Goal: Task Accomplishment & Management: Manage account settings

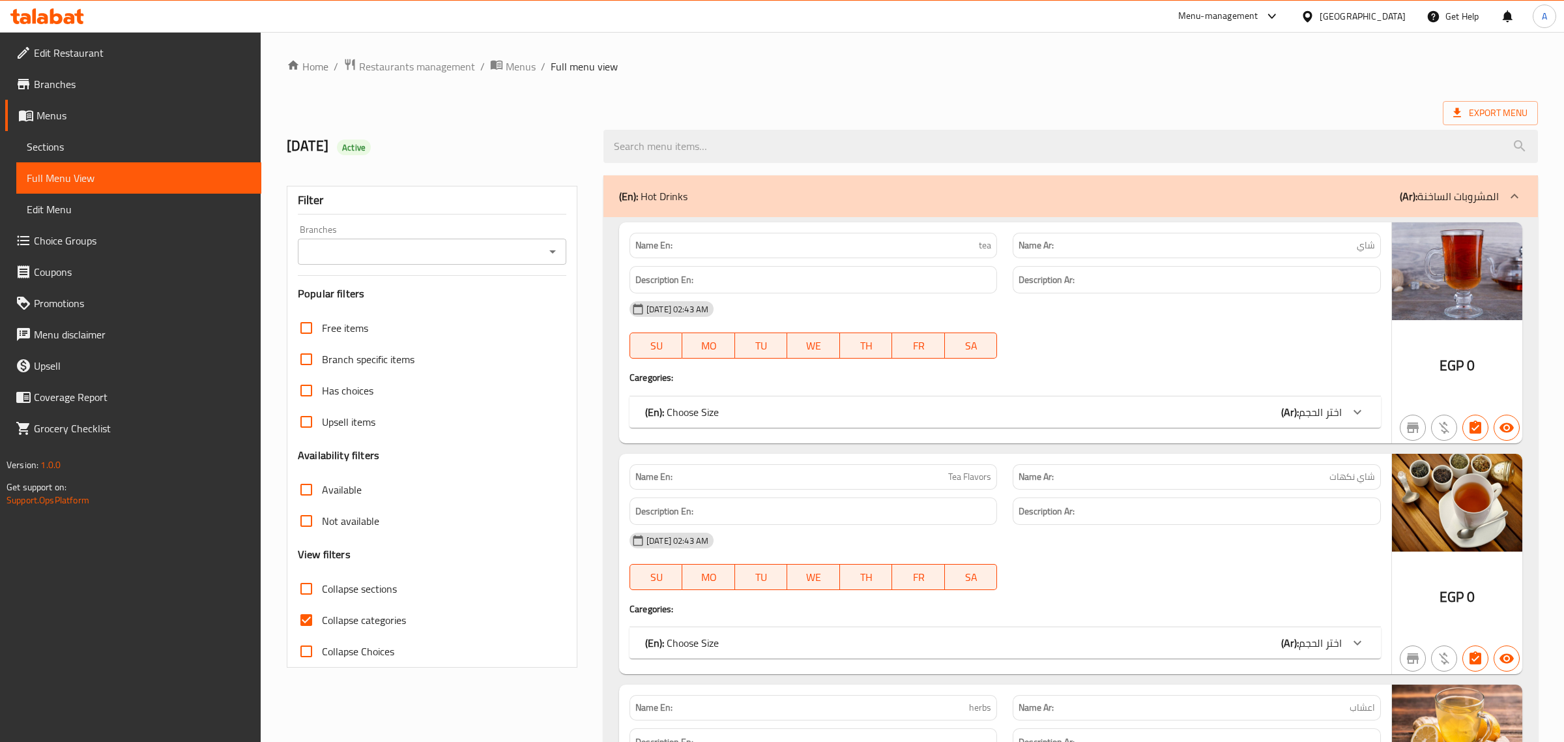
click at [362, 587] on span "Collapse sections" at bounding box center [359, 589] width 75 height 16
click at [322, 587] on input "Collapse sections" at bounding box center [306, 588] width 31 height 31
checkbox input "true"
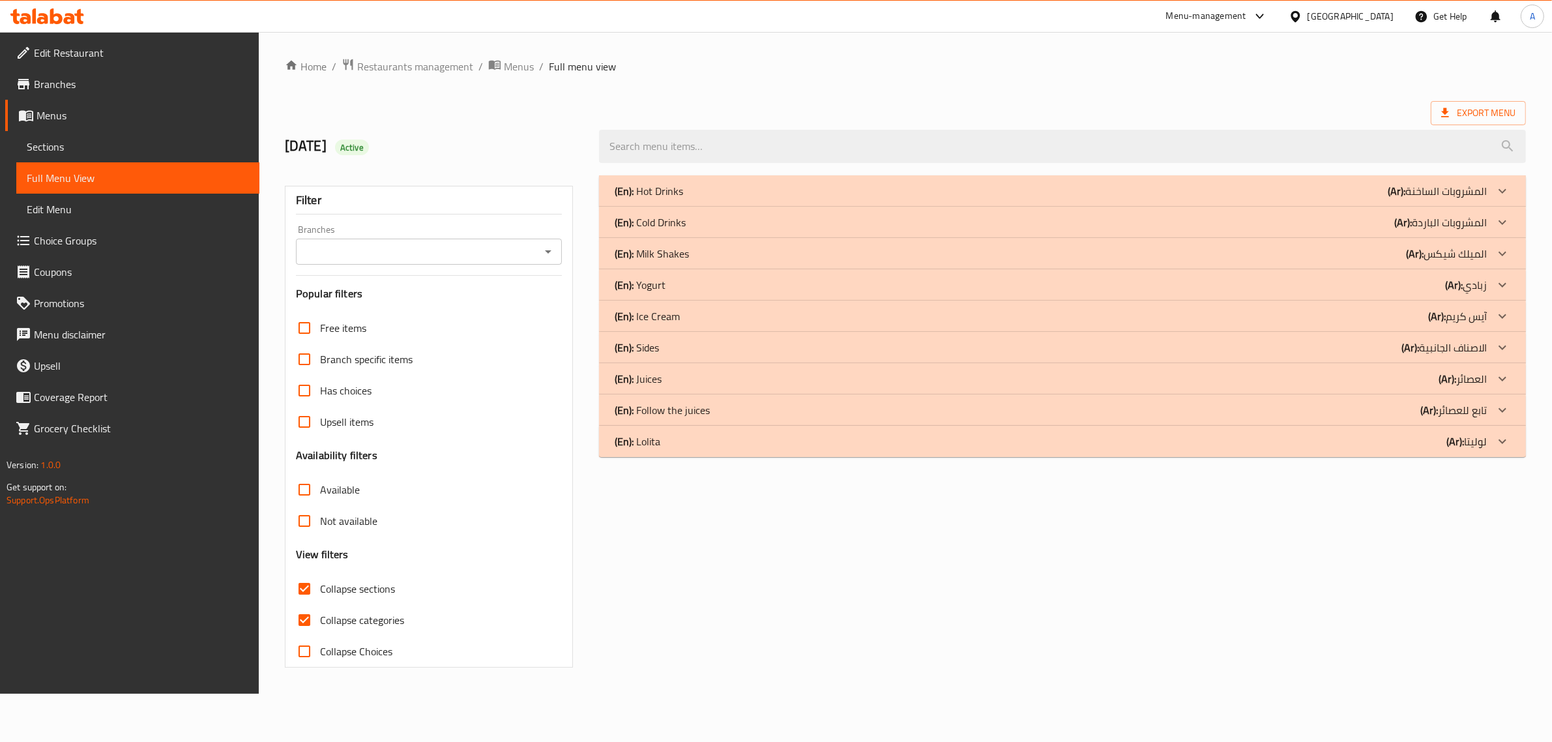
click at [331, 615] on span "Collapse categories" at bounding box center [362, 620] width 84 height 16
click at [320, 615] on input "Collapse categories" at bounding box center [304, 619] width 31 height 31
checkbox input "false"
click at [1429, 177] on div "(En): Hot Drinks (Ar): المشروبات الساخنة" at bounding box center [1071, 190] width 935 height 31
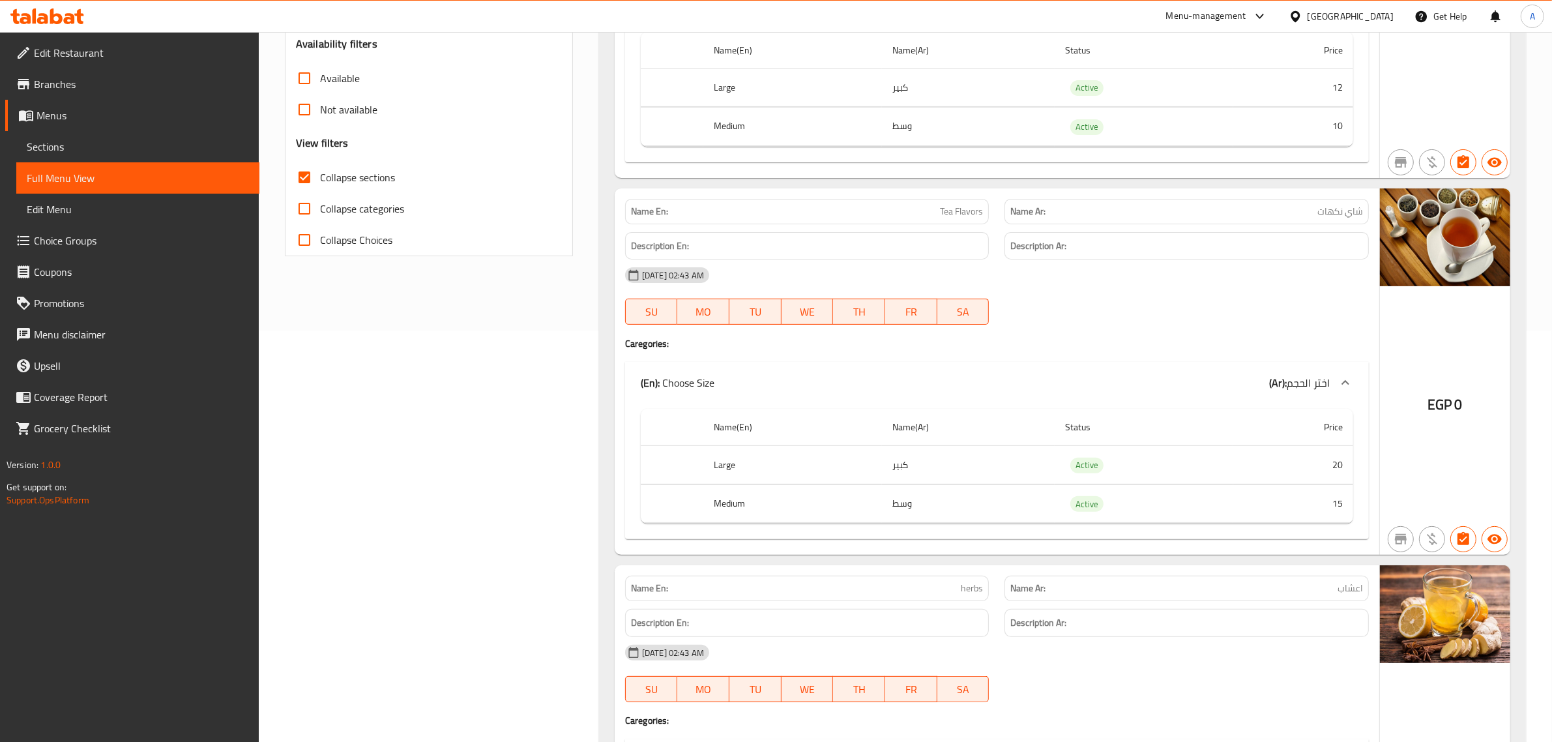
scroll to position [437, 0]
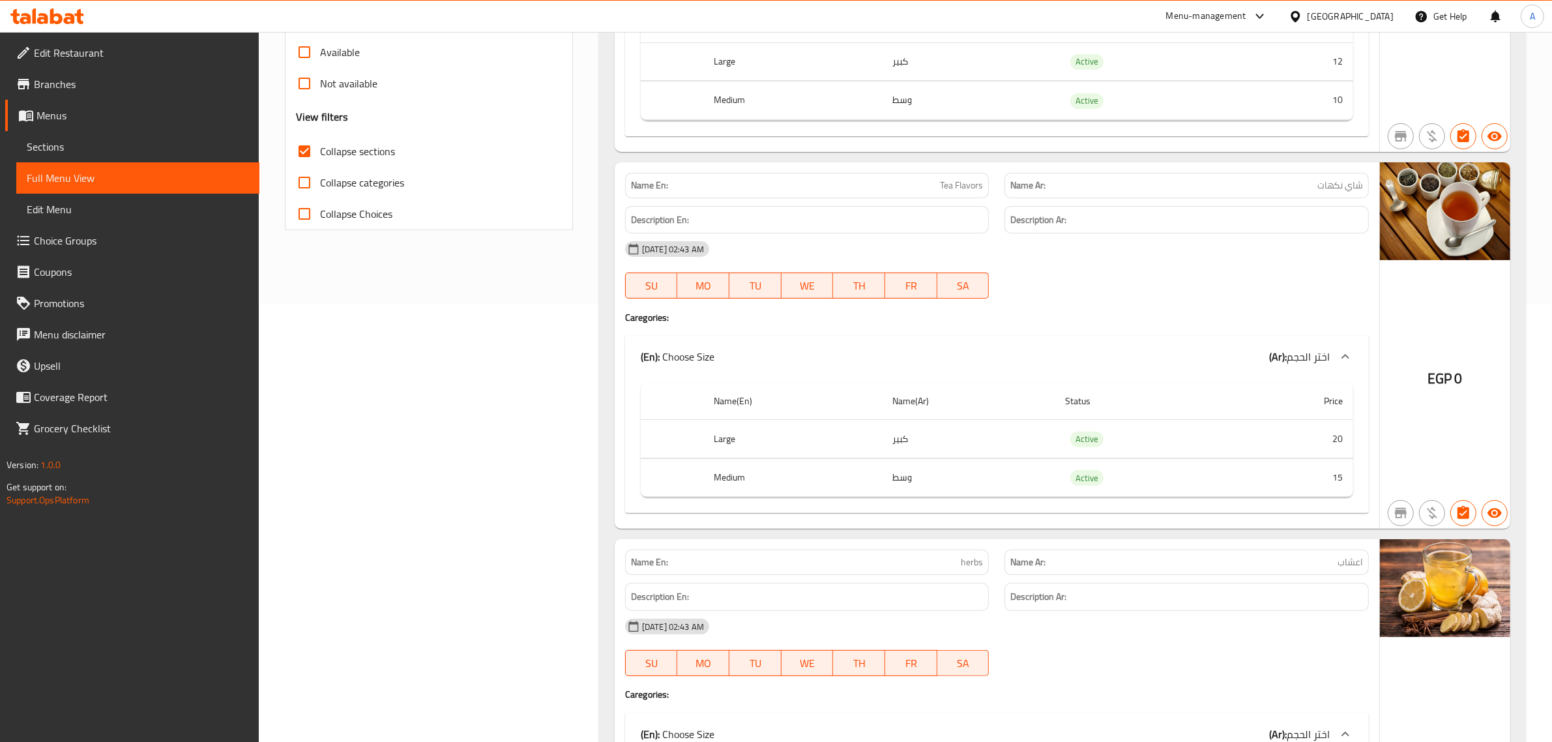
click at [955, 202] on div "Description En:" at bounding box center [807, 220] width 380 height 44
copy h6 "Description En:"
click at [952, 186] on span "Tea Flavors" at bounding box center [961, 186] width 43 height 14
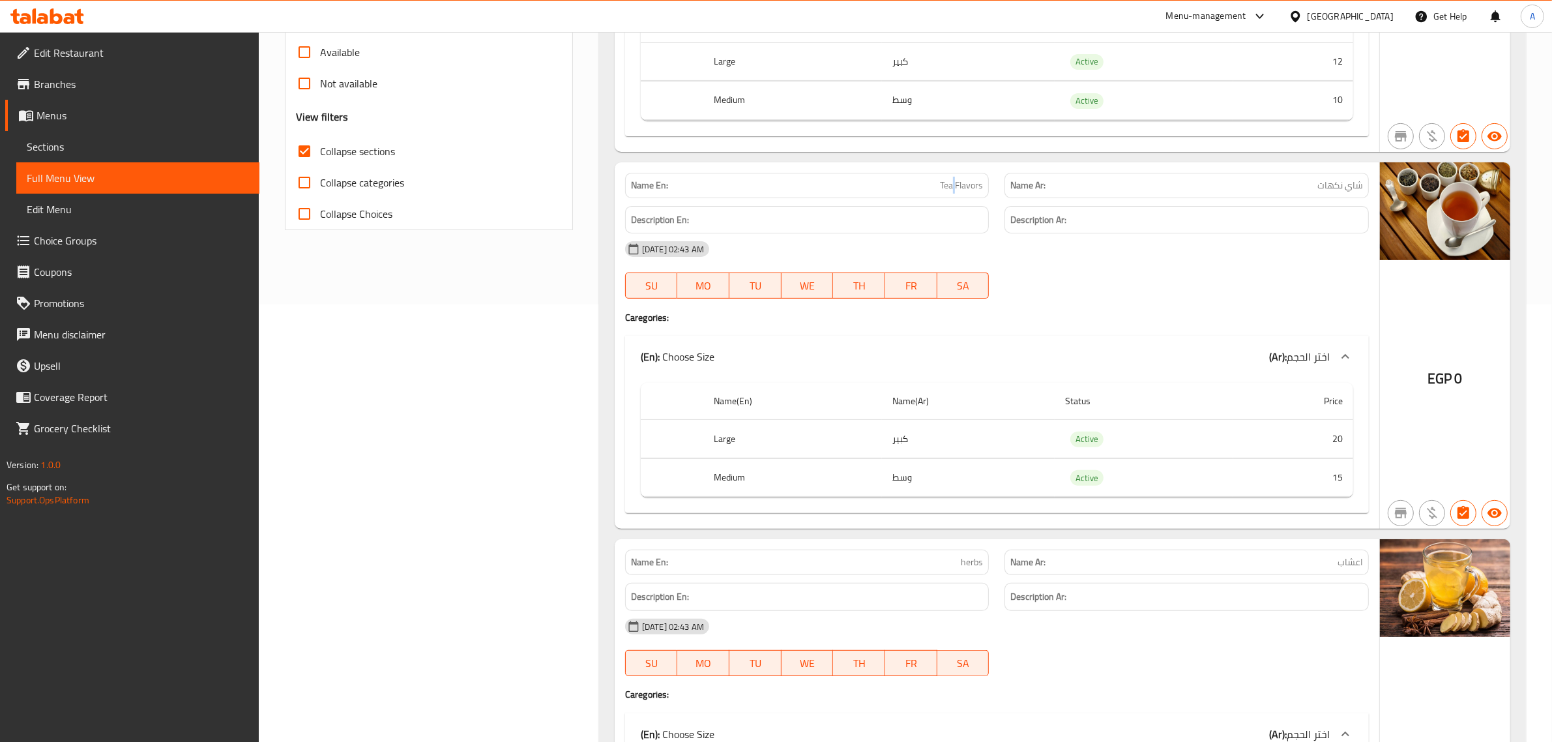
click at [952, 186] on span "Tea Flavors" at bounding box center [961, 186] width 43 height 14
copy span "Tea Flavors"
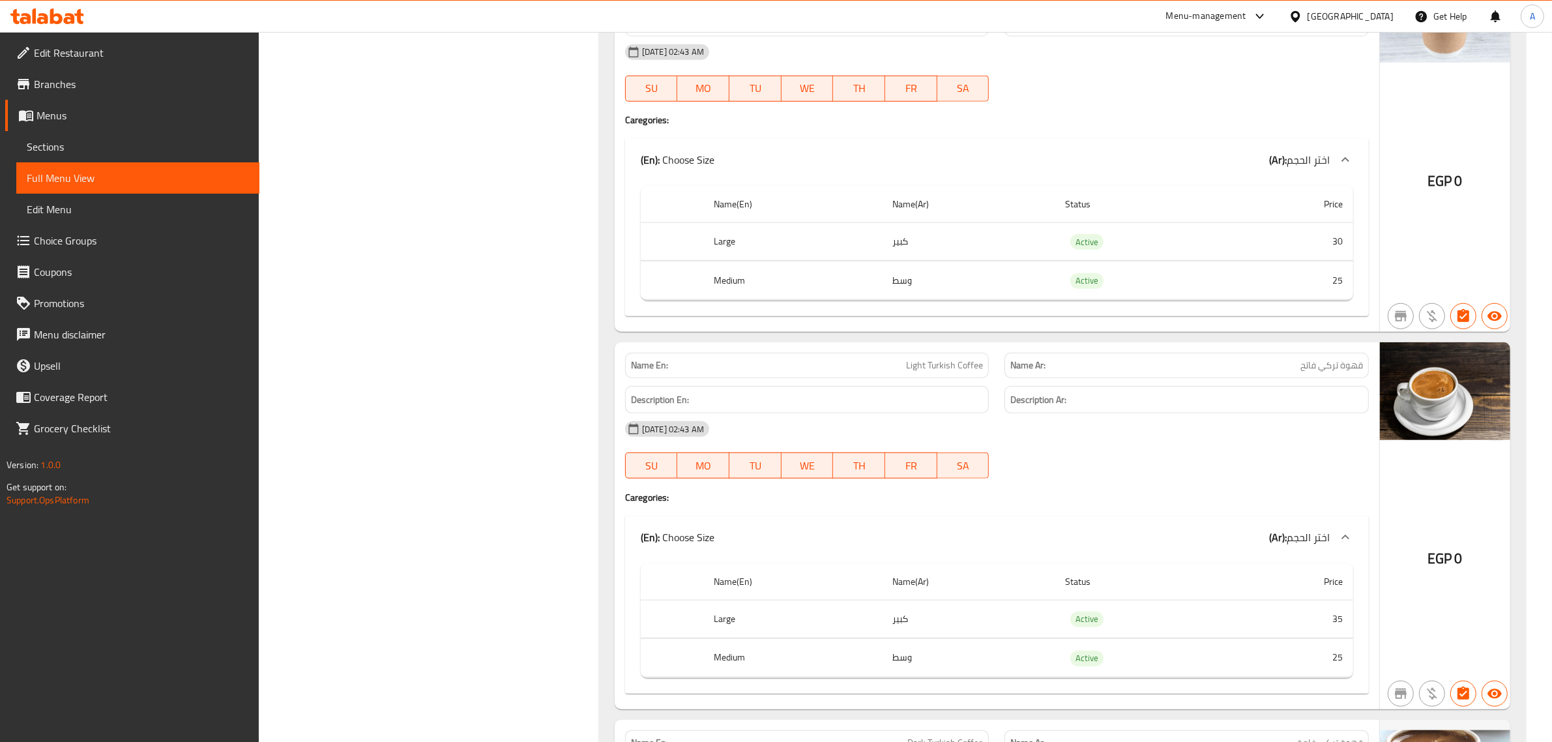
scroll to position [1556, 0]
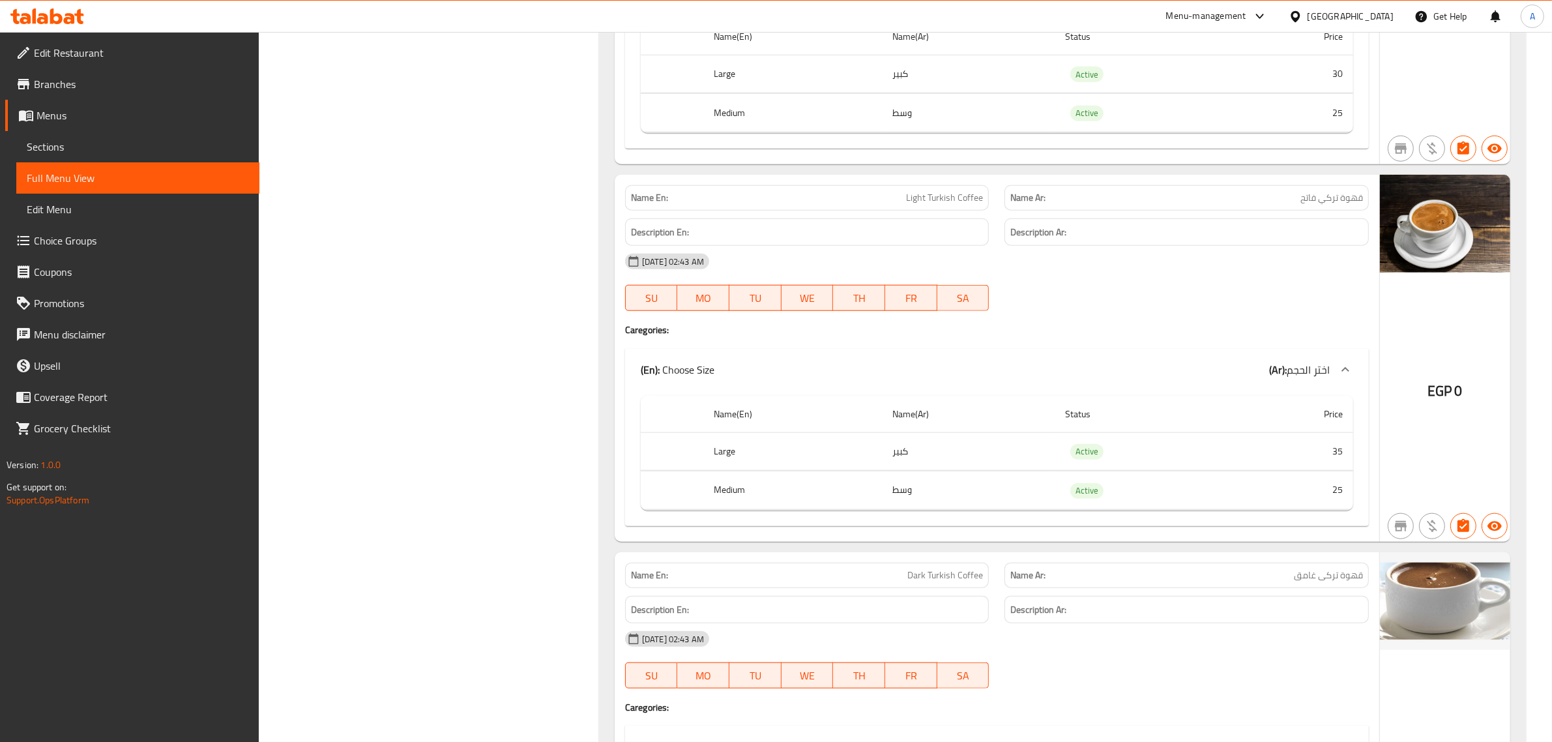
click at [1318, 205] on span "قهوة تركي فاتح" at bounding box center [1331, 198] width 63 height 14
copy span "قهوة تركي فاتح"
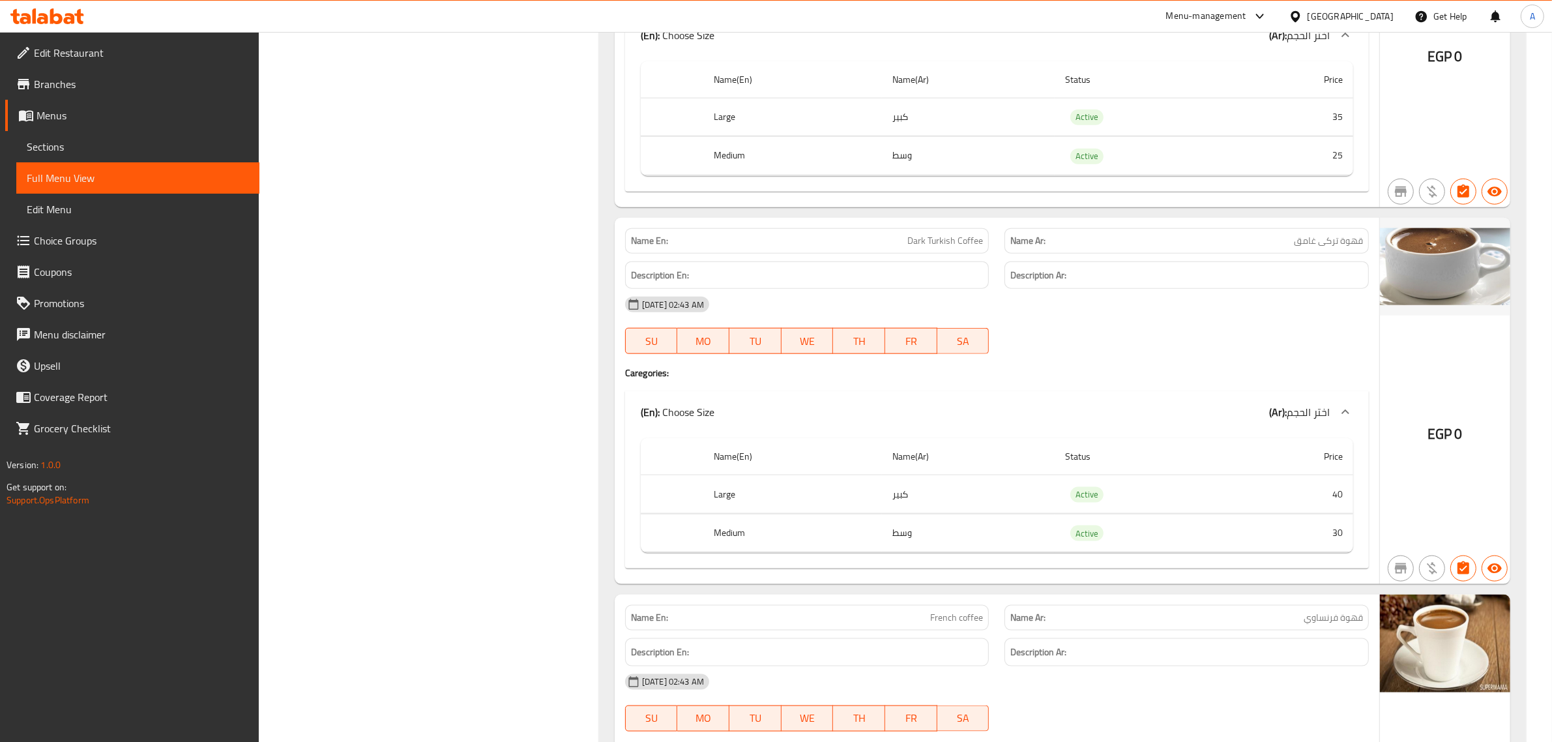
scroll to position [2006, 0]
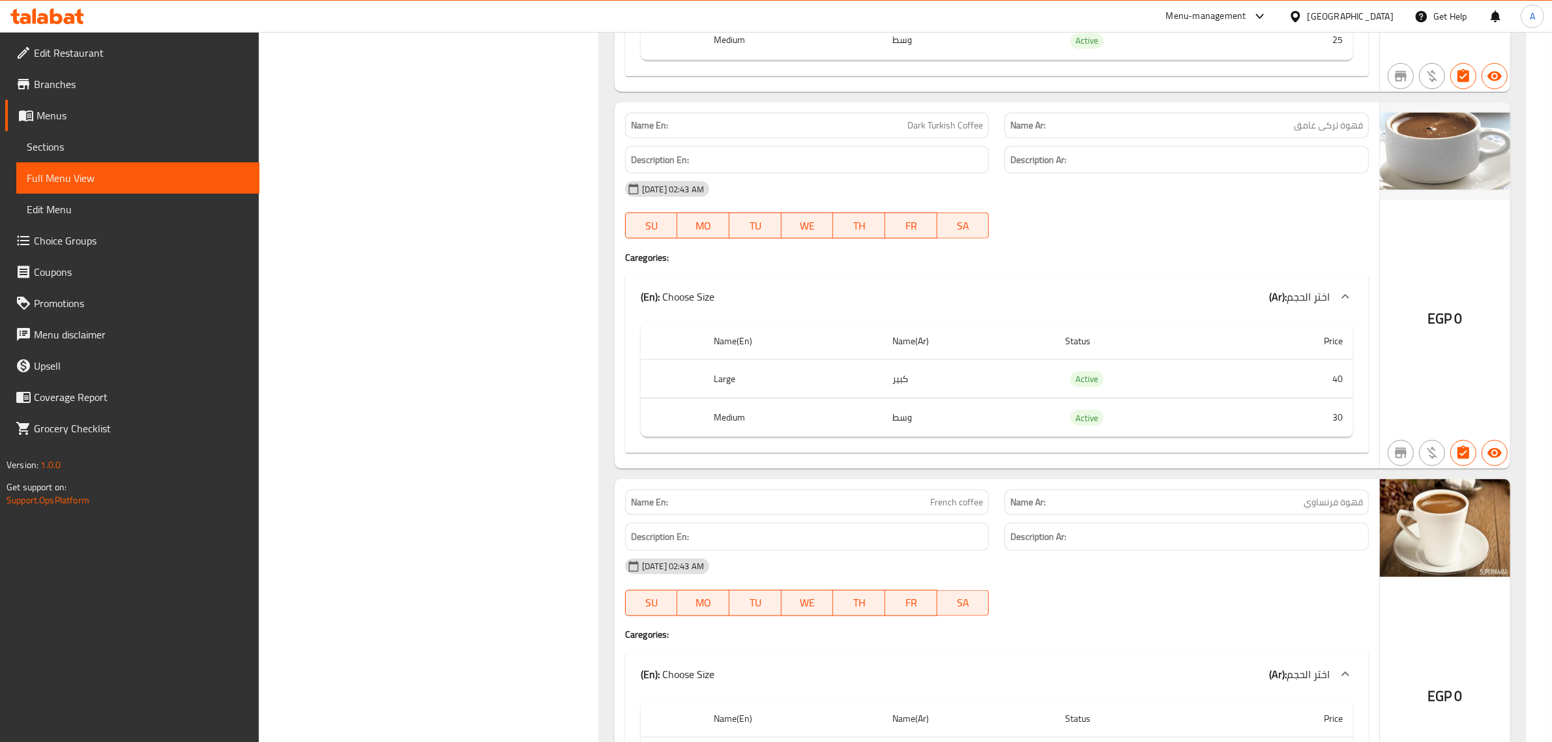
click at [1212, 132] on p "Name Ar: قهوة تركى غامق" at bounding box center [1186, 126] width 353 height 14
click at [1354, 129] on span "قهوة تركى غامق" at bounding box center [1328, 126] width 69 height 14
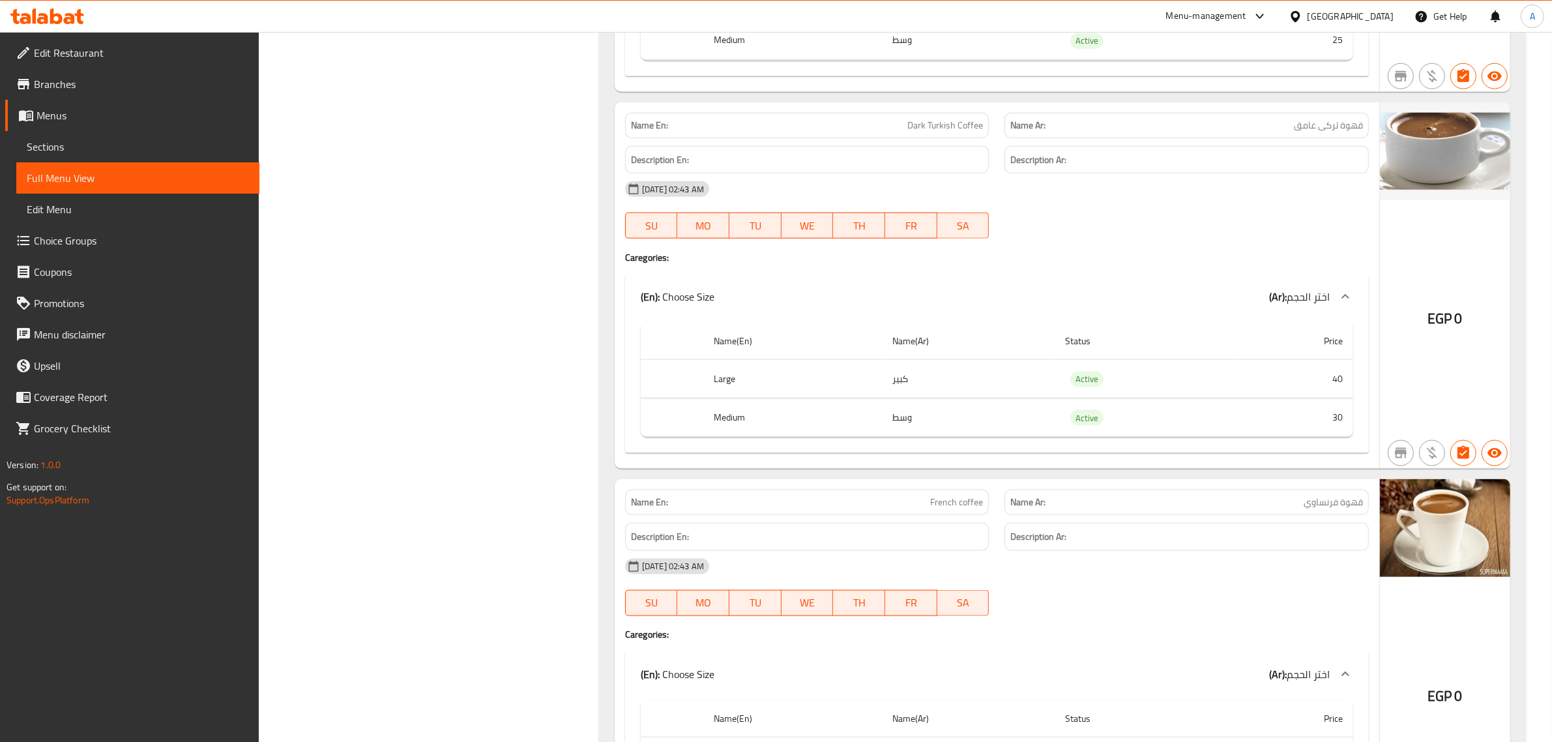
click at [1276, 158] on div "Description Ar:" at bounding box center [1186, 160] width 364 height 28
click at [1286, 127] on div "Name Ar: قهوة تركى غامق" at bounding box center [1186, 125] width 364 height 25
copy span "قهوة تركى غامق"
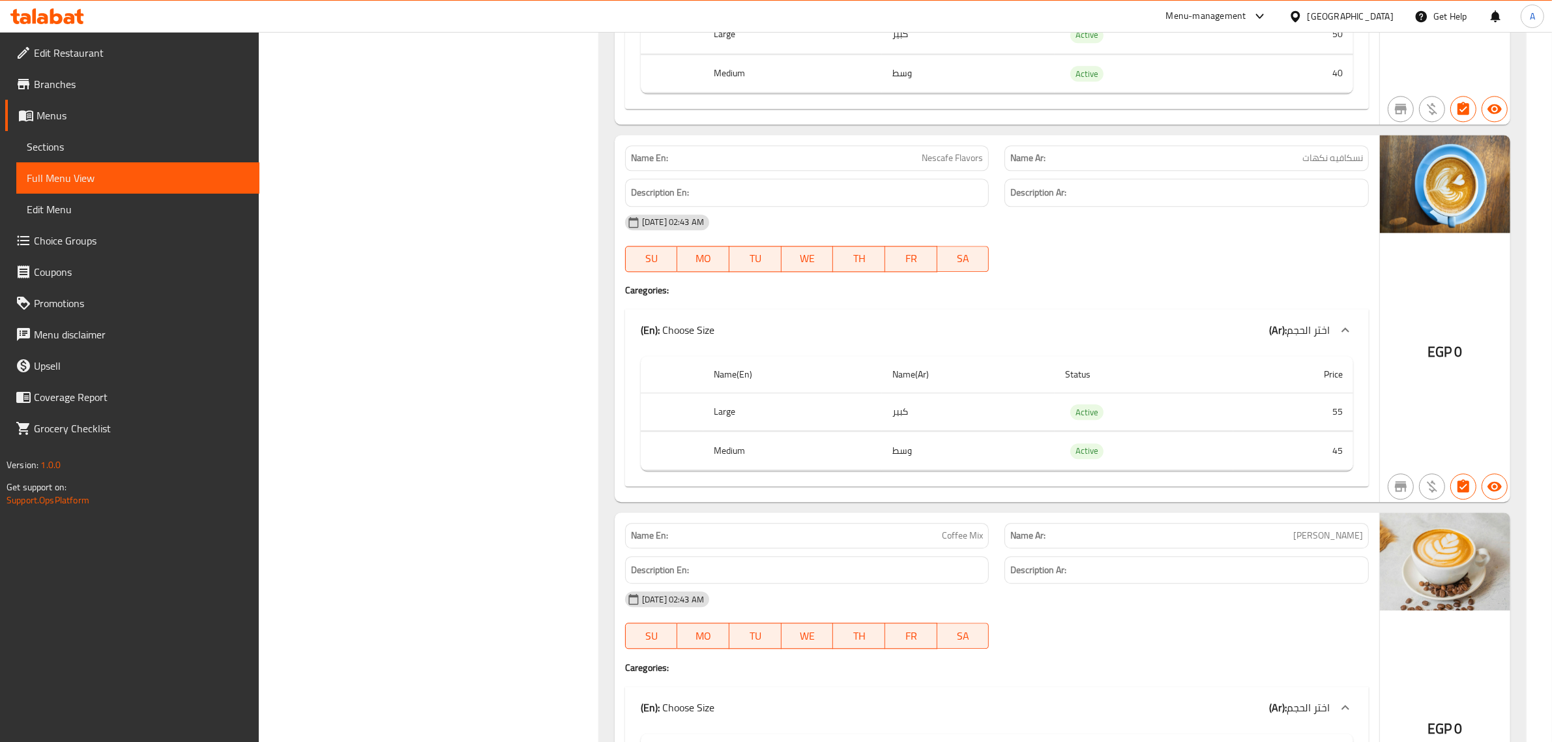
scroll to position [3885, 0]
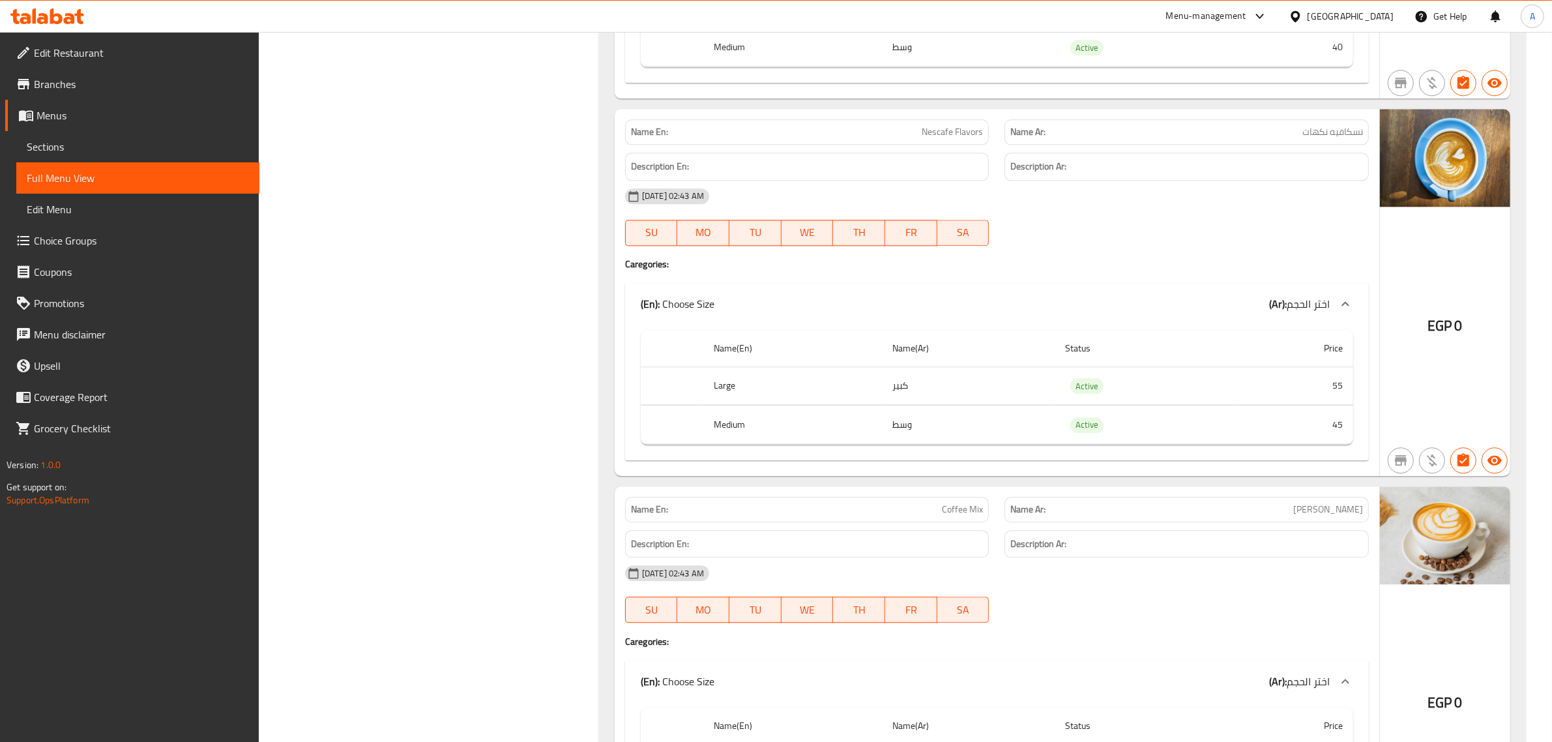
click at [955, 139] on span "Nescafe Flavors" at bounding box center [952, 132] width 61 height 14
copy span "Nescafe Flavors"
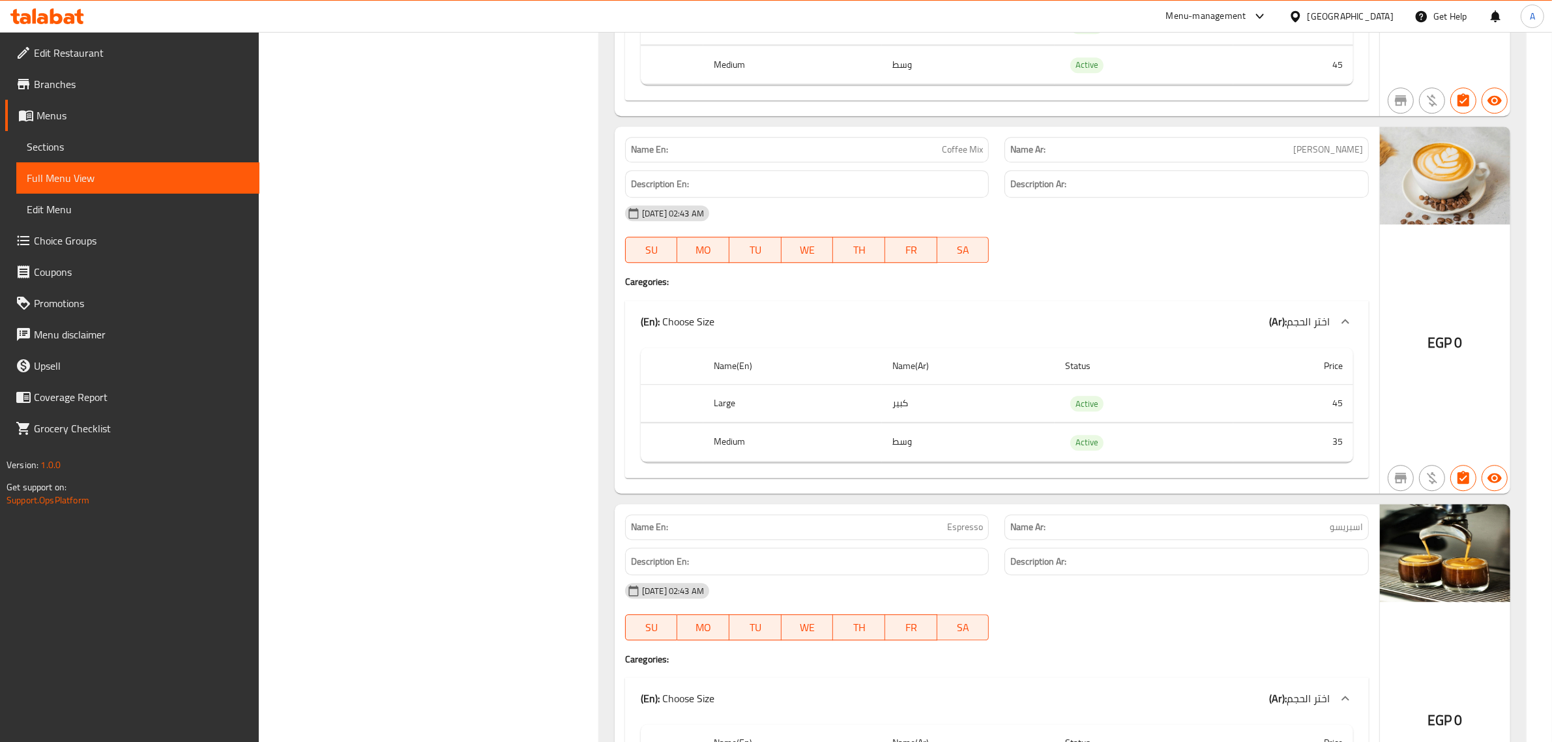
scroll to position [4335, 0]
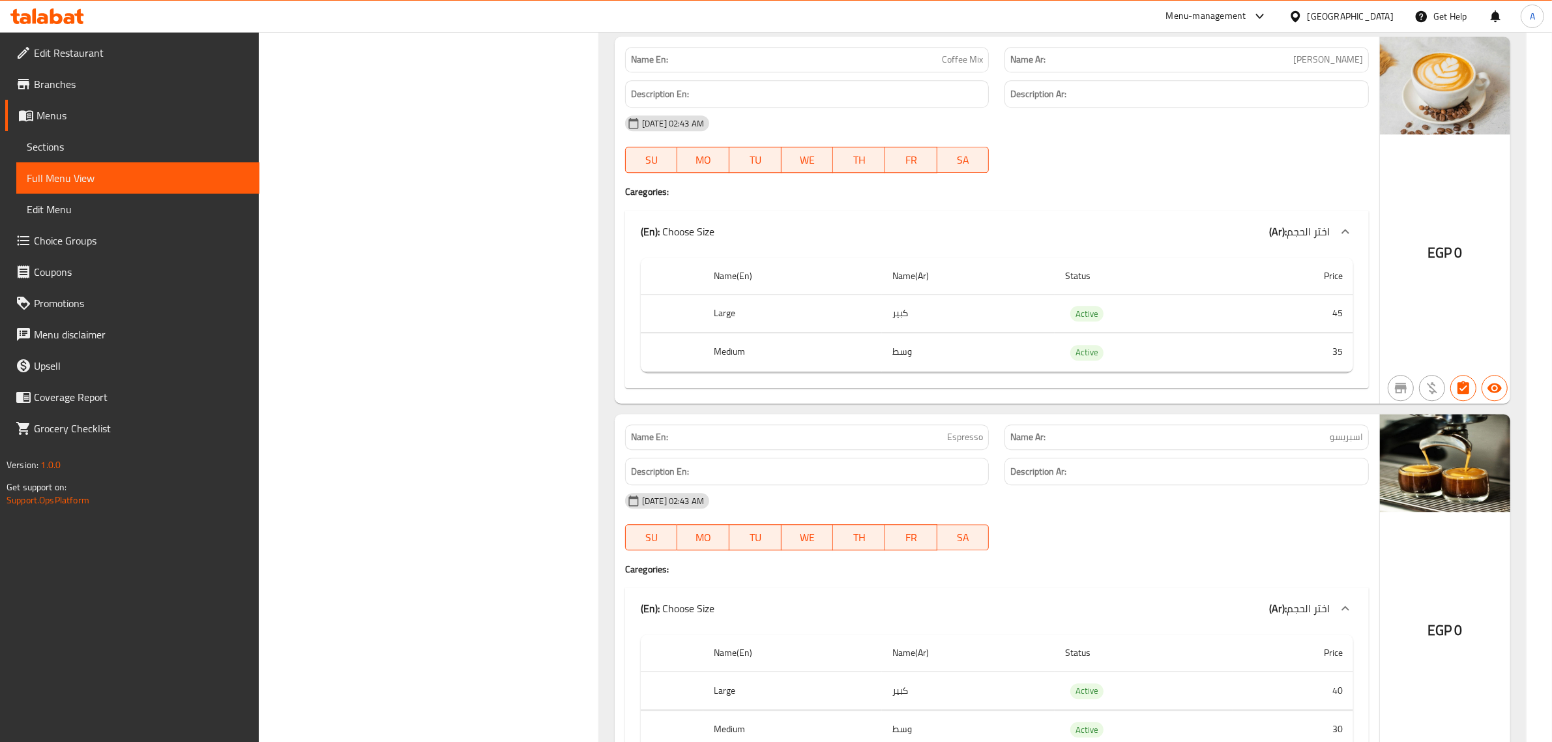
click at [994, 360] on td "وسط" at bounding box center [968, 352] width 173 height 38
click at [971, 295] on th "Name(Ar)" at bounding box center [968, 275] width 173 height 37
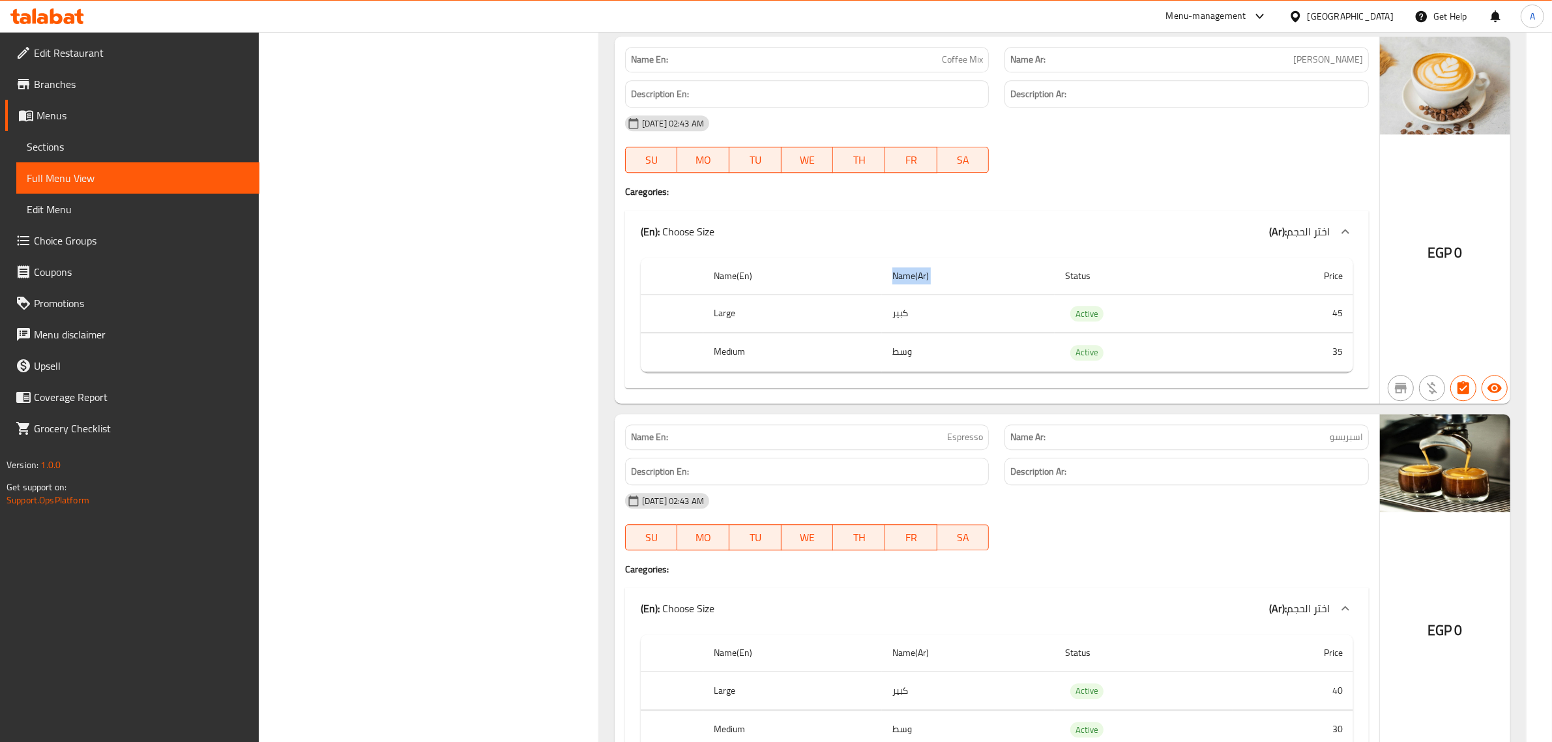
click at [971, 295] on th "Name(Ar)" at bounding box center [968, 275] width 173 height 37
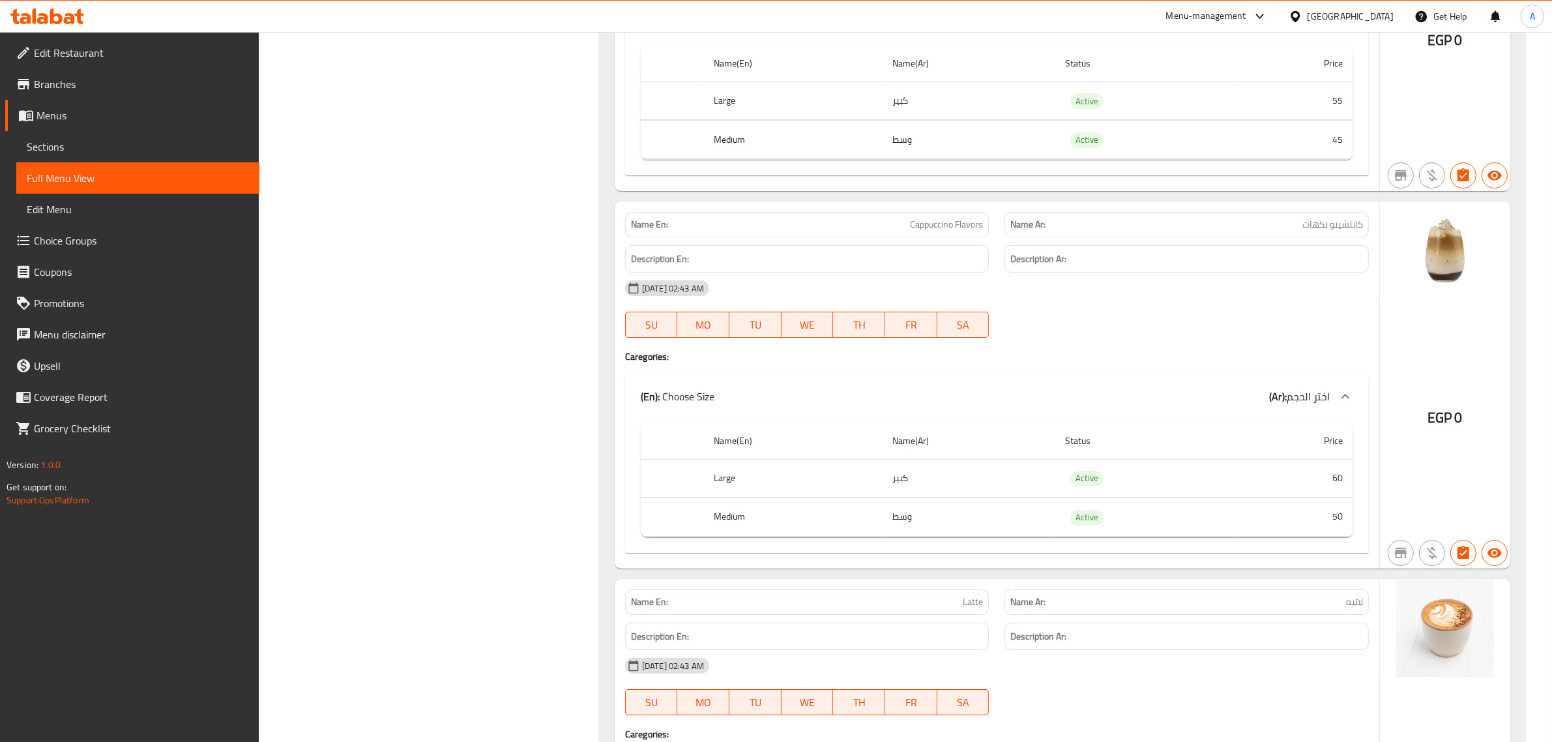
scroll to position [5705, 0]
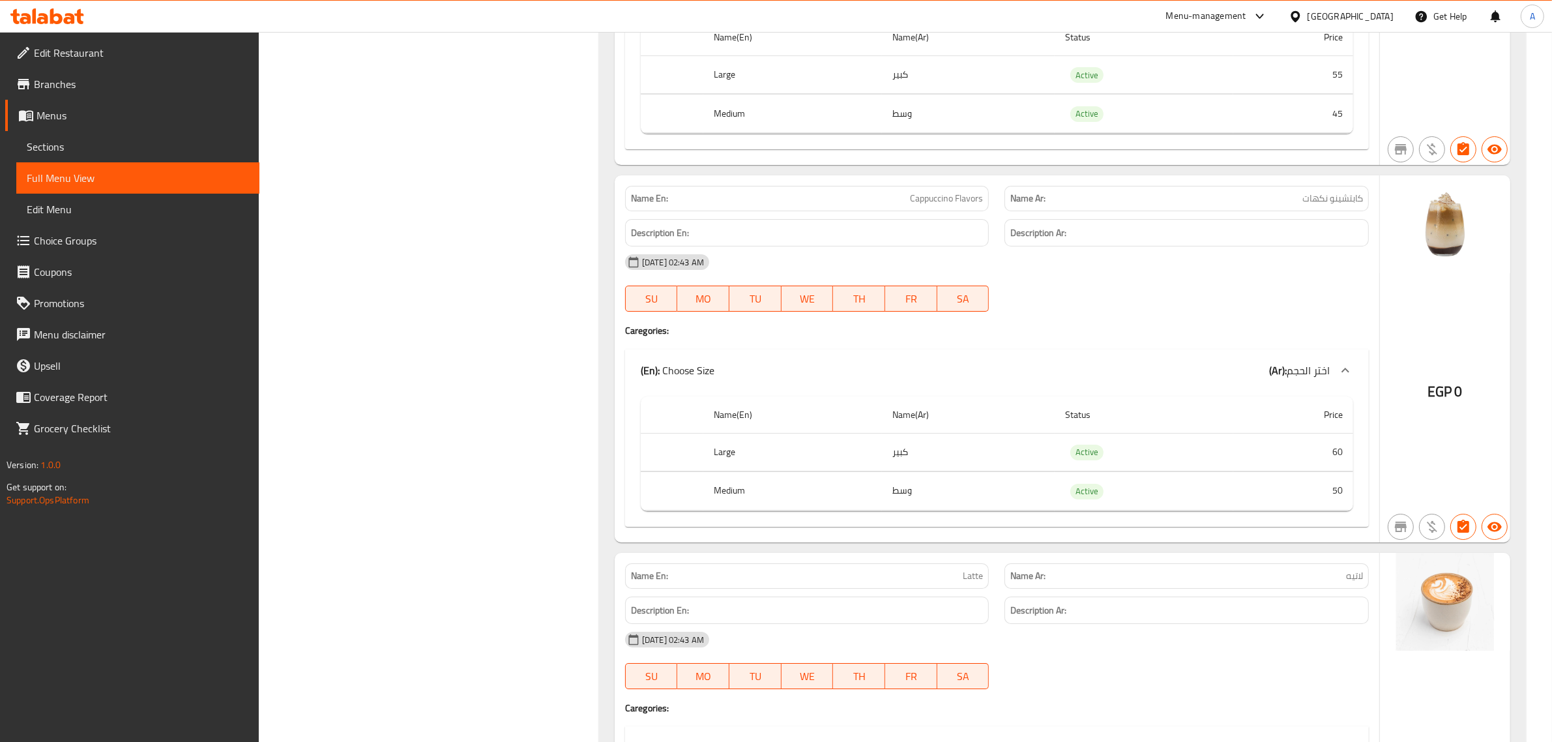
click at [937, 205] on span "Cappuccino Flavors" at bounding box center [946, 199] width 73 height 14
copy span "Cappuccino Flavors"
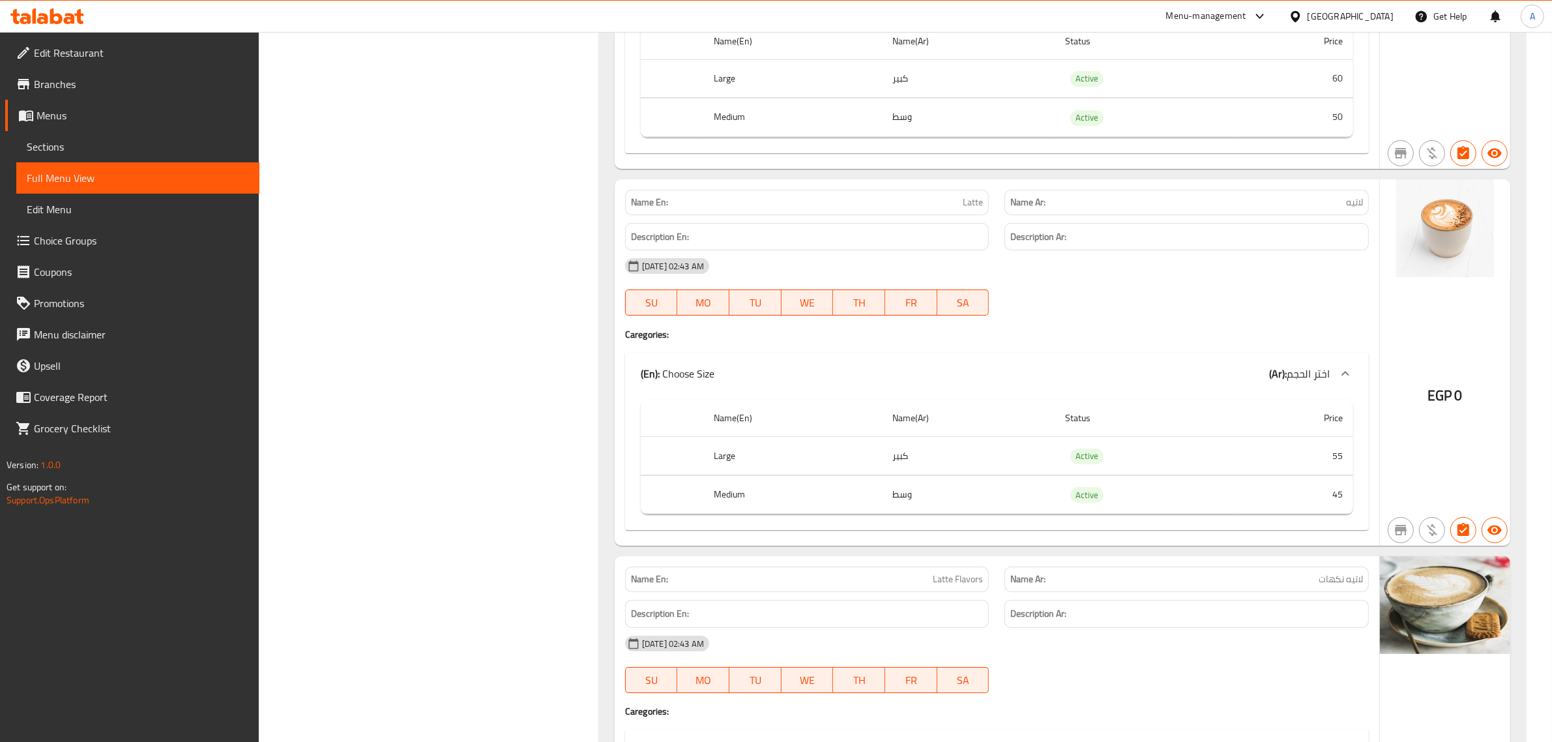
scroll to position [6117, 0]
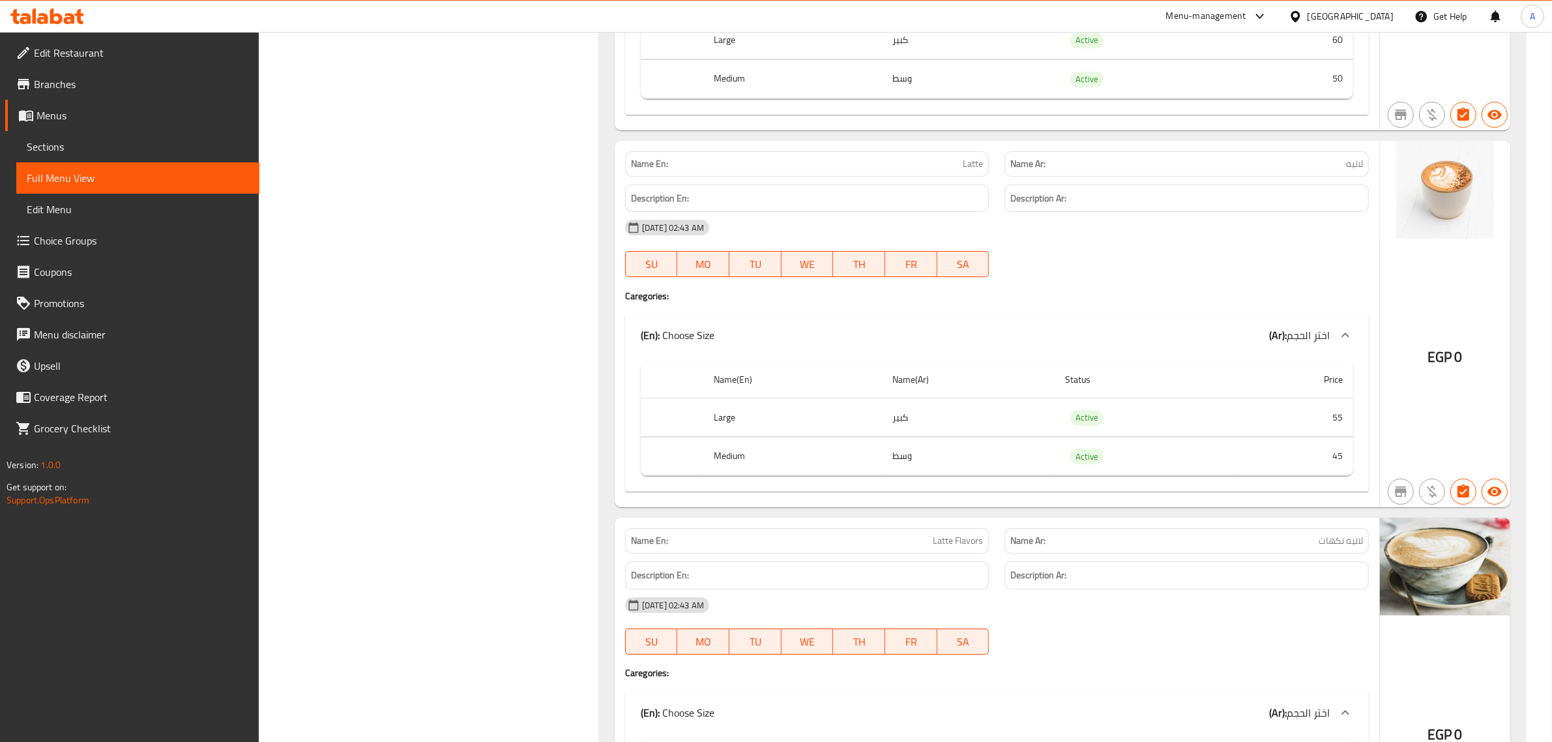
click at [1234, 475] on td "45" at bounding box center [1293, 456] width 120 height 38
click at [1048, 470] on td "وسط" at bounding box center [968, 456] width 173 height 38
click at [1041, 437] on td "كبير" at bounding box center [968, 417] width 173 height 38
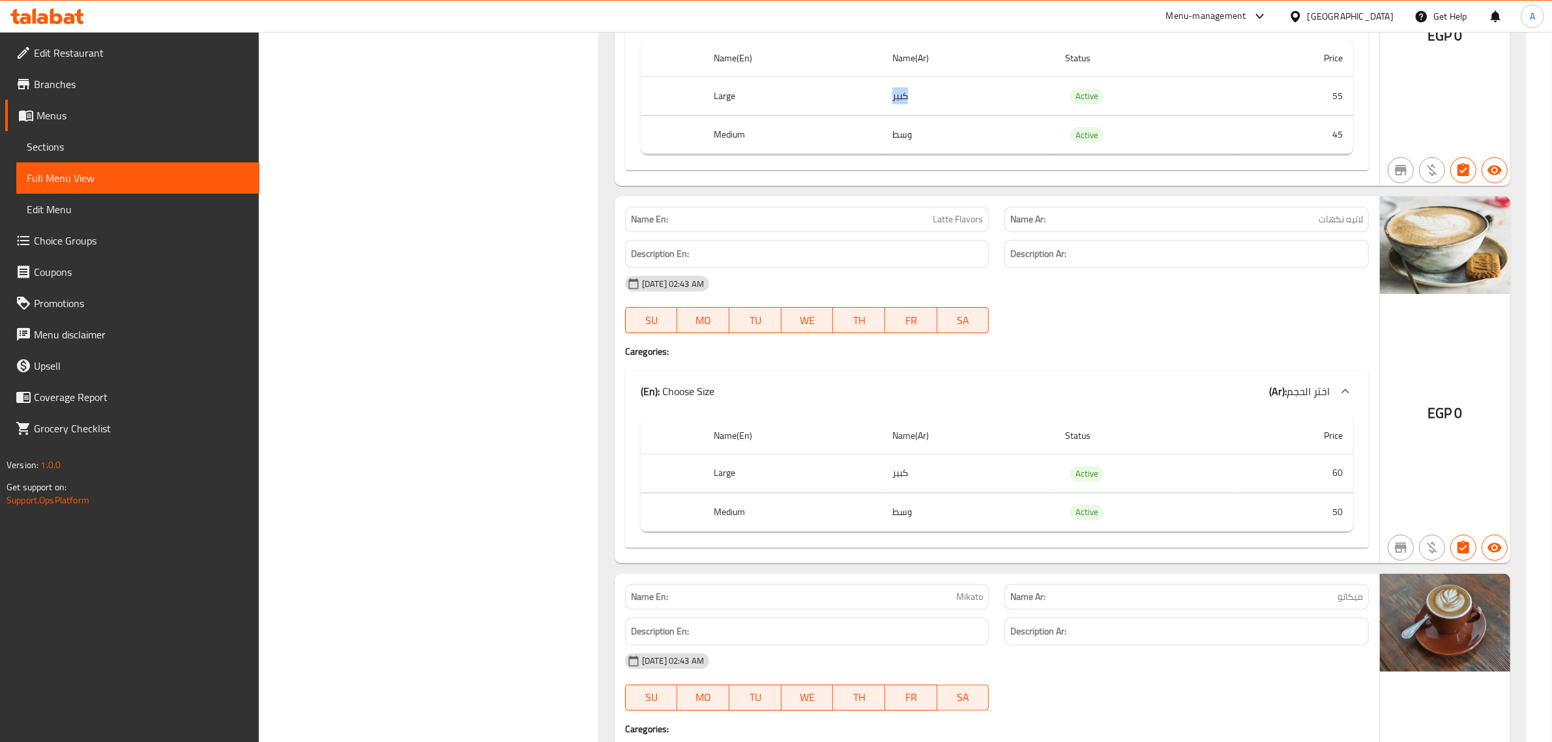
scroll to position [6489, 0]
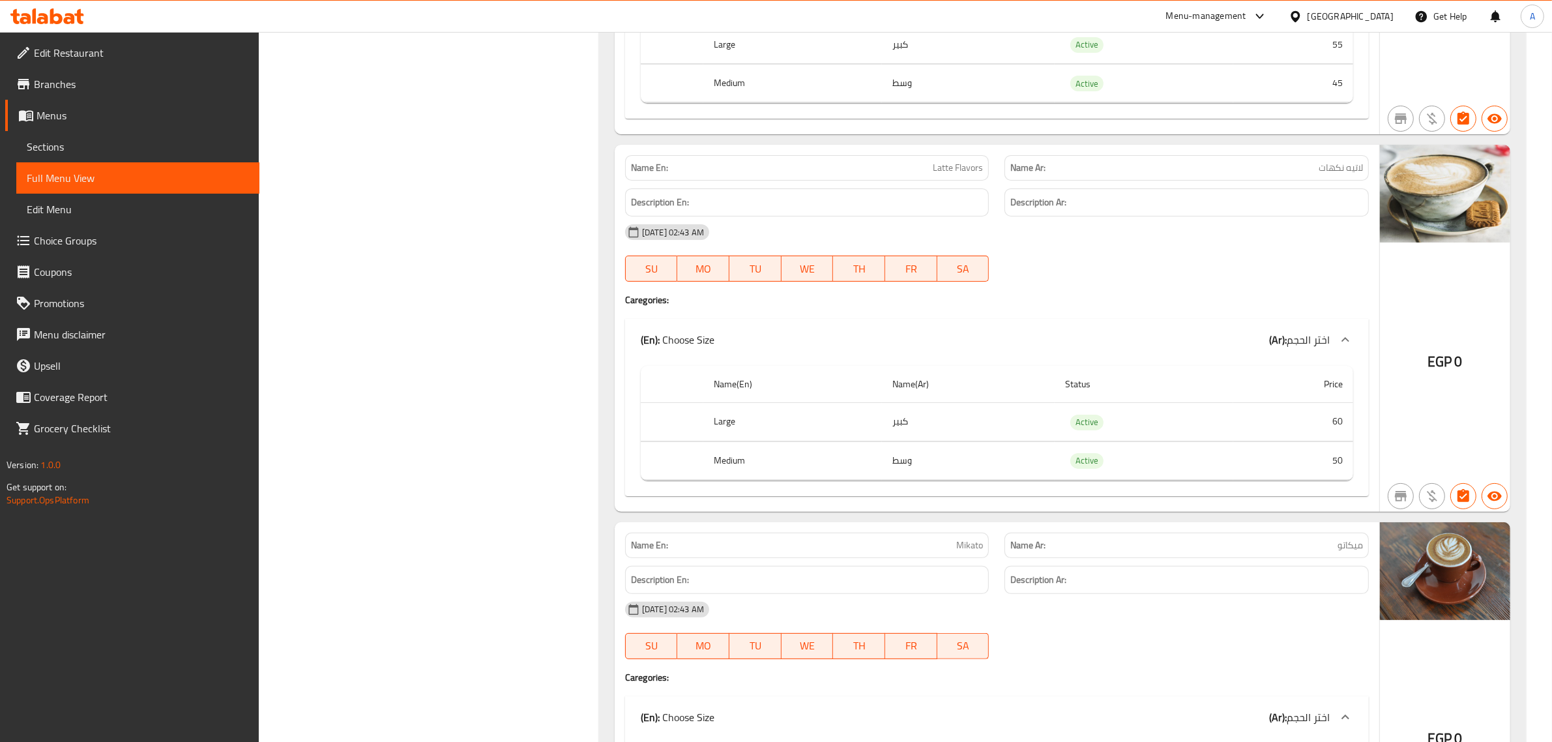
click at [913, 181] on div "Name En: Latte Flavors" at bounding box center [807, 167] width 364 height 25
copy span "Latte Flavors"
click at [1372, 217] on div "Description Ar:" at bounding box center [1186, 203] width 380 height 44
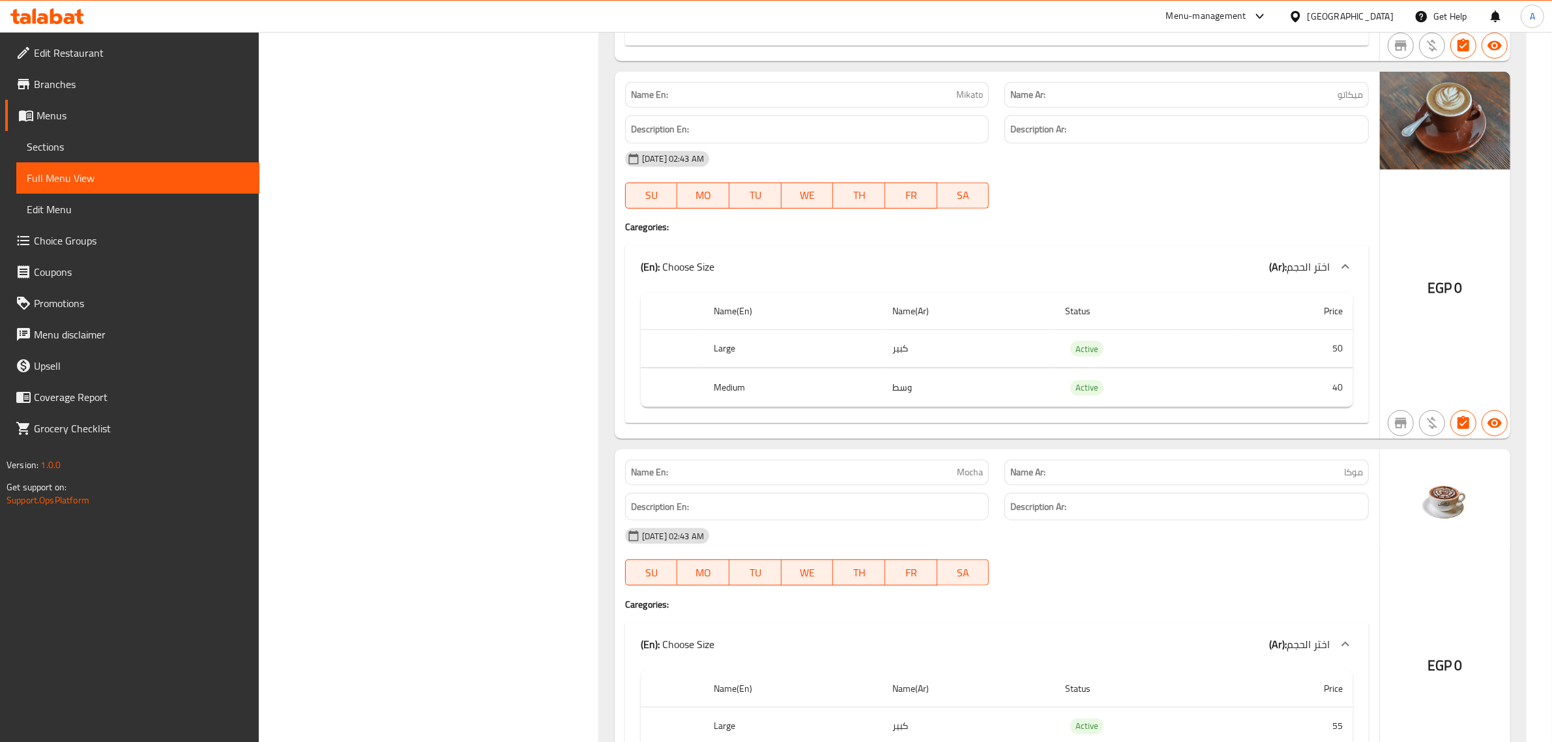
scroll to position [6965, 0]
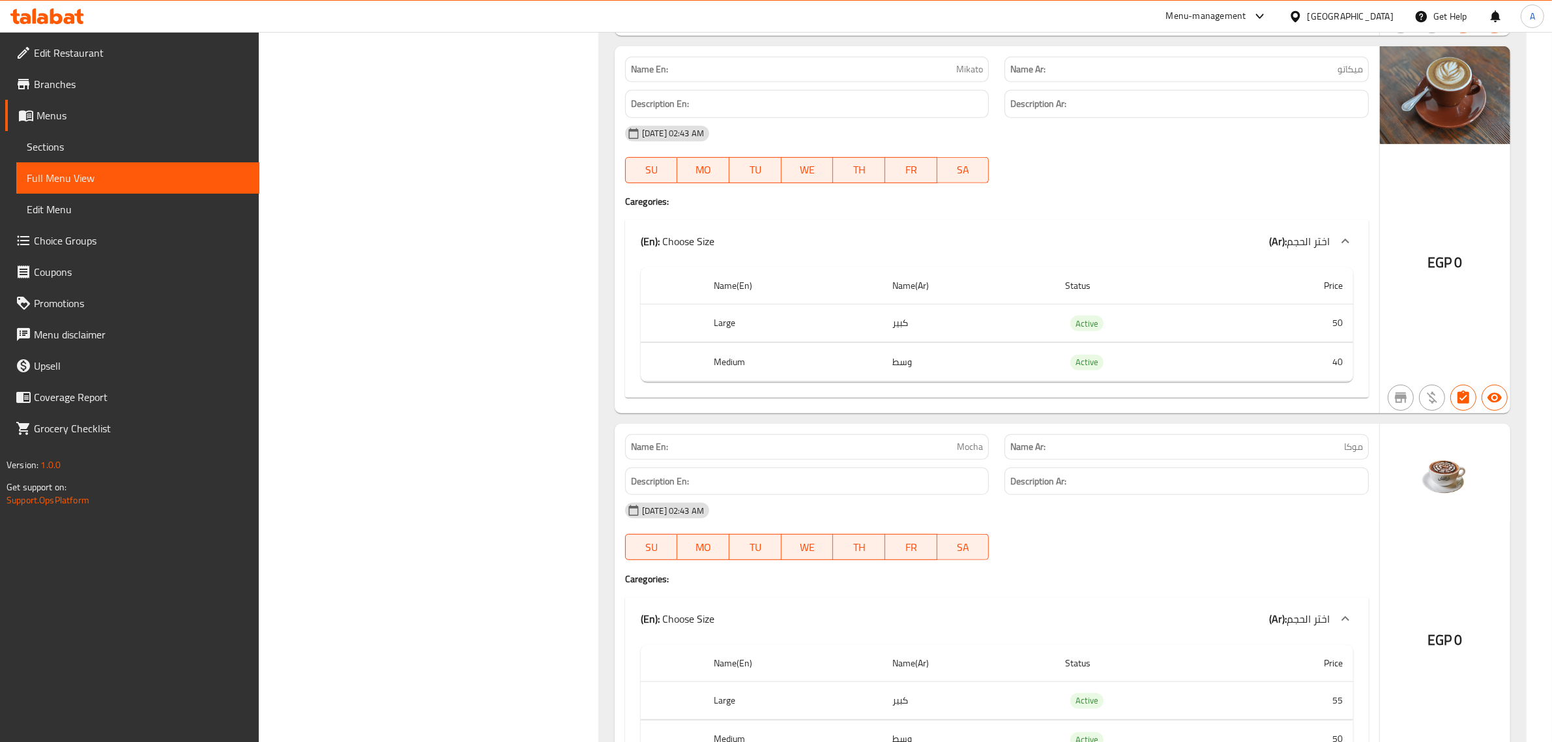
click at [1235, 82] on div "Name Ar: ميكاتو" at bounding box center [1186, 69] width 364 height 25
click at [936, 76] on p "Name En: Mikato" at bounding box center [807, 70] width 353 height 14
click at [929, 89] on div "Name En: Mikato" at bounding box center [807, 69] width 380 height 41
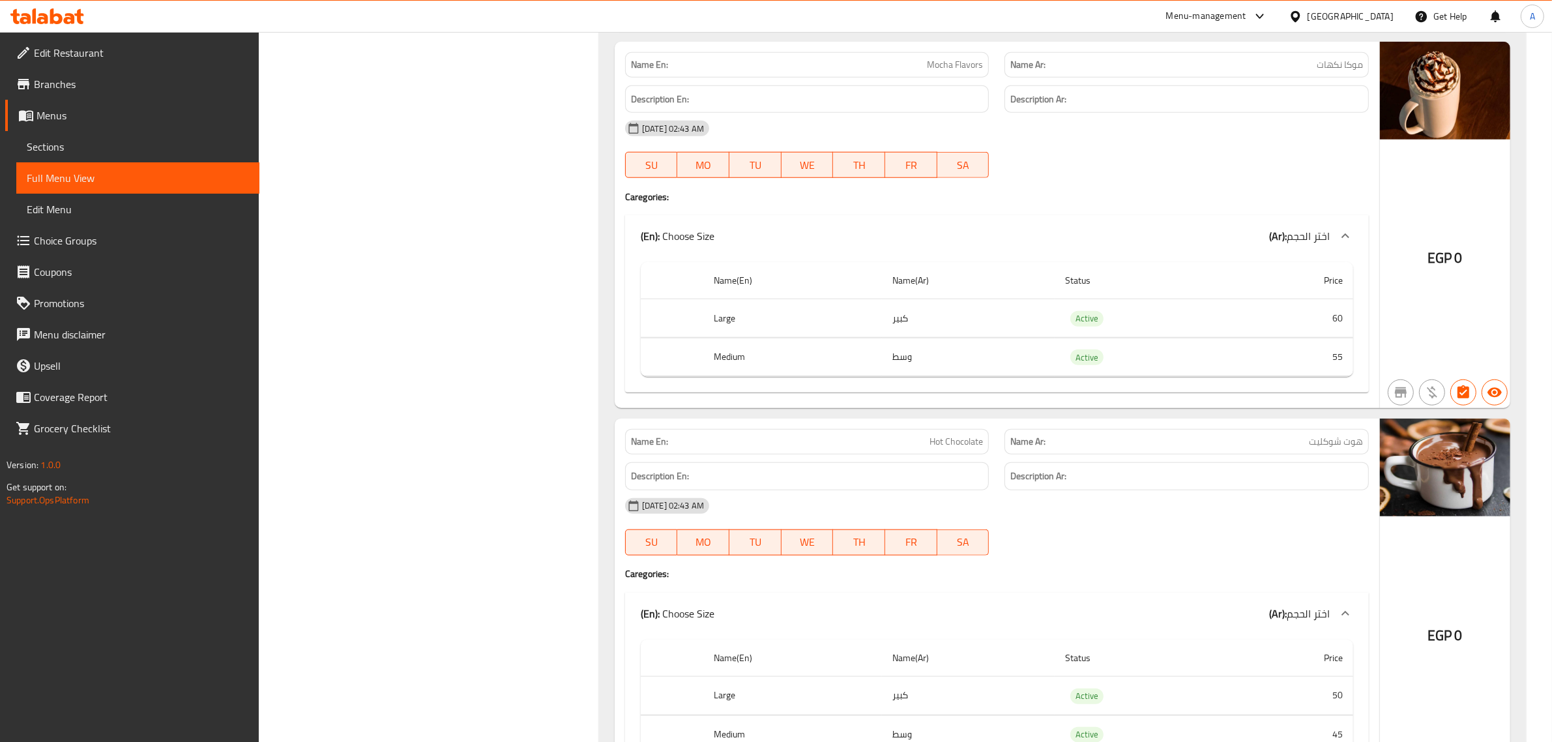
scroll to position [7750, 0]
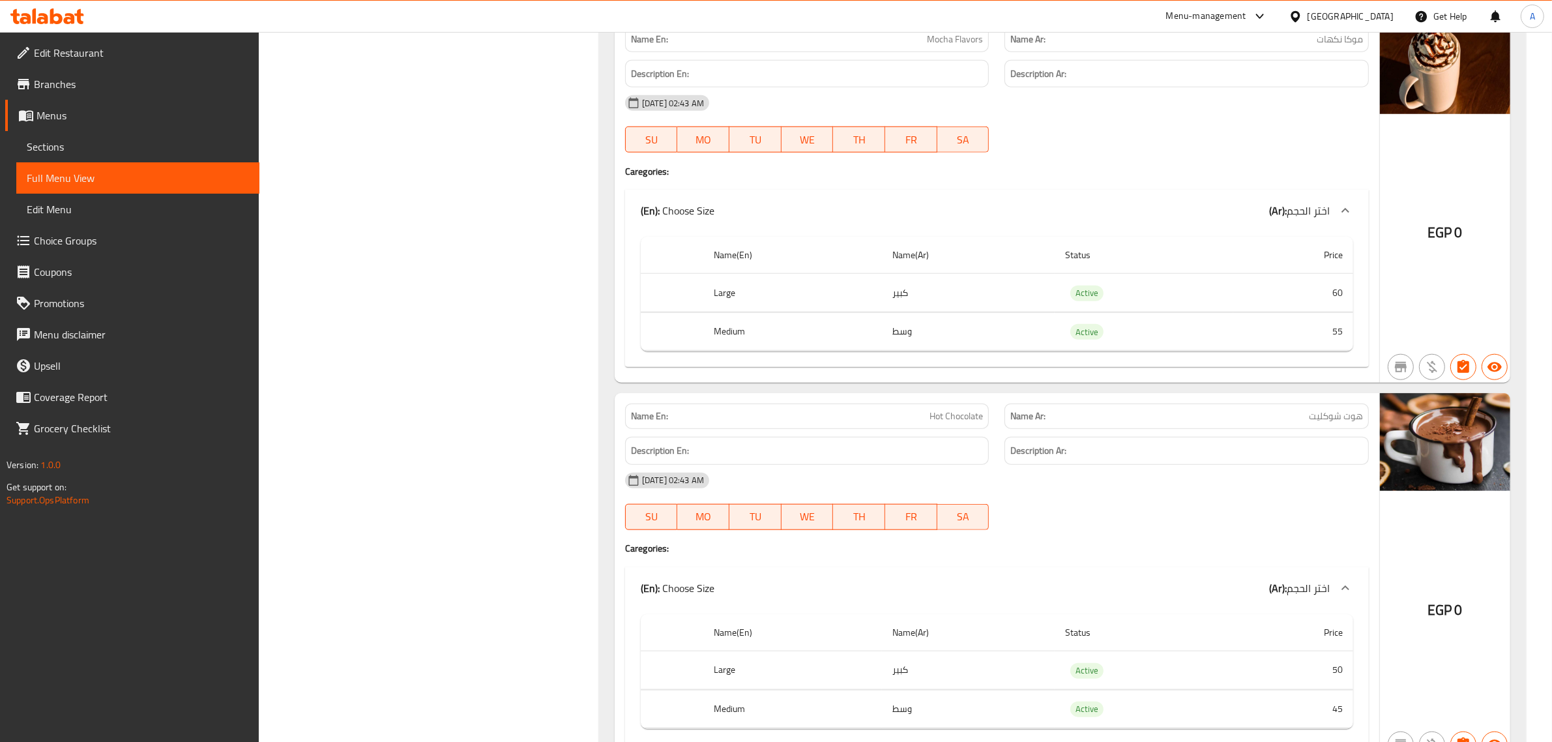
click at [952, 52] on div "Name En: Mocha Flavors" at bounding box center [807, 39] width 364 height 25
click at [950, 52] on div "Name En: Mocha Flavors" at bounding box center [807, 39] width 364 height 25
copy span "Mocha Flavors"
click at [1223, 351] on td "Active" at bounding box center [1144, 331] width 179 height 38
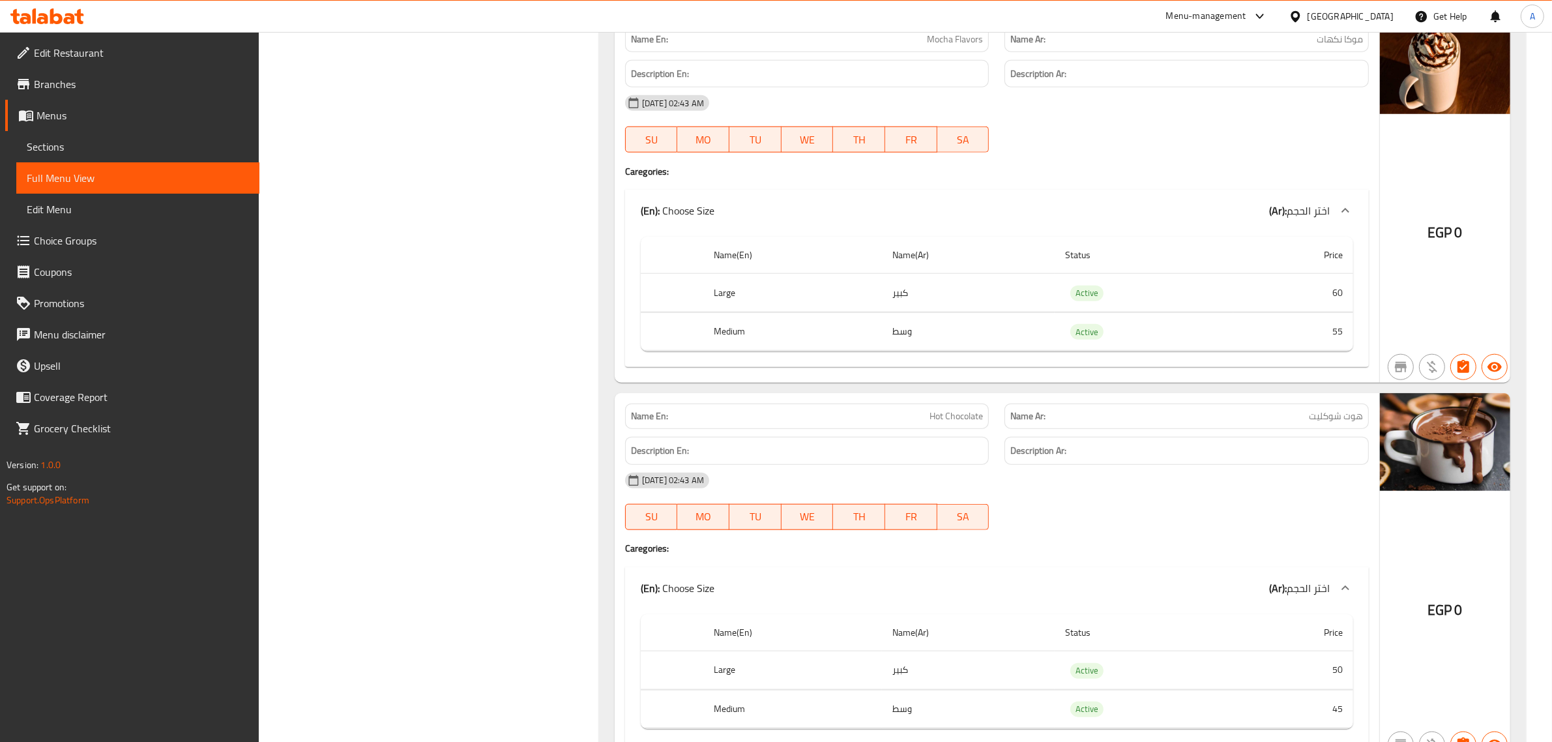
click at [1223, 351] on td "Active" at bounding box center [1144, 331] width 179 height 38
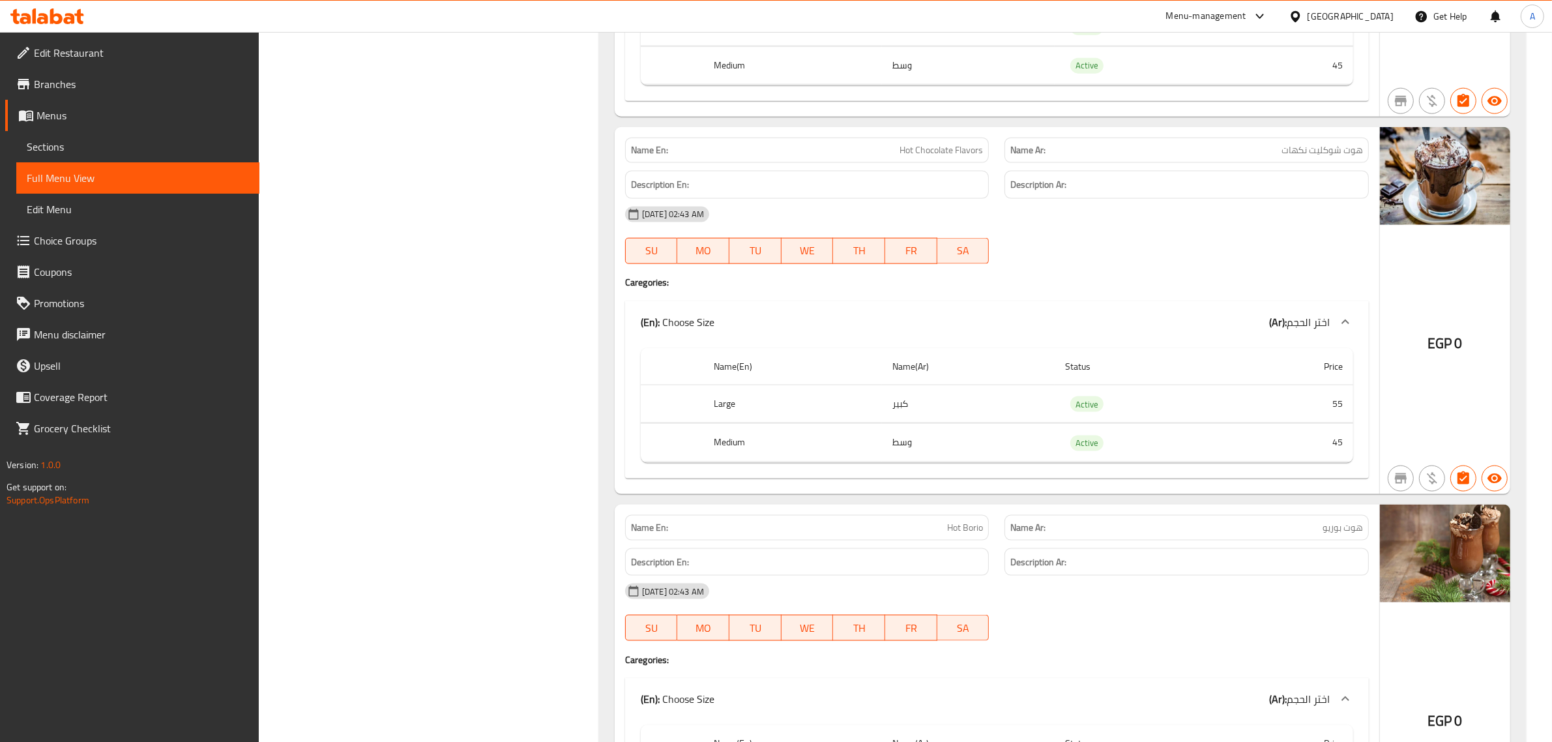
scroll to position [8419, 0]
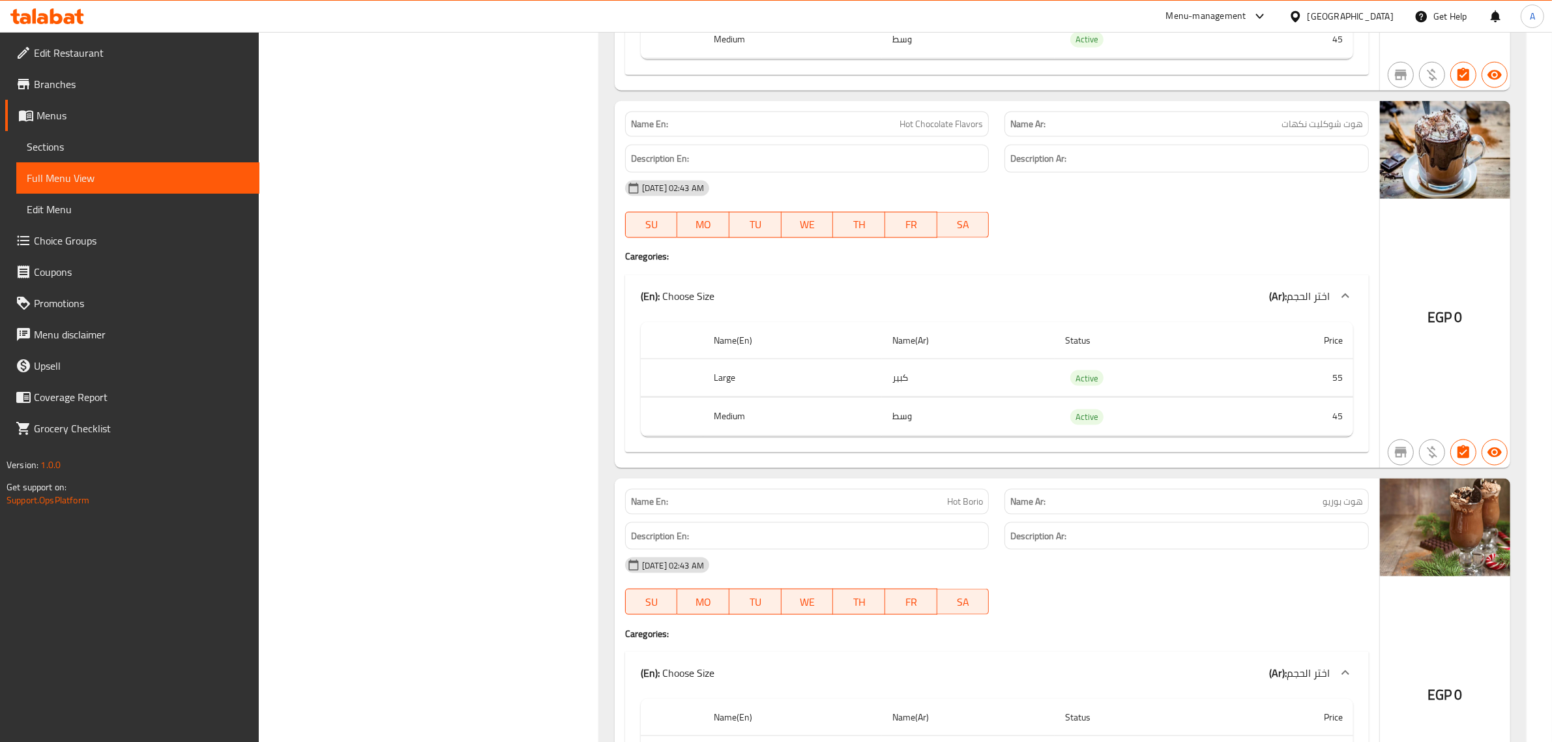
click at [871, 137] on div "Name En: Hot Chocolate Flavors" at bounding box center [807, 123] width 364 height 25
copy span "Hot Chocolate Flavors"
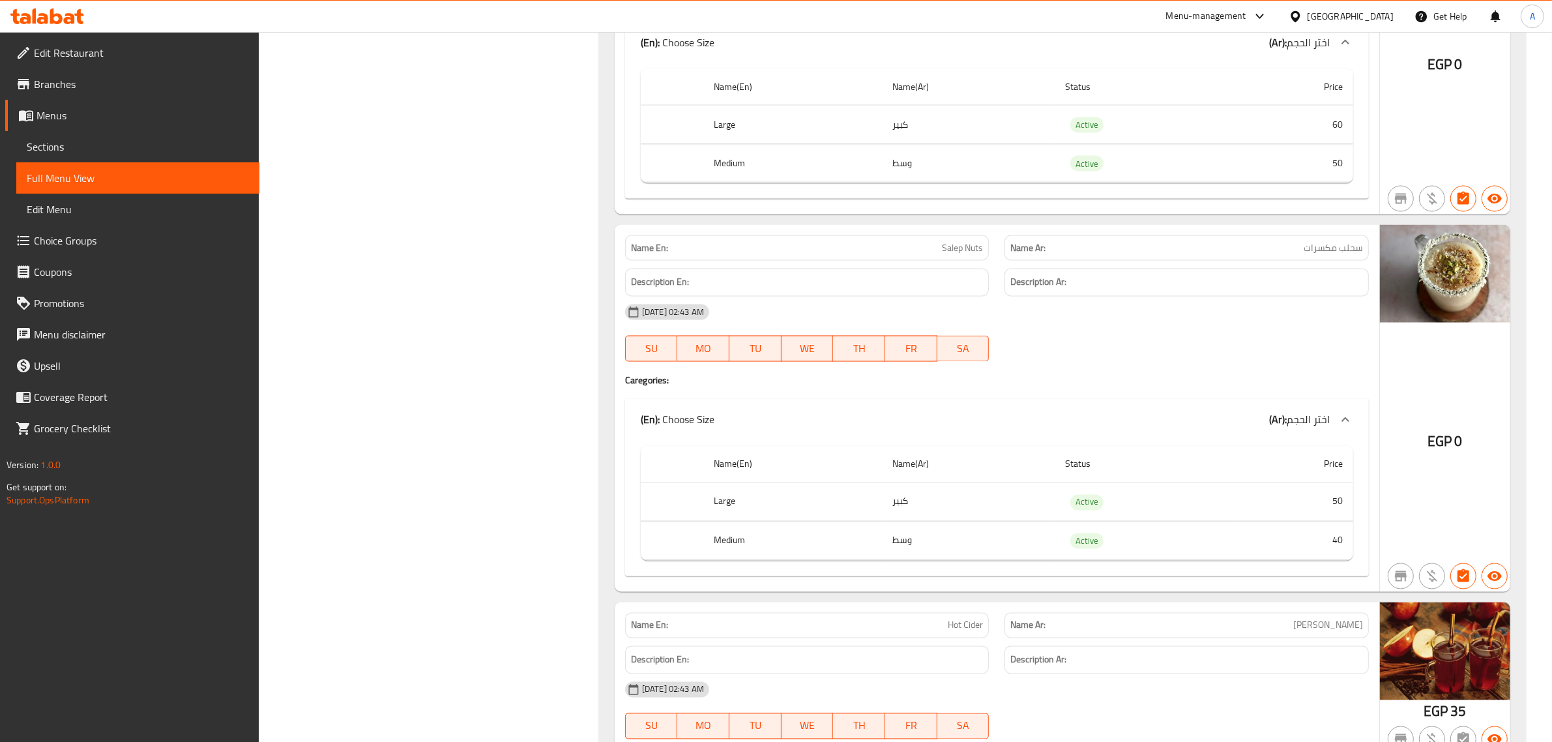
scroll to position [9088, 0]
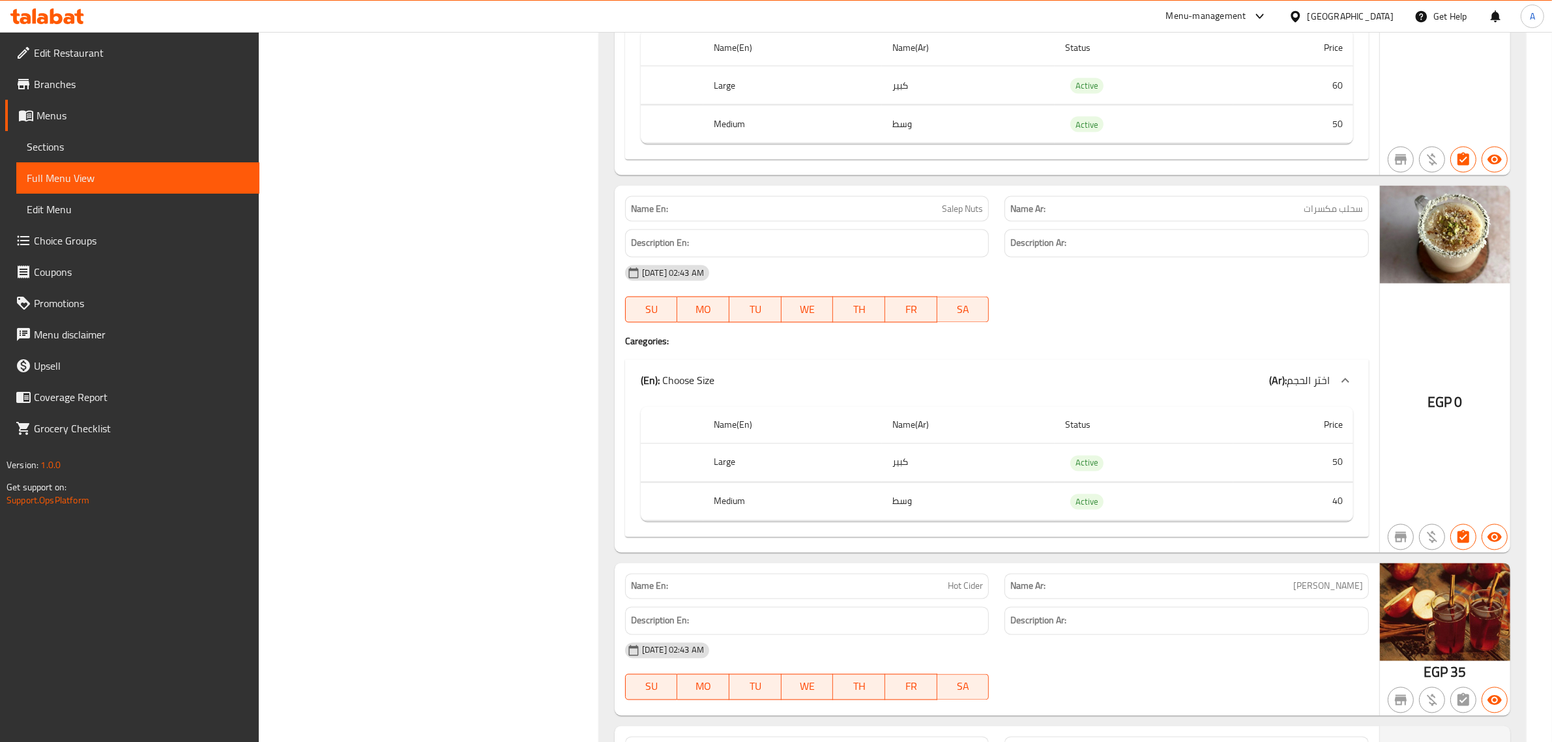
click at [949, 216] on span "Salep Nuts" at bounding box center [962, 209] width 41 height 14
copy span "Salep Nuts"
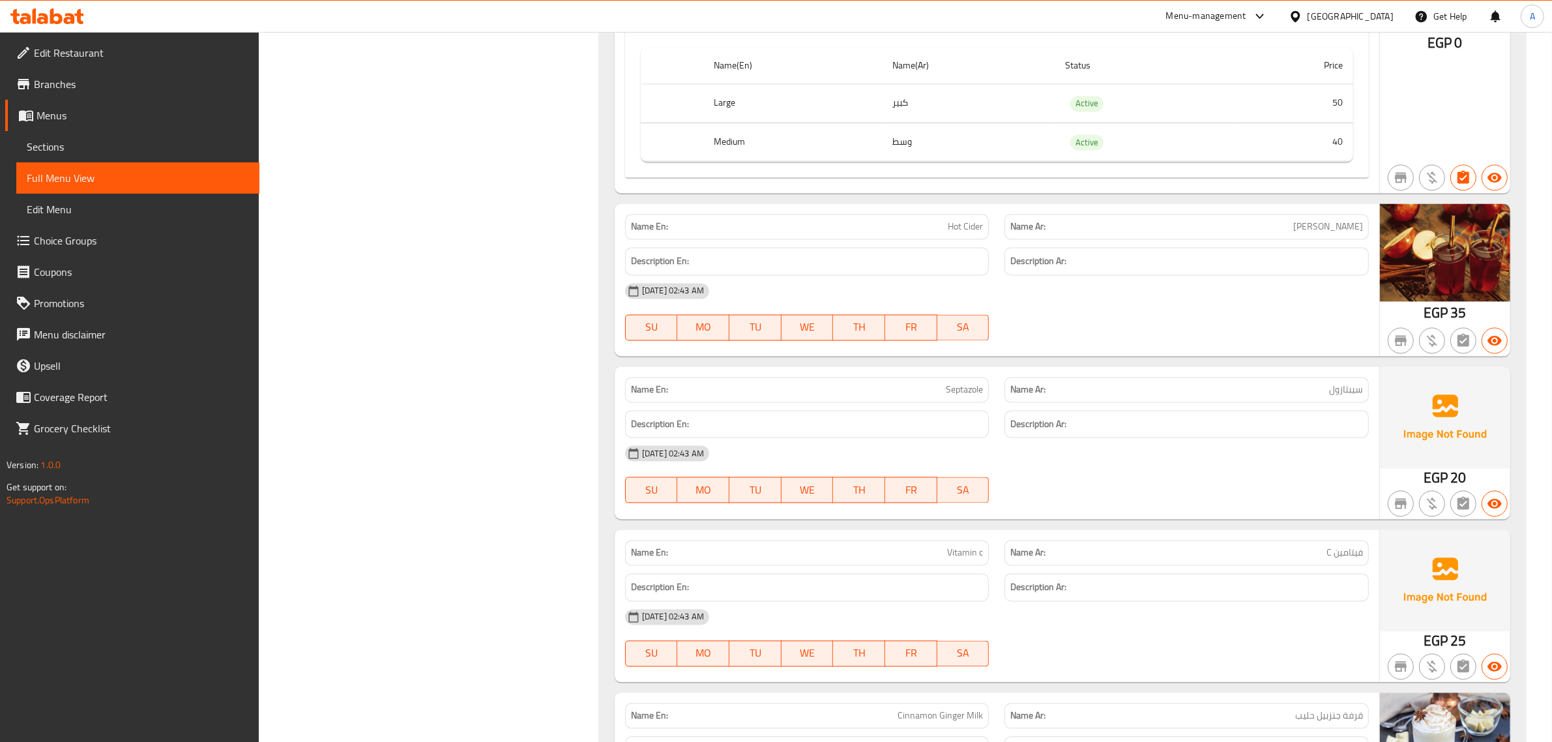
scroll to position [9461, 0]
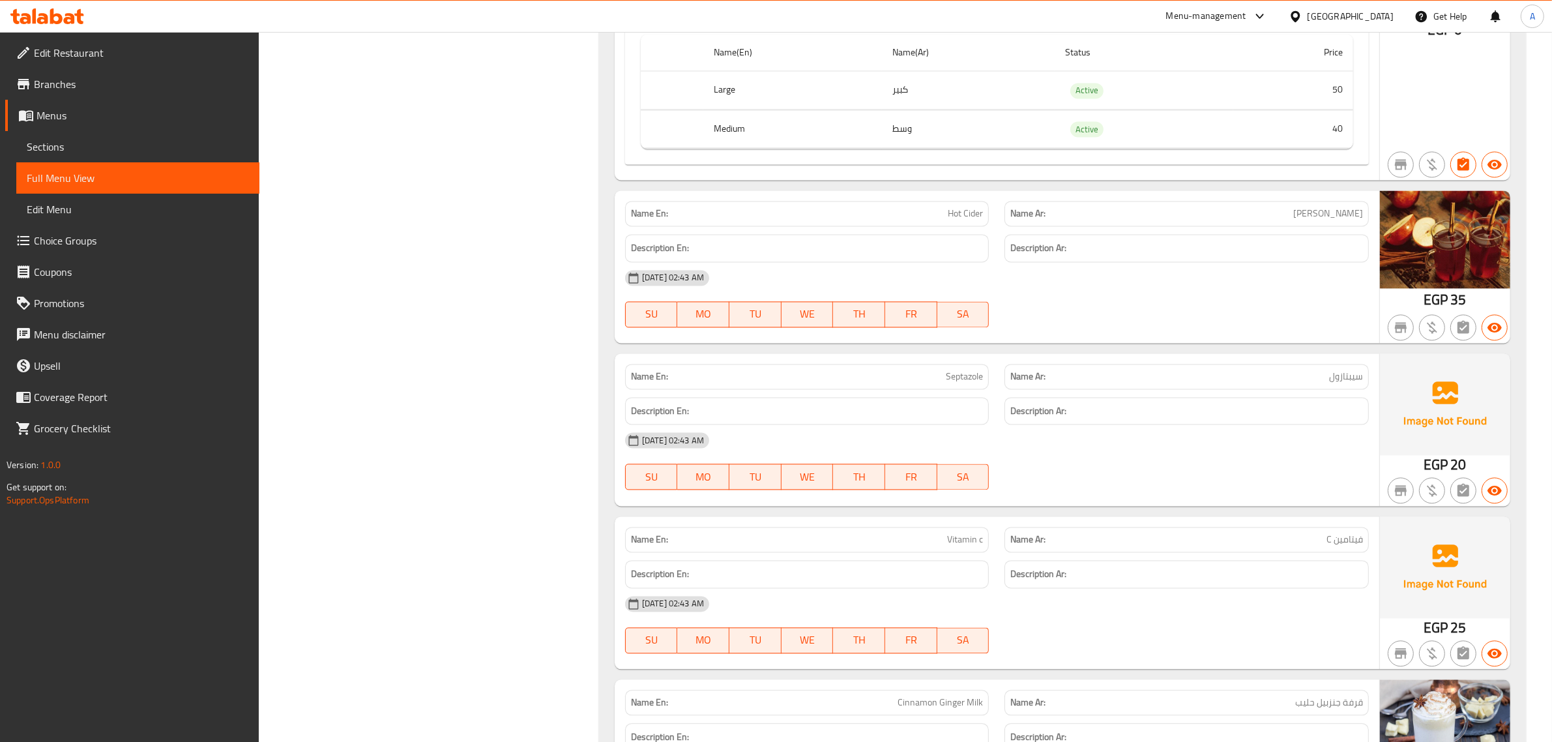
click at [929, 234] on div "Name En: Hot Cider" at bounding box center [807, 213] width 380 height 41
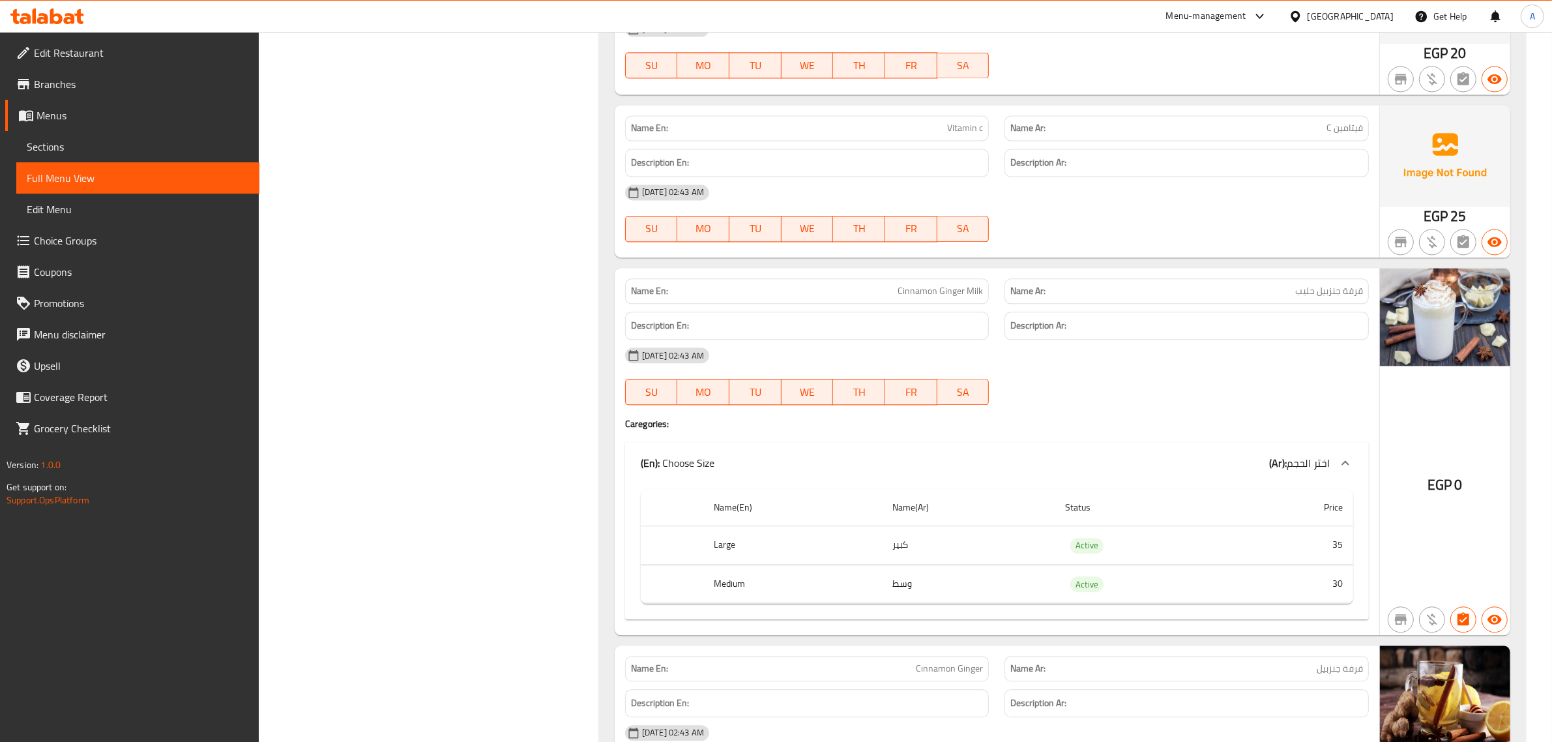
scroll to position [9924, 0]
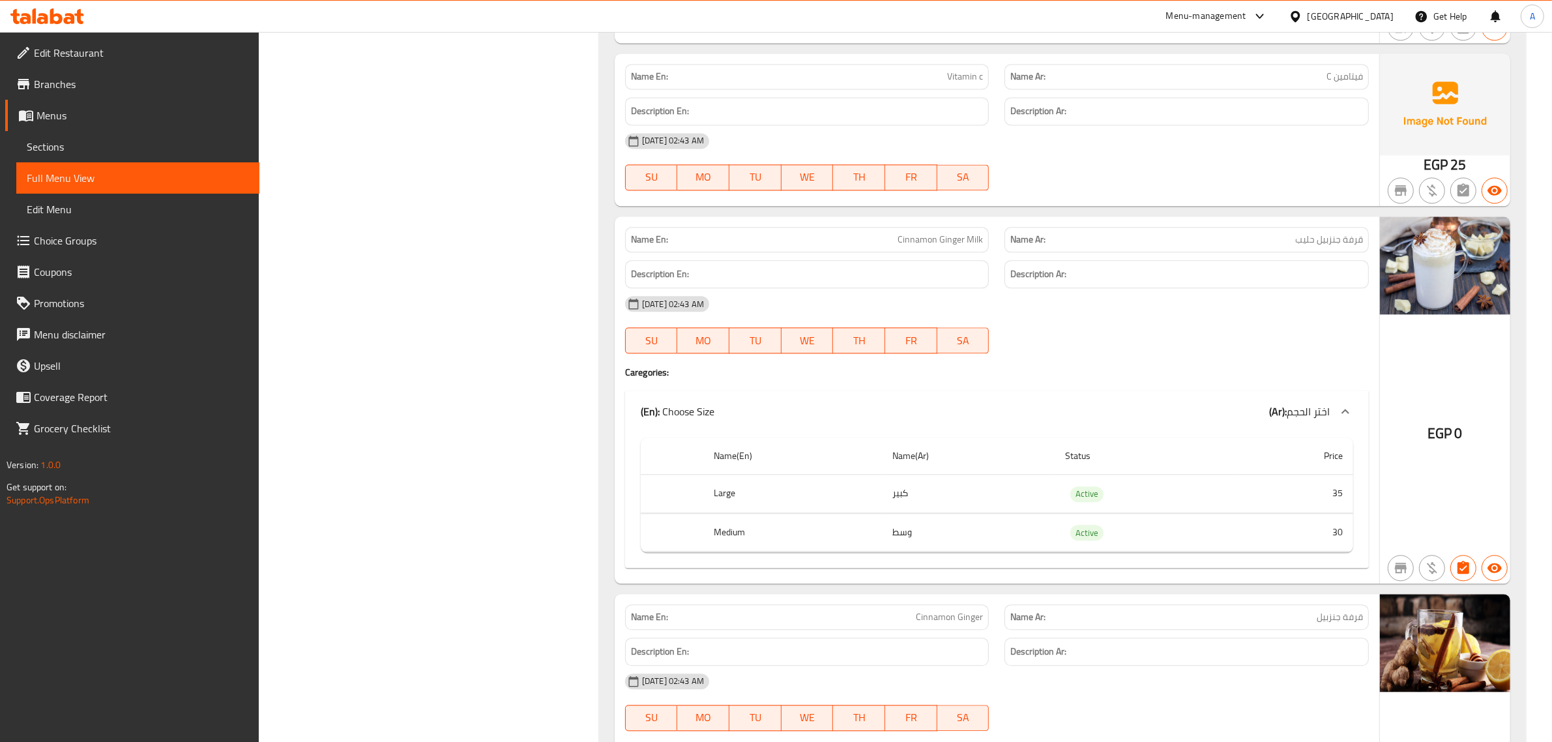
click at [919, 246] on span "Cinnamon Ginger Milk" at bounding box center [939, 240] width 85 height 14
click at [946, 551] on td "وسط" at bounding box center [968, 532] width 173 height 38
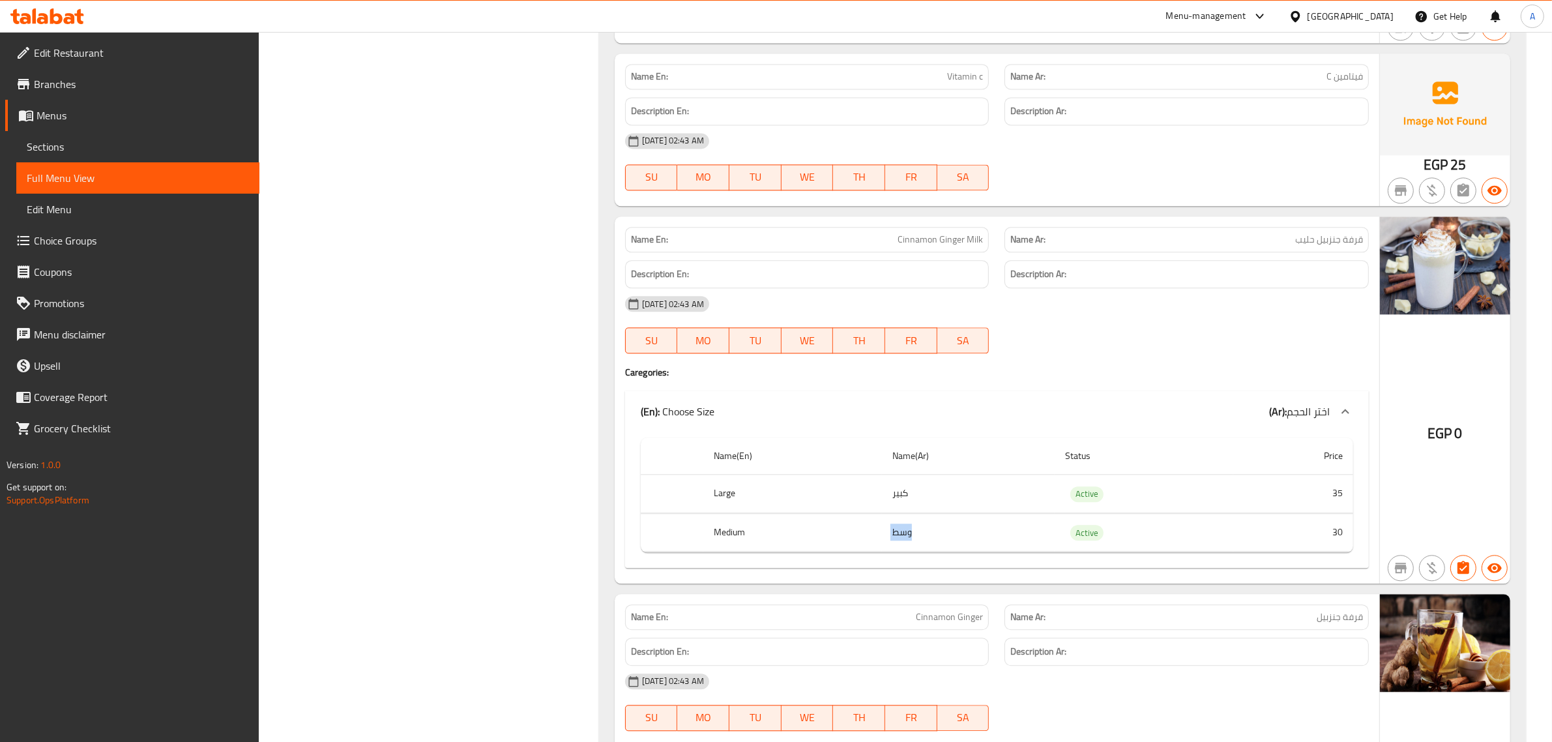
click at [946, 551] on td "وسط" at bounding box center [968, 532] width 173 height 38
click at [943, 513] on td "كبير" at bounding box center [968, 493] width 173 height 38
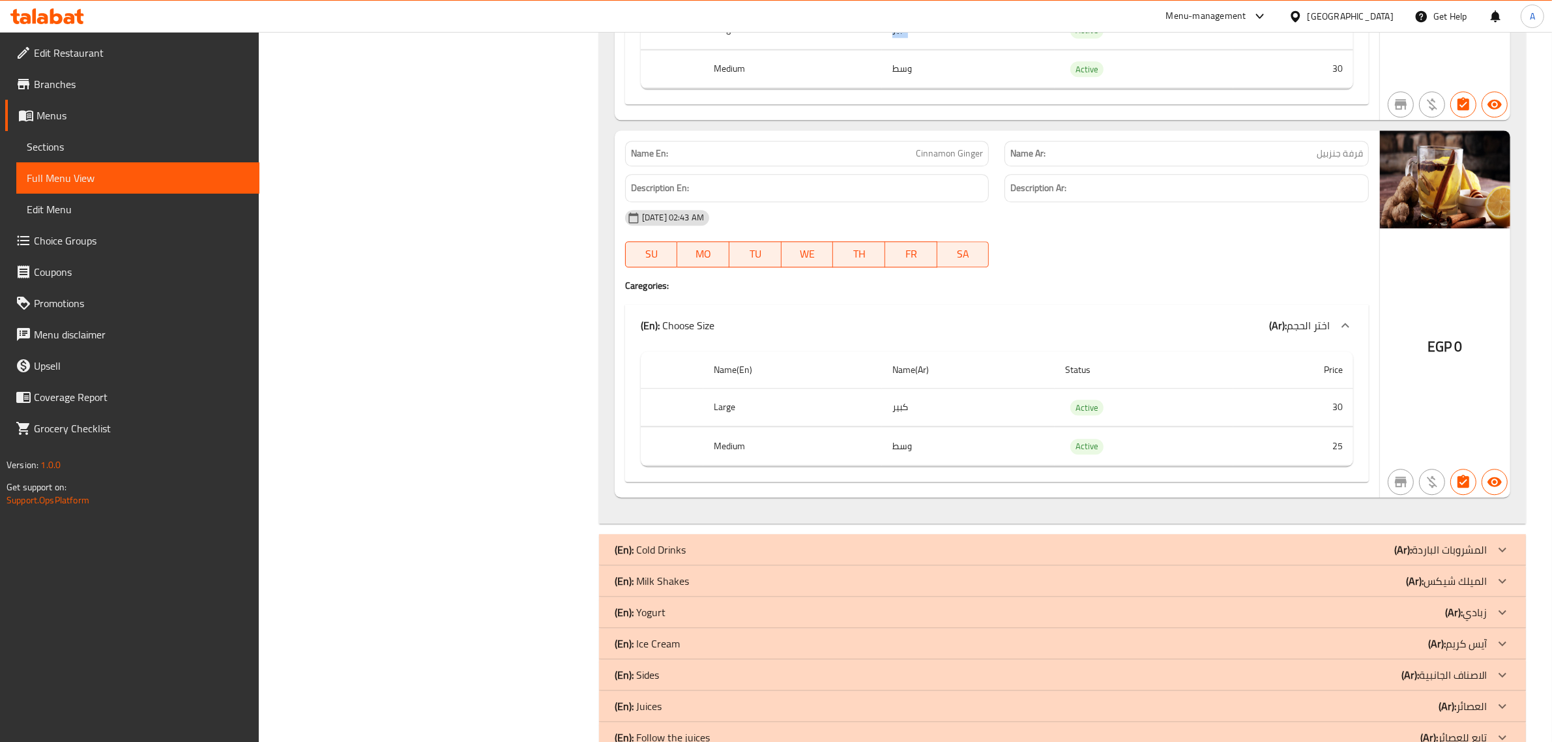
scroll to position [10510, 0]
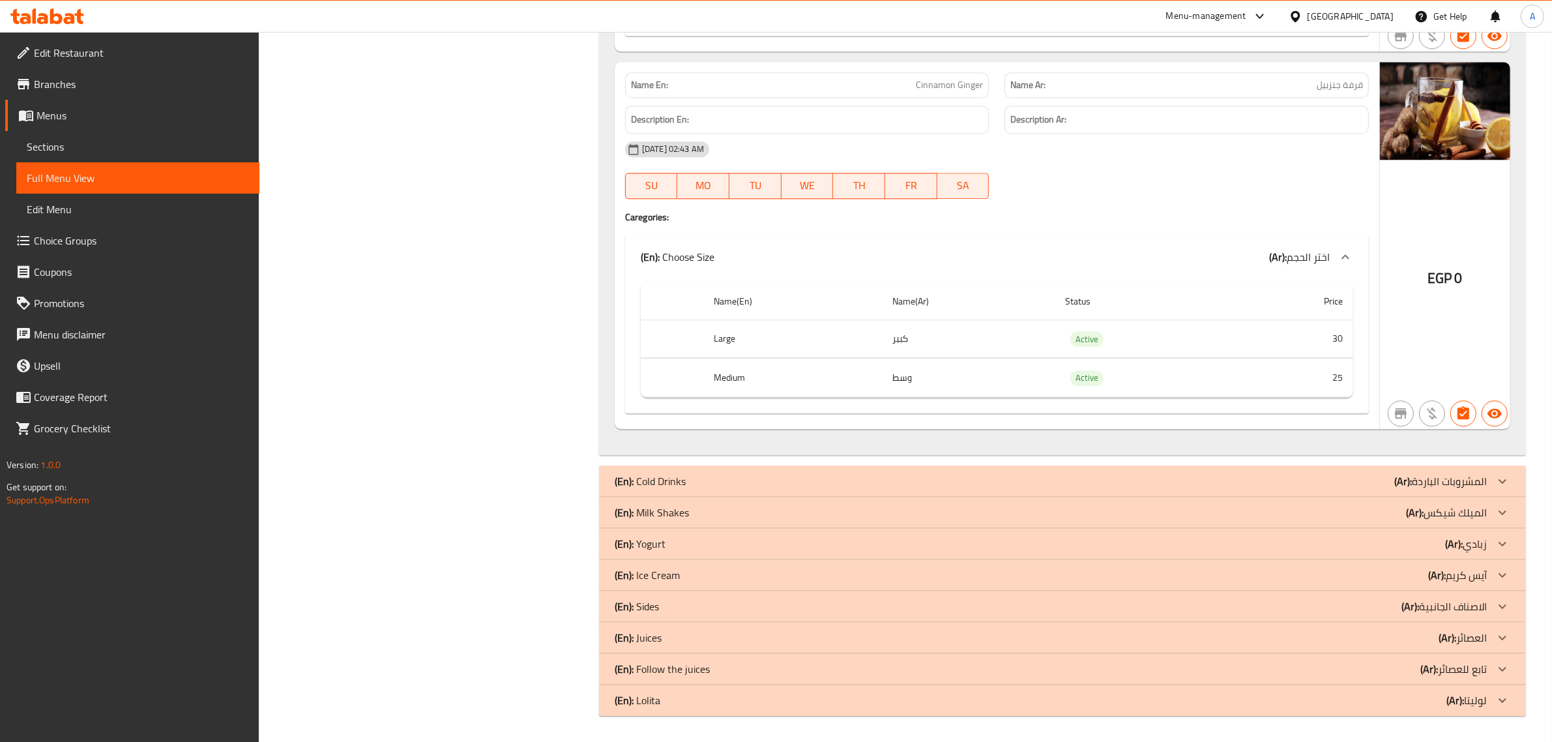
click at [956, 108] on div "Description En:" at bounding box center [807, 120] width 364 height 28
click at [956, 106] on div "Description En:" at bounding box center [807, 120] width 364 height 28
click at [963, 86] on span "Cinnamon Ginger" at bounding box center [949, 85] width 67 height 14
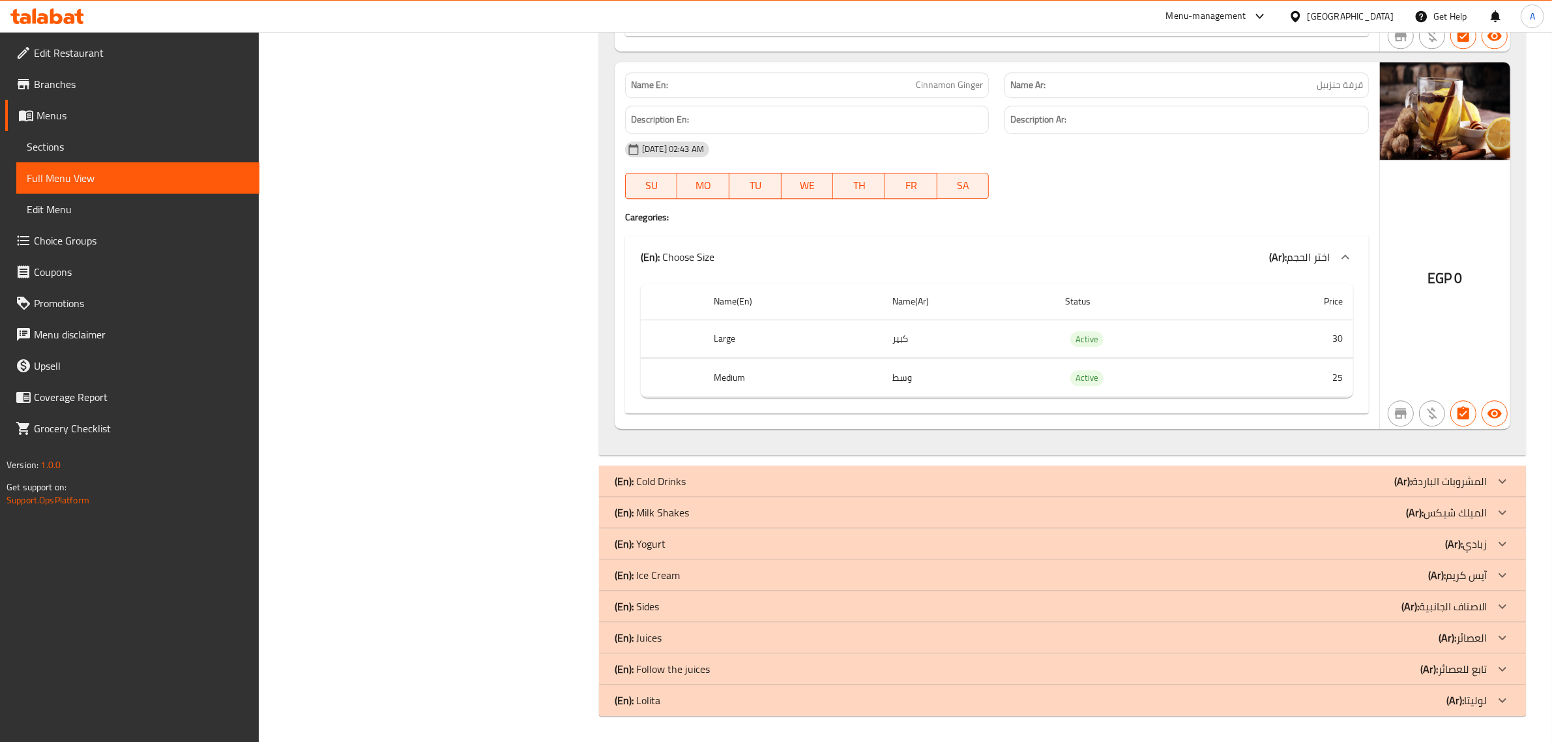
click at [1242, 371] on td "25" at bounding box center [1293, 377] width 120 height 38
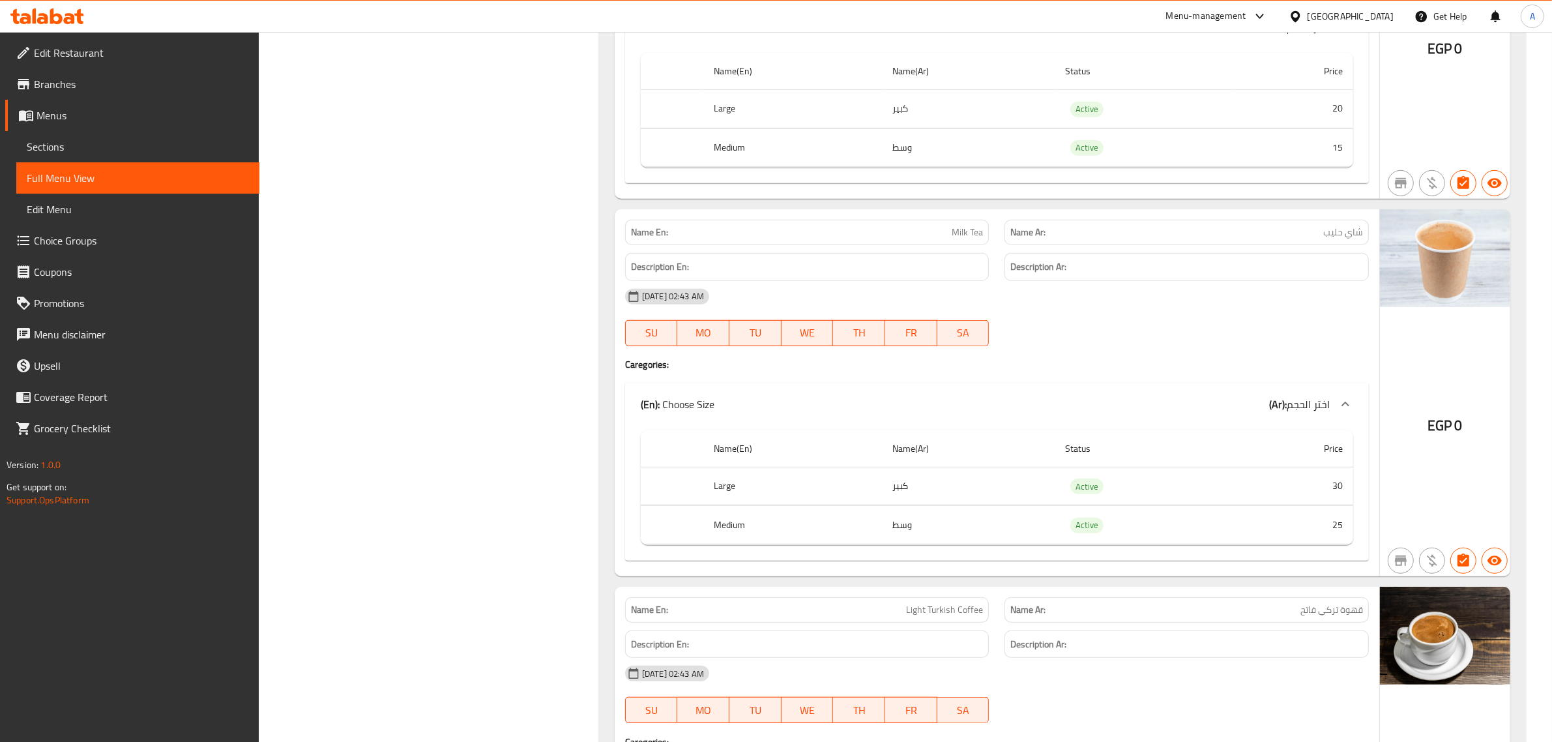
scroll to position [0, 0]
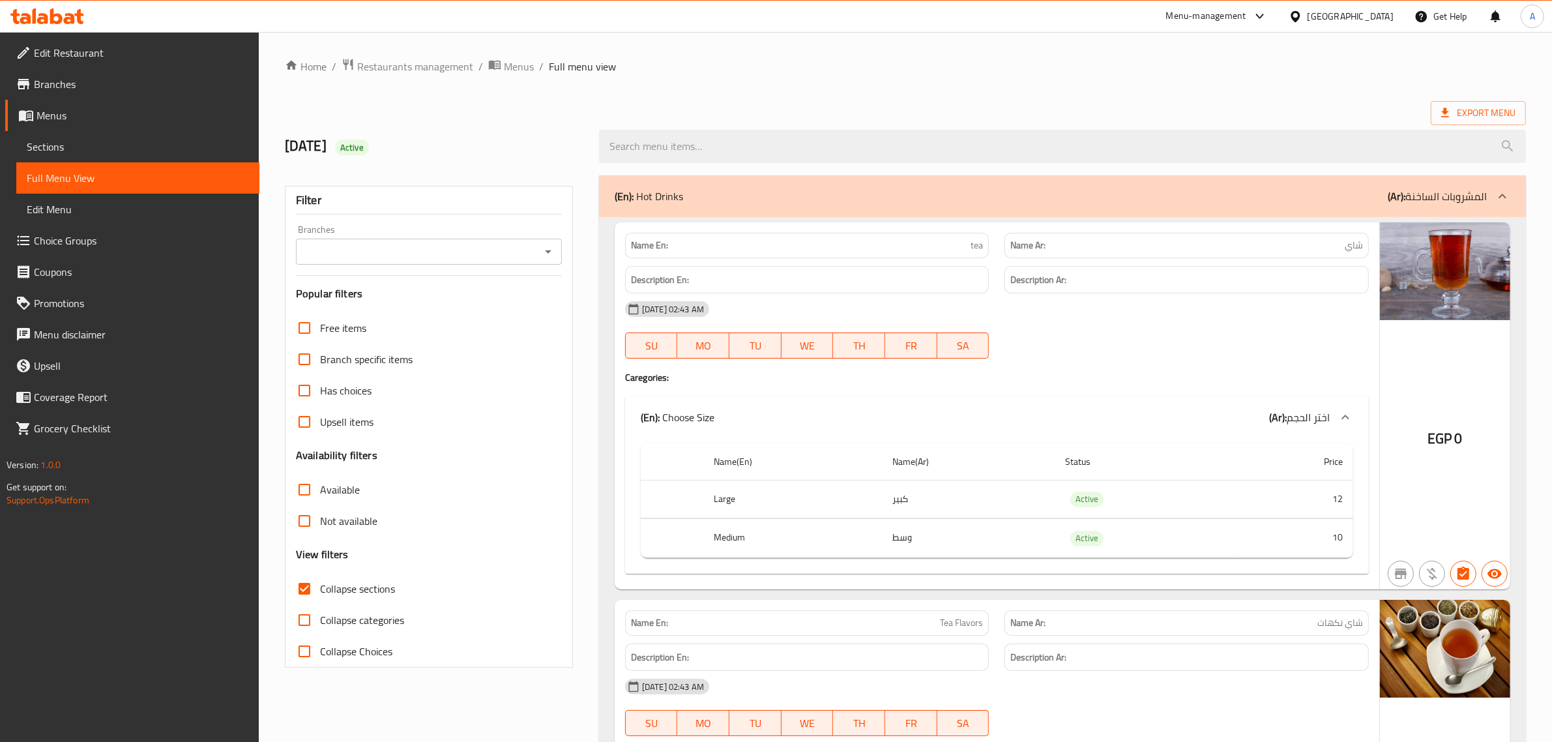
click at [1384, 197] on div "(En): Hot Drinks (Ar): المشروبات الساخنة" at bounding box center [1051, 196] width 872 height 16
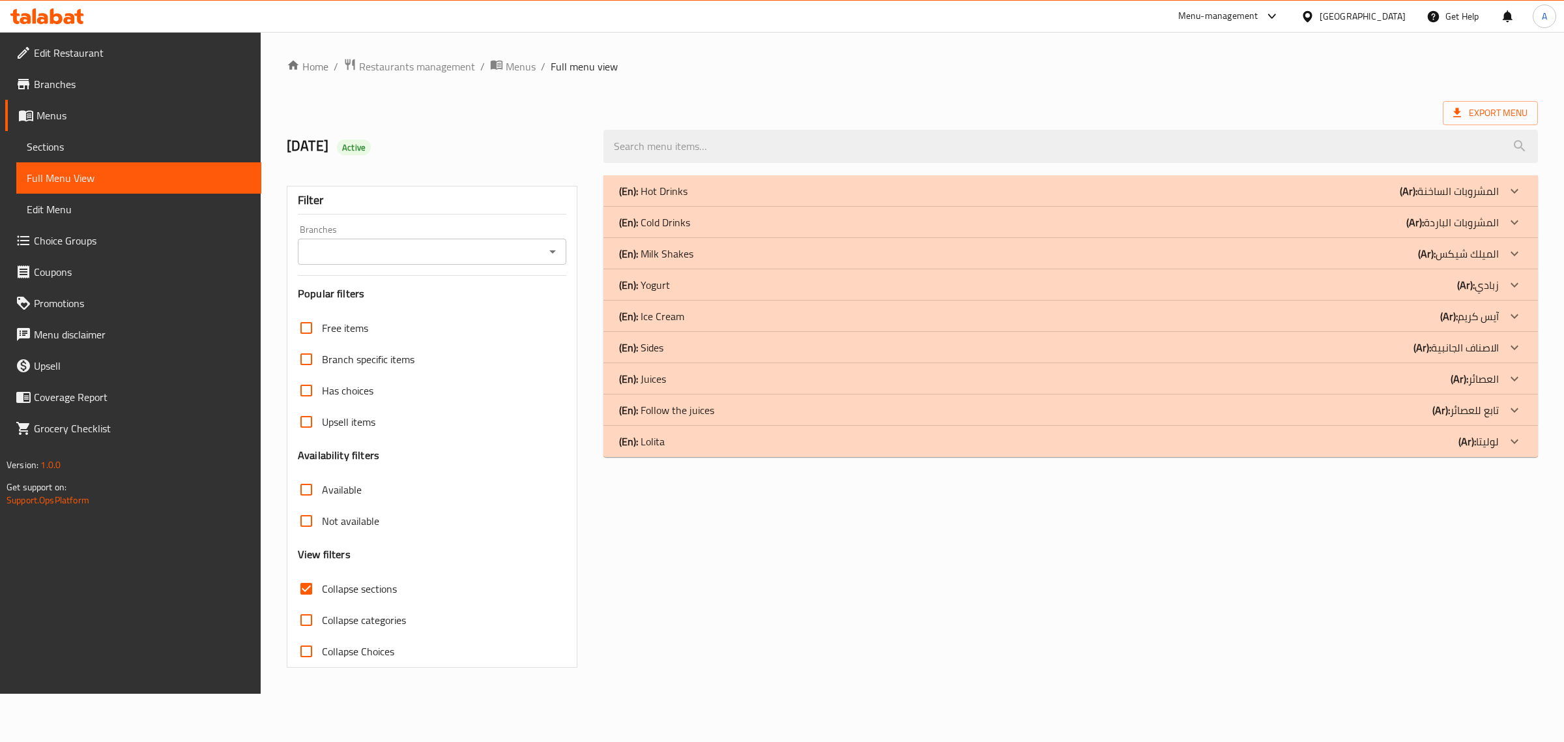
click at [1455, 311] on b "(Ar):" at bounding box center [1449, 316] width 18 height 20
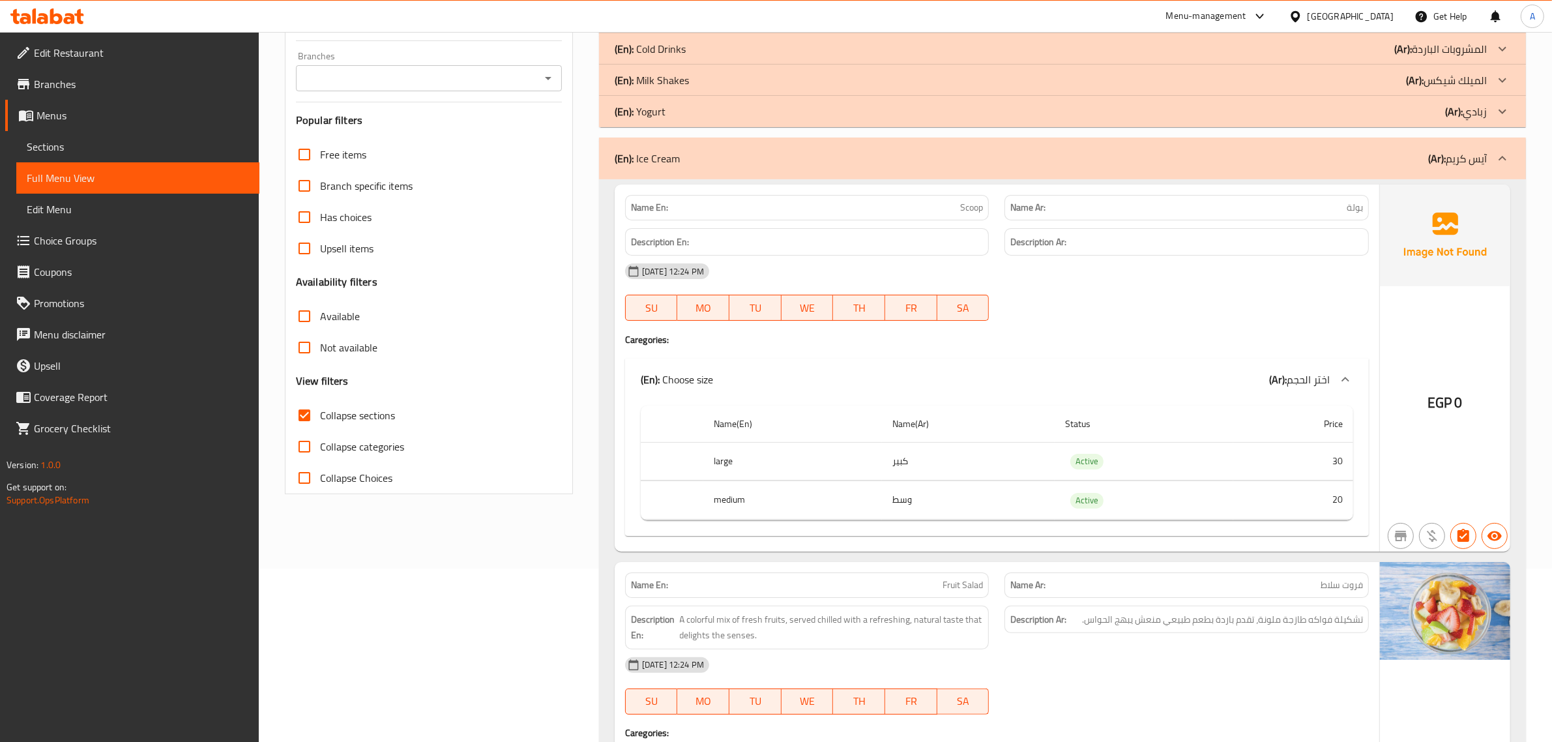
scroll to position [176, 0]
click at [976, 198] on span "Scoop" at bounding box center [971, 205] width 23 height 14
click at [879, 487] on th "medium" at bounding box center [792, 497] width 179 height 38
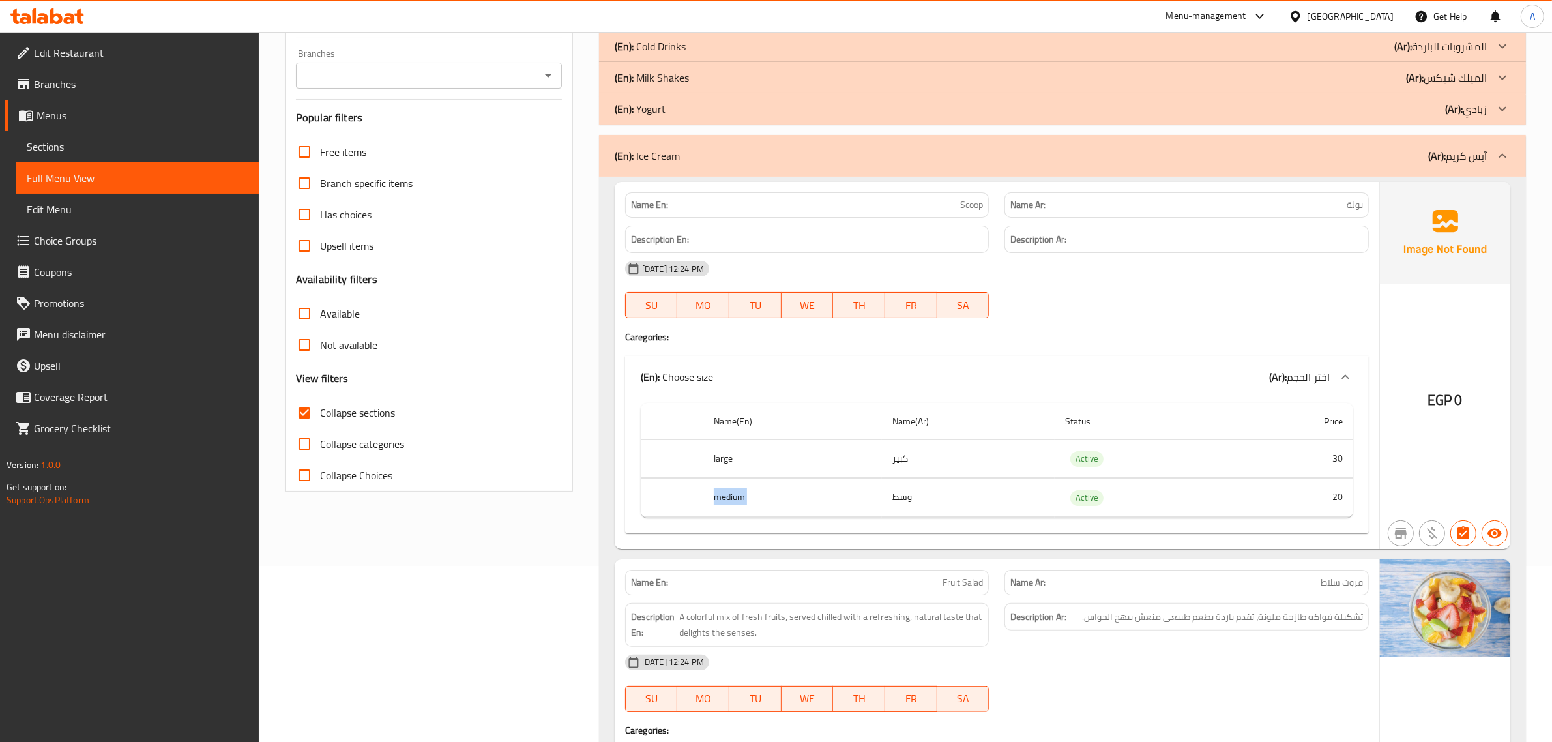
click at [879, 487] on th "medium" at bounding box center [792, 497] width 179 height 38
click at [933, 463] on td "كبير" at bounding box center [968, 458] width 173 height 38
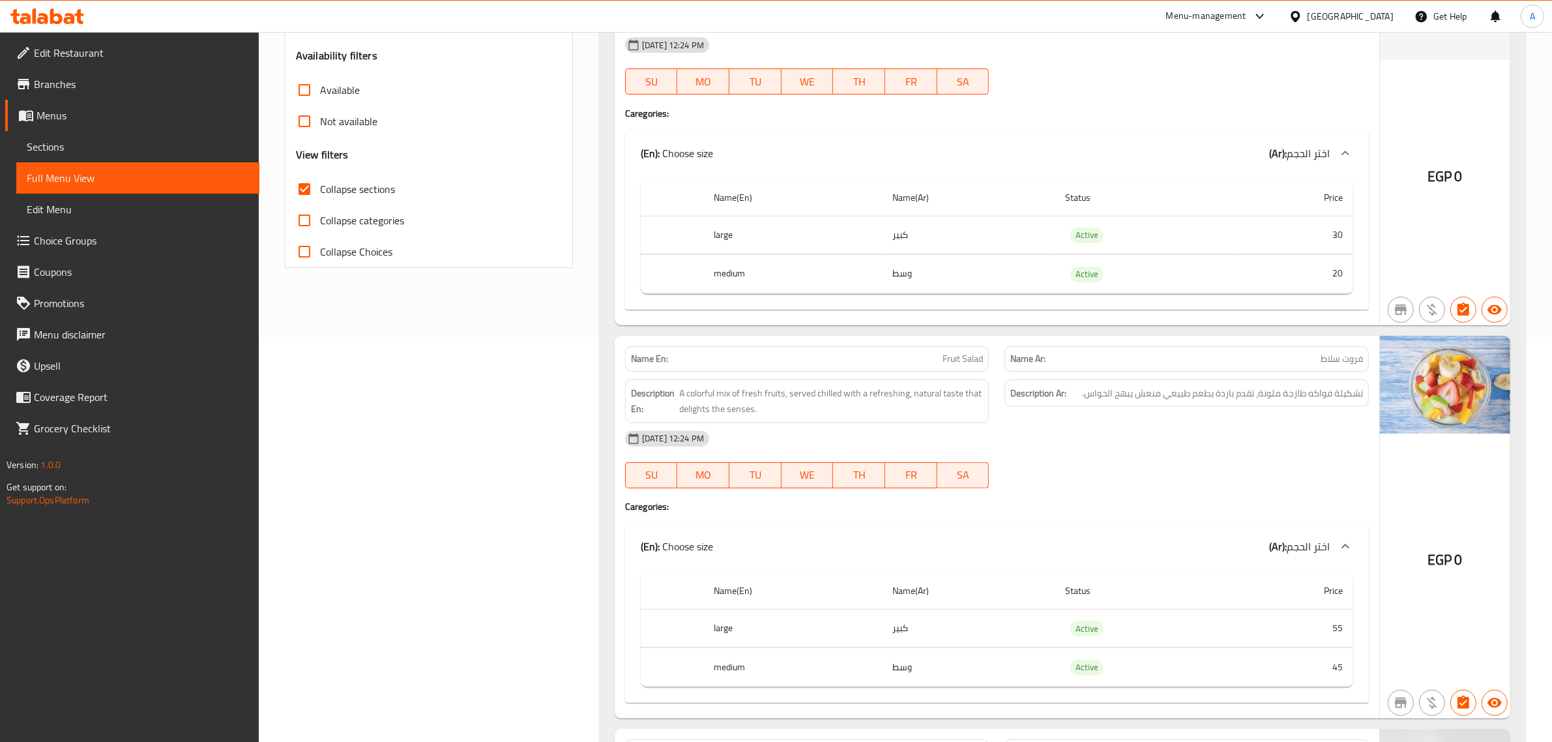
scroll to position [644, 0]
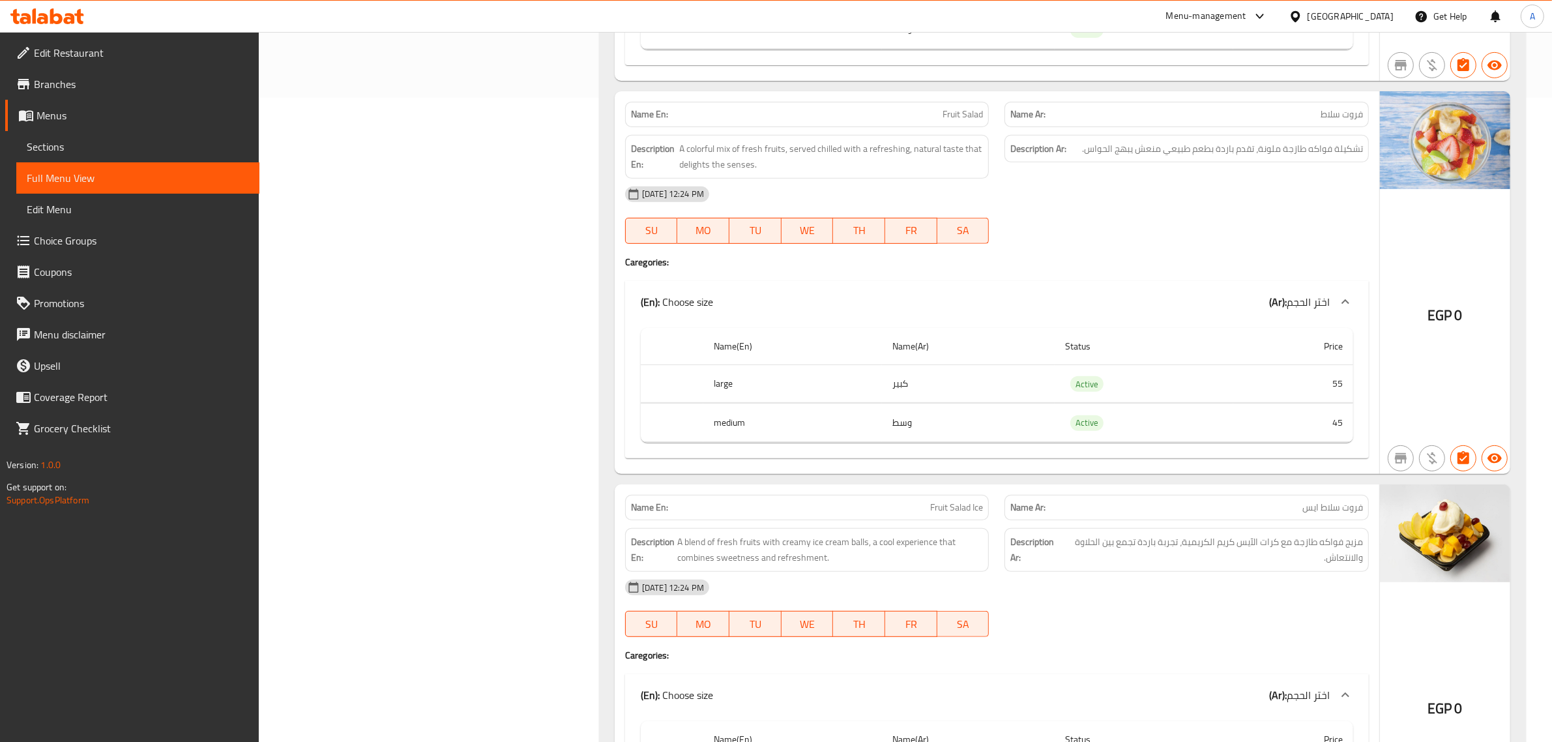
click at [950, 109] on span "Fruit Salad" at bounding box center [962, 115] width 40 height 14
click at [979, 429] on td "وسط" at bounding box center [968, 422] width 173 height 38
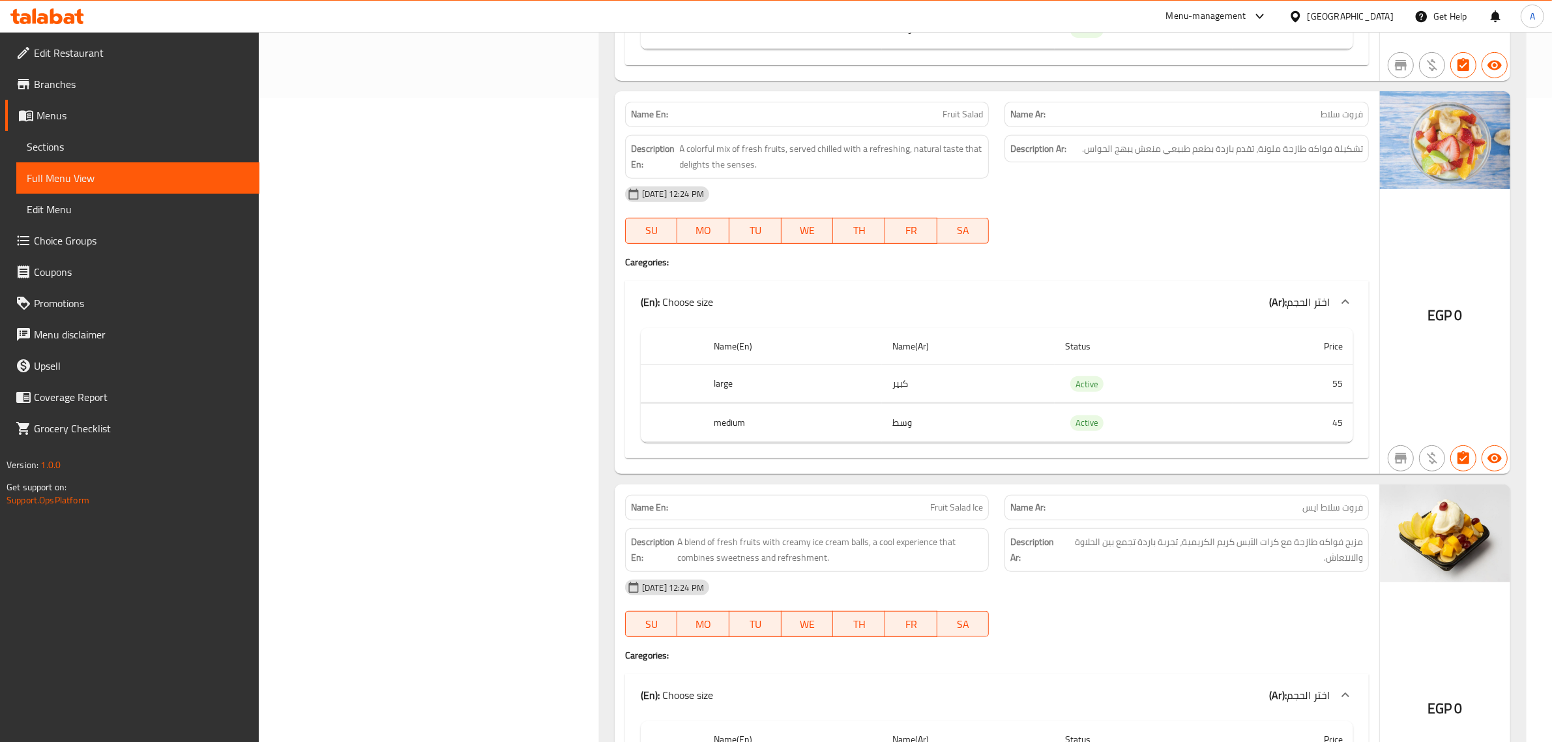
click at [1308, 416] on td "45" at bounding box center [1293, 422] width 120 height 38
click at [1126, 371] on td "Active" at bounding box center [1144, 383] width 179 height 38
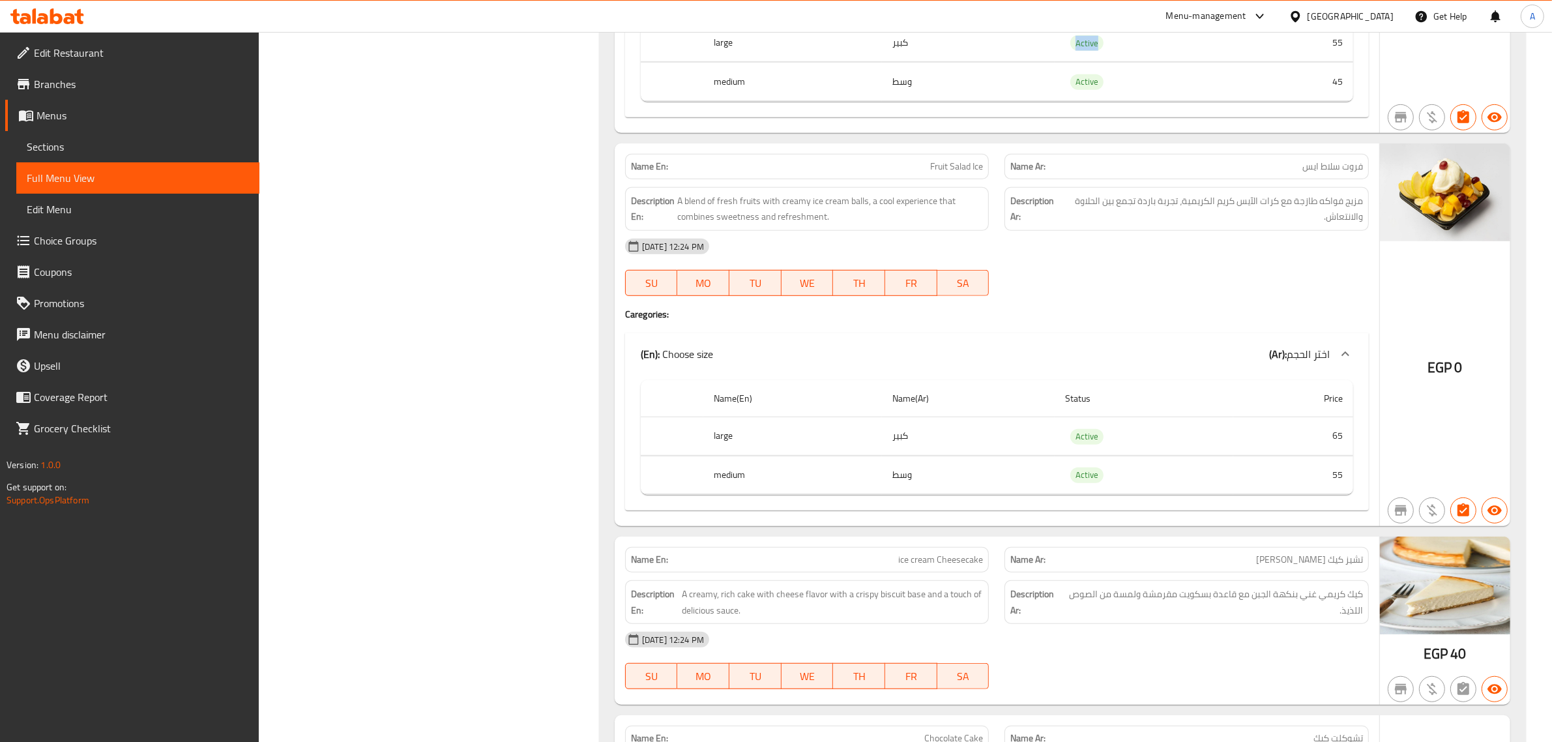
scroll to position [1008, 0]
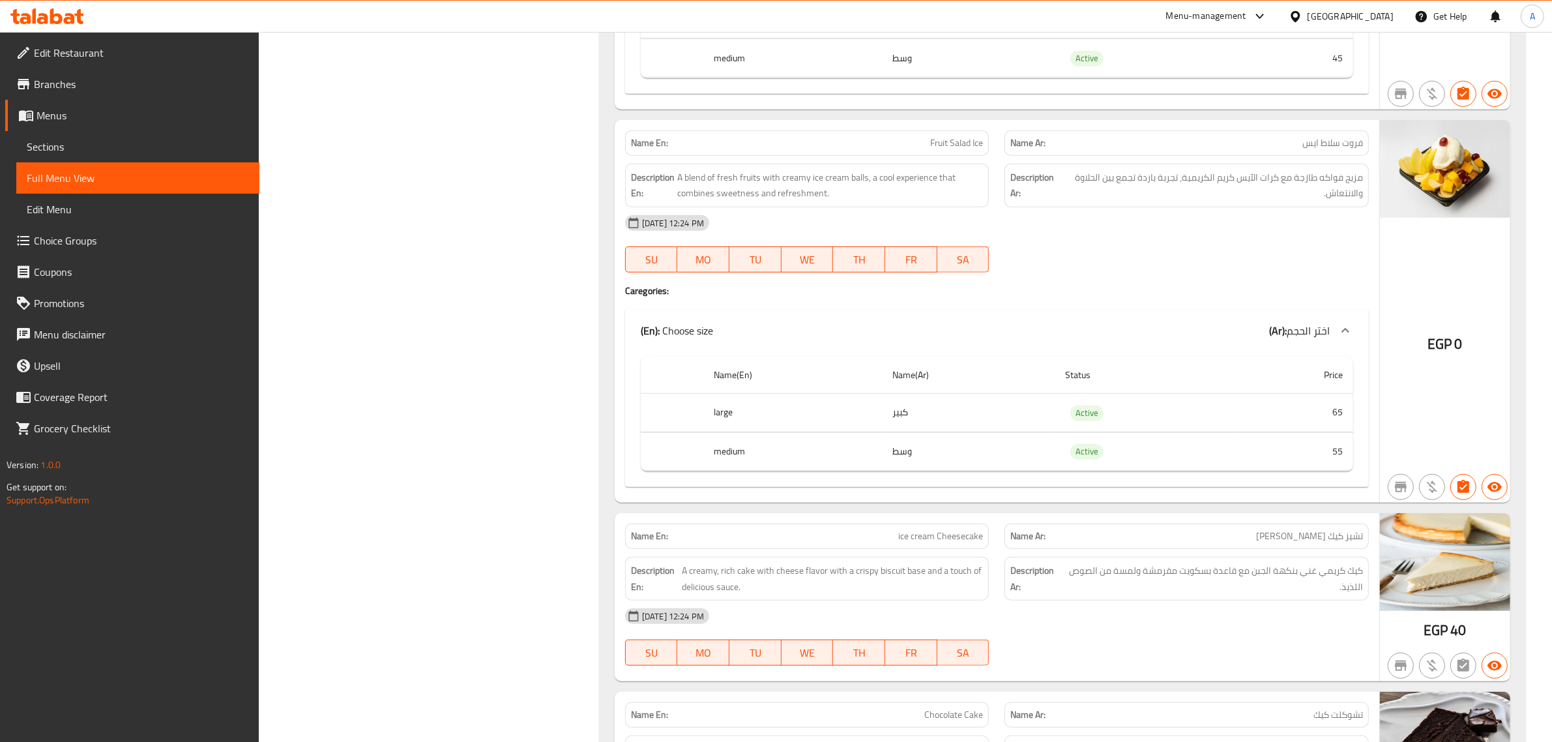
click at [939, 150] on span "Fruit Salad Ice" at bounding box center [956, 143] width 53 height 14
click at [1300, 150] on p "Name Ar: فروت سلاط ايس" at bounding box center [1186, 143] width 353 height 14
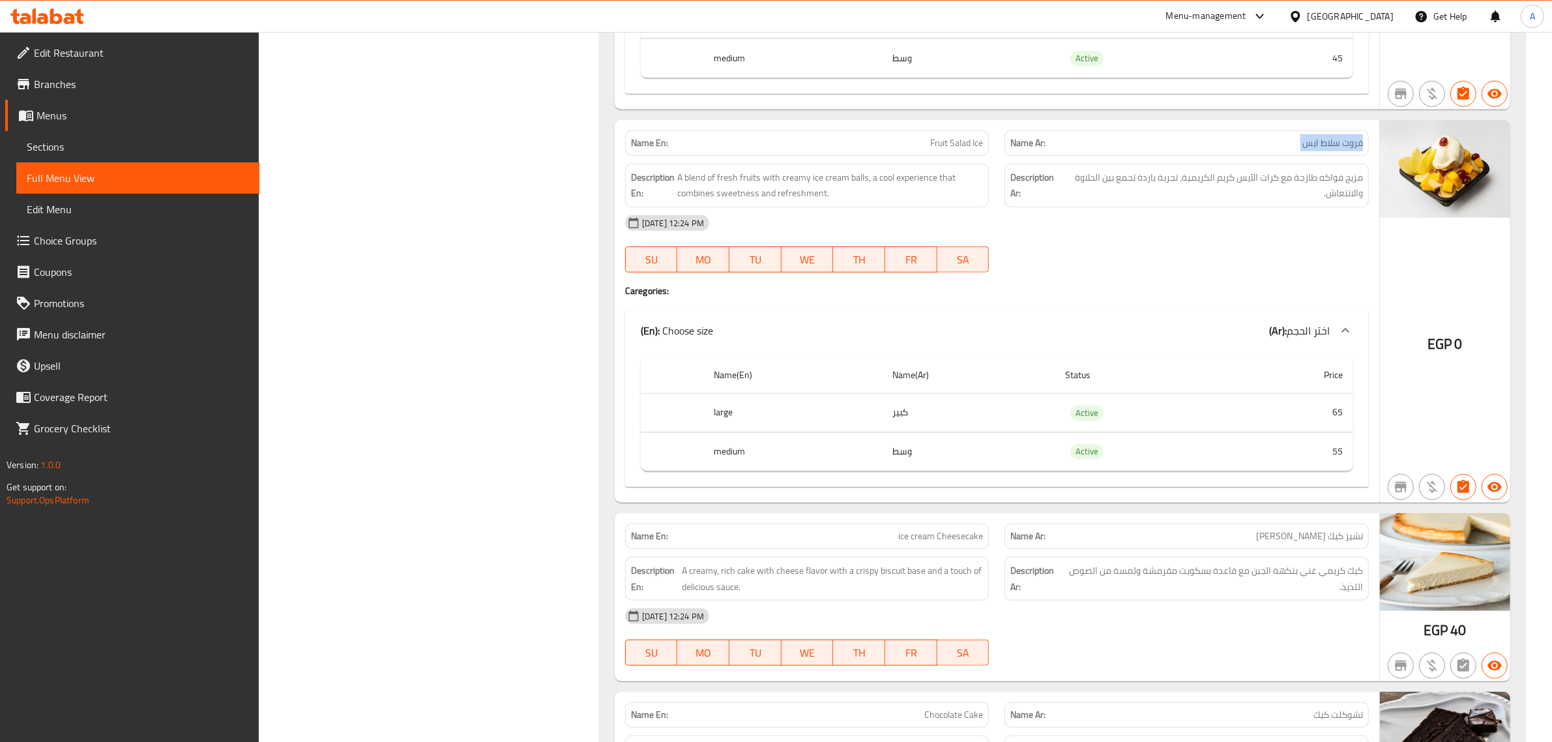
click at [1302, 150] on p "Name Ar: فروت سلاط ايس" at bounding box center [1186, 143] width 353 height 14
click at [1019, 454] on td "وسط" at bounding box center [968, 451] width 173 height 38
click at [1018, 455] on td "وسط" at bounding box center [968, 451] width 173 height 38
click at [974, 406] on td "كبير" at bounding box center [968, 413] width 173 height 38
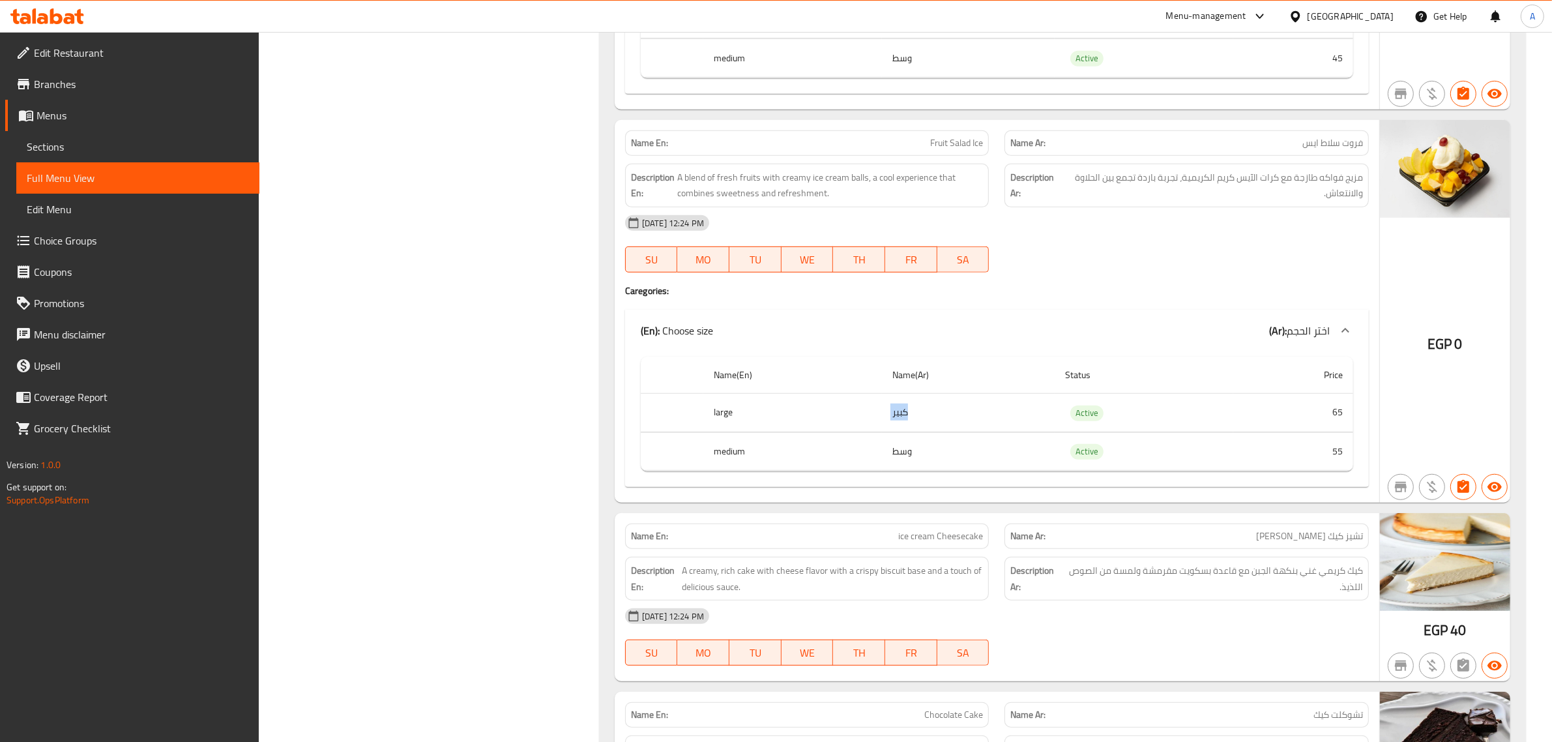
click at [974, 406] on td "كبير" at bounding box center [968, 413] width 173 height 38
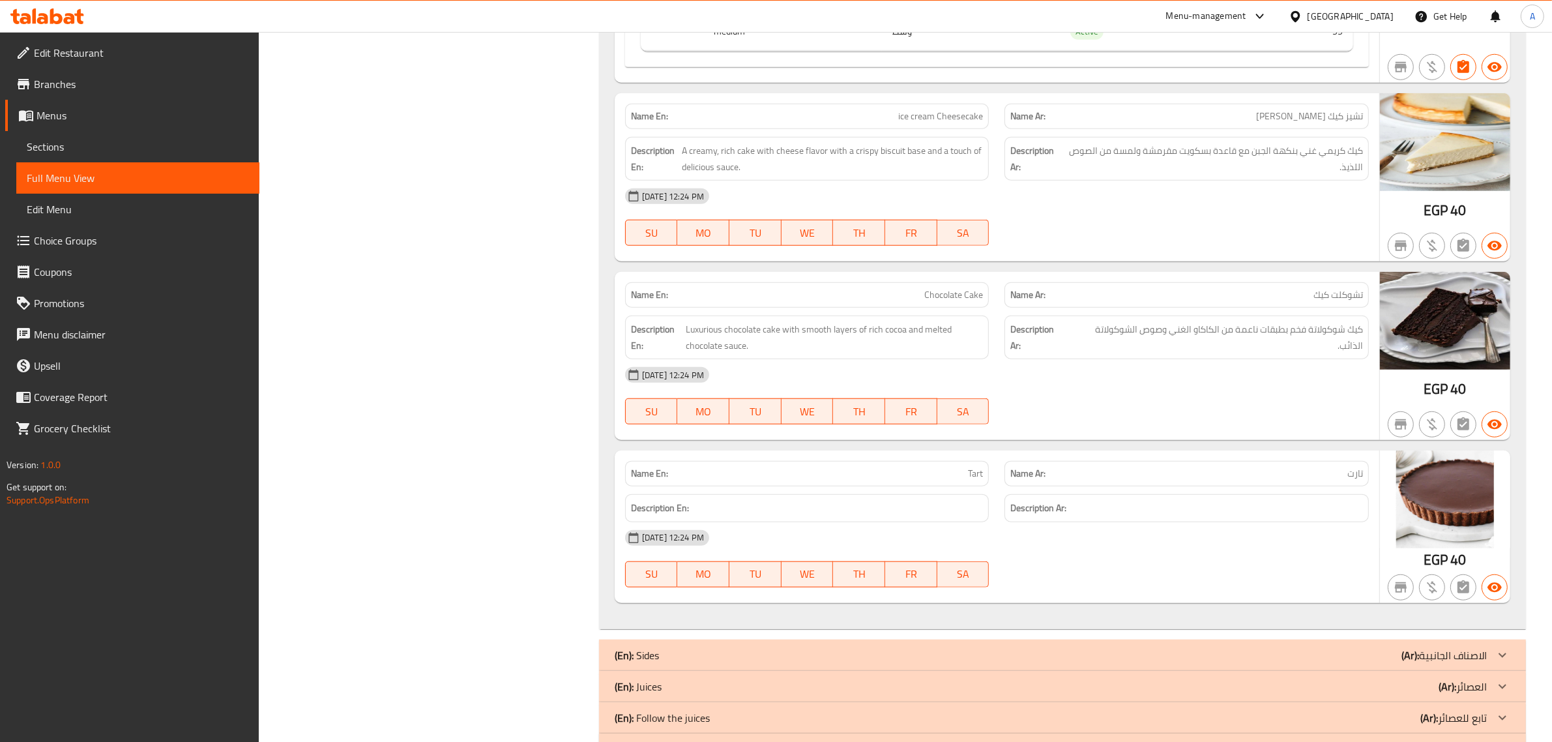
scroll to position [1431, 0]
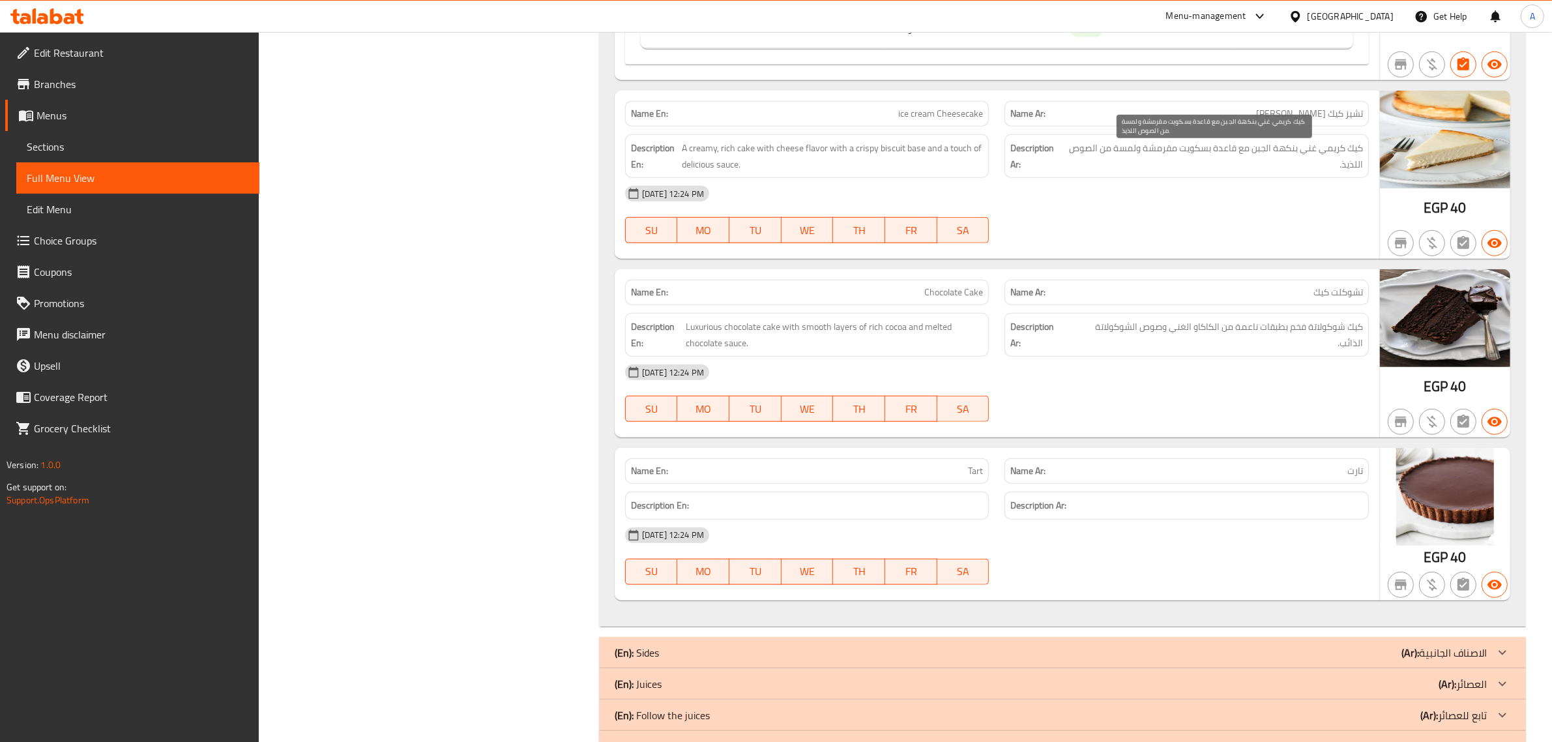
click at [1339, 150] on span "كيك كريمي غني بنكهة الجبن مع قاعدة بسكويت مقرمشة ولمسة من الصوص اللذيذ." at bounding box center [1214, 156] width 297 height 32
click at [860, 108] on div "Name En: ice cream Cheesecake" at bounding box center [807, 113] width 364 height 25
click at [859, 108] on div "Name En: ice cream Cheesecake" at bounding box center [807, 113] width 364 height 25
click at [929, 112] on span "ice cream Cheesecake" at bounding box center [940, 114] width 85 height 14
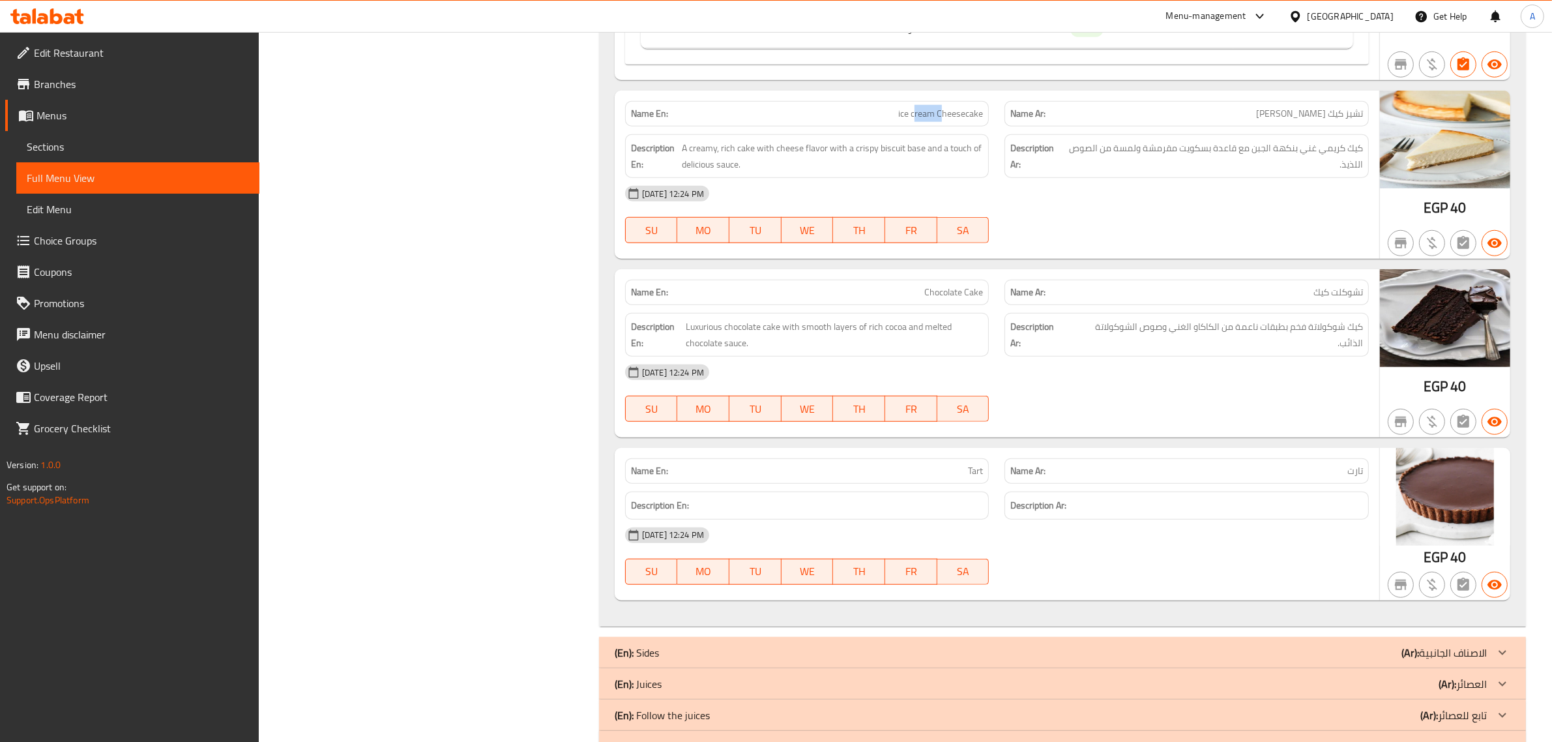
click at [929, 112] on span "ice cream Cheesecake" at bounding box center [940, 114] width 85 height 14
click at [932, 287] on div "Name En: Chocolate Cake" at bounding box center [807, 292] width 364 height 25
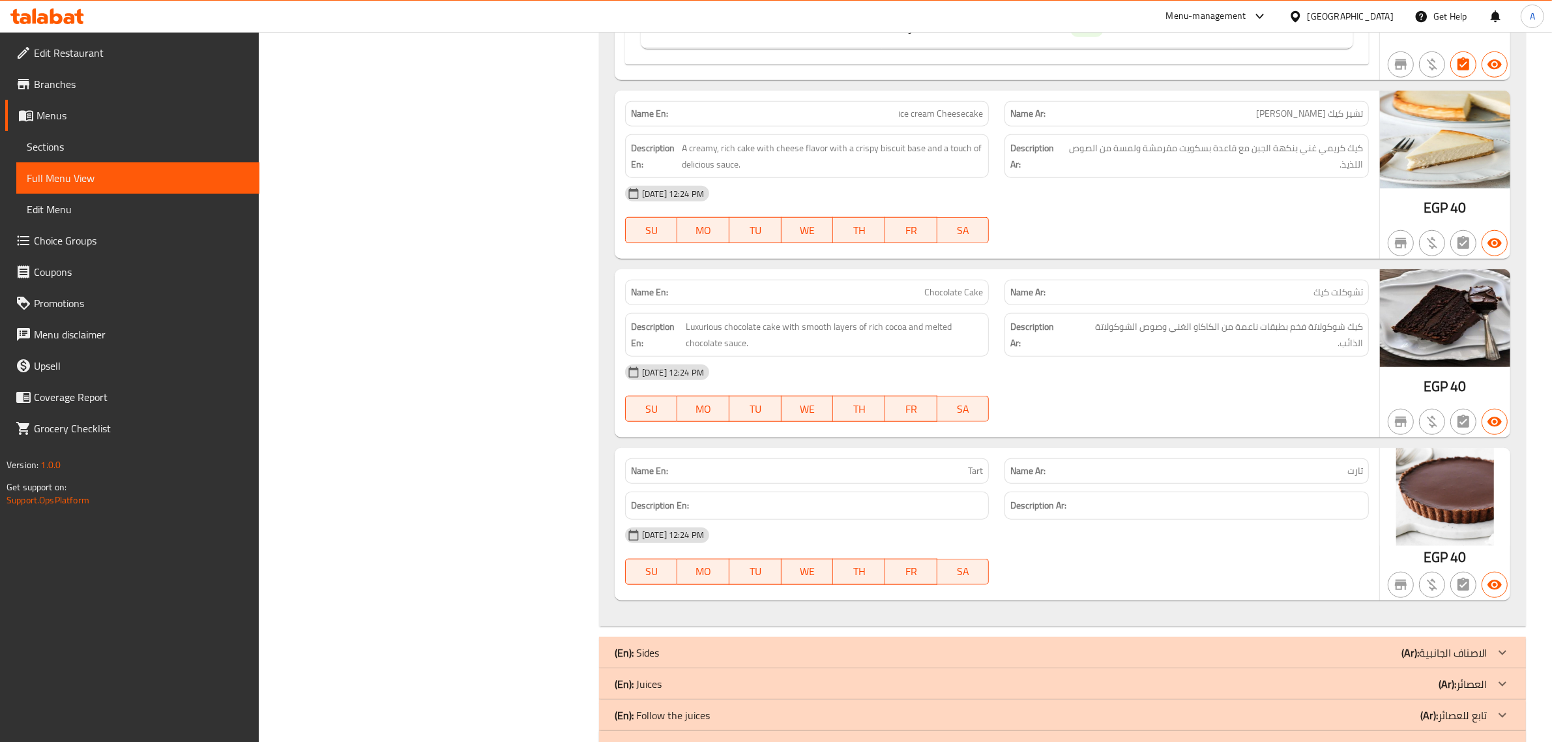
click at [1176, 281] on div "Name Ar: تشوكلت كيك" at bounding box center [1186, 292] width 380 height 41
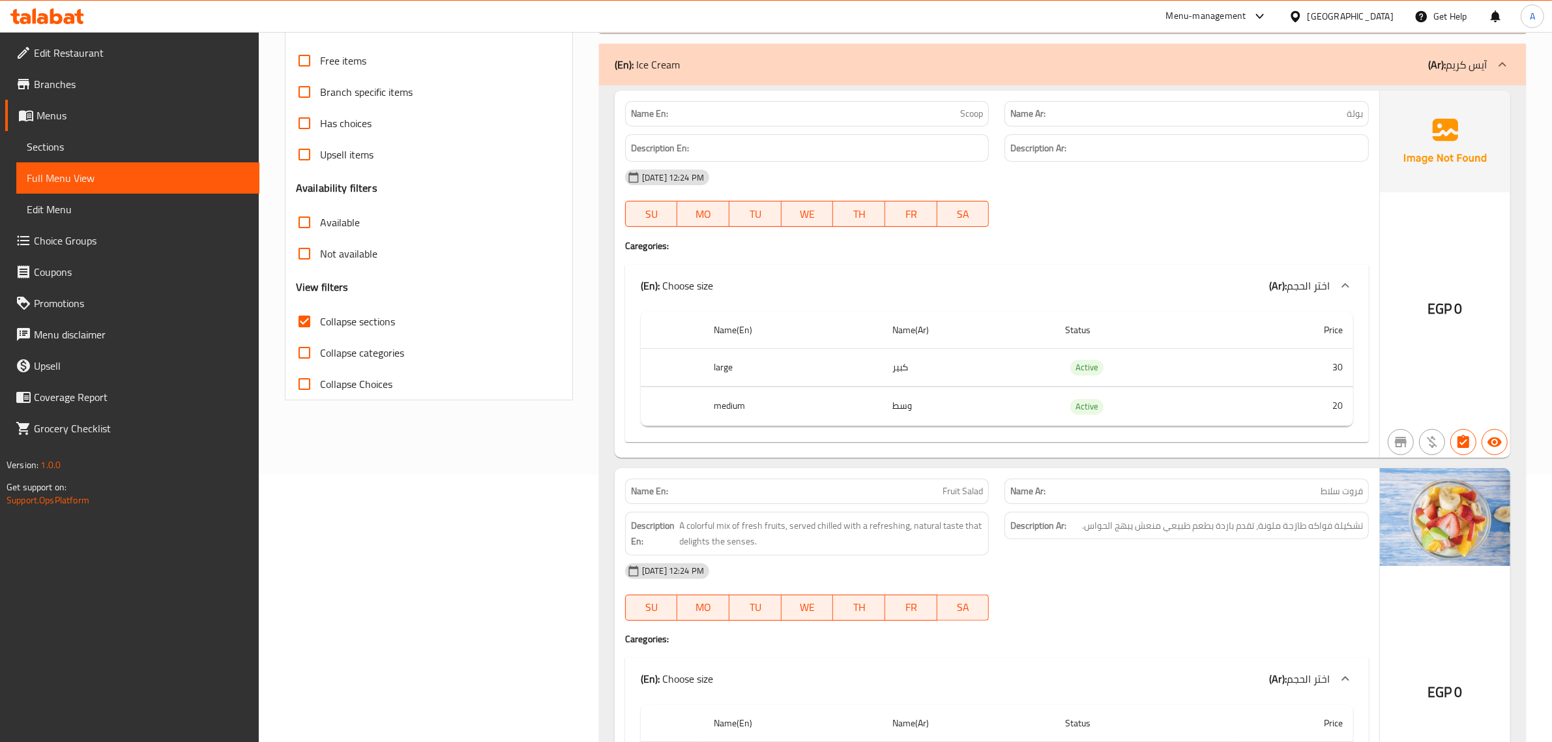
scroll to position [255, 0]
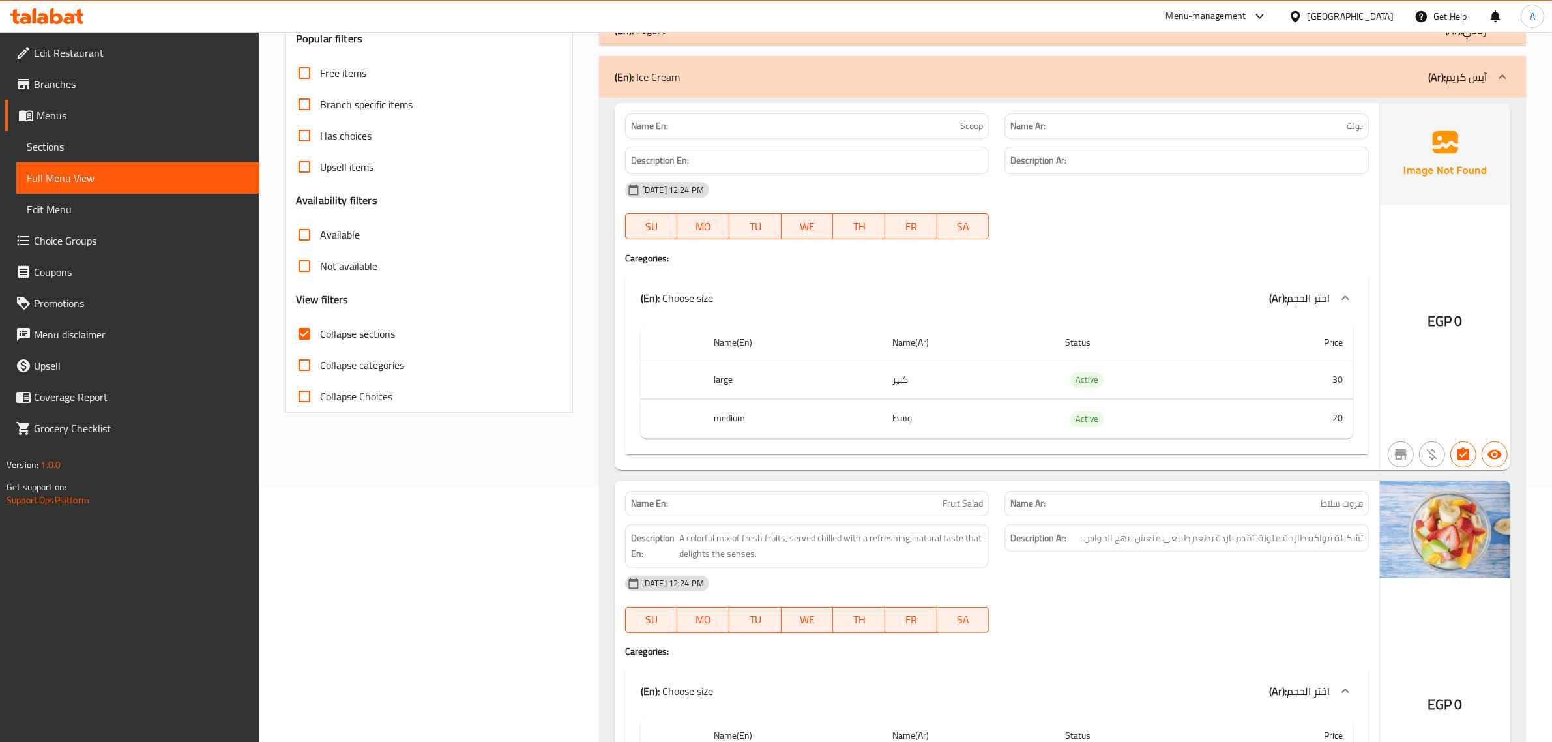
click at [1393, 80] on div "(En): Ice Cream (Ar): آيس كريم" at bounding box center [1051, 77] width 872 height 16
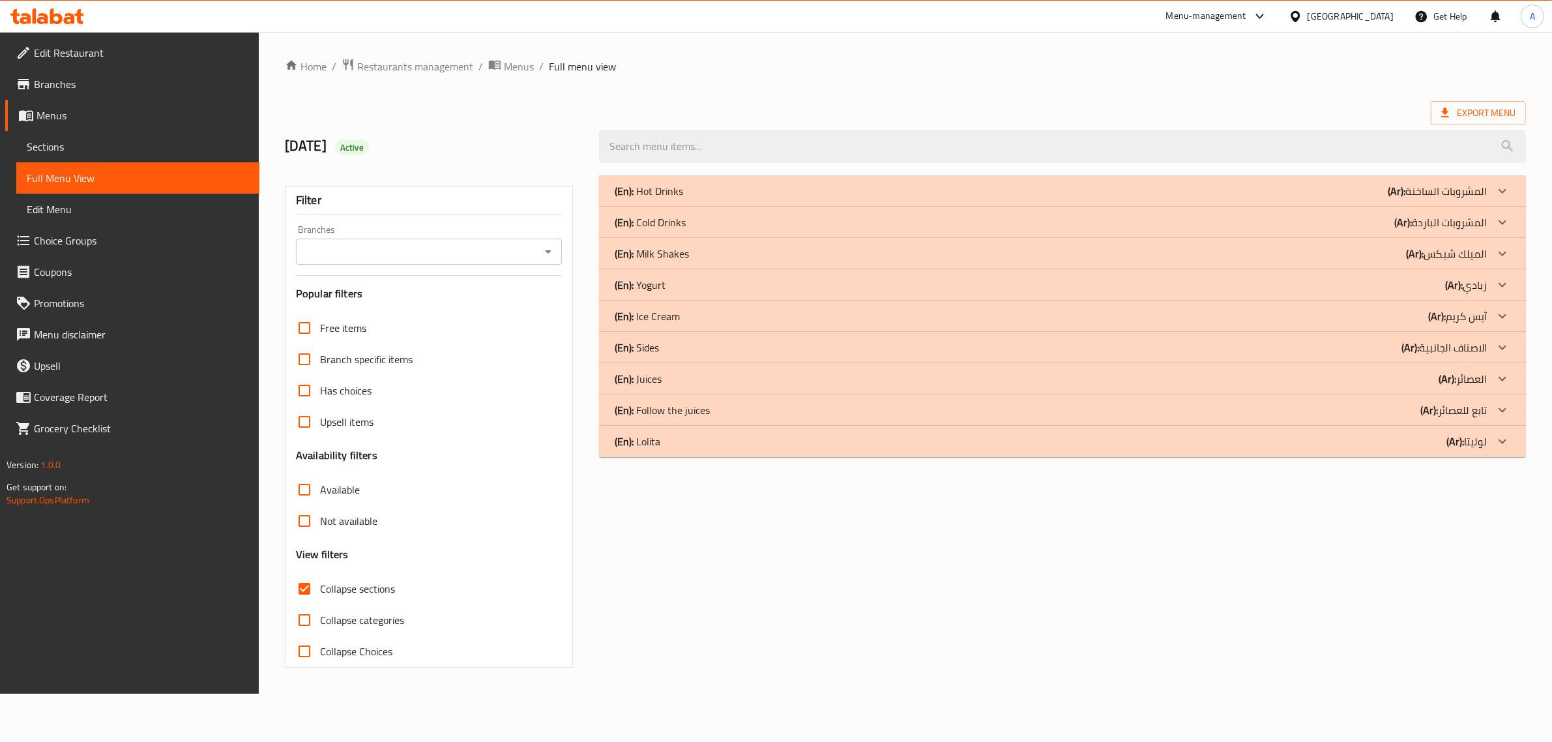
scroll to position [0, 0]
click at [660, 353] on p "(En): Sides" at bounding box center [641, 348] width 44 height 16
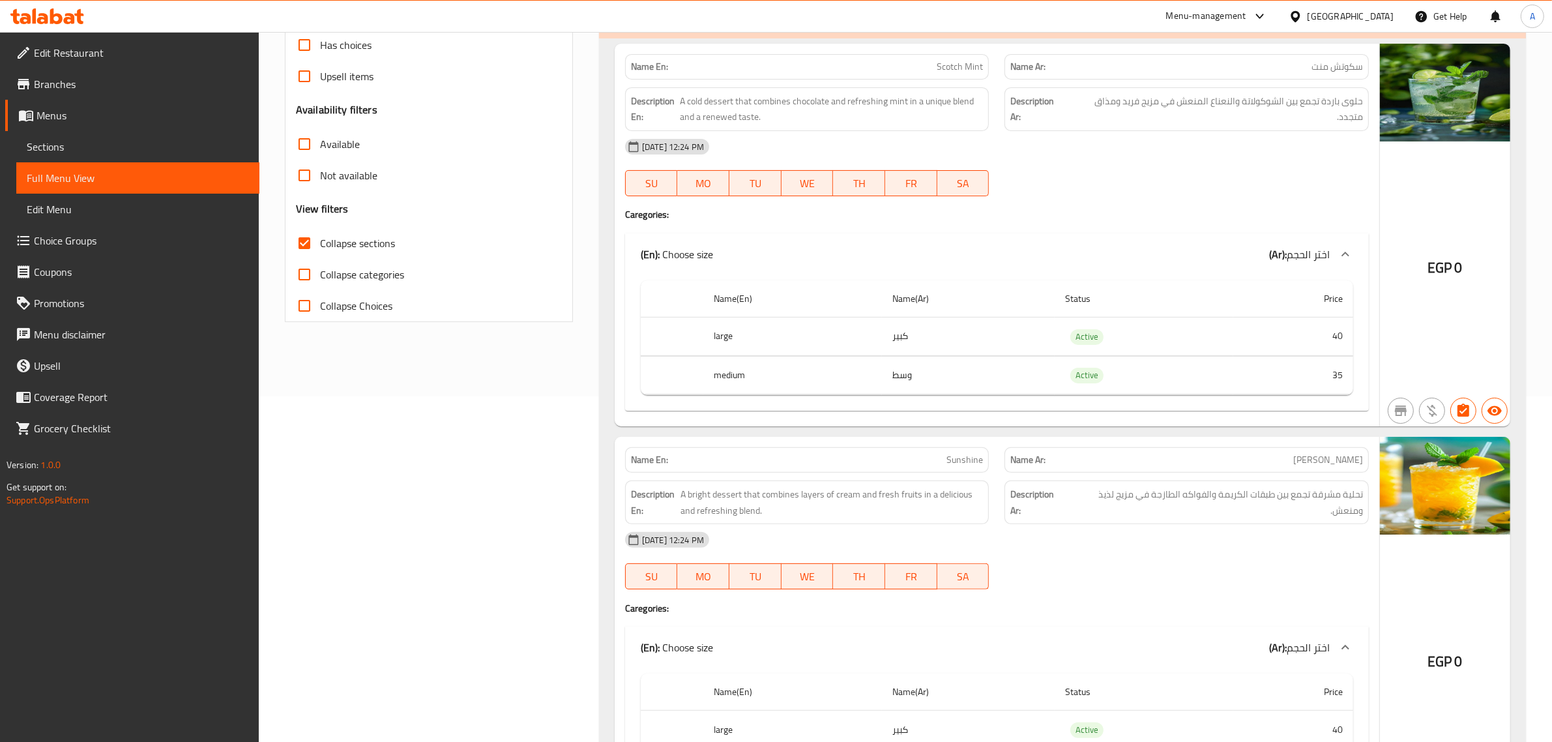
scroll to position [343, 0]
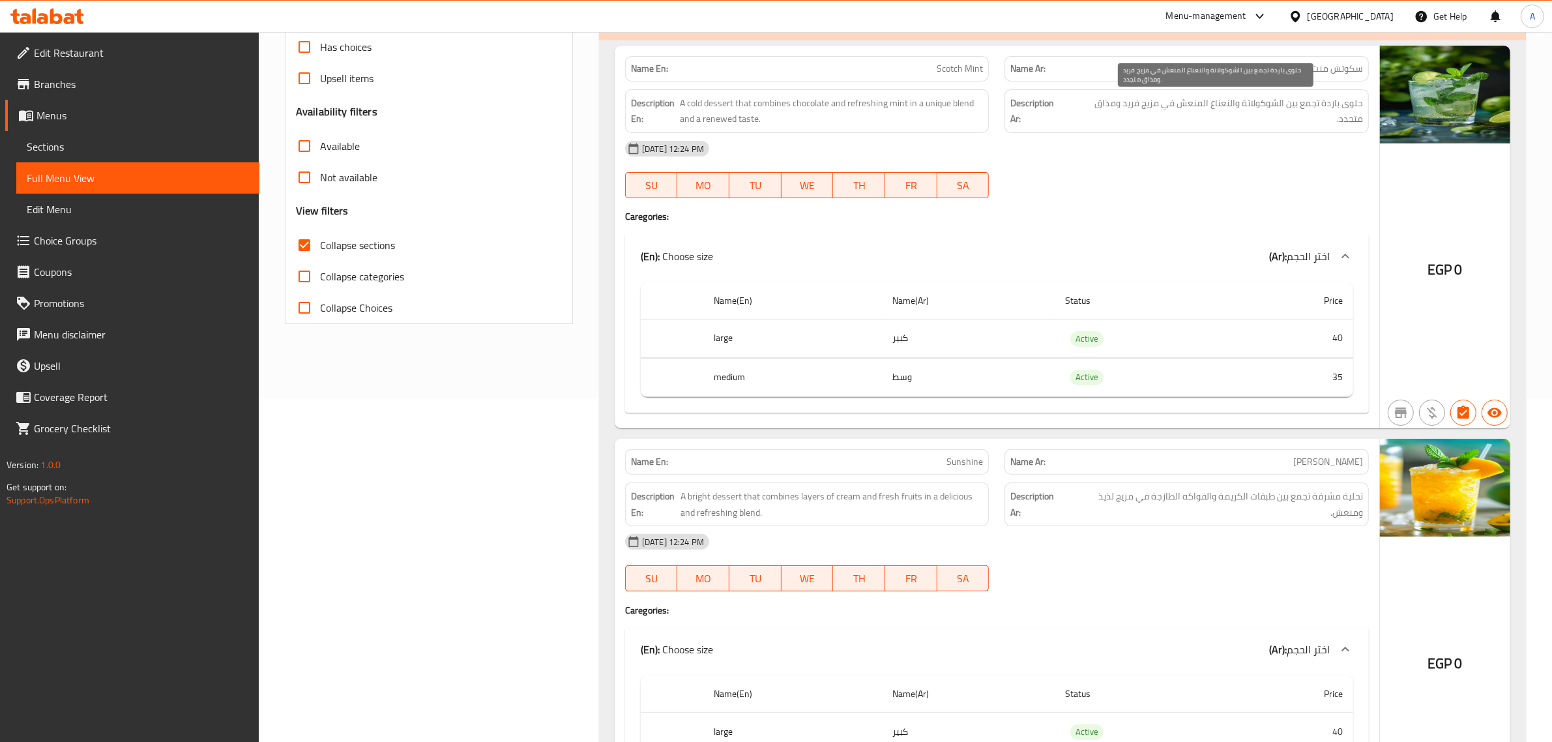
click at [1240, 121] on span "حلوى باردة تجمع بين الشوكولاتة والنعناع المنعش في مزيج فريد ومذاق متجدد." at bounding box center [1216, 111] width 294 height 32
click at [976, 325] on td "كبير" at bounding box center [968, 338] width 173 height 38
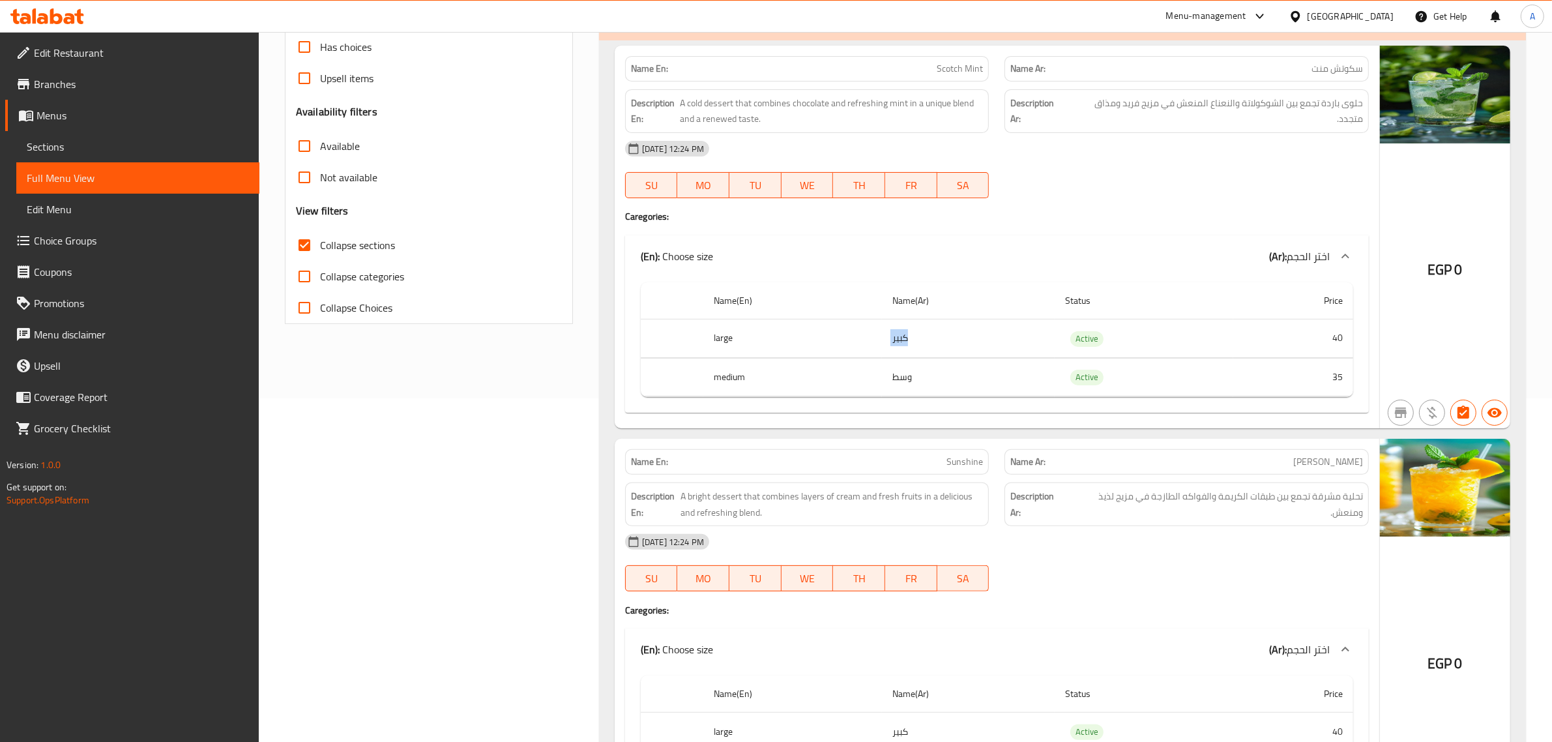
click at [976, 325] on td "كبير" at bounding box center [968, 338] width 173 height 38
click at [952, 370] on td "وسط" at bounding box center [968, 377] width 173 height 38
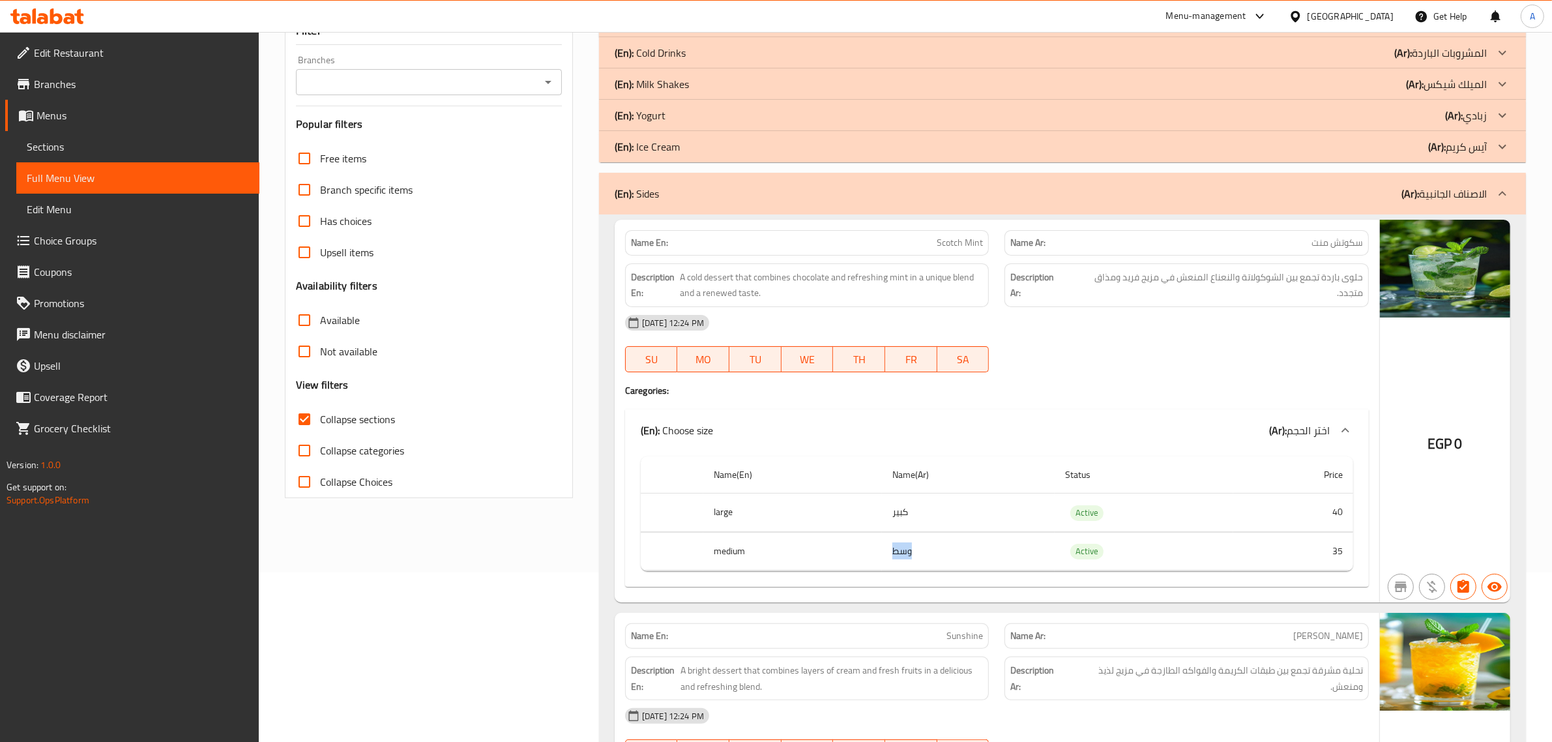
scroll to position [1373, 0]
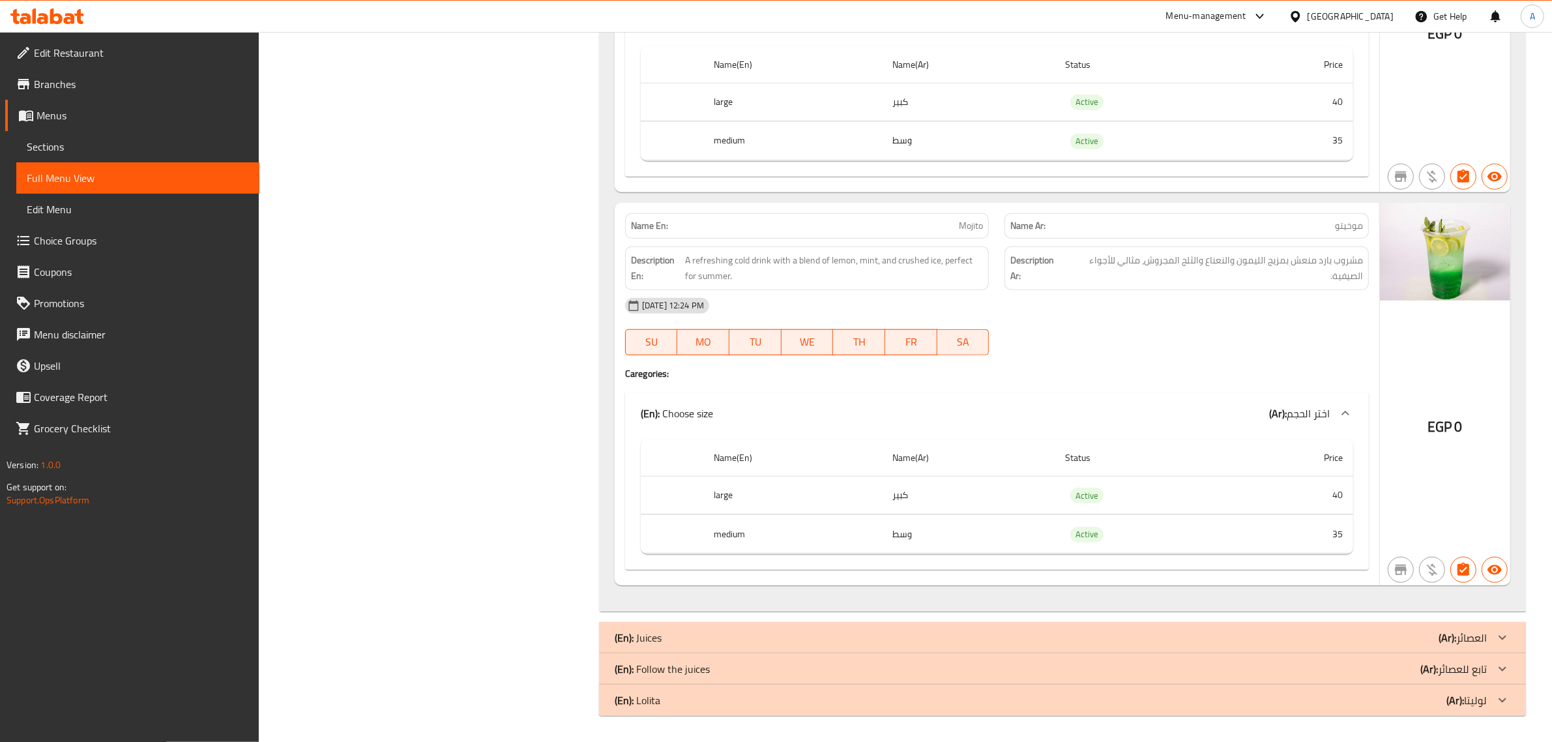
click at [763, 680] on div "(En): Follow the juices (Ar): تابع للعصائر" at bounding box center [1062, 668] width 927 height 31
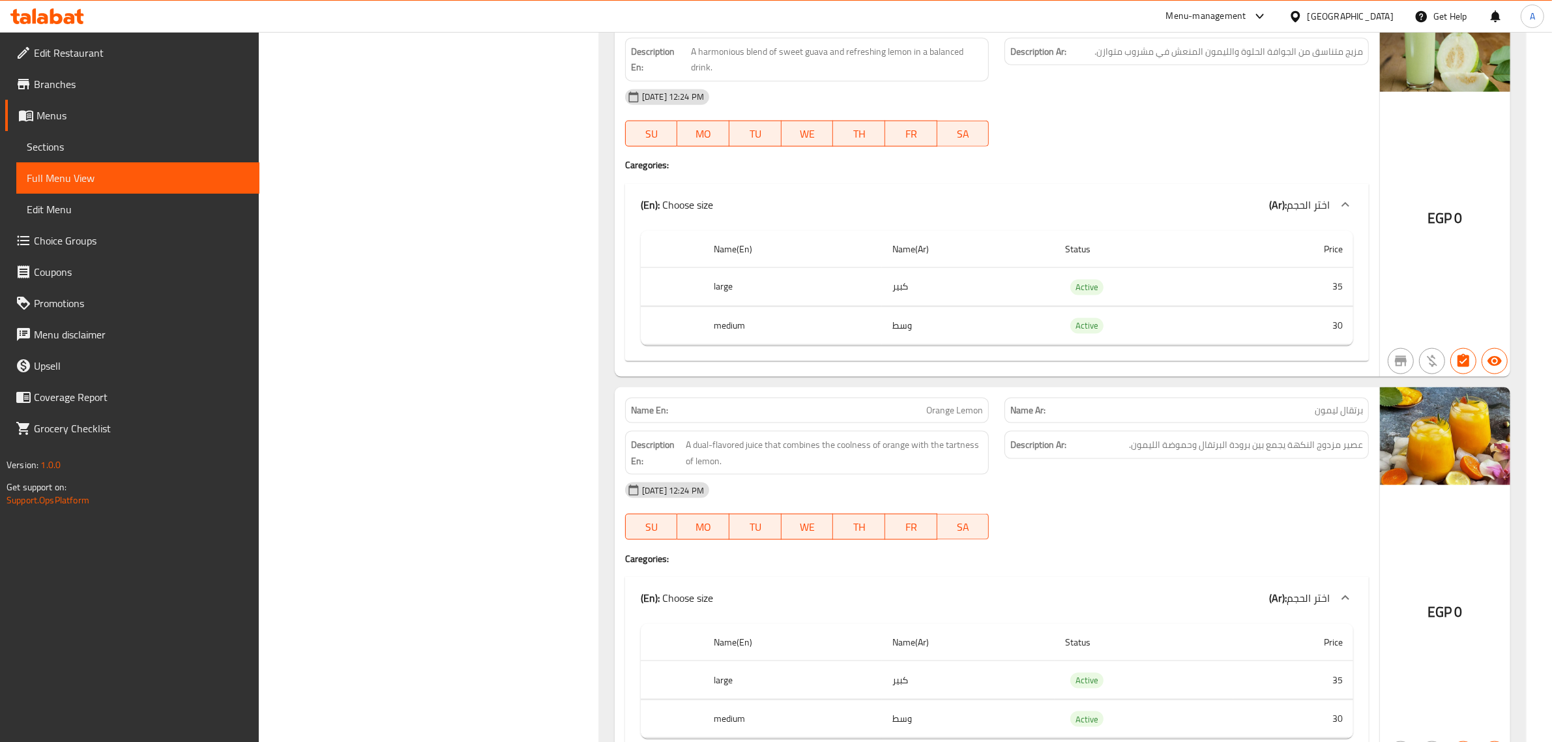
scroll to position [1802, 0]
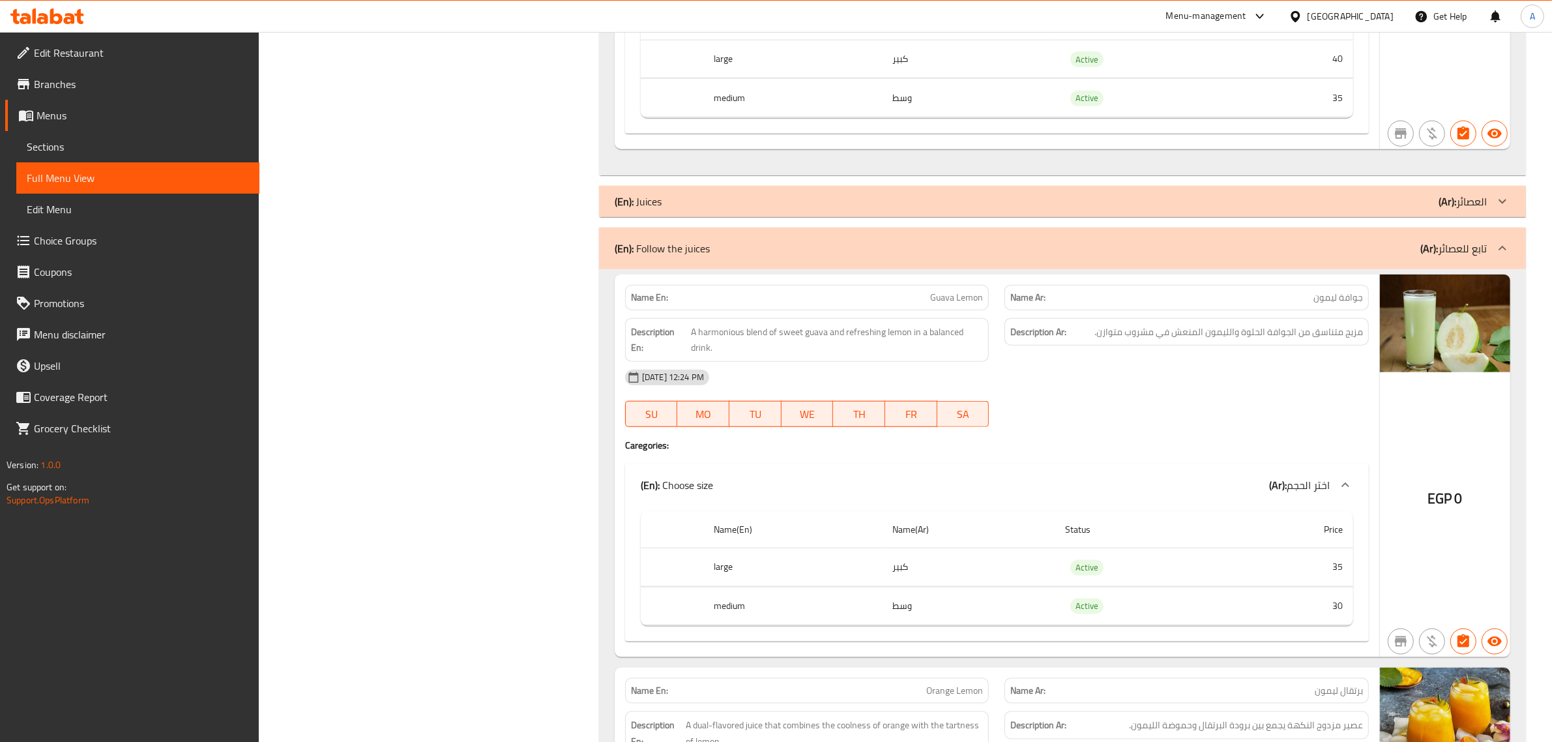
click at [1431, 266] on div "(En): Follow the juices (Ar): تابع للعصائر" at bounding box center [1062, 248] width 927 height 42
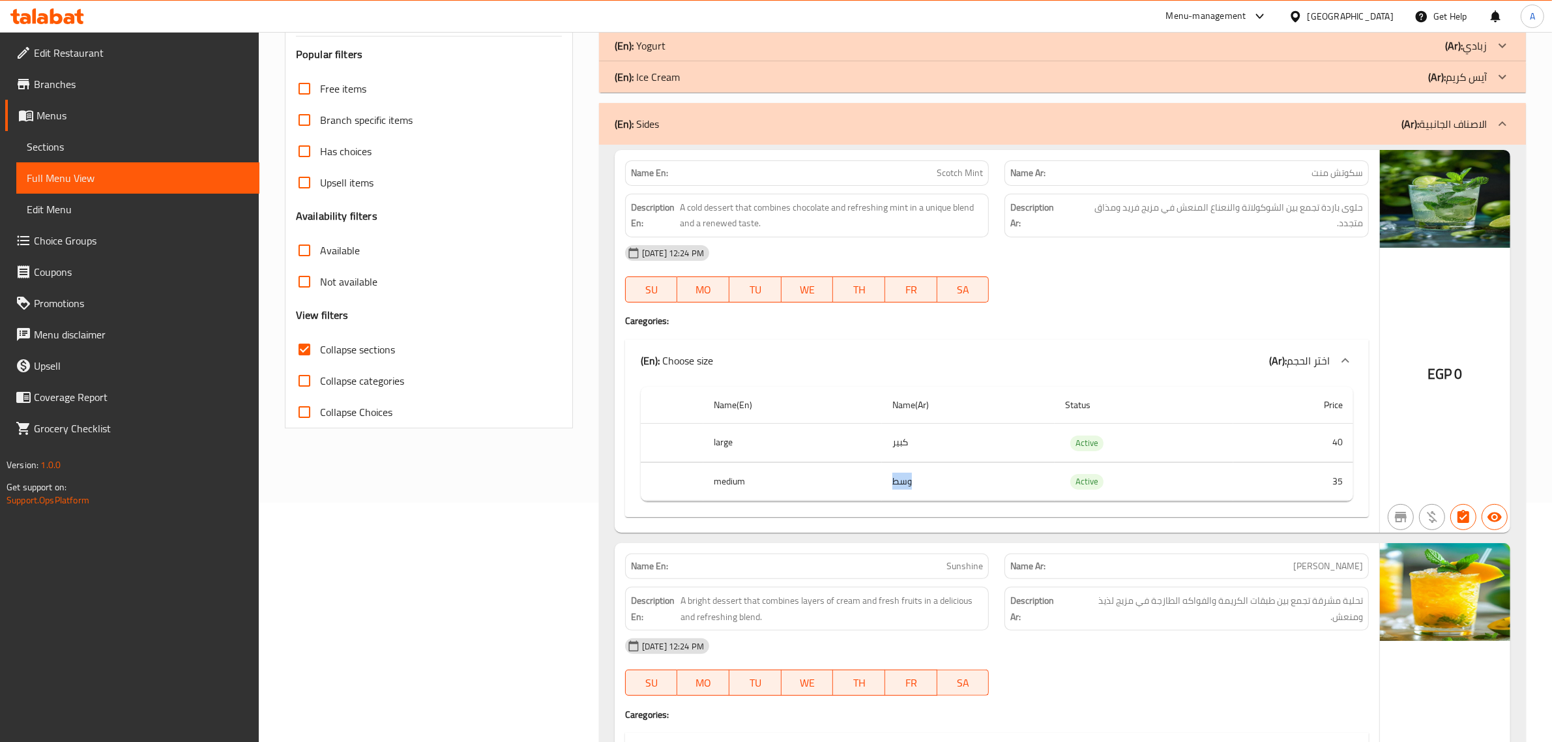
scroll to position [227, 0]
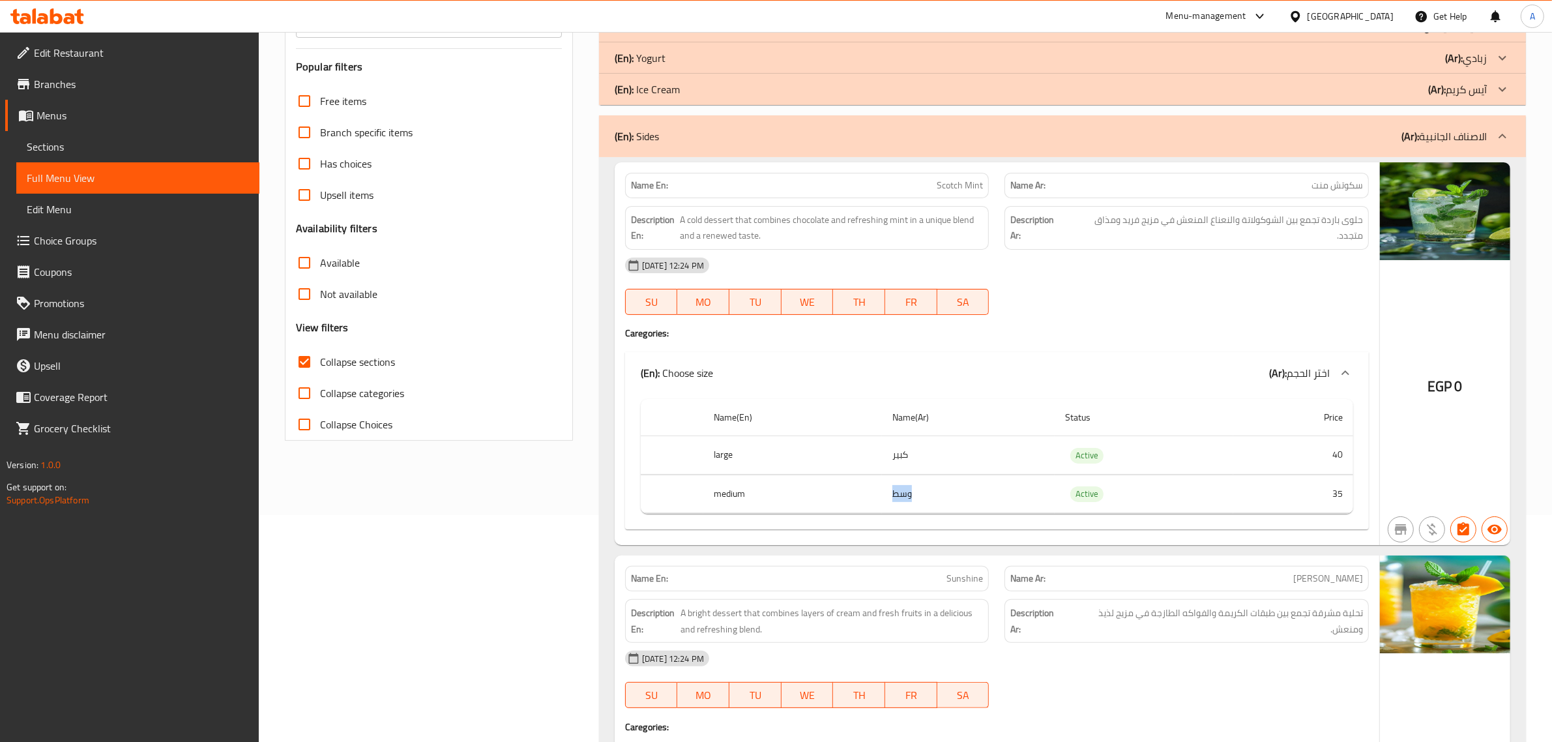
click at [1364, 142] on div "(En): Sides (Ar): الاصناف الجانبية" at bounding box center [1051, 136] width 872 height 16
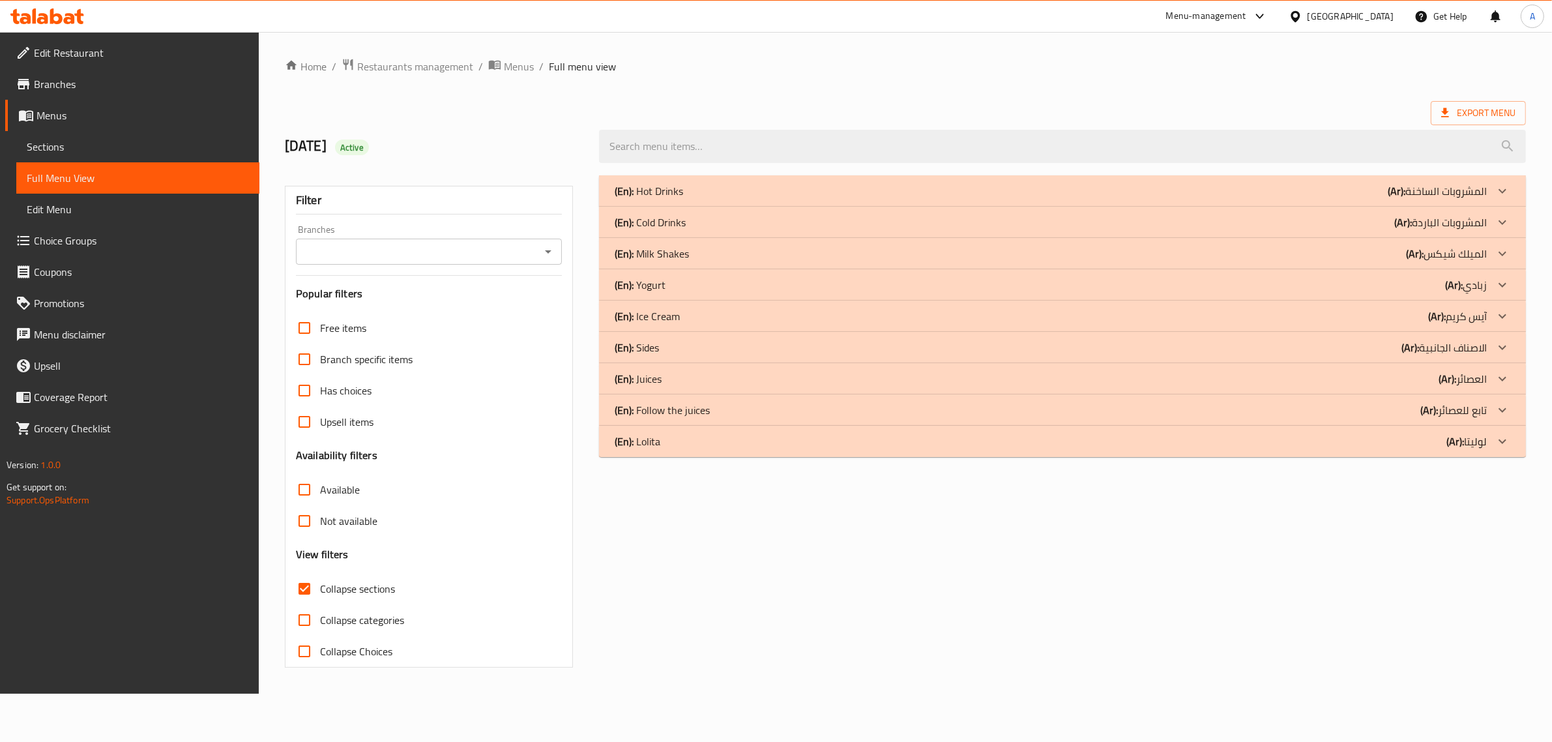
scroll to position [0, 0]
click at [319, 592] on input "Collapse sections" at bounding box center [306, 588] width 31 height 31
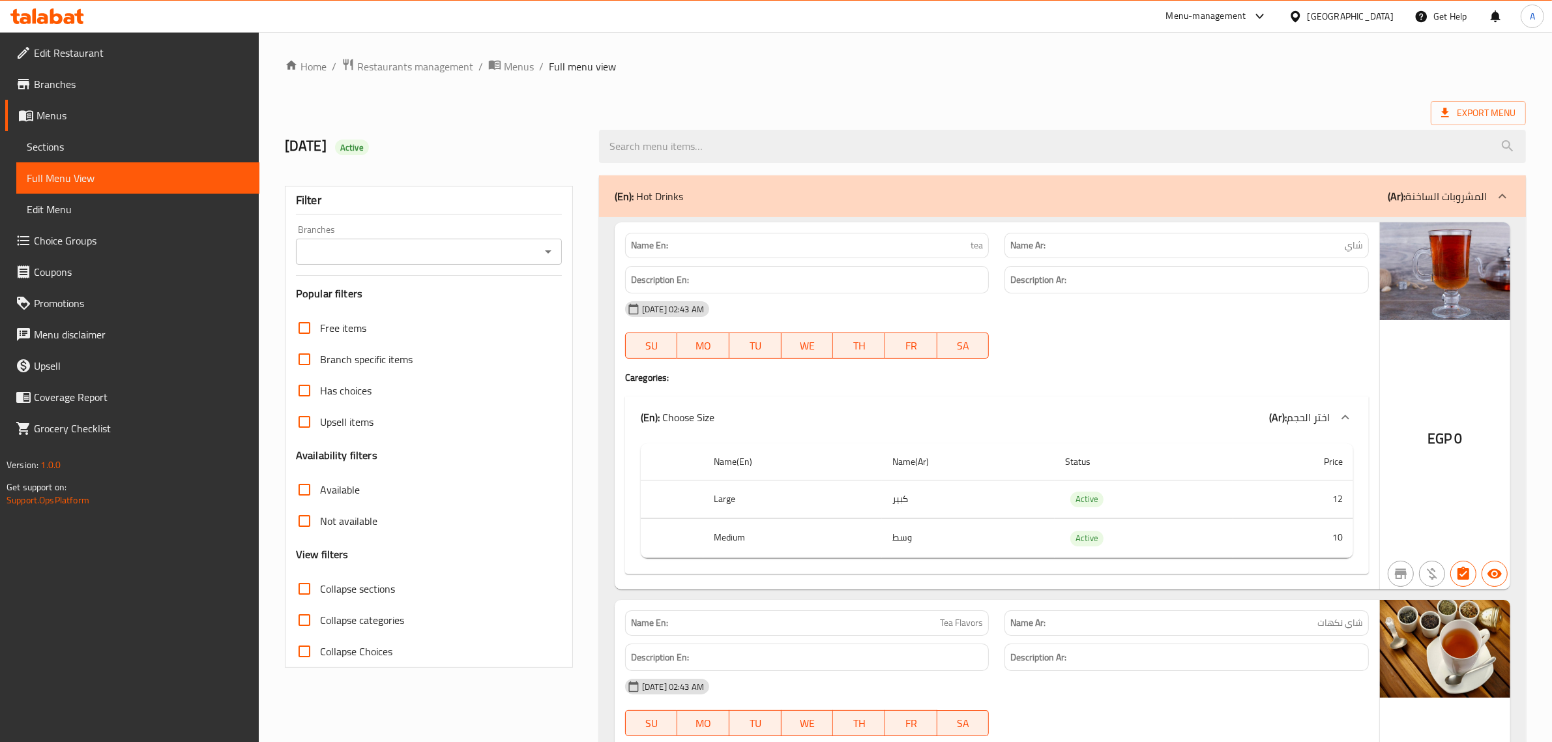
click at [328, 592] on span "Collapse sections" at bounding box center [357, 589] width 75 height 16
click at [320, 592] on input "Collapse sections" at bounding box center [304, 588] width 31 height 31
checkbox input "true"
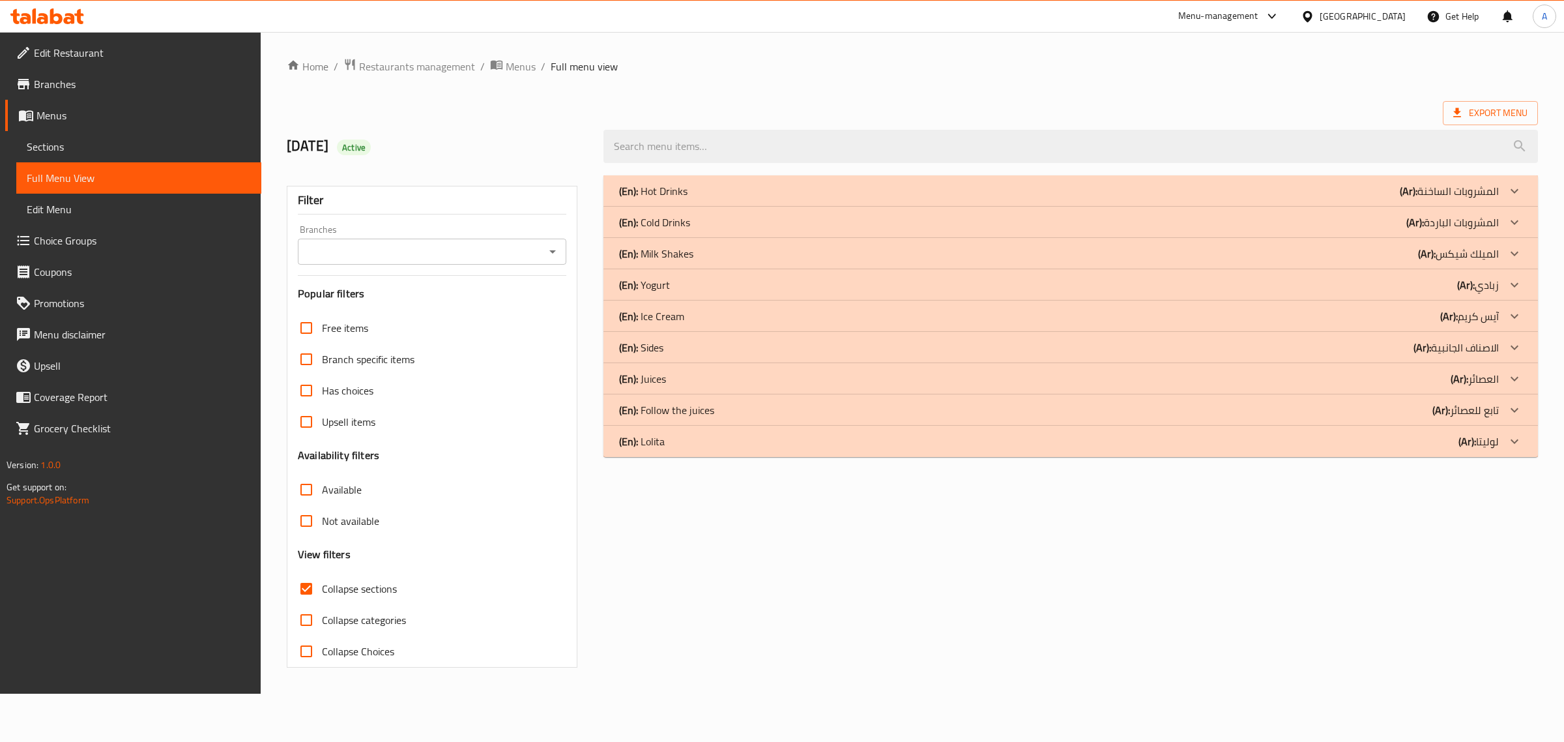
click at [660, 345] on p "(En): Sides" at bounding box center [641, 348] width 44 height 16
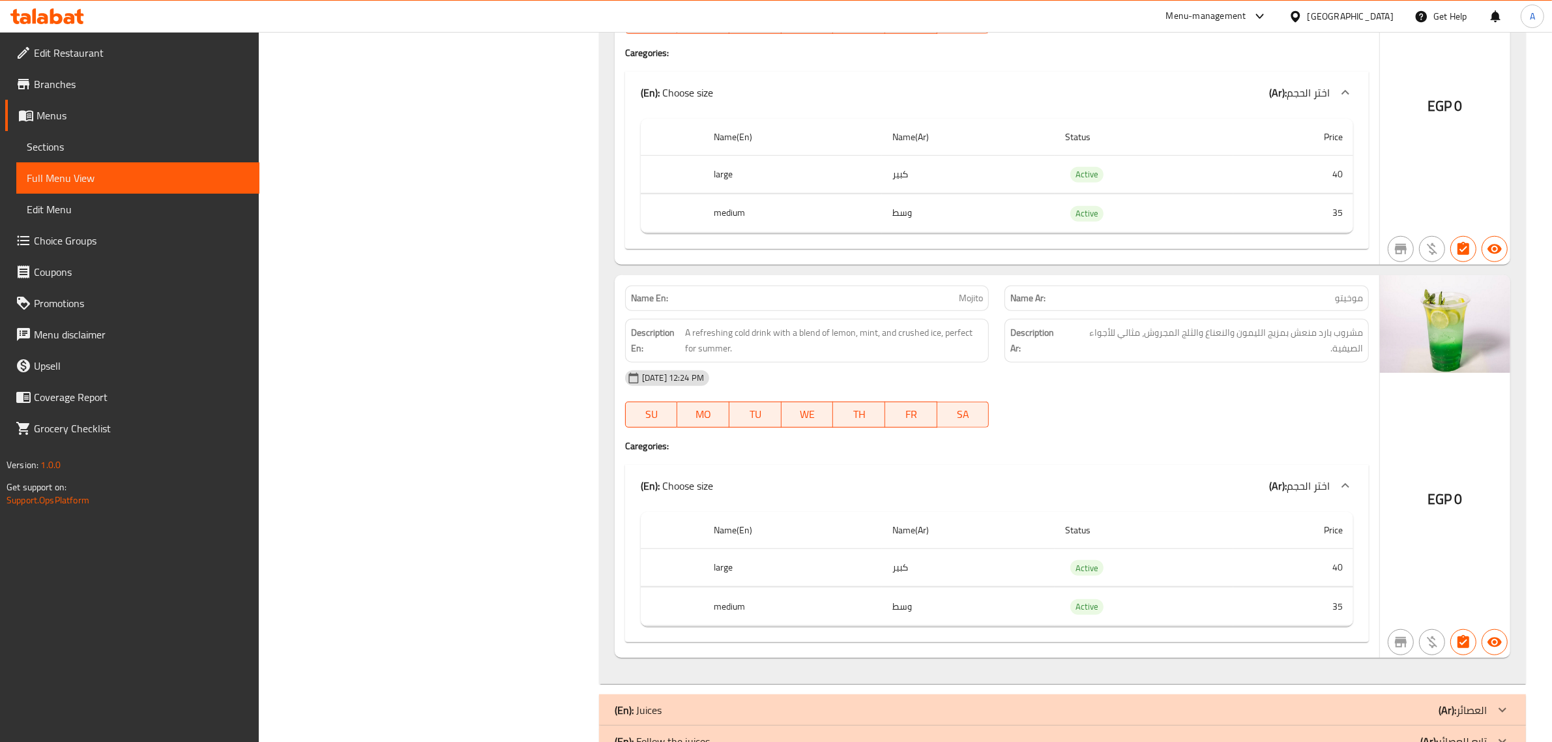
scroll to position [1373, 0]
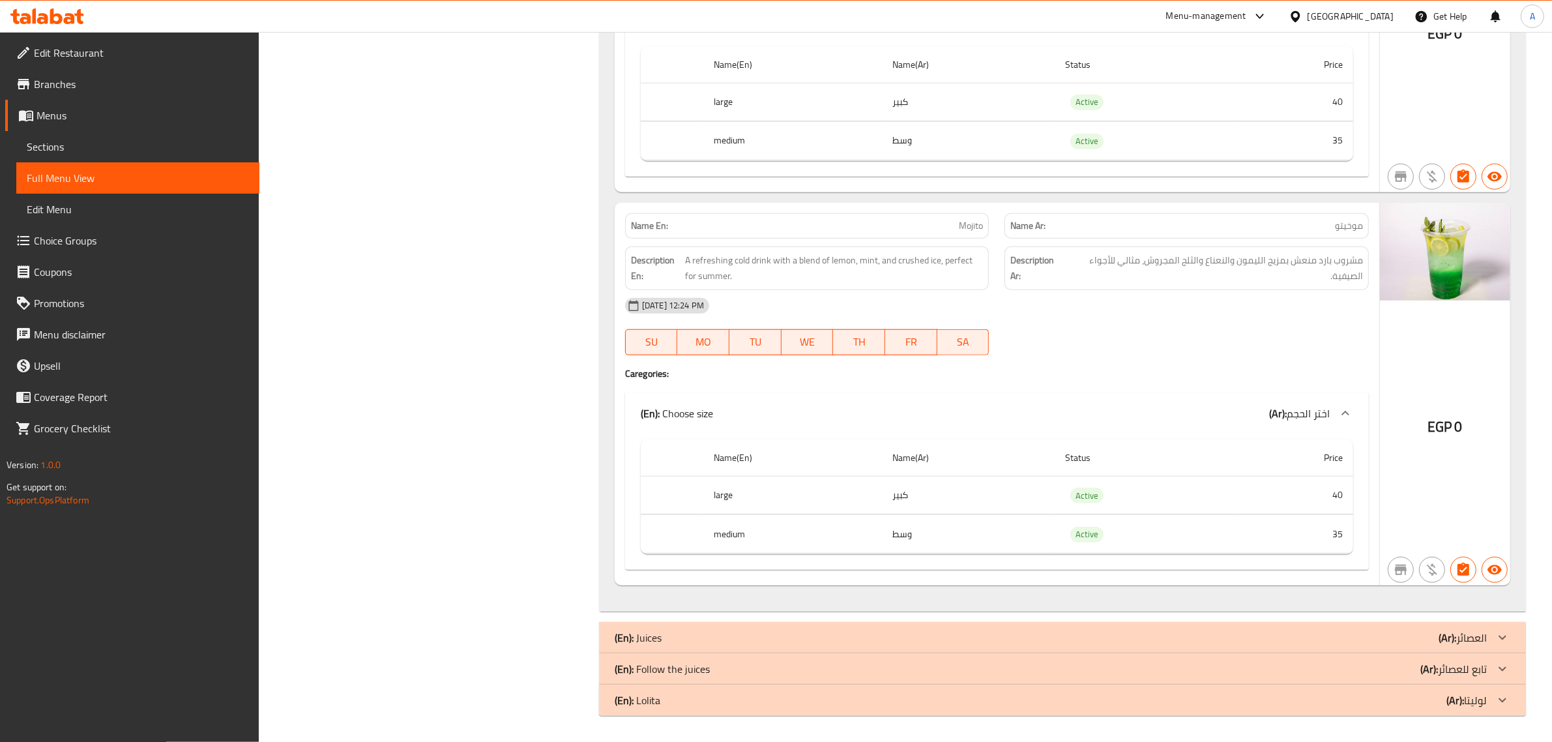
click at [981, 227] on span "Mojito" at bounding box center [971, 226] width 24 height 14
click at [1305, 223] on p "Name Ar: موخيتو" at bounding box center [1186, 226] width 353 height 14
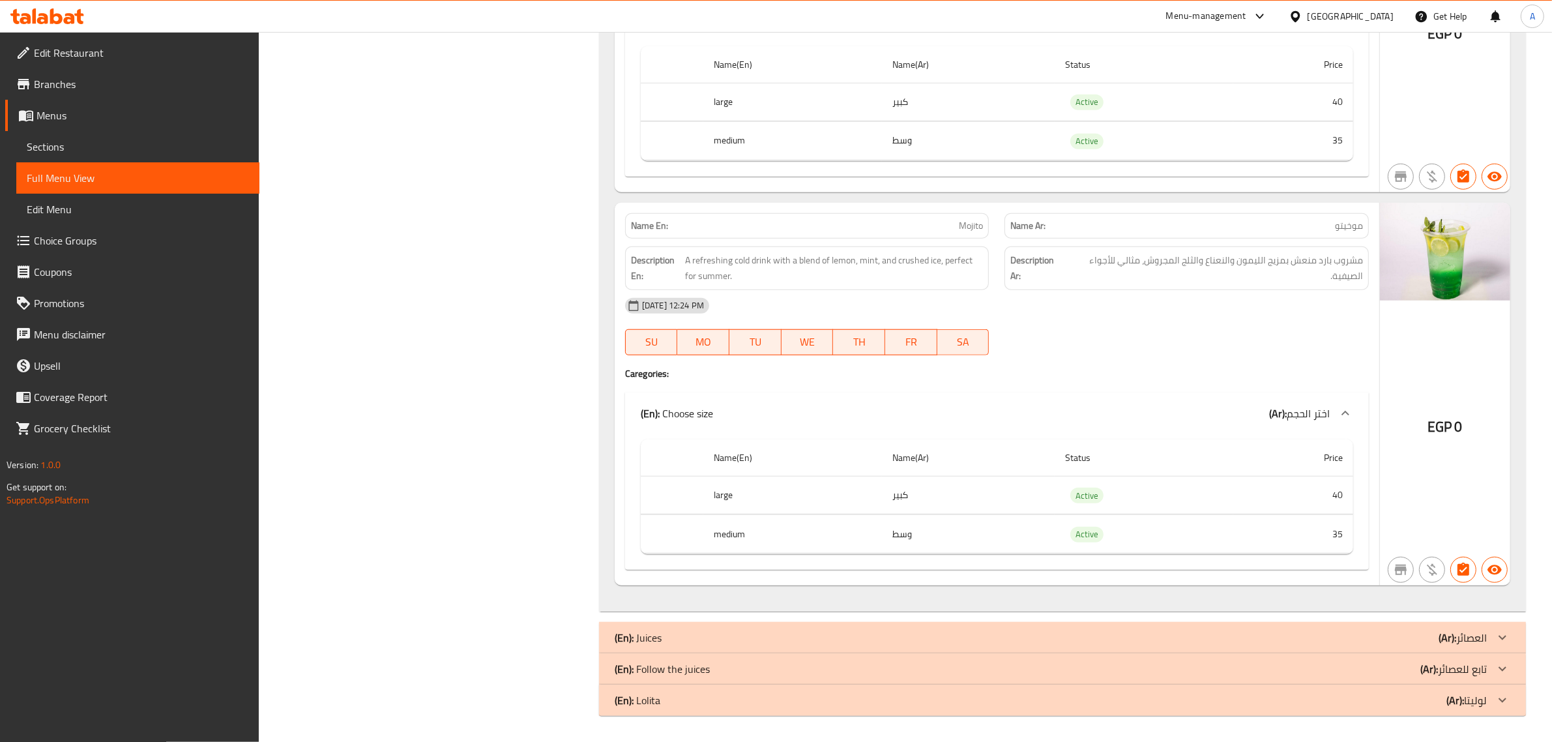
click at [1269, 539] on td "35" at bounding box center [1293, 534] width 120 height 38
click at [1270, 538] on td "35" at bounding box center [1293, 534] width 120 height 38
click at [1251, 473] on th "Price" at bounding box center [1293, 457] width 120 height 37
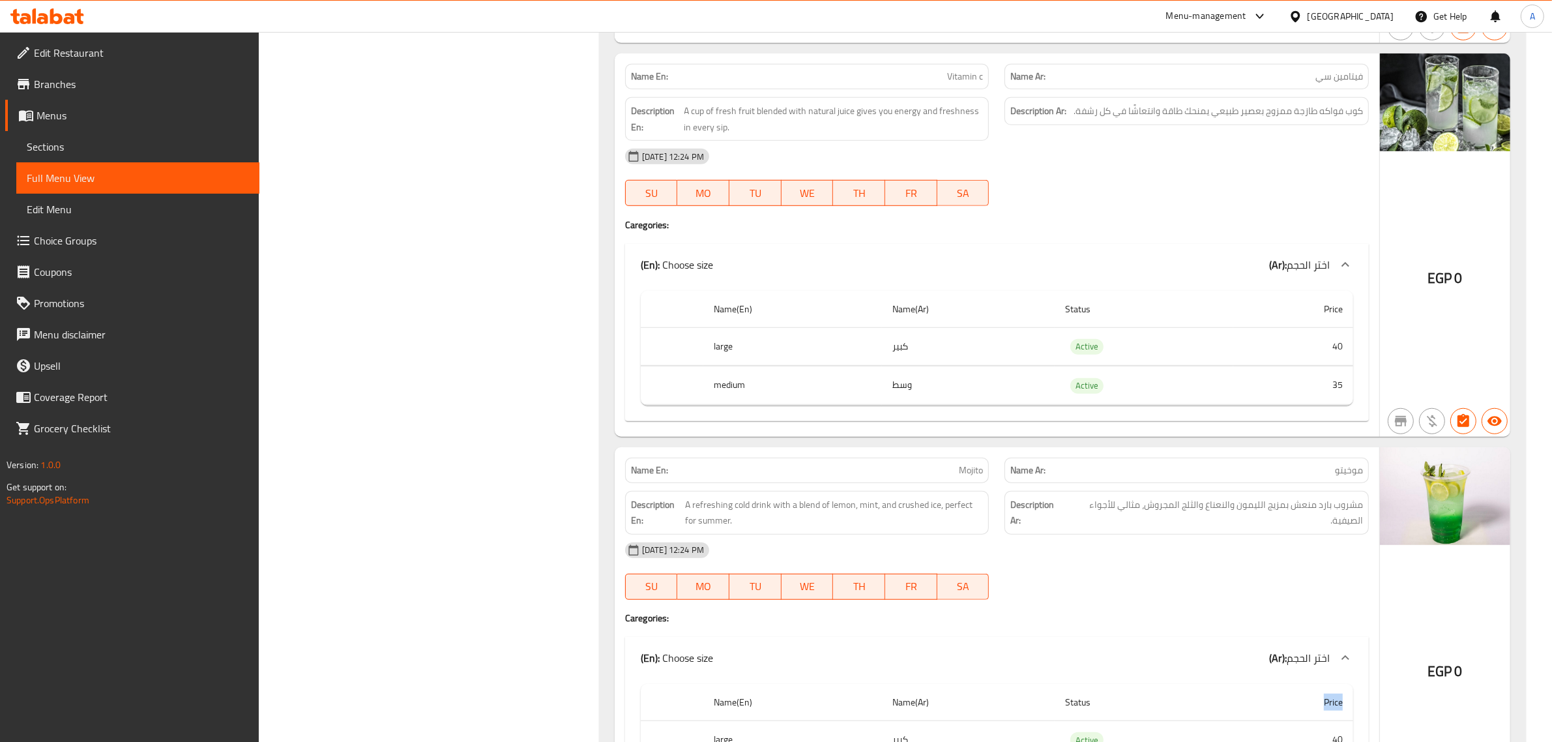
scroll to position [1066, 0]
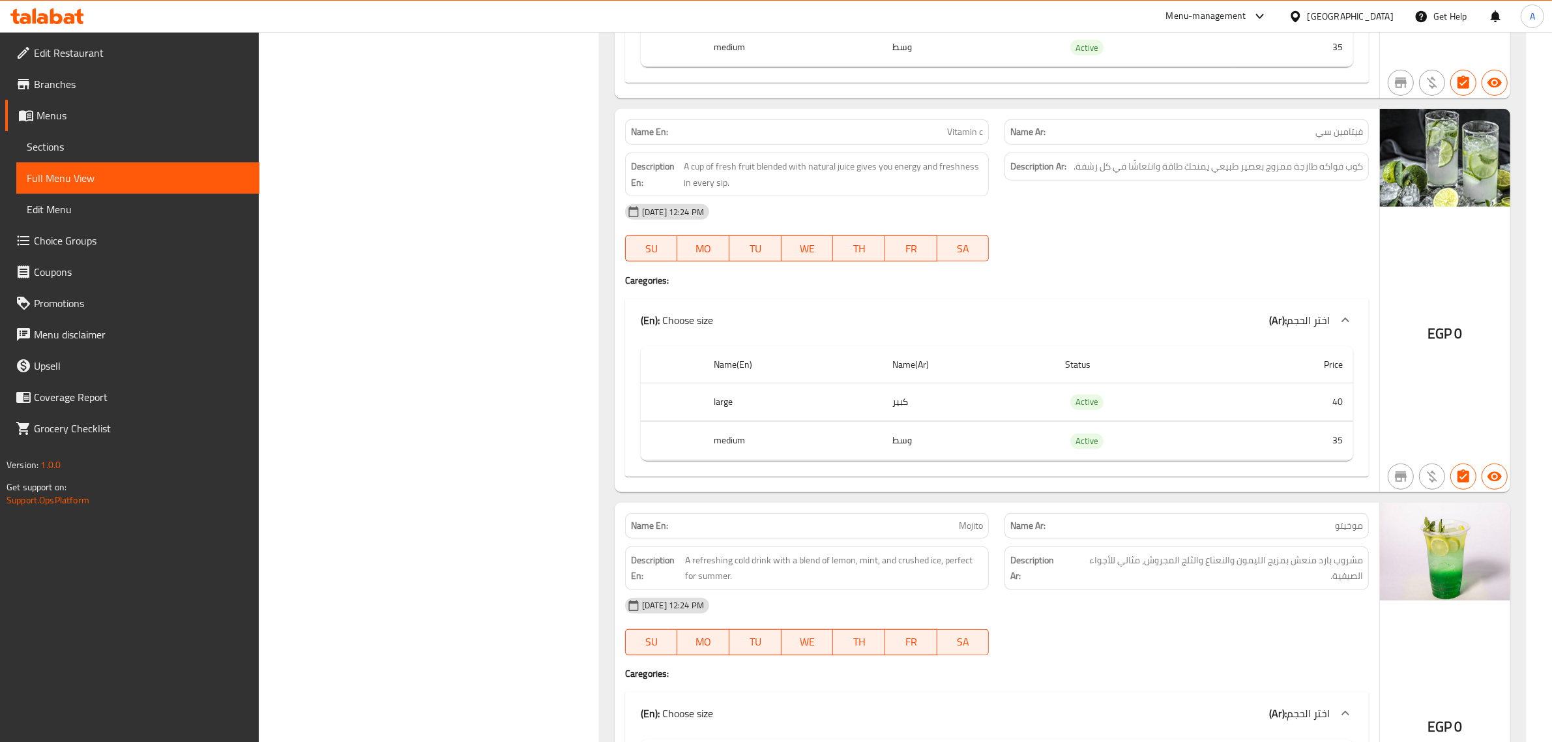
click at [916, 139] on p "Name En: Vitamin c" at bounding box center [807, 132] width 353 height 14
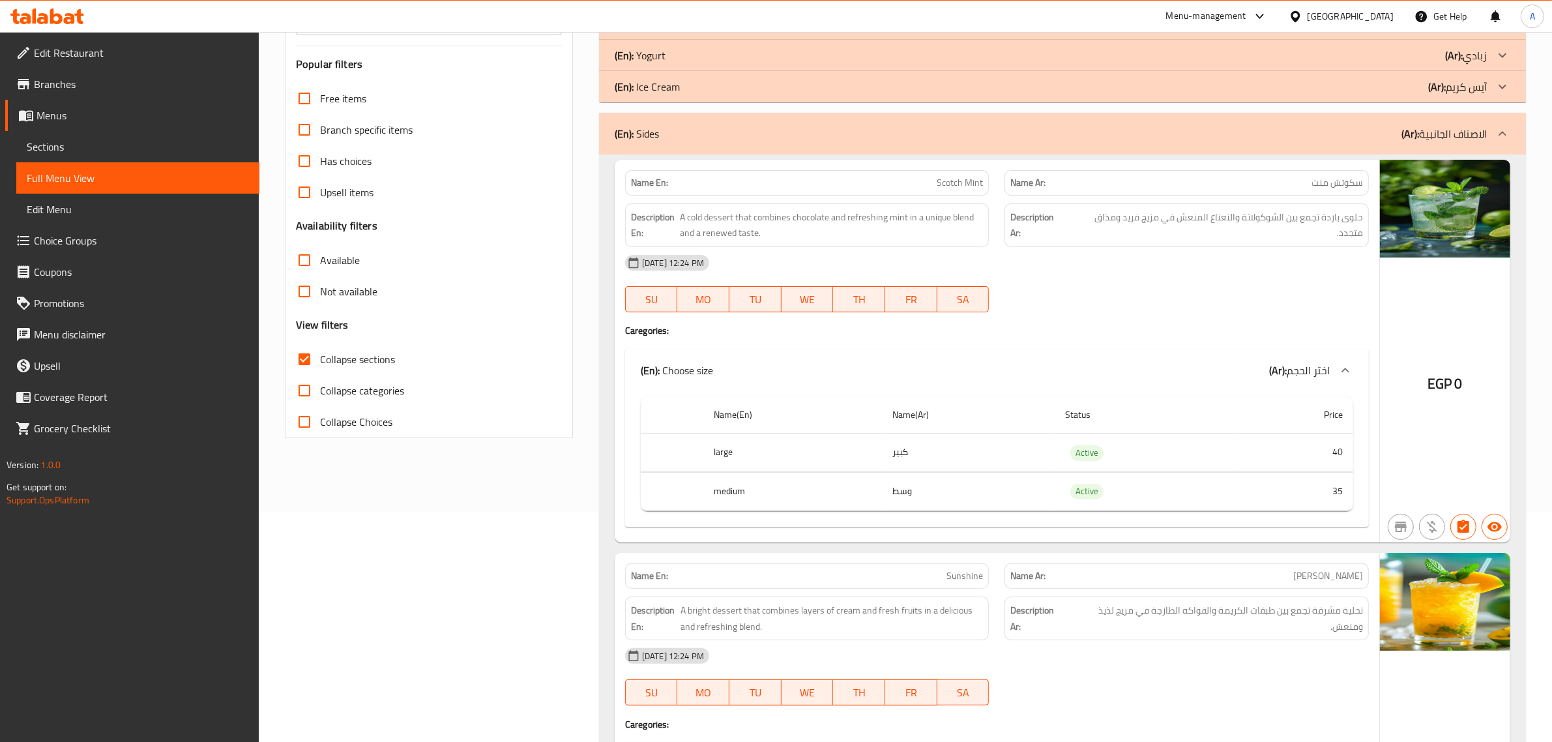
scroll to position [235, 0]
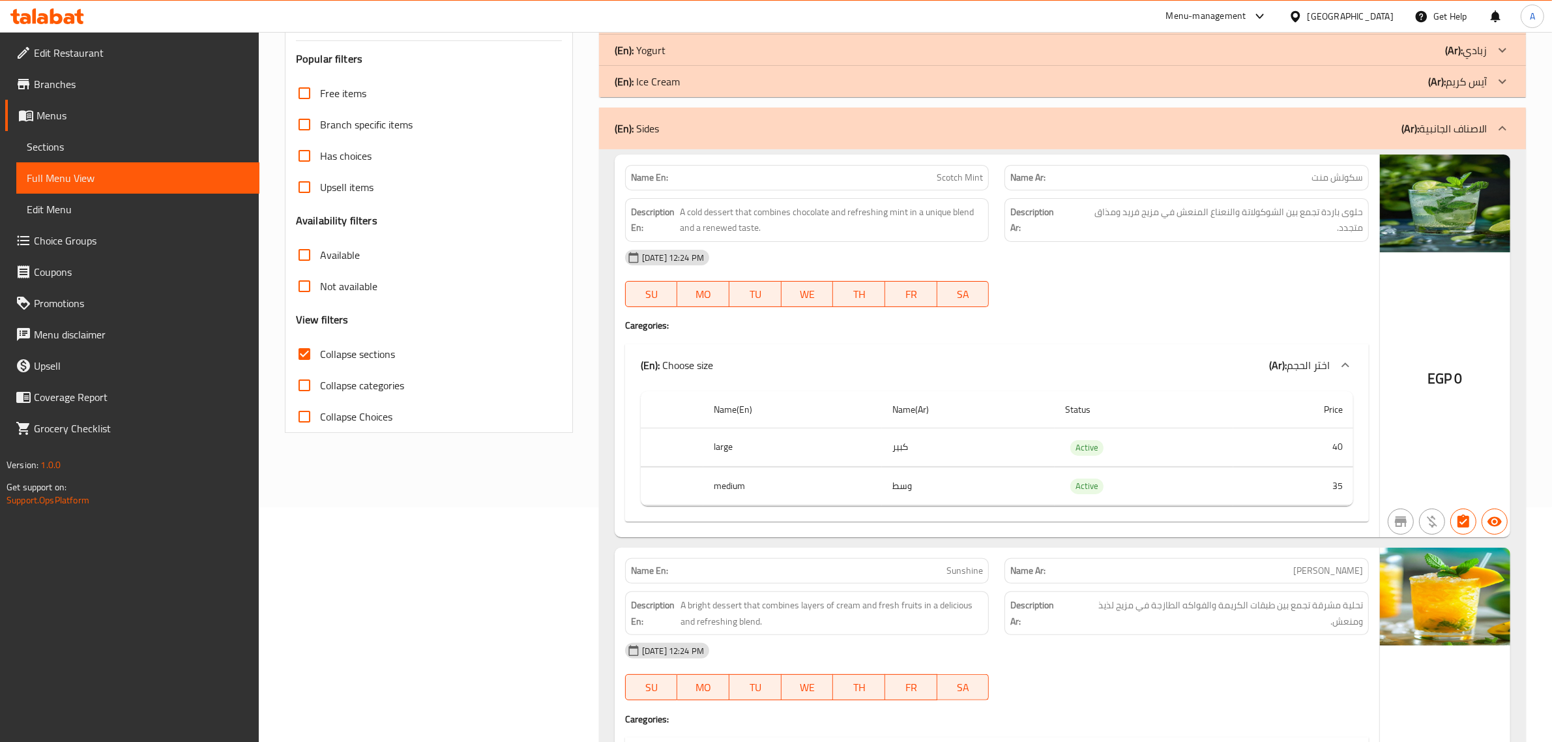
click at [1251, 492] on td "35" at bounding box center [1293, 486] width 120 height 38
click at [1247, 446] on td "40" at bounding box center [1293, 447] width 120 height 38
click at [1139, 128] on div "(En): Sides (Ar): الاصناف الجانبية" at bounding box center [1051, 129] width 872 height 16
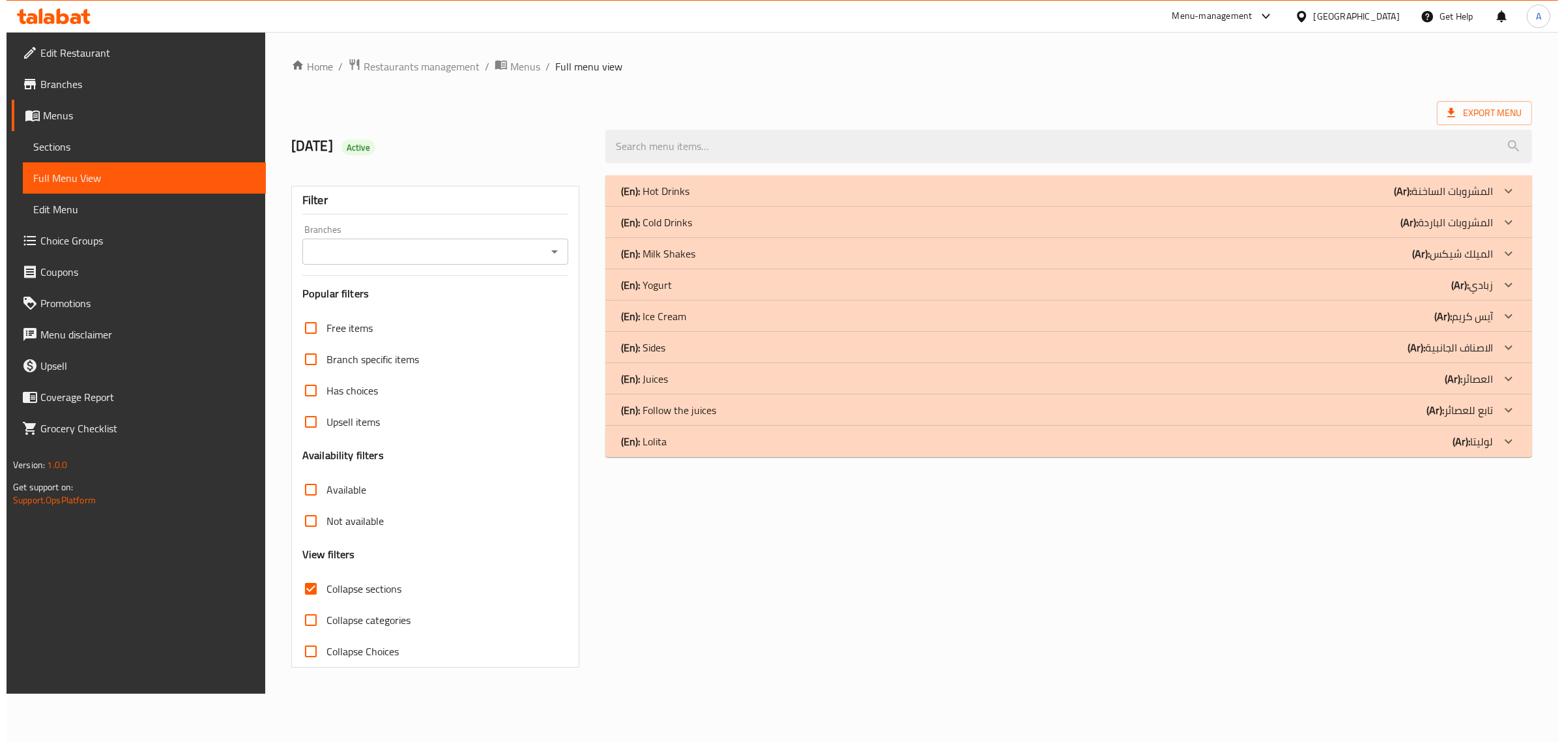
scroll to position [0, 0]
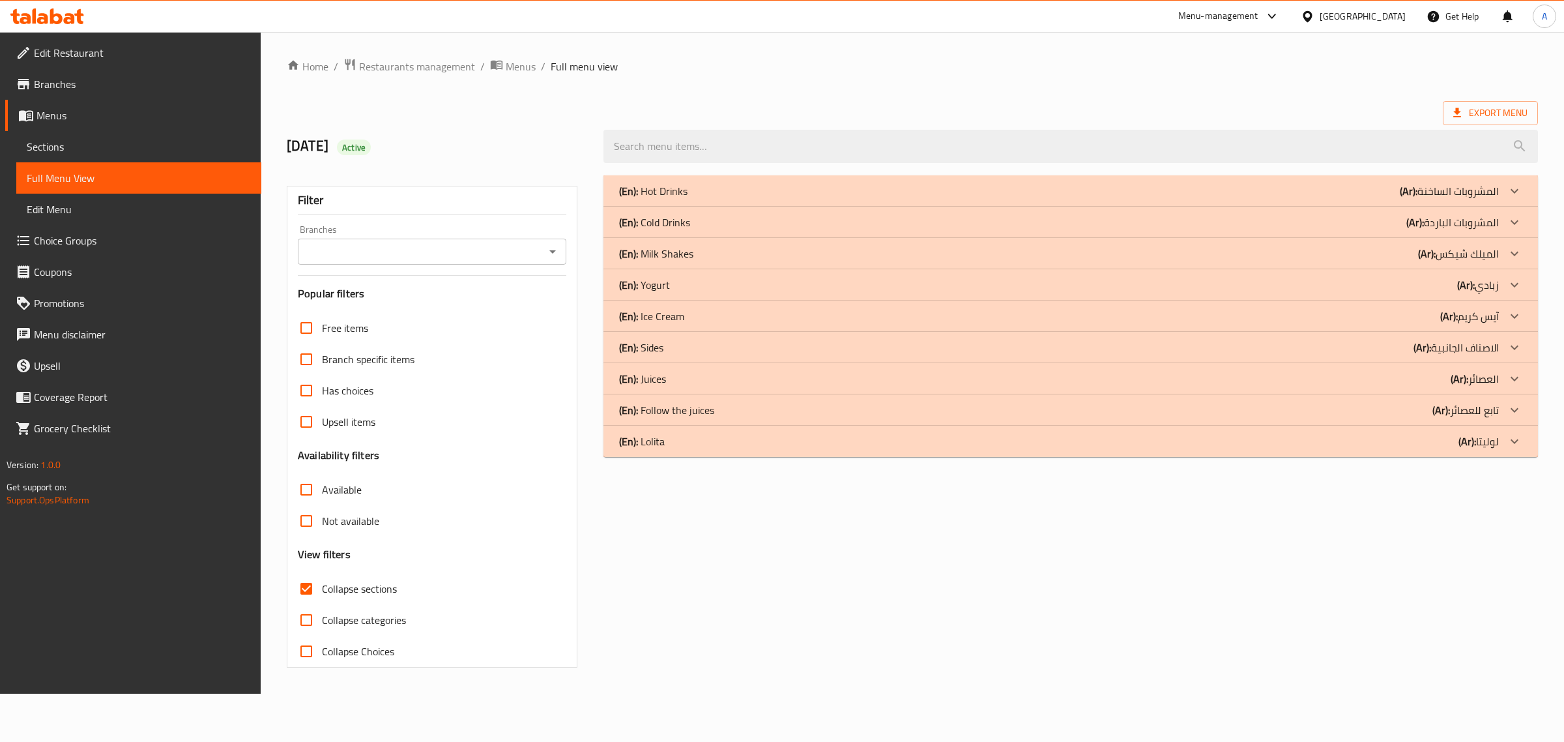
click at [1423, 80] on div "Home / Restaurants management / Menus / Full menu view Export Menu 15/10/2025 A…" at bounding box center [912, 362] width 1251 height 609
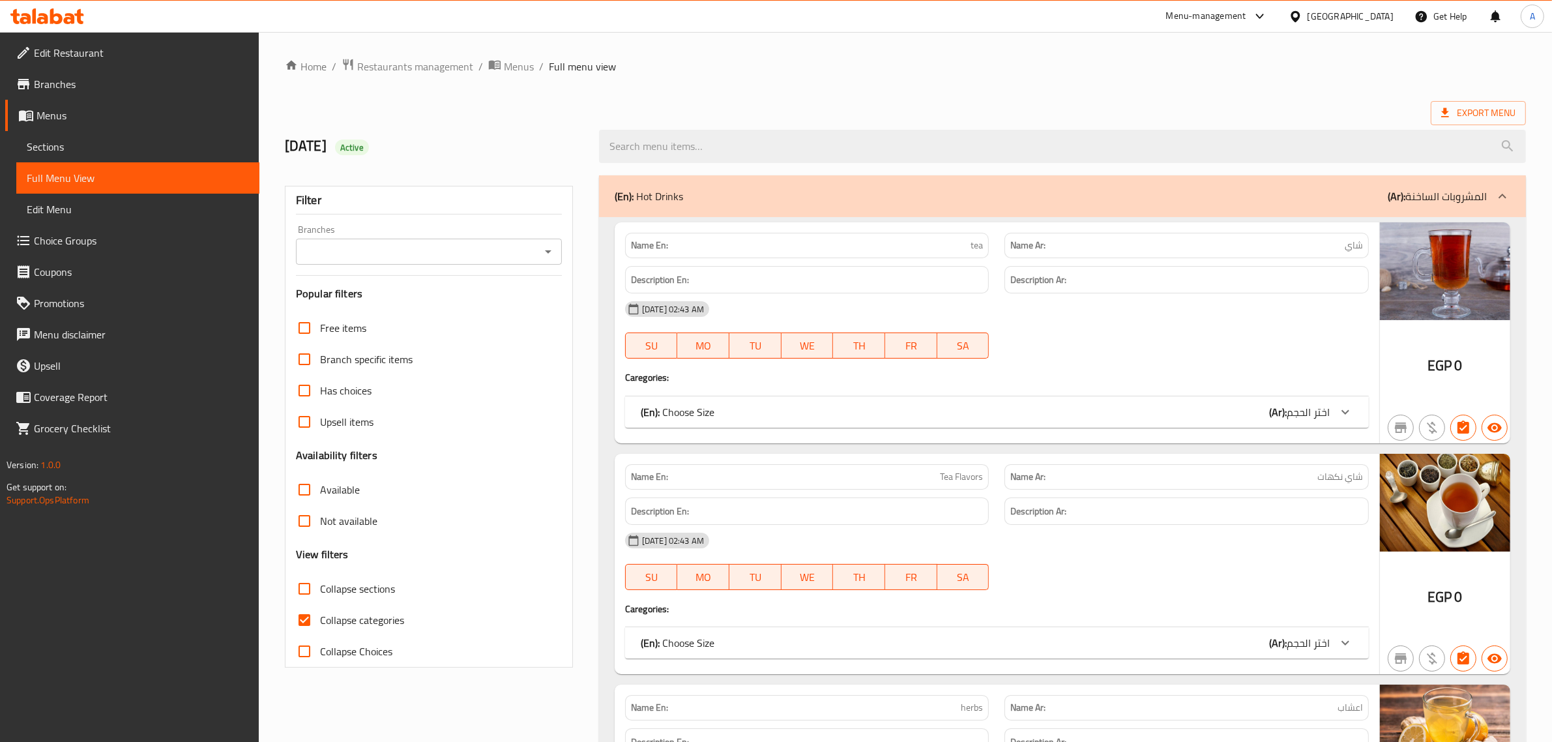
click at [59, 154] on span "Sections" at bounding box center [138, 147] width 222 height 16
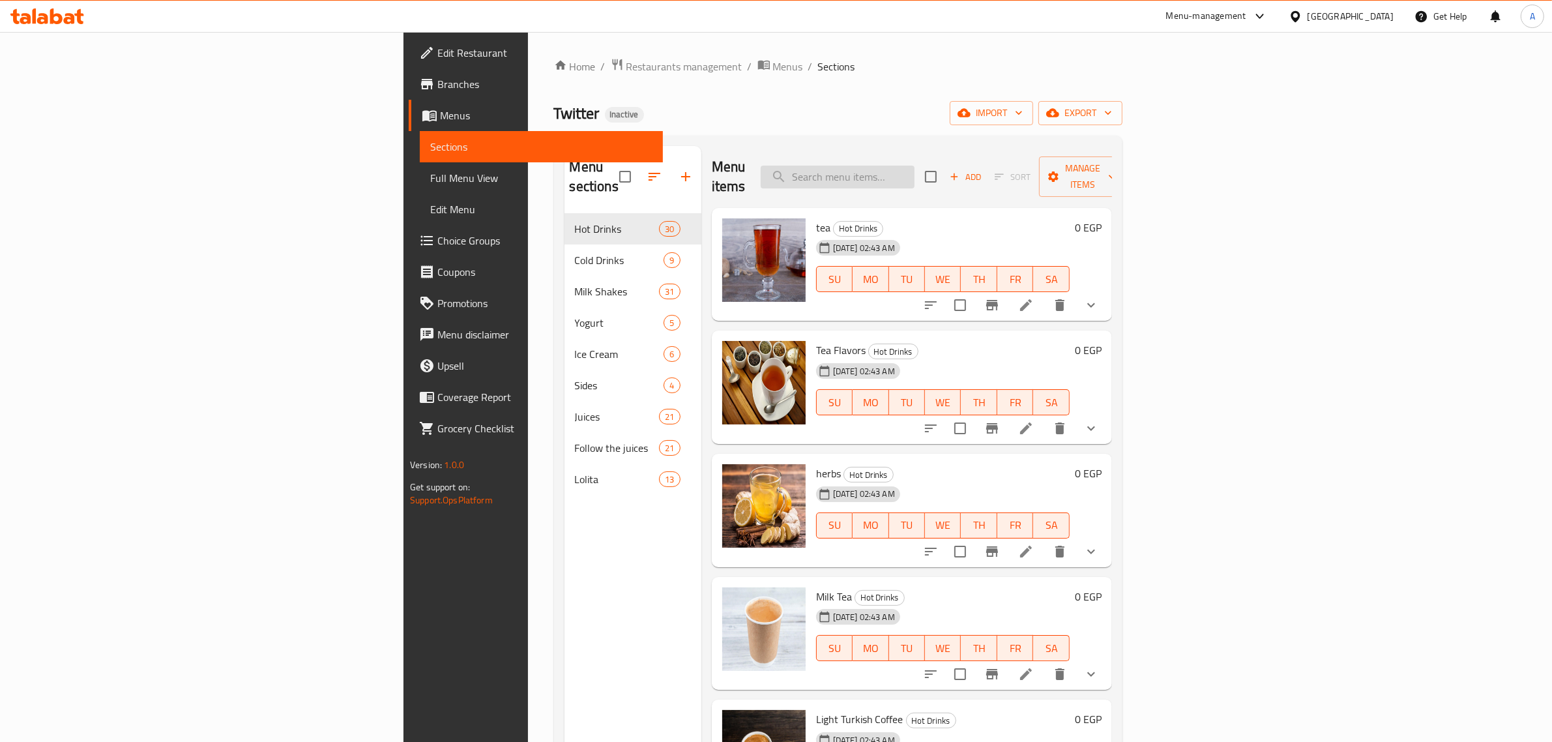
click at [914, 174] on input "search" at bounding box center [838, 177] width 154 height 23
paste input "Mikato"
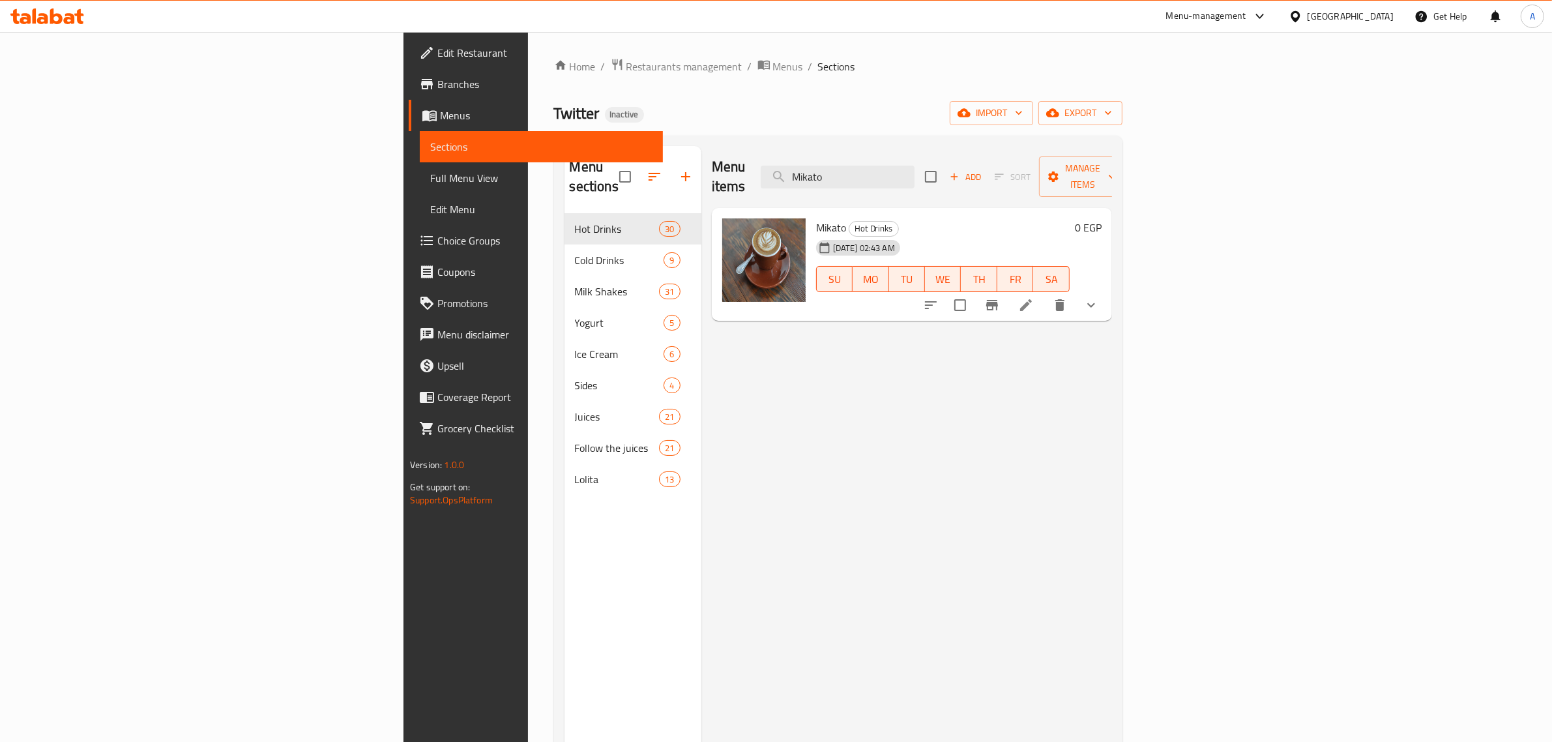
type input "Mikato"
click at [1034, 297] on icon at bounding box center [1026, 305] width 16 height 16
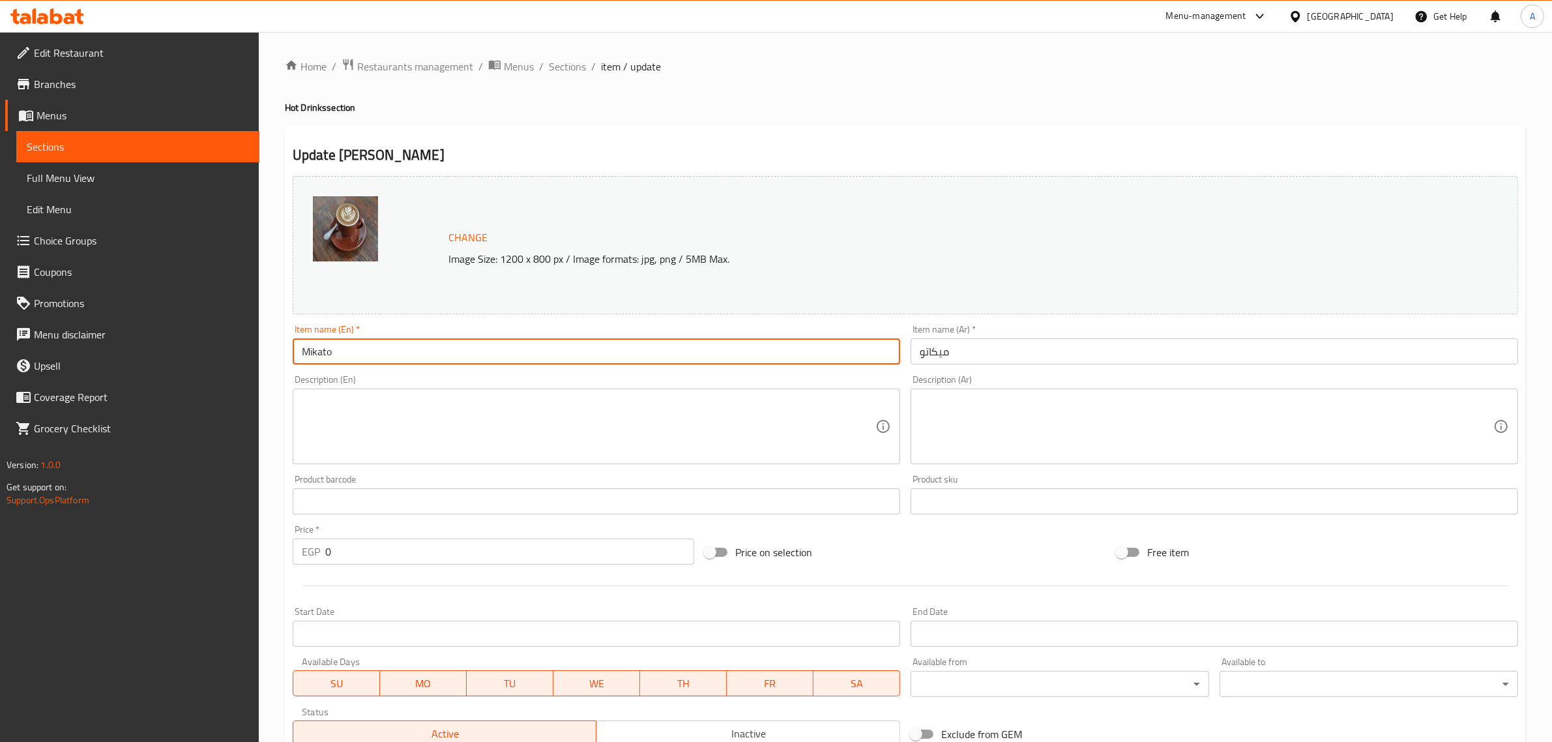
click at [437, 343] on input "Mikato" at bounding box center [596, 351] width 607 height 26
type input "macchiato"
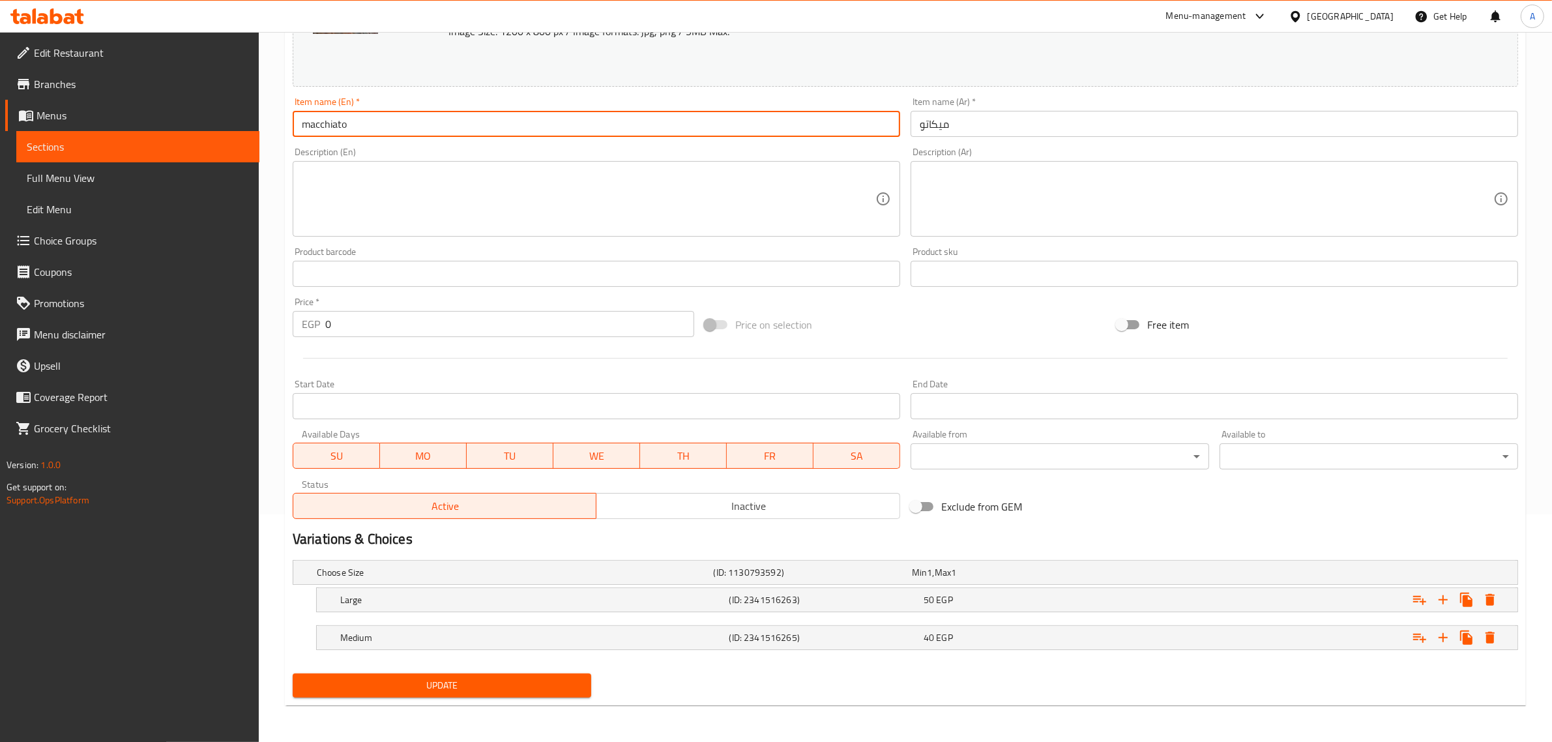
click at [452, 680] on span "Update" at bounding box center [442, 685] width 278 height 16
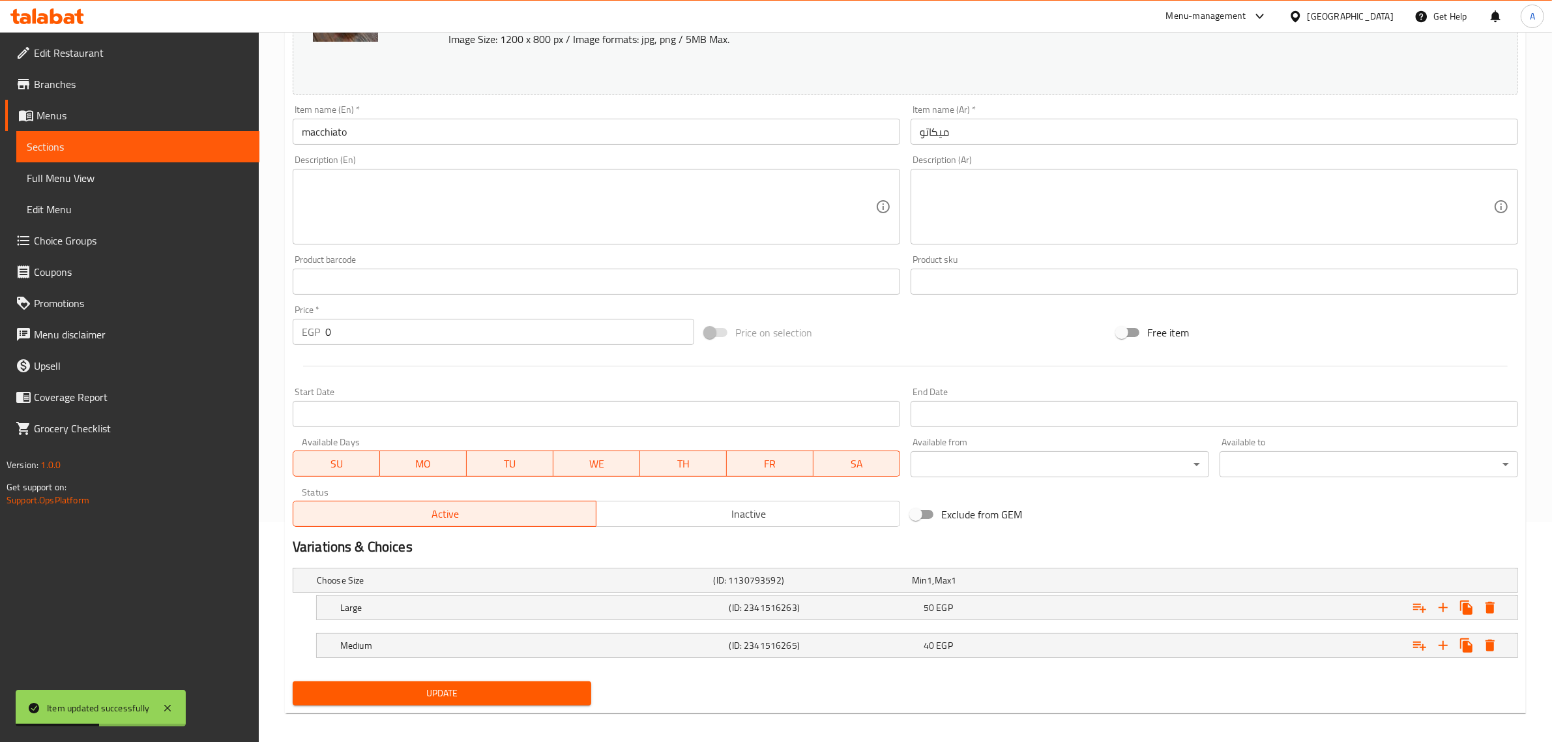
scroll to position [0, 0]
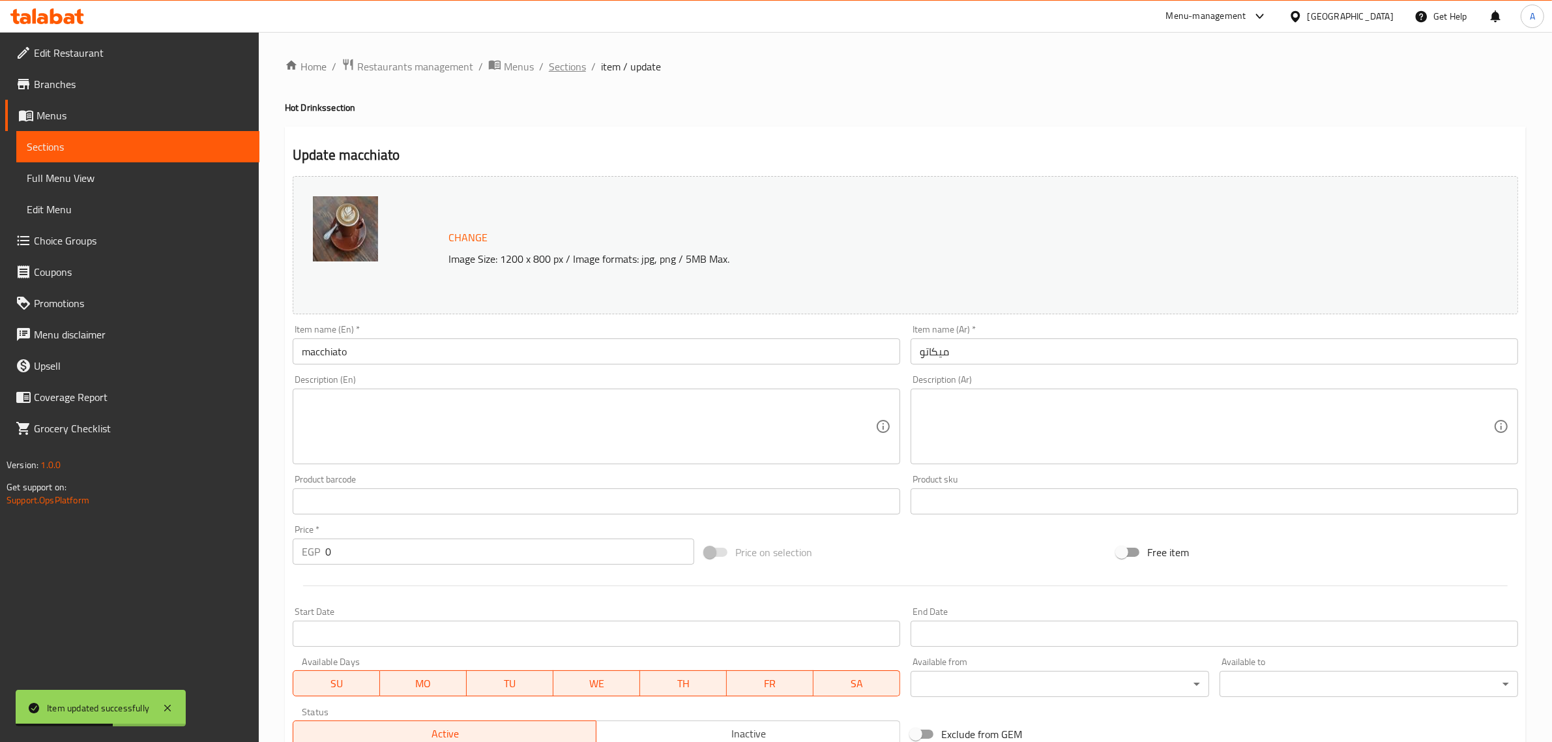
click at [574, 67] on span "Sections" at bounding box center [567, 67] width 37 height 16
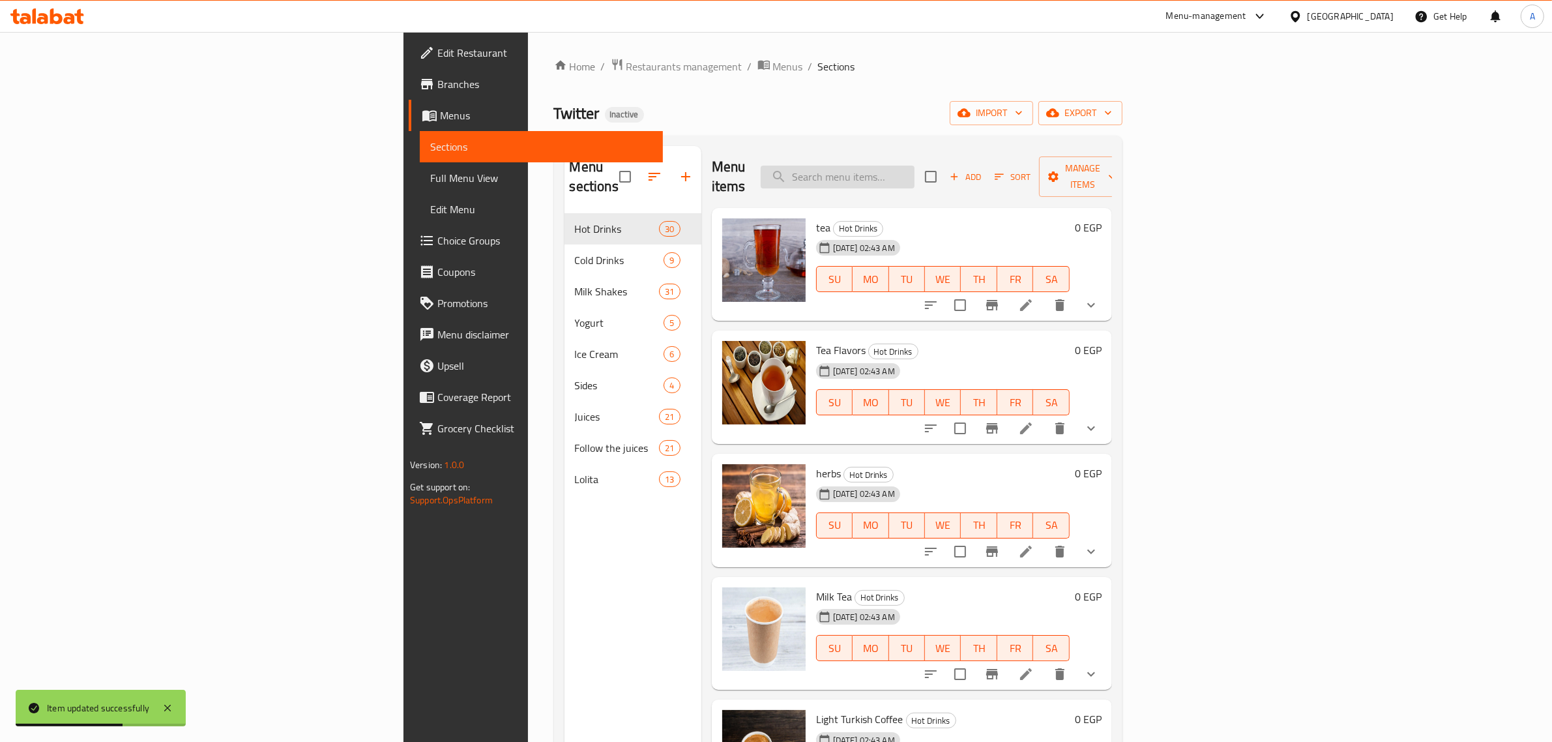
click at [914, 166] on input "search" at bounding box center [838, 177] width 154 height 23
paste input "Salep Nuts"
drag, startPoint x: 994, startPoint y: 165, endPoint x: 972, endPoint y: 158, distance: 22.5
click at [914, 166] on input "Salep Nuts" at bounding box center [838, 177] width 154 height 23
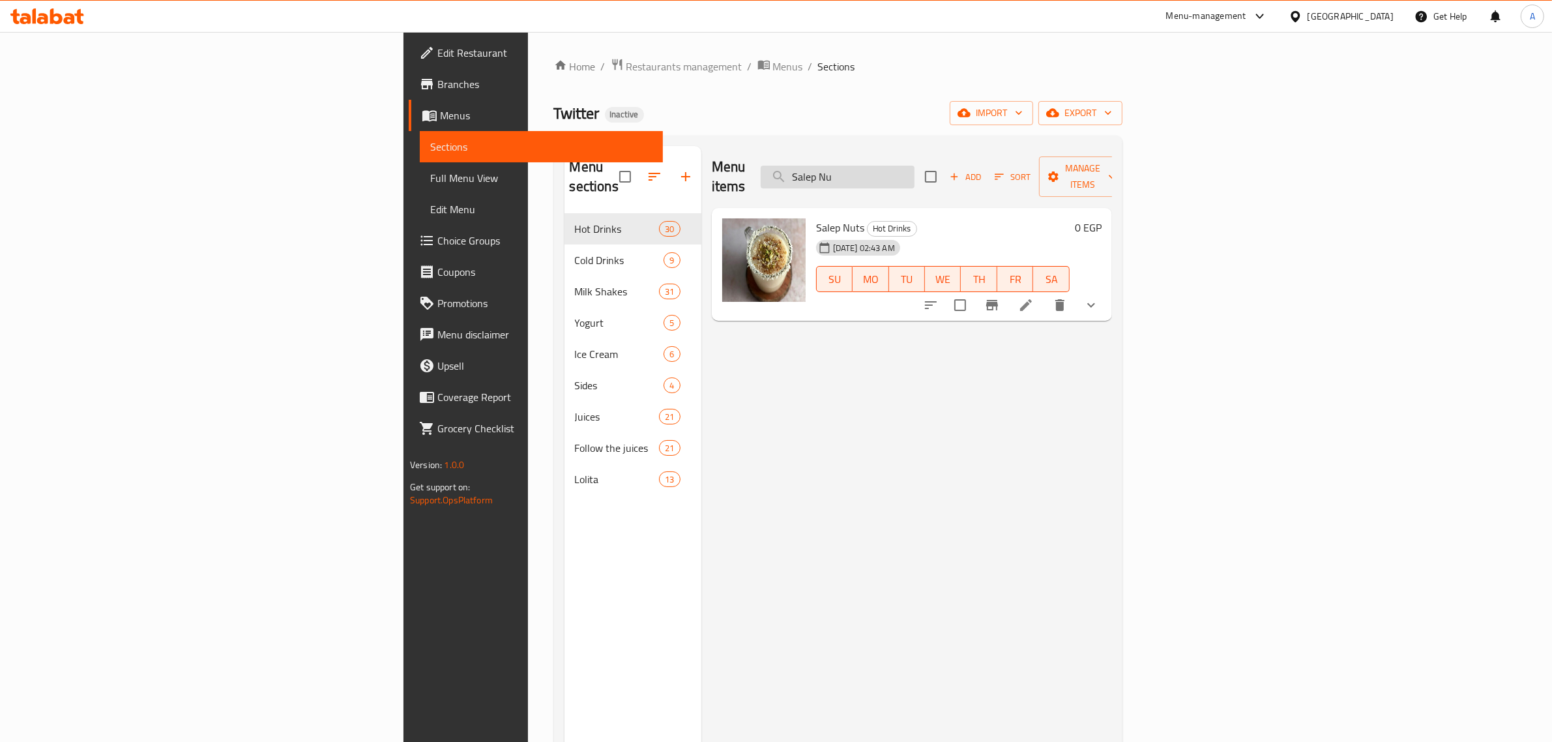
click at [914, 177] on input "Salep Nu" at bounding box center [838, 177] width 154 height 23
paste input "ice cream Cheesecake"
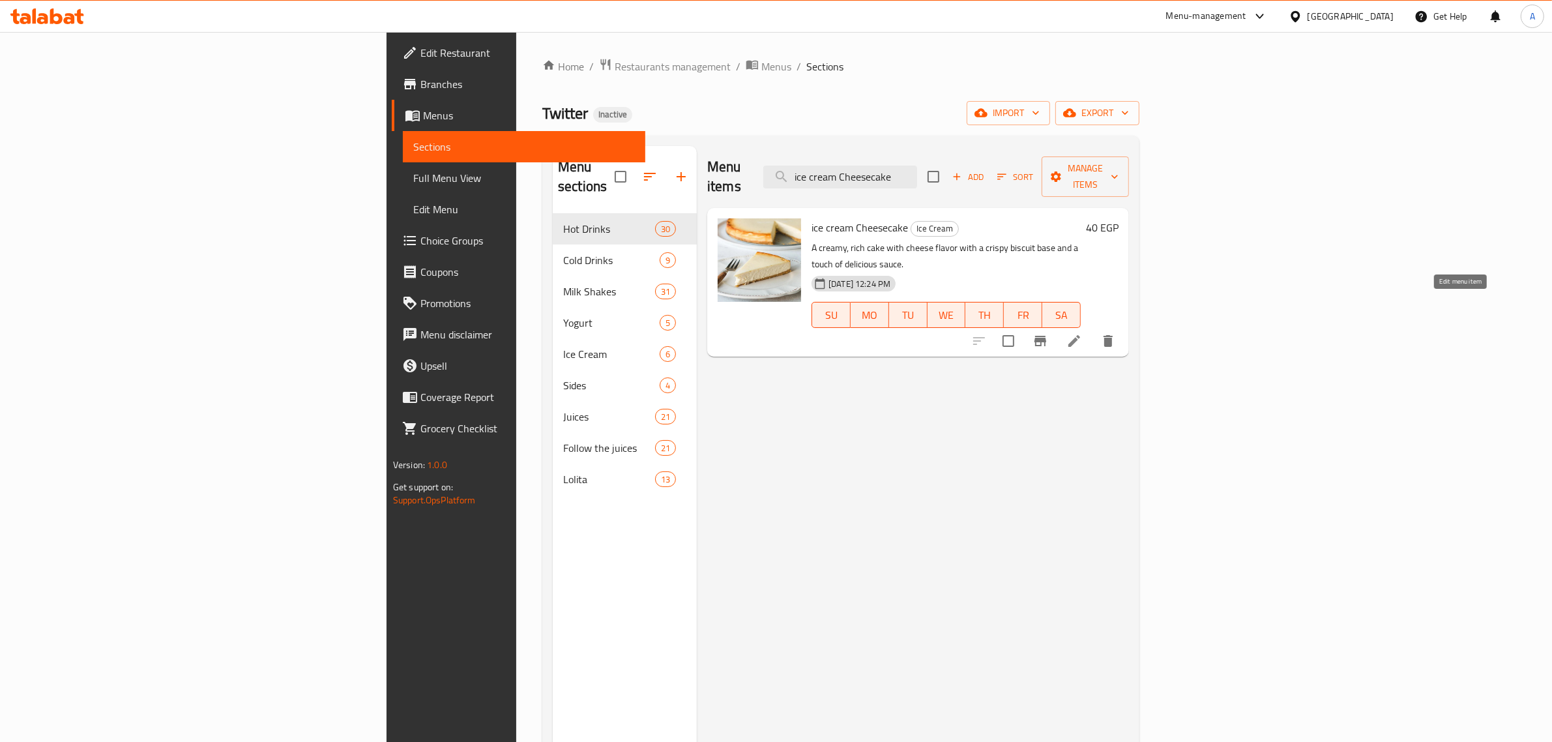
type input "ice cream Cheesecake"
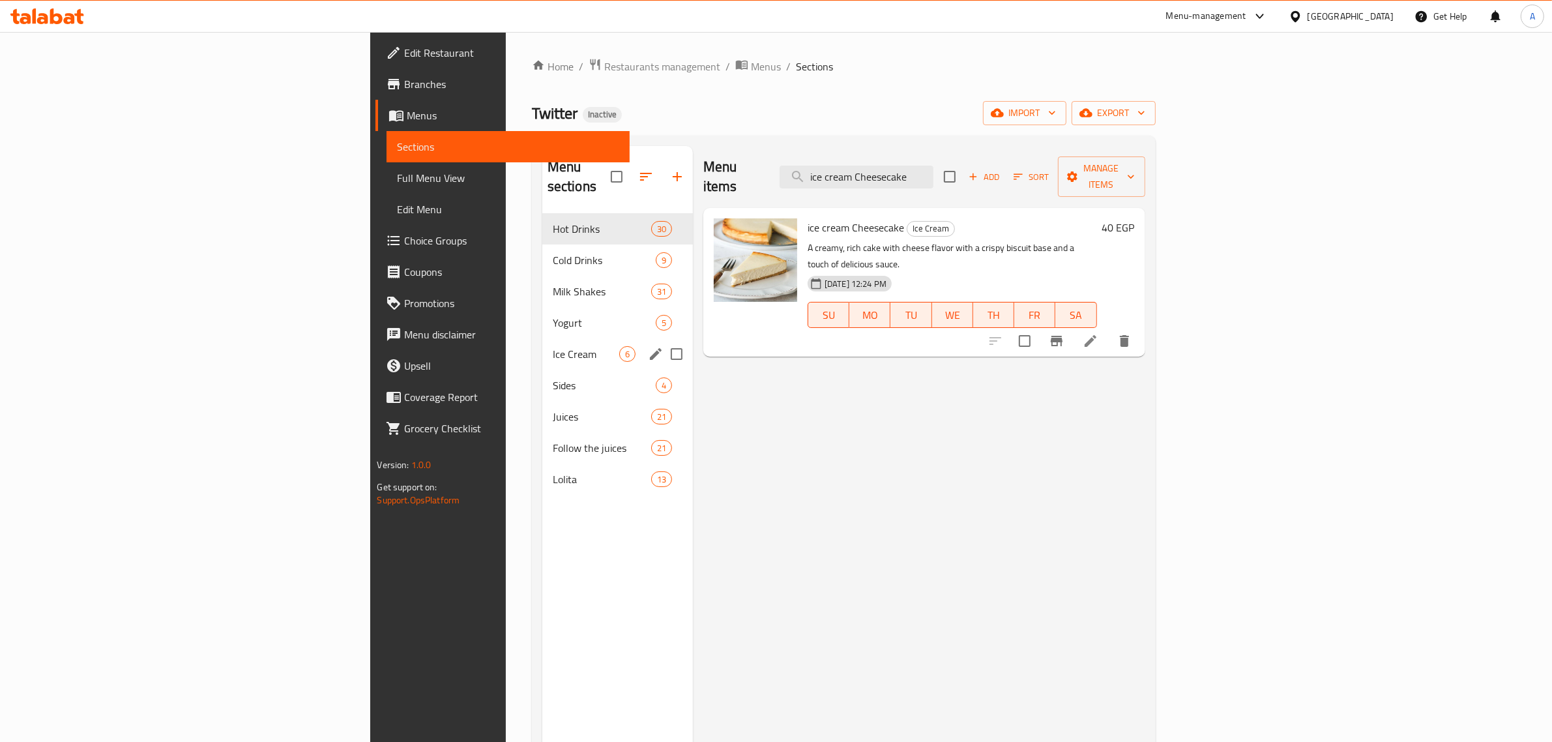
click at [663, 340] on input "Menu sections" at bounding box center [676, 353] width 27 height 27
checkbox input "true"
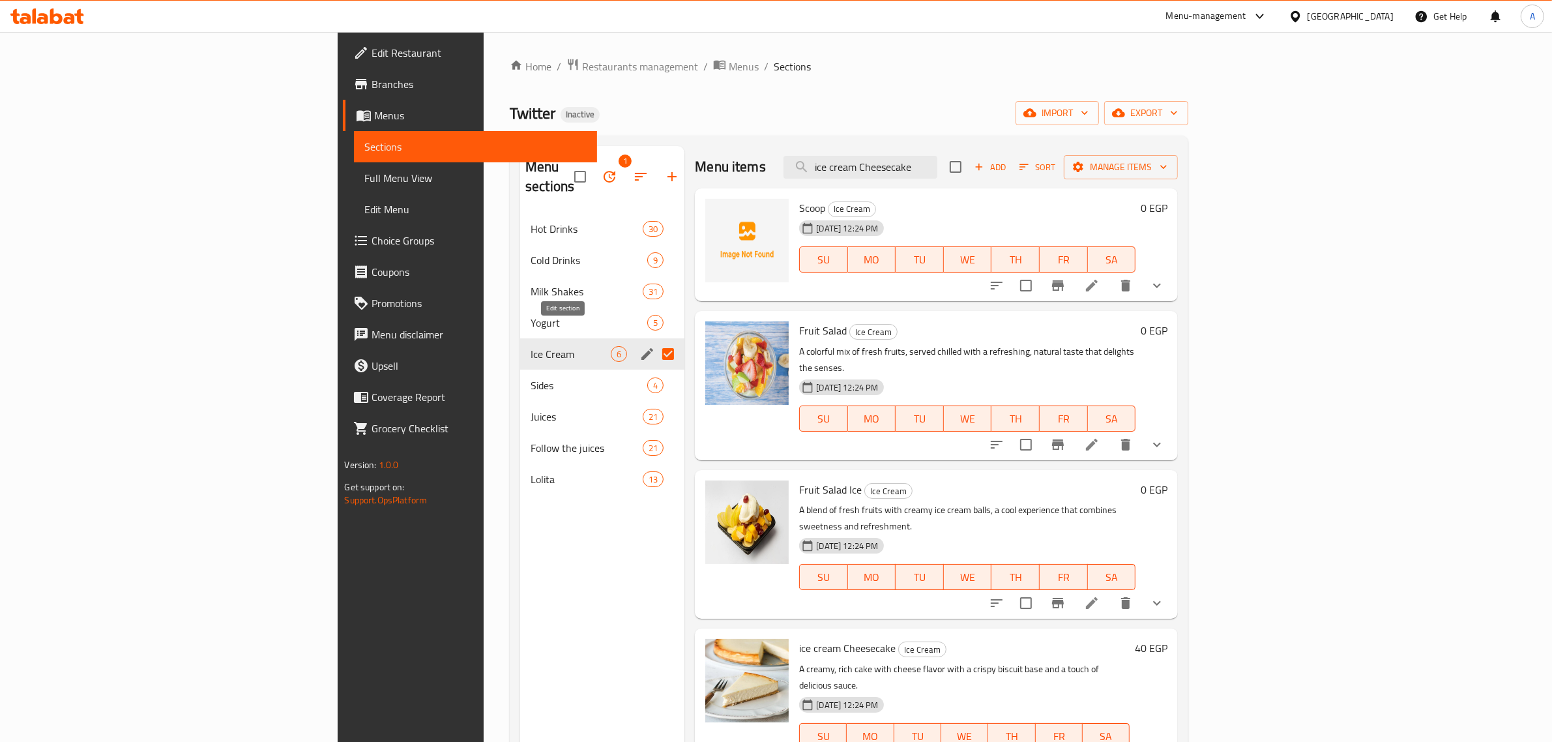
click at [639, 346] on icon "edit" at bounding box center [647, 354] width 16 height 16
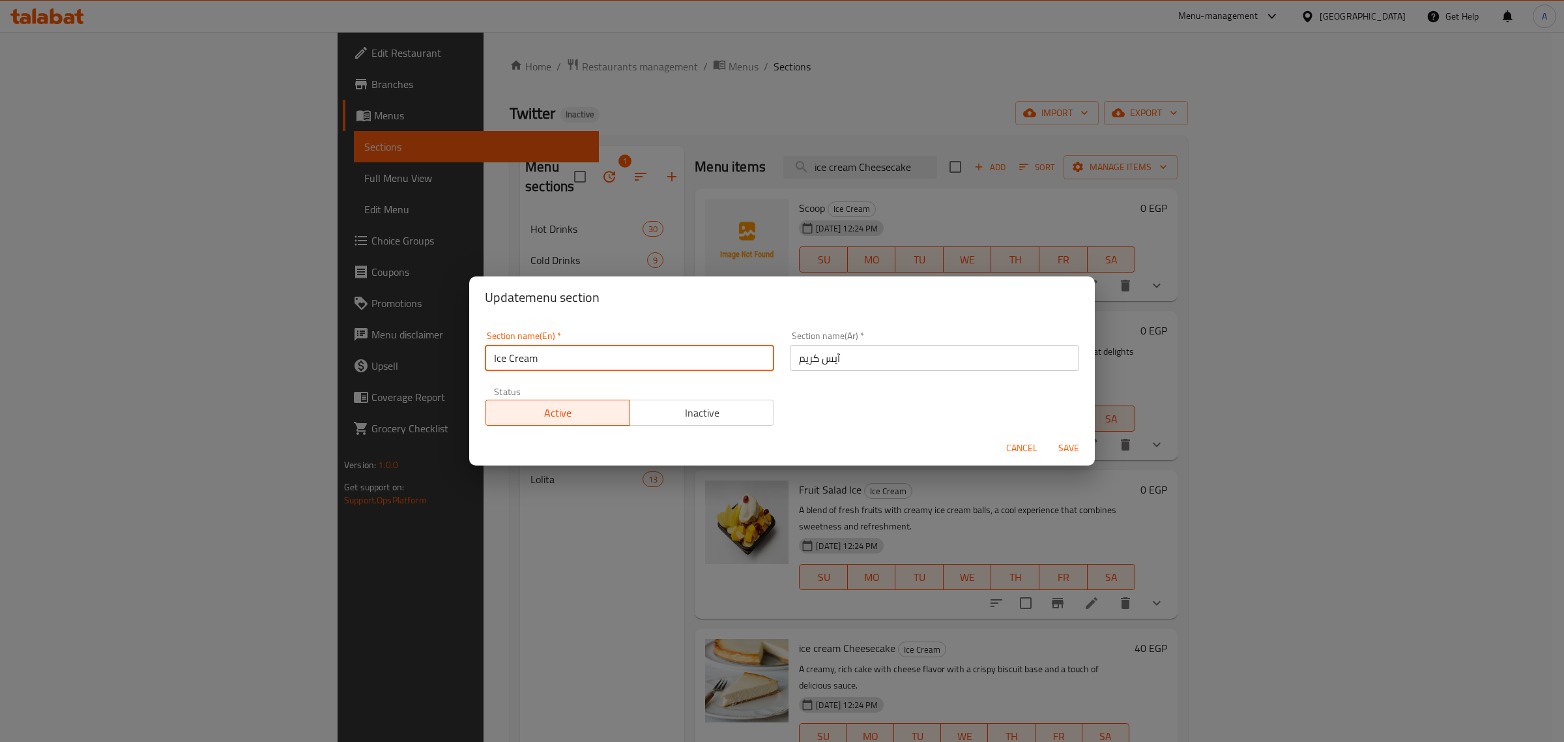
click at [568, 357] on input "Ice Cream" at bounding box center [629, 358] width 289 height 26
type input "Ice Cream and desserts"
click at [631, 328] on div "Section name(En)   * Ice Cream and desserts Section name(En) *" at bounding box center [629, 350] width 305 height 55
click at [521, 373] on div "Section name(En)   * Ice Cream and desserts Section name(En) *" at bounding box center [629, 350] width 305 height 55
click at [520, 373] on div "Section name(En)   * Ice Cream and desserts Section name(En) *" at bounding box center [629, 350] width 305 height 55
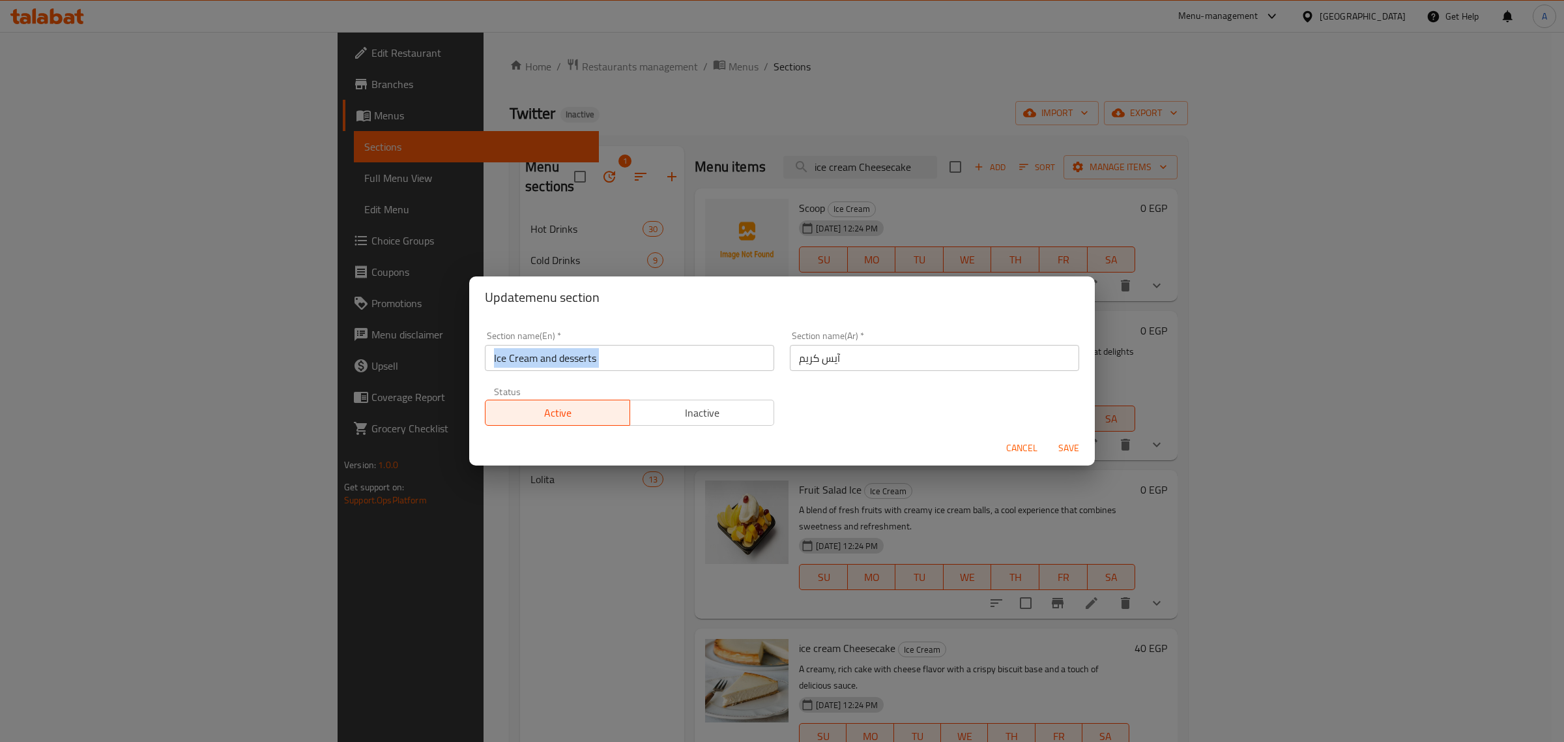
click at [521, 363] on input "Ice Cream and desserts" at bounding box center [629, 358] width 289 height 26
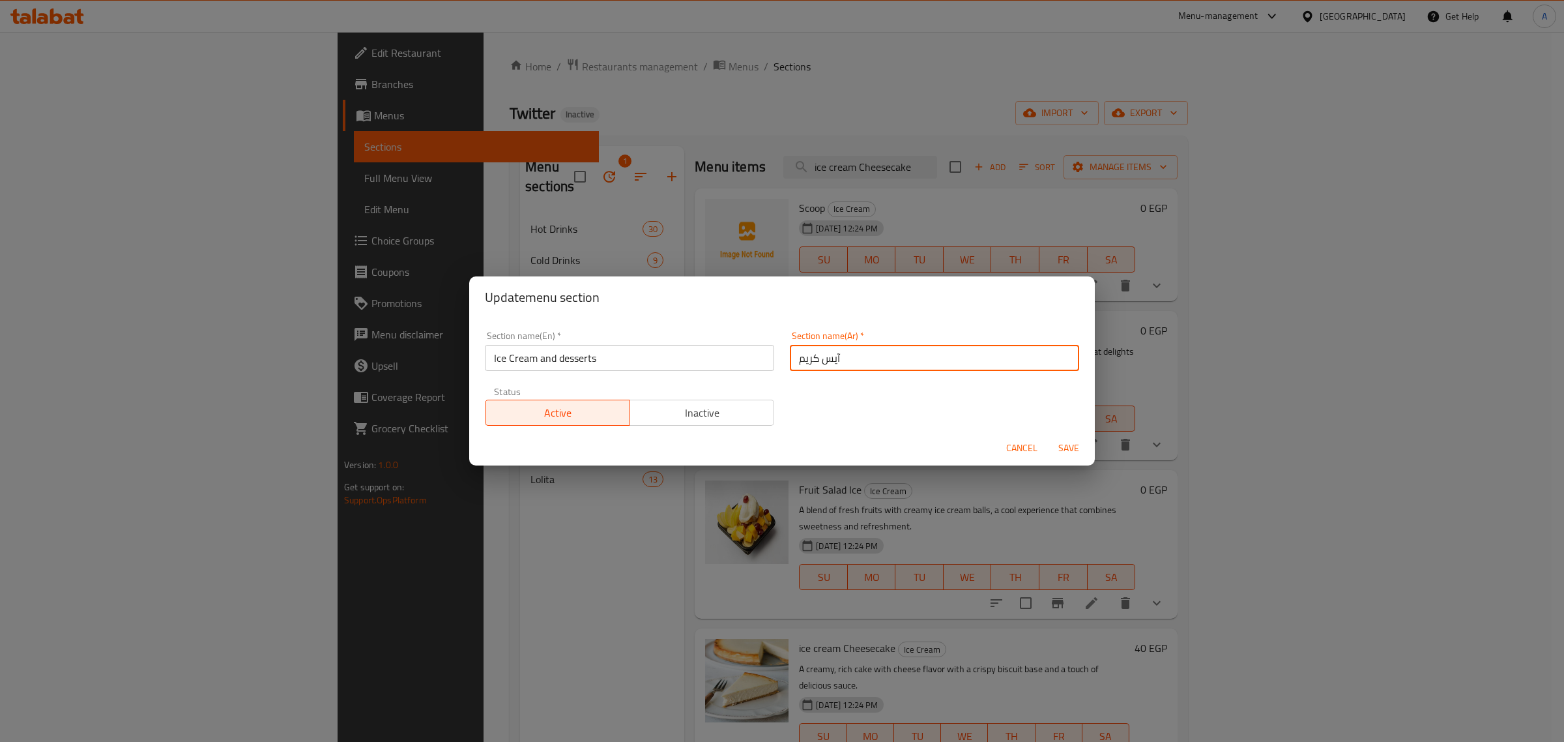
click at [833, 366] on input "آيس كريم" at bounding box center [934, 358] width 289 height 26
paste input "لآيس كريم والحلويات"
type input "الآيس كريم والحلويات"
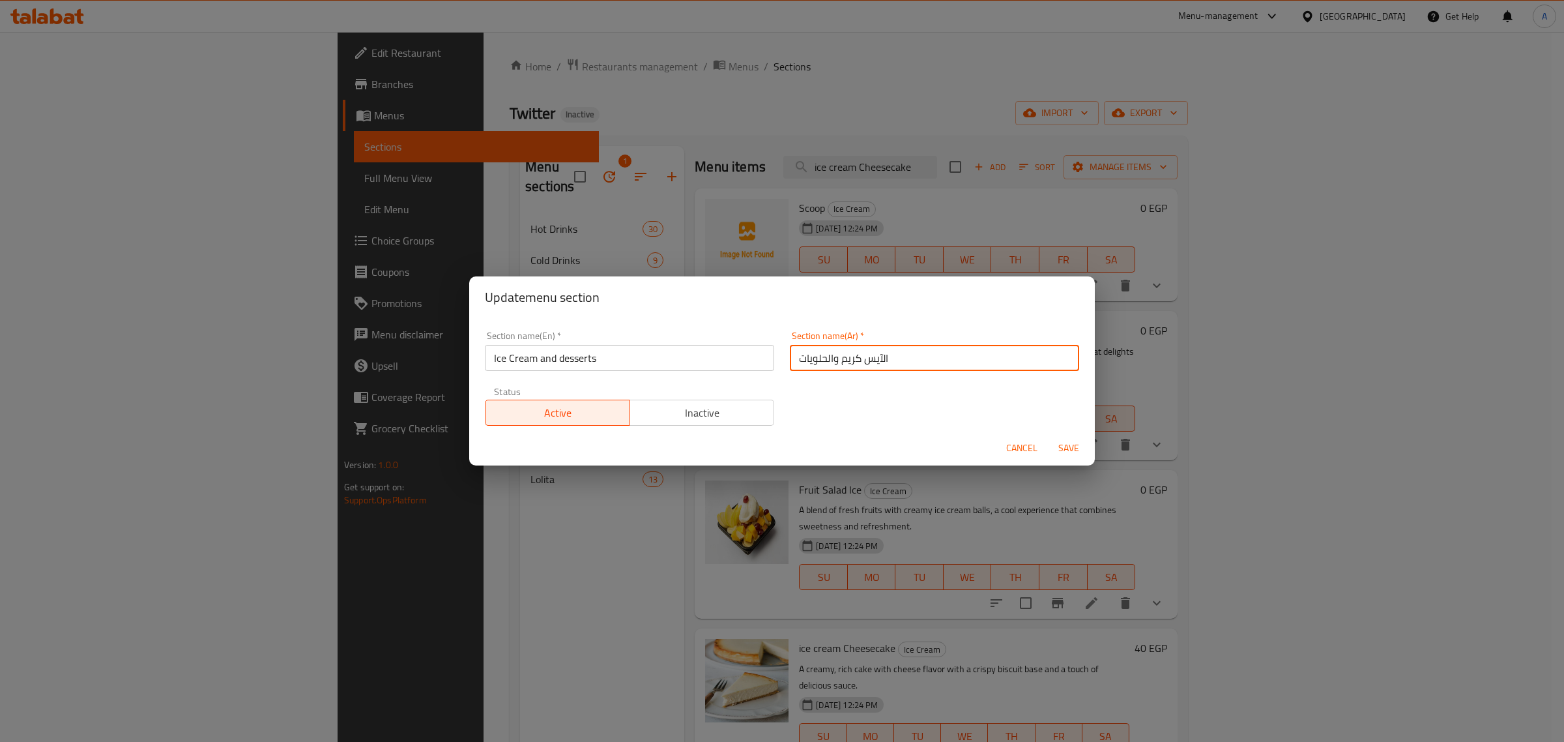
click at [1073, 446] on span "Save" at bounding box center [1068, 448] width 31 height 16
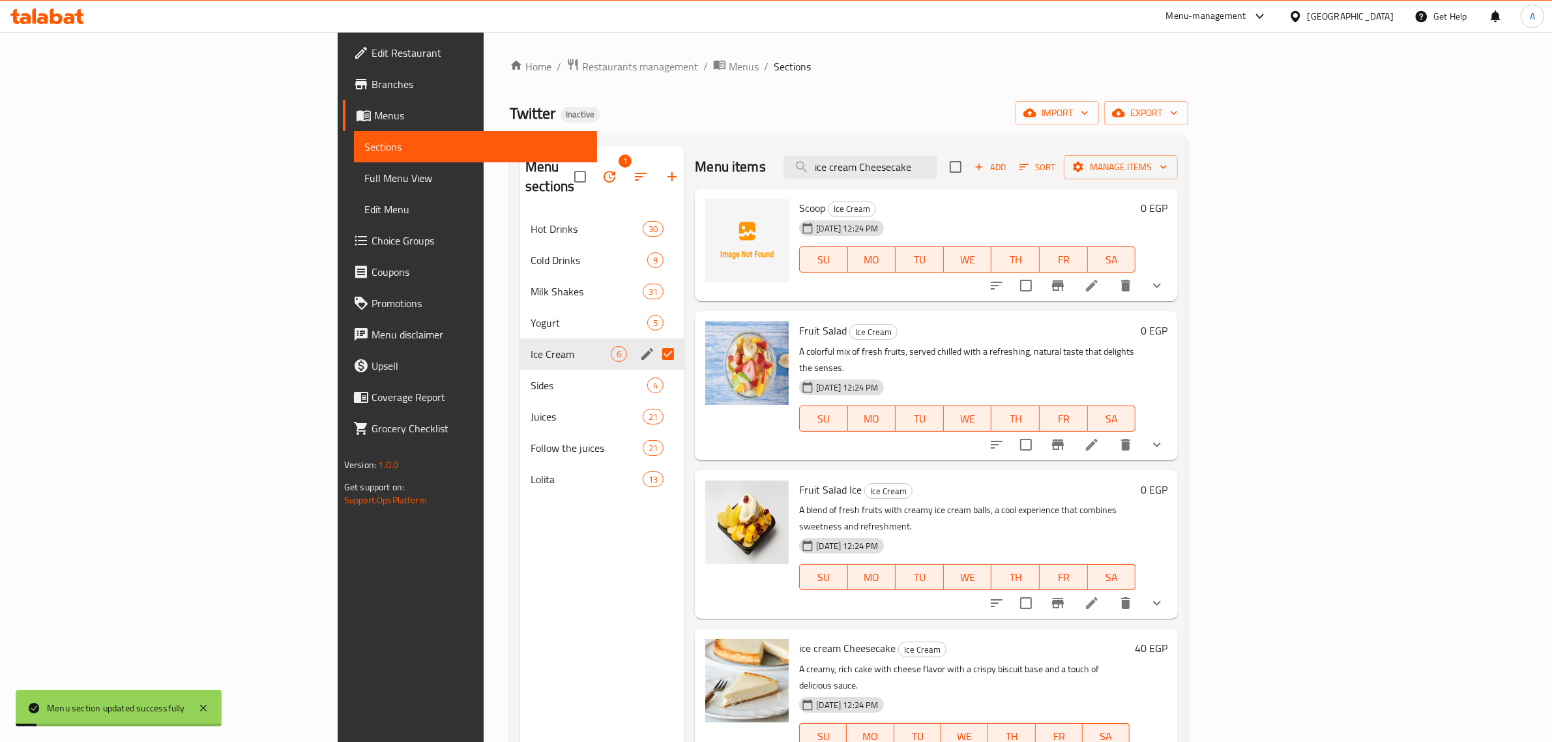
click at [364, 171] on span "Full Menu View" at bounding box center [475, 178] width 222 height 16
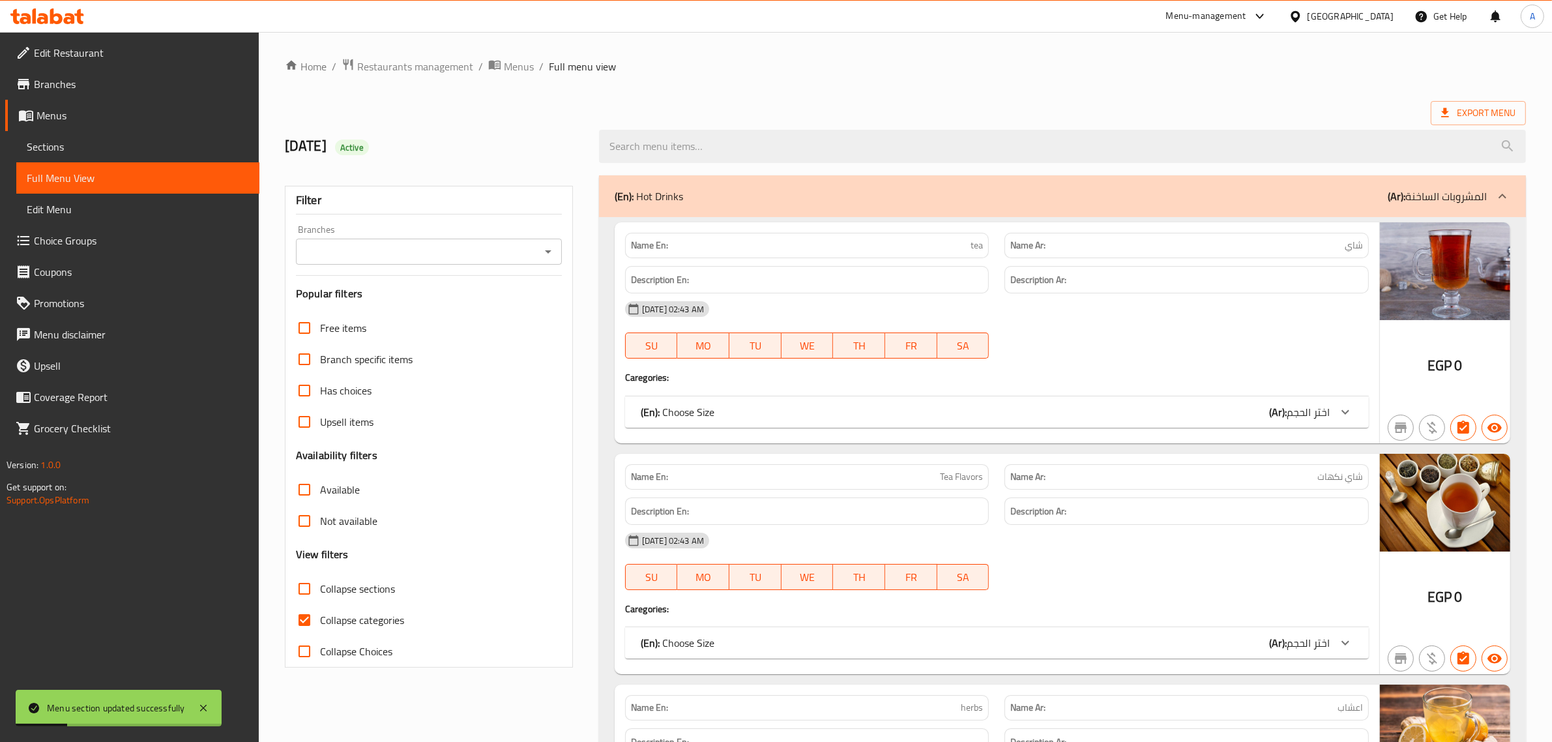
click at [80, 158] on link "Sections" at bounding box center [137, 146] width 243 height 31
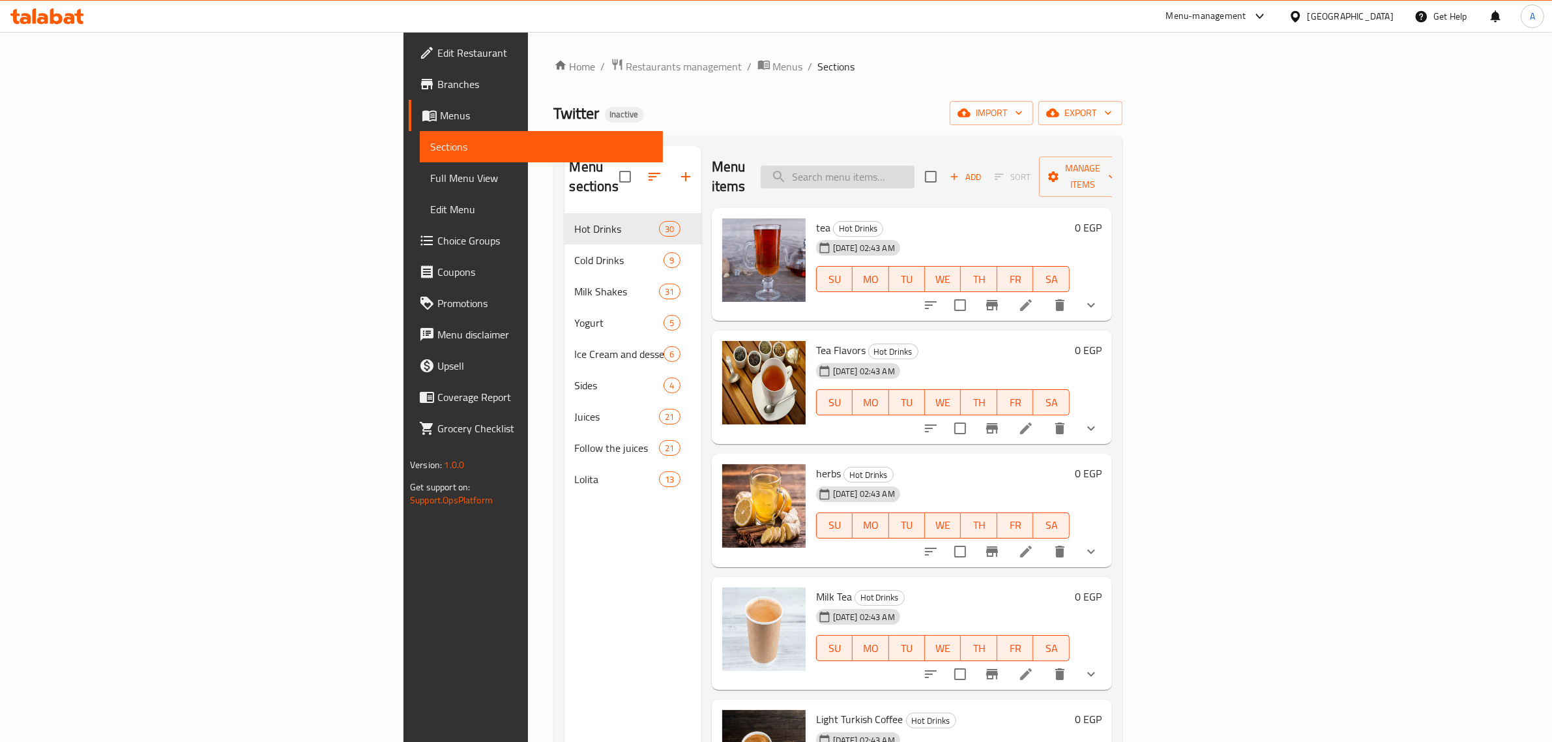
click at [914, 166] on input "search" at bounding box center [838, 177] width 154 height 23
paste input "Vitamin c"
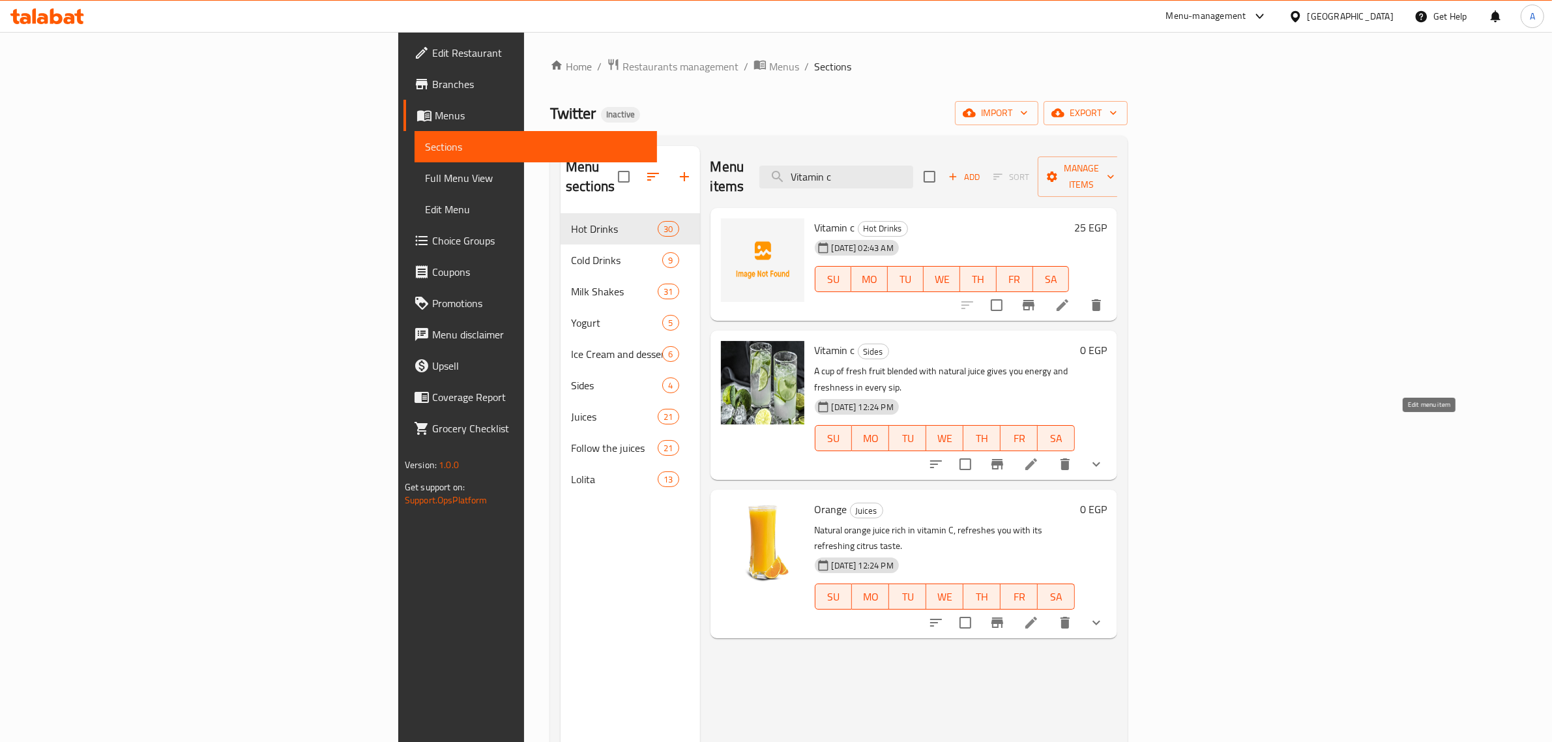
type input "Vitamin c"
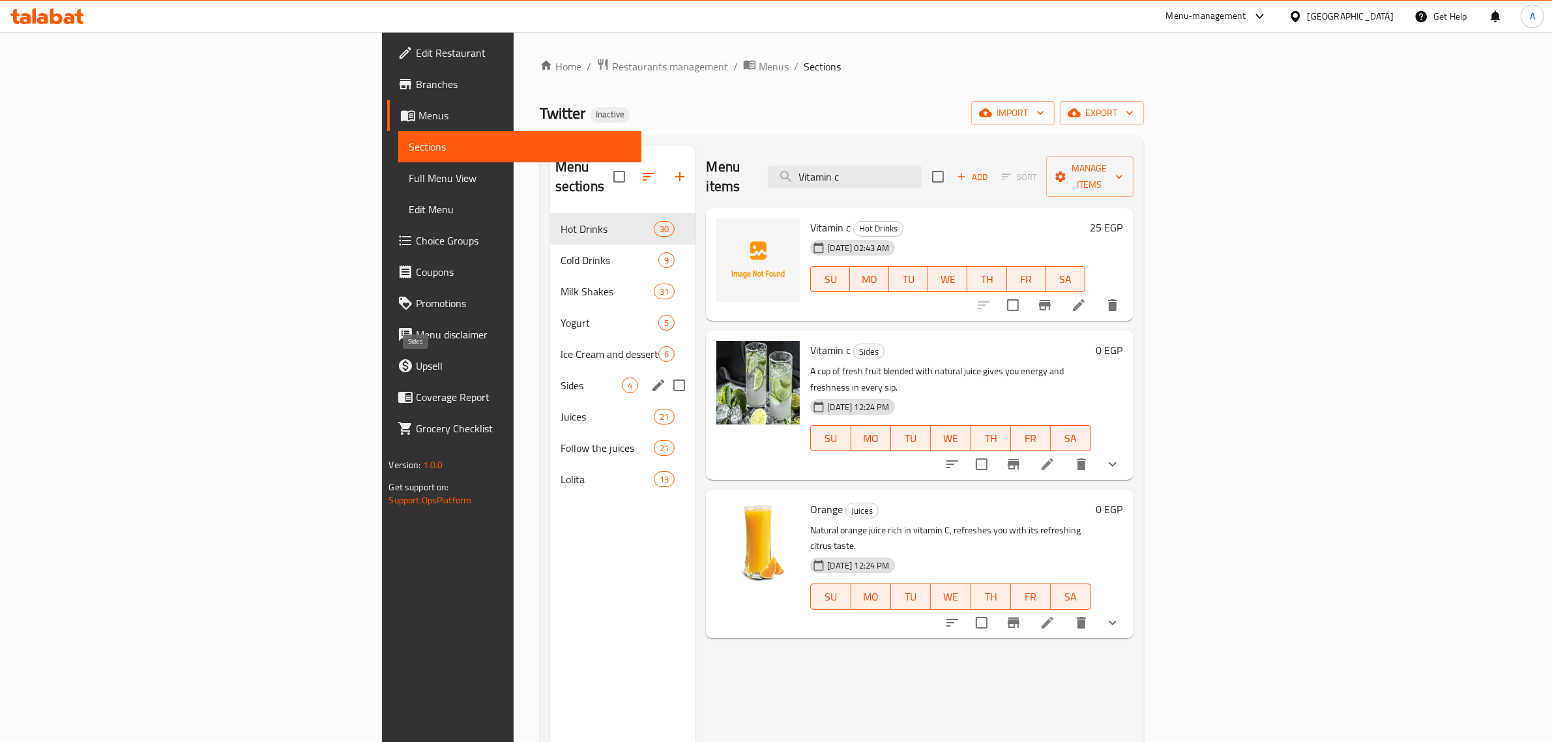
click at [560, 377] on span "Sides" at bounding box center [591, 385] width 62 height 16
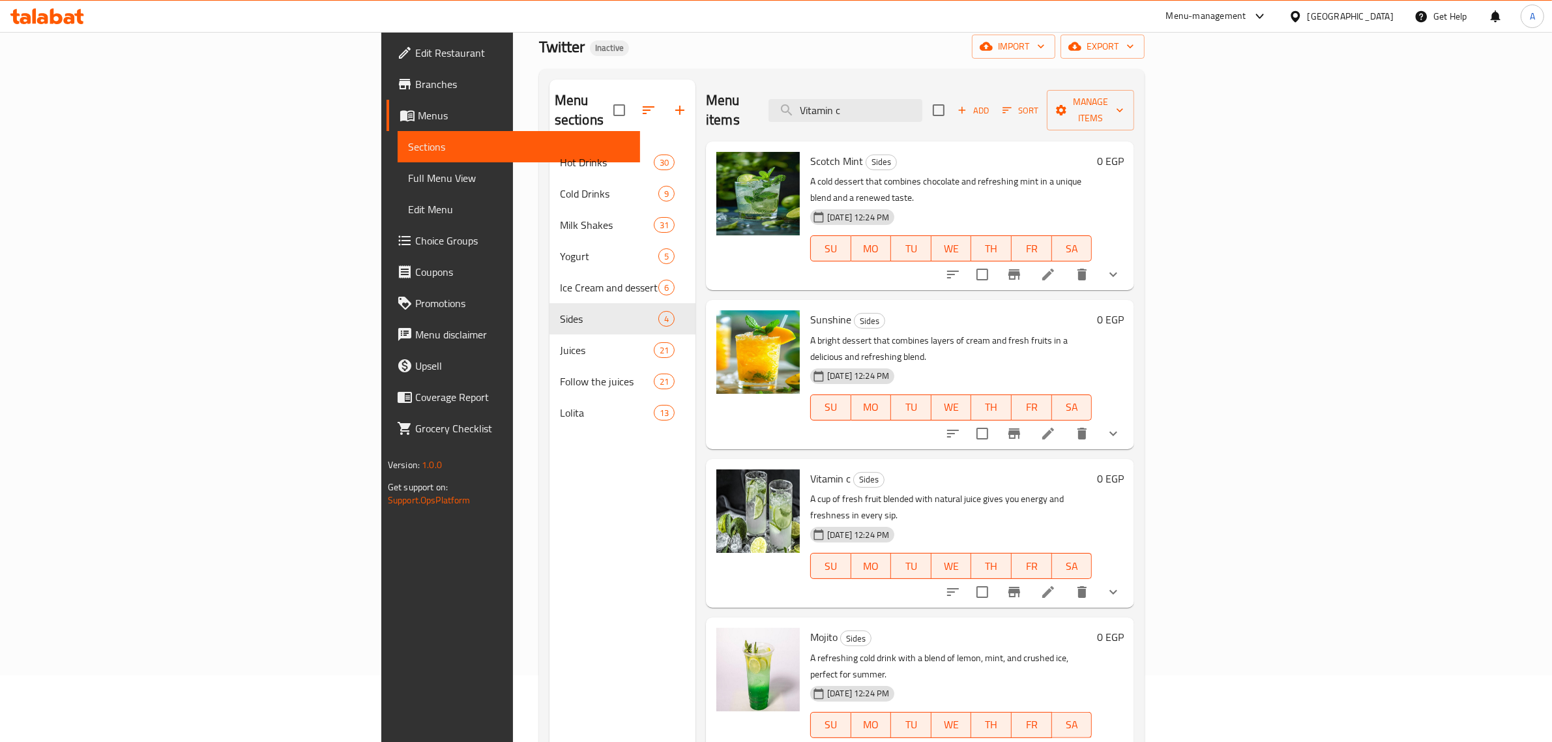
scroll to position [109, 0]
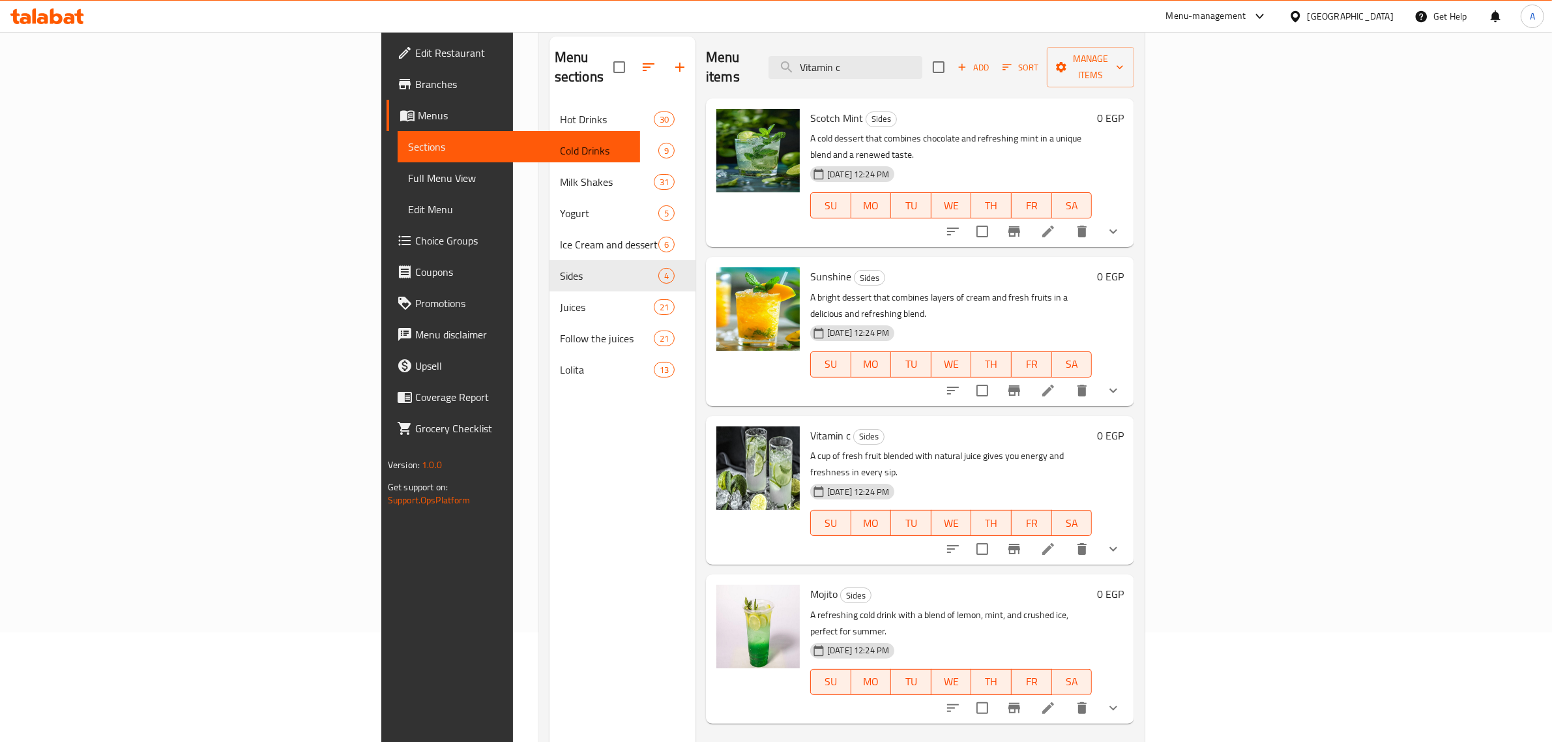
click at [810, 108] on span "Scotch Mint" at bounding box center [836, 118] width 53 height 20
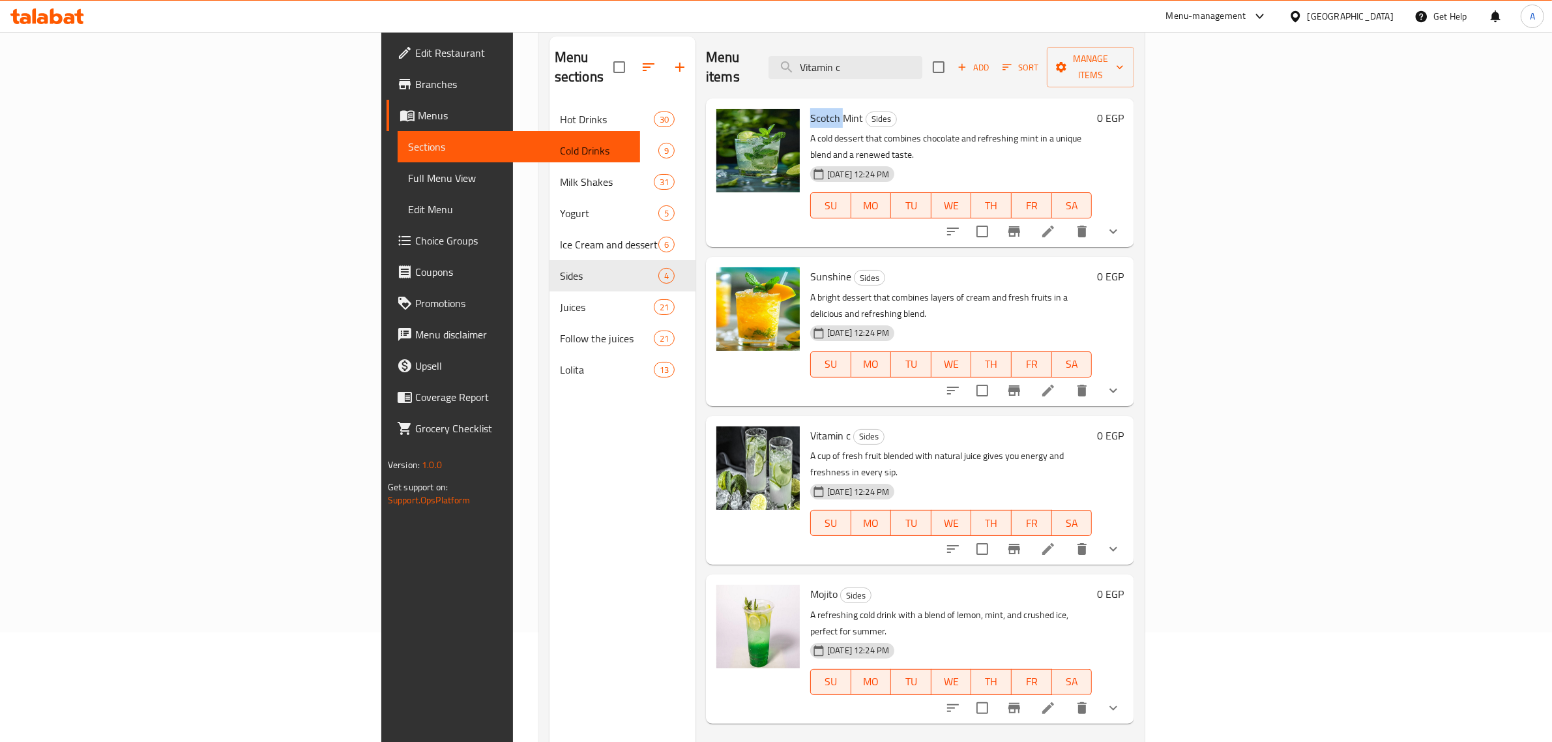
click at [810, 108] on span "Scotch Mint" at bounding box center [836, 118] width 53 height 20
drag, startPoint x: 740, startPoint y: 89, endPoint x: 910, endPoint y: 10, distance: 188.1
click at [805, 104] on div "Scotch Mint Sides A cold dessert that combines chocolate and refreshing mint in…" at bounding box center [951, 173] width 292 height 138
click at [819, 289] on p "A bright dessert that combines layers of cream and fresh fruits in a delicious …" at bounding box center [951, 305] width 282 height 33
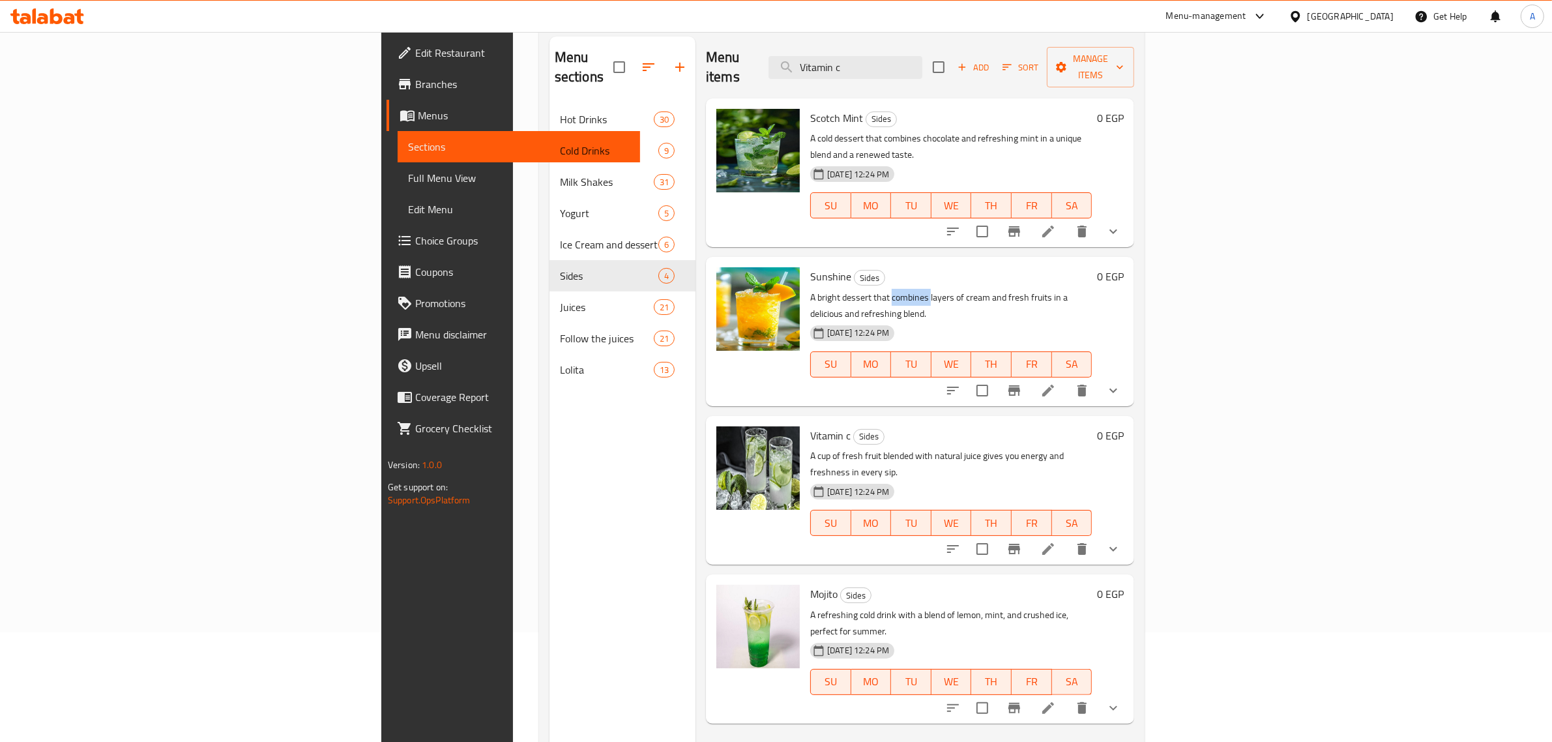
click at [819, 289] on p "A bright dessert that combines layers of cream and fresh fruits in a delicious …" at bounding box center [951, 305] width 282 height 33
click at [815, 448] on p "A cup of fresh fruit blended with natural juice gives you energy and freshness …" at bounding box center [951, 464] width 282 height 33
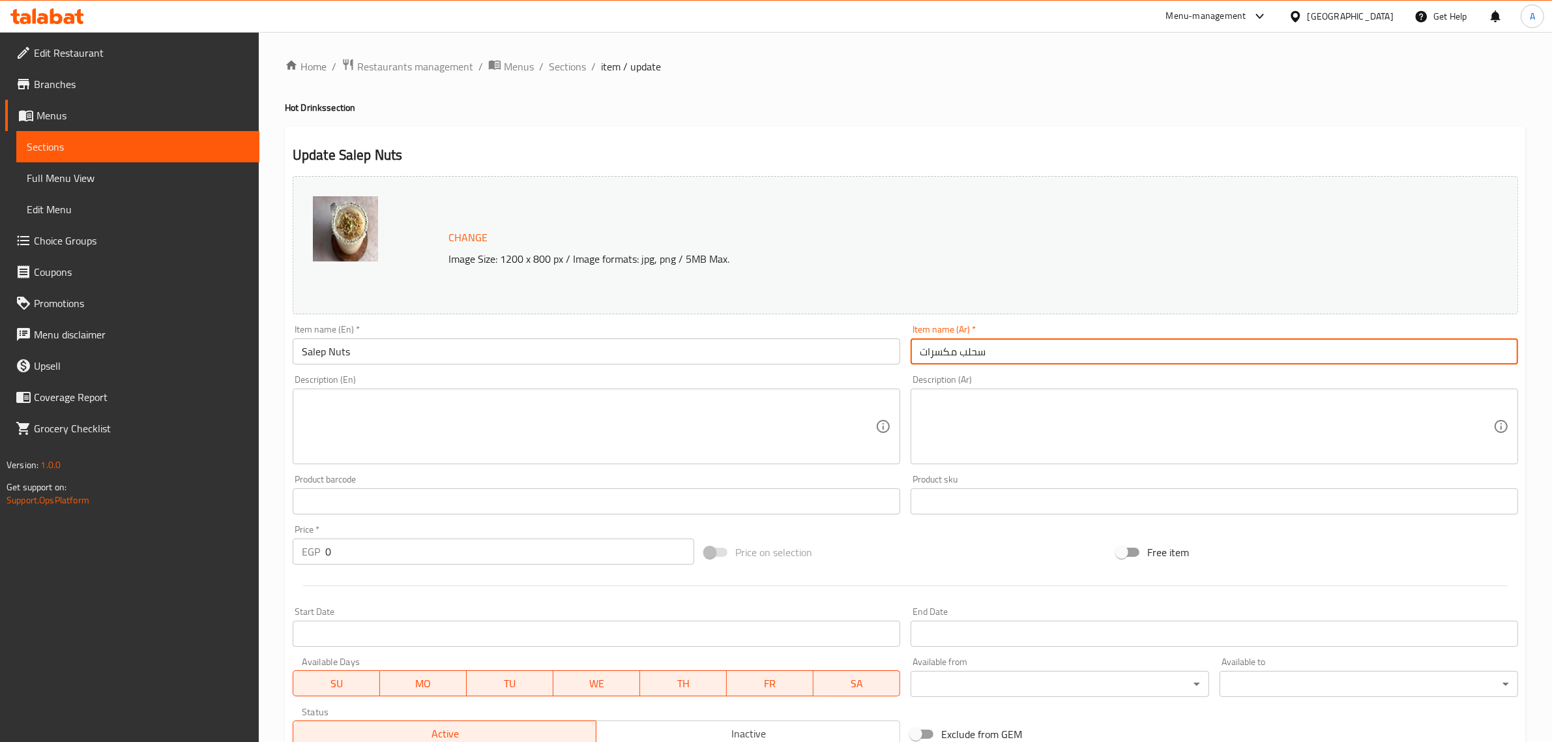
click at [967, 353] on input "سحلب مكسرات" at bounding box center [1213, 351] width 607 height 26
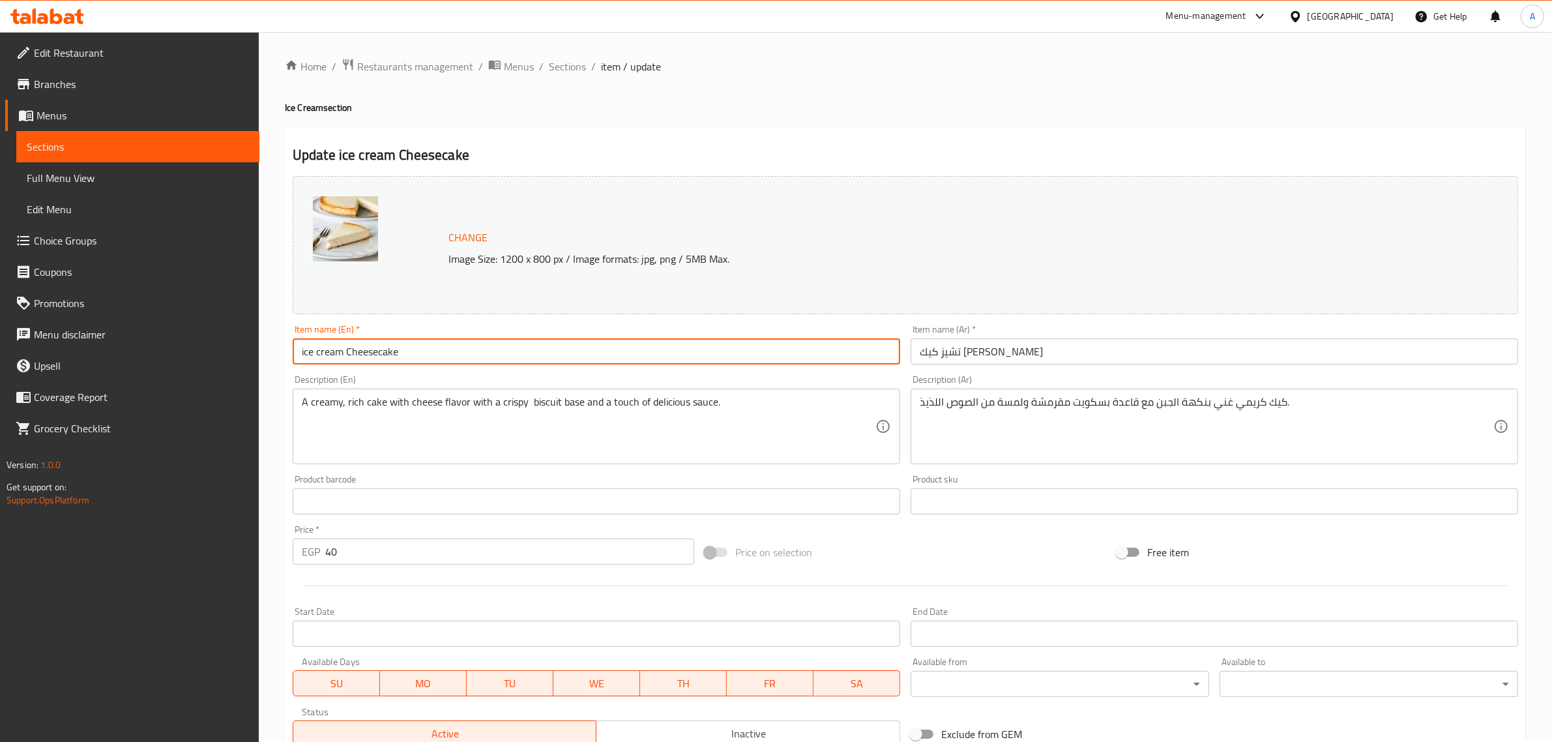
drag, startPoint x: 347, startPoint y: 345, endPoint x: 258, endPoint y: 334, distance: 89.3
click at [216, 334] on div "Edit Restaurant Branches Menus Sections Full Menu View Edit Menu Choice Groups …" at bounding box center [776, 486] width 1552 height 908
type input "Cheesecake"
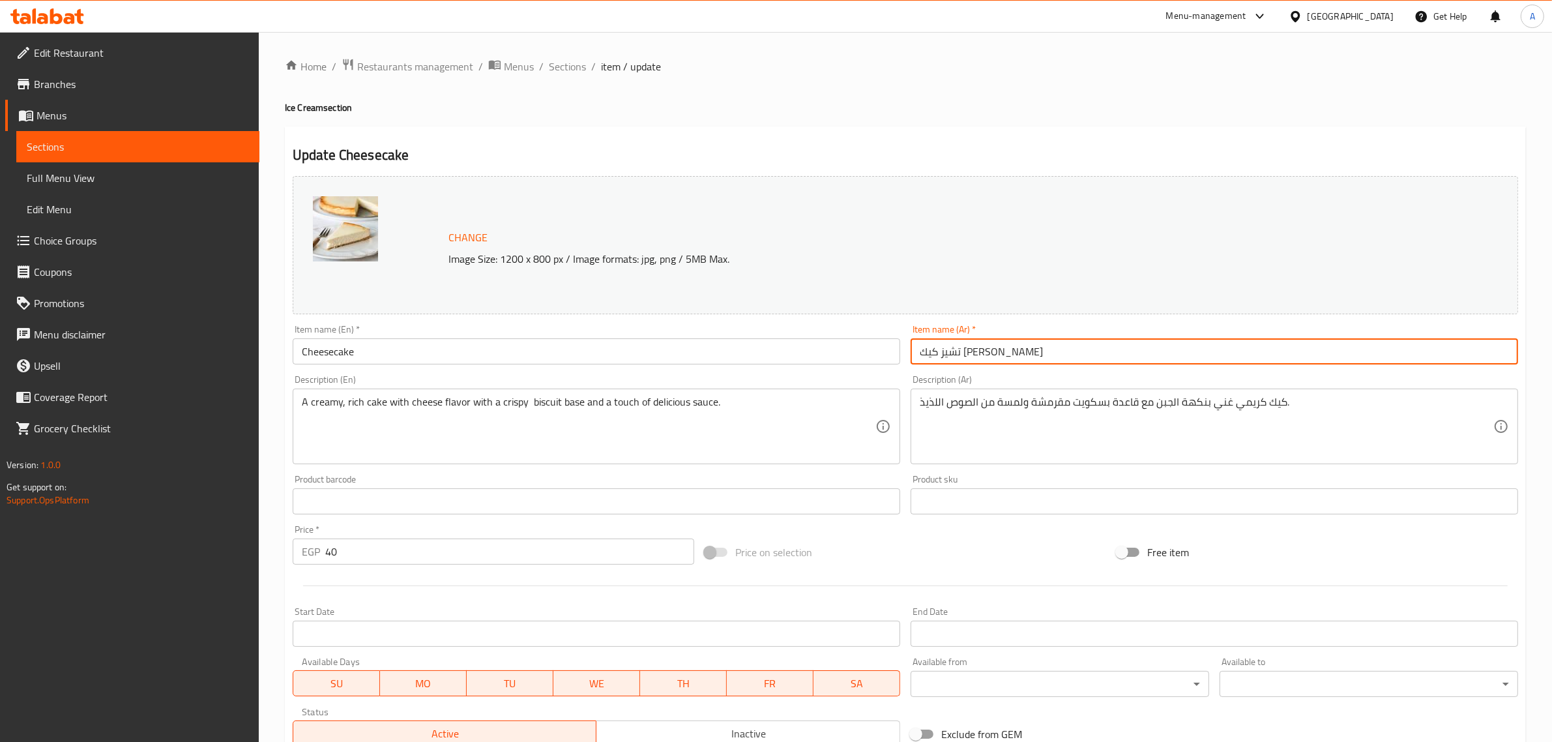
drag, startPoint x: 962, startPoint y: 353, endPoint x: 815, endPoint y: 345, distance: 147.5
click at [820, 345] on div "Change Image Size: 1200 x 800 px / Image formats: jpg, png / 5MB Max. Item name…" at bounding box center [905, 461] width 1236 height 581
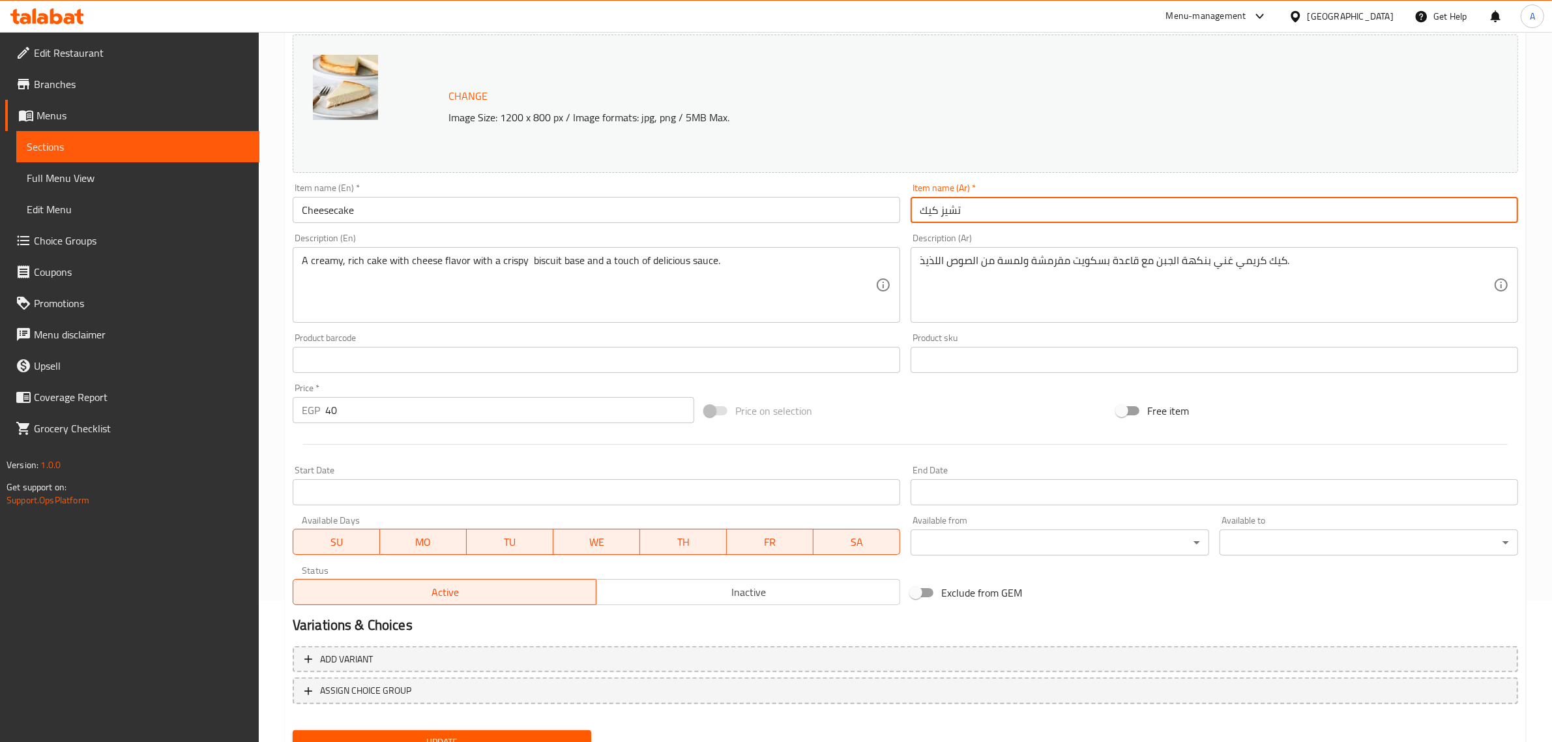
scroll to position [196, 0]
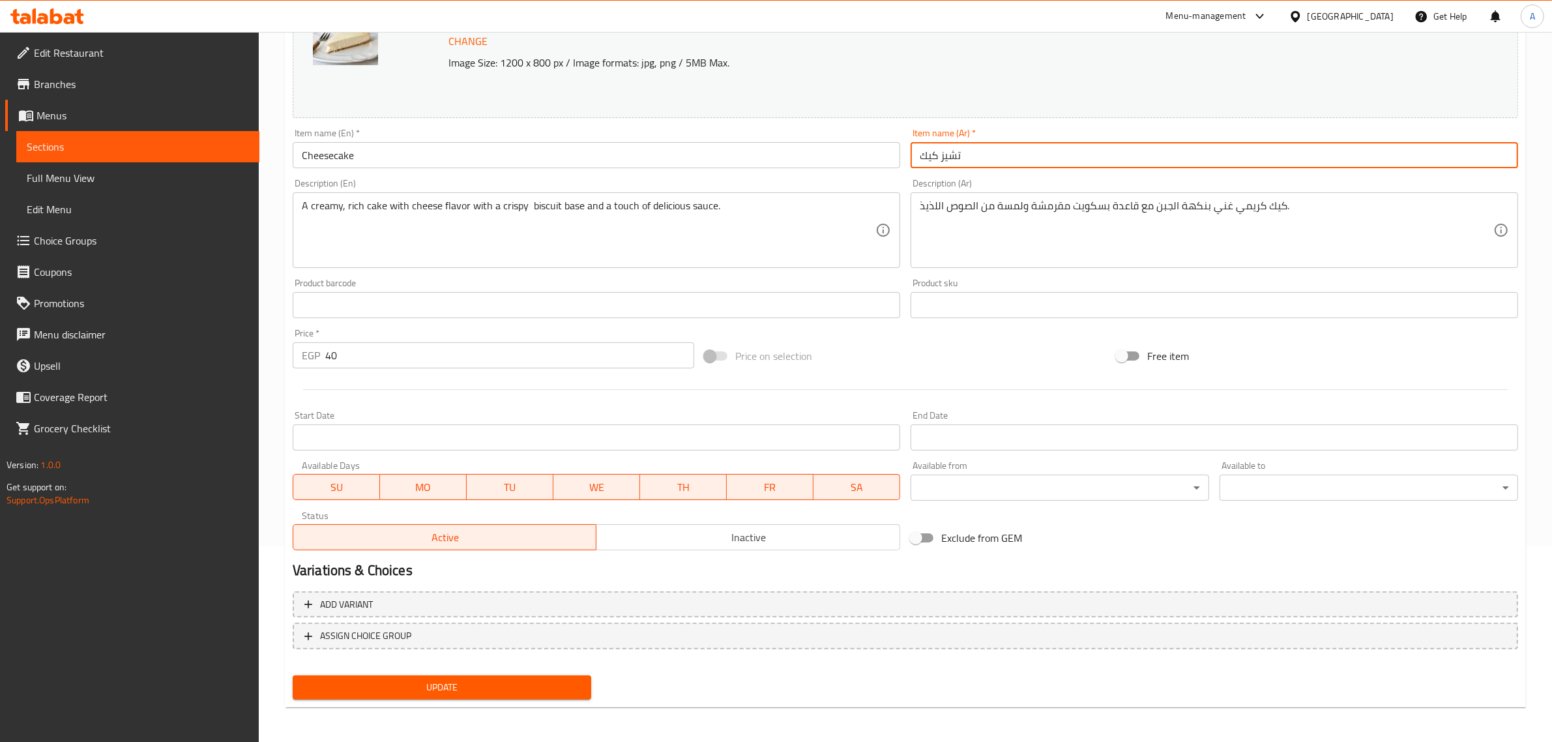
type input "تشيز كيك"
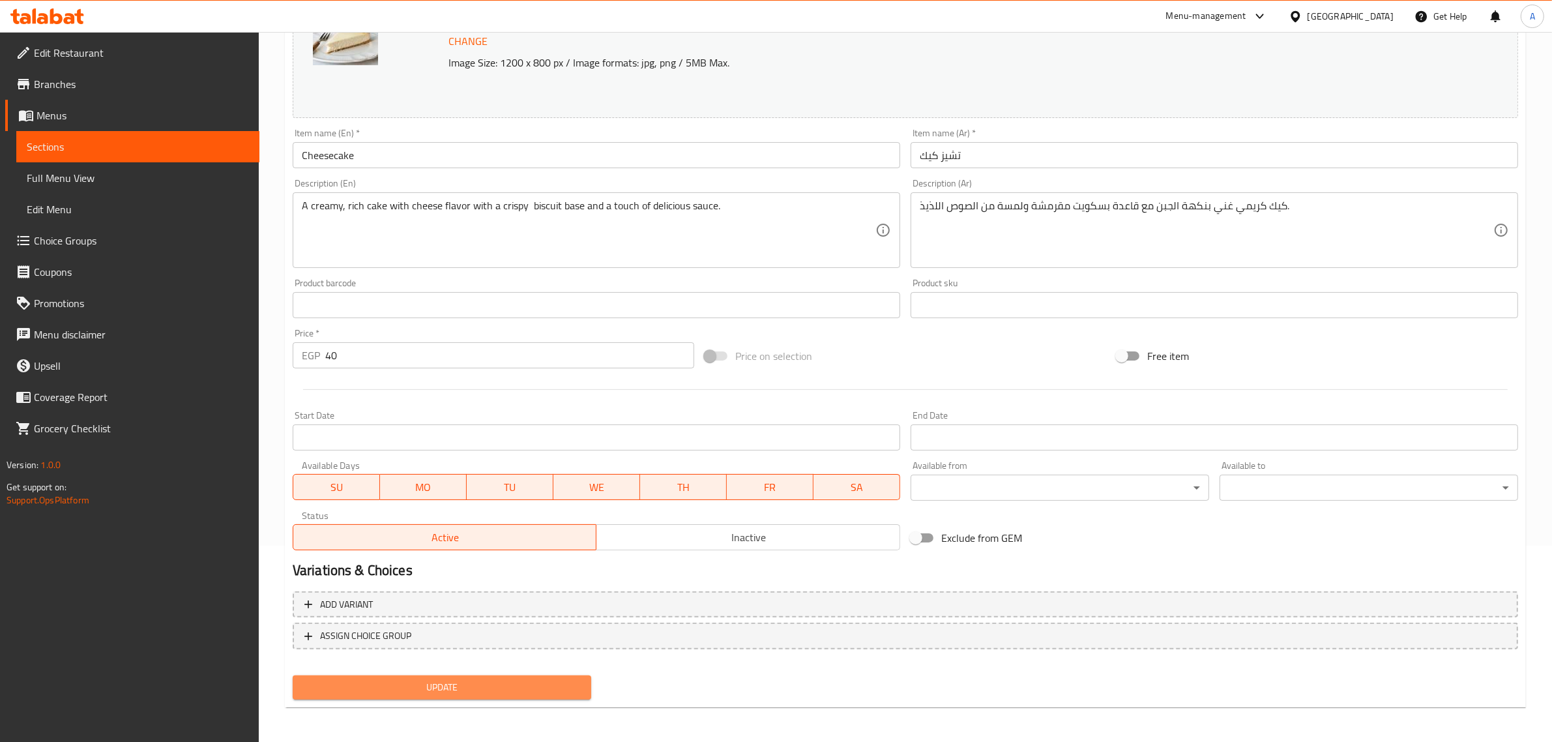
click at [356, 684] on span "Update" at bounding box center [442, 687] width 278 height 16
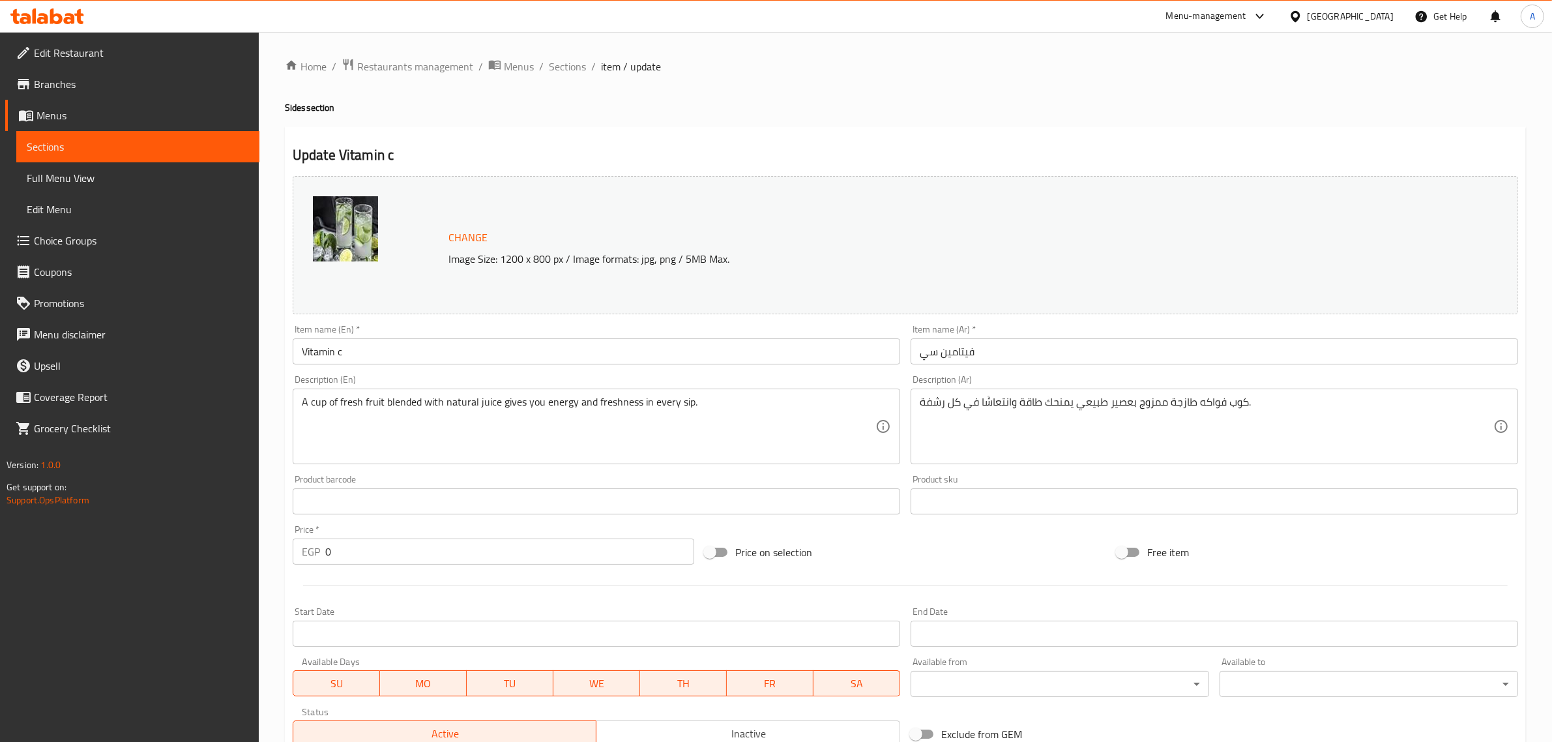
click at [393, 373] on div "Description (En) A cup of fresh fruit blended with natural juice gives you ener…" at bounding box center [596, 420] width 618 height 100
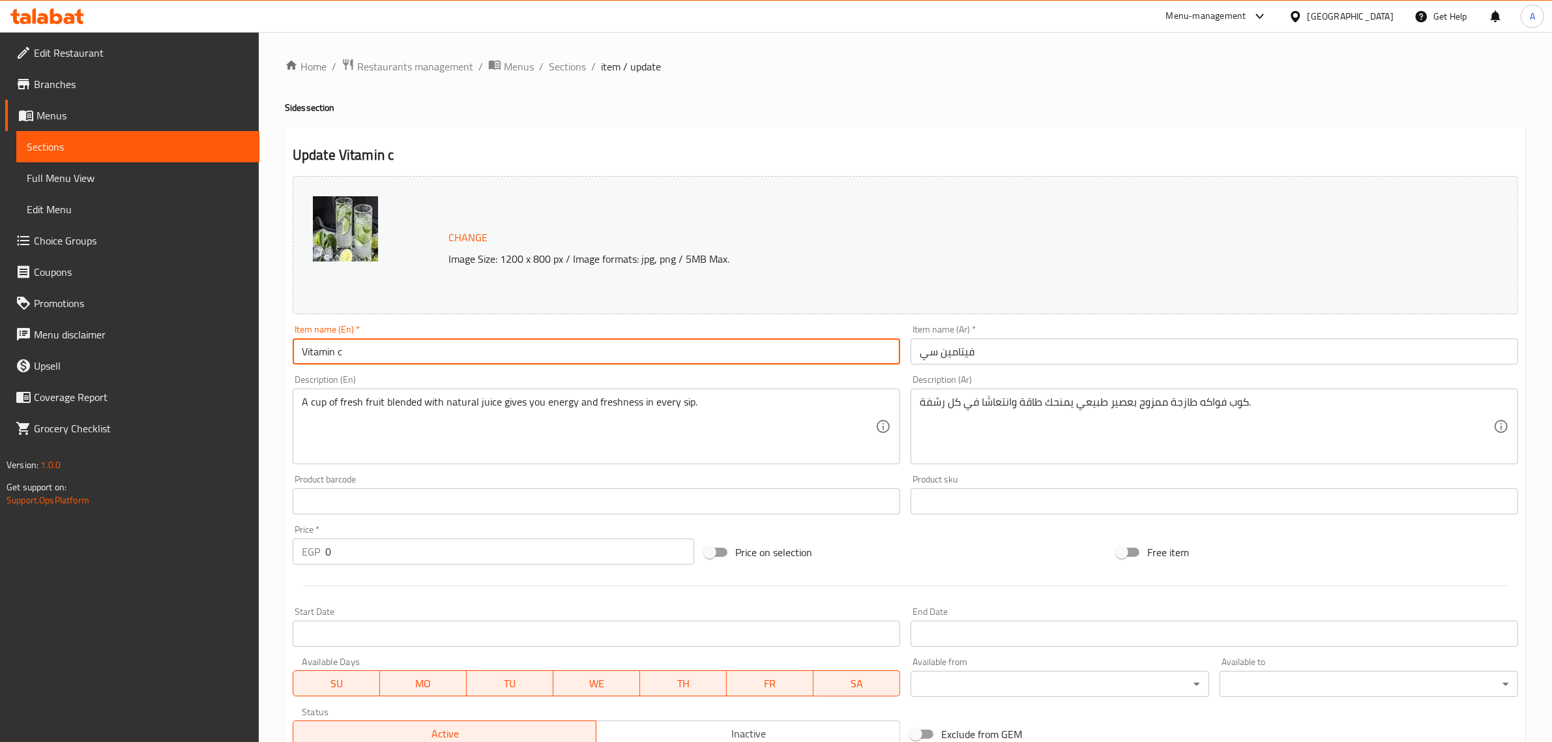
drag, startPoint x: 353, startPoint y: 352, endPoint x: 334, endPoint y: 347, distance: 19.4
click at [334, 347] on input "Vitamin c" at bounding box center [596, 351] width 607 height 26
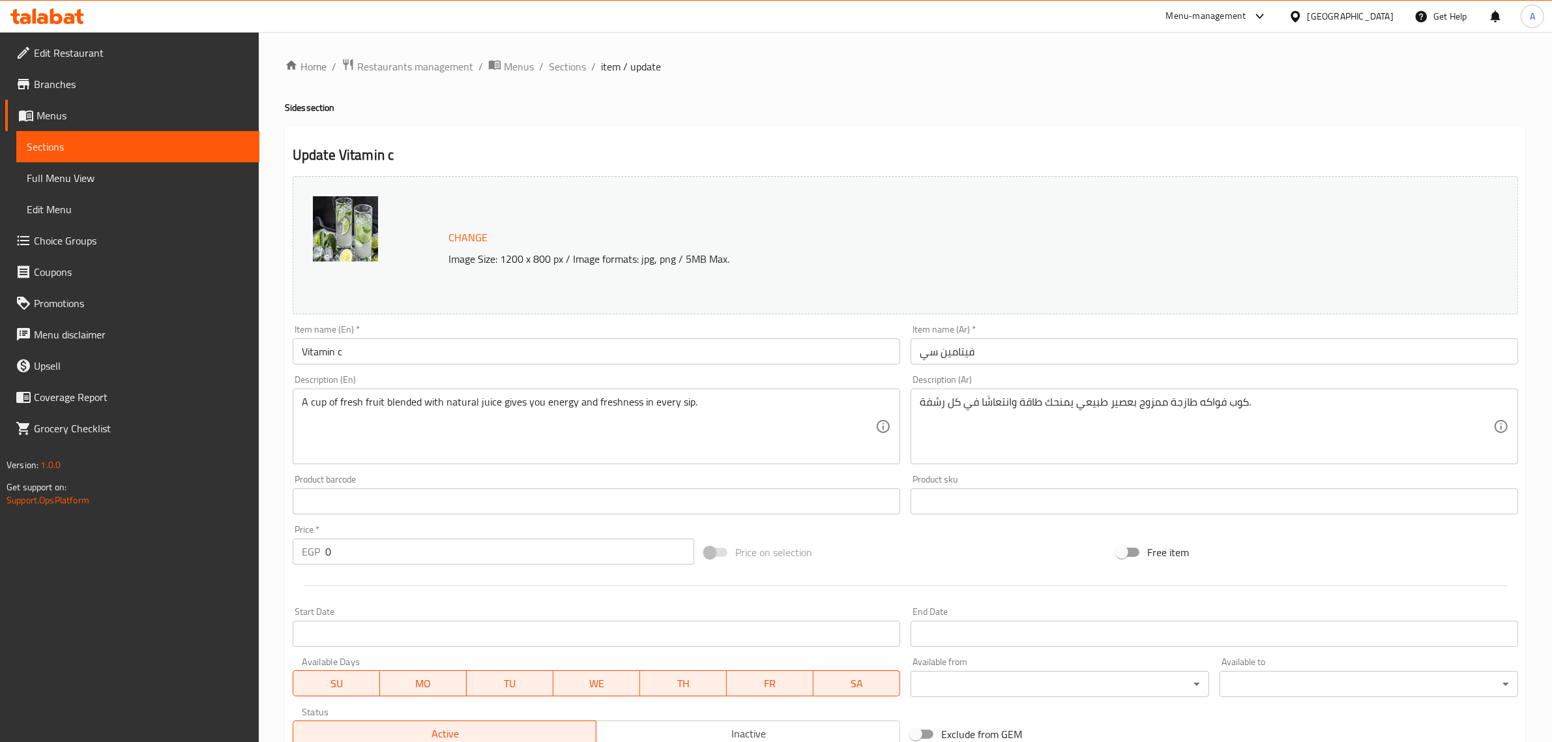
click at [411, 362] on input "Vitamin c" at bounding box center [596, 351] width 607 height 26
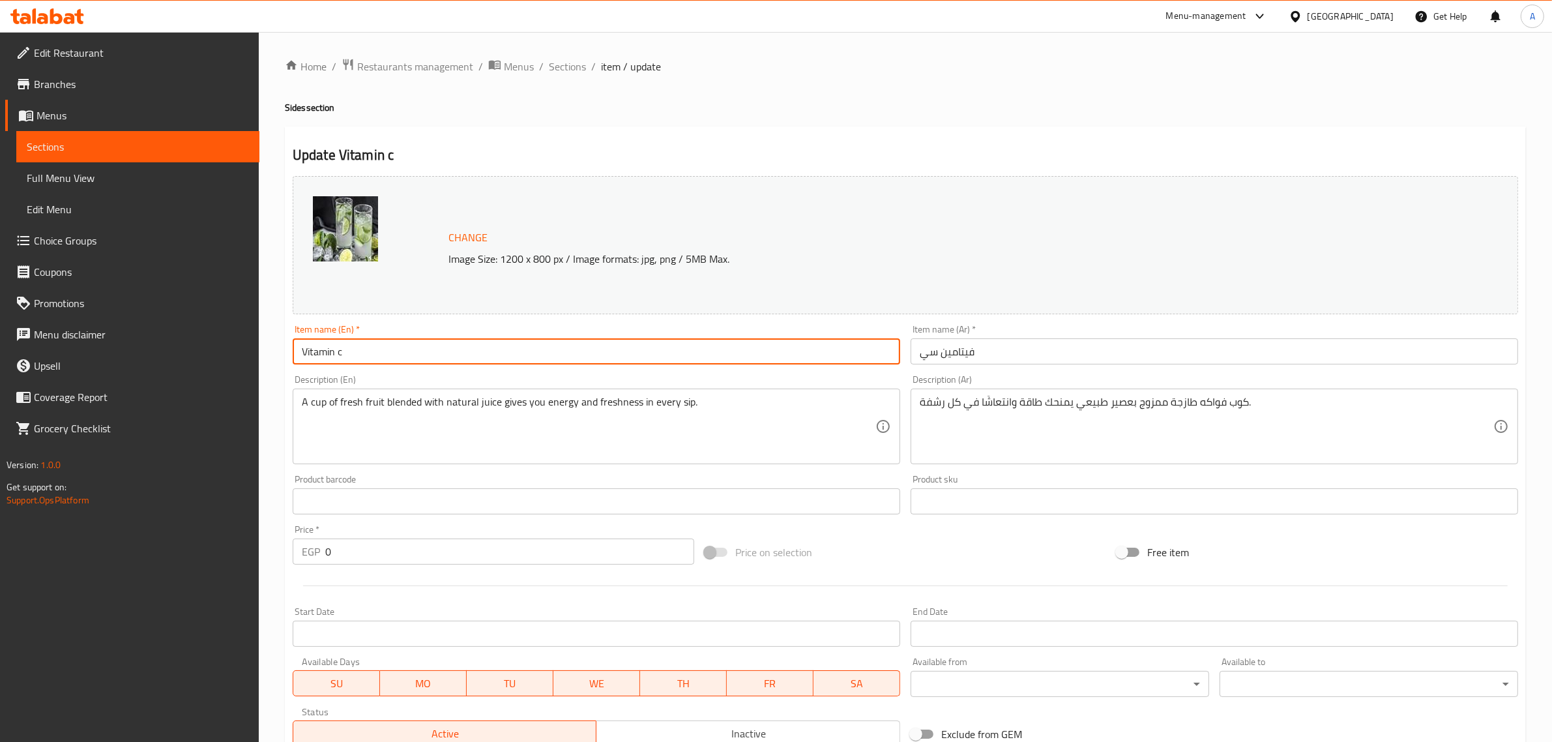
drag, startPoint x: 353, startPoint y: 354, endPoint x: 337, endPoint y: 347, distance: 17.8
click at [337, 347] on input "Vitamin c" at bounding box center [596, 351] width 607 height 26
type input "Vitamin"
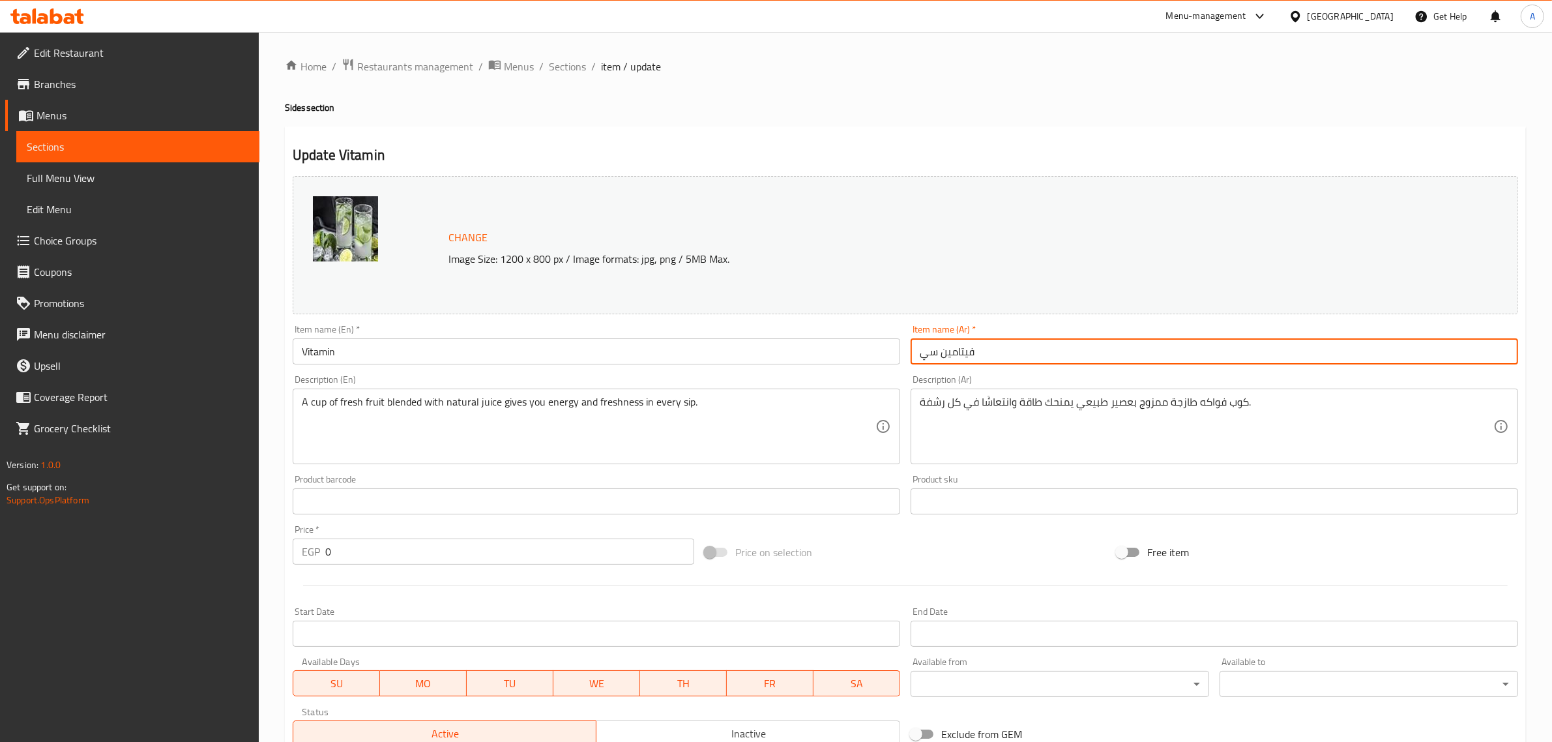
drag, startPoint x: 934, startPoint y: 356, endPoint x: 924, endPoint y: 356, distance: 9.8
click at [924, 356] on input "فيتامين سي" at bounding box center [1213, 351] width 607 height 26
drag, startPoint x: 930, startPoint y: 354, endPoint x: 911, endPoint y: 349, distance: 19.4
click at [911, 349] on input "فيتامين ي" at bounding box center [1213, 351] width 607 height 26
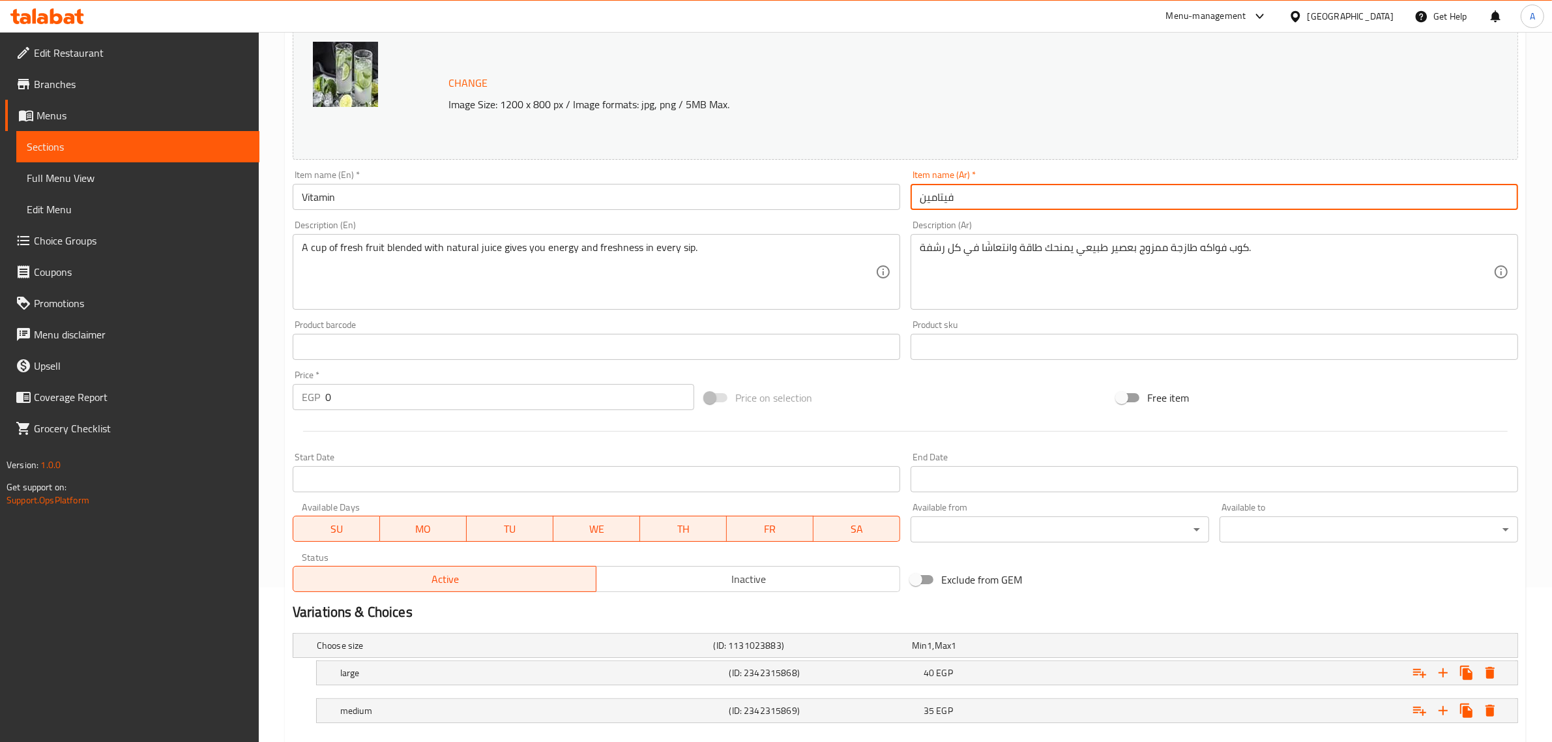
scroll to position [224, 0]
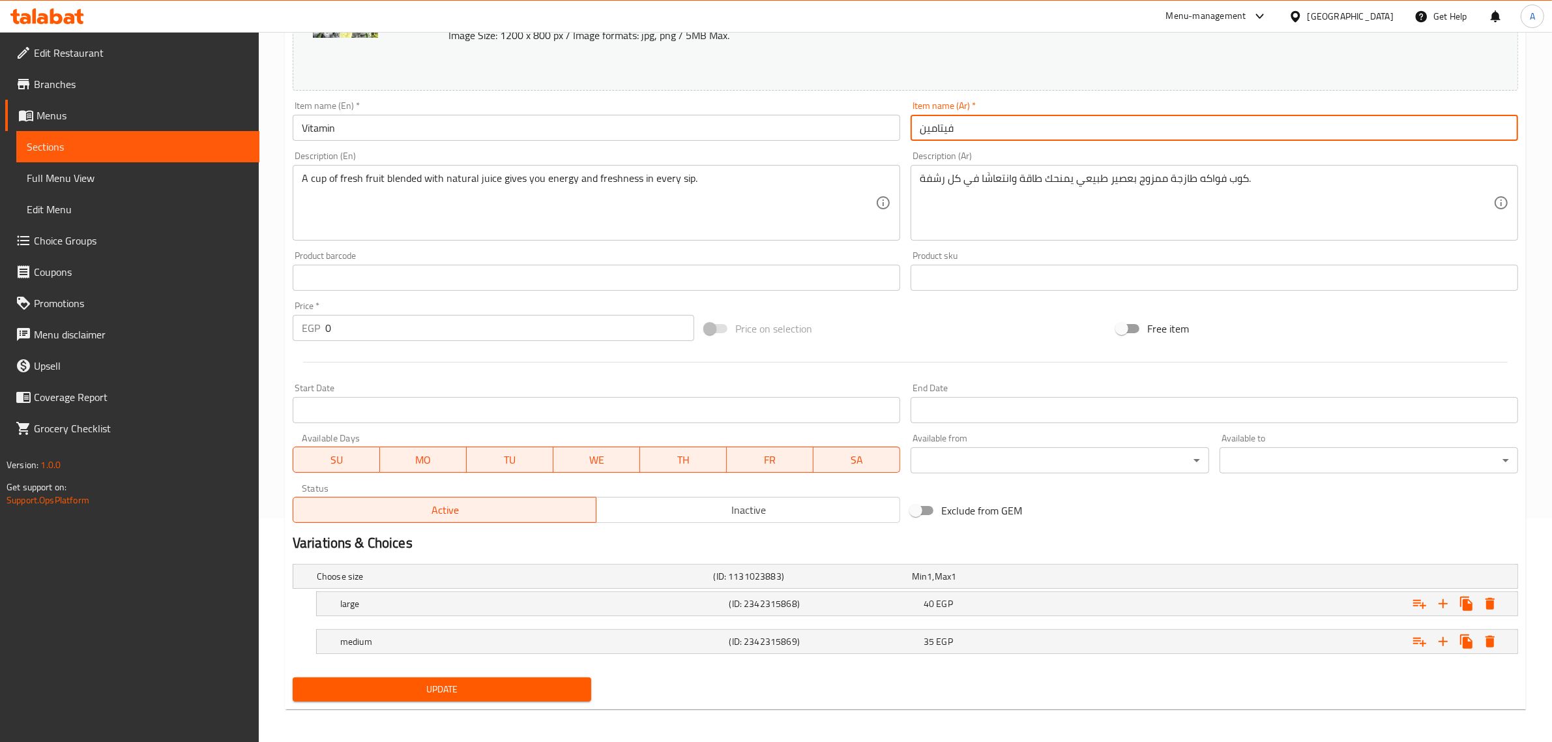
type input "فيتامين"
click at [451, 692] on span "Update" at bounding box center [442, 689] width 278 height 16
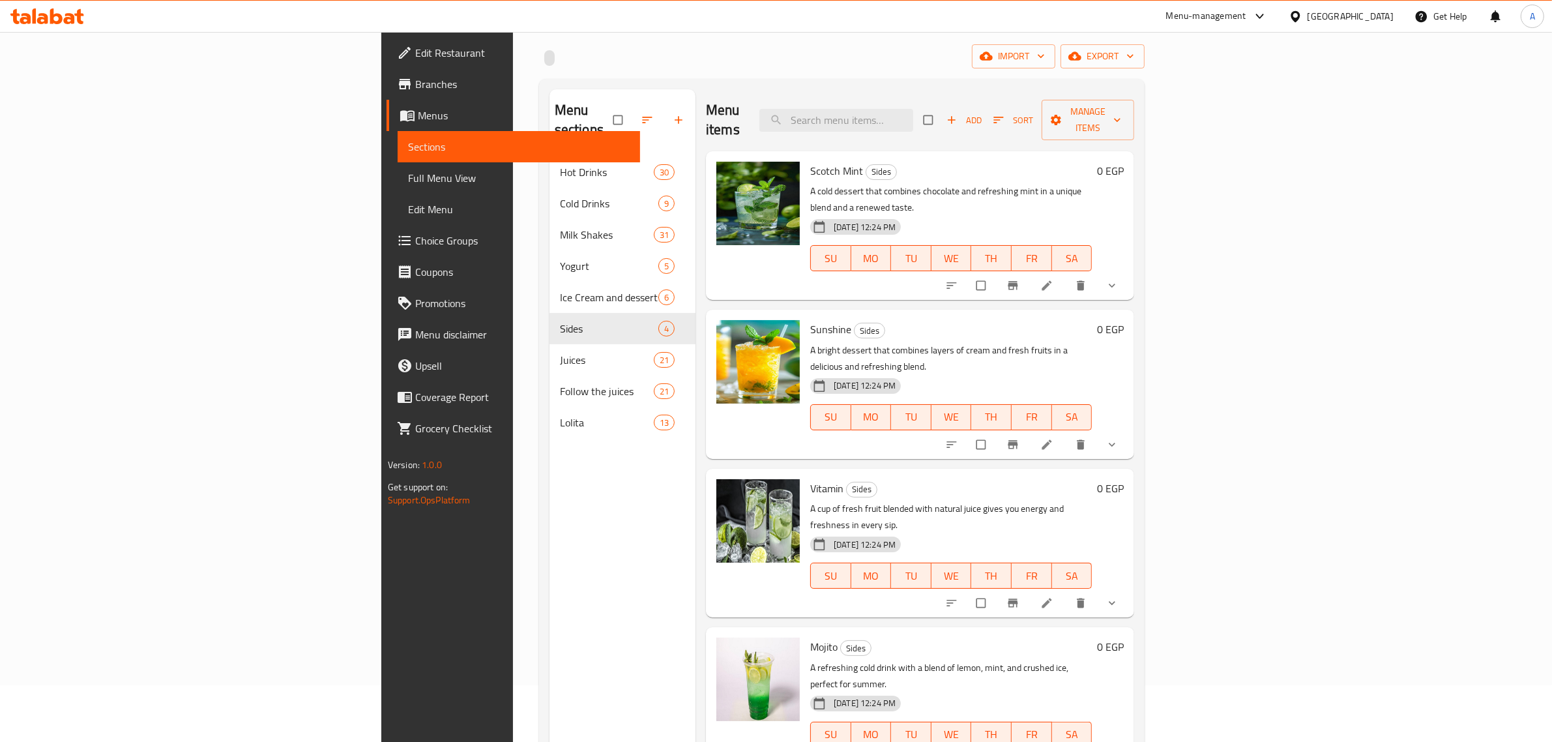
scroll to position [56, 0]
click at [810, 162] on span "Scotch Mint" at bounding box center [836, 172] width 53 height 20
copy h6 "Scotch Mint"
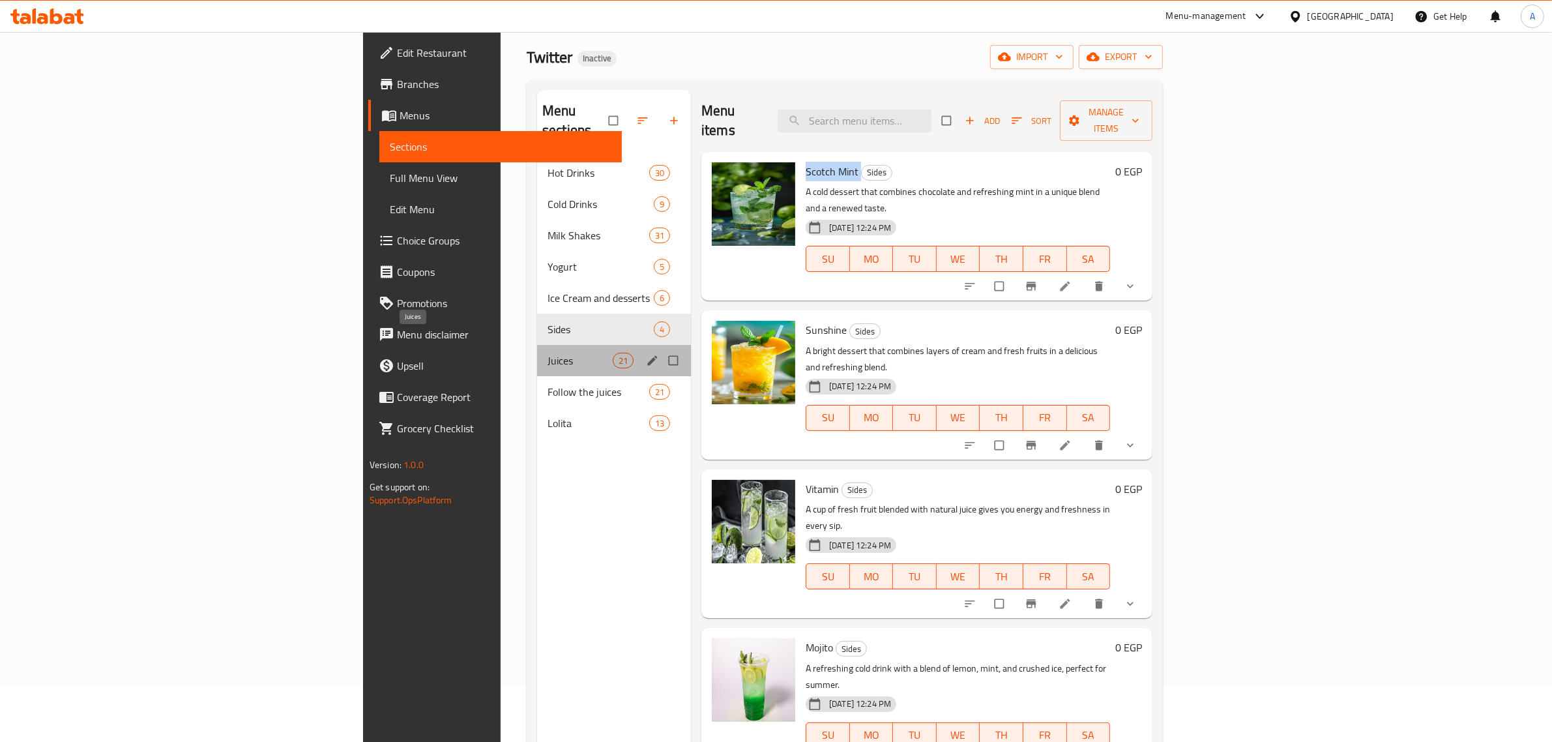
click at [547, 353] on span "Juices" at bounding box center [579, 361] width 65 height 16
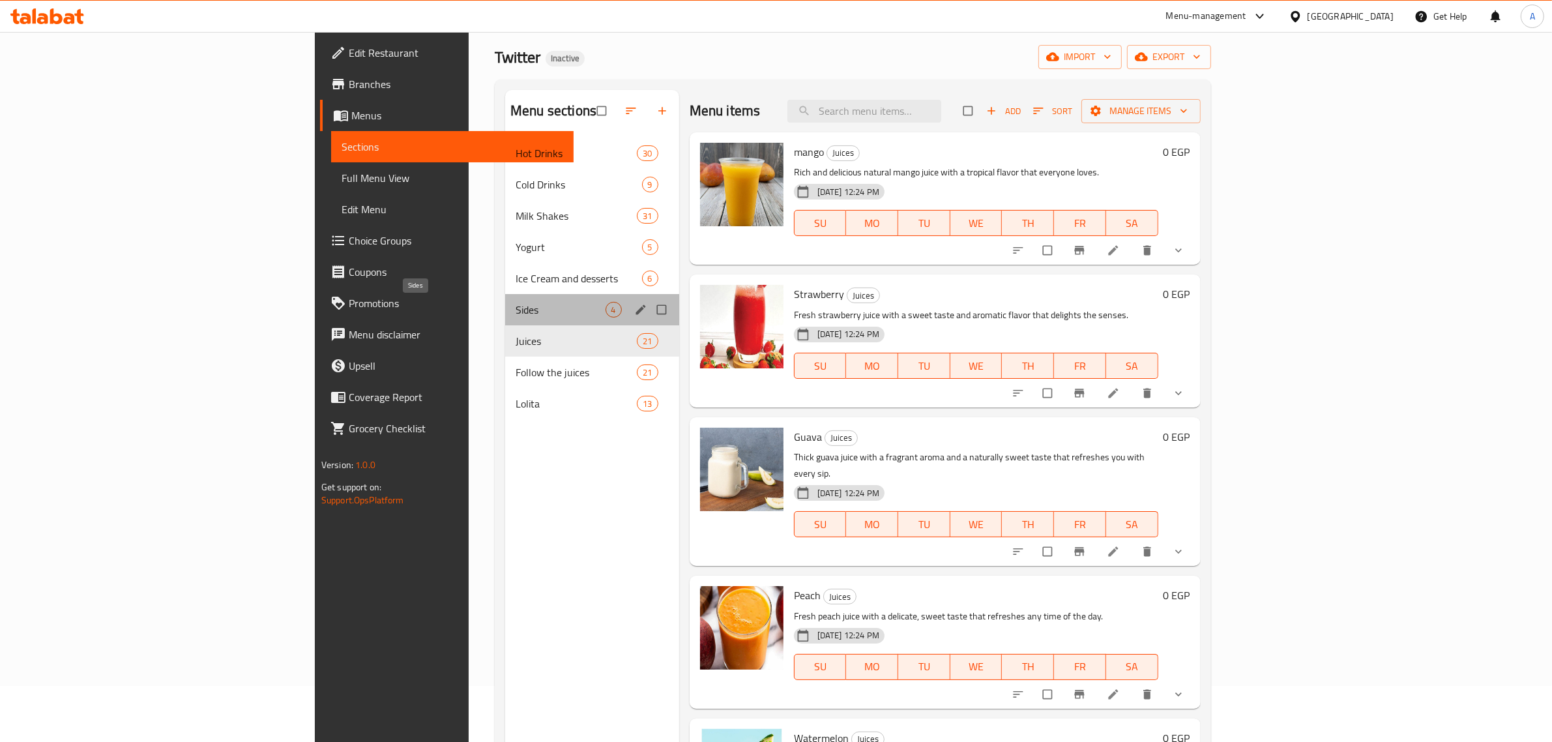
click at [516, 308] on span "Sides" at bounding box center [560, 310] width 89 height 16
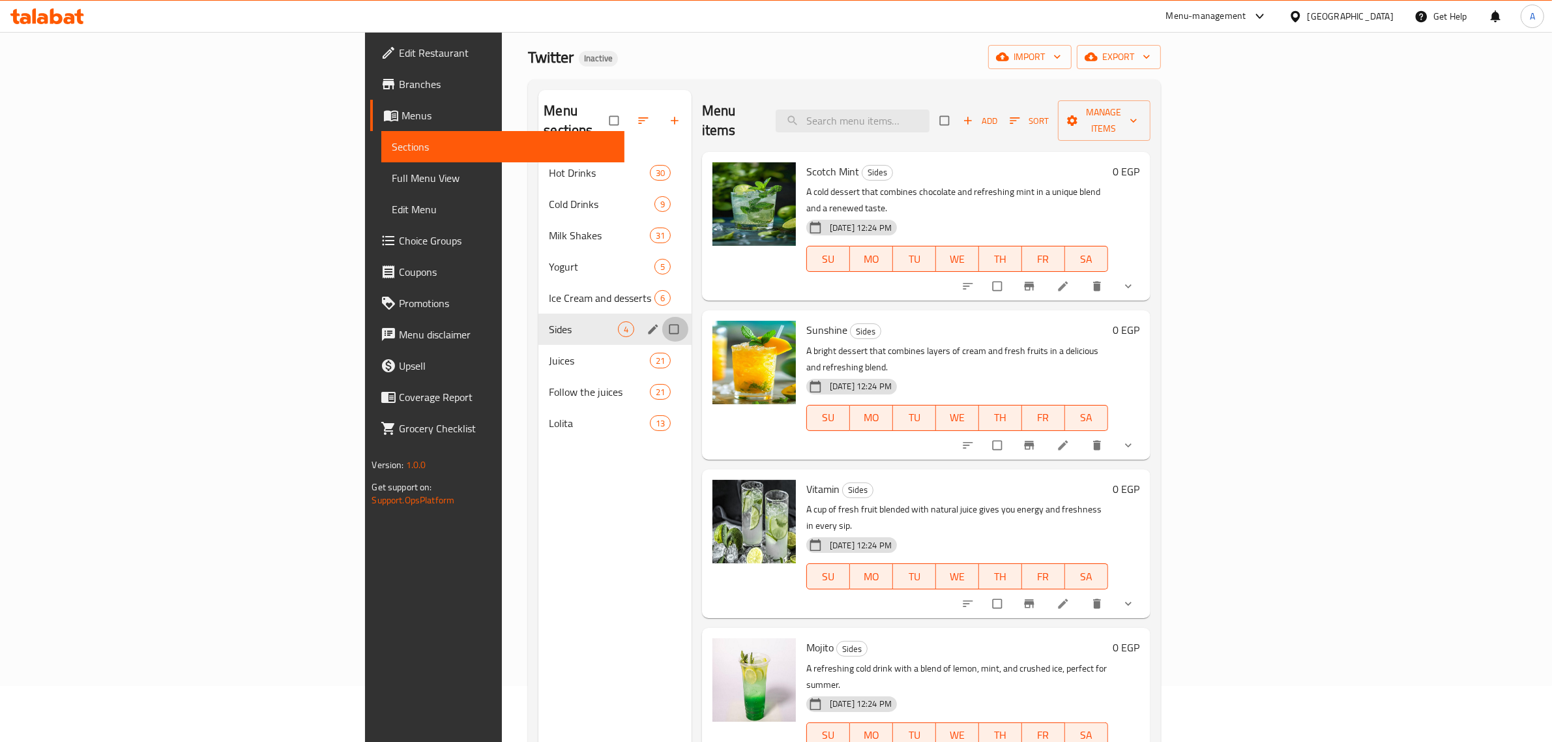
click at [662, 317] on input "Menu sections" at bounding box center [675, 329] width 27 height 25
checkbox input "true"
click at [647, 323] on icon "edit" at bounding box center [653, 329] width 13 height 13
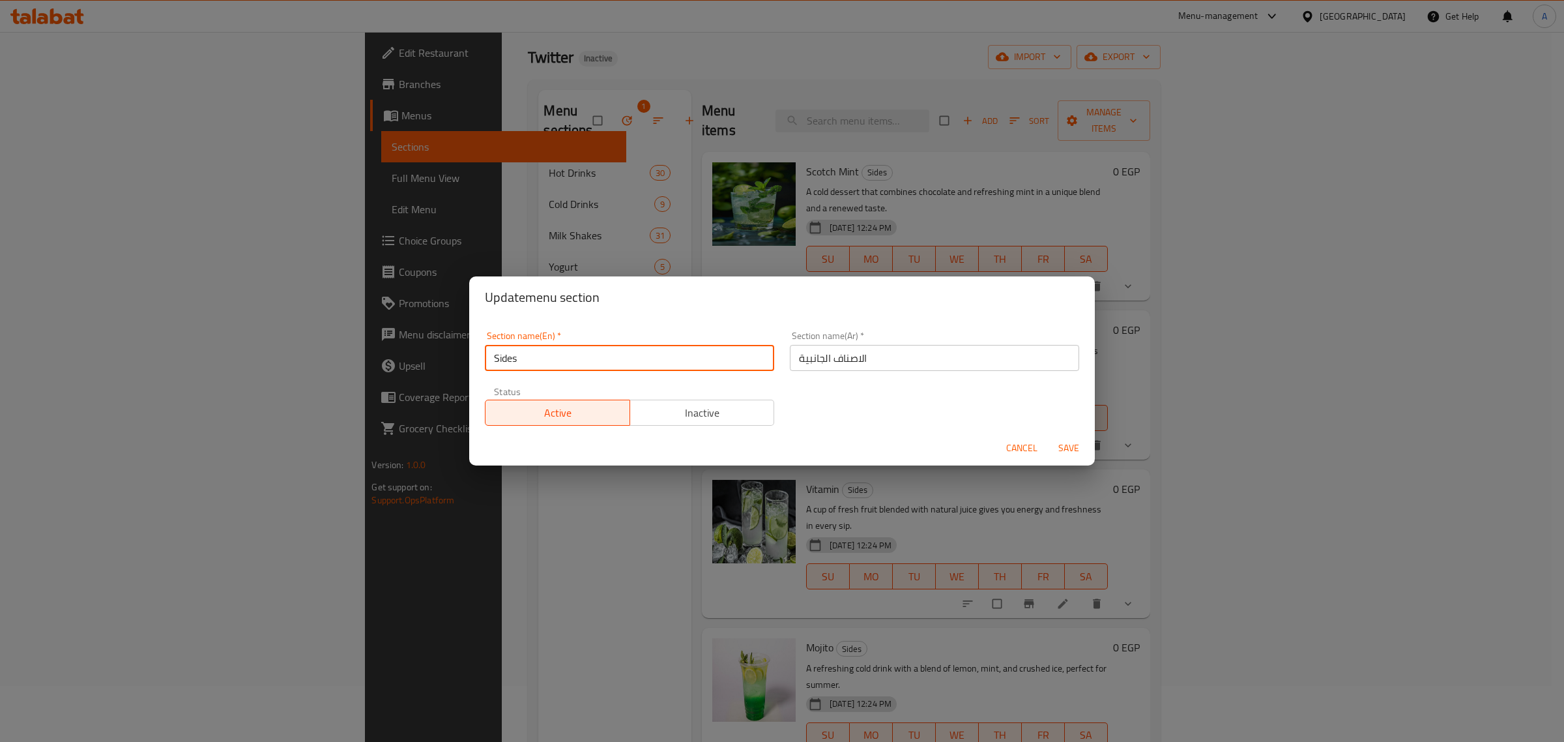
click at [497, 347] on input "Sides" at bounding box center [629, 358] width 289 height 26
click at [519, 346] on input "Dides" at bounding box center [629, 358] width 289 height 26
type input "drinks"
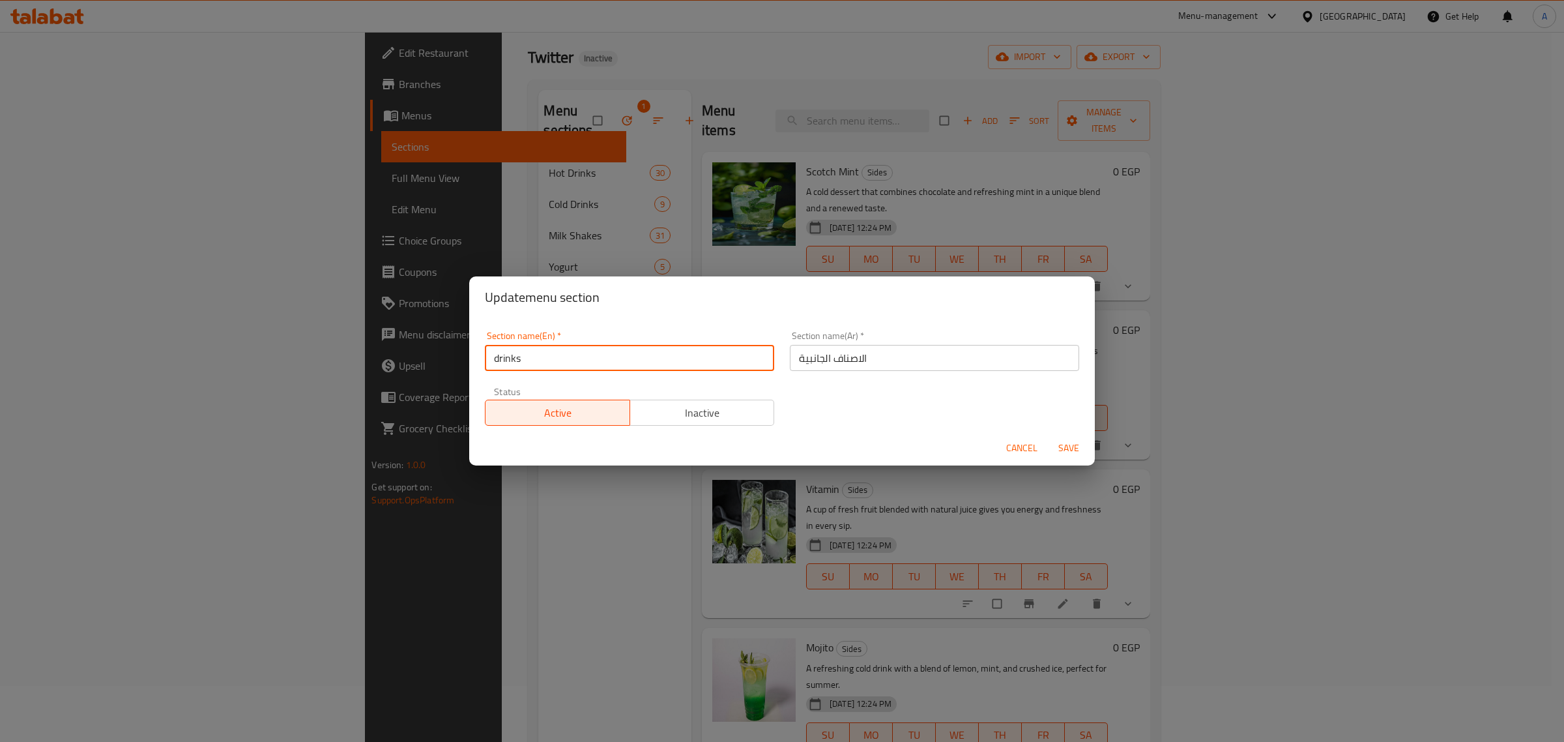
click at [631, 356] on input "drinks" at bounding box center [629, 358] width 289 height 26
click at [860, 362] on input "الاصناف الجانبية" at bounding box center [934, 358] width 289 height 26
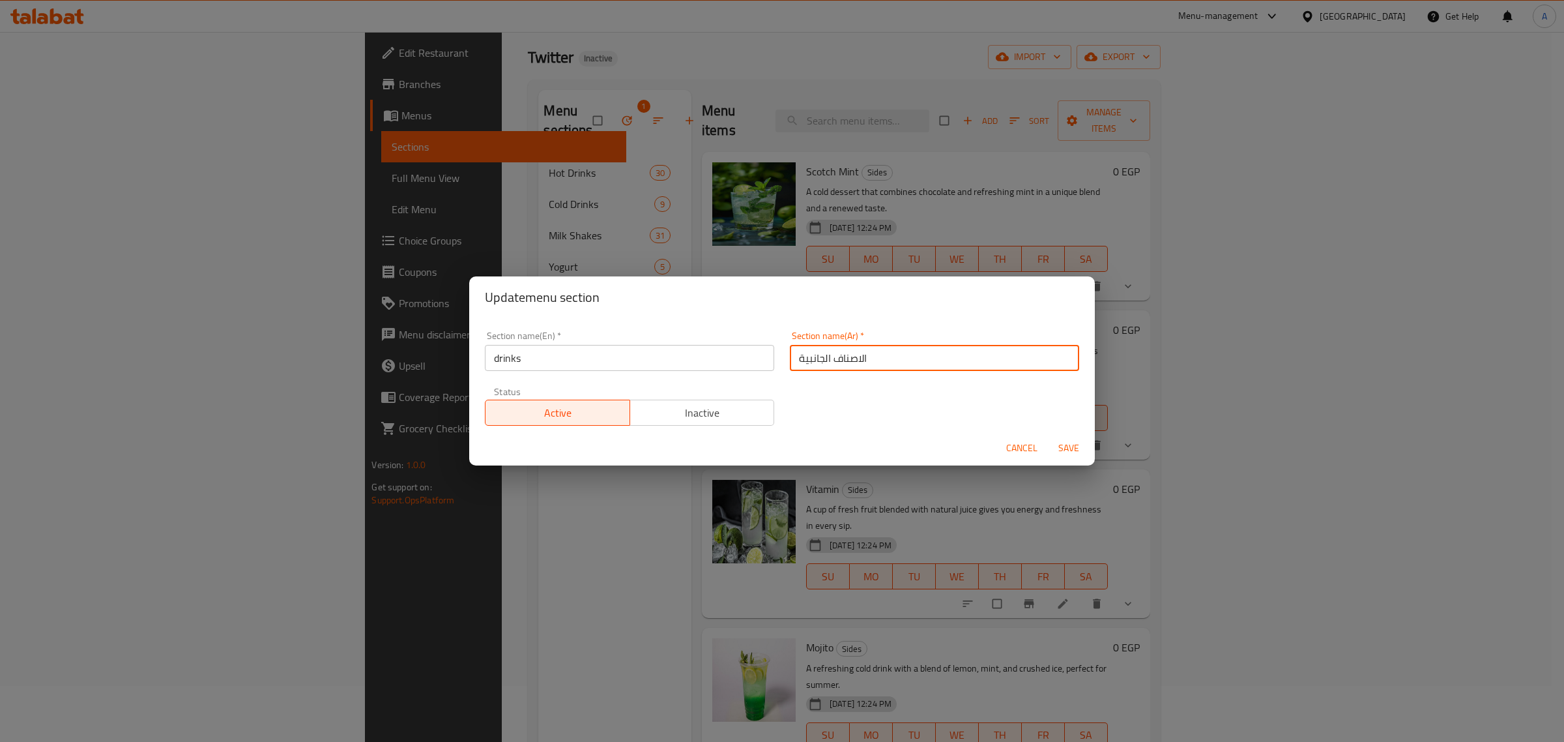
click at [860, 362] on input "الاصناف الجانبية" at bounding box center [934, 358] width 289 height 26
click at [894, 362] on input "تا" at bounding box center [934, 358] width 289 height 26
paste input "مشروبات"
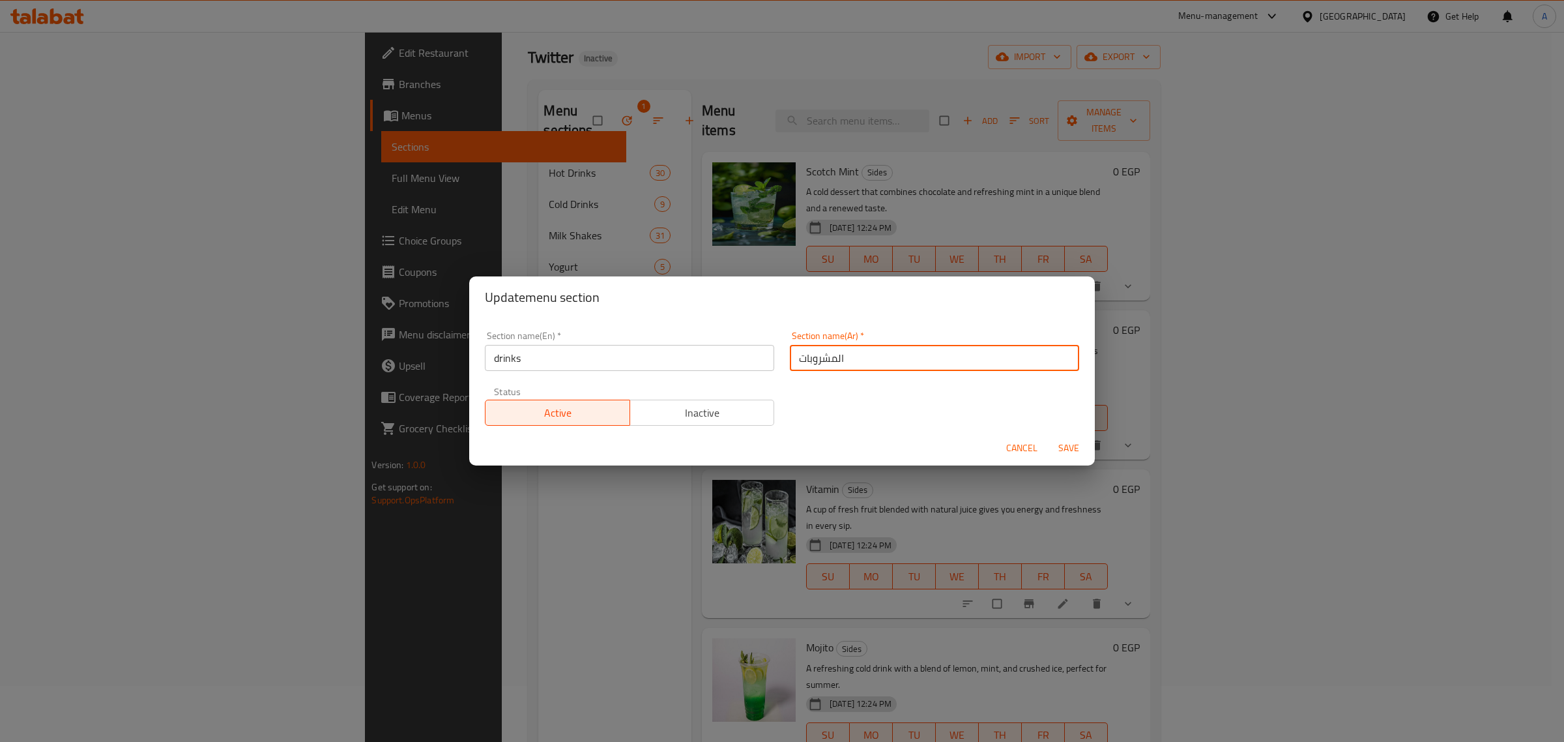
type input "المشروبات"
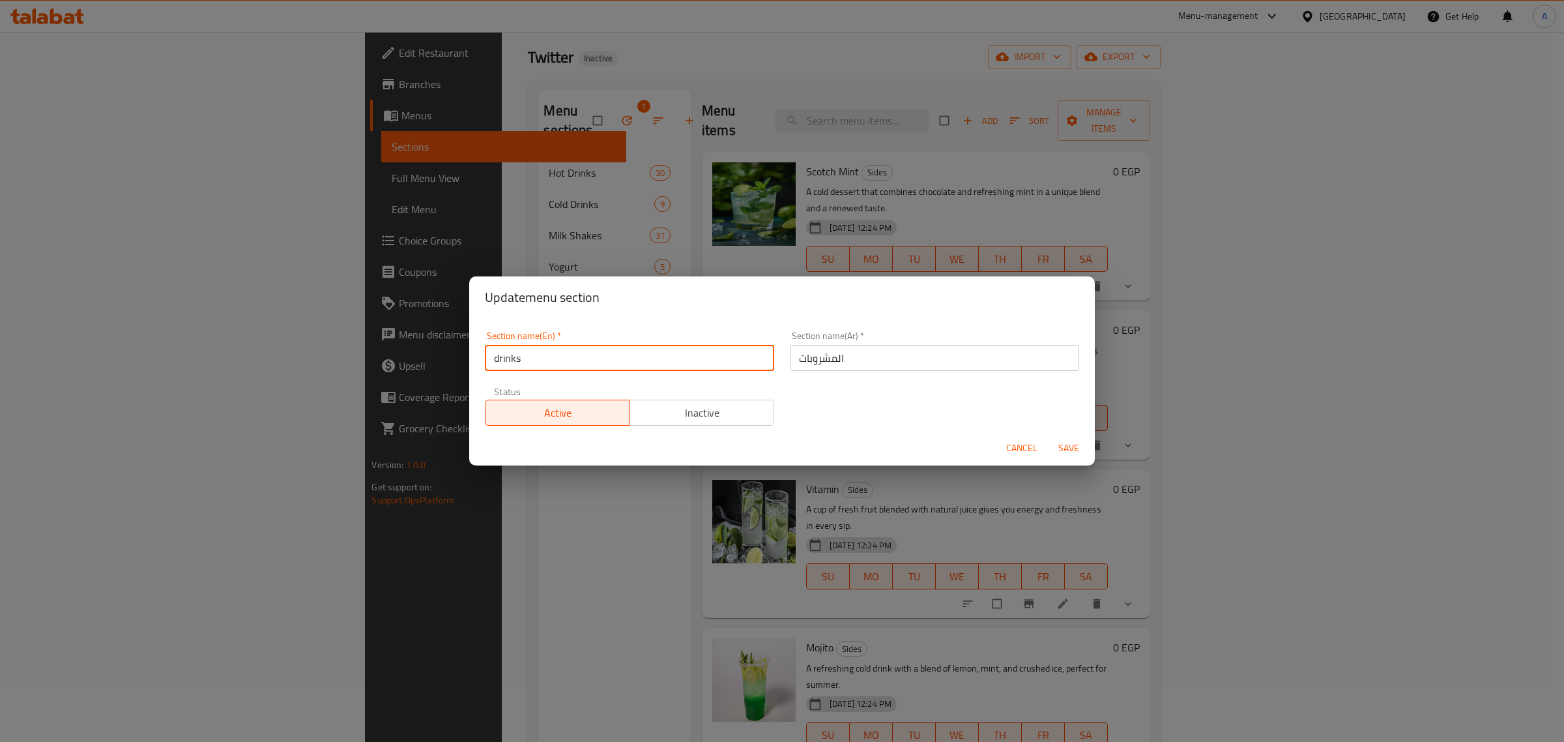
click at [490, 354] on input "drinks" at bounding box center [629, 358] width 289 height 26
click at [510, 349] on input "drinks" at bounding box center [629, 358] width 289 height 26
paste input "Various"
type input "Various drinks"
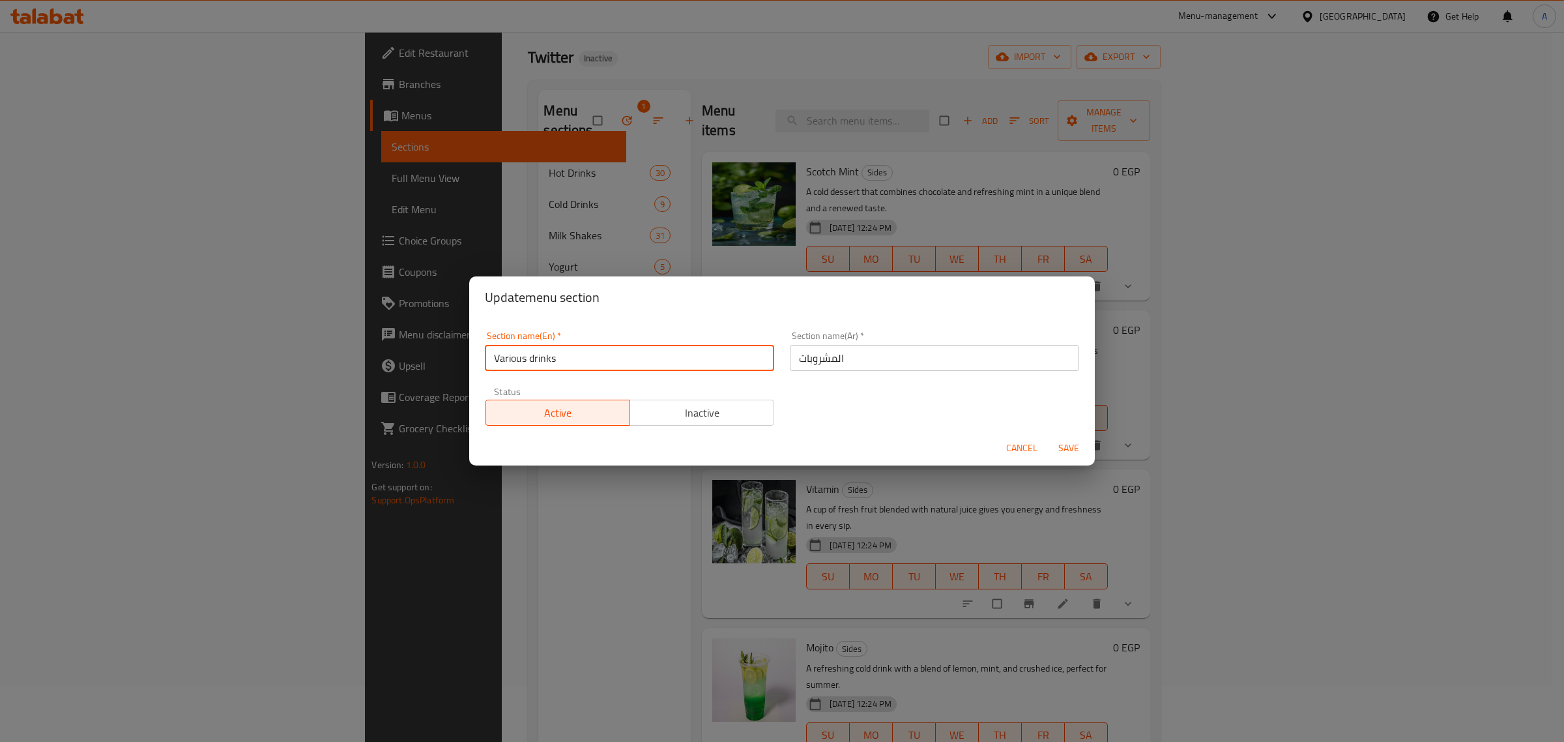
click at [846, 353] on input "المشروبات" at bounding box center [934, 358] width 289 height 26
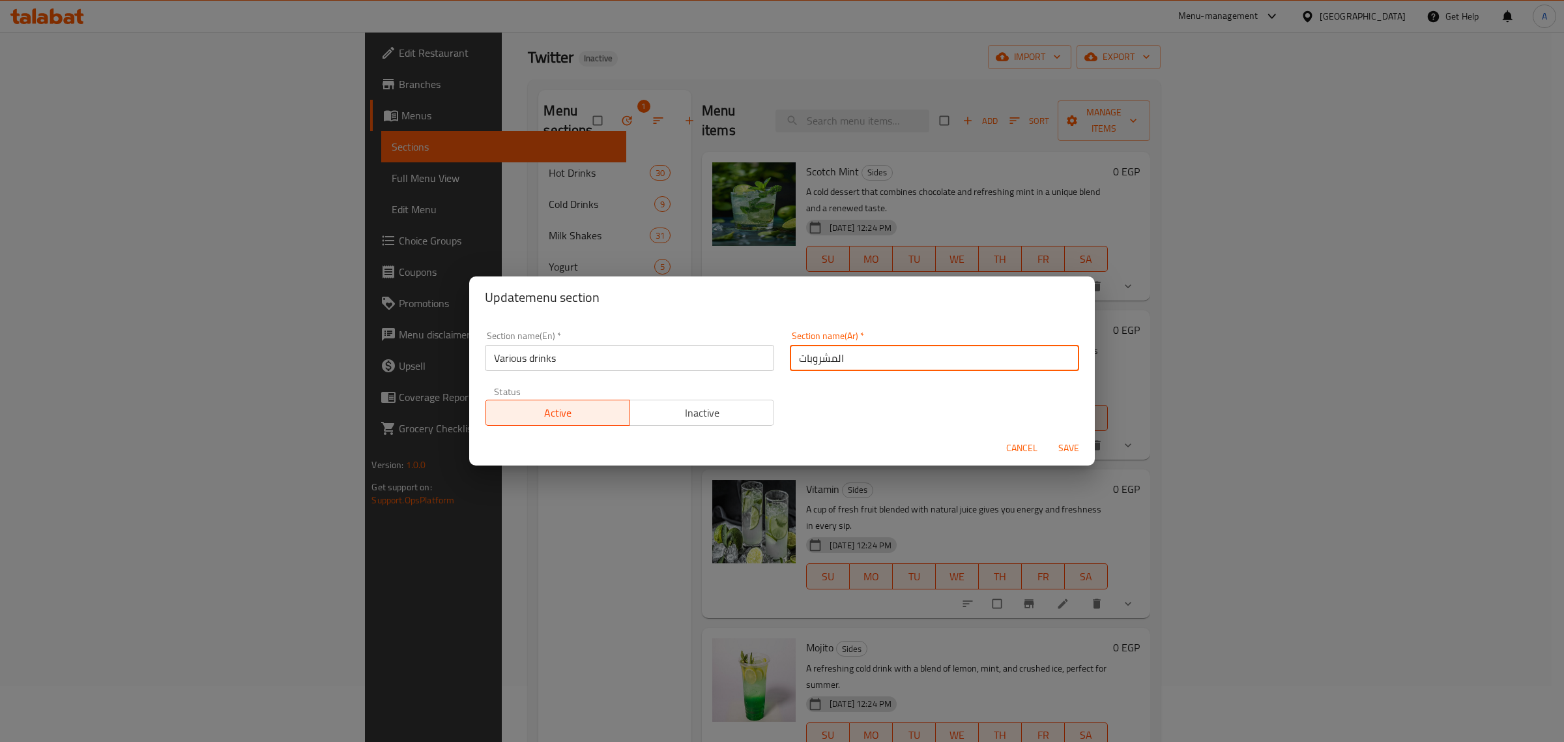
click at [846, 353] on input "المشروبات" at bounding box center [934, 358] width 289 height 26
paste input "مشروبات متنوعة"
type input "مشروبات متنوعة"
click at [1079, 445] on span "Save" at bounding box center [1068, 448] width 31 height 16
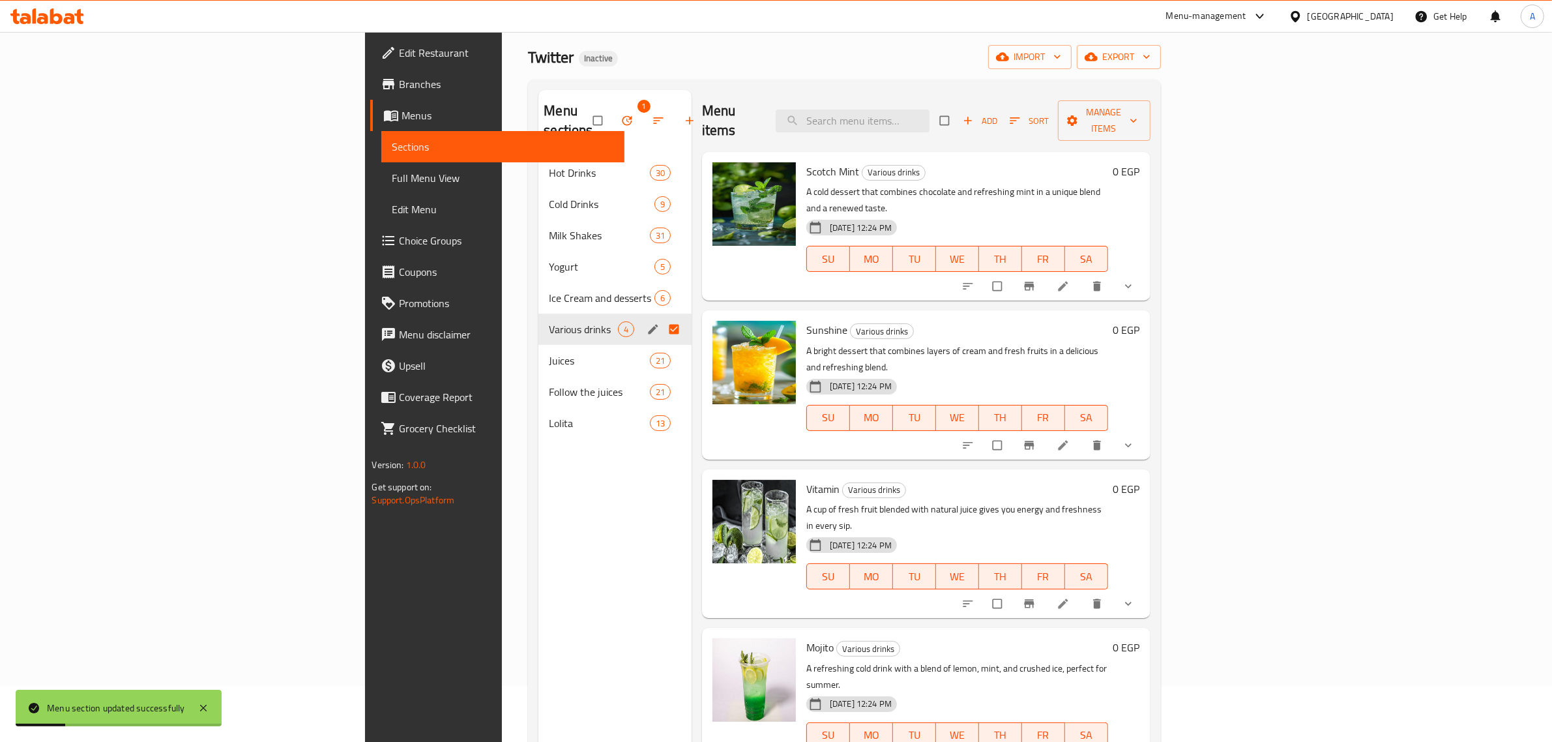
click at [735, 152] on div "Scotch Mint Various drinks A cold dessert that combines chocolate and refreshin…" at bounding box center [926, 226] width 448 height 149
click at [806, 162] on span "Scotch Mint" at bounding box center [832, 172] width 53 height 20
copy h6 "Scotch Mint"
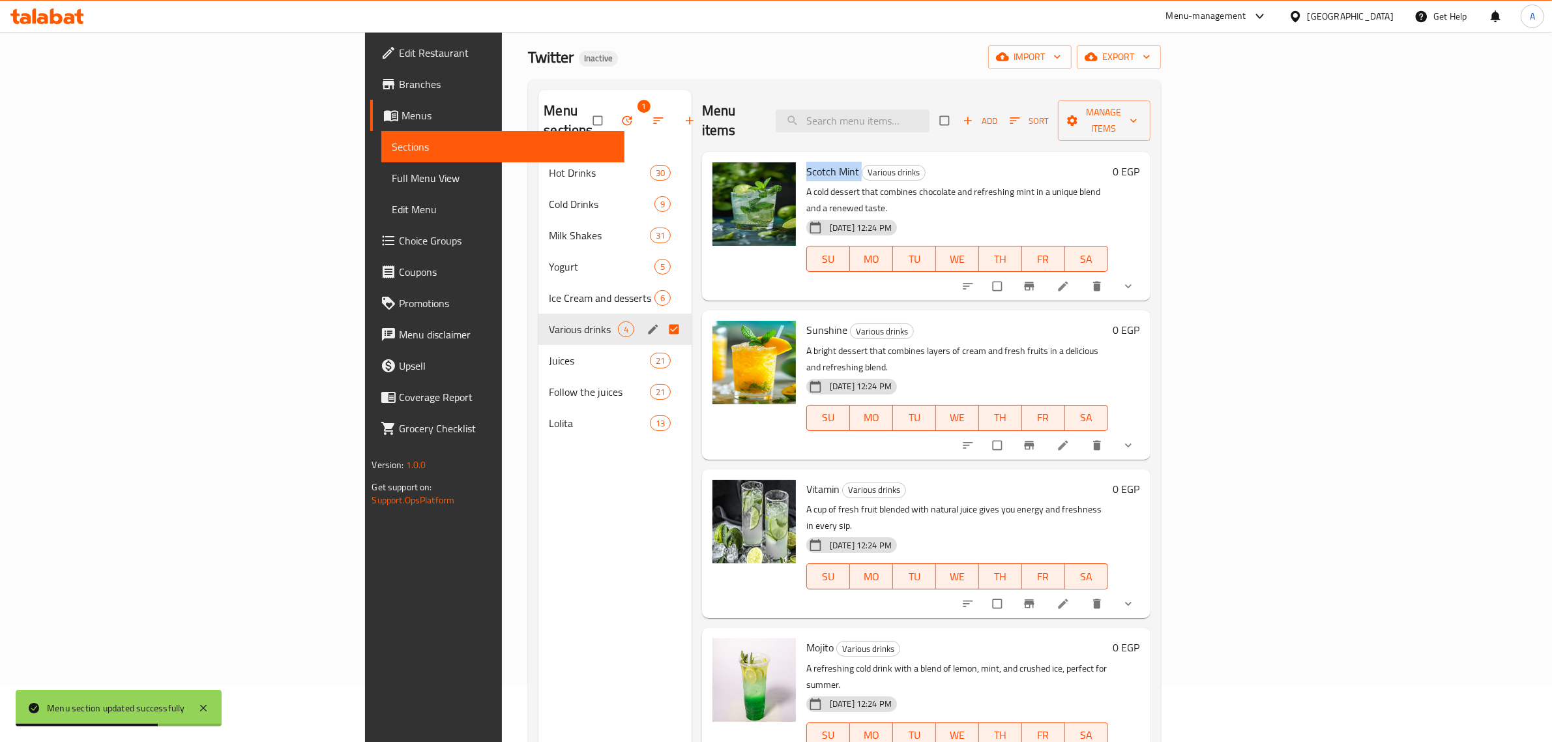
scroll to position [1, 0]
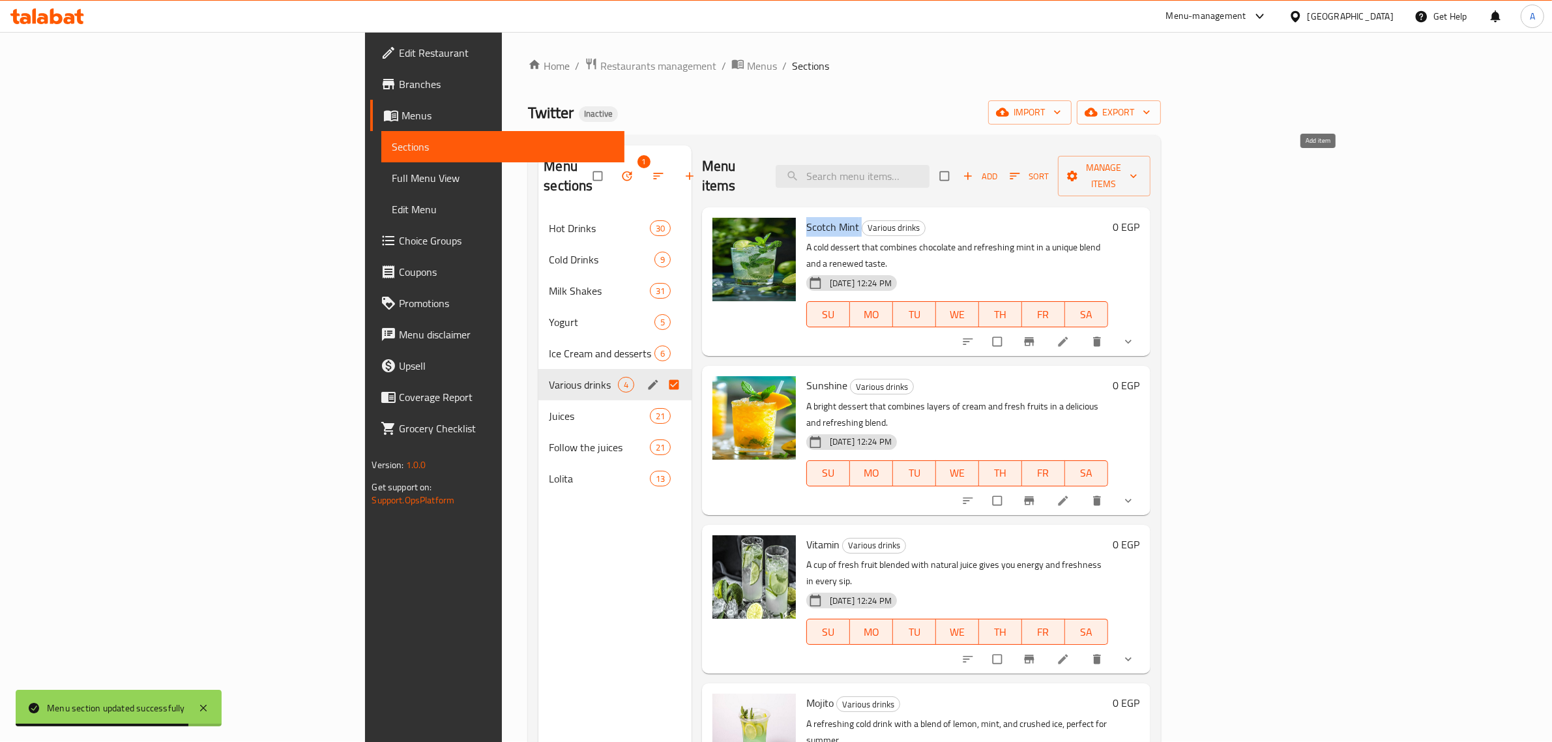
click at [998, 169] on span "Add" at bounding box center [980, 176] width 35 height 15
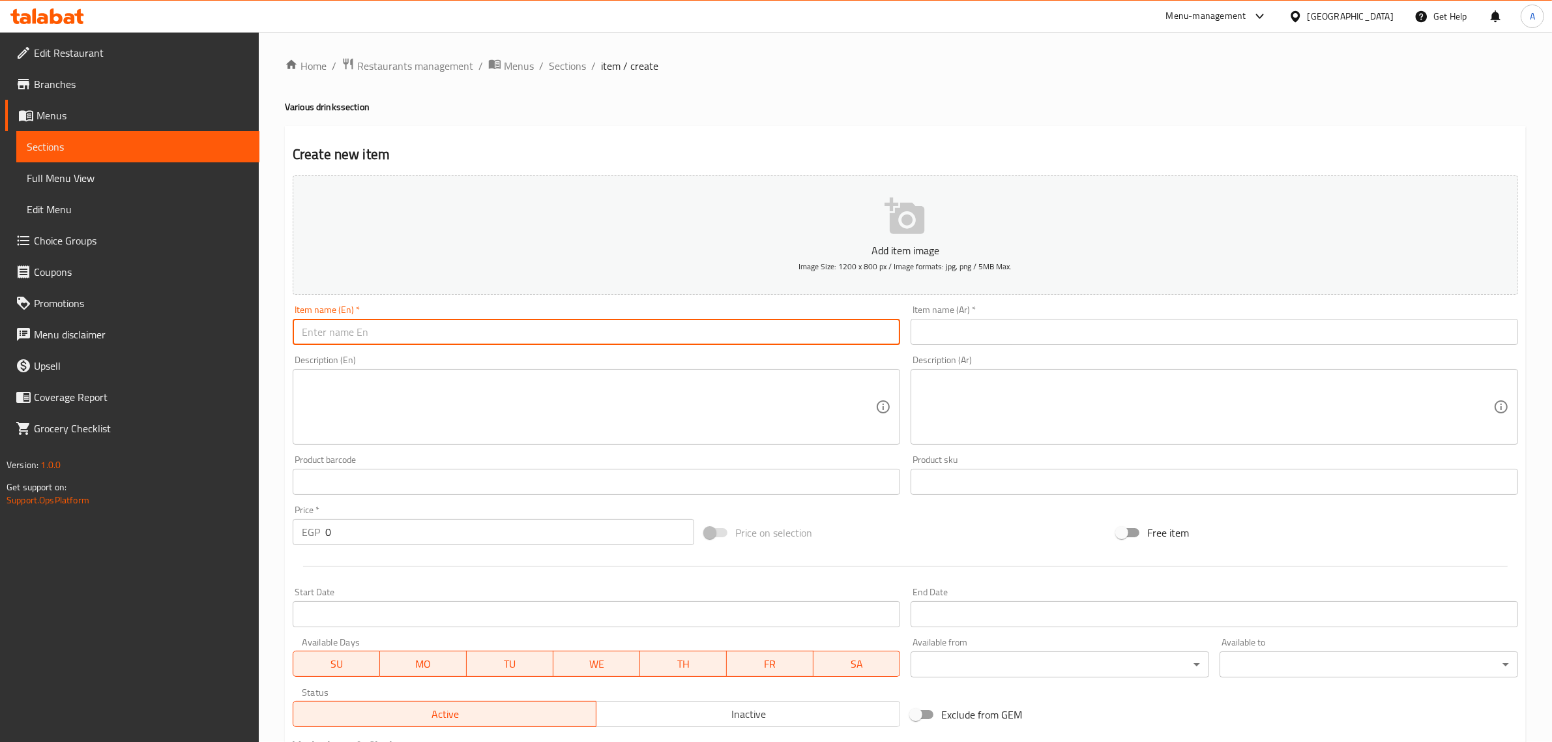
click at [454, 326] on input "text" at bounding box center [596, 332] width 607 height 26
click at [428, 340] on input "Borio" at bounding box center [596, 332] width 607 height 26
type input "Borio"
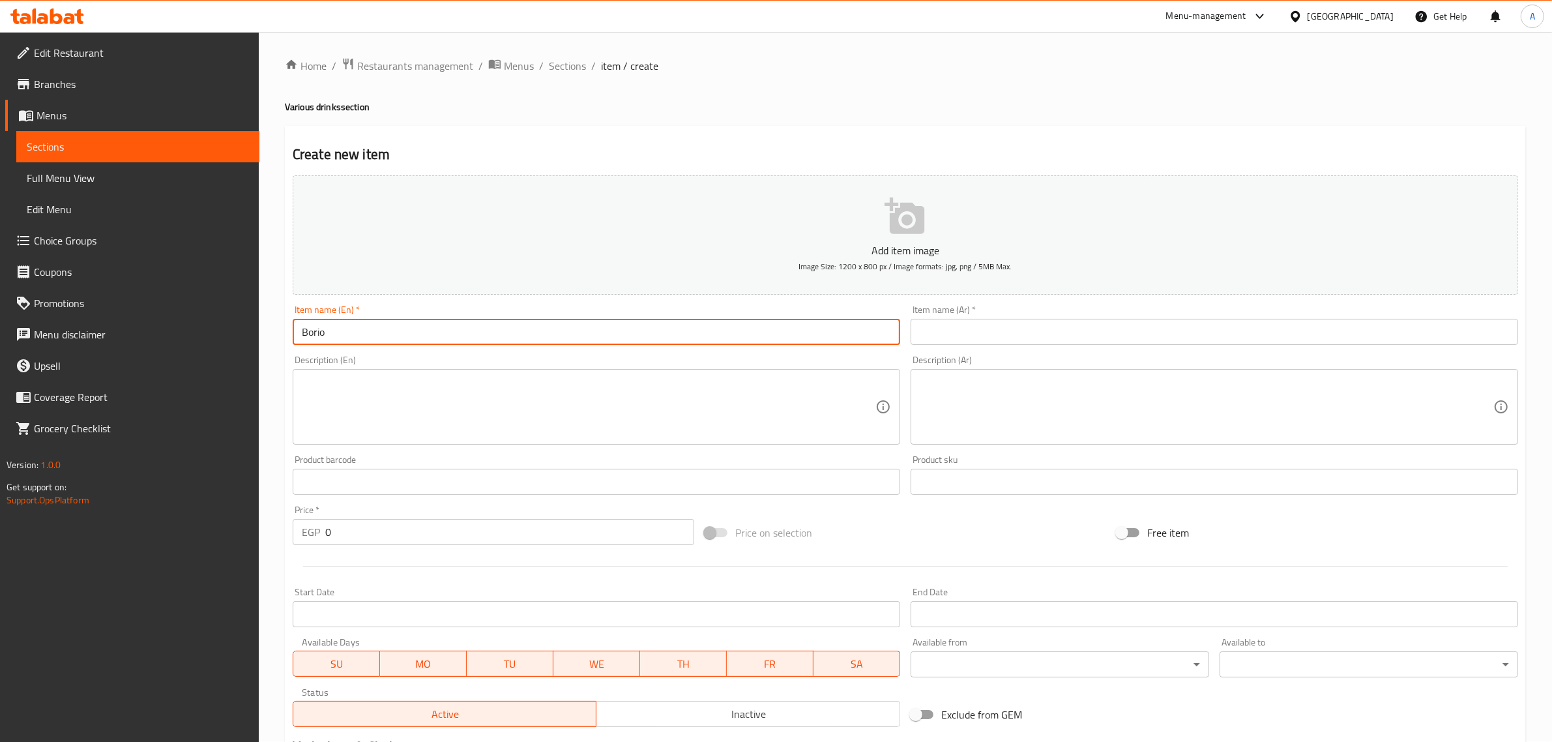
drag, startPoint x: 985, startPoint y: 340, endPoint x: 991, endPoint y: 341, distance: 6.6
click at [985, 340] on input "text" at bounding box center [1213, 332] width 607 height 26
paste input "بوريو"
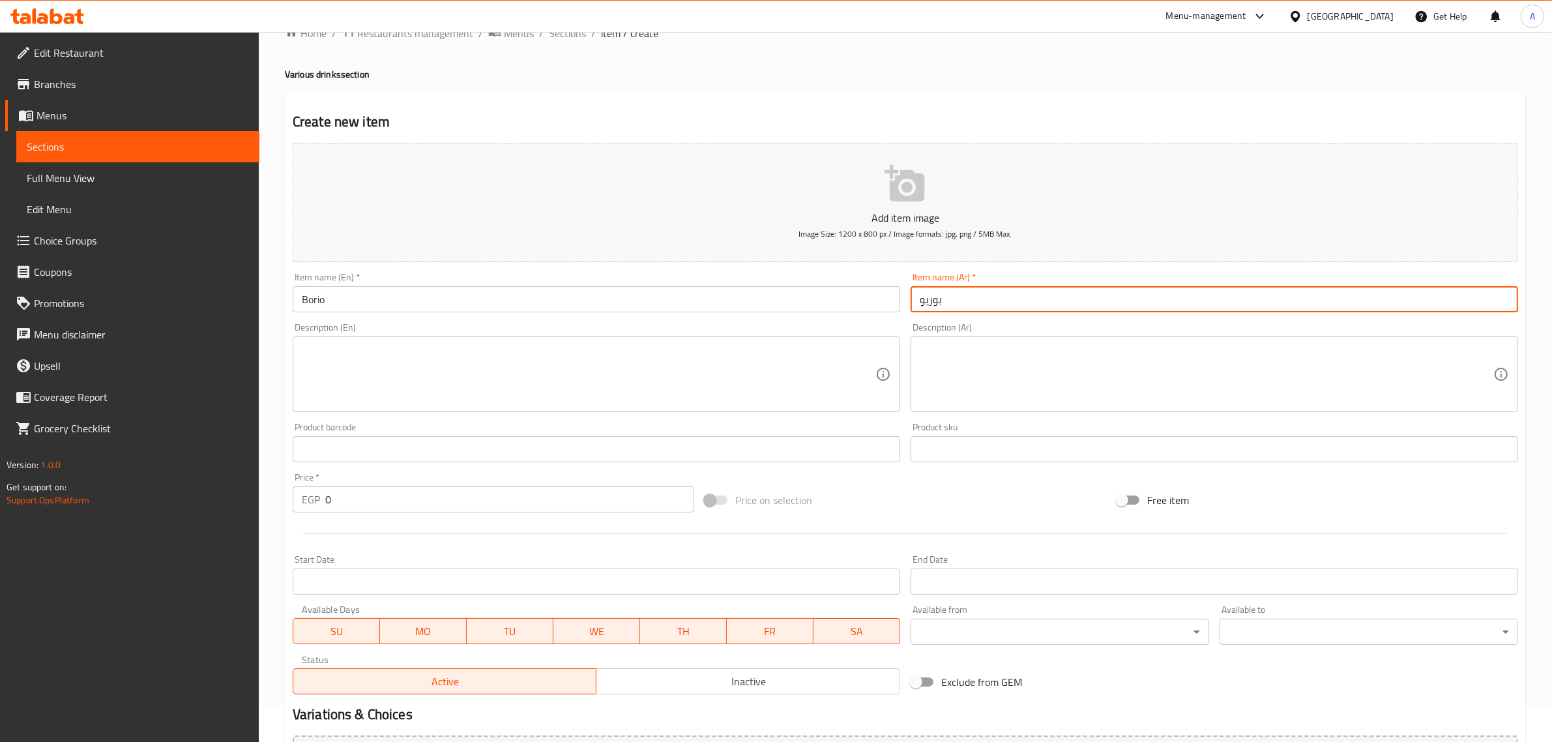
scroll to position [177, 0]
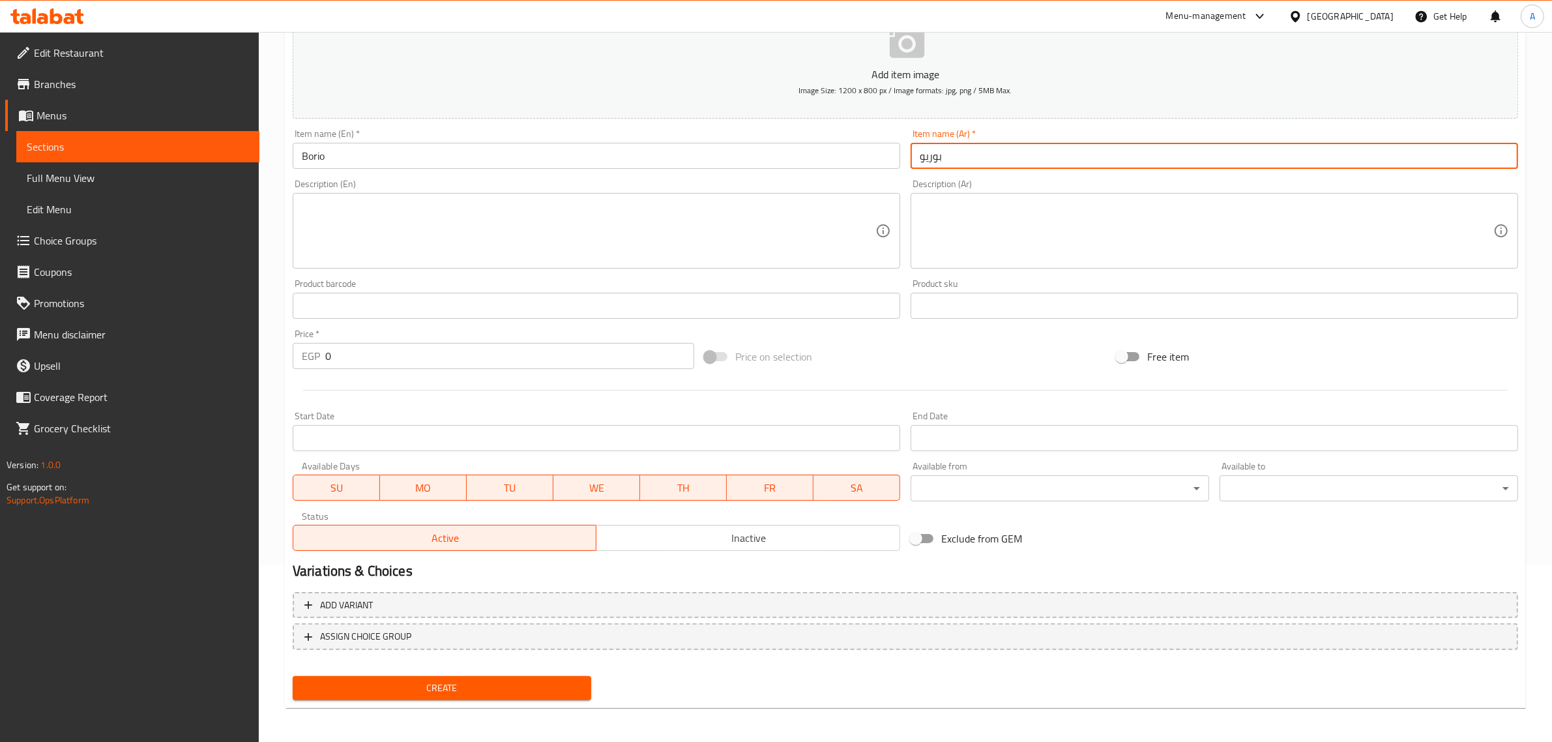
type input "بوريو"
click at [484, 603] on span "Add variant" at bounding box center [905, 605] width 1202 height 16
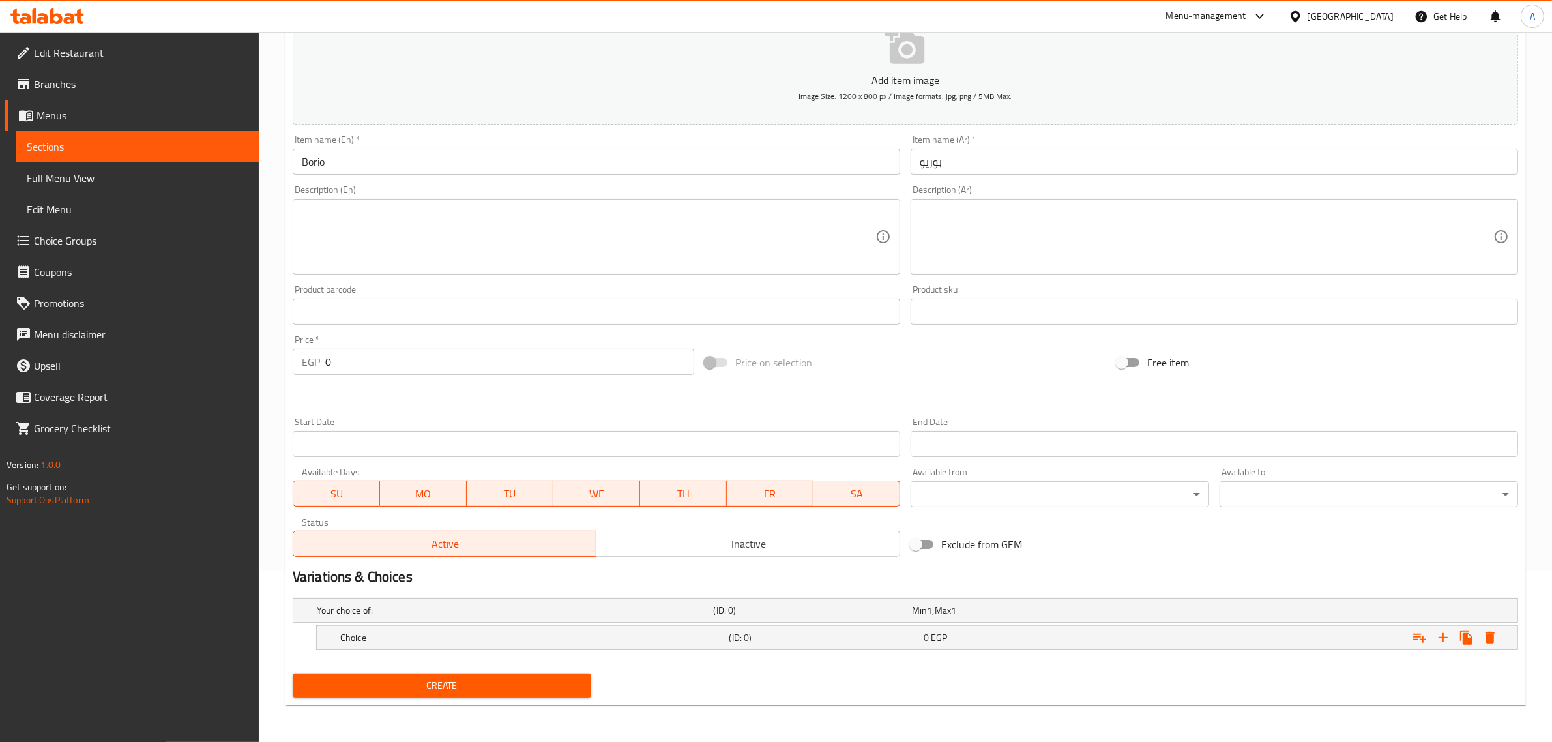
scroll to position [170, 0]
click at [1438, 639] on icon "Expand" at bounding box center [1443, 638] width 16 height 16
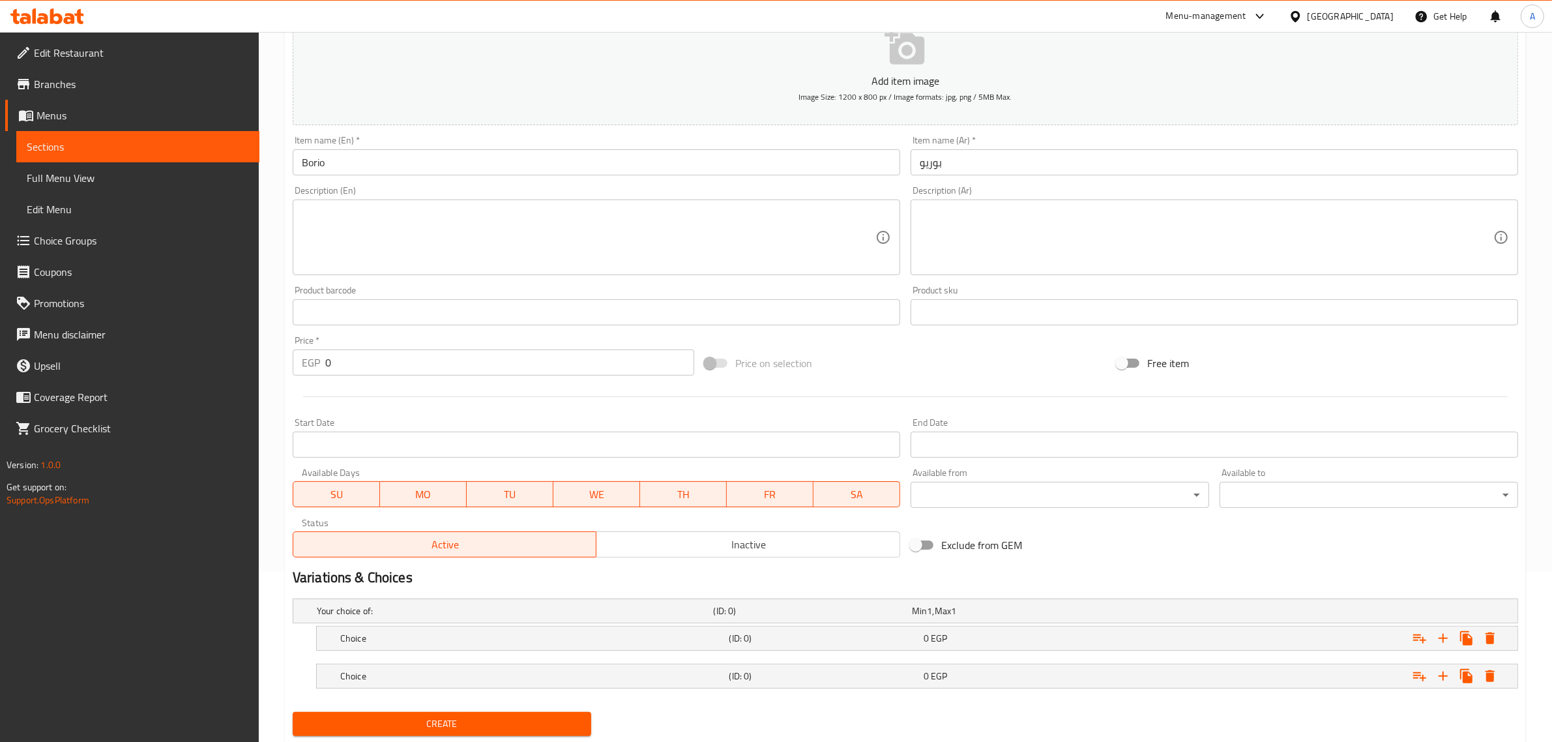
scroll to position [209, 0]
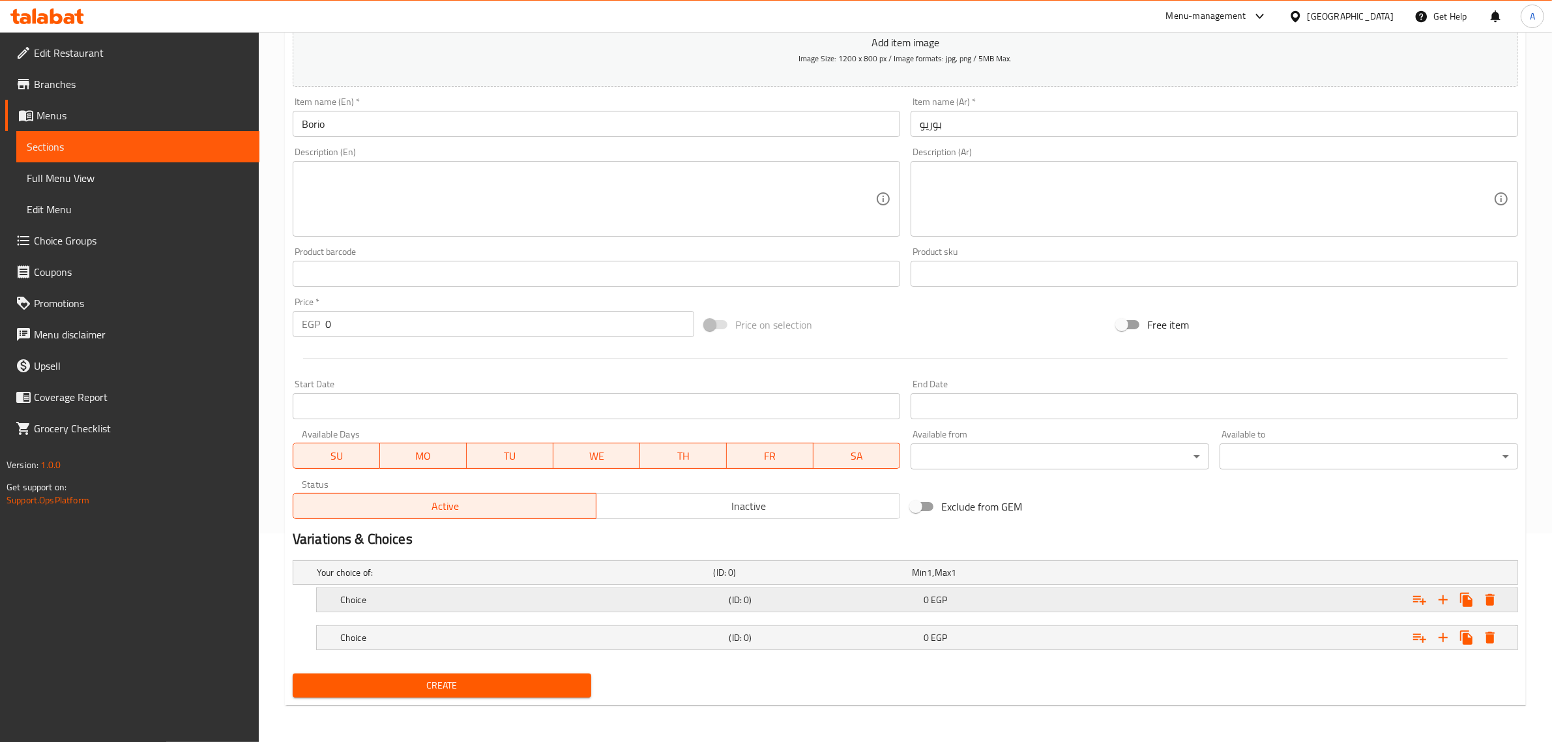
click at [435, 600] on h5 "Choice" at bounding box center [532, 599] width 384 height 13
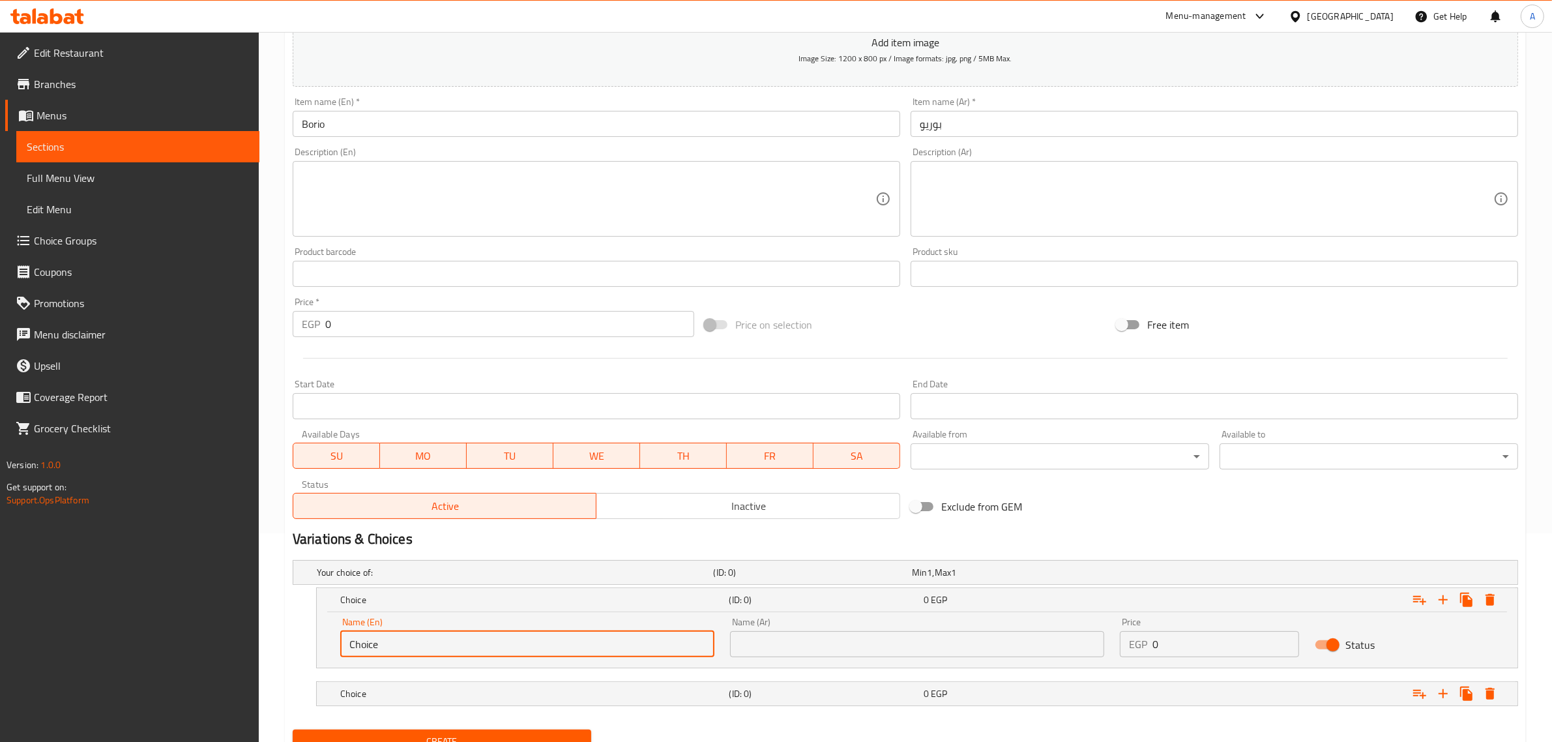
click at [416, 641] on input "Choice" at bounding box center [527, 644] width 374 height 26
click at [416, 641] on input "text" at bounding box center [527, 644] width 374 height 26
type input "Medium"
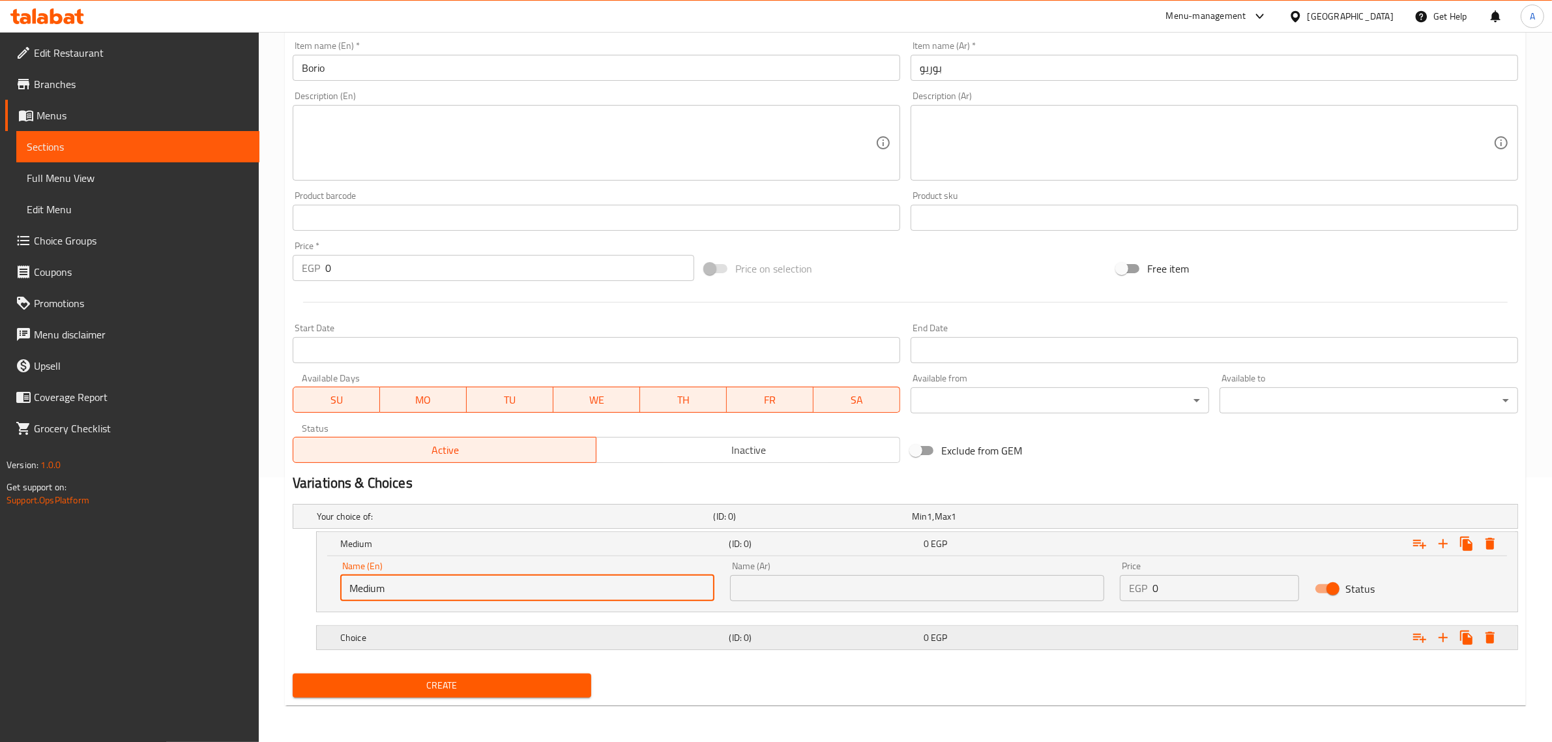
click at [626, 630] on div "Choice" at bounding box center [532, 637] width 389 height 18
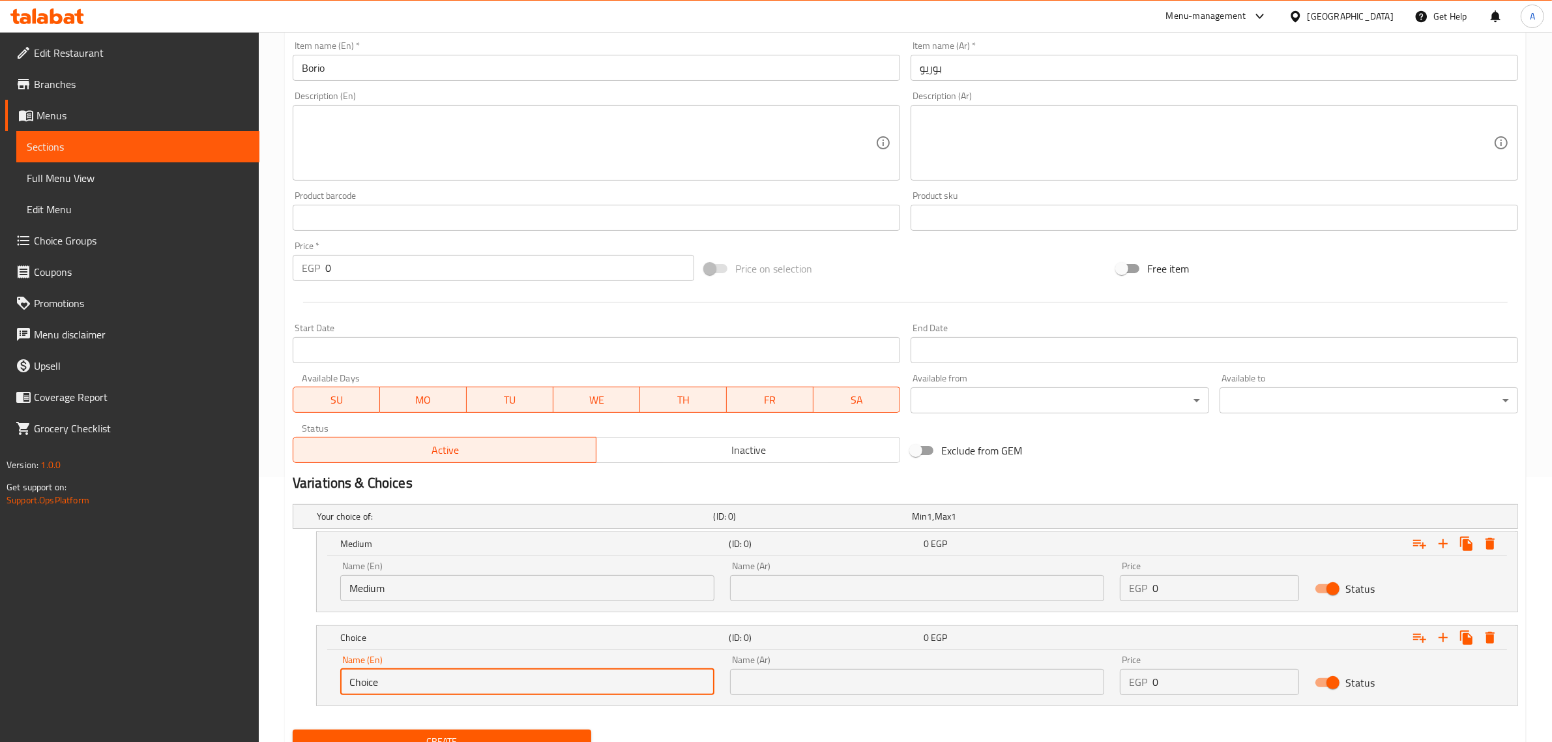
click at [490, 679] on input "Choice" at bounding box center [527, 682] width 374 height 26
click at [490, 679] on input "text" at bounding box center [527, 682] width 374 height 26
type input "Large"
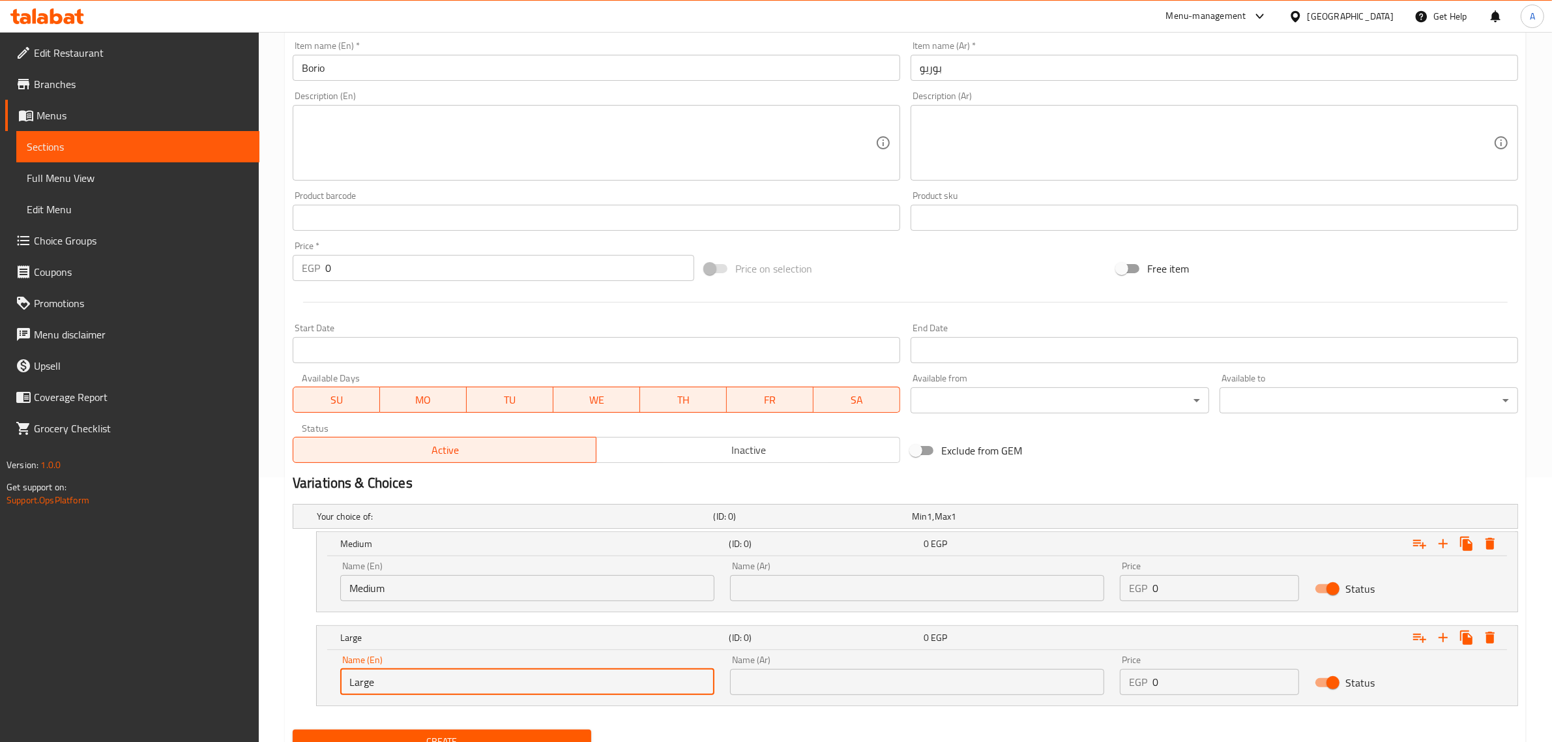
scroll to position [116, 0]
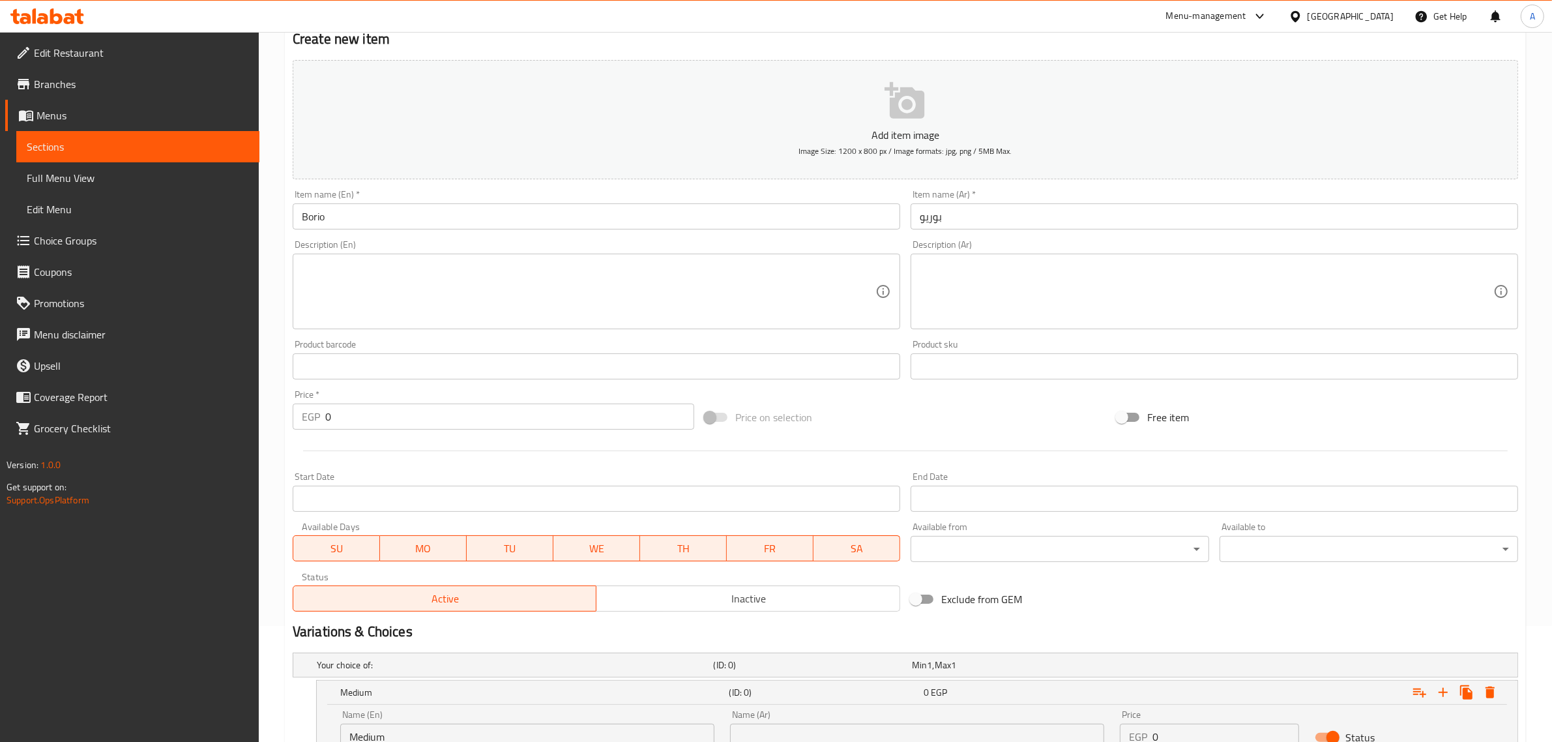
click at [319, 220] on input "Borio" at bounding box center [596, 216] width 607 height 26
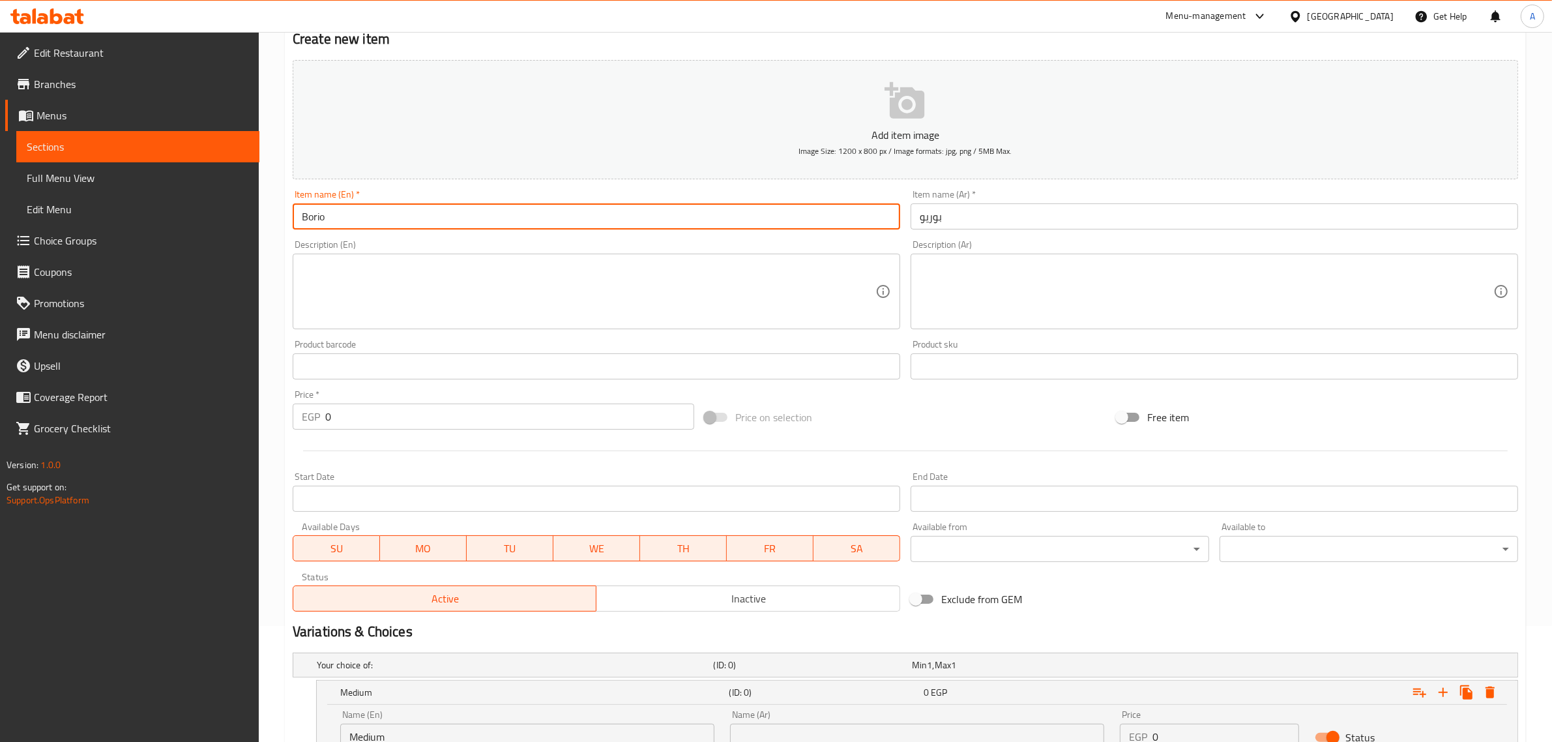
click at [319, 220] on input "Borio" at bounding box center [596, 216] width 607 height 26
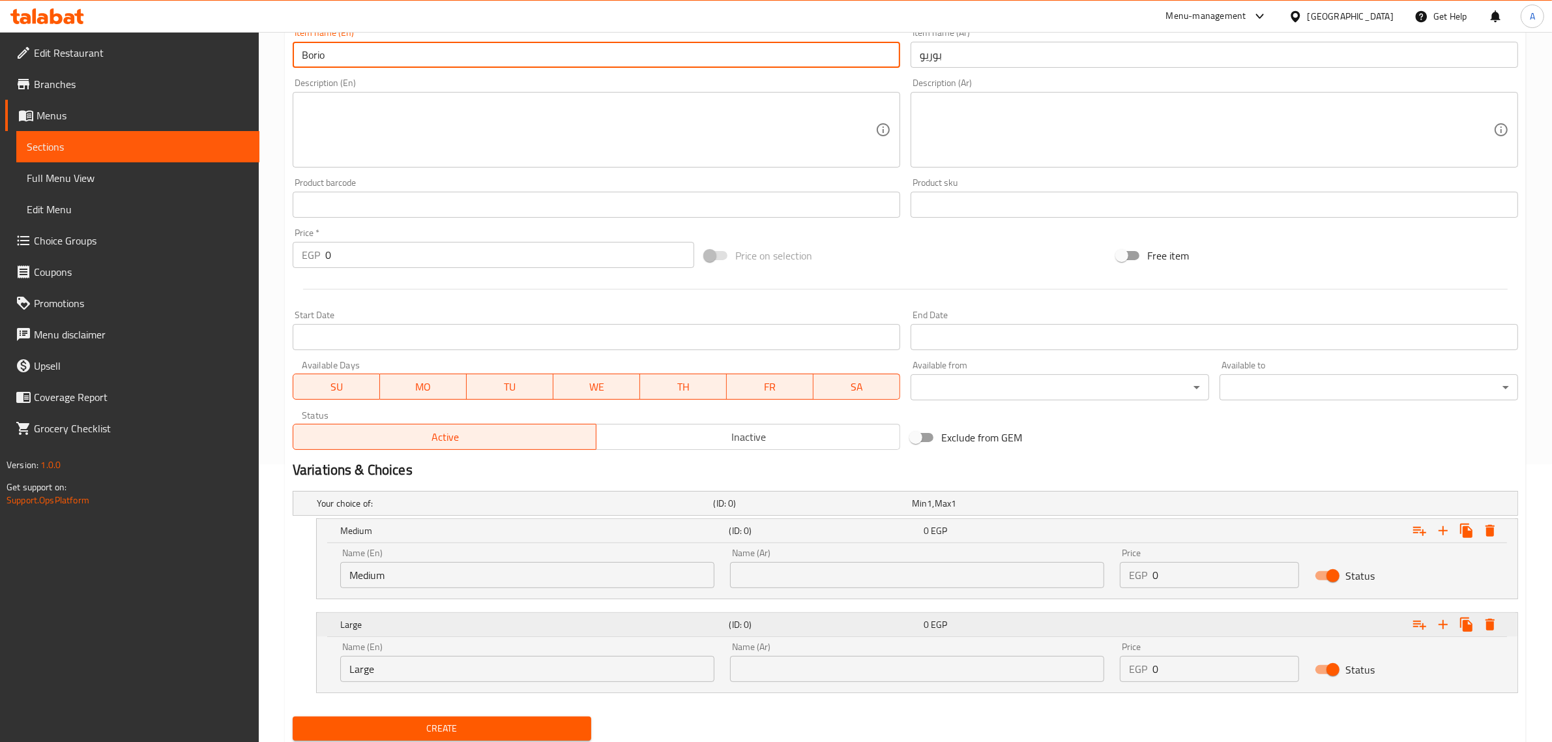
scroll to position [320, 0]
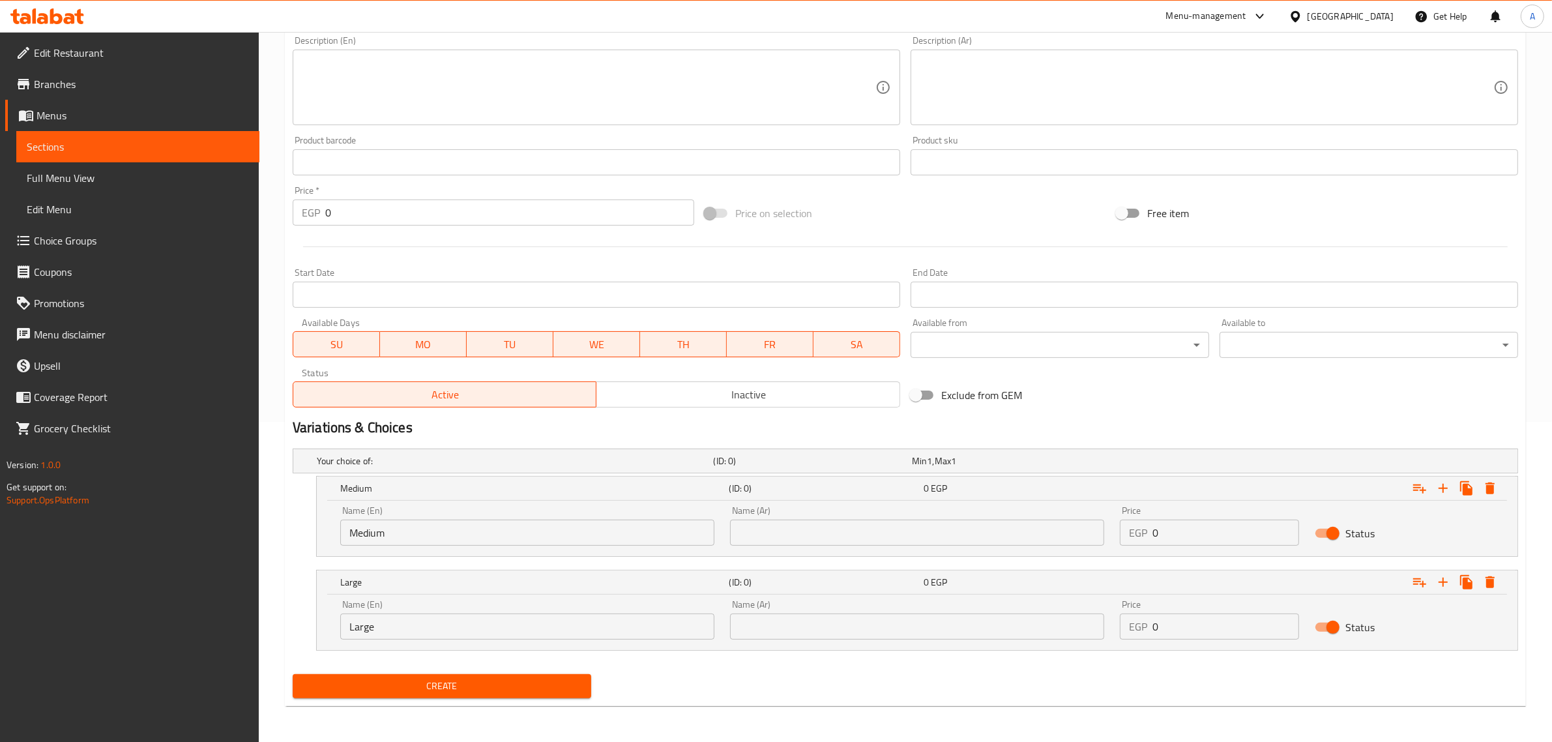
click at [776, 531] on input "text" at bounding box center [917, 532] width 374 height 26
type input "وسط"
click at [787, 624] on input "text" at bounding box center [917, 626] width 374 height 26
type input "كبير"
click at [1216, 506] on div "Price EGP 0 Price" at bounding box center [1209, 526] width 179 height 40
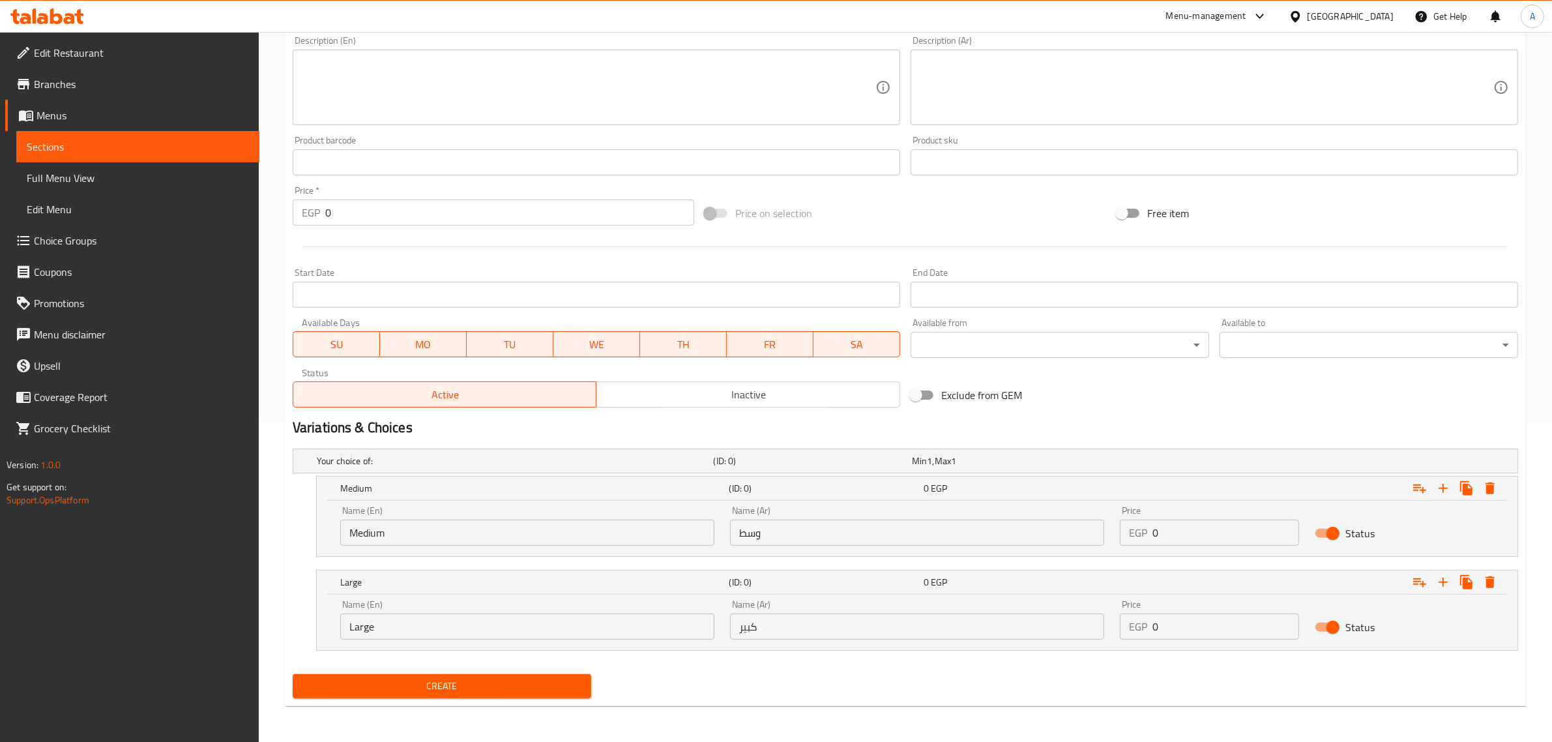
click at [1188, 535] on input "0" at bounding box center [1225, 532] width 147 height 26
type input "35"
click at [1149, 622] on div "EGP 0 Price" at bounding box center [1209, 626] width 179 height 26
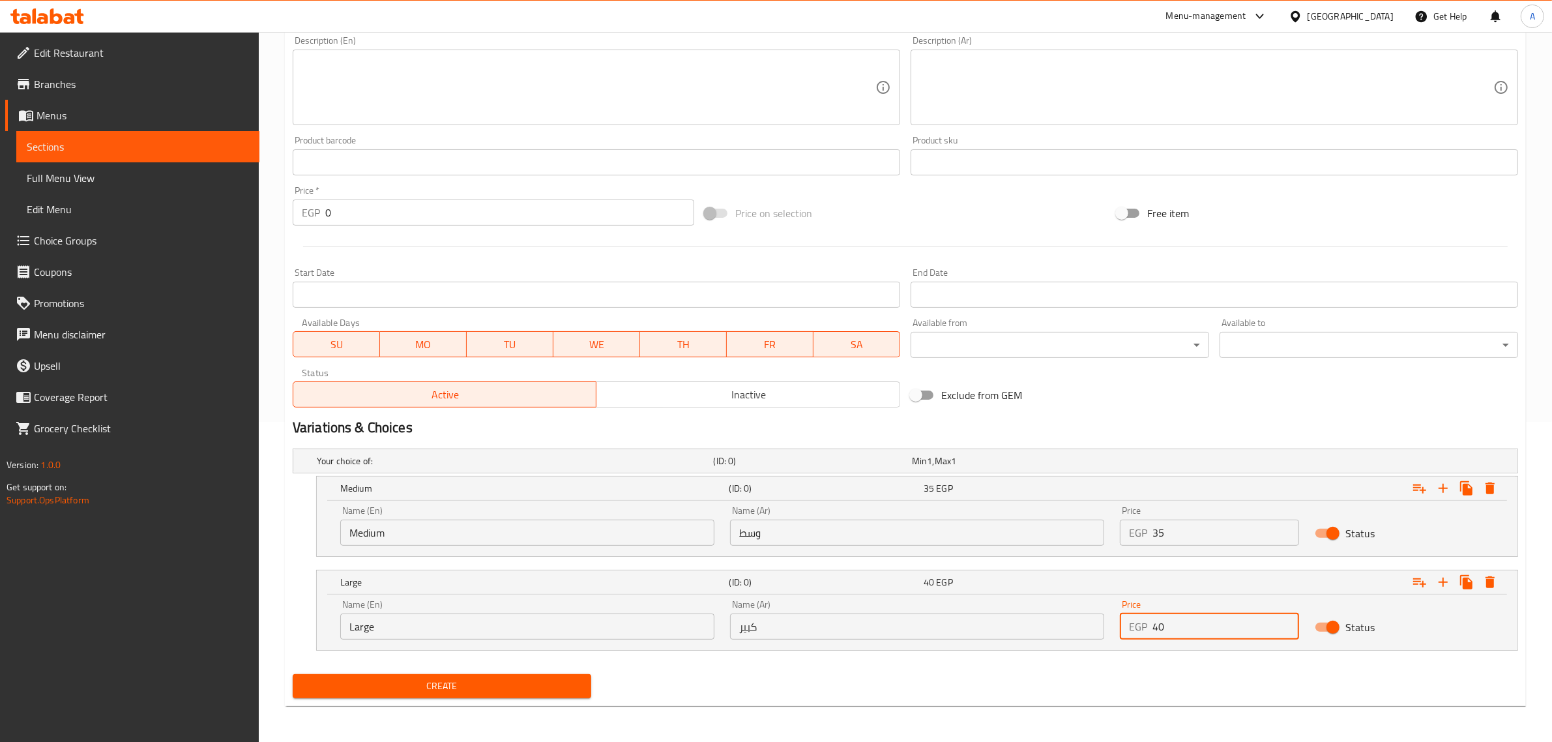
type input "40"
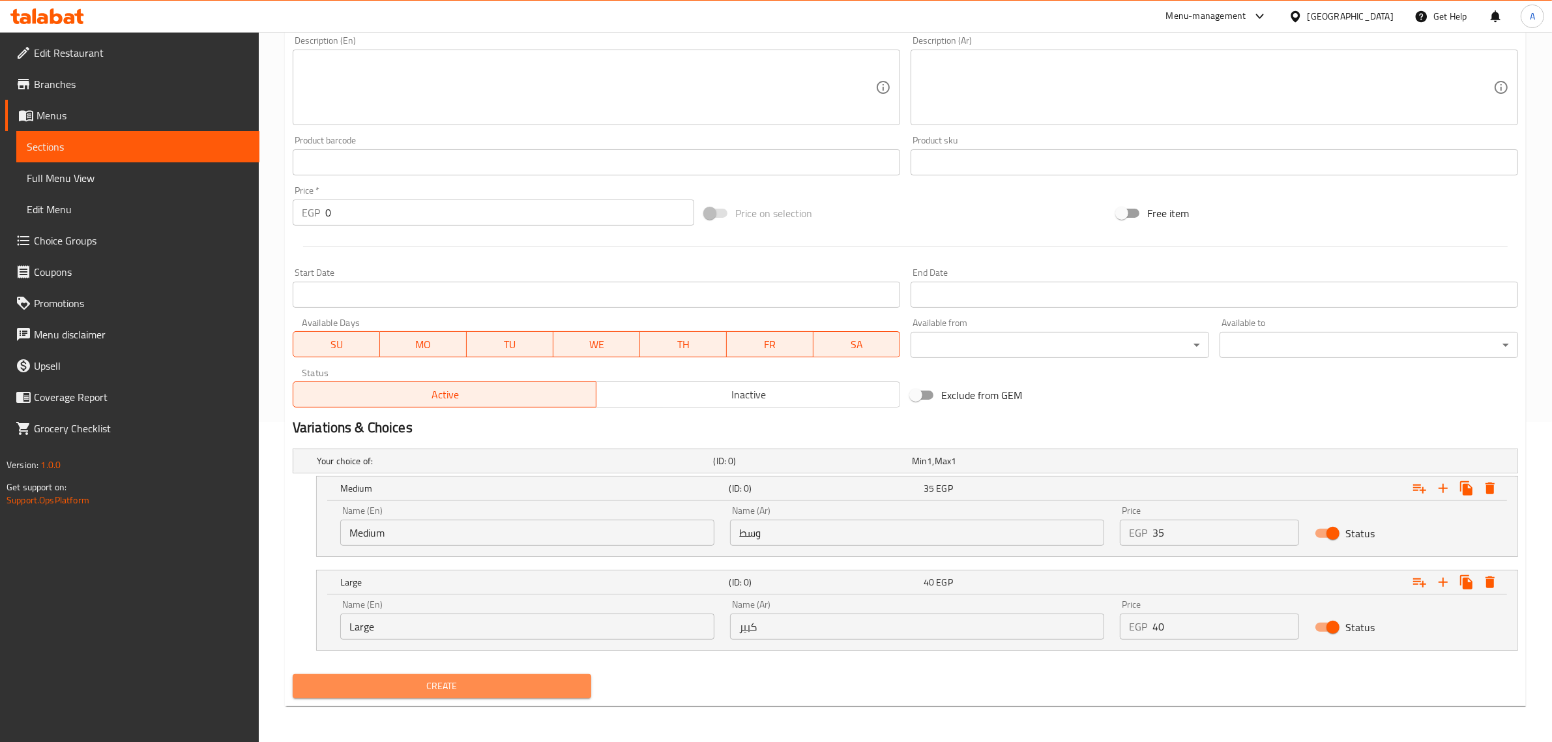
click at [463, 688] on span "Create" at bounding box center [442, 686] width 278 height 16
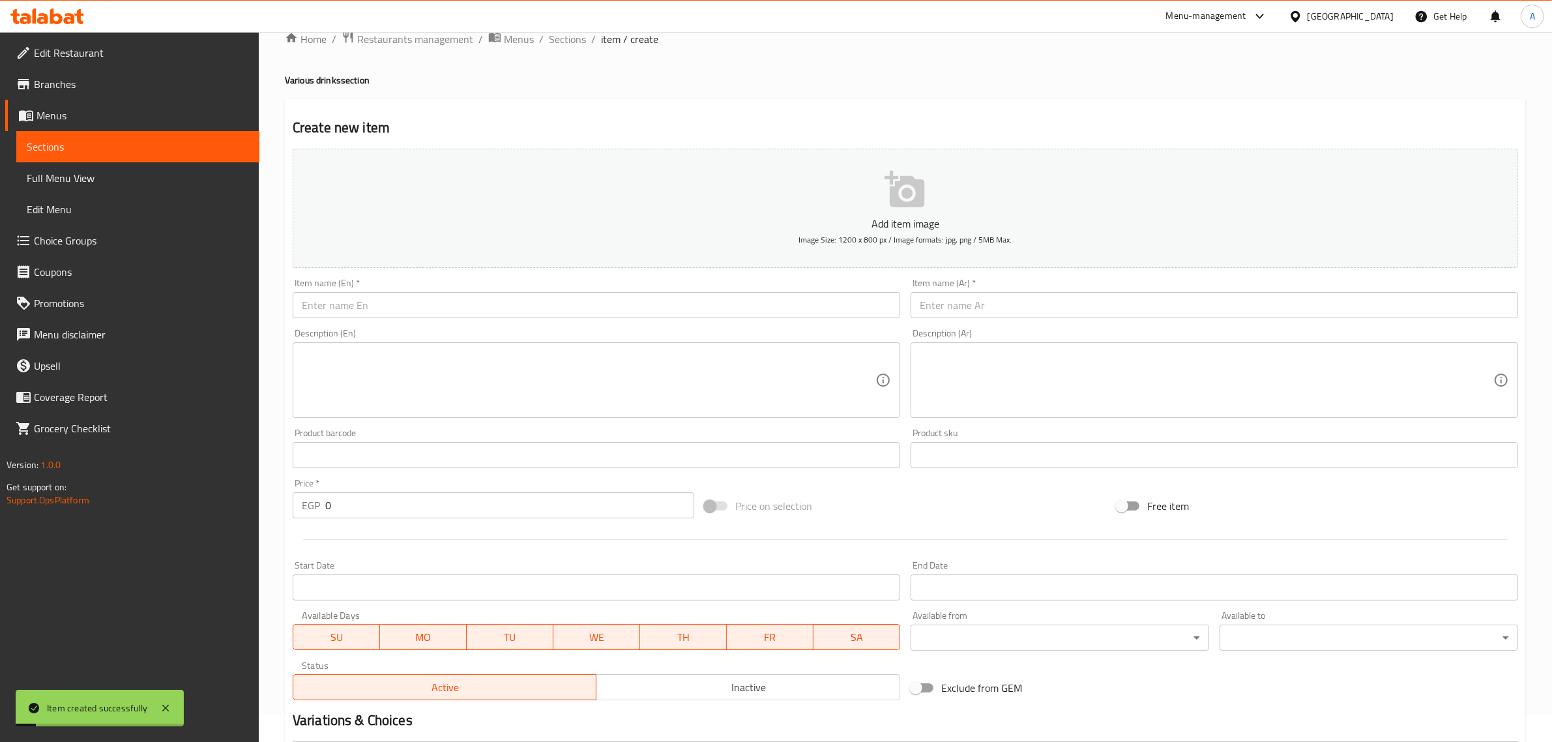
scroll to position [0, 0]
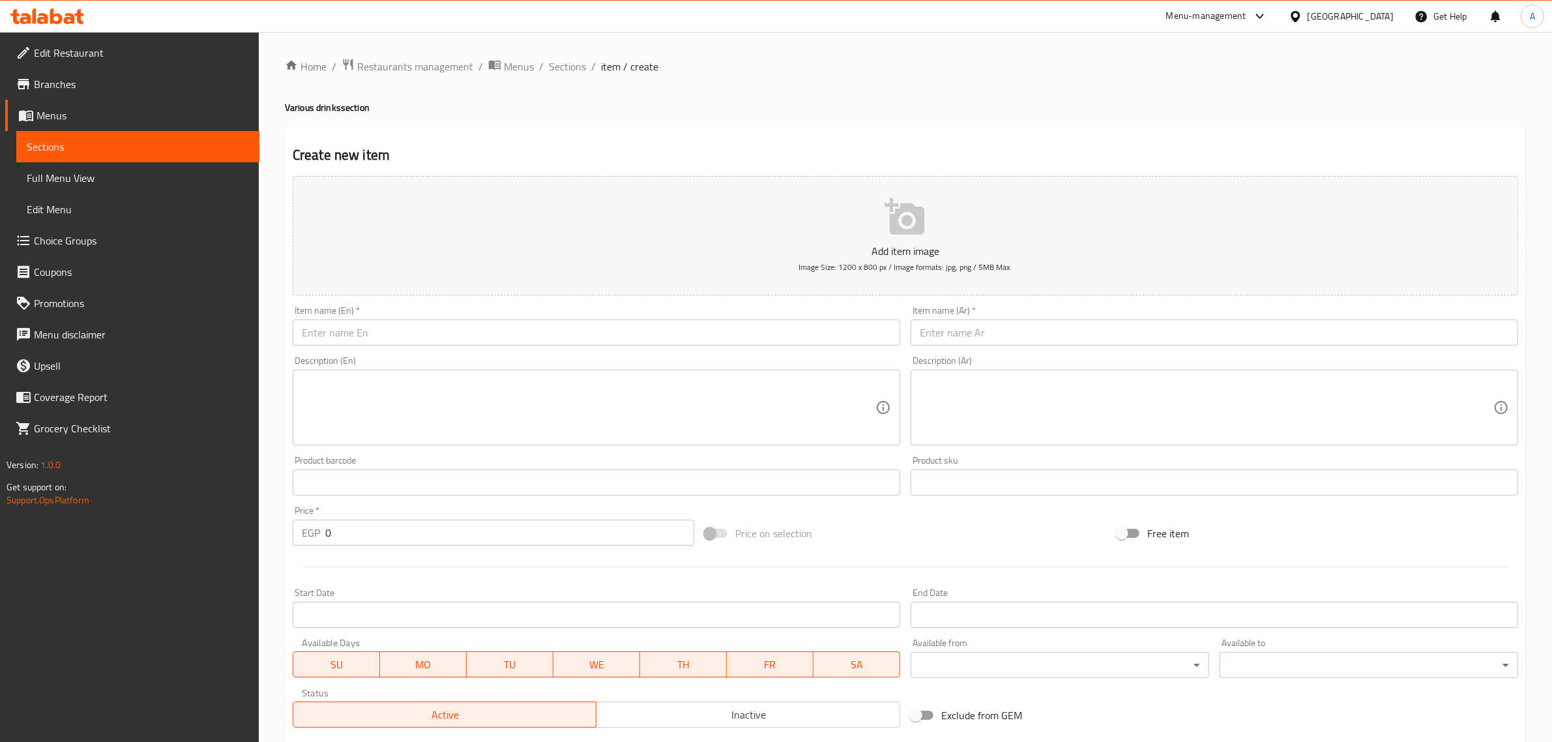
click at [535, 347] on div "Item name (En)   * Item name (En) *" at bounding box center [596, 325] width 618 height 50
click at [490, 327] on input "text" at bounding box center [596, 332] width 607 height 26
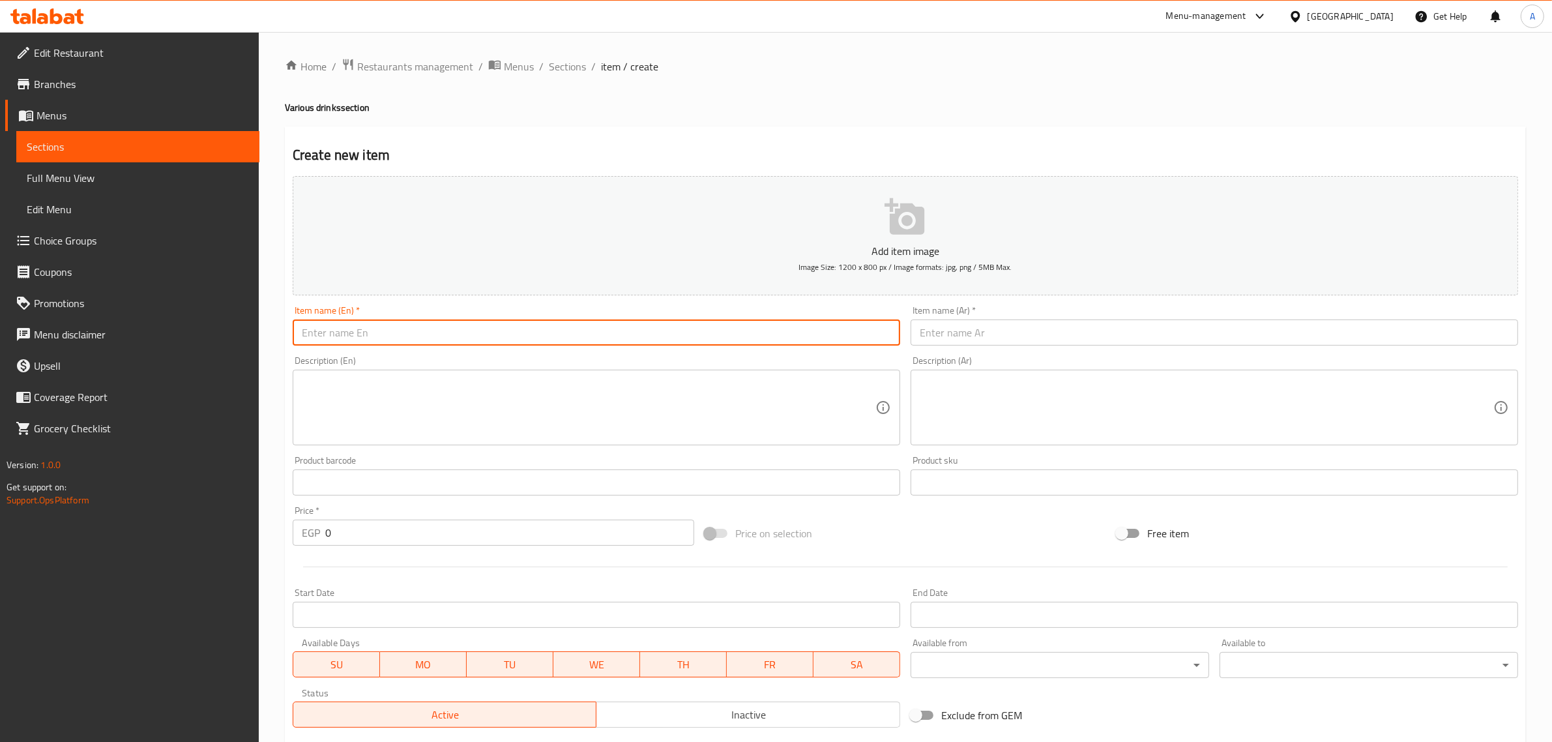
paste input "Borio"
type input "Borio ice"
click at [338, 320] on input "Borio ice" at bounding box center [596, 332] width 607 height 26
click at [336, 334] on input "Borio ice" at bounding box center [596, 332] width 607 height 26
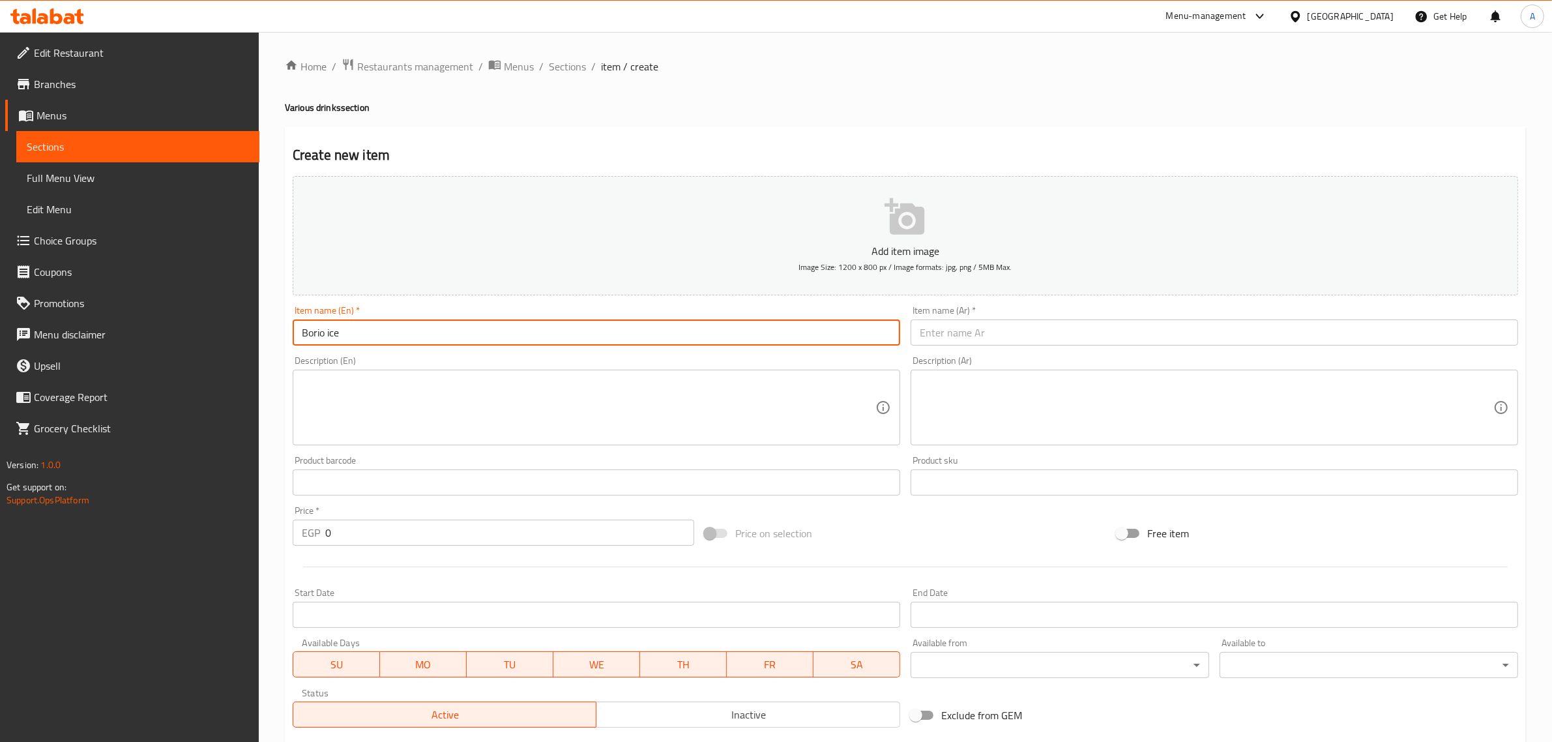
click at [336, 334] on input "Borio ice" at bounding box center [596, 332] width 607 height 26
click at [971, 325] on input "text" at bounding box center [1213, 332] width 607 height 26
paste input "ثلج بوريو"
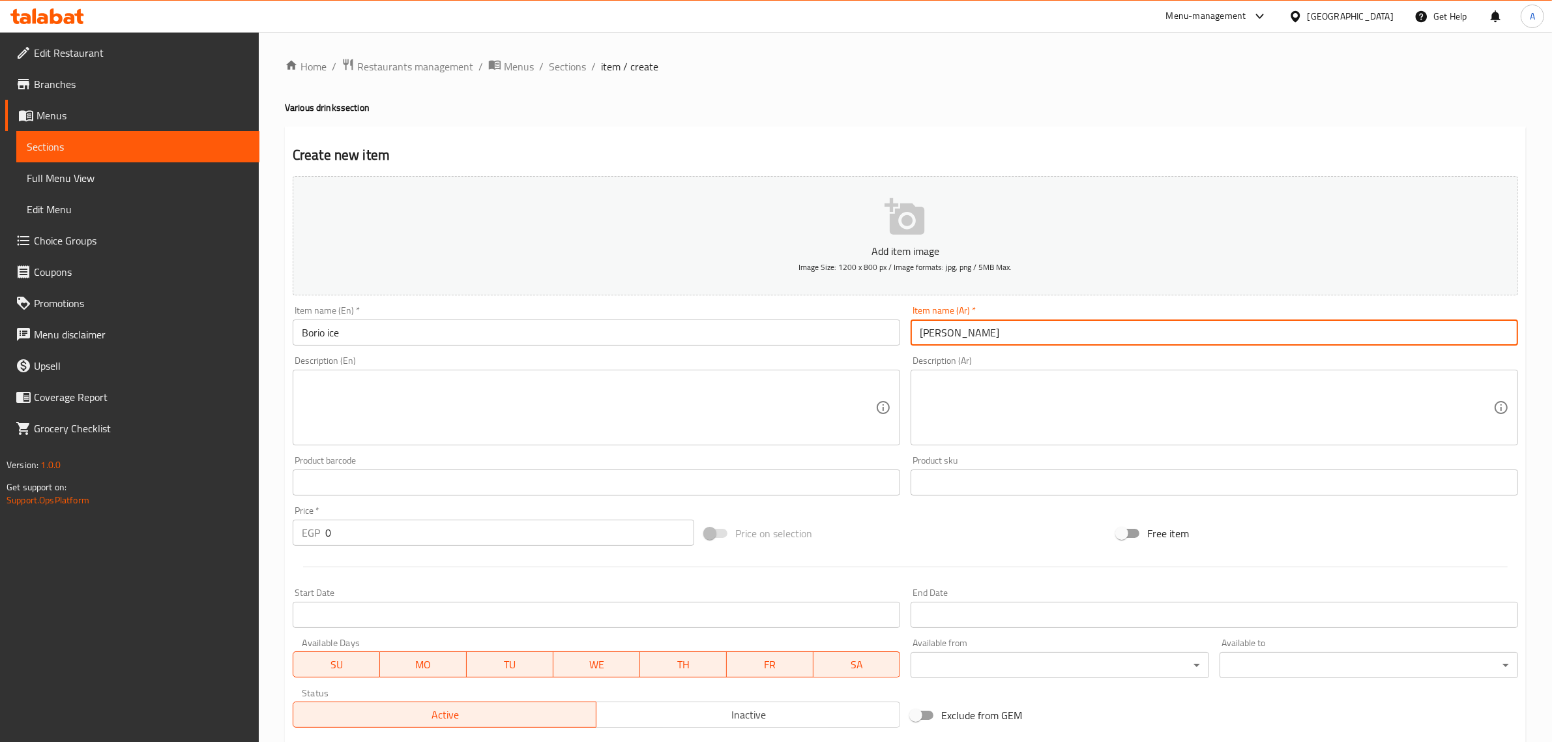
click at [952, 337] on input "ثلج بوريو" at bounding box center [1213, 332] width 607 height 26
click at [992, 330] on input "بوريو" at bounding box center [1213, 332] width 607 height 26
type input "بوريو أيس"
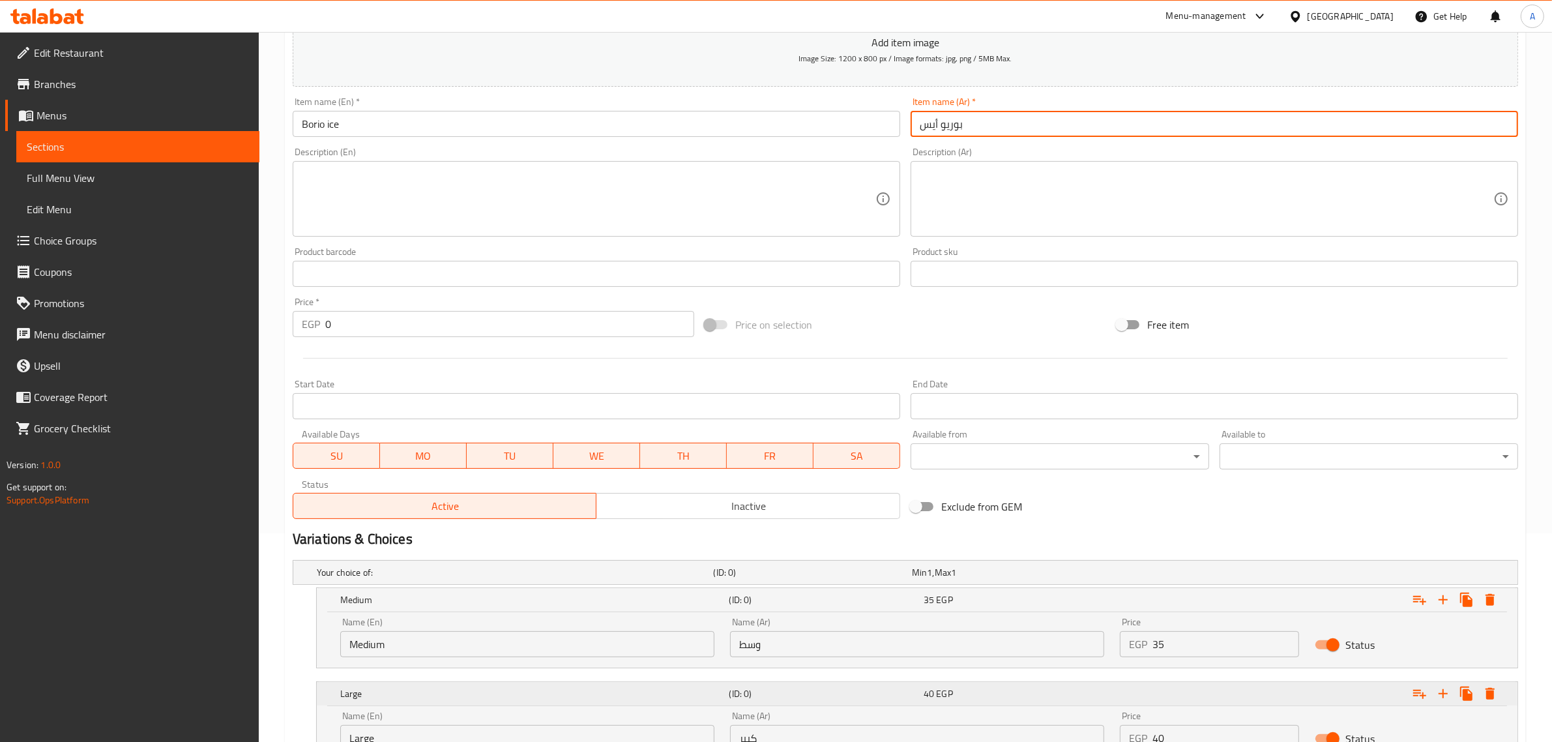
scroll to position [320, 0]
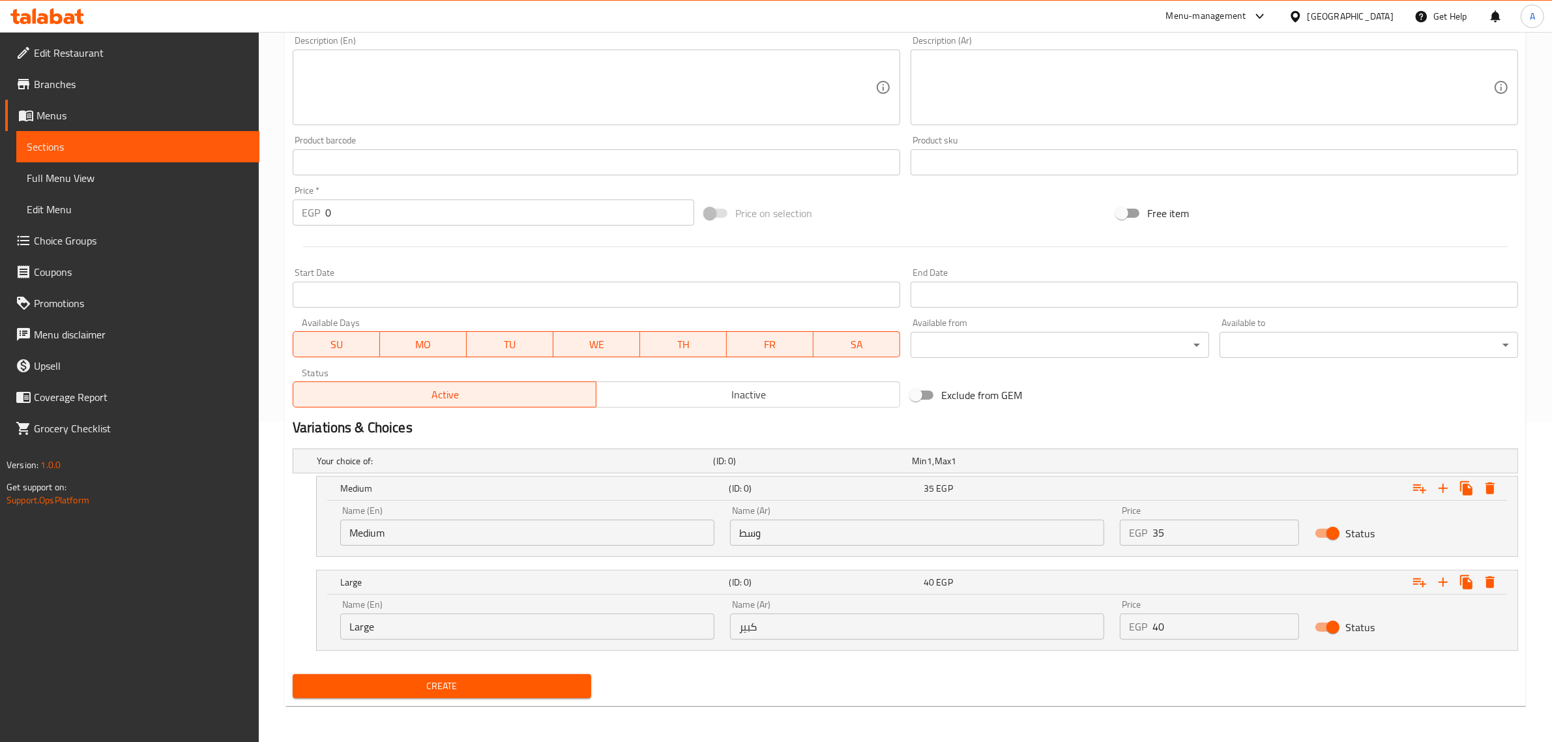
click at [477, 522] on input "Medium" at bounding box center [527, 532] width 374 height 26
type input "Choice"
click at [467, 528] on input "text" at bounding box center [527, 532] width 374 height 26
type input "Medium"
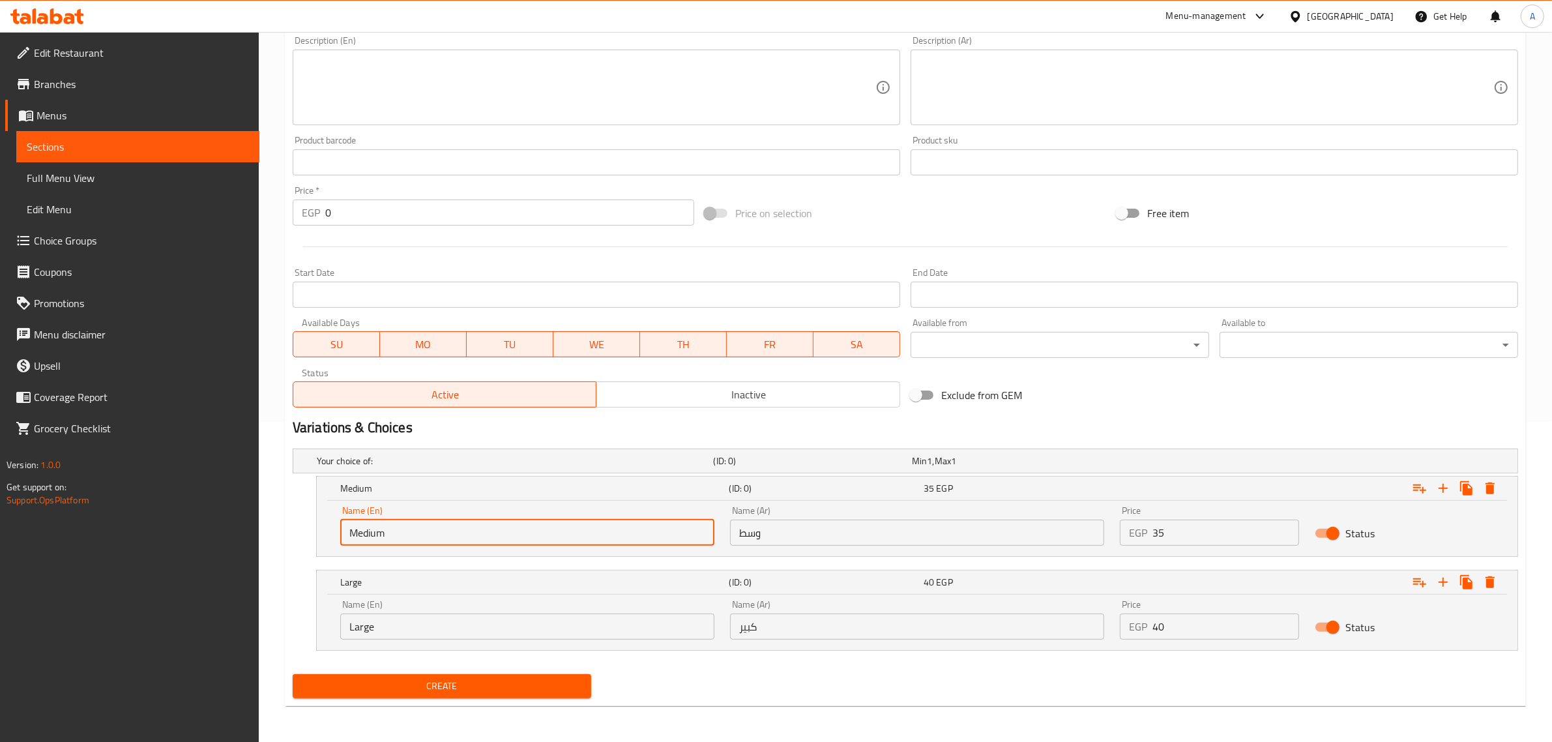
click at [386, 624] on input "Large" at bounding box center [527, 626] width 374 height 26
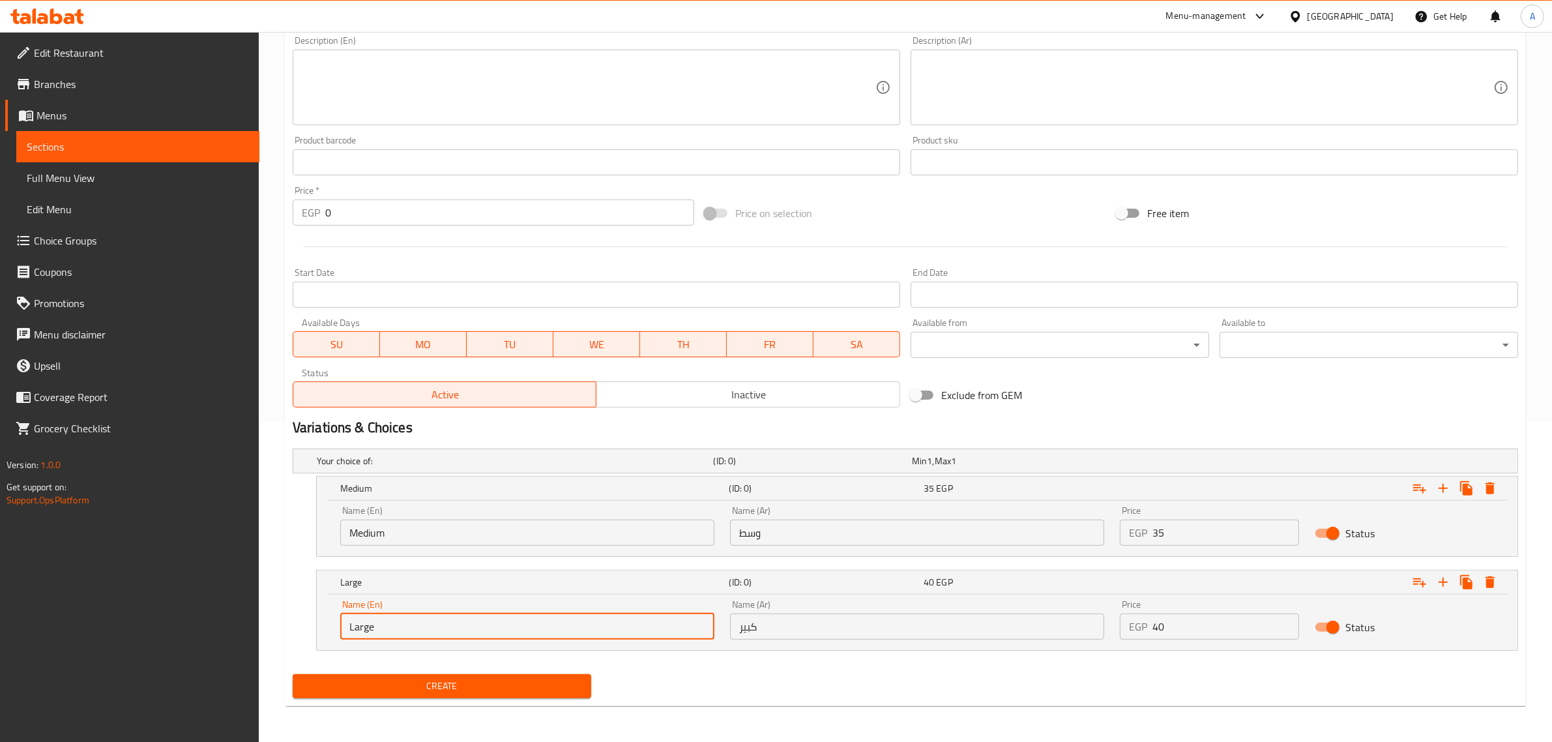
type input "Choice"
click at [386, 624] on input "Choice" at bounding box center [527, 626] width 374 height 26
click at [386, 624] on input "text" at bounding box center [527, 626] width 374 height 26
type input "Large"
click at [824, 532] on input "وسط" at bounding box center [917, 532] width 374 height 26
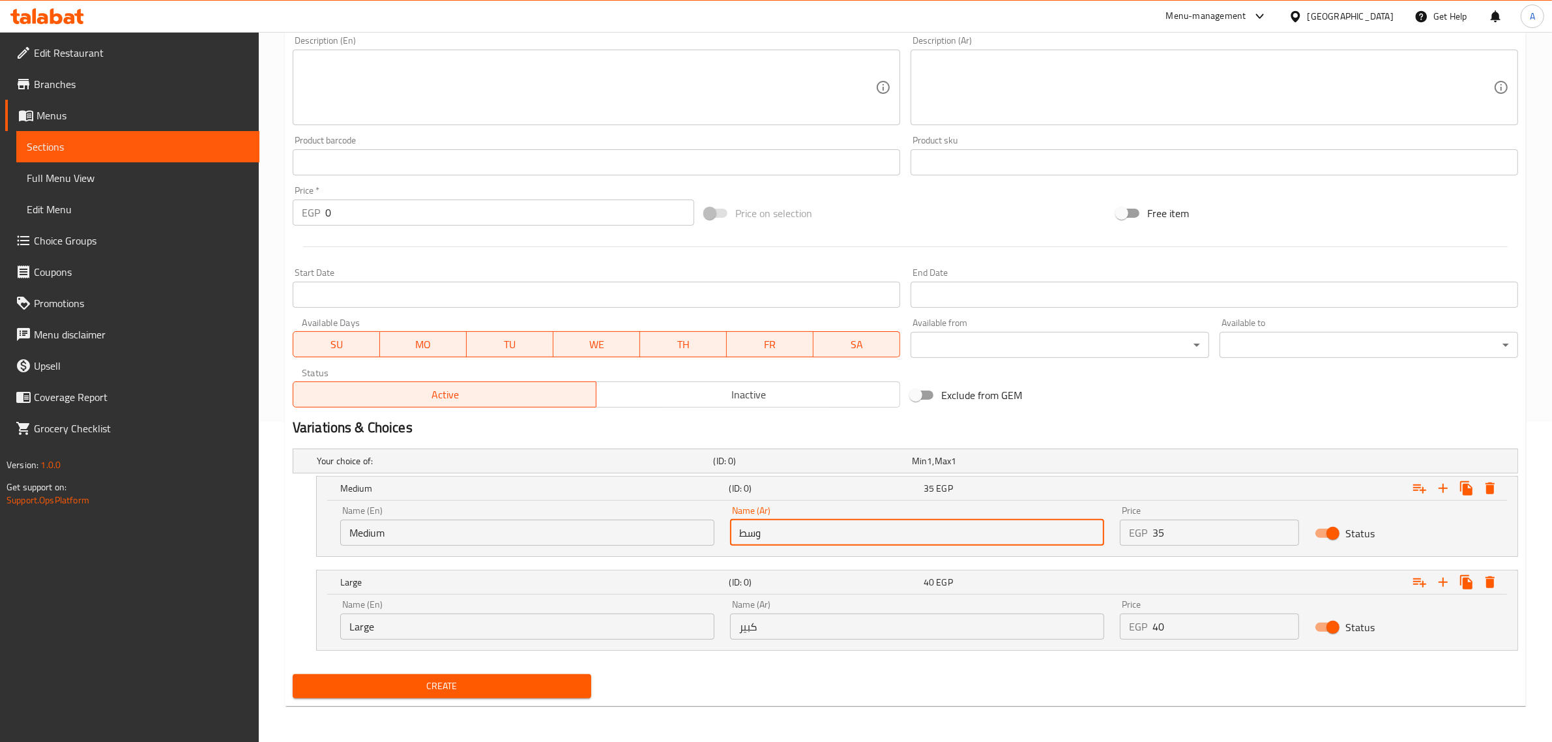
type input "وسط"
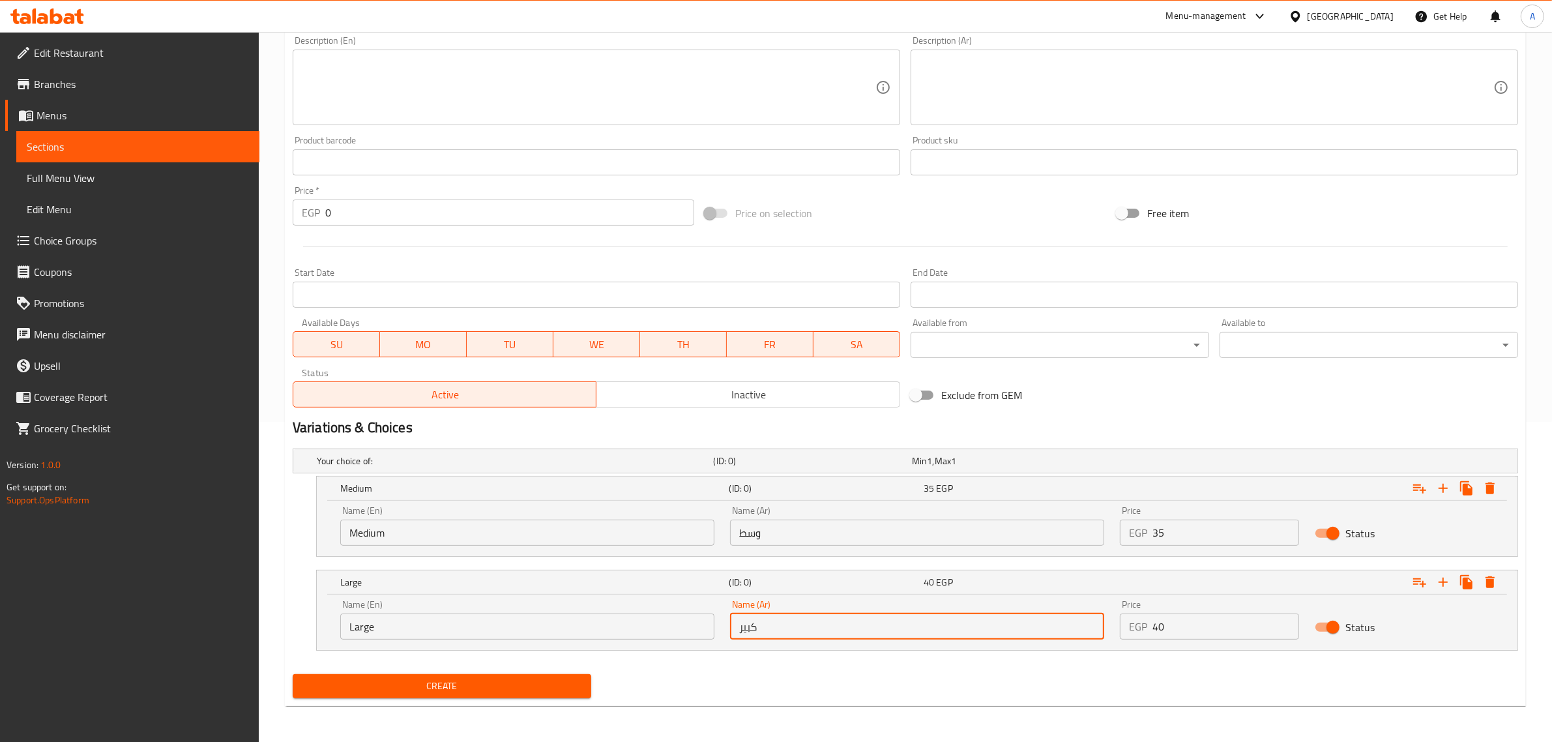
click at [806, 626] on input "كبير" at bounding box center [917, 626] width 374 height 26
type input "كبير"
click at [1171, 526] on input "35" at bounding box center [1225, 532] width 147 height 26
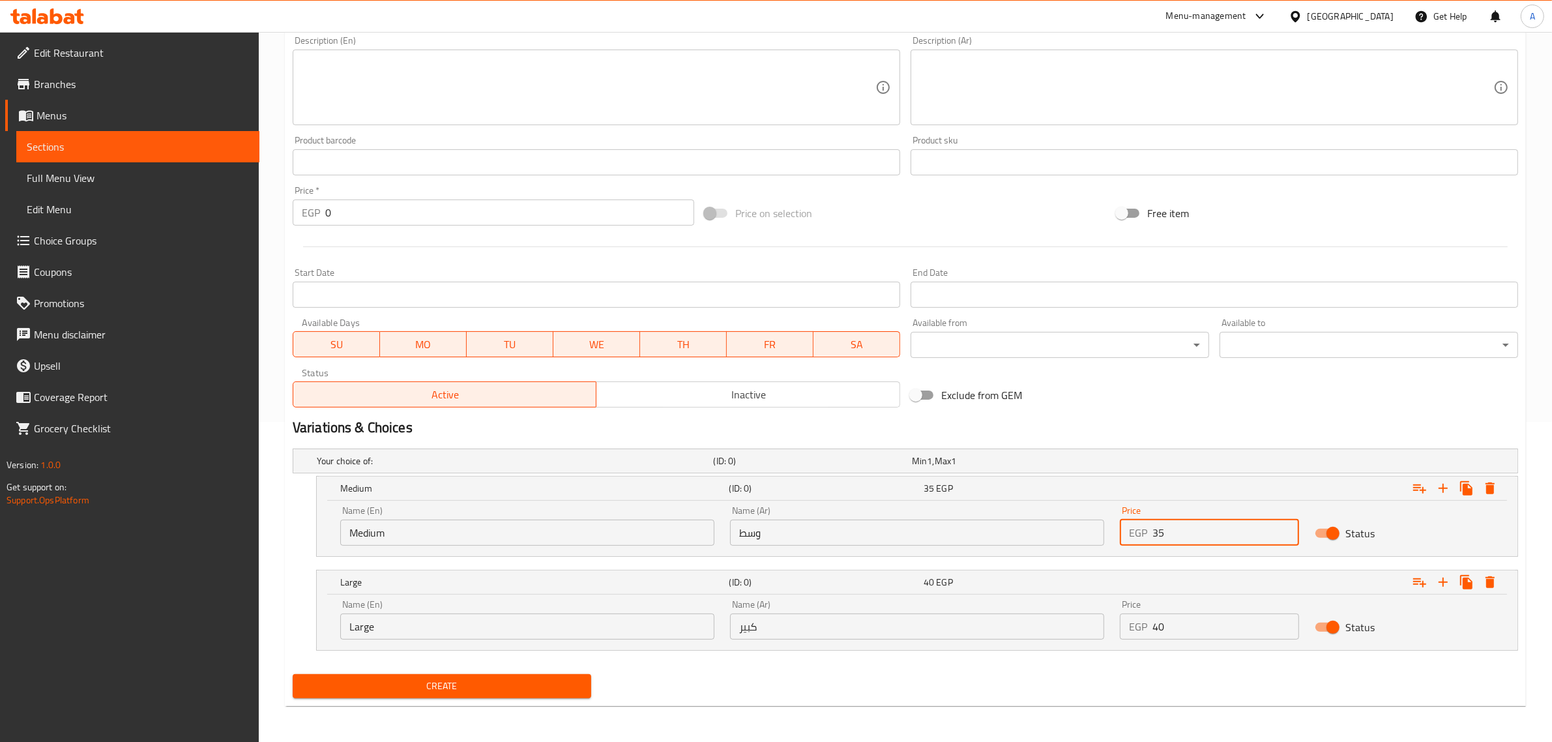
click at [1171, 526] on input "35" at bounding box center [1225, 532] width 147 height 26
type input "50"
click at [1245, 617] on input "40" at bounding box center [1225, 626] width 147 height 26
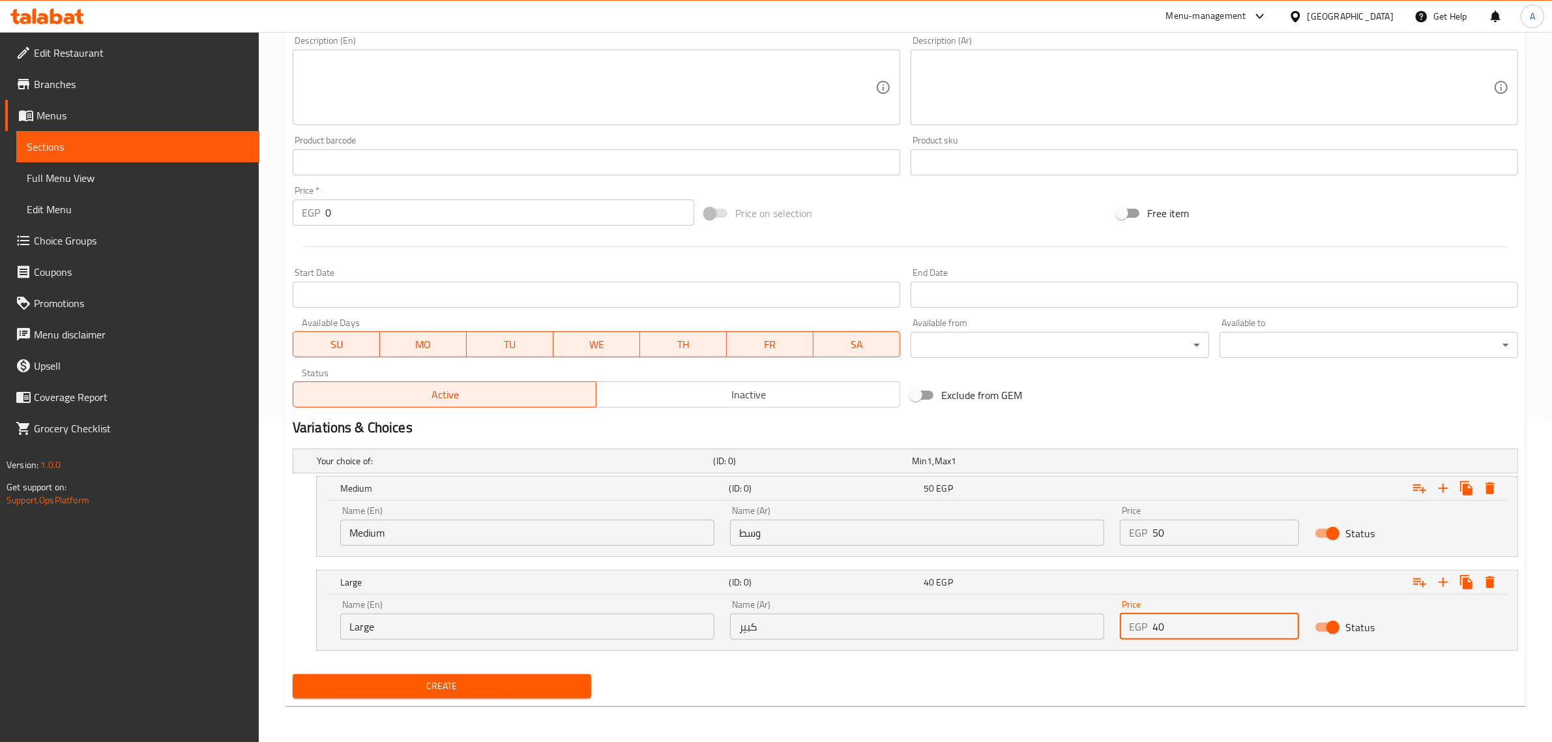
click at [1245, 617] on input "40" at bounding box center [1225, 626] width 147 height 26
type input "55"
click at [542, 671] on div "Create" at bounding box center [441, 686] width 309 height 35
click at [575, 679] on span "Create" at bounding box center [442, 686] width 278 height 16
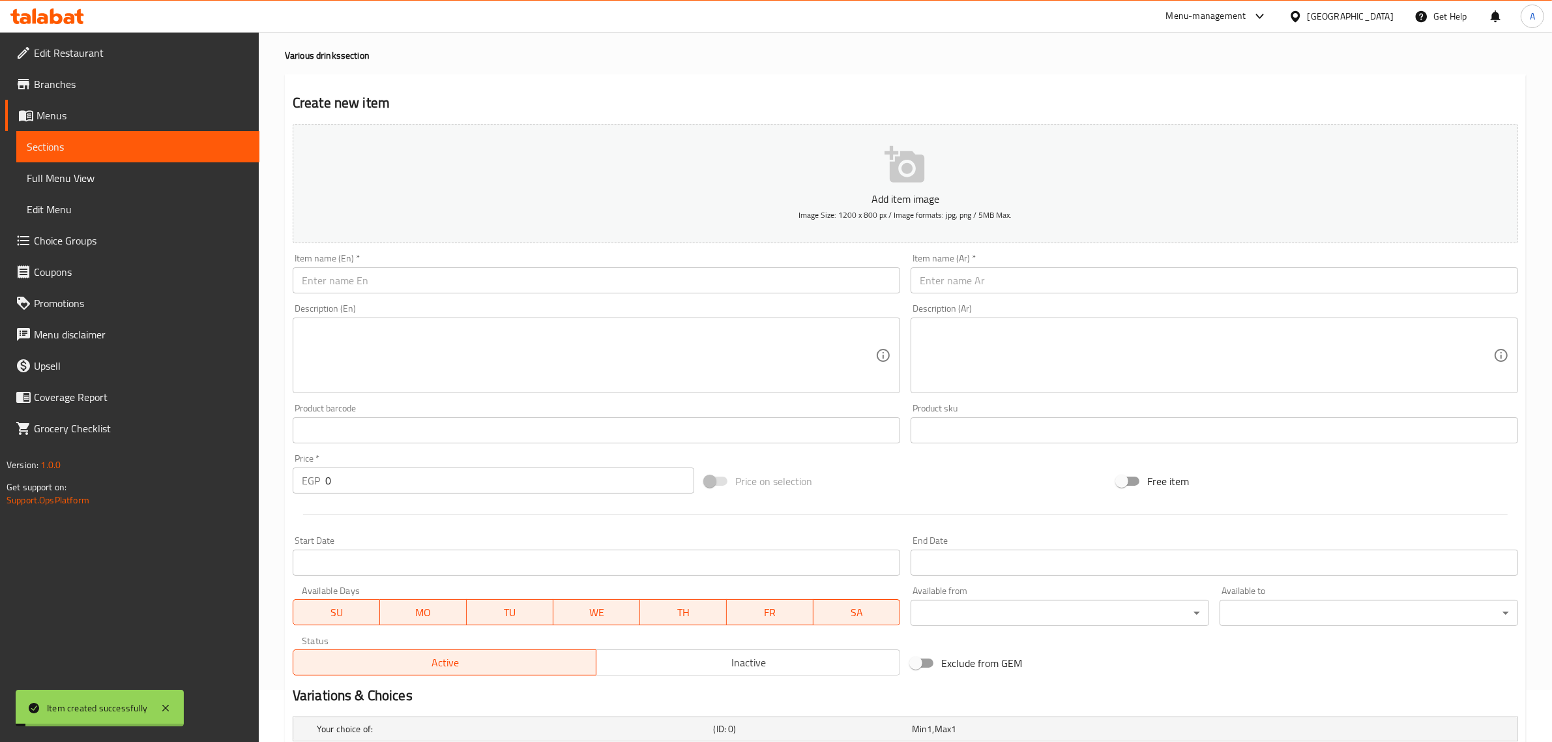
scroll to position [34, 0]
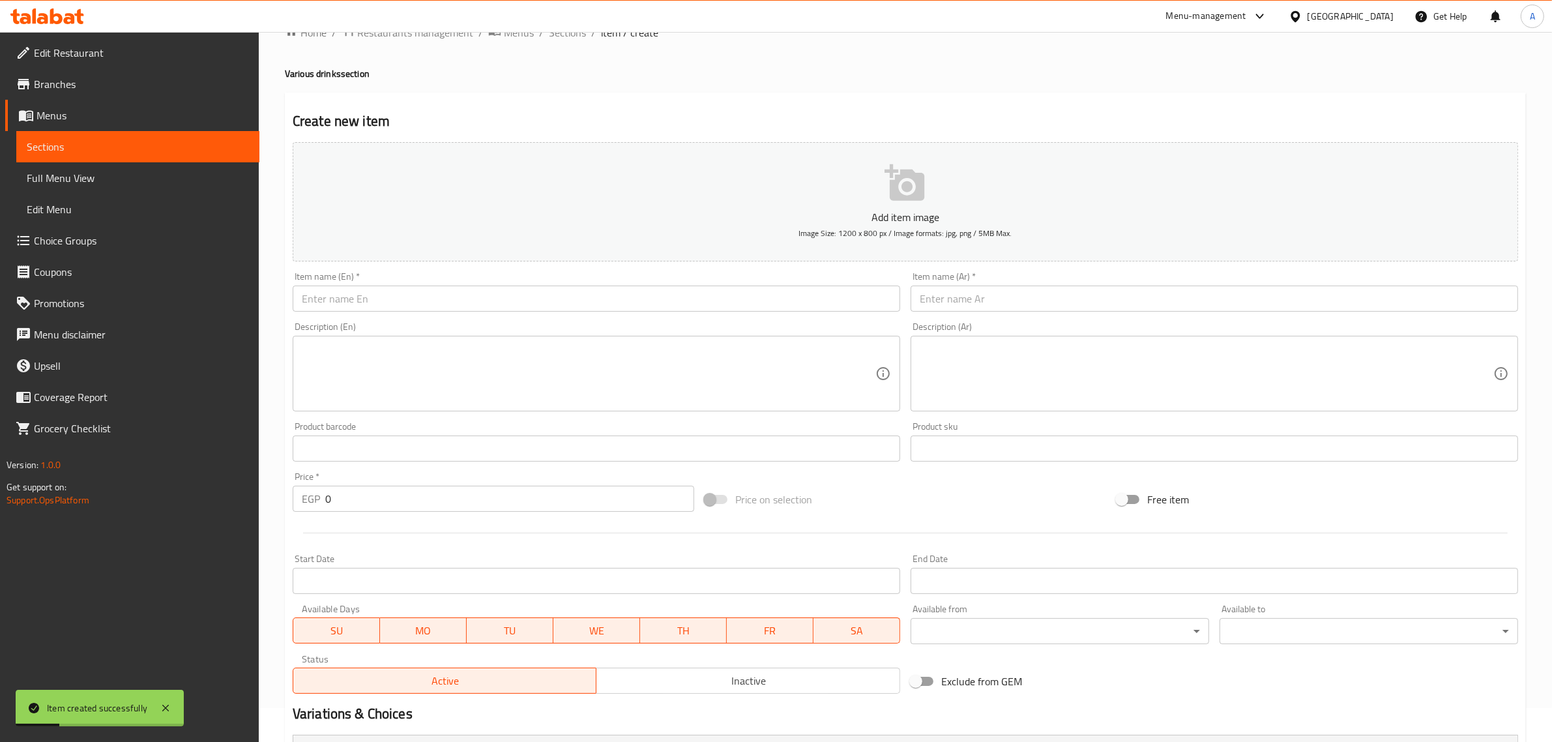
click at [422, 277] on div "Item name (En)   * Item name (En) *" at bounding box center [596, 292] width 607 height 40
click at [366, 313] on div "Item name (En)   * Item name (En) *" at bounding box center [596, 292] width 618 height 50
paste input "Borio ice"
click at [362, 300] on input "text" at bounding box center [596, 298] width 607 height 26
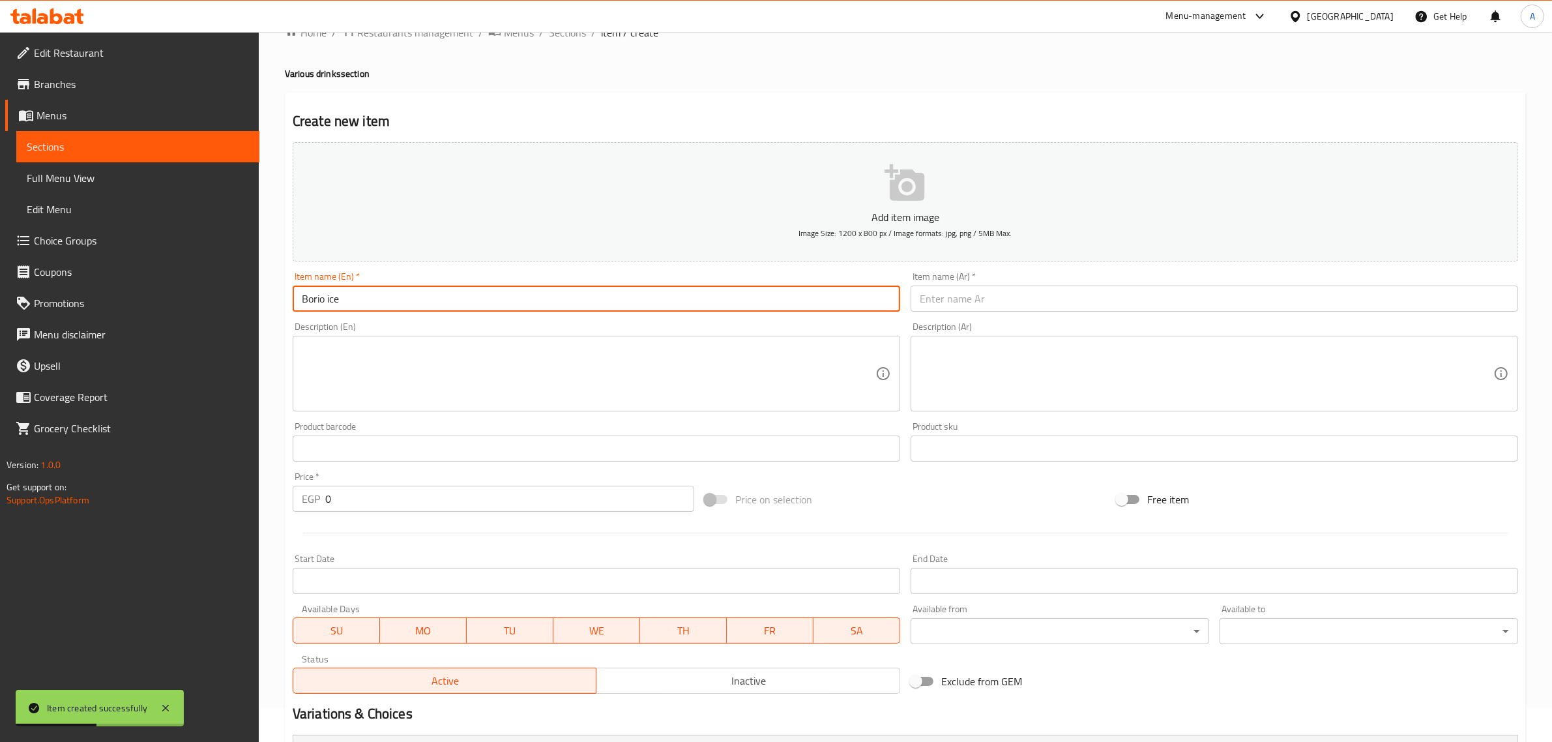
click at [343, 303] on input "Borio ice" at bounding box center [596, 298] width 607 height 26
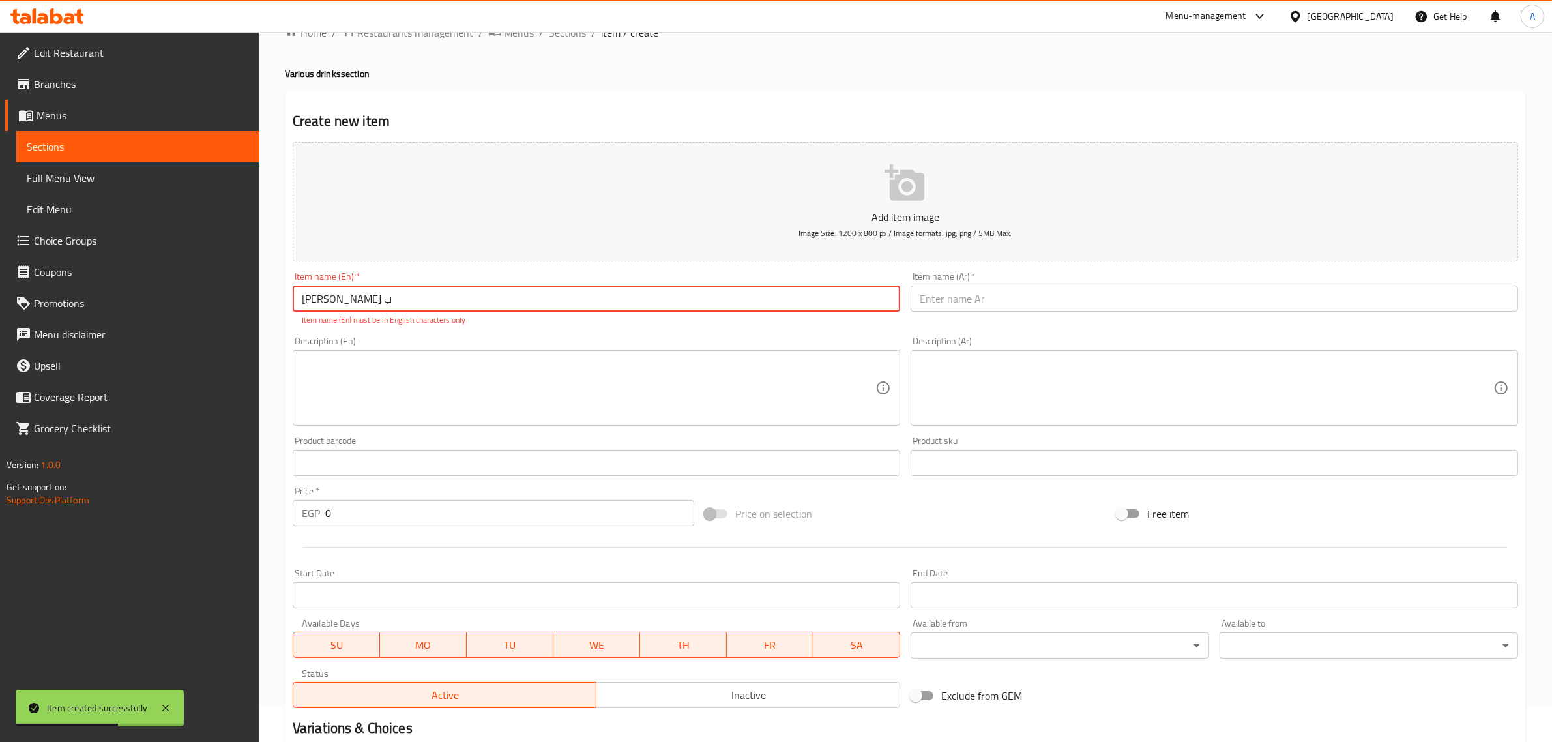
click at [345, 300] on input "Borio ب" at bounding box center [596, 298] width 607 height 26
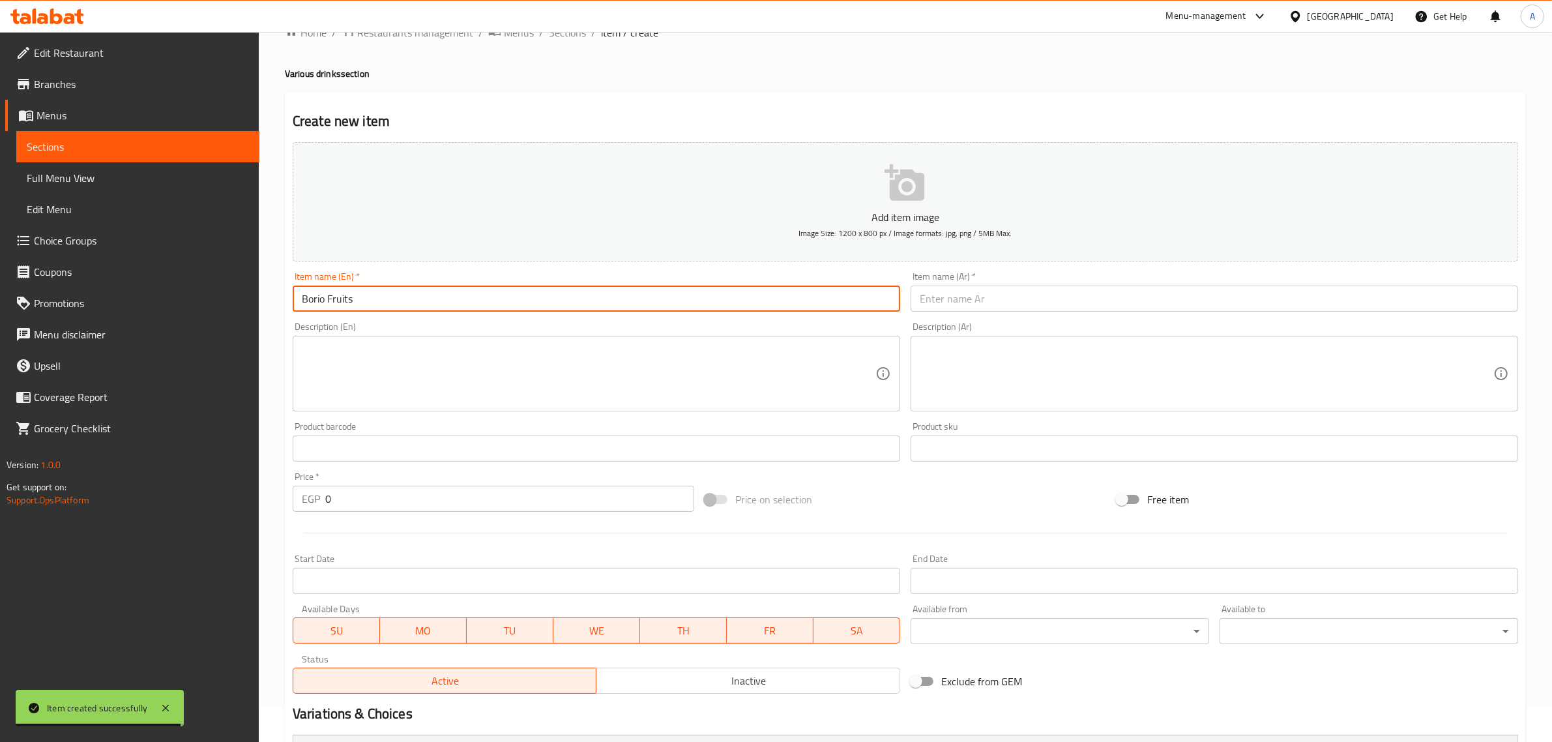
click at [340, 308] on input "Borio Fruits" at bounding box center [596, 298] width 607 height 26
type input "Borio Fruits"
click at [1023, 311] on input "text" at bounding box center [1213, 298] width 607 height 26
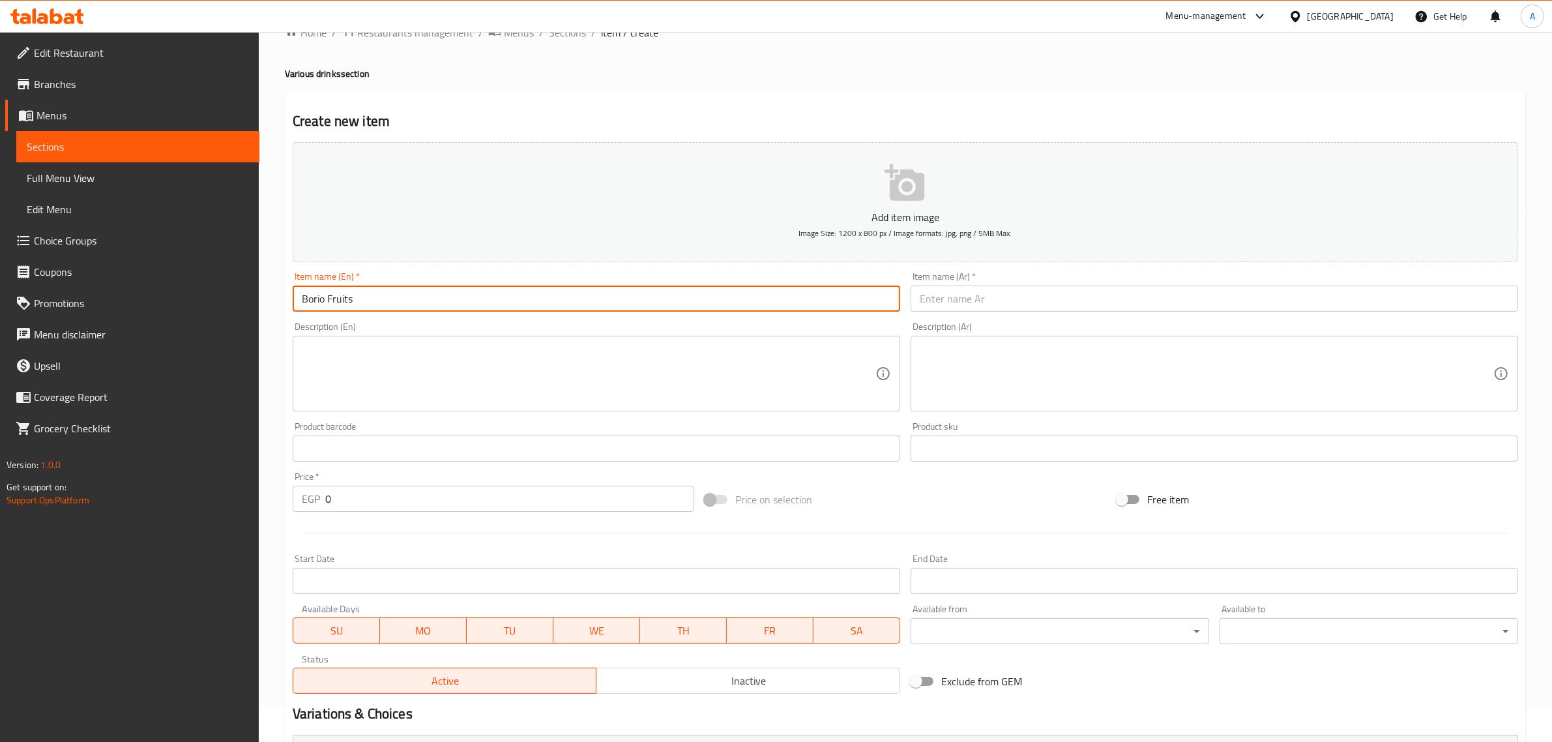
paste input "فواكه بوريو"
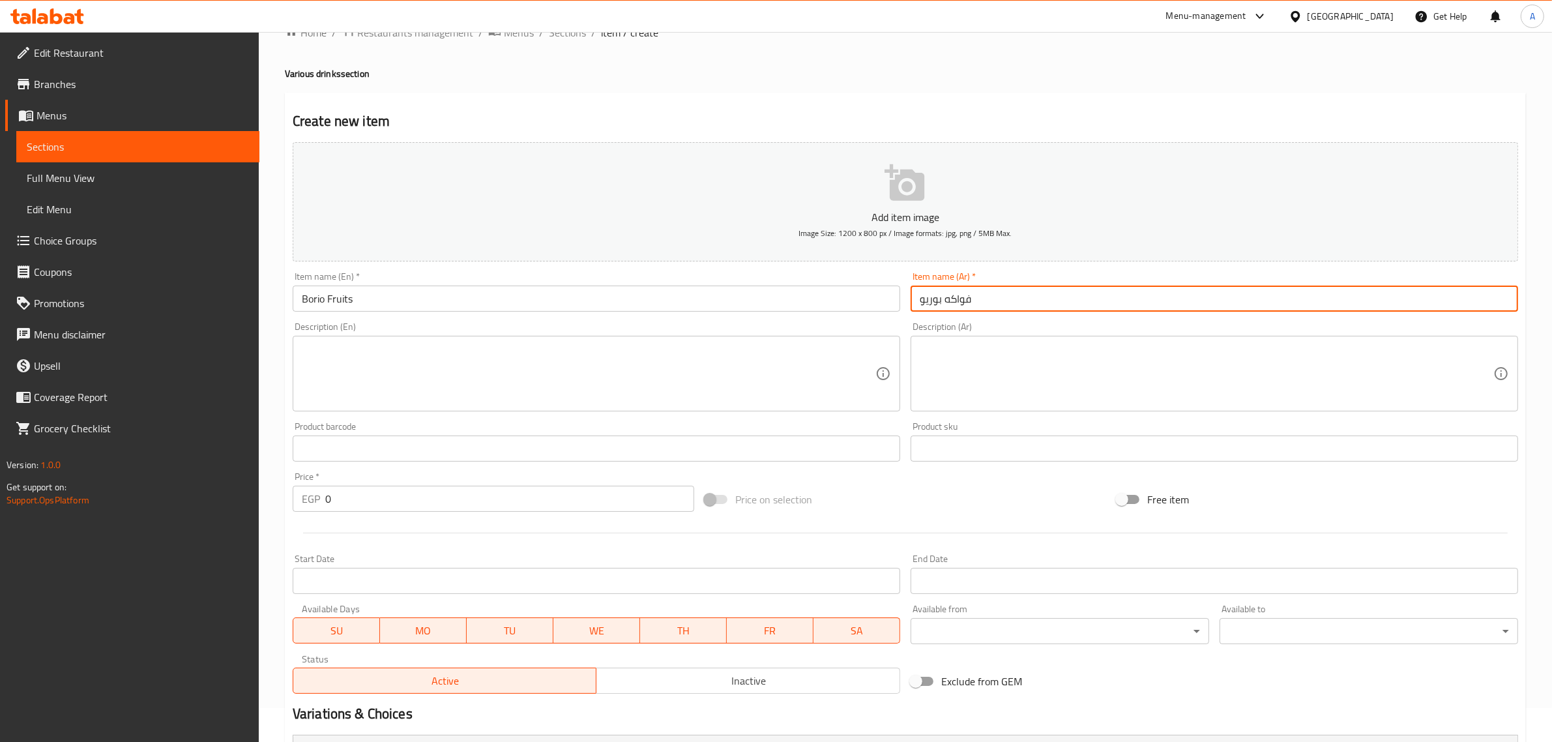
click at [963, 289] on input "فواكه بوريو" at bounding box center [1213, 298] width 607 height 26
click at [1017, 294] on input "بوريو" at bounding box center [1213, 298] width 607 height 26
paste input "فواكه"
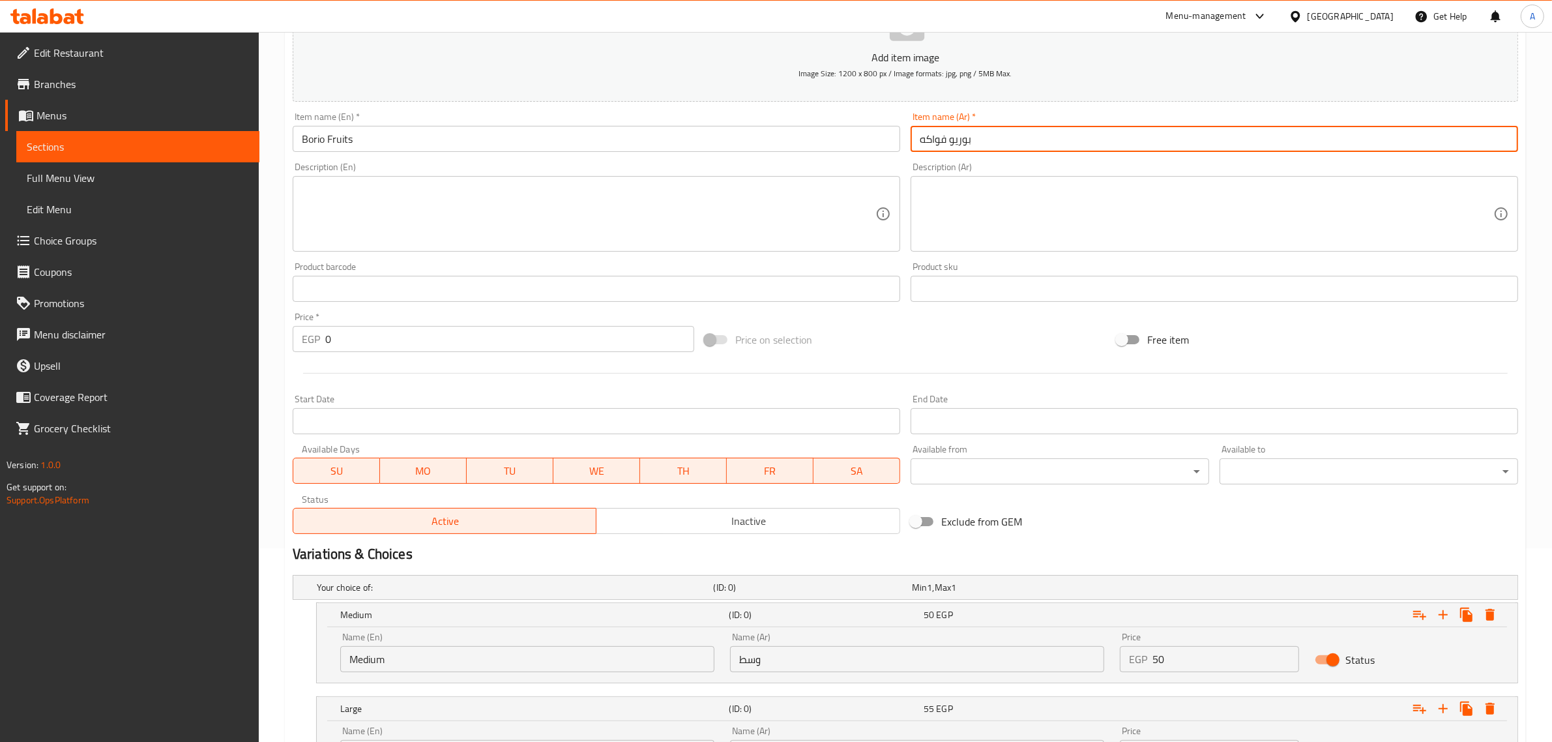
scroll to position [201, 0]
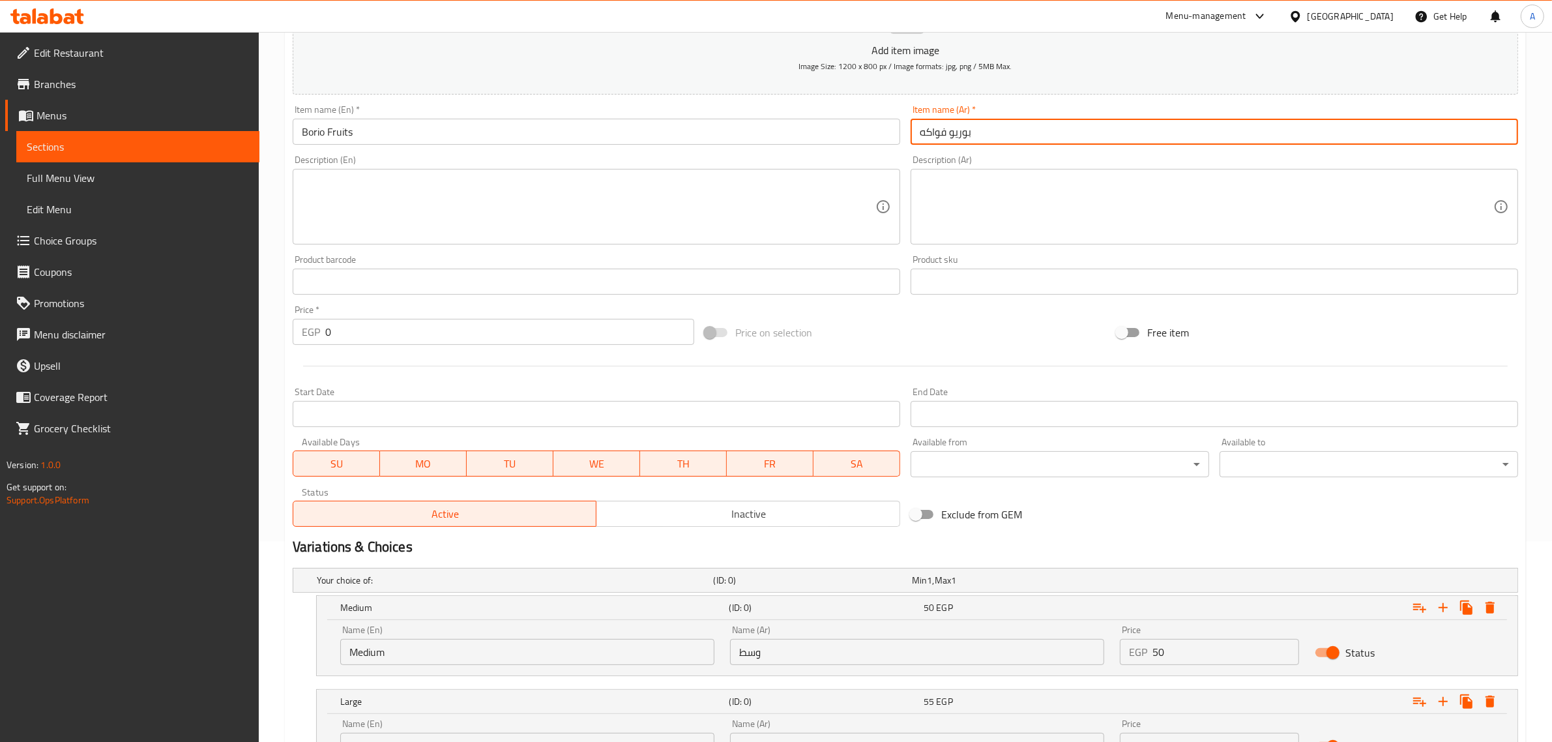
type input "بوريو فواكه"
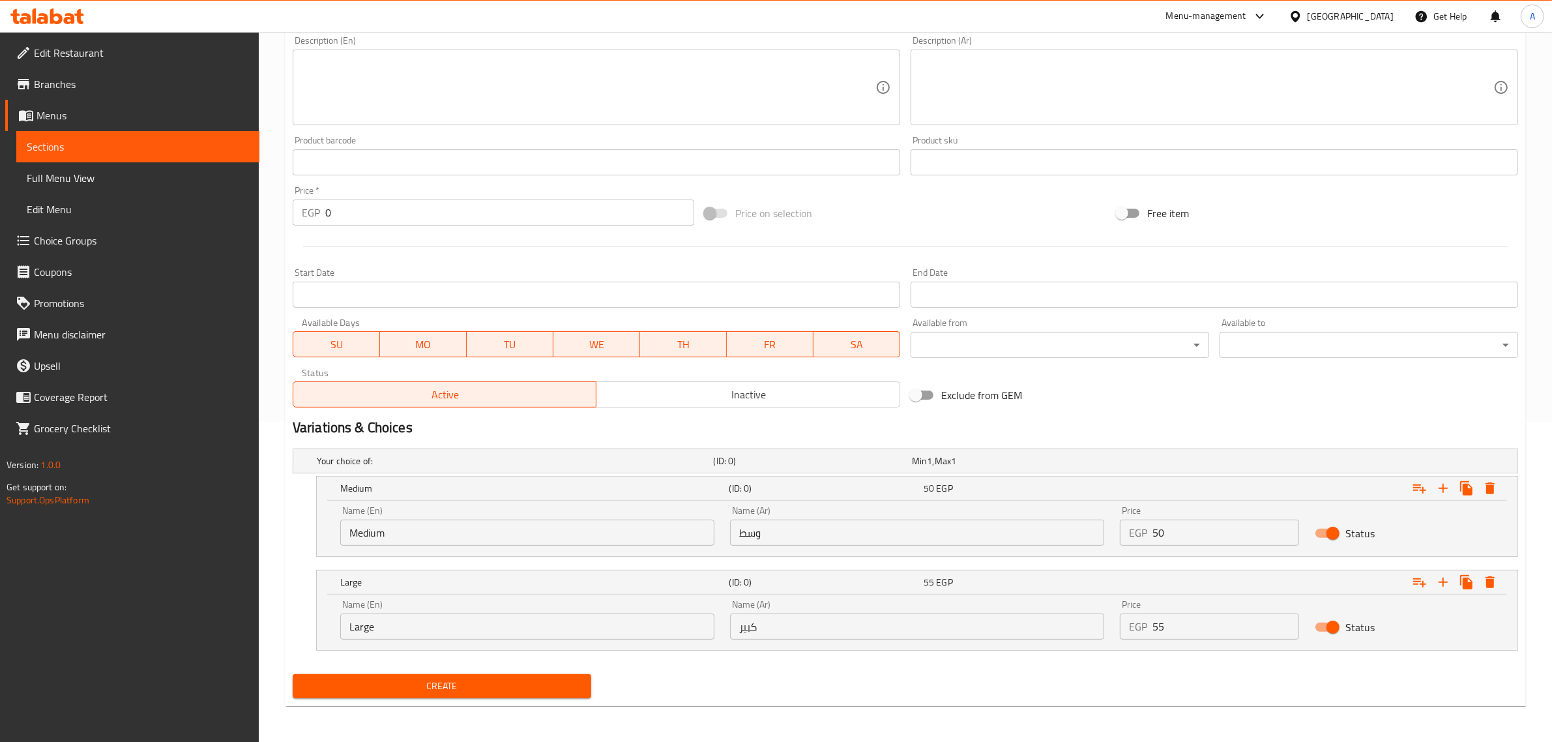
click at [478, 523] on input "Medium" at bounding box center [527, 532] width 374 height 26
type input "Choice"
click at [478, 523] on input "text" at bounding box center [527, 532] width 374 height 26
type input "Medium"
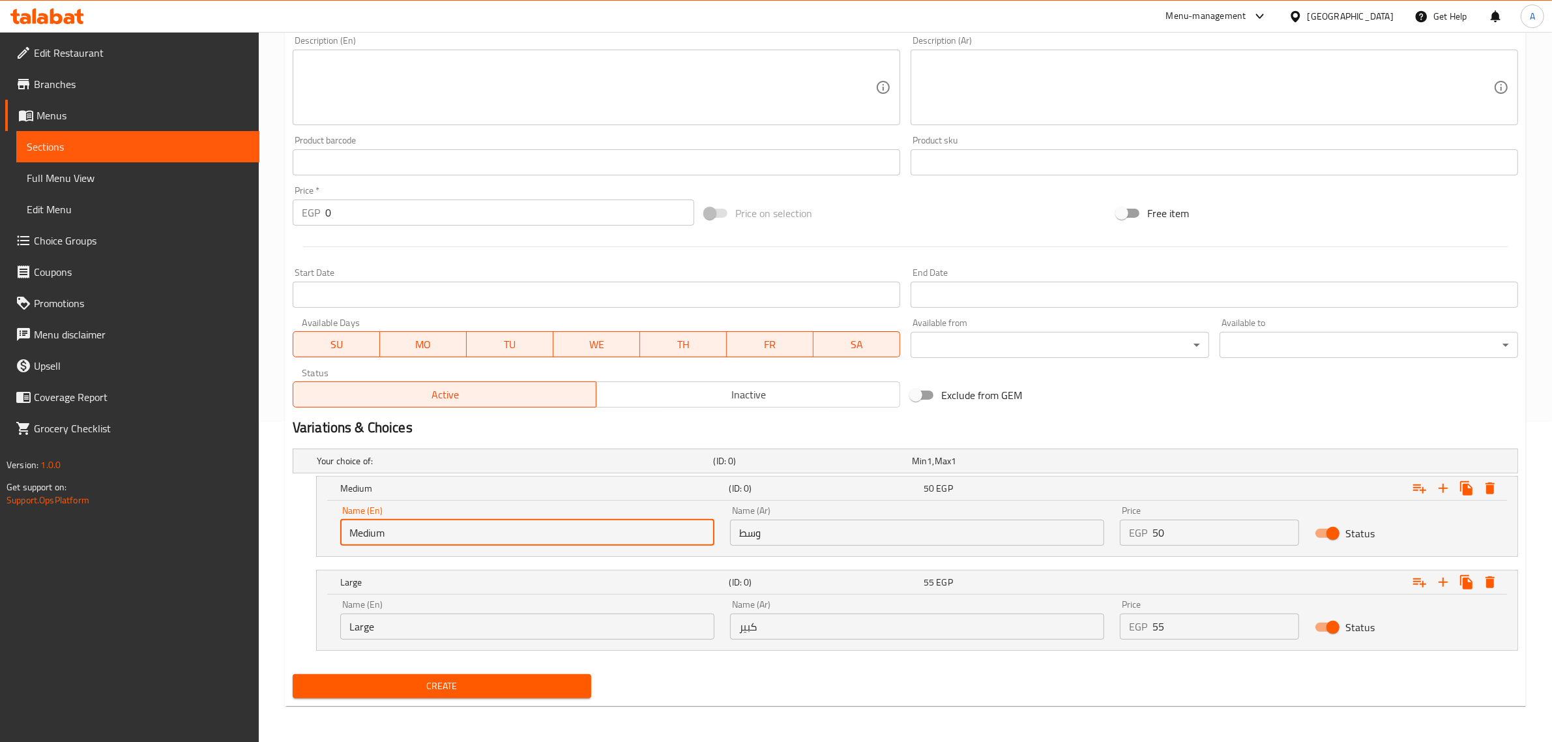
click at [400, 634] on input "Large" at bounding box center [527, 626] width 374 height 26
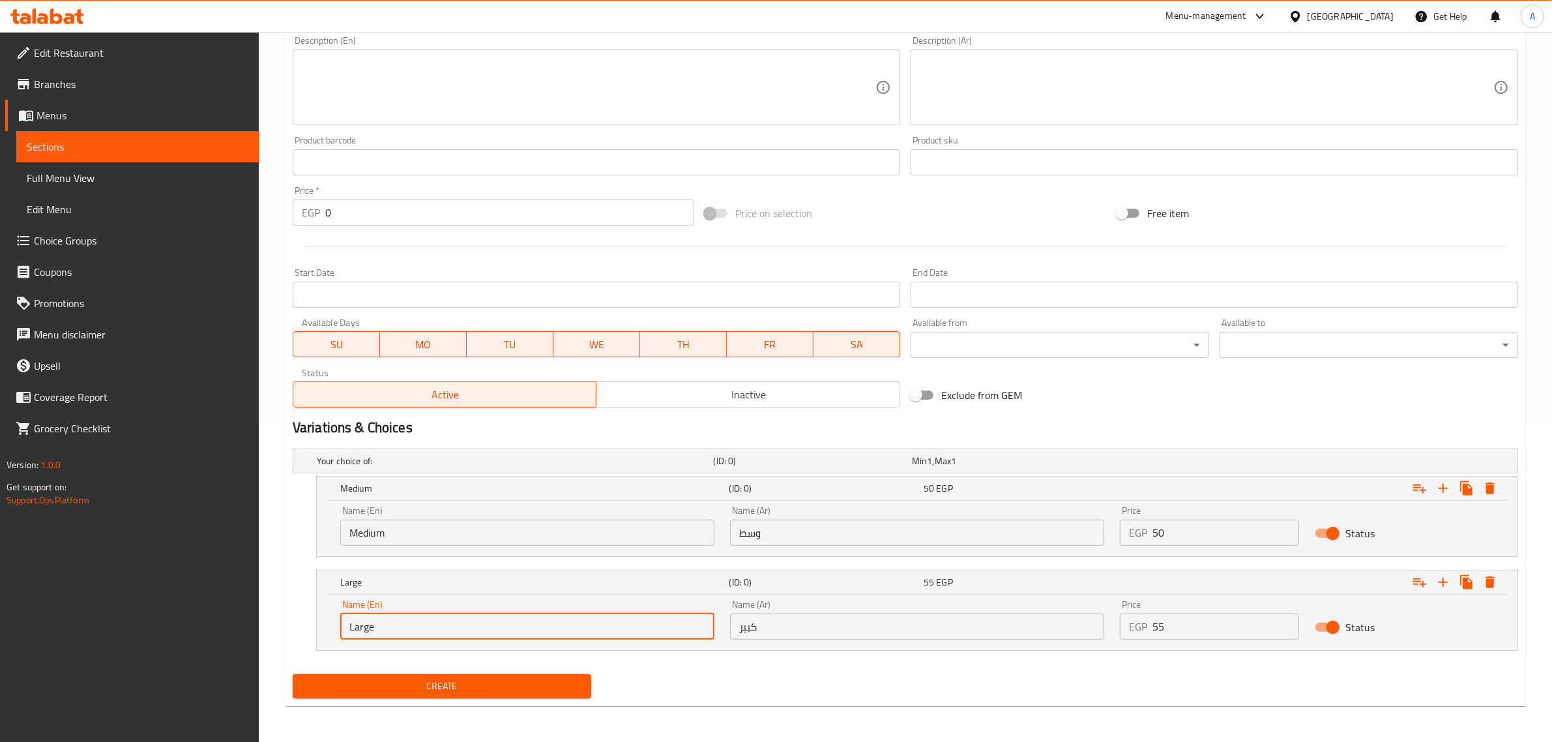
type input "Choice"
click at [400, 634] on input "Choice" at bounding box center [527, 626] width 374 height 26
click at [400, 633] on input "text" at bounding box center [527, 626] width 374 height 26
type input "Large"
click at [858, 540] on input "وسط" at bounding box center [917, 532] width 374 height 26
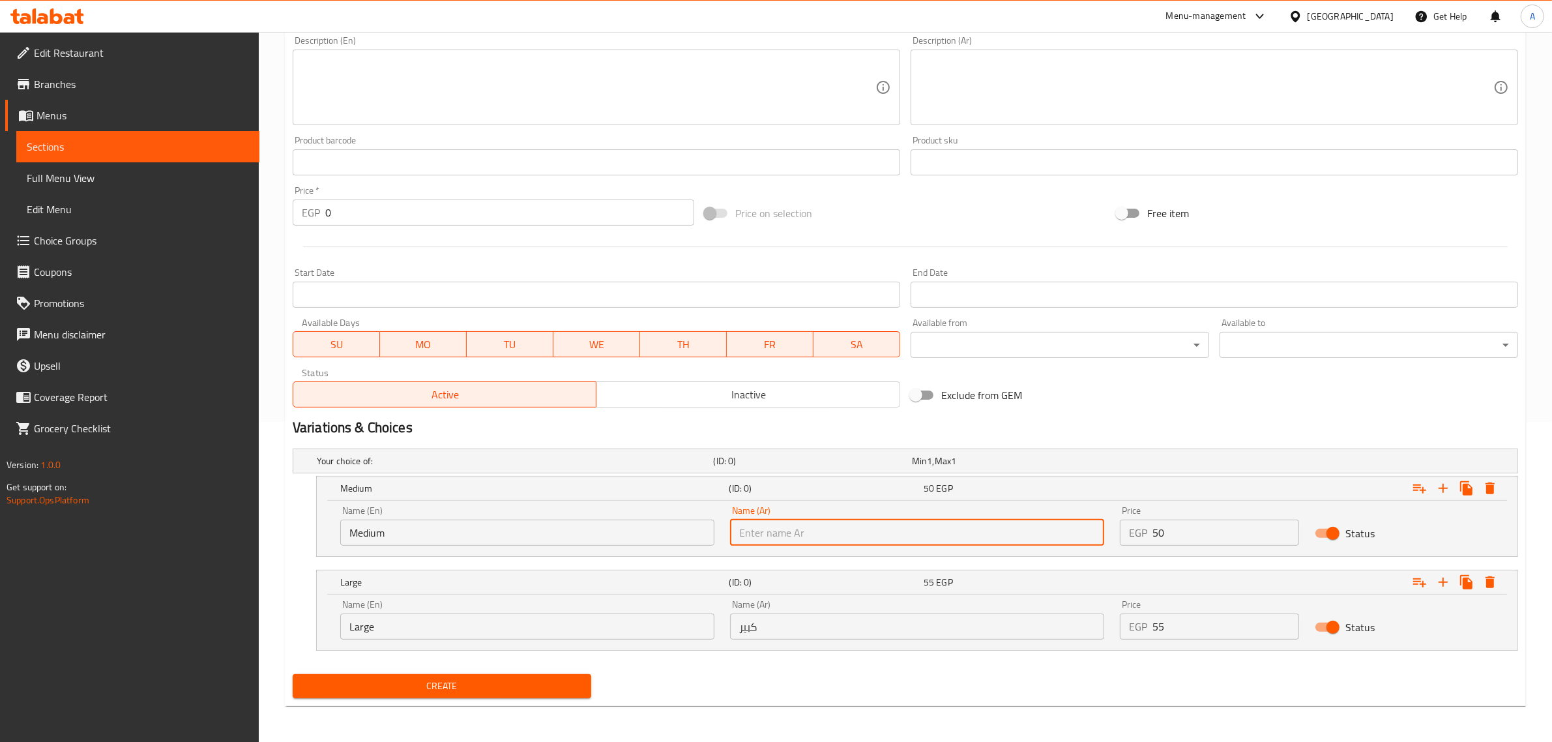
type input "وسط"
click at [808, 622] on input "كبير" at bounding box center [917, 626] width 374 height 26
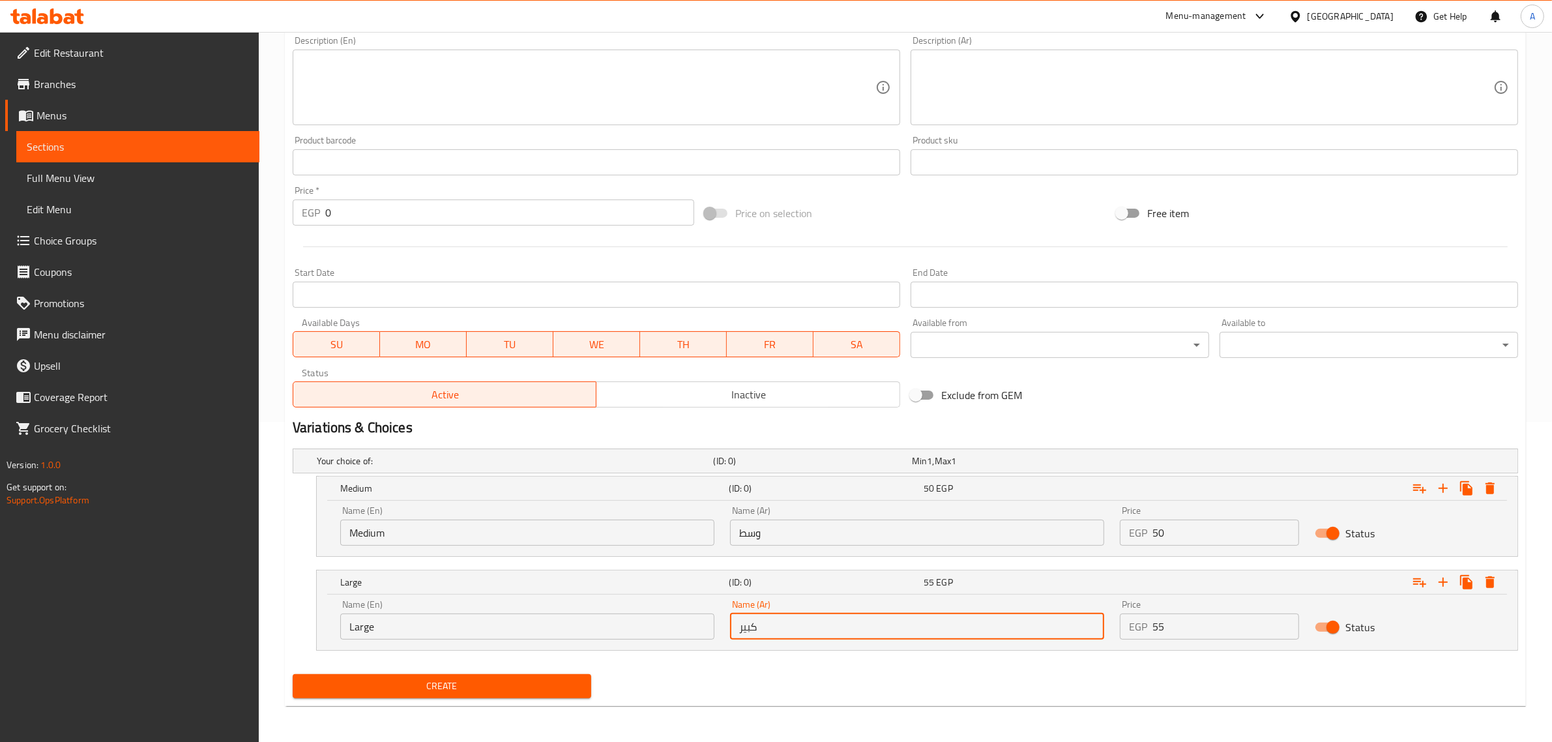
type input "كبير"
click at [1217, 534] on input "50" at bounding box center [1225, 532] width 147 height 26
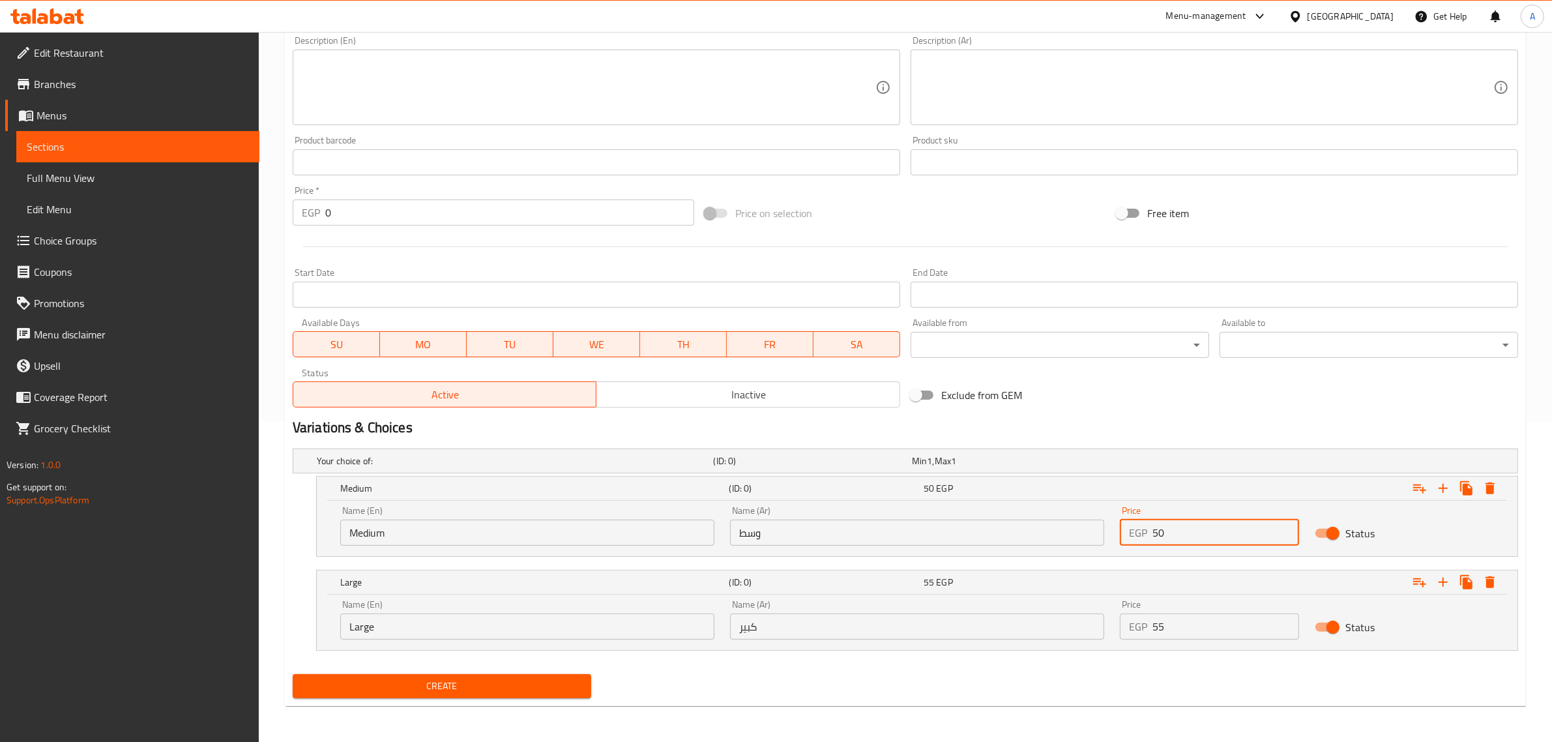
click at [1217, 534] on input "50" at bounding box center [1225, 532] width 147 height 26
type input "6"
type input "50"
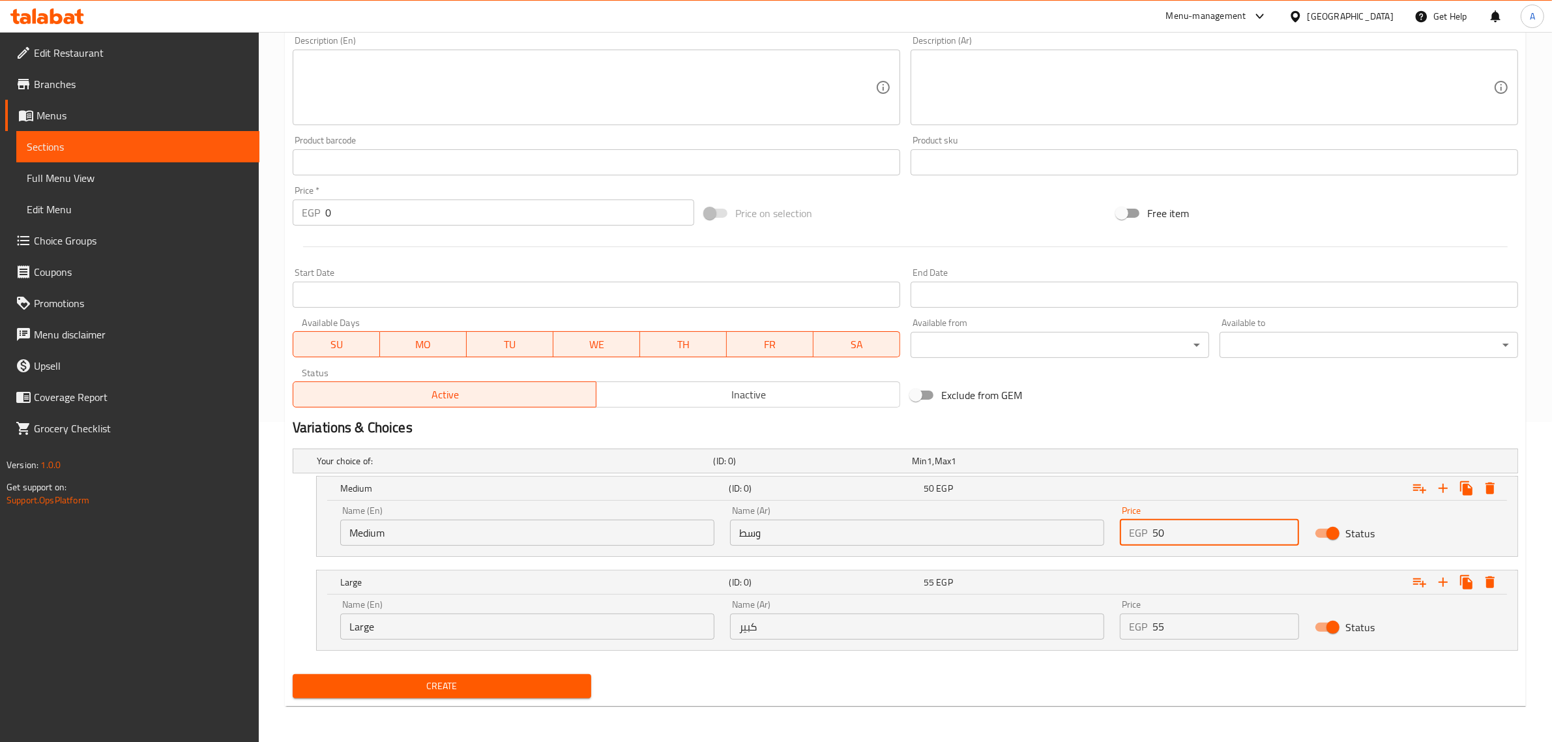
click at [1204, 620] on input "55" at bounding box center [1225, 626] width 147 height 26
type input "6"
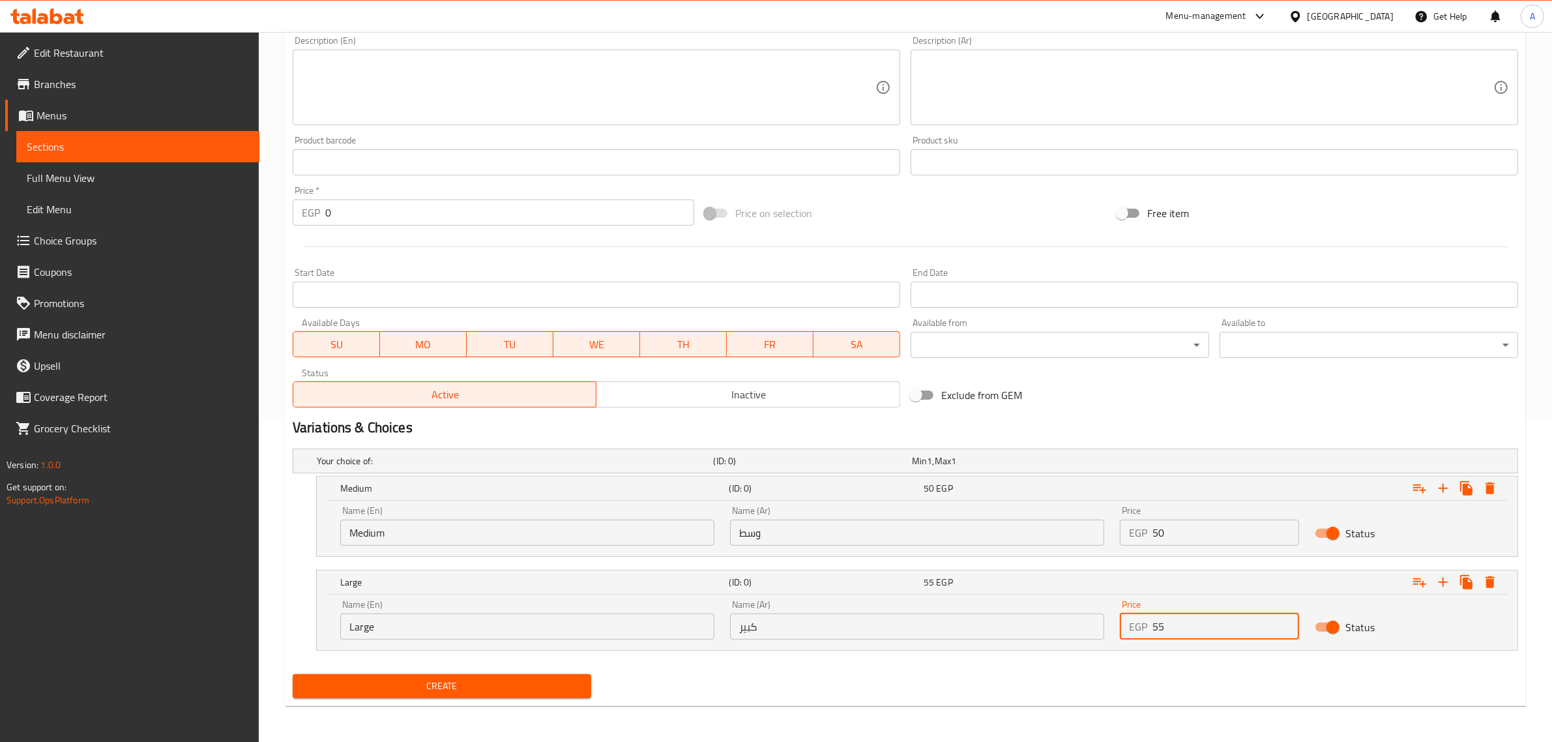
type input "55"
click at [583, 699] on div "Create" at bounding box center [441, 686] width 309 height 35
click at [525, 686] on span "Create" at bounding box center [442, 686] width 278 height 16
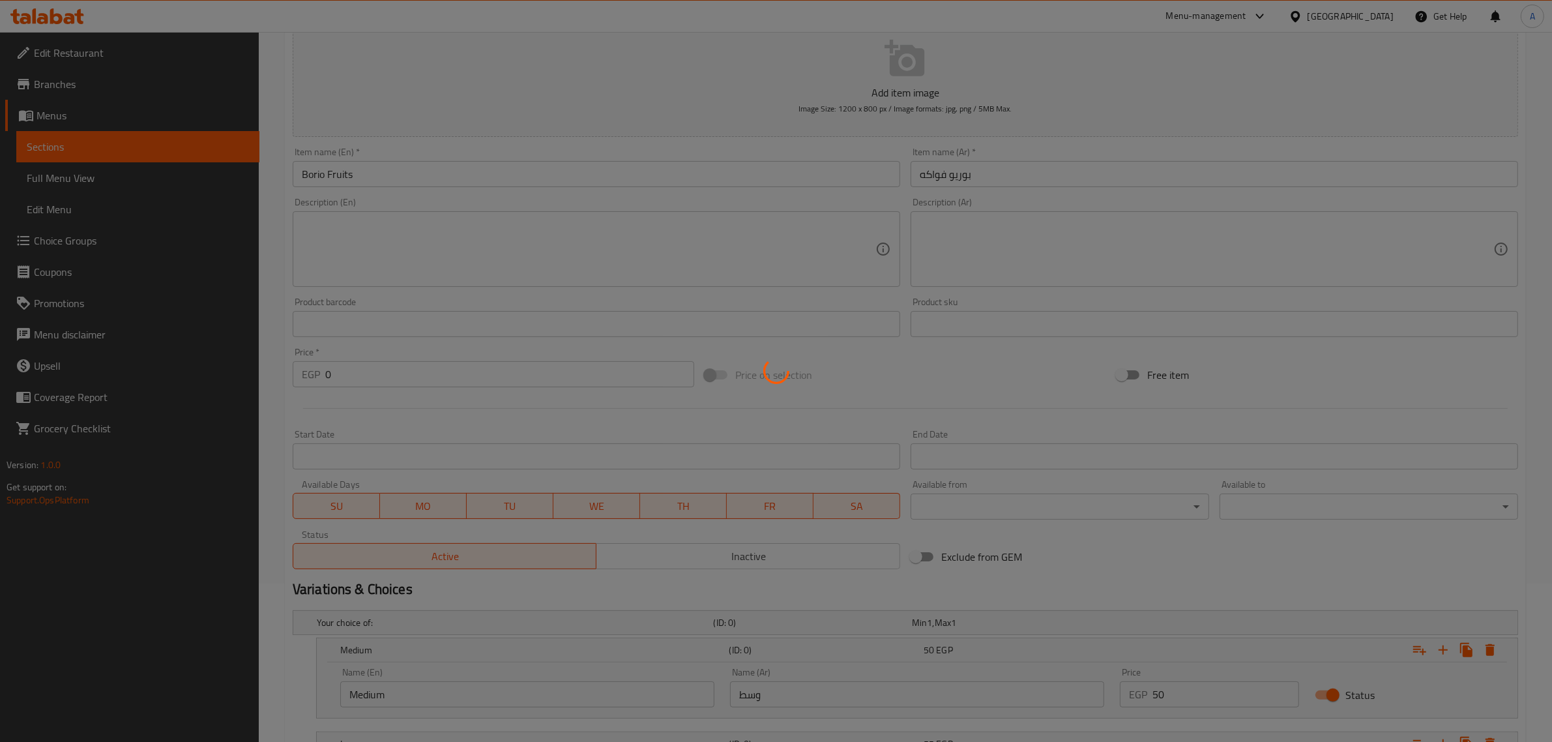
scroll to position [0, 0]
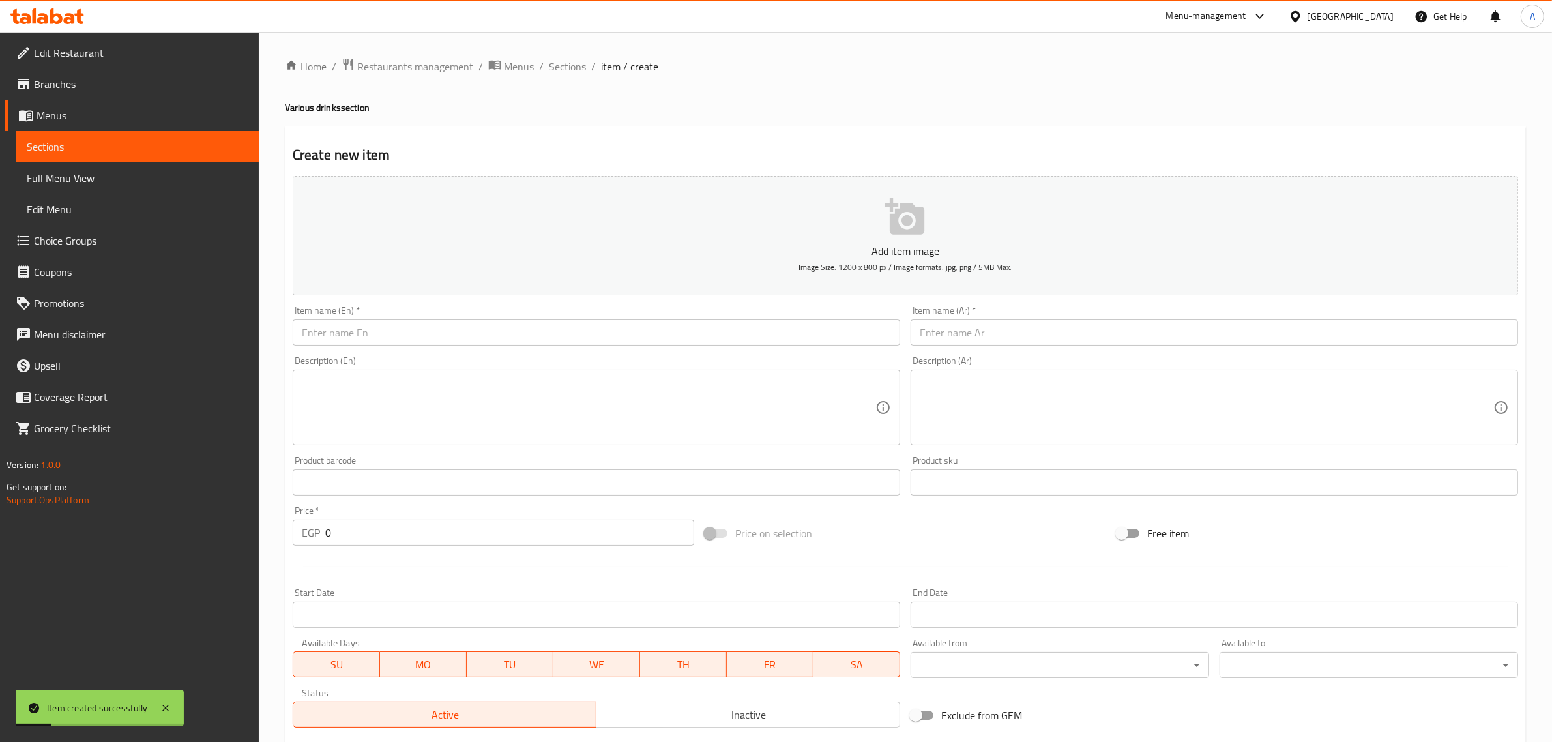
click at [441, 336] on input "text" at bounding box center [596, 332] width 607 height 26
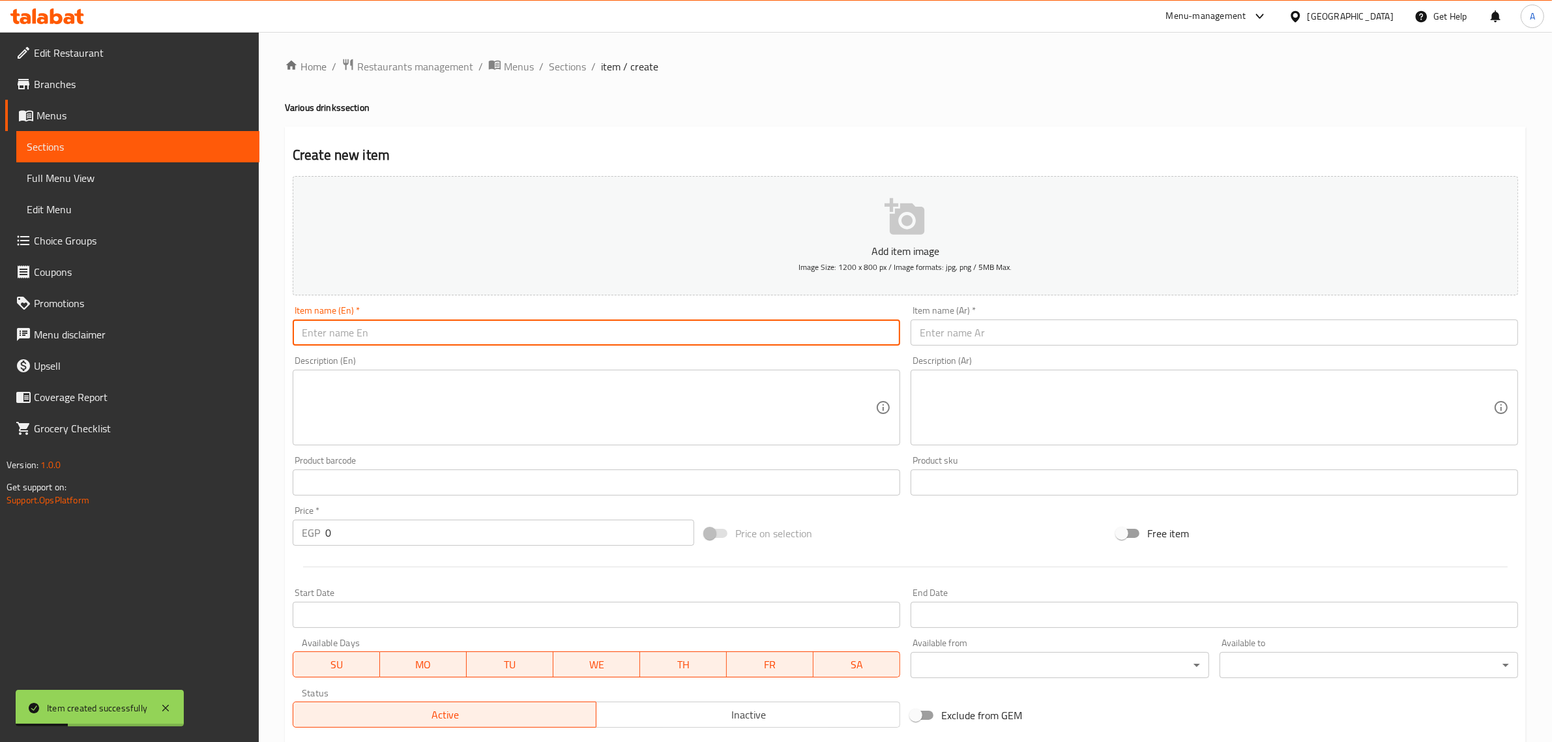
paste input "Choice"
click at [328, 327] on input "Choice" at bounding box center [596, 332] width 607 height 26
paste input "Borio Fruits"
click at [385, 330] on input "Borio Fruits" at bounding box center [596, 332] width 607 height 26
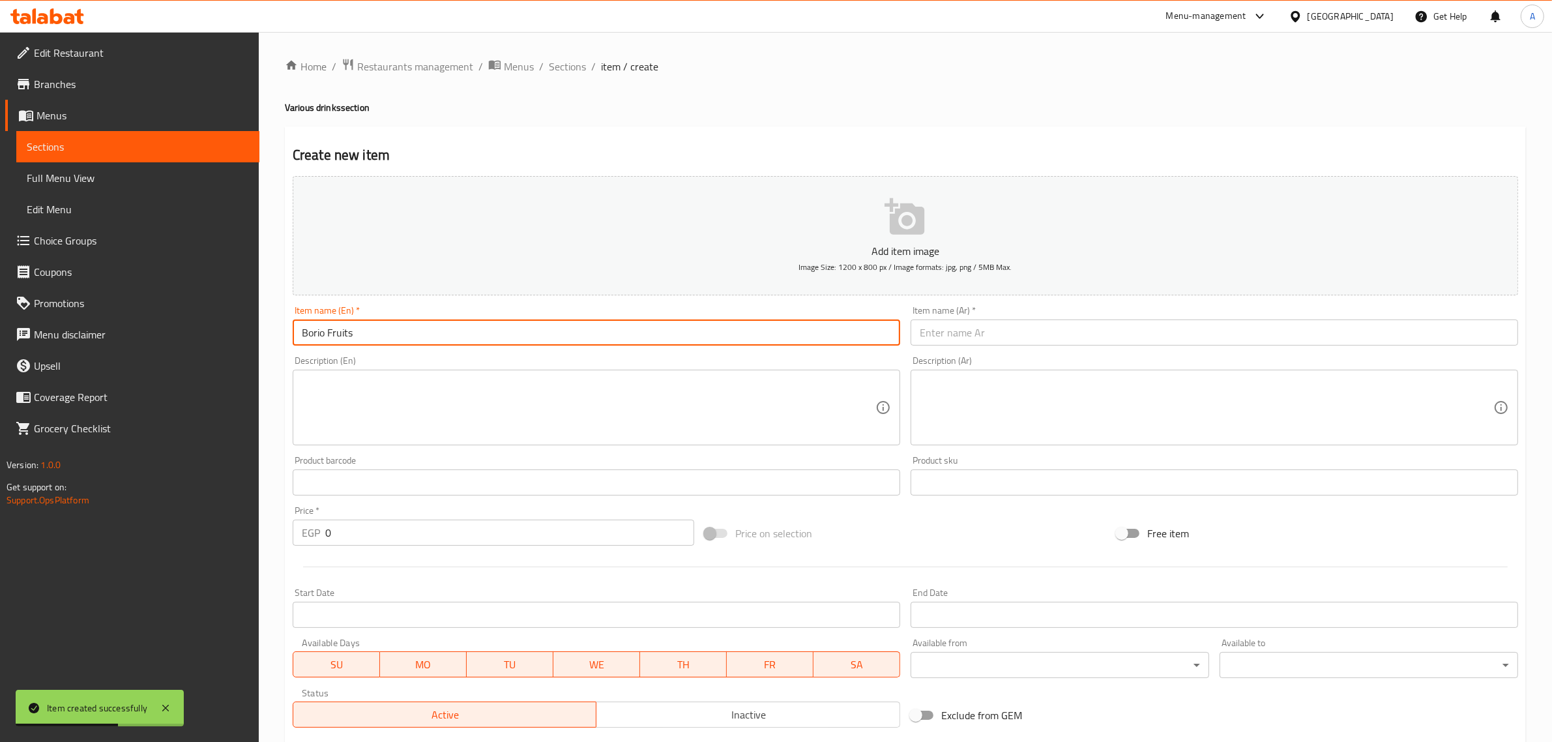
click at [385, 330] on input "Borio Fruits" at bounding box center [596, 332] width 607 height 26
click at [345, 332] on input "Borio Fruits" at bounding box center [596, 332] width 607 height 26
click at [373, 332] on input "[PERSON_NAME]" at bounding box center [596, 332] width 607 height 26
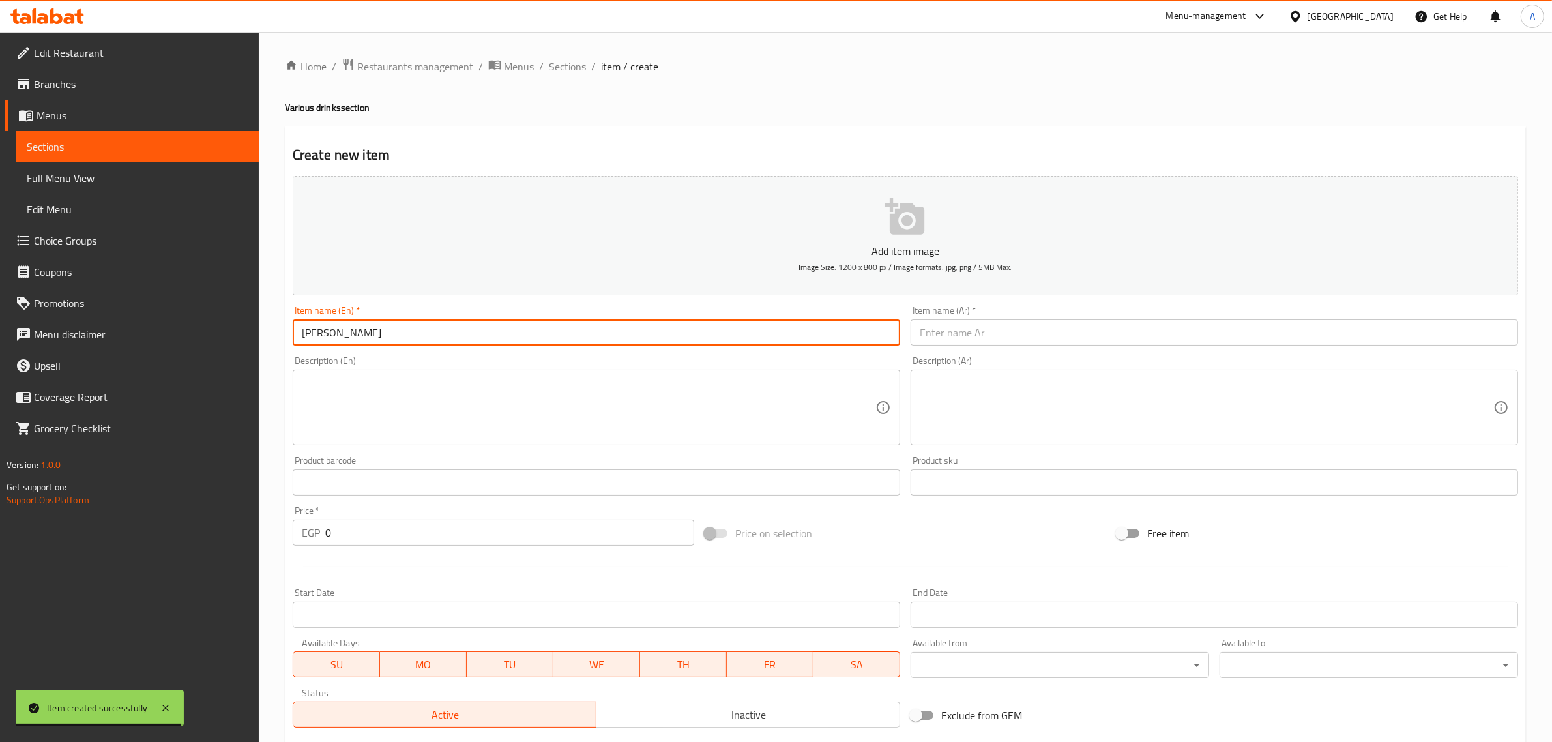
click at [373, 332] on input "[PERSON_NAME]" at bounding box center [596, 332] width 607 height 26
type input "[PERSON_NAME]"
click at [965, 325] on input "text" at bounding box center [1213, 332] width 607 height 26
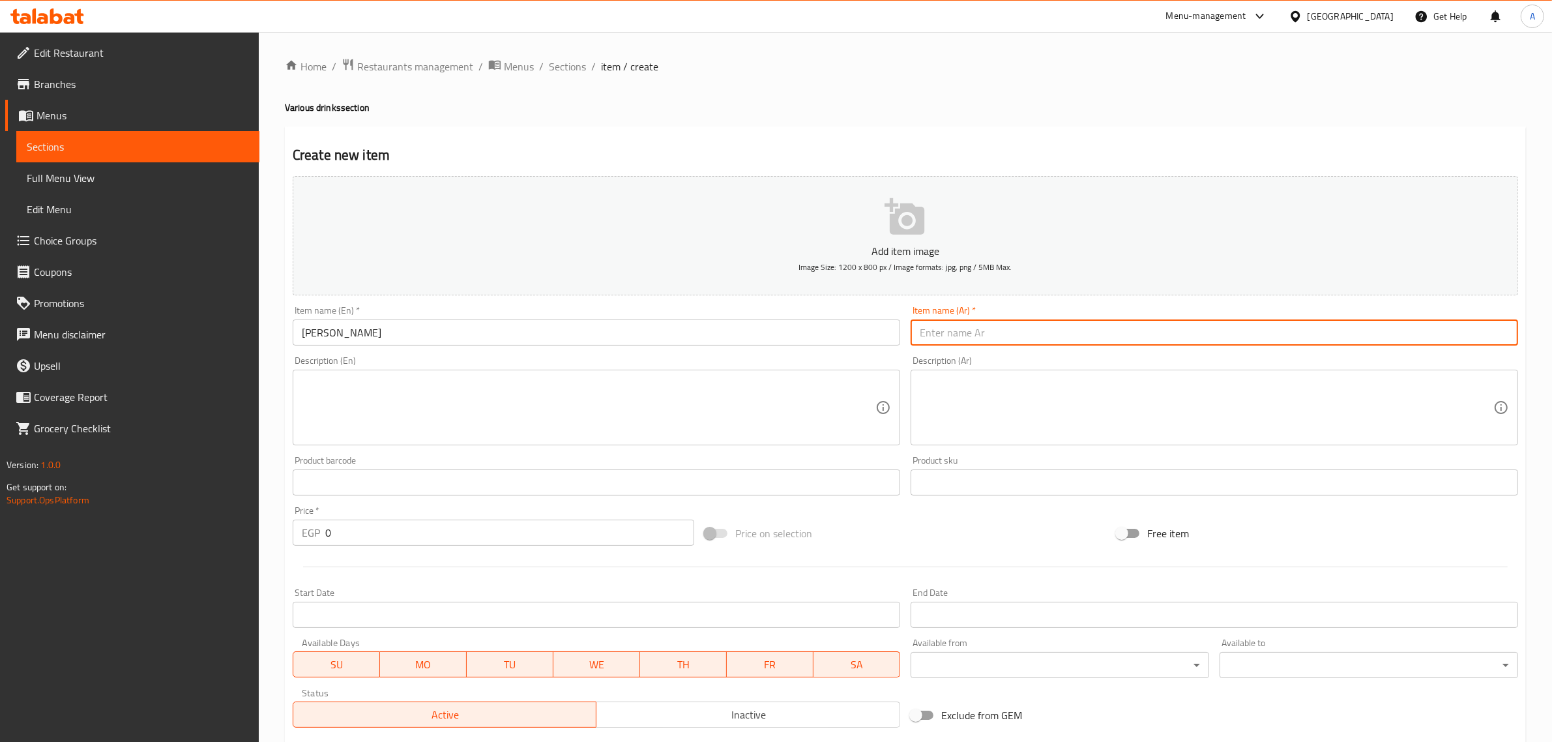
paste input "بوريو فاتح"
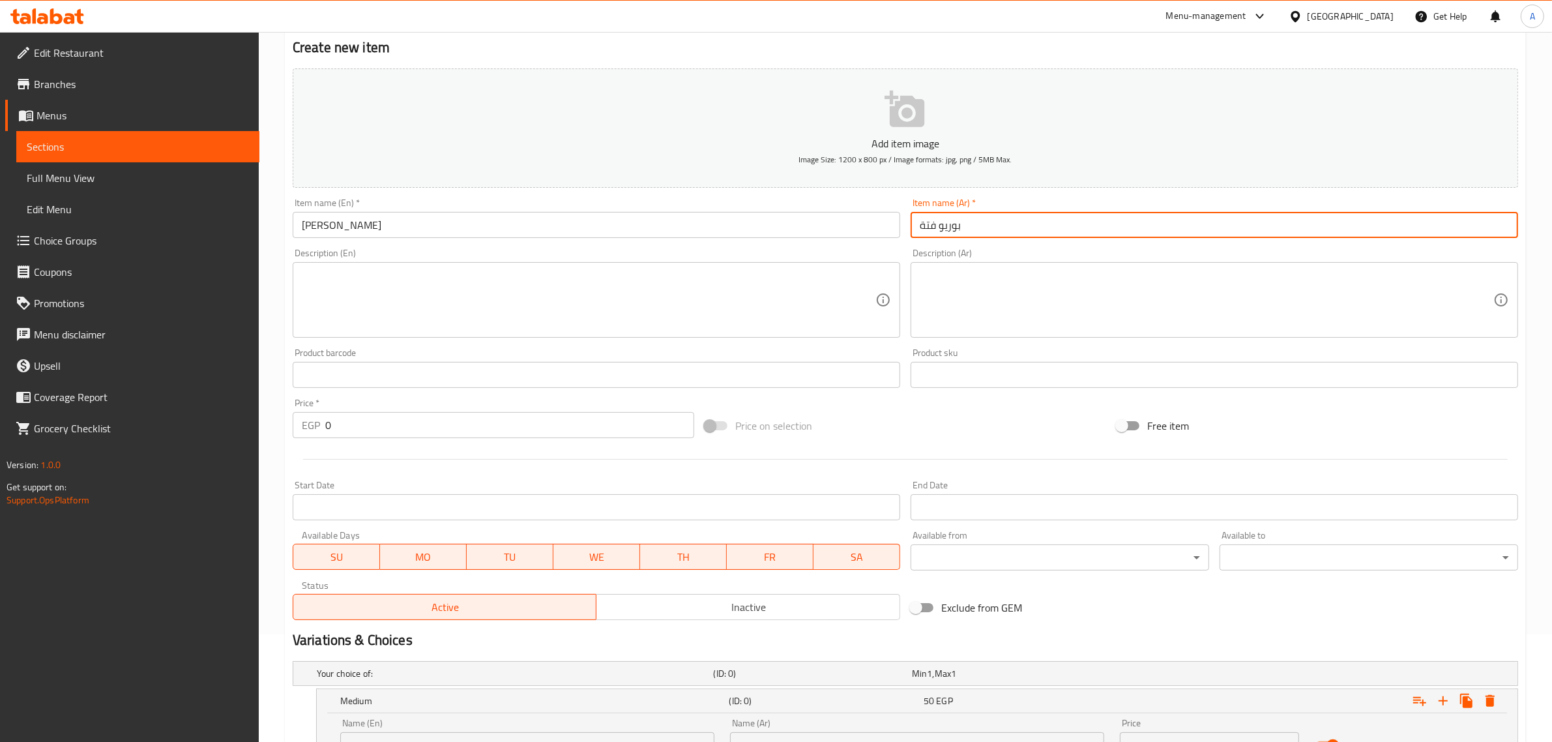
scroll to position [320, 0]
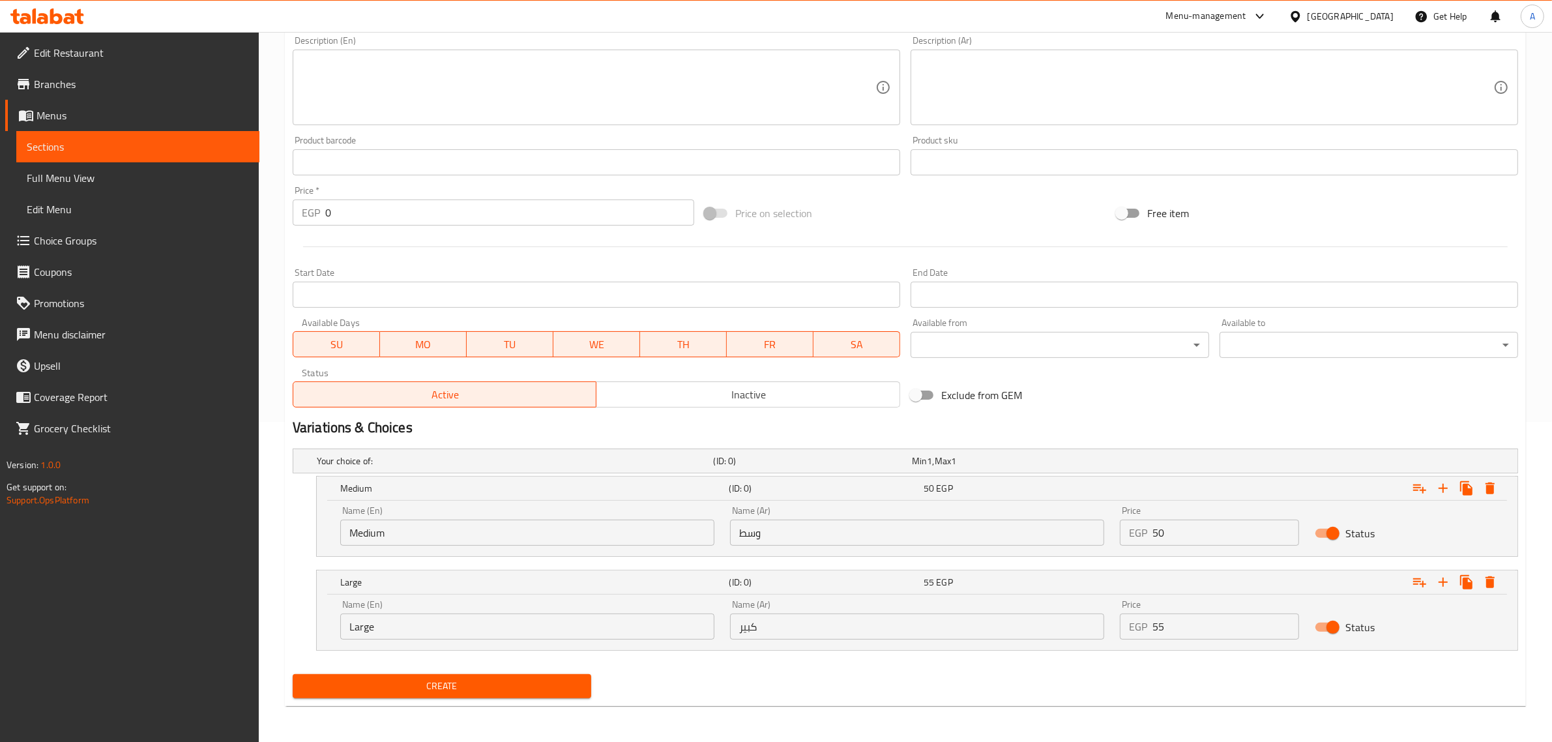
type input "بوريو فتة"
click at [471, 532] on input "Medium" at bounding box center [527, 532] width 374 height 26
type input "Choice"
click at [471, 532] on input "text" at bounding box center [527, 532] width 374 height 26
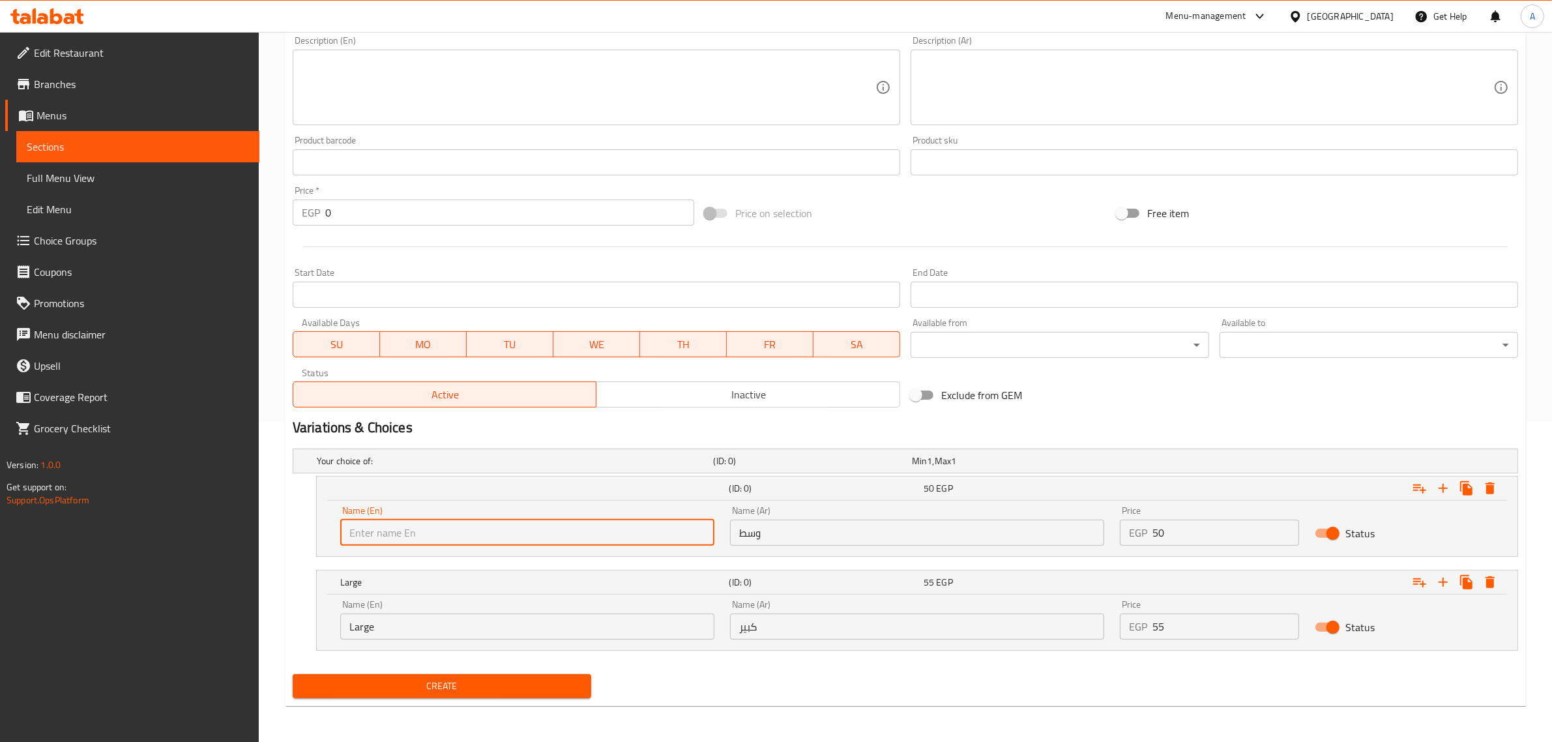
type input "Medium"
click at [414, 636] on input "Large" at bounding box center [527, 626] width 374 height 26
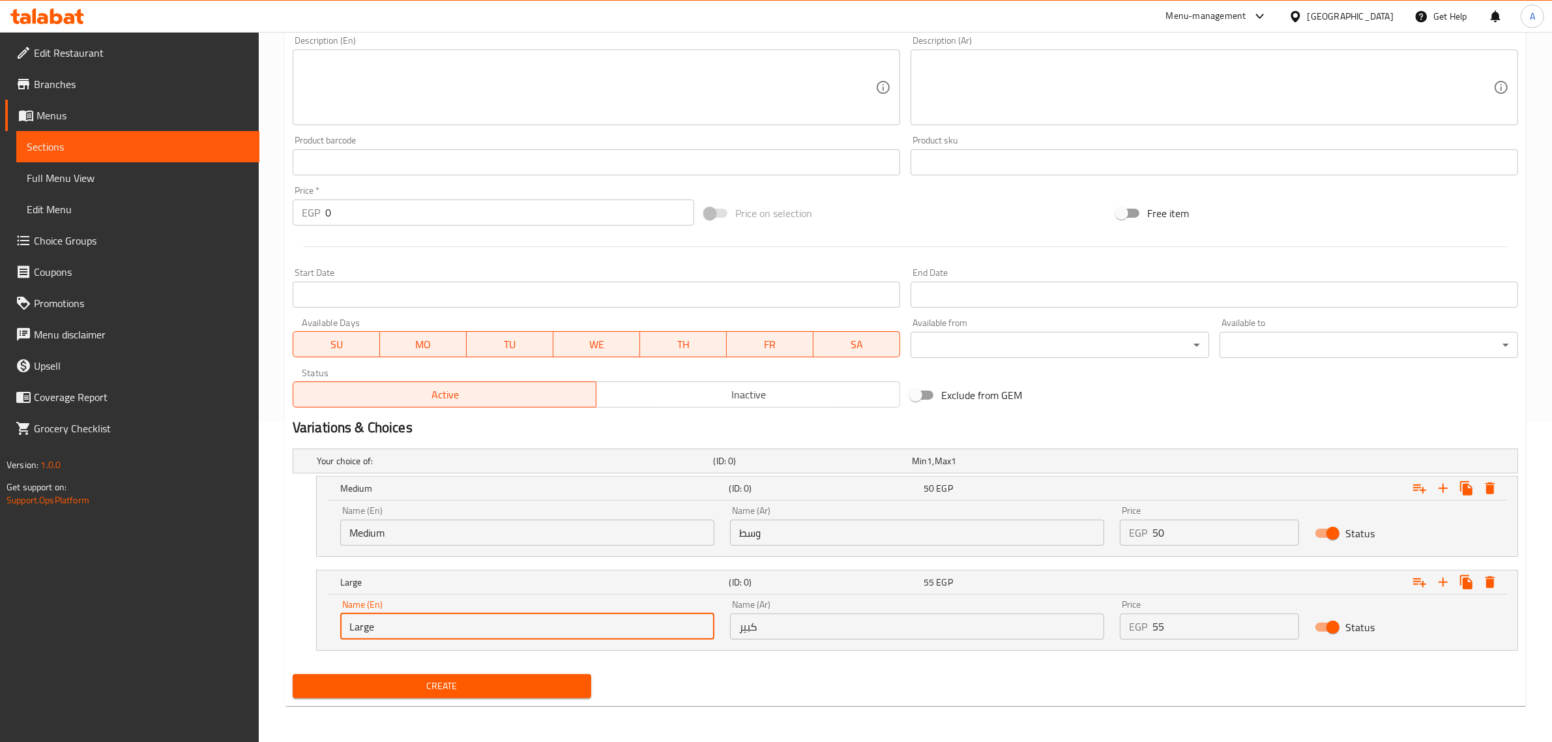
click at [413, 637] on input "Large" at bounding box center [527, 626] width 374 height 26
type input "Choice"
click at [413, 637] on input "Choice" at bounding box center [527, 626] width 374 height 26
click at [413, 637] on input "text" at bounding box center [527, 626] width 374 height 26
type input "Large"
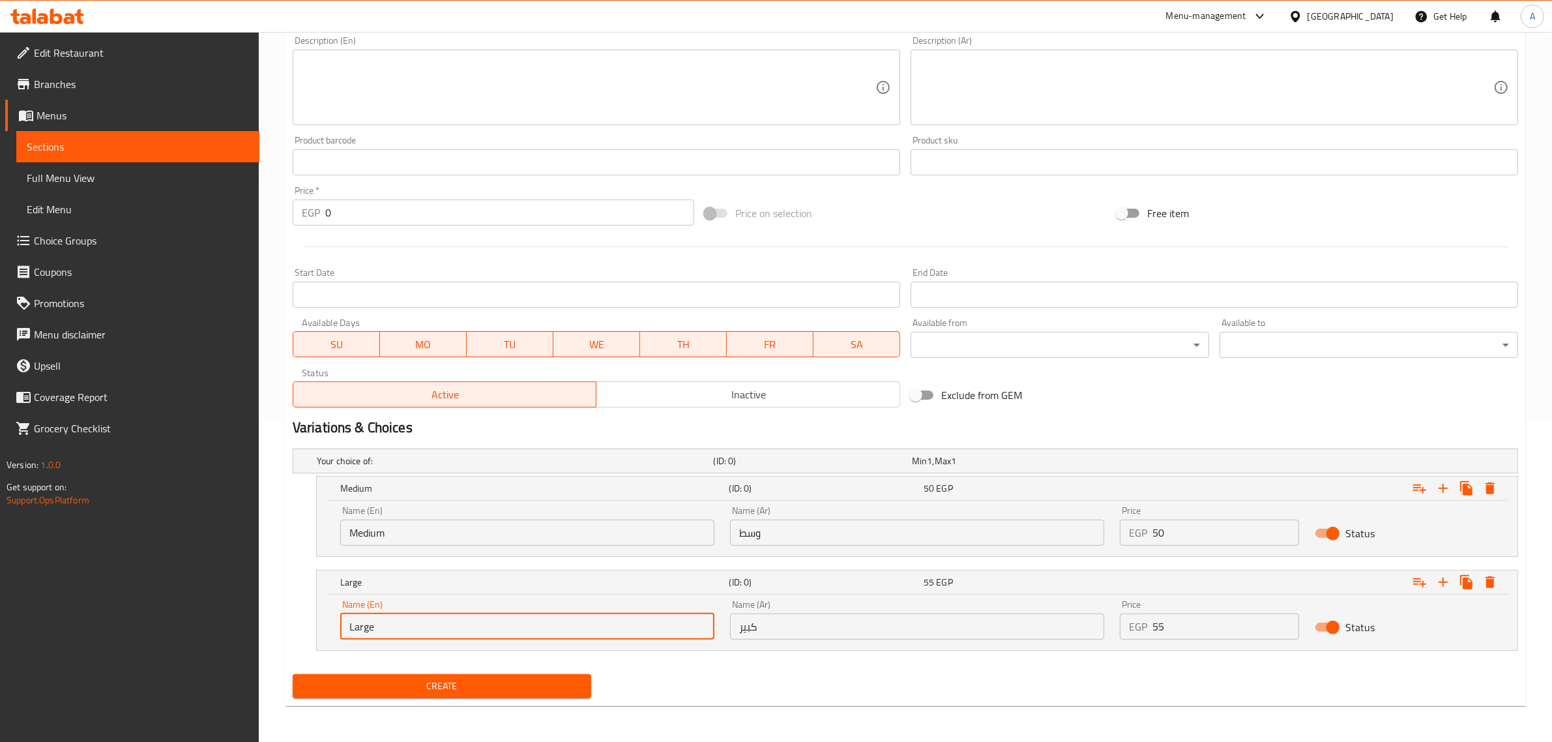
click at [846, 536] on input "وسط" at bounding box center [917, 532] width 374 height 26
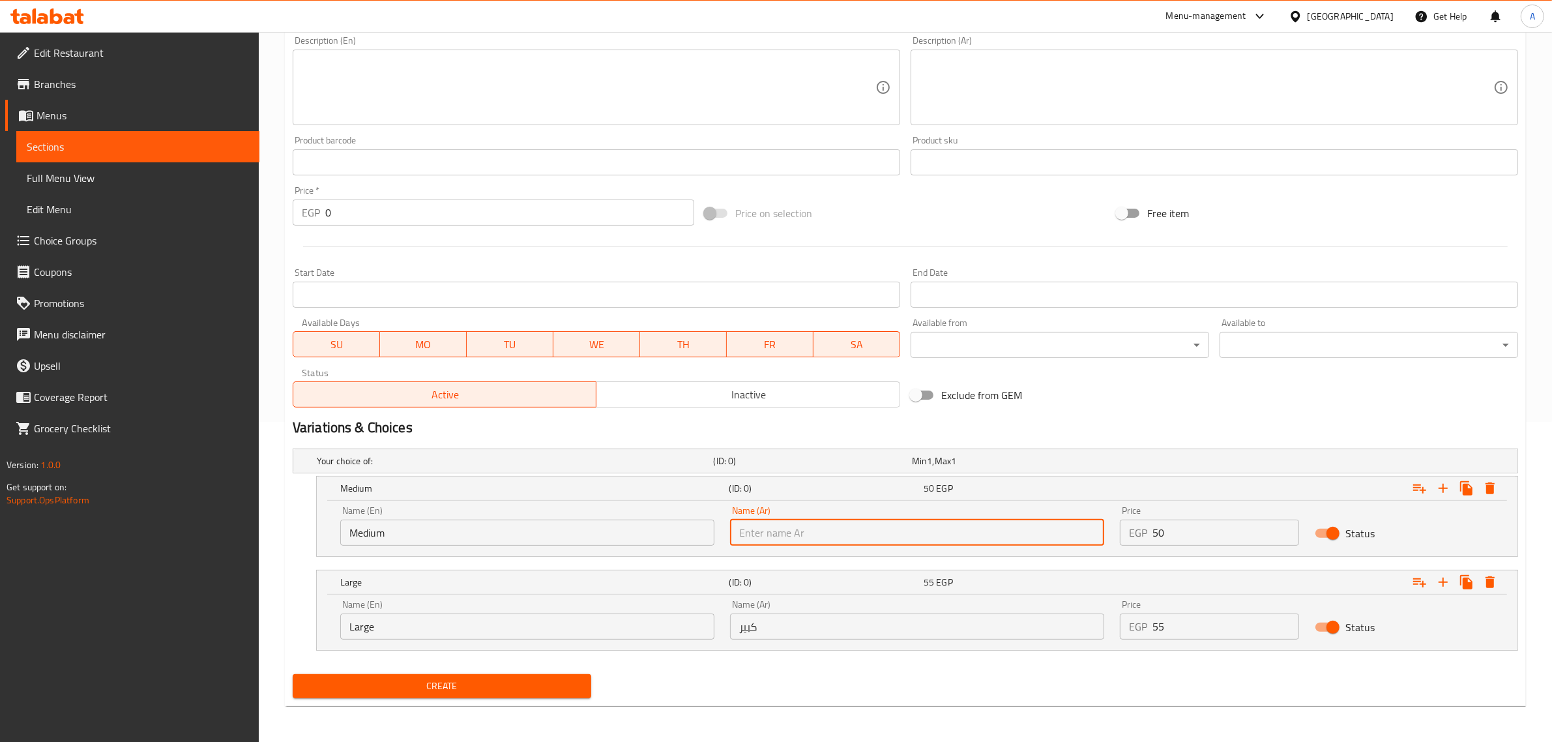
type input "وسط"
click at [806, 626] on input "كبير" at bounding box center [917, 626] width 374 height 26
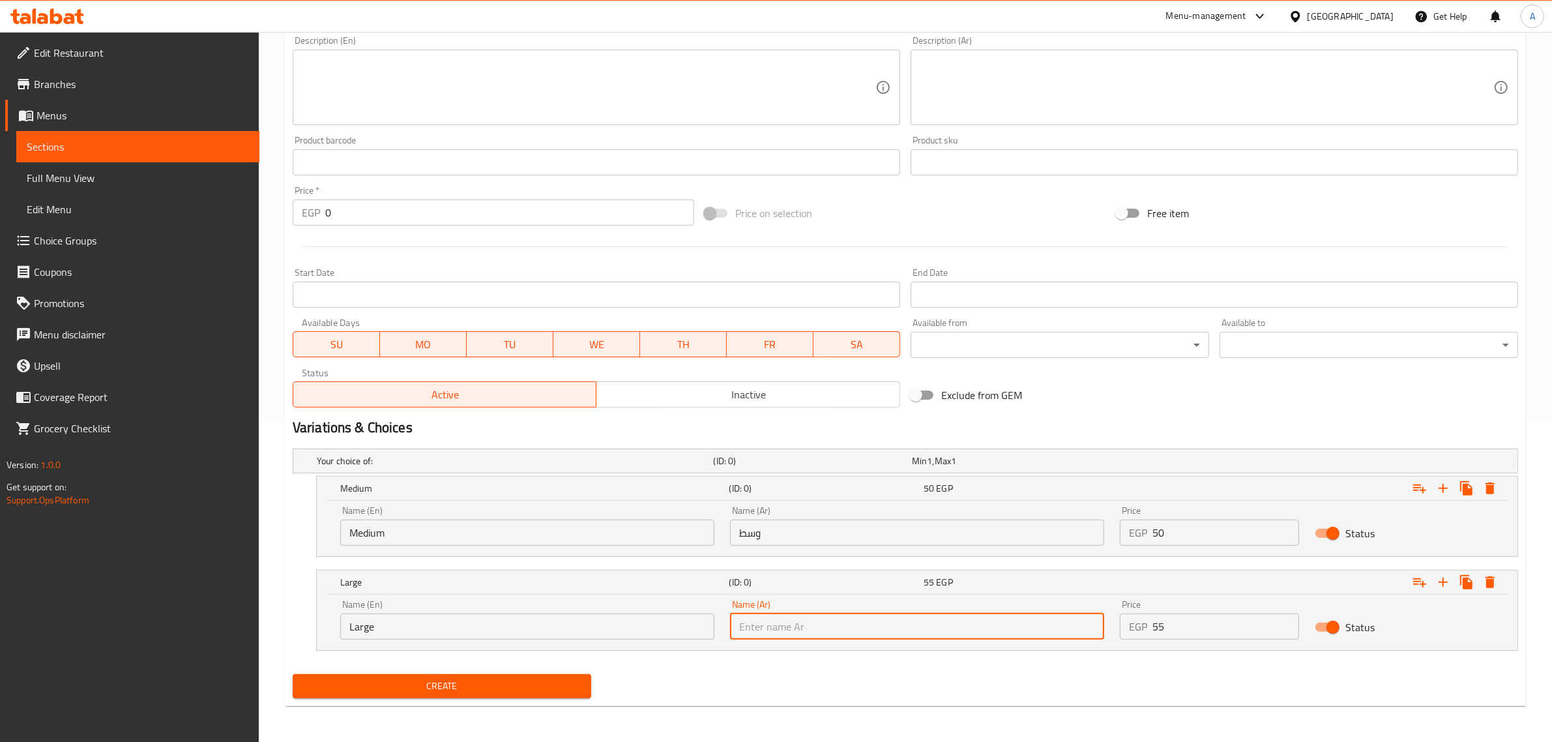
type input "كبير"
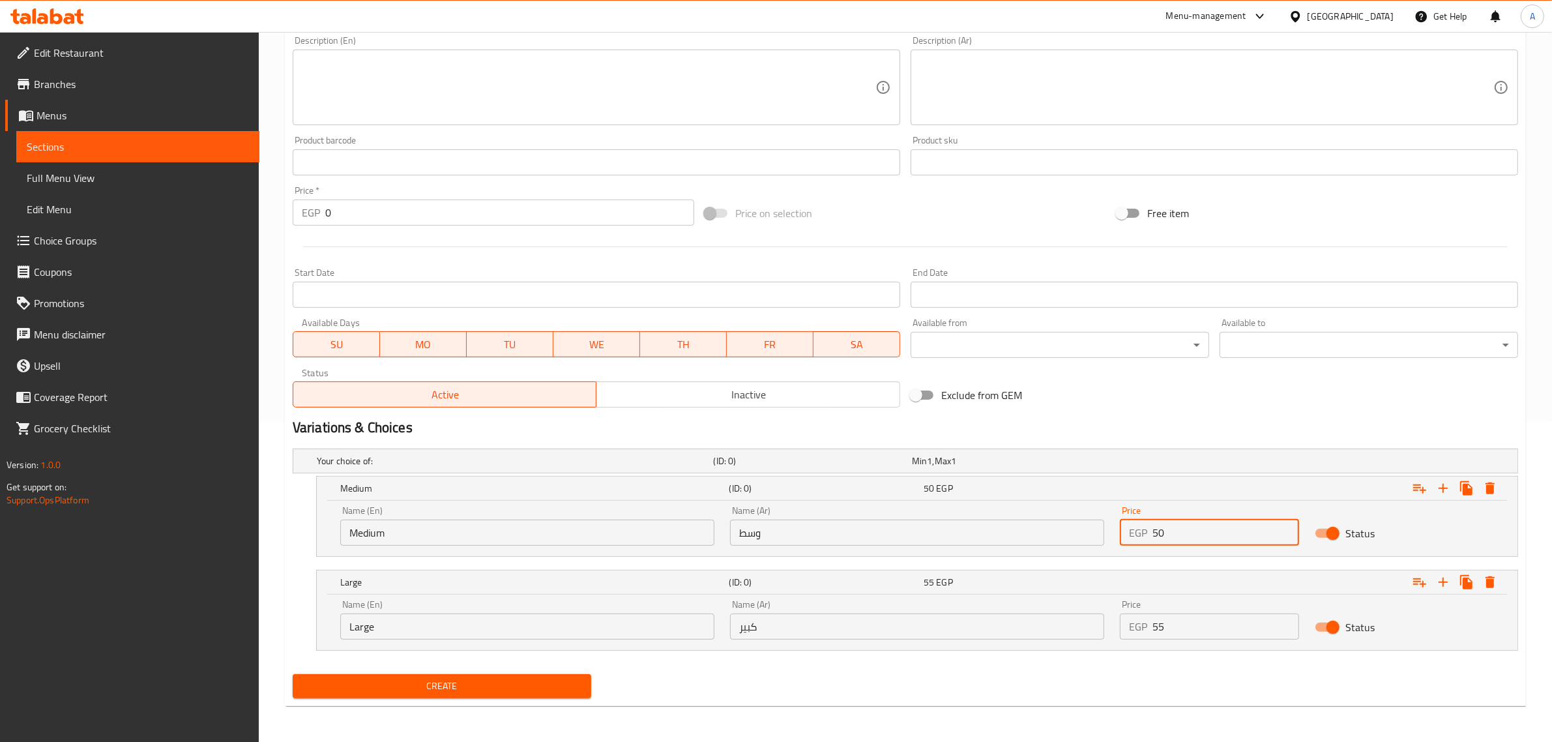
click at [1176, 528] on input "50" at bounding box center [1225, 532] width 147 height 26
type input "50"
drag, startPoint x: 1191, startPoint y: 607, endPoint x: 1178, endPoint y: 631, distance: 26.8
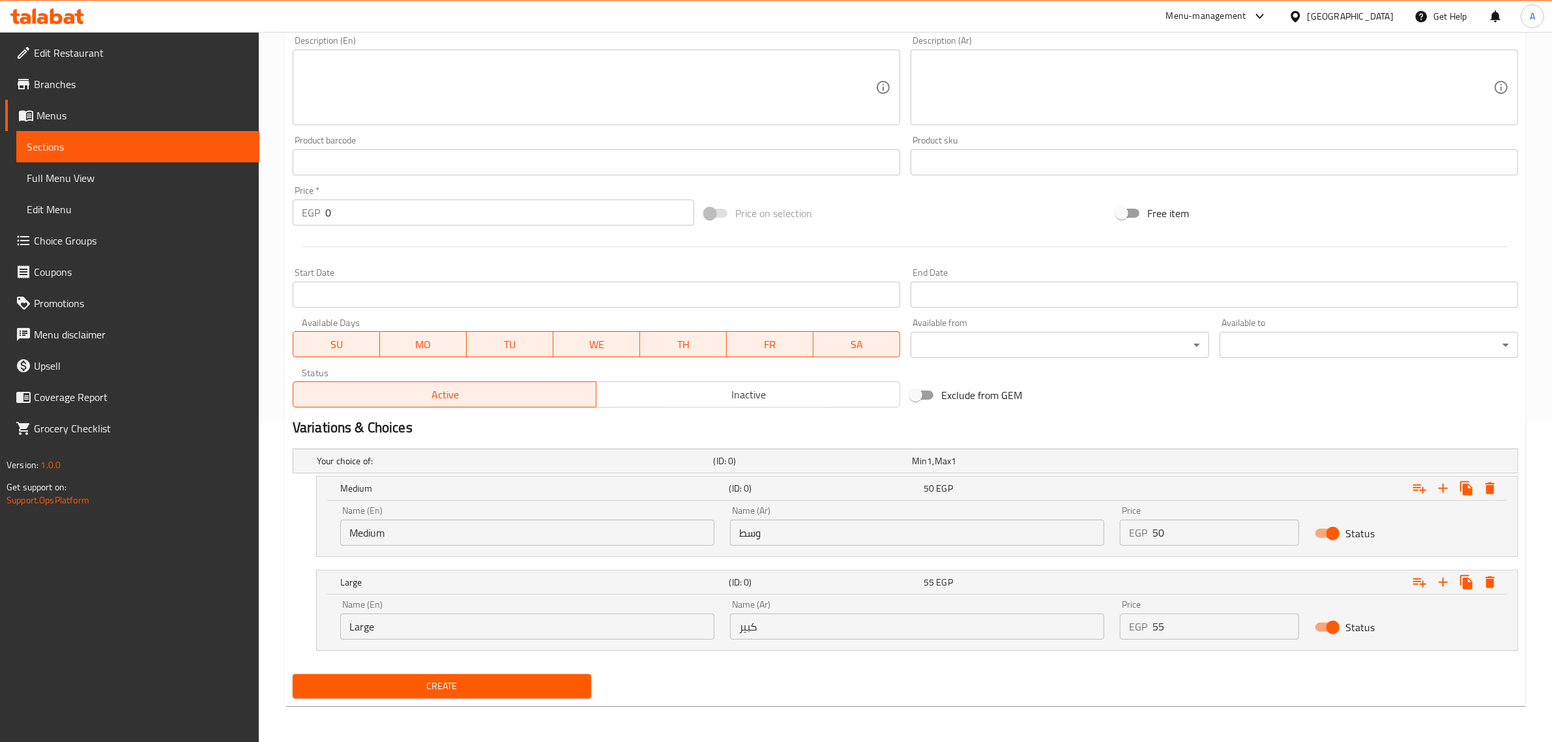
click at [1191, 616] on div "Price EGP 55 Price" at bounding box center [1209, 620] width 179 height 40
click at [1178, 631] on input "55" at bounding box center [1225, 626] width 147 height 26
click at [1173, 630] on input "55" at bounding box center [1225, 626] width 147 height 26
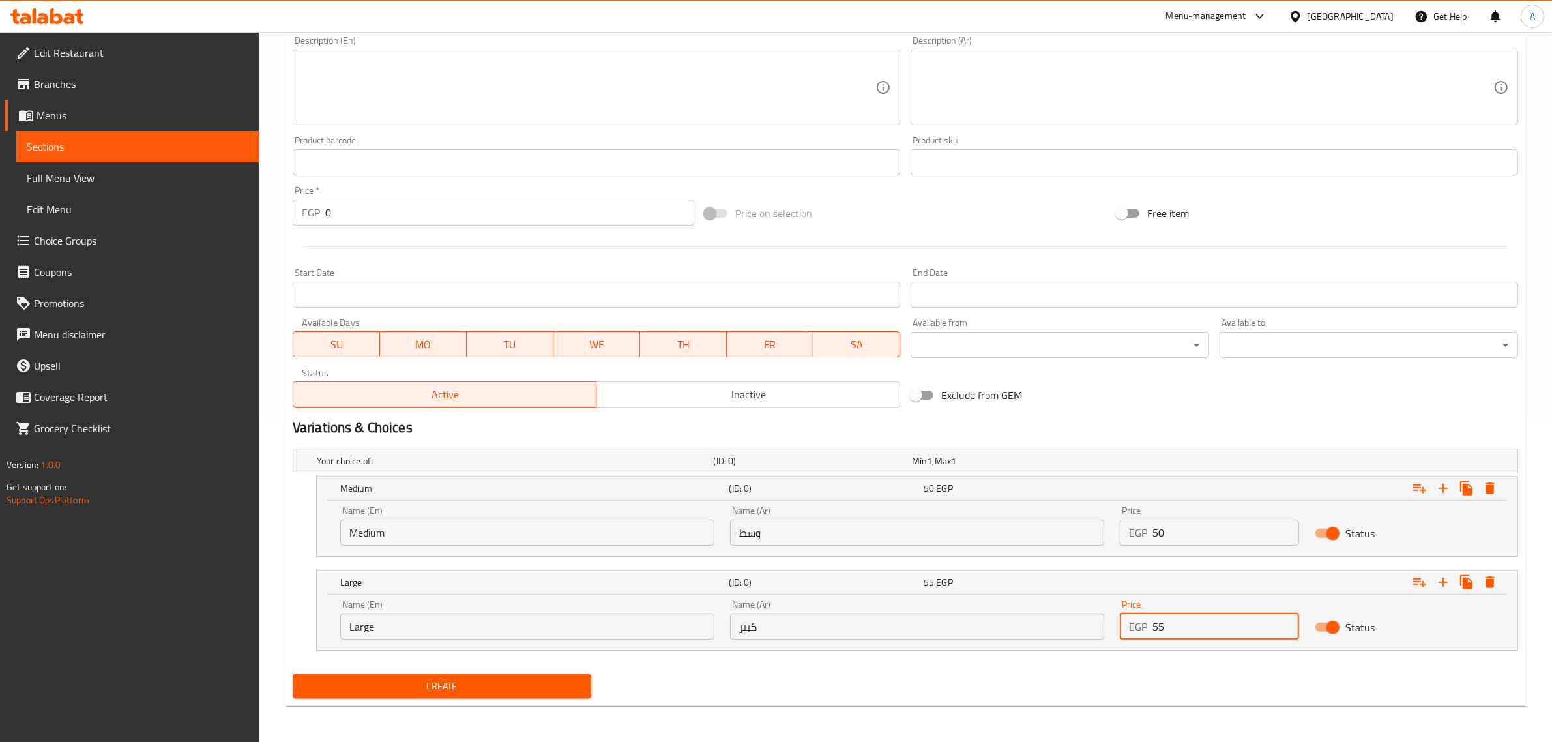
click at [1173, 630] on input "55" at bounding box center [1225, 626] width 147 height 26
type input "6"
type input "55"
click at [493, 683] on span "Create" at bounding box center [442, 686] width 278 height 16
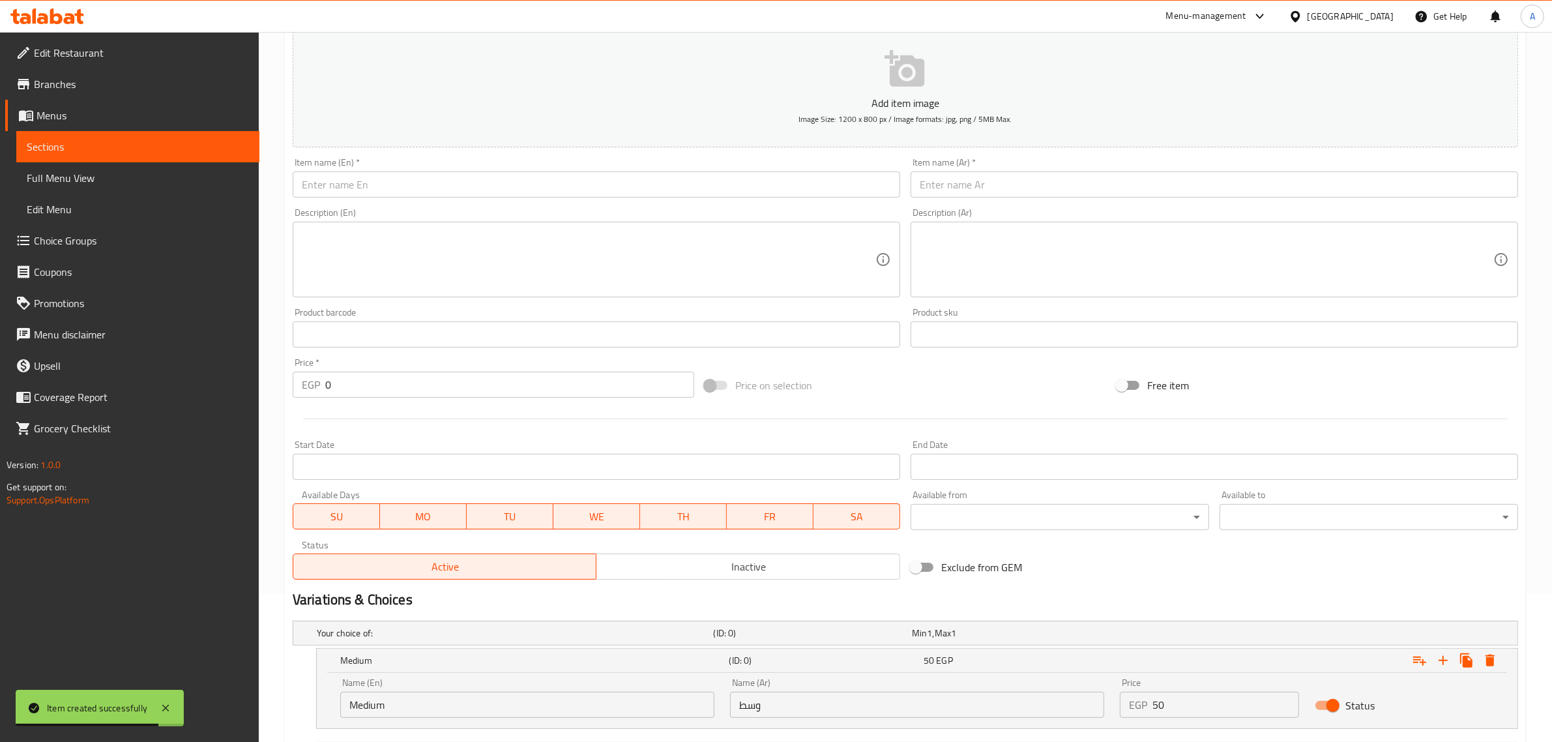
scroll to position [0, 0]
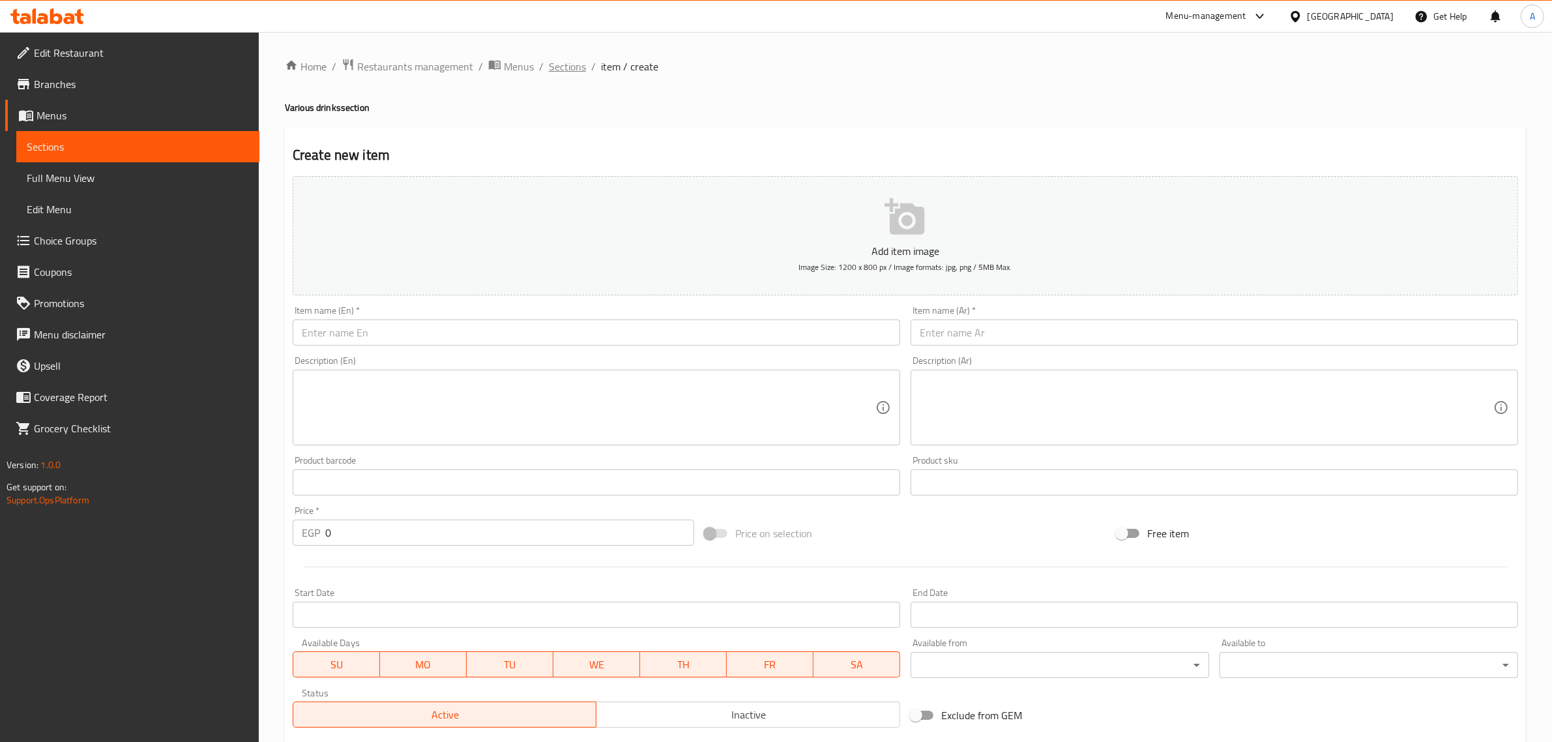
click at [561, 73] on span "Sections" at bounding box center [567, 67] width 37 height 16
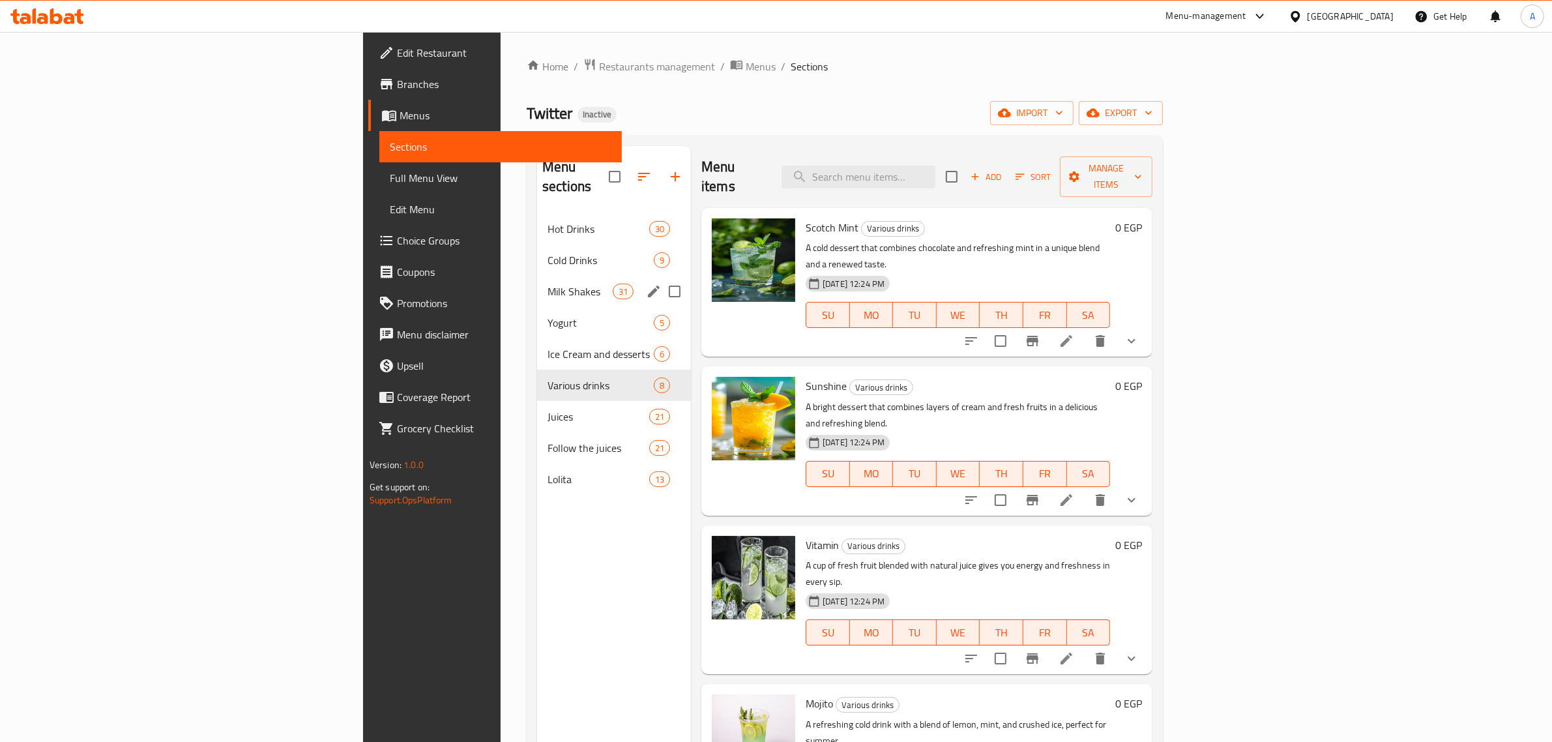
click at [661, 278] on input "Menu sections" at bounding box center [674, 291] width 27 height 27
checkbox input "true"
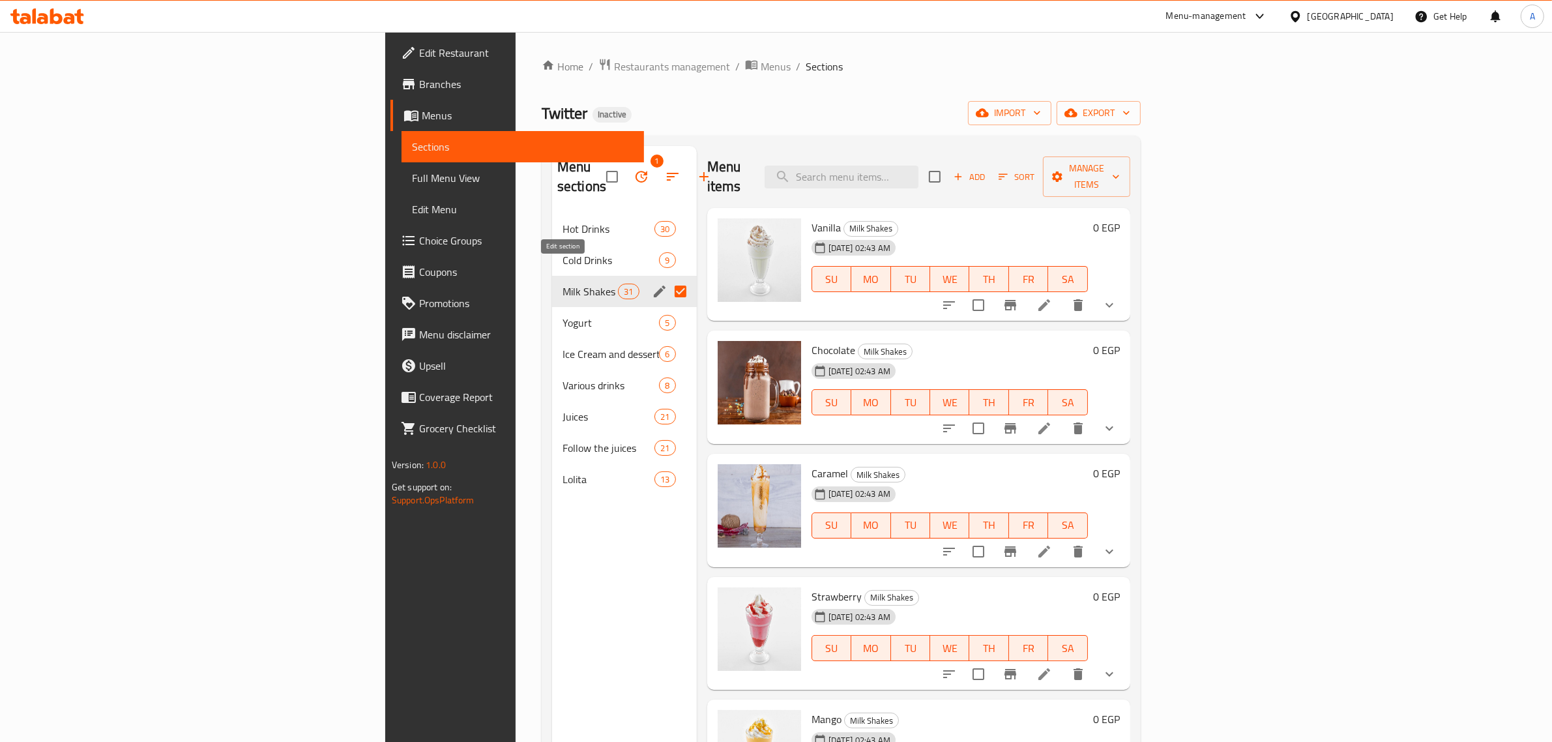
click at [654, 285] on icon "edit" at bounding box center [660, 291] width 12 height 12
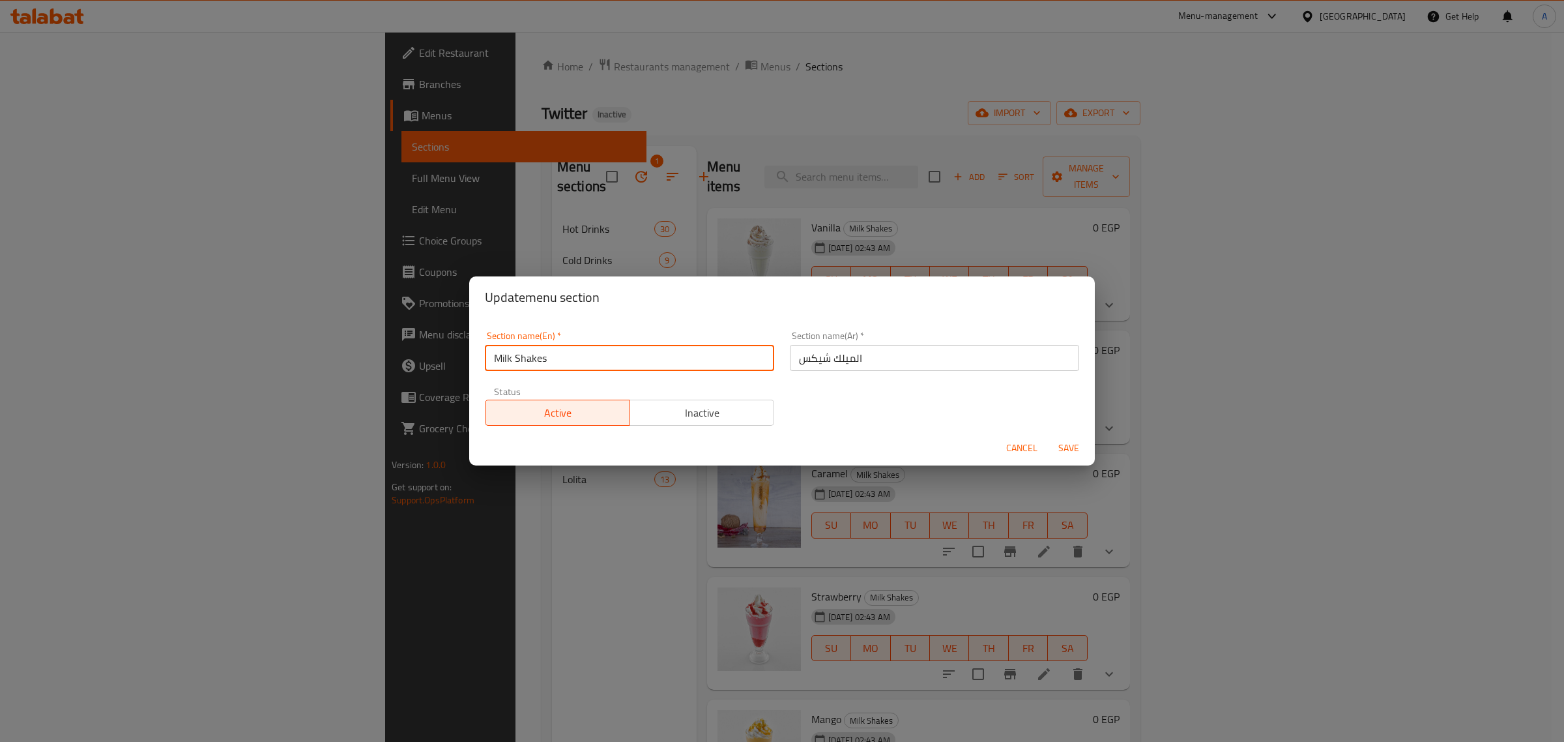
click at [542, 353] on input "Milk Shakes" at bounding box center [629, 358] width 289 height 26
type input "Milk Shakes"
click at [809, 365] on input "الميلك شيكس" at bounding box center [934, 358] width 289 height 26
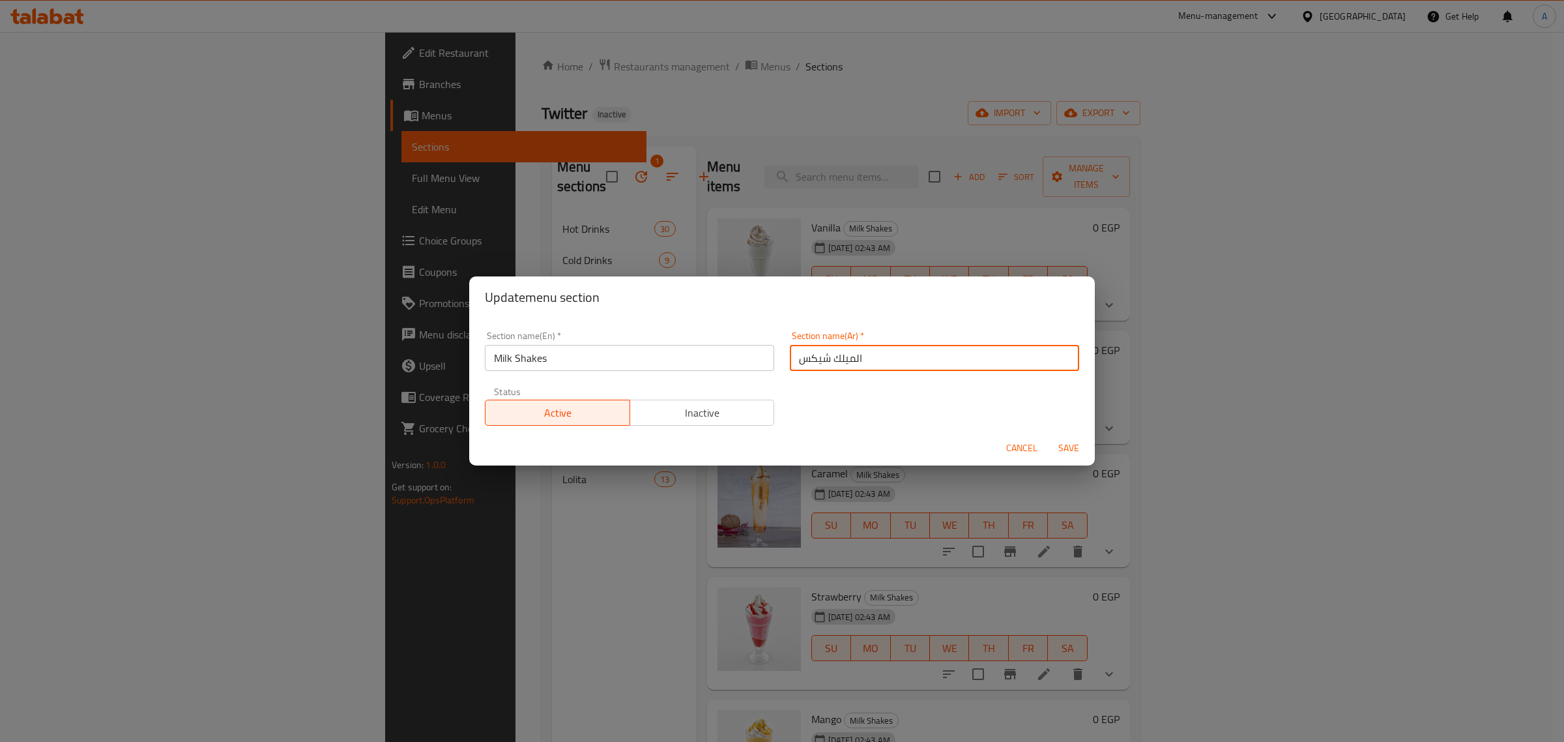
click at [1014, 440] on span "Cancel" at bounding box center [1021, 448] width 31 height 16
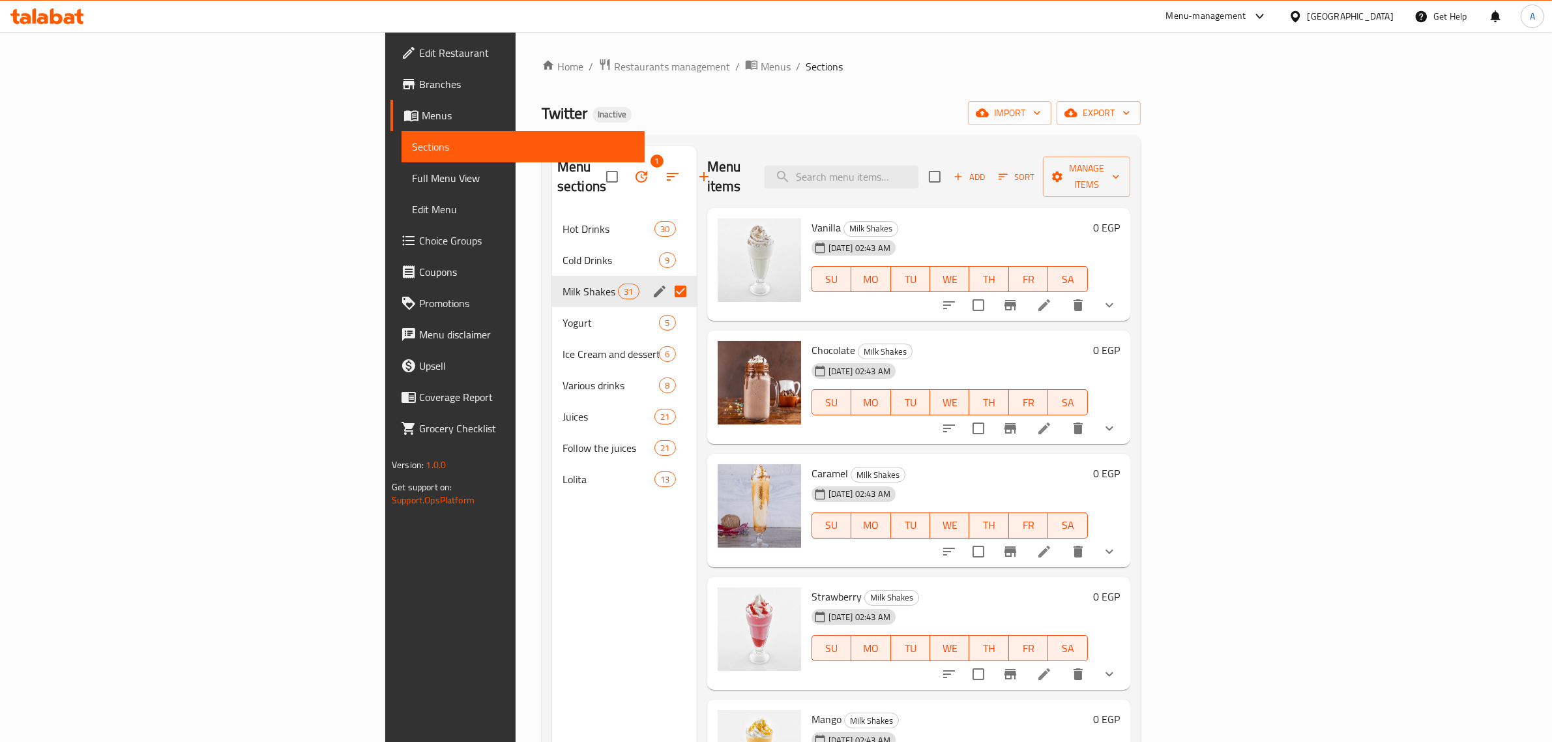
scroll to position [24, 0]
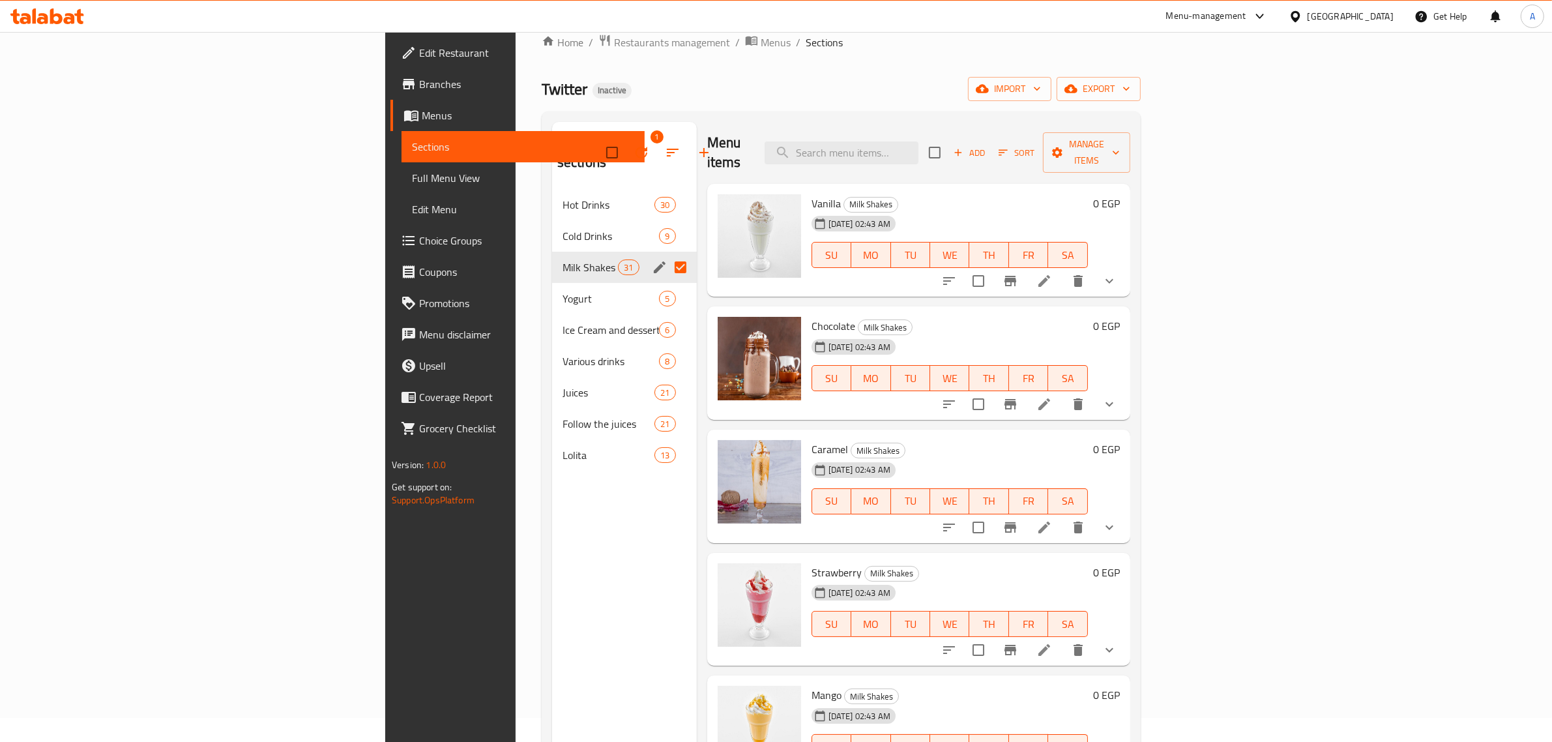
click at [811, 562] on span "Strawberry" at bounding box center [836, 572] width 50 height 20
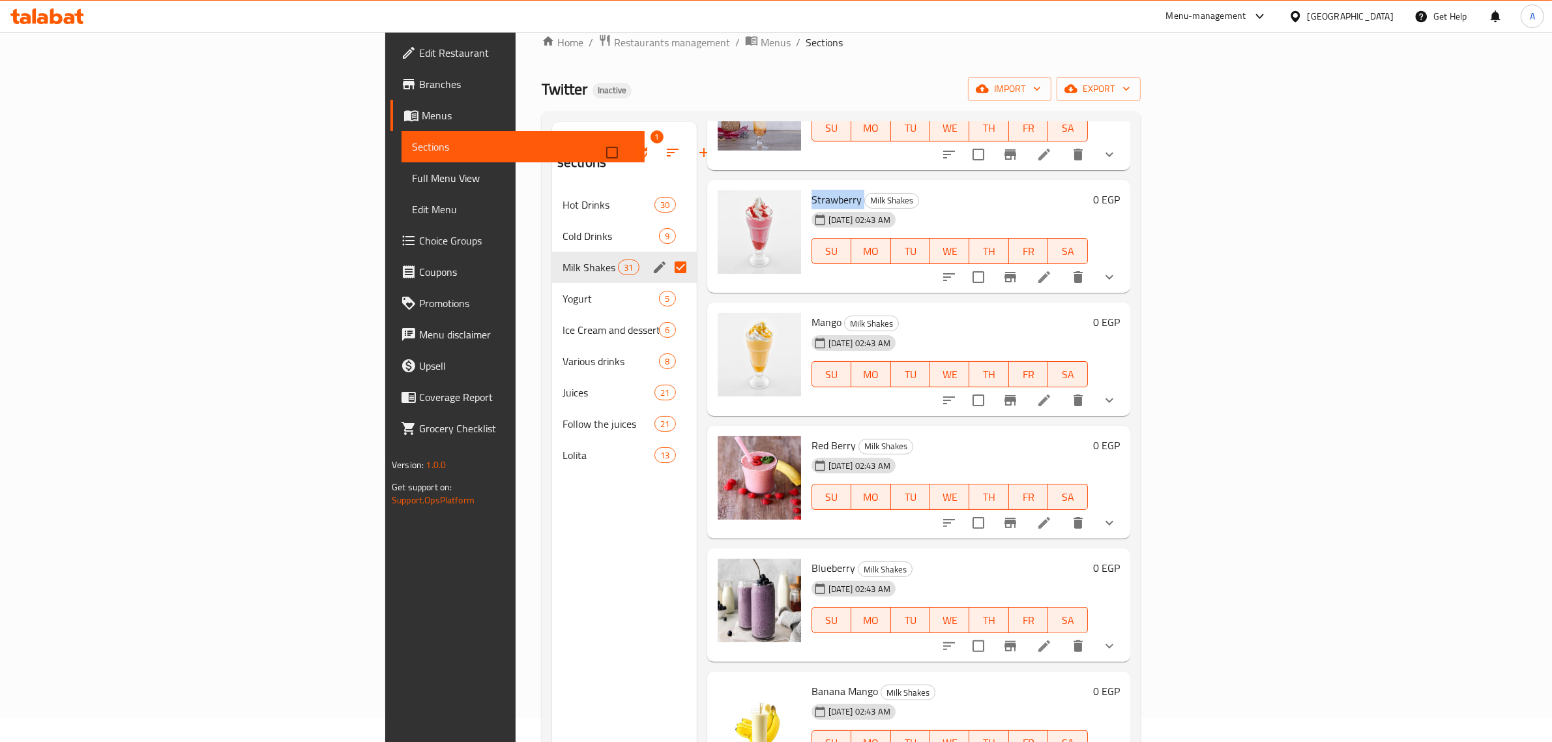
scroll to position [395, 0]
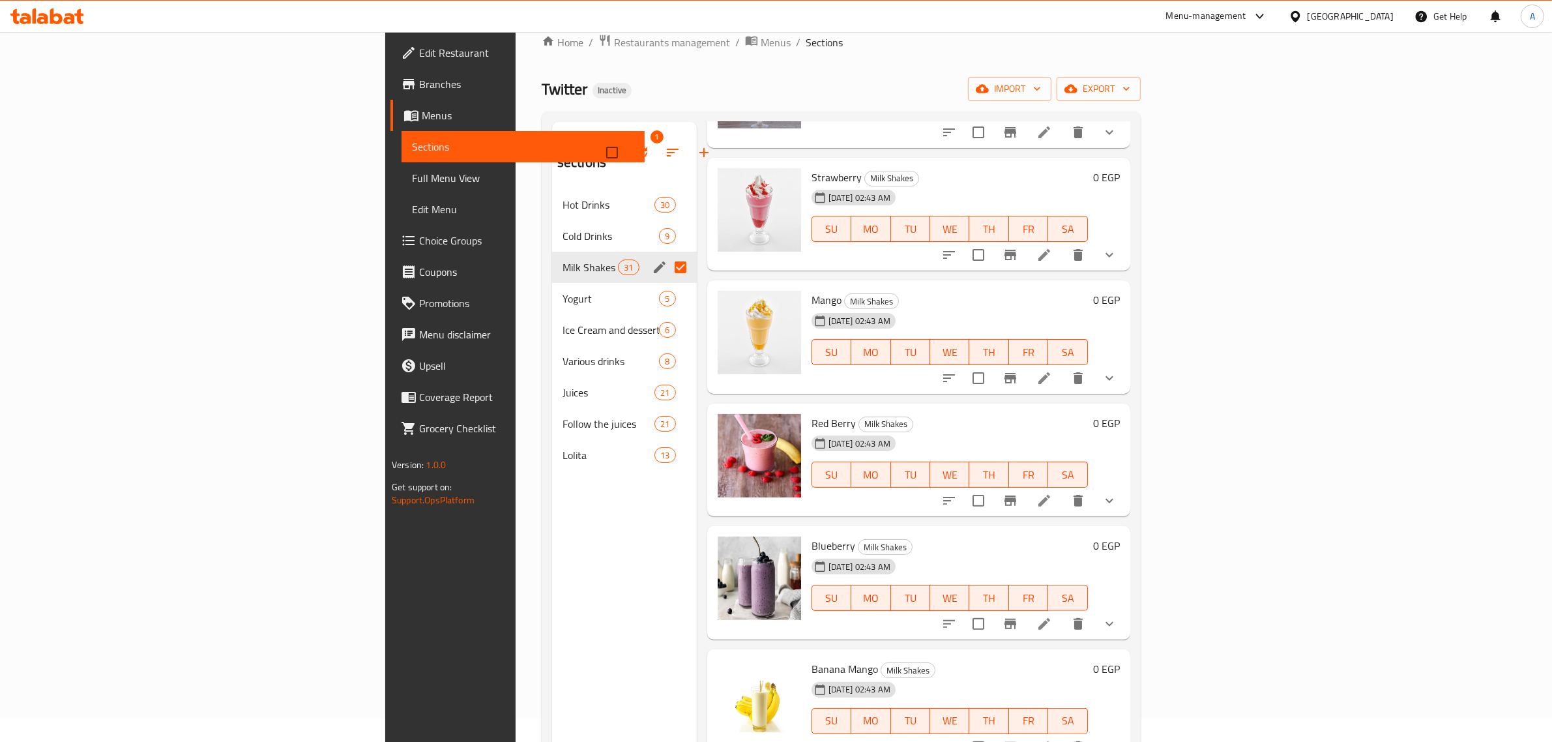
click at [811, 659] on span "Banana Mango" at bounding box center [844, 669] width 66 height 20
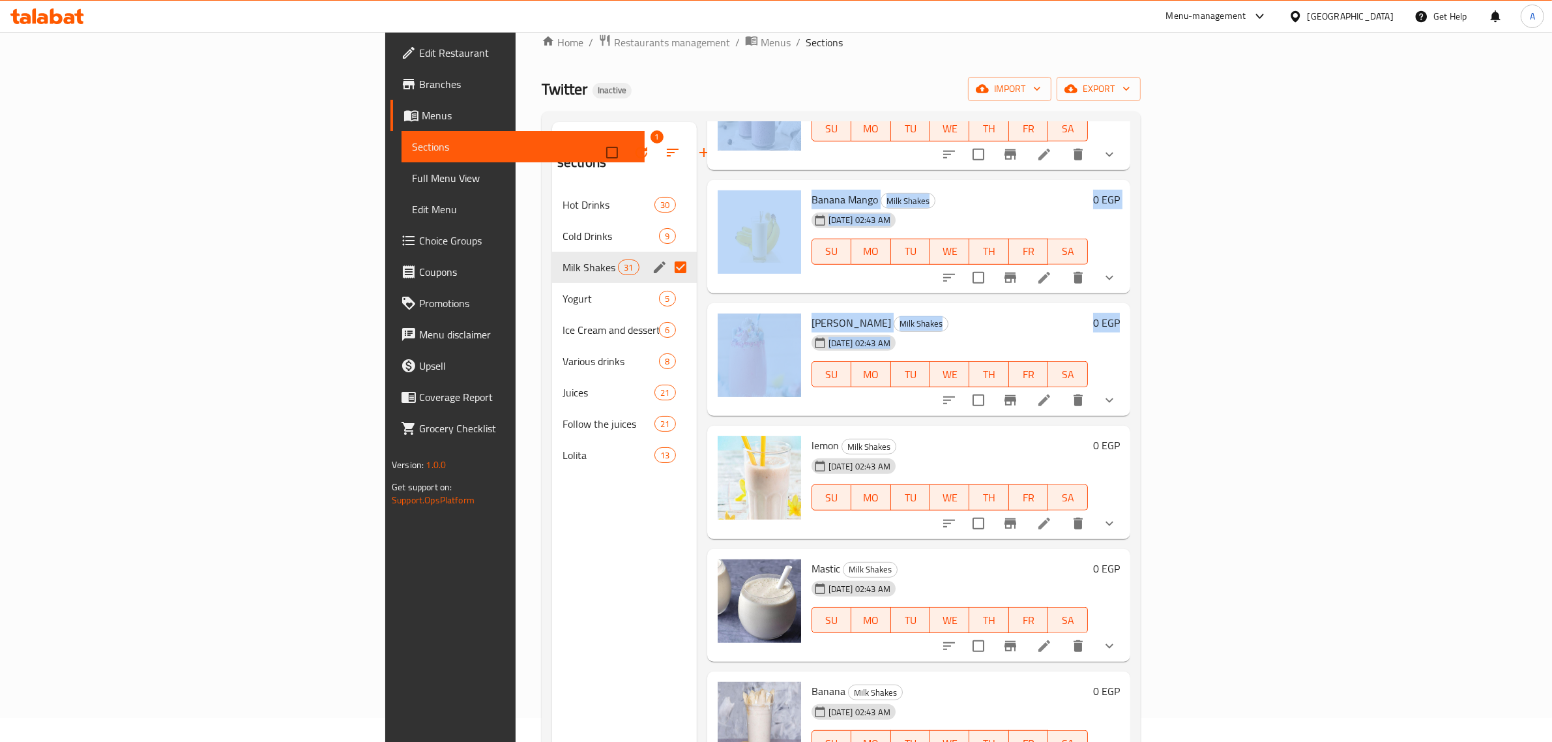
scroll to position [680, 0]
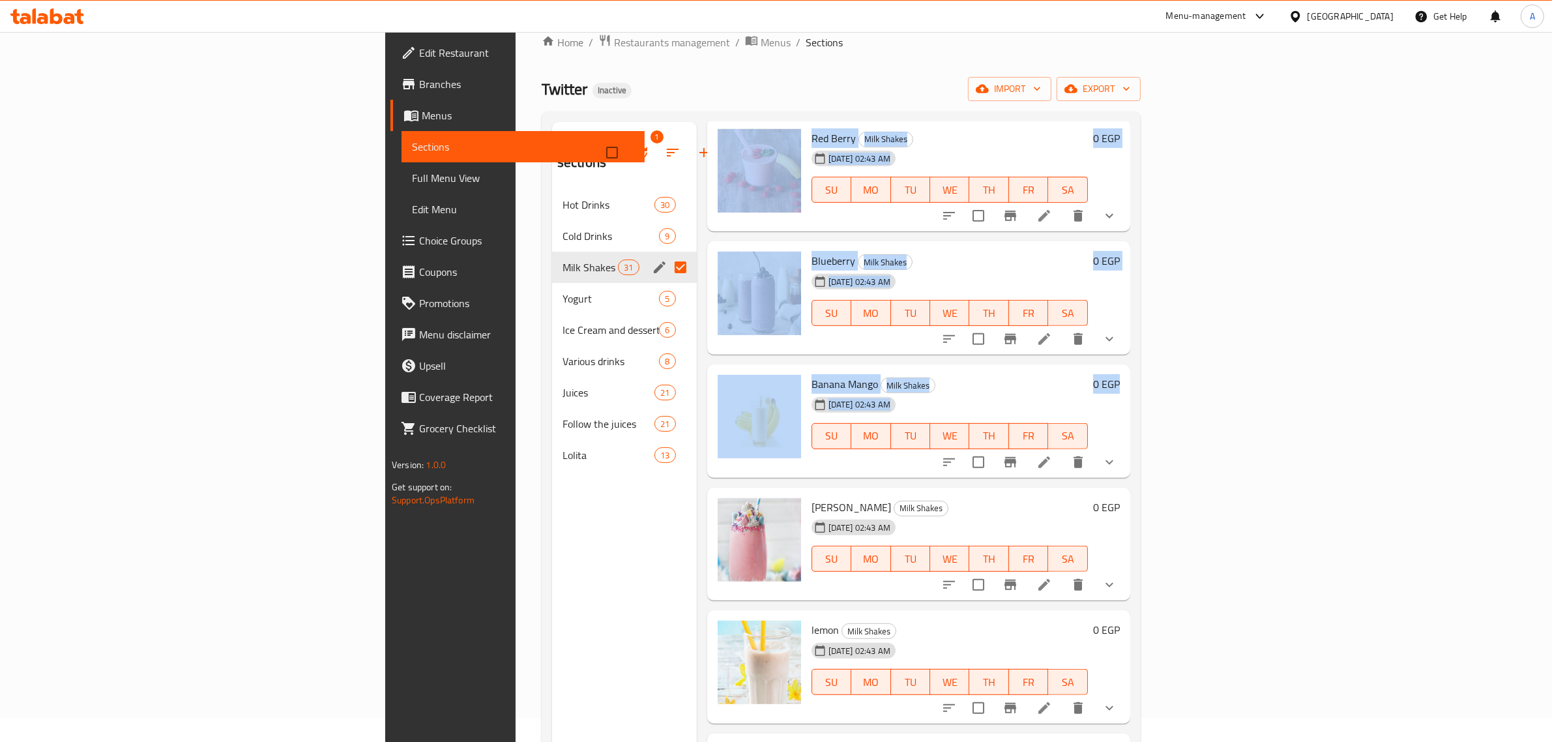
drag, startPoint x: 1503, startPoint y: 327, endPoint x: 1506, endPoint y: 379, distance: 52.2
click at [1130, 379] on div "Menu items Add Sort Manage items Vanilla Milk Shakes 15-10-2025 02:43 AM SU MO …" at bounding box center [913, 493] width 433 height 742
click at [1167, 347] on div "Home / Restaurants management / Menus / Sections Twitter Inactive import export…" at bounding box center [841, 454] width 651 height 892
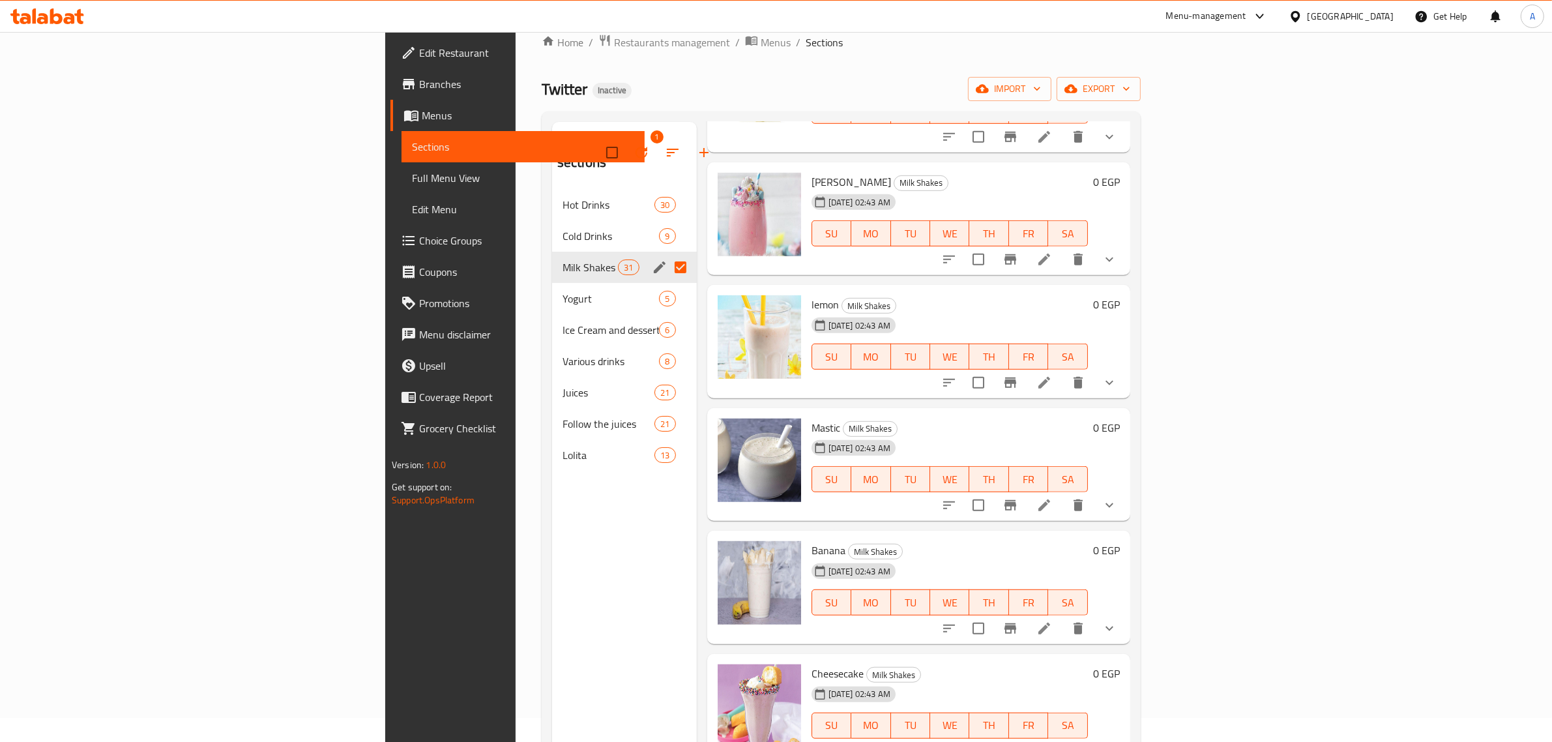
scroll to position [1018, 0]
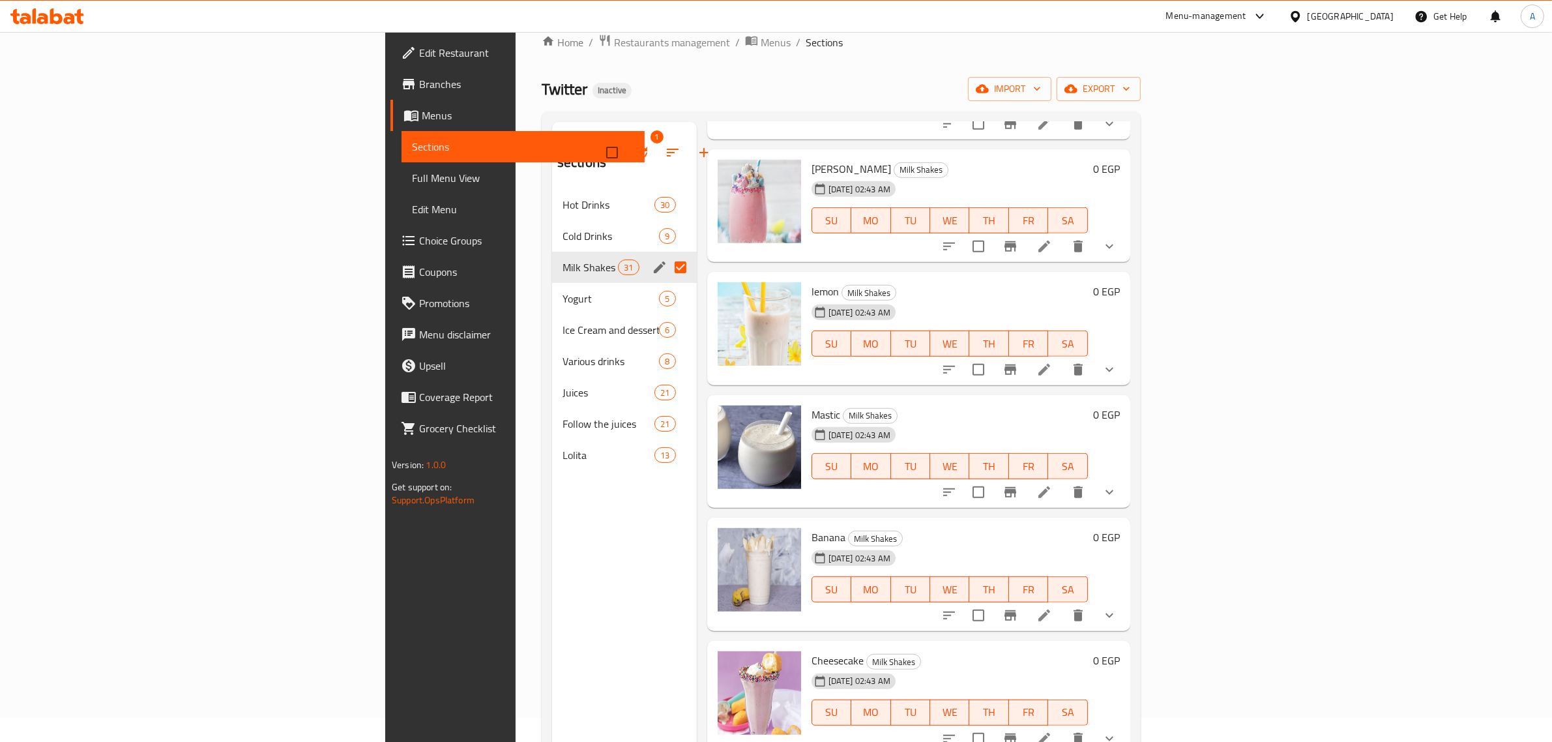
click at [811, 650] on span "Cheesecake" at bounding box center [837, 660] width 52 height 20
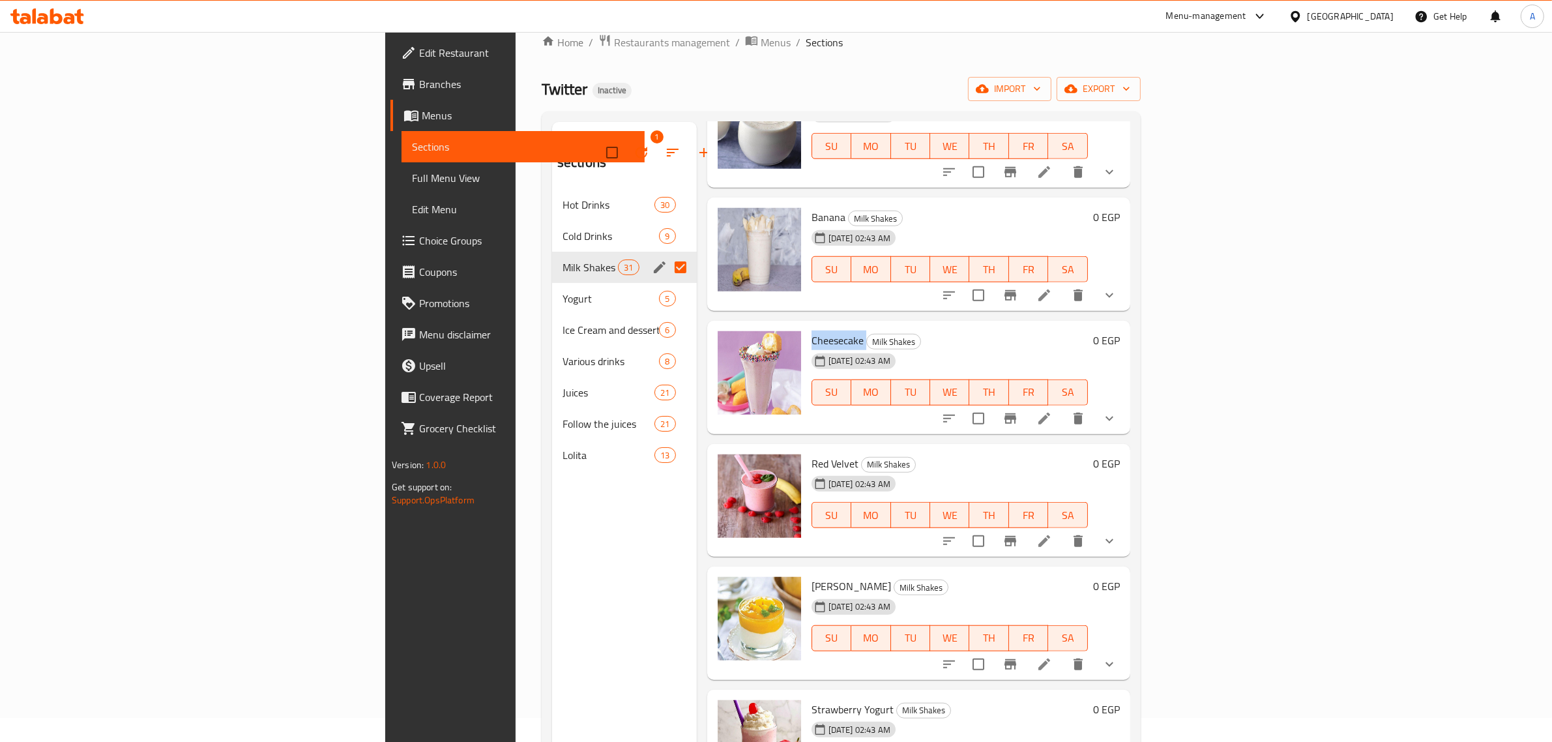
scroll to position [1483, 0]
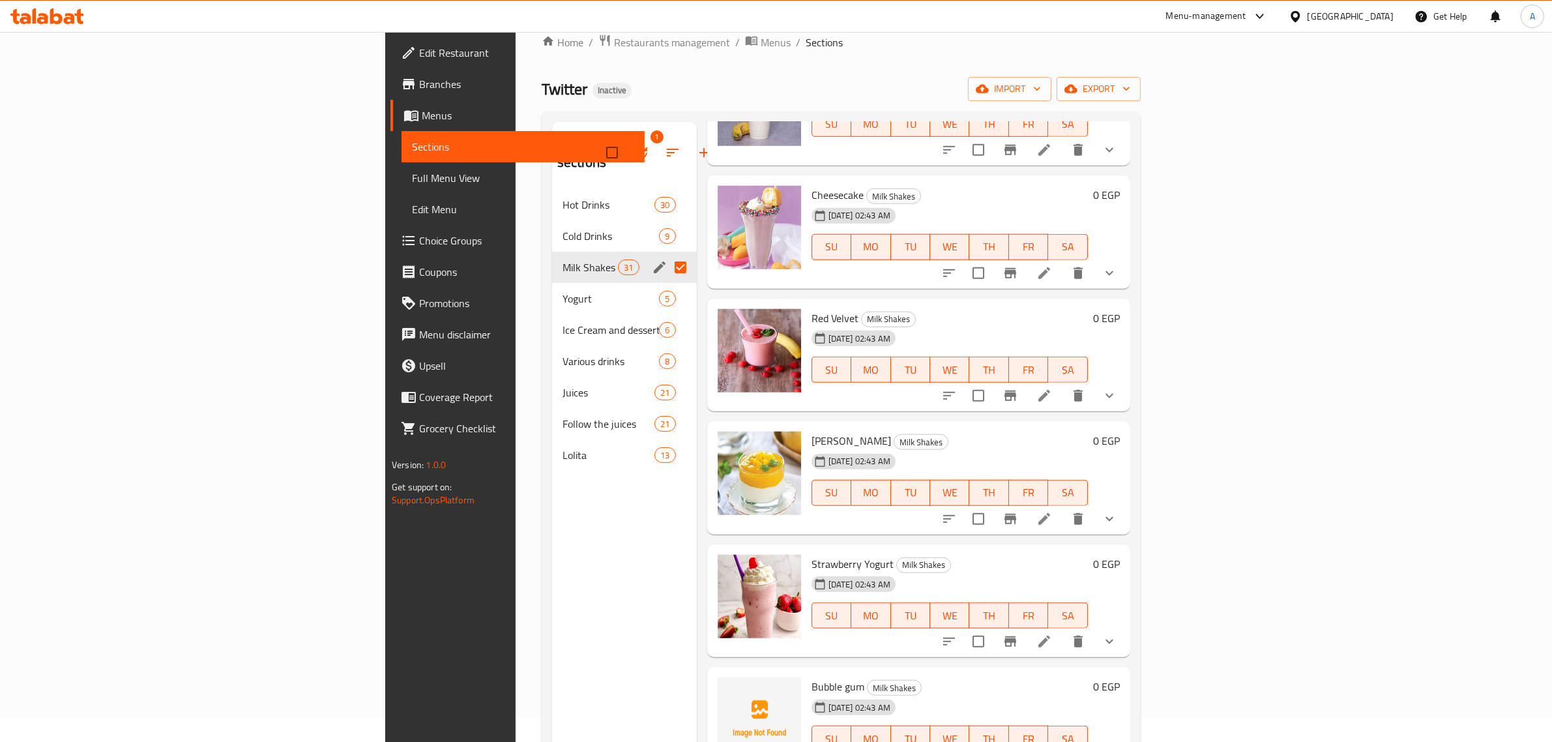
click at [811, 676] on span "Bubble gum" at bounding box center [837, 686] width 53 height 20
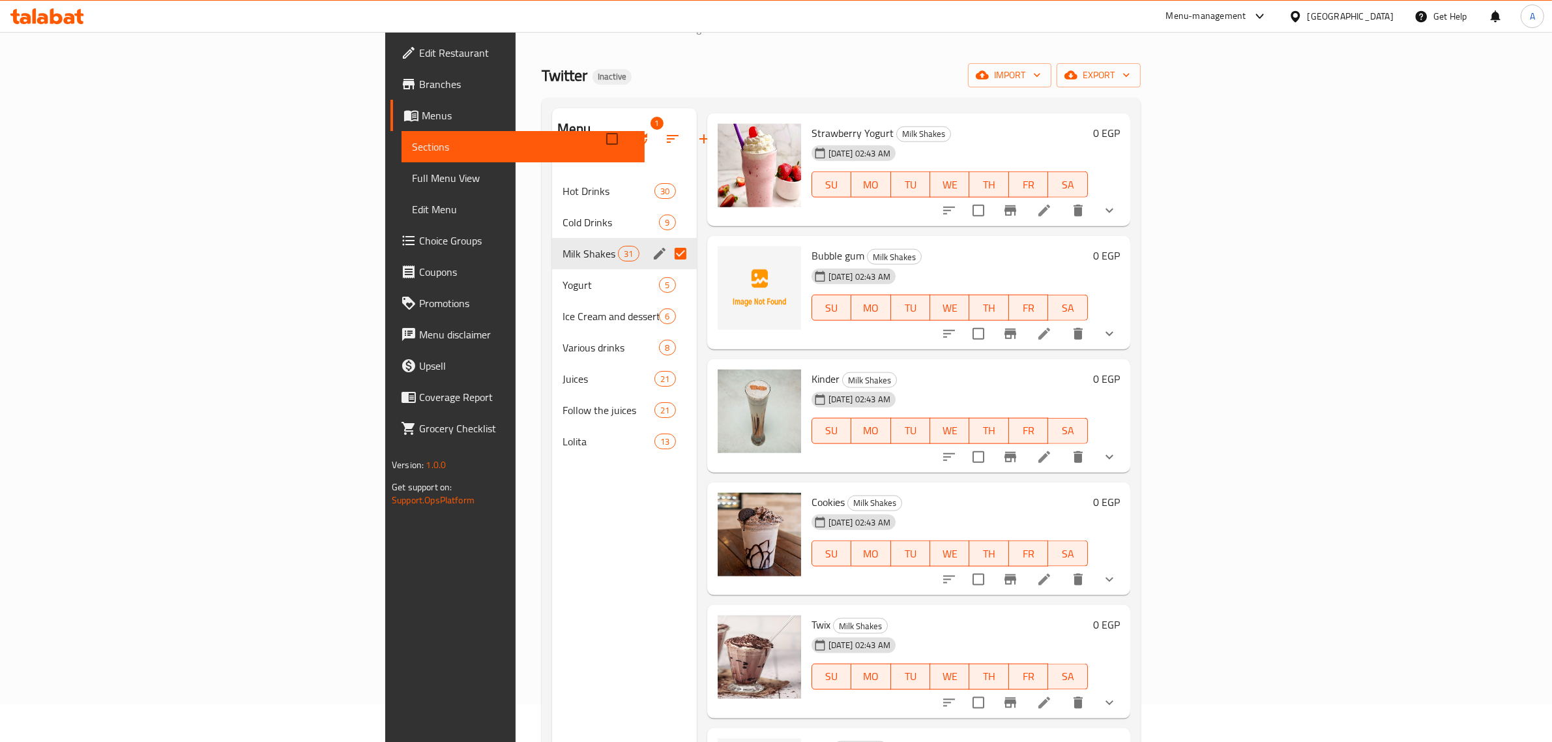
scroll to position [1918, 0]
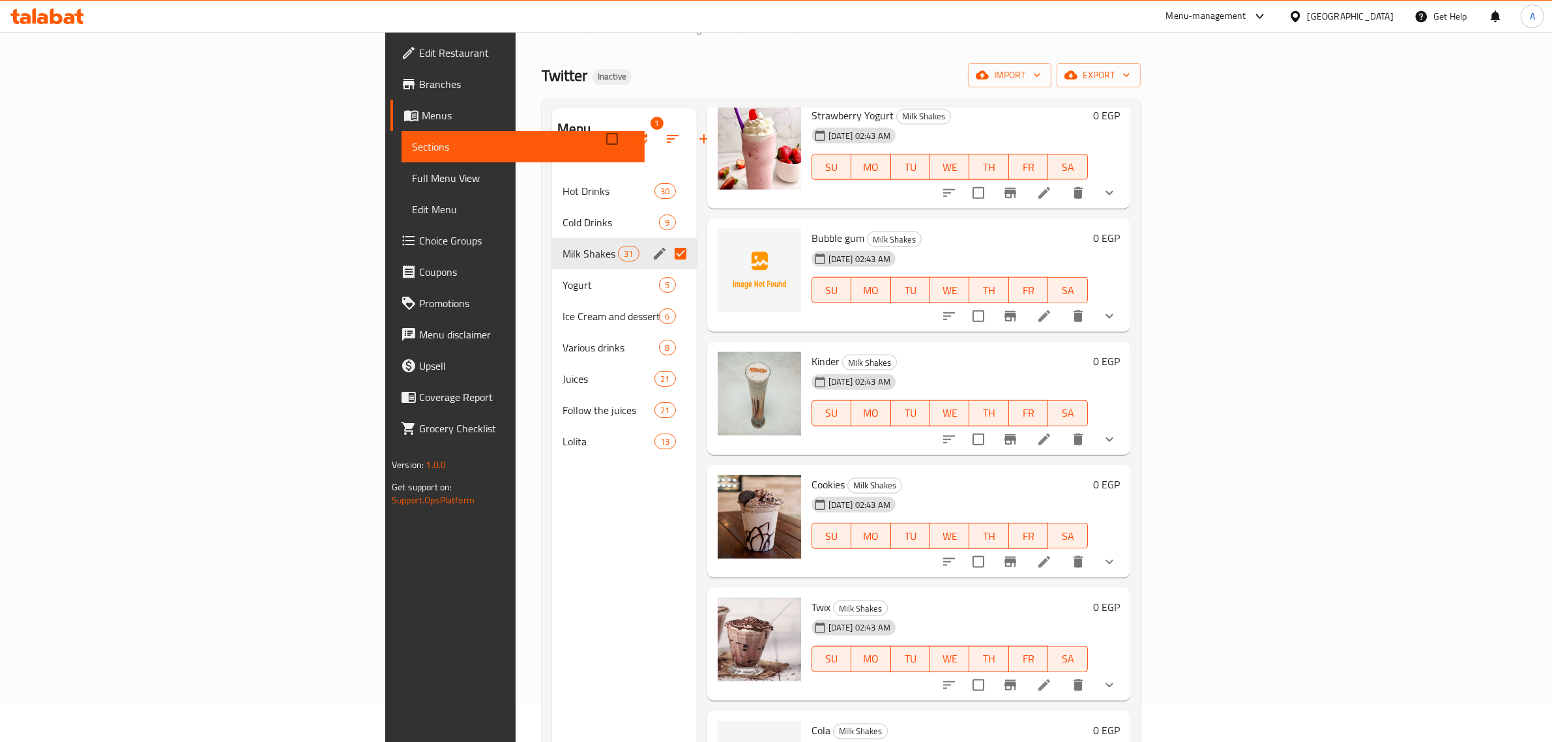
click at [811, 597] on span "Twix" at bounding box center [820, 607] width 19 height 20
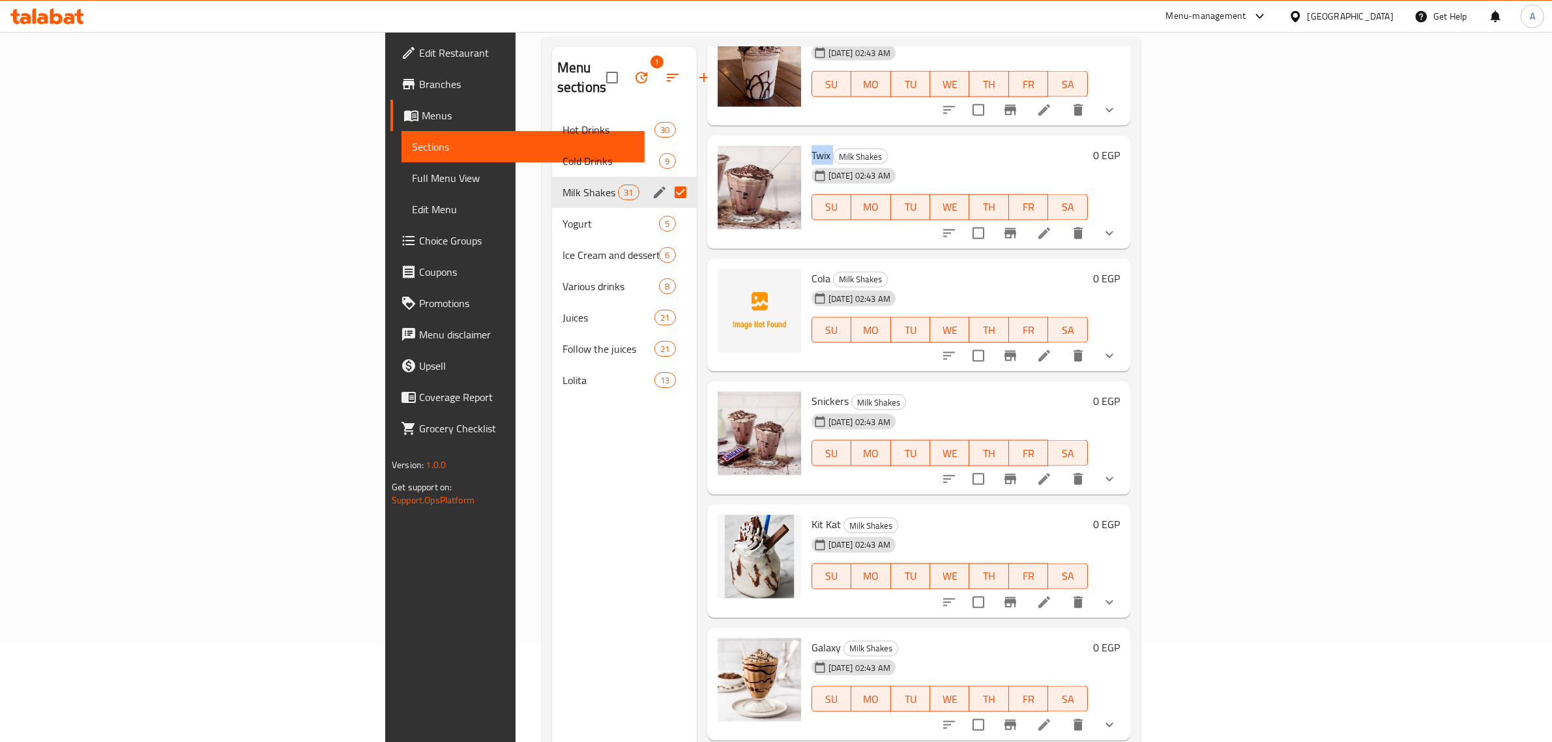
scroll to position [2366, 0]
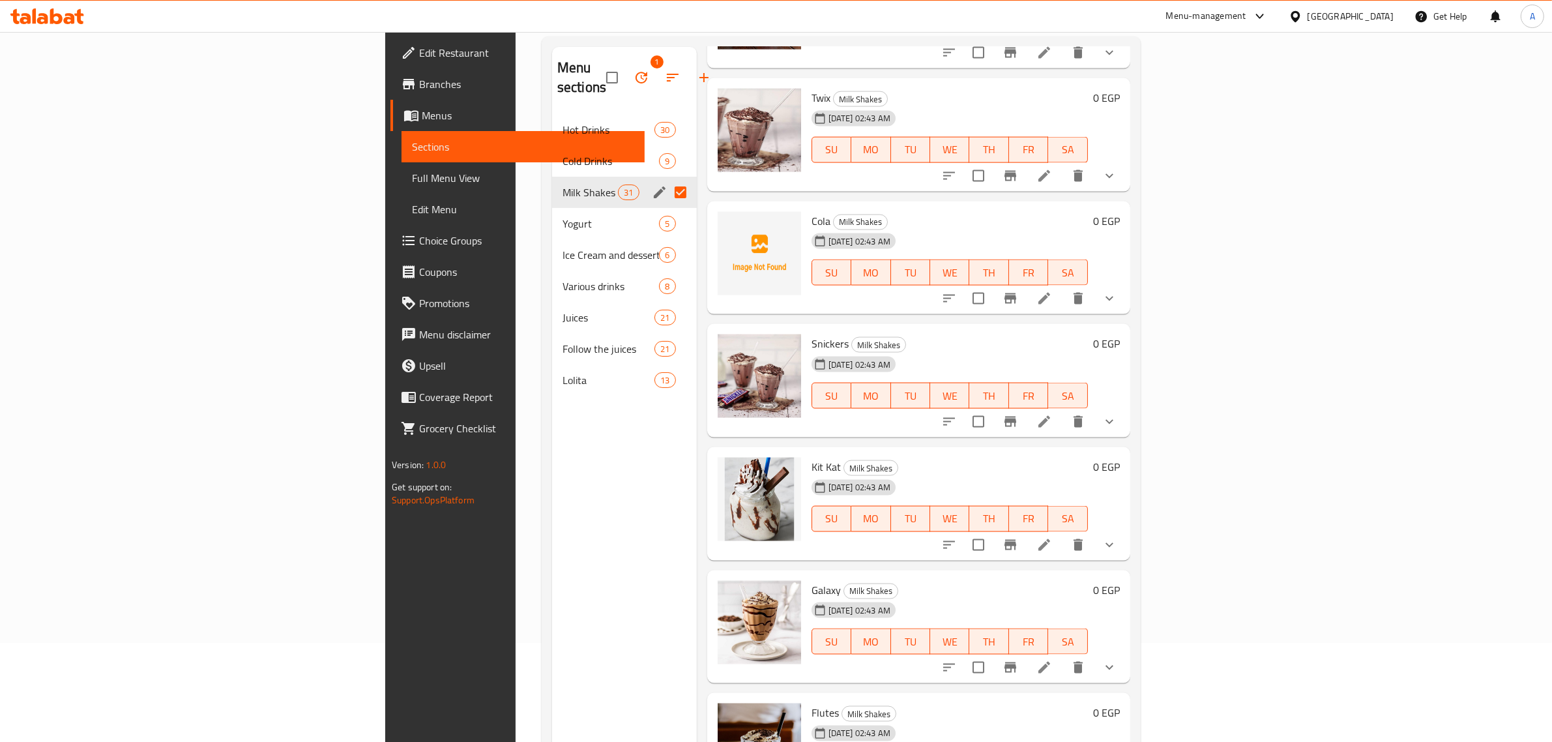
click at [811, 580] on span "Galaxy" at bounding box center [825, 590] width 29 height 20
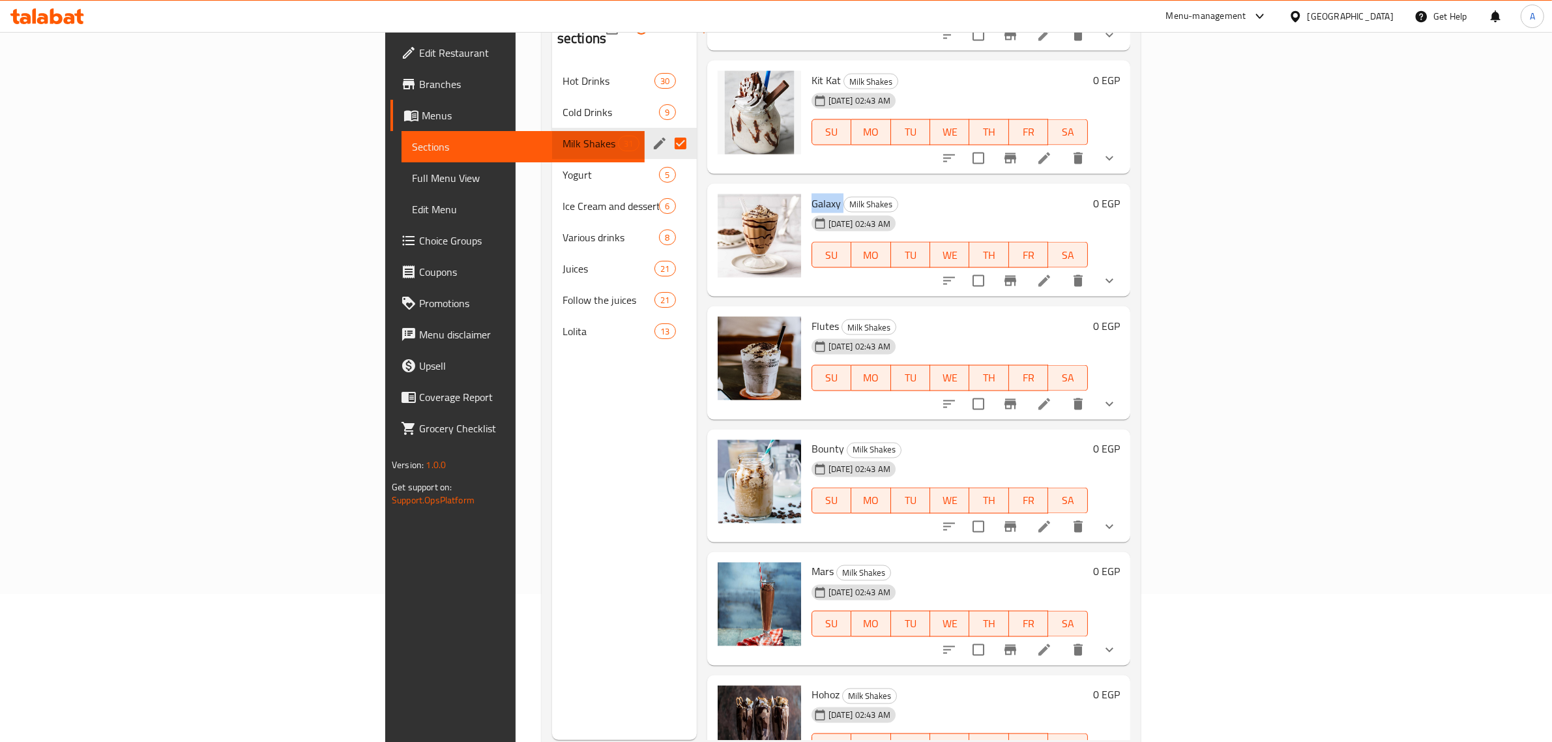
scroll to position [2823, 0]
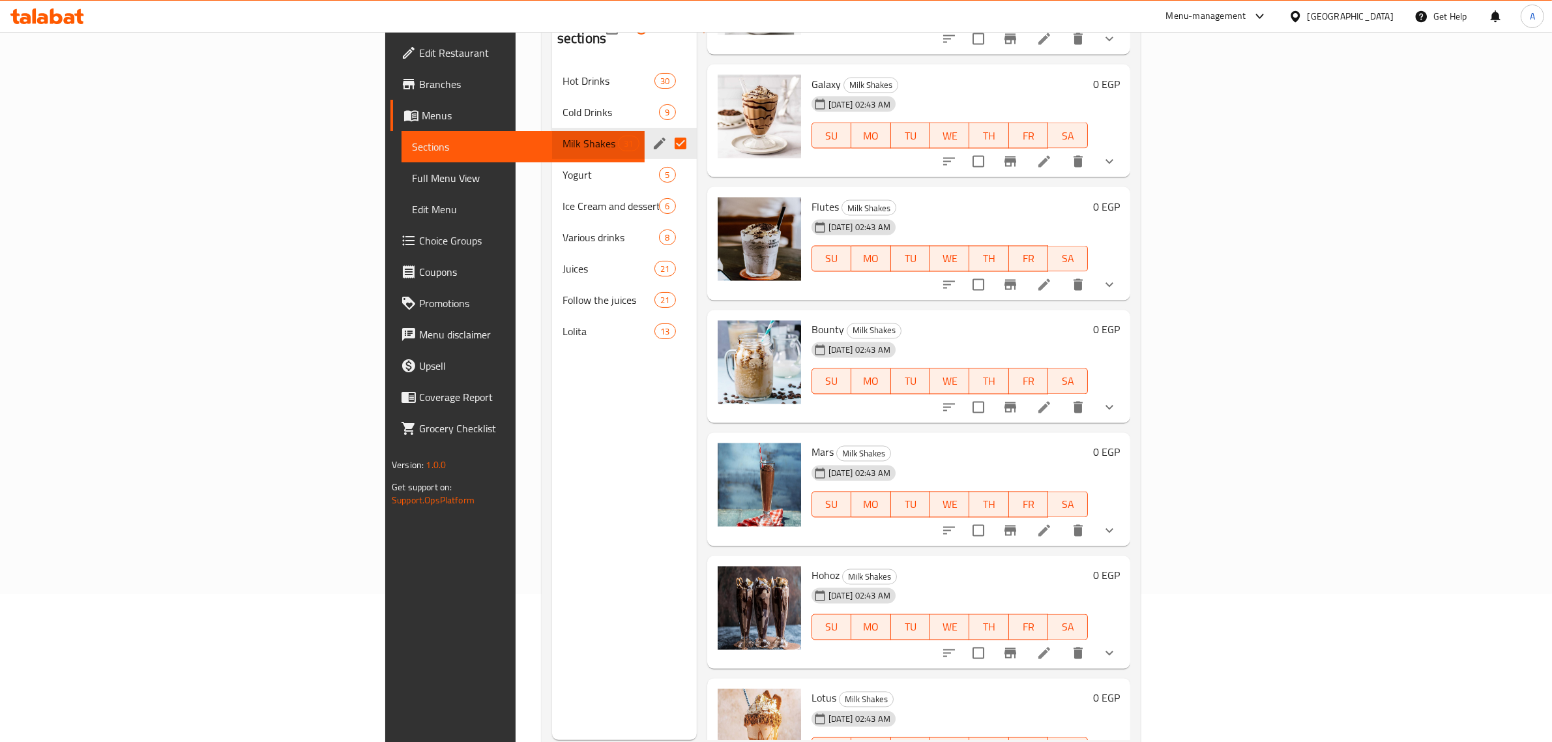
click at [712, 561] on div at bounding box center [759, 612] width 94 height 103
click at [811, 566] on span "Hohoz" at bounding box center [825, 576] width 28 height 20
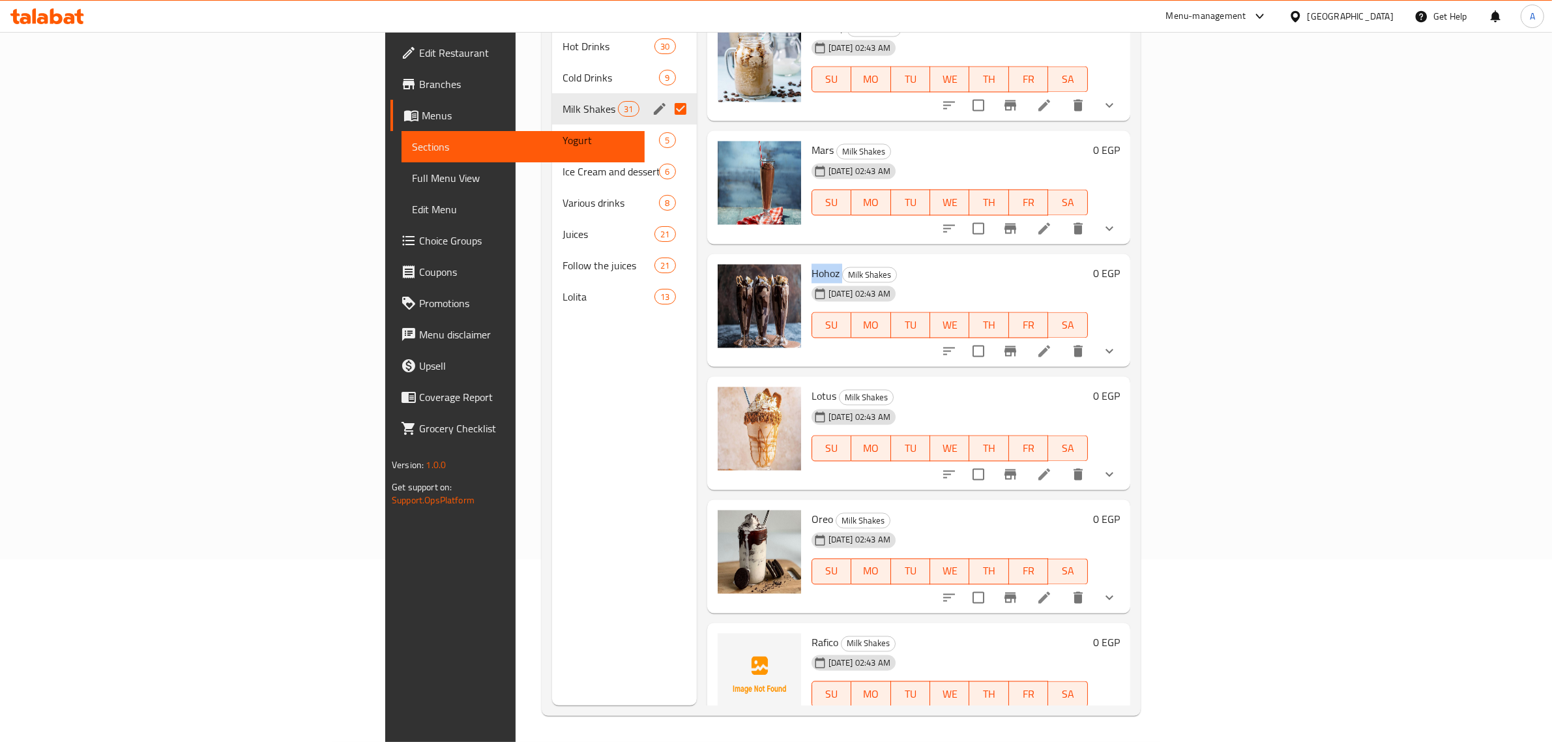
scroll to position [3099, 0]
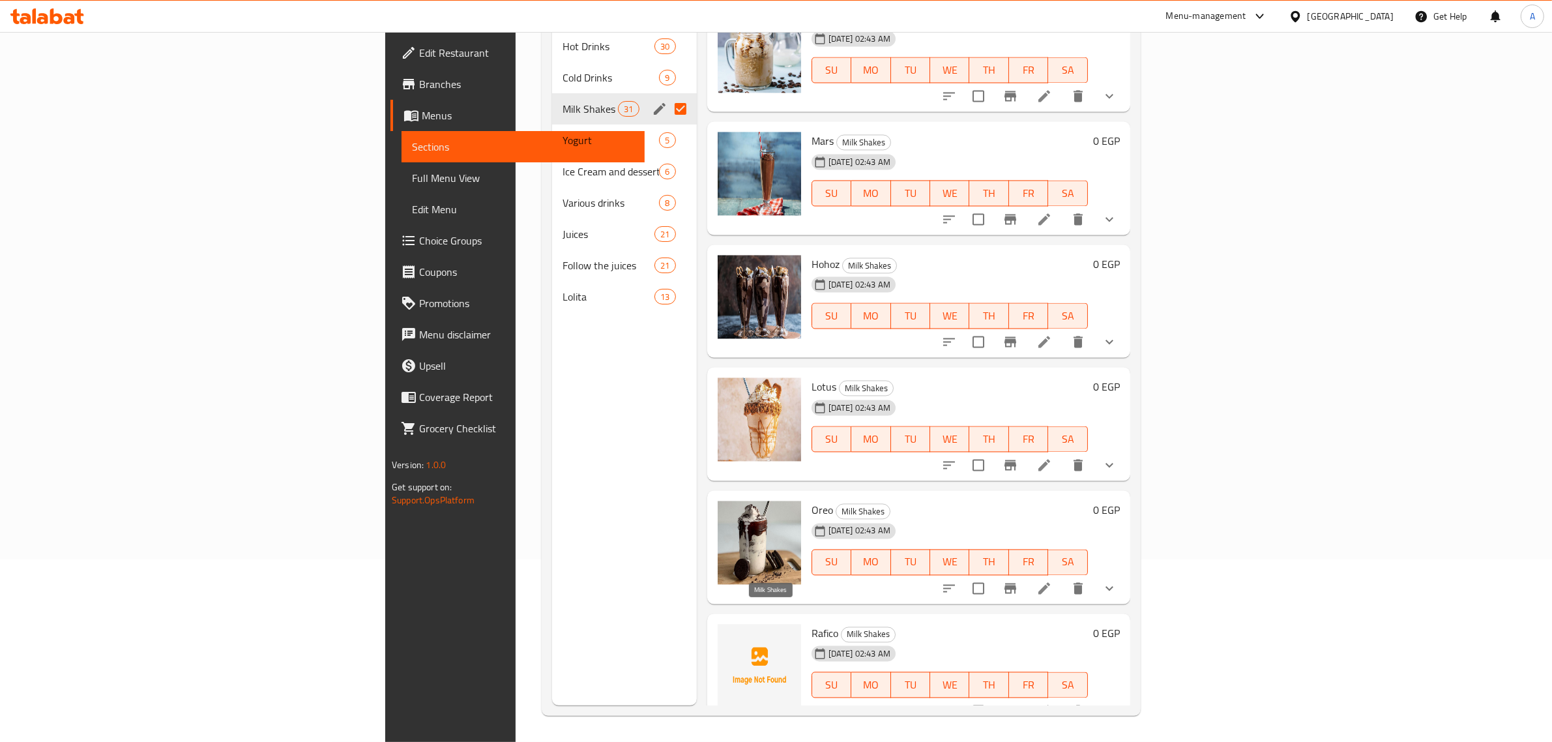
click at [841, 627] on span "Milk Shakes" at bounding box center [867, 634] width 53 height 15
copy div "Milk Shakes"
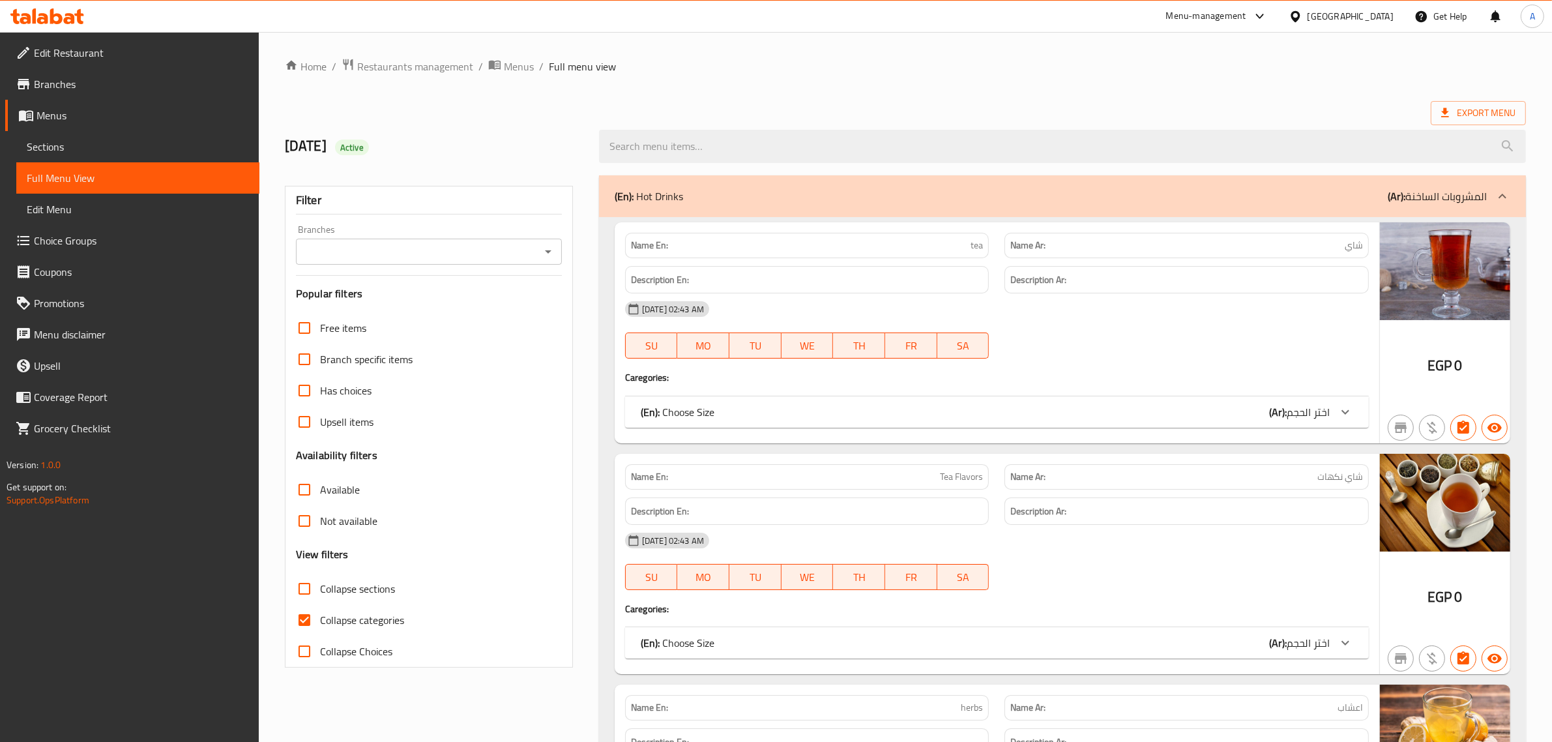
click at [375, 588] on span "Collapse sections" at bounding box center [357, 589] width 75 height 16
click at [320, 588] on input "Collapse sections" at bounding box center [304, 588] width 31 height 31
checkbox input "true"
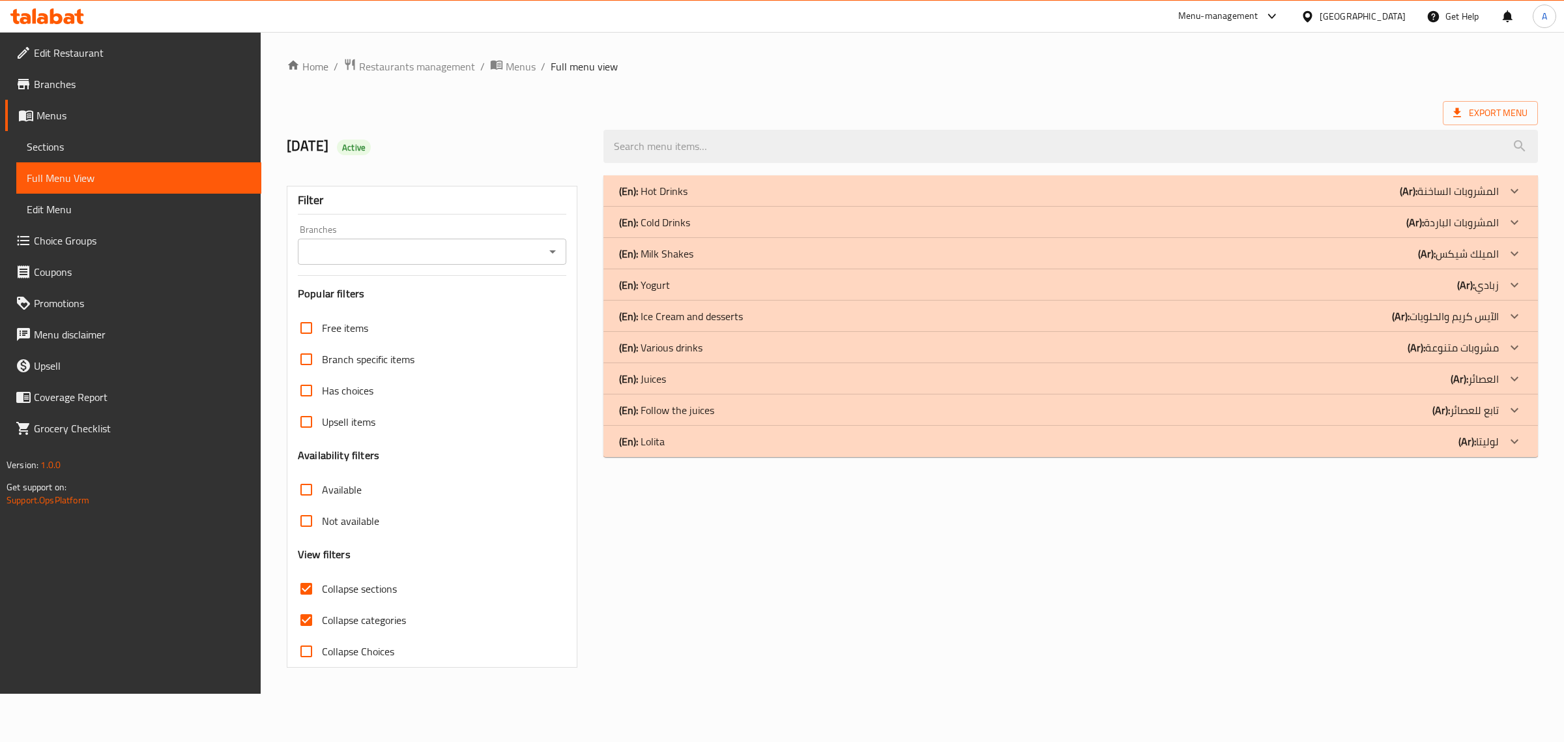
click at [760, 336] on div "(En): Various drinks (Ar): مشروبات متنوعة" at bounding box center [1071, 347] width 935 height 31
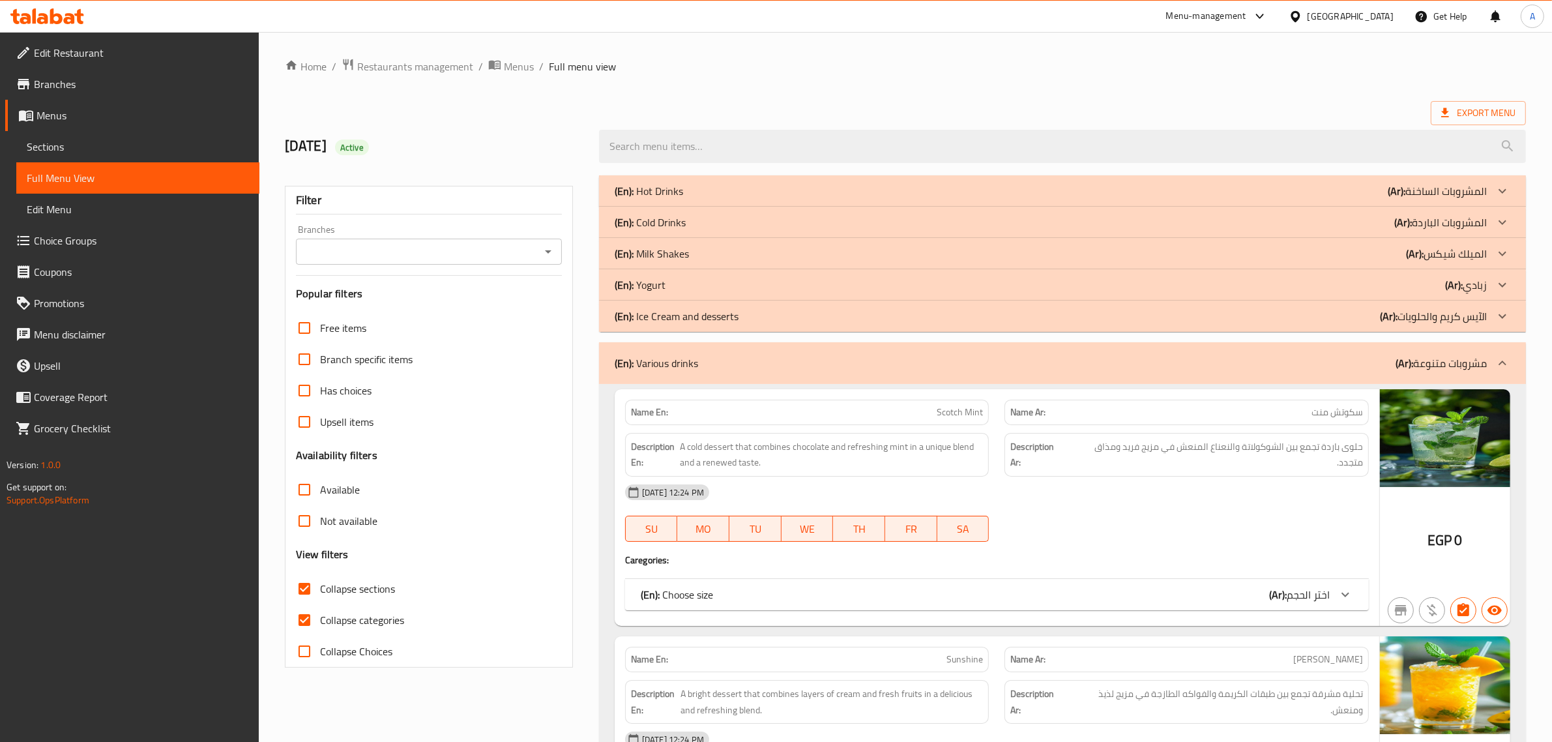
scroll to position [50, 0]
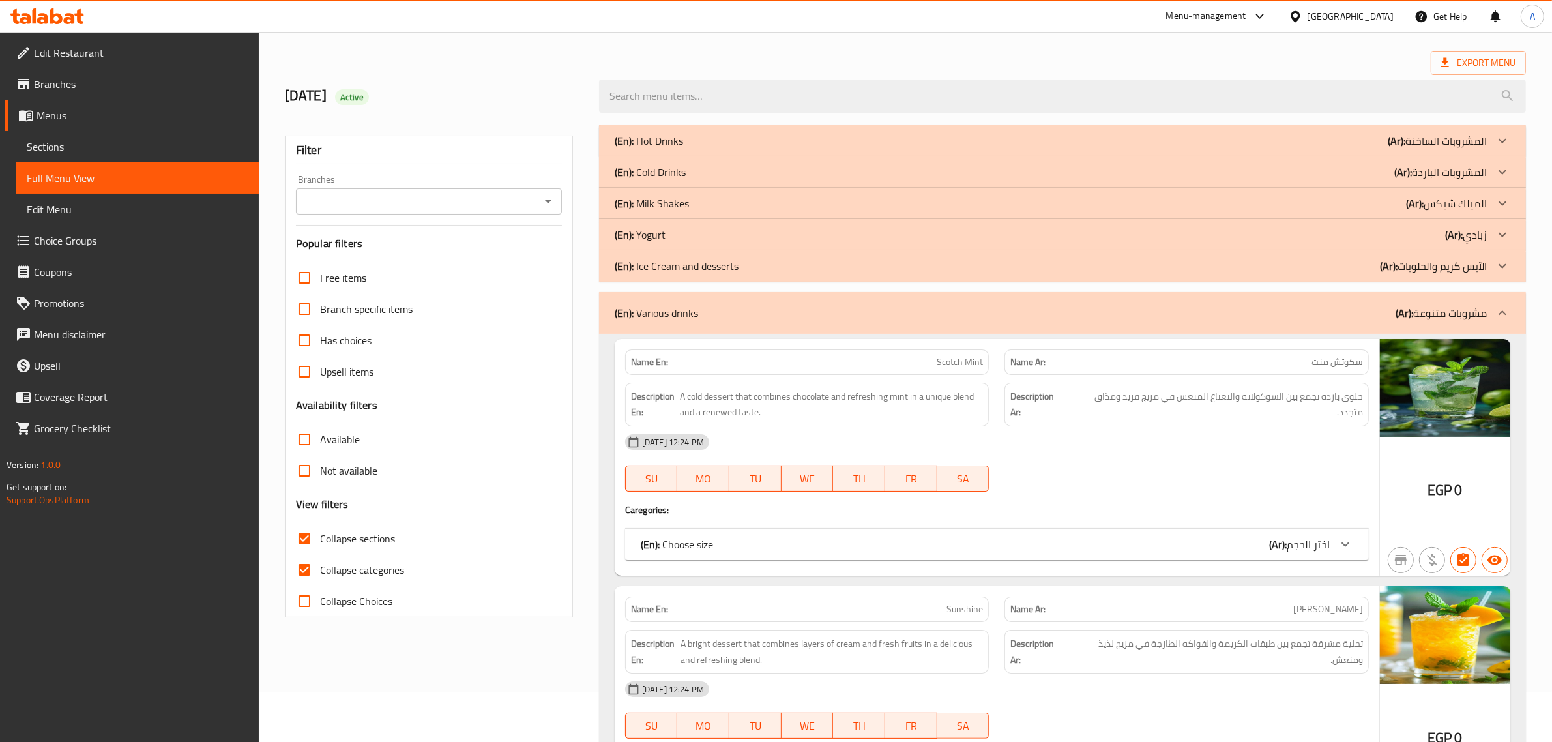
click at [381, 570] on span "Collapse categories" at bounding box center [362, 570] width 84 height 16
click at [320, 570] on input "Collapse categories" at bounding box center [304, 569] width 31 height 31
checkbox input "false"
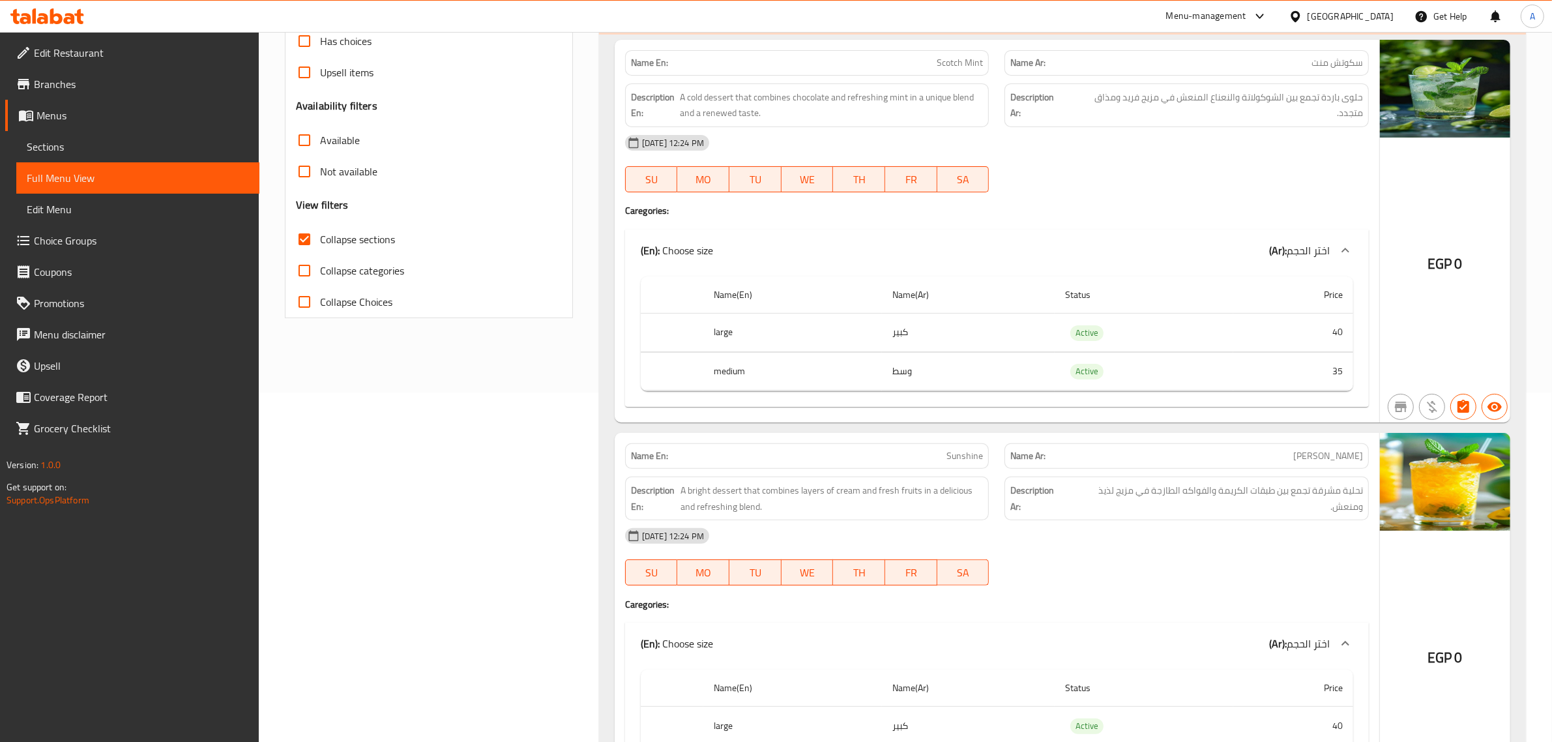
scroll to position [0, 0]
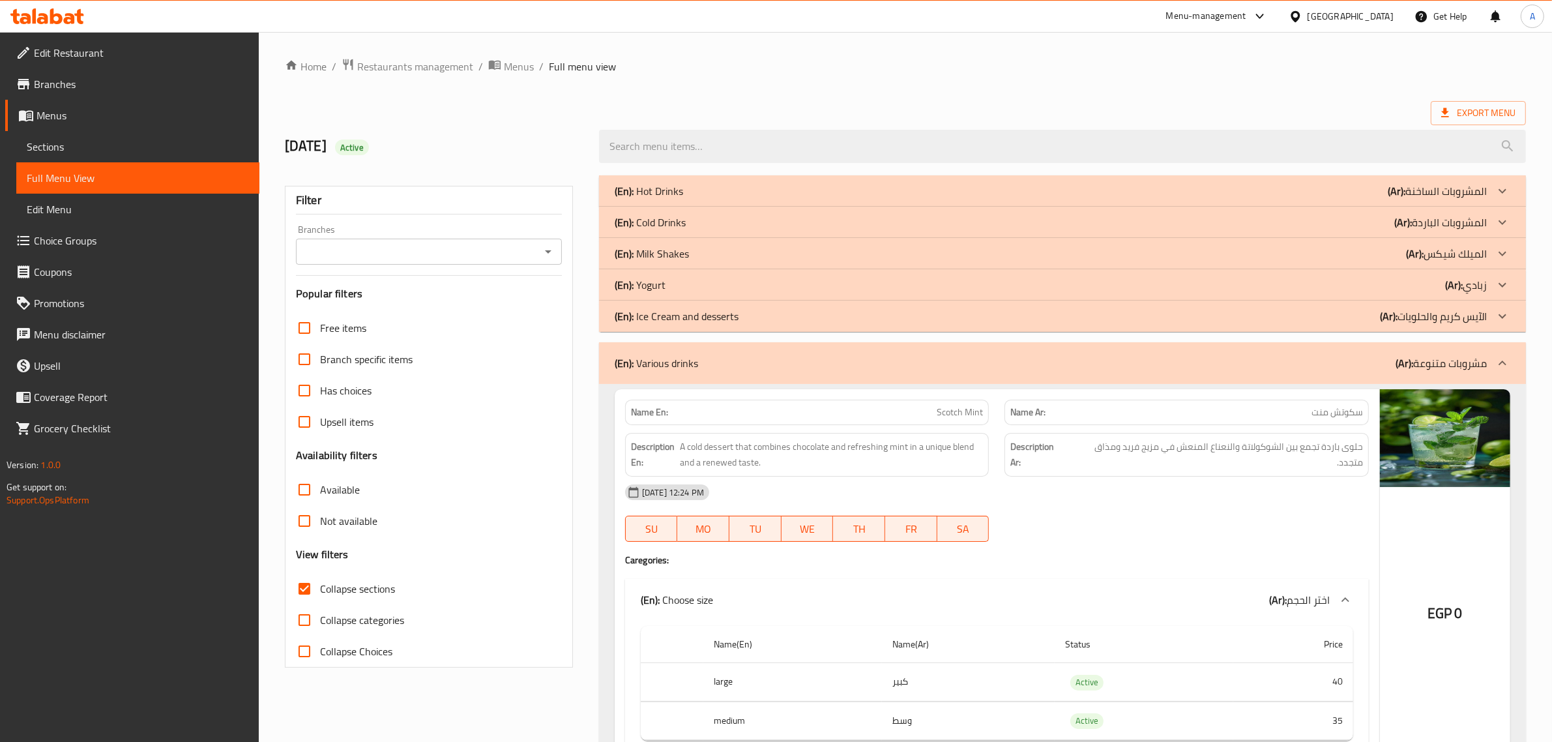
click at [1444, 375] on div "(En): Various drinks (Ar): مشروبات متنوعة" at bounding box center [1062, 363] width 927 height 42
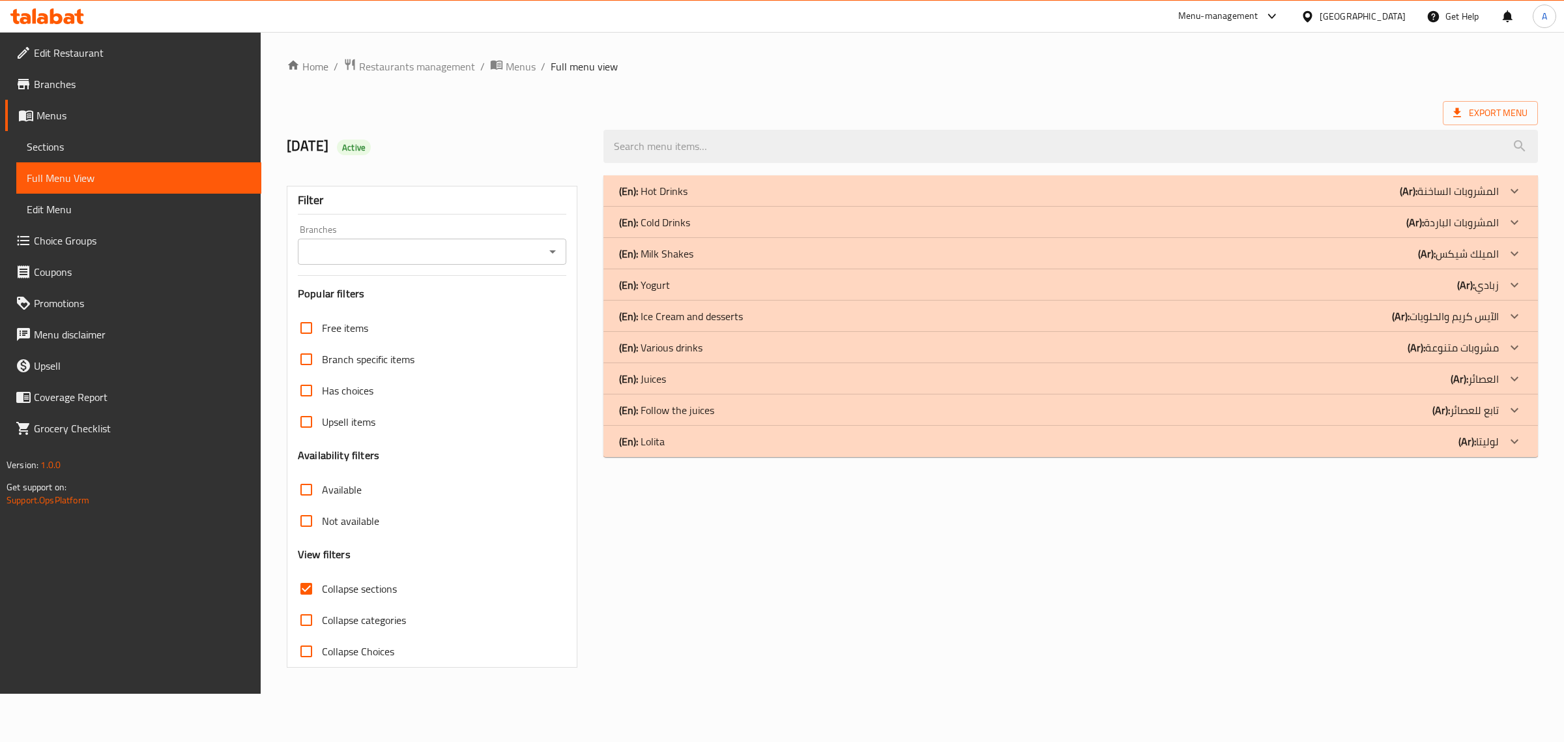
click at [1423, 252] on b "(Ar):" at bounding box center [1427, 254] width 18 height 20
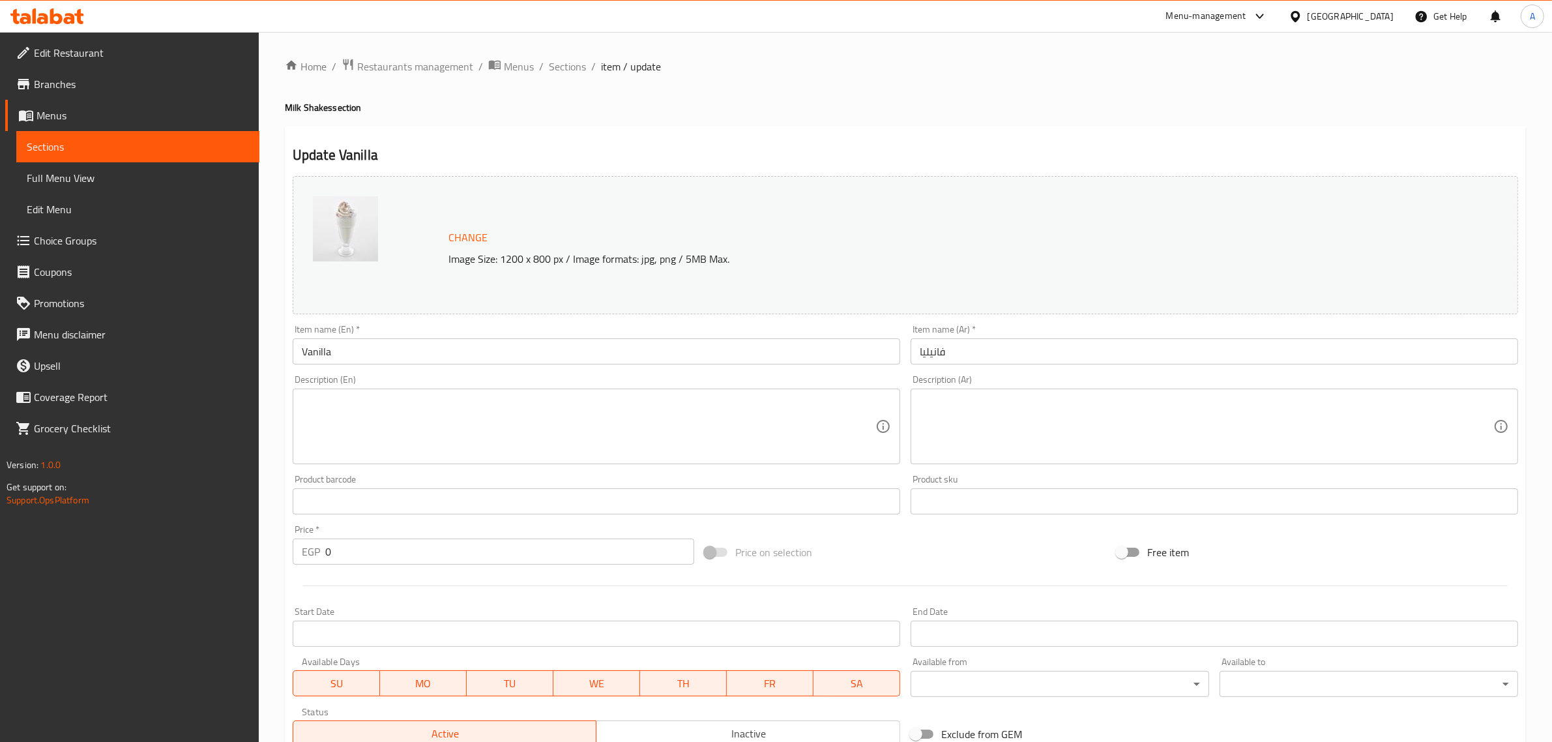
click at [385, 356] on input "Vanilla" at bounding box center [596, 351] width 607 height 26
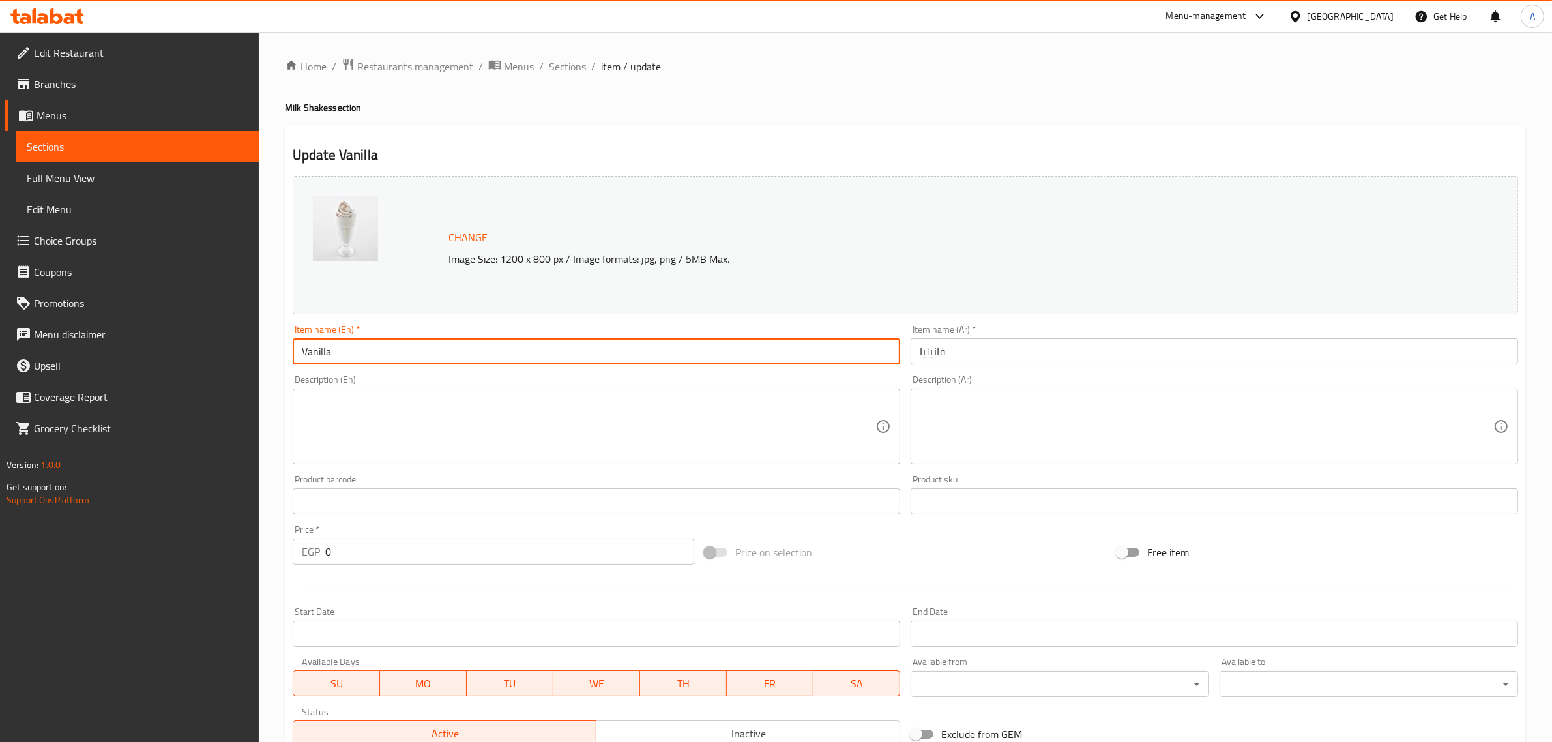
paste input "Milk Shakes"
drag, startPoint x: 383, startPoint y: 353, endPoint x: 380, endPoint y: 346, distance: 7.6
click at [380, 346] on input "Vanilla Milk Shakes" at bounding box center [596, 351] width 607 height 26
drag, startPoint x: 437, startPoint y: 347, endPoint x: 334, endPoint y: 323, distance: 106.5
click at [334, 323] on div "Item name (En)   * Vanilla Milk Shake Item name (En) *" at bounding box center [596, 344] width 618 height 50
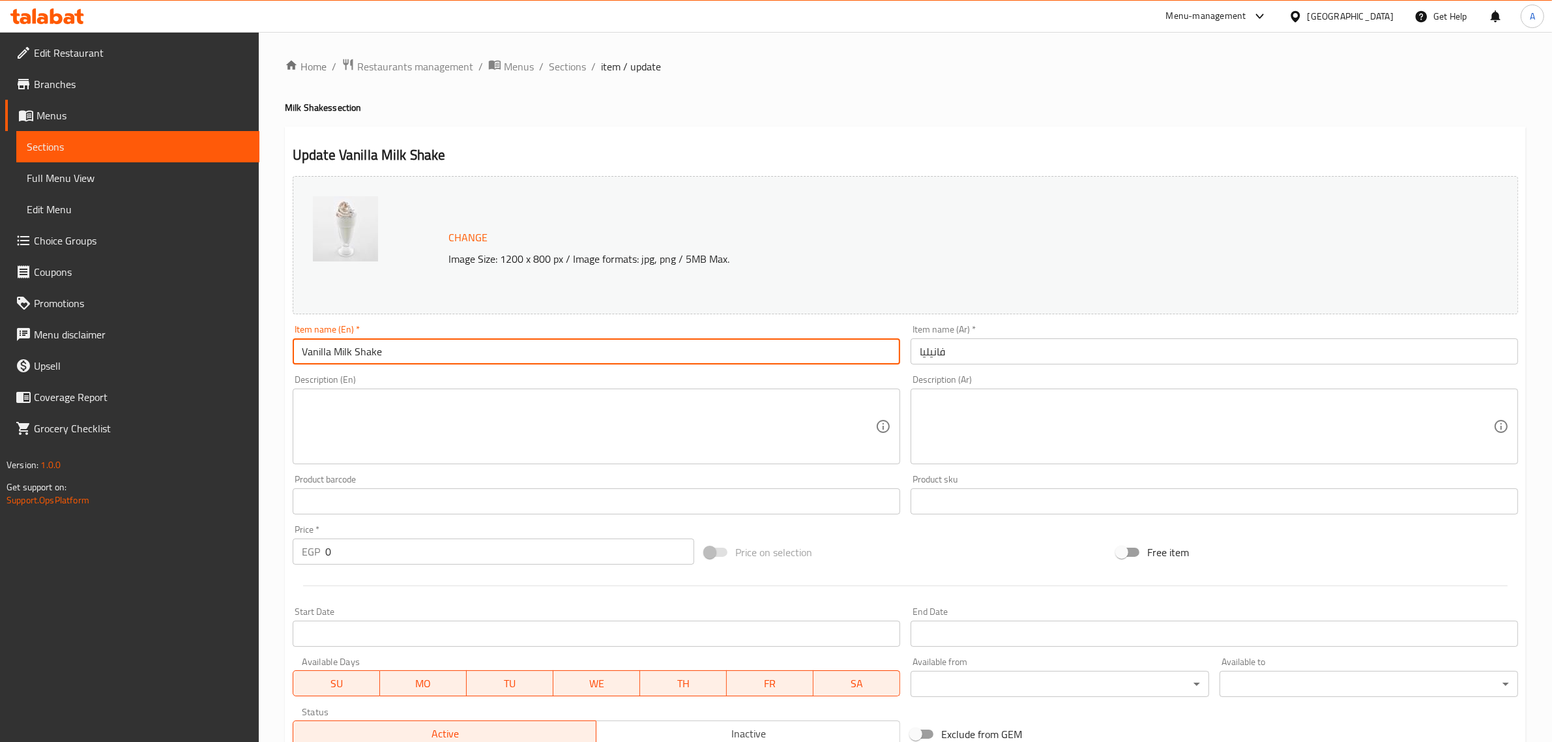
type input "Vanilla Milk Shake"
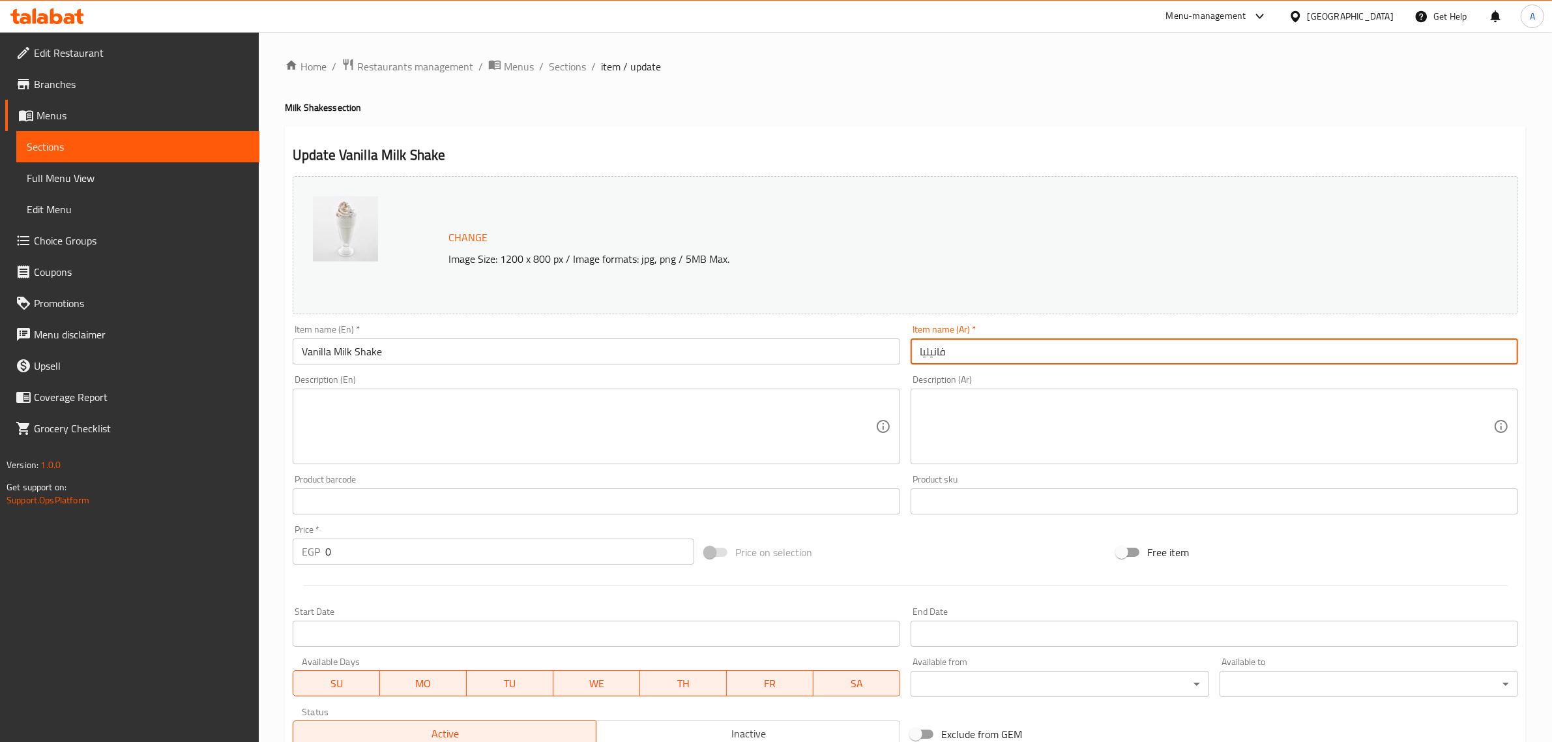
click at [920, 349] on input "فانيليا" at bounding box center [1213, 351] width 607 height 26
paste input "ميلك شيك"
type input "ميلك [PERSON_NAME]"
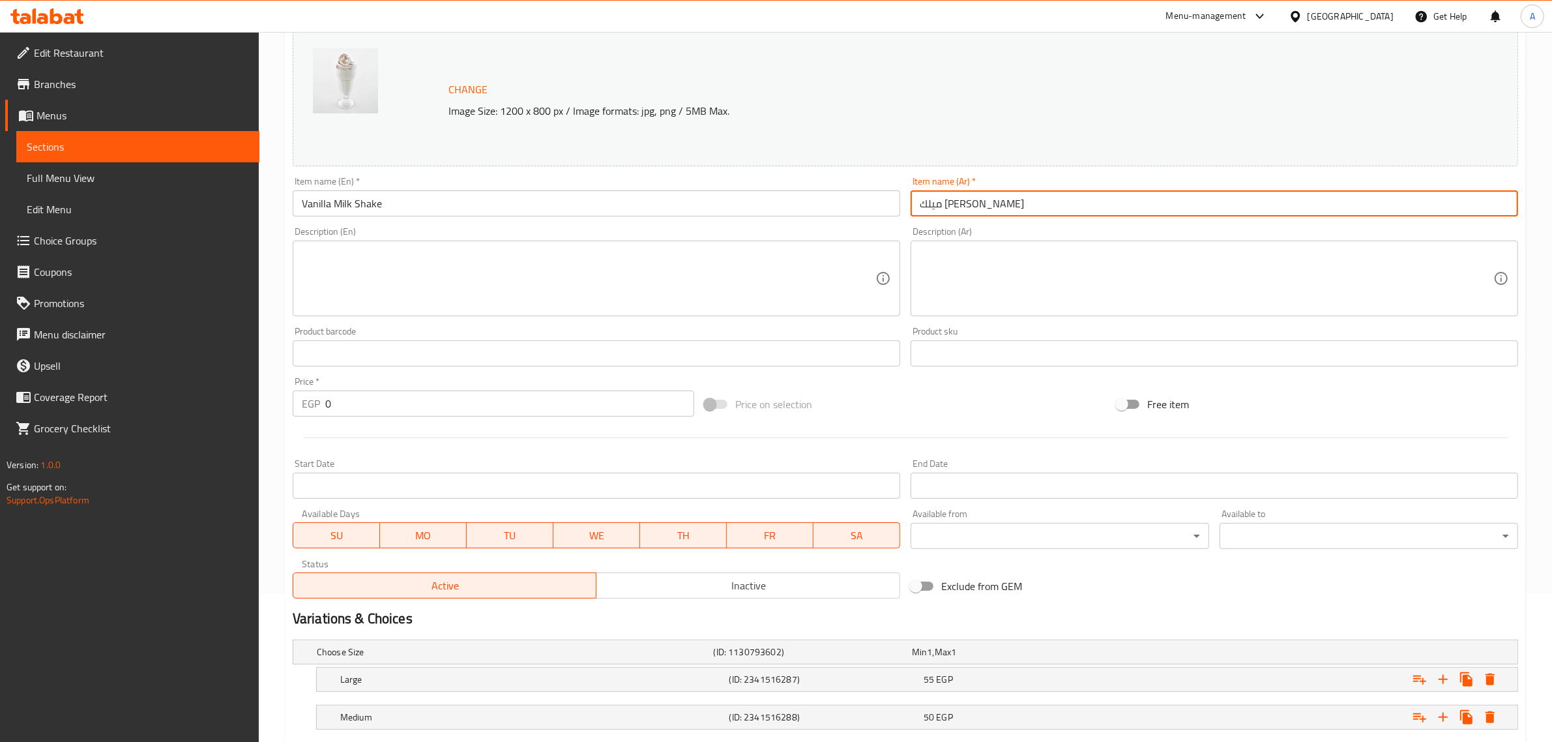
scroll to position [228, 0]
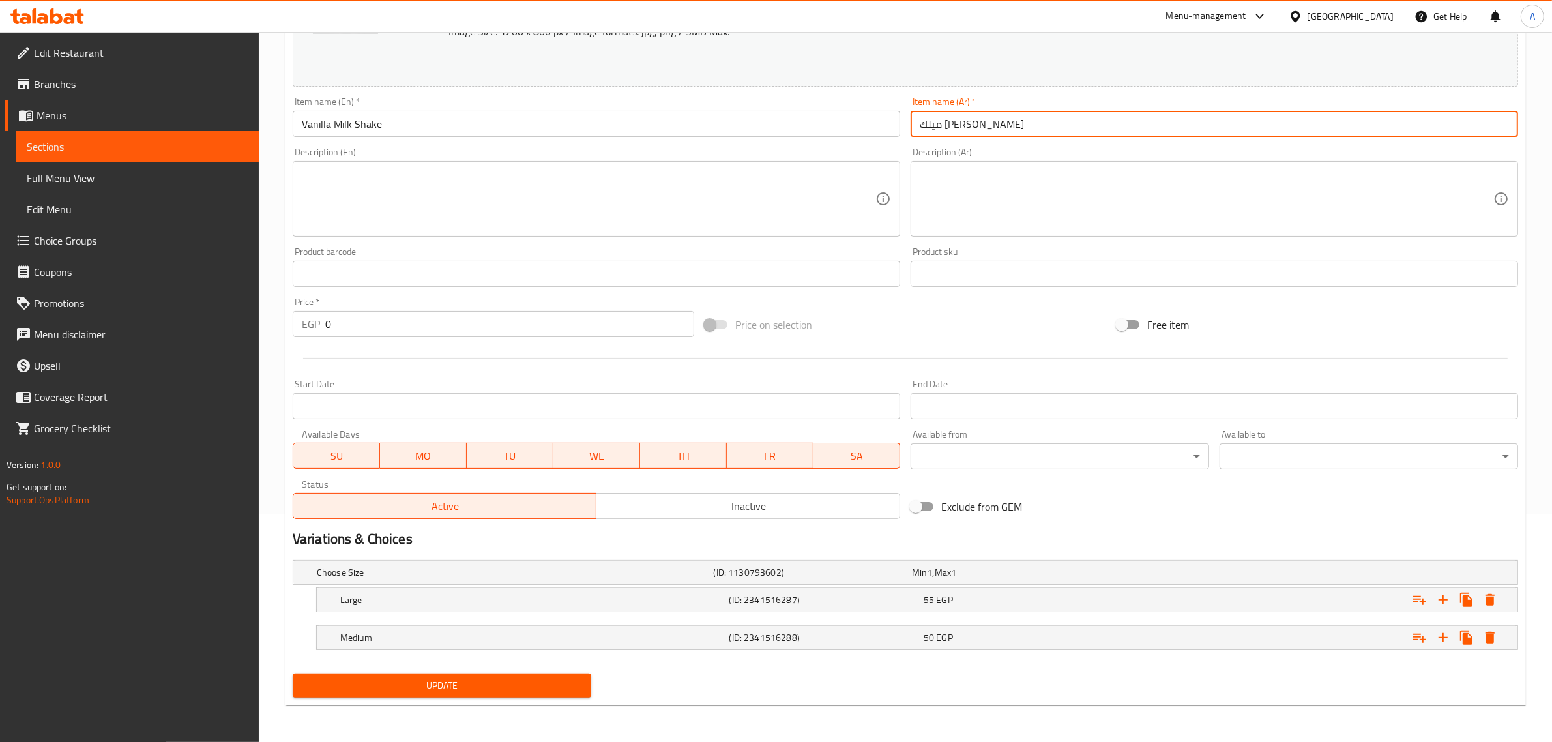
click at [429, 691] on span "Update" at bounding box center [442, 685] width 278 height 16
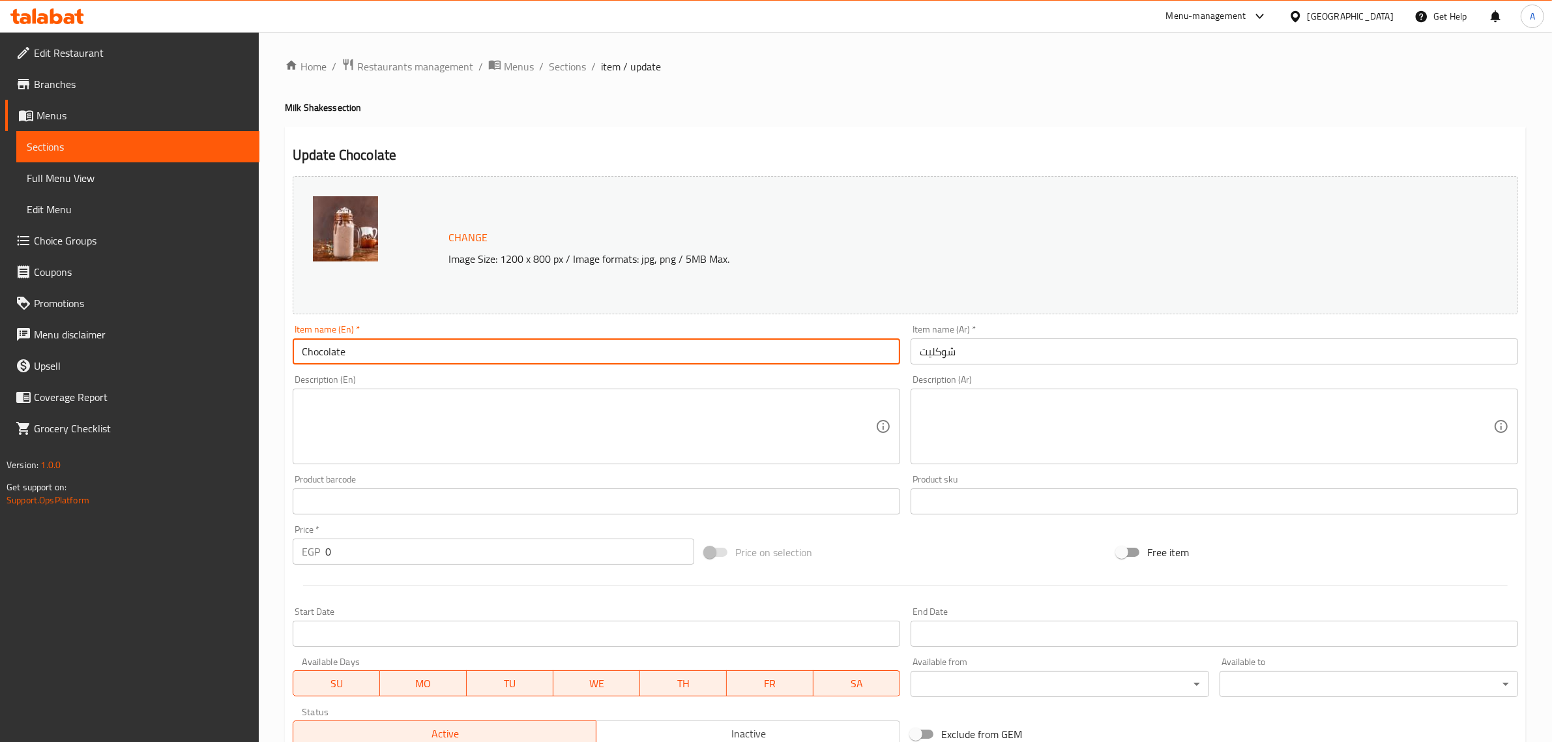
click at [373, 343] on input "Chocolate" at bounding box center [596, 351] width 607 height 26
paste input "Milk Shake"
type input "Chocolate Milk Shake"
click at [921, 347] on input "شوكليت" at bounding box center [1213, 351] width 607 height 26
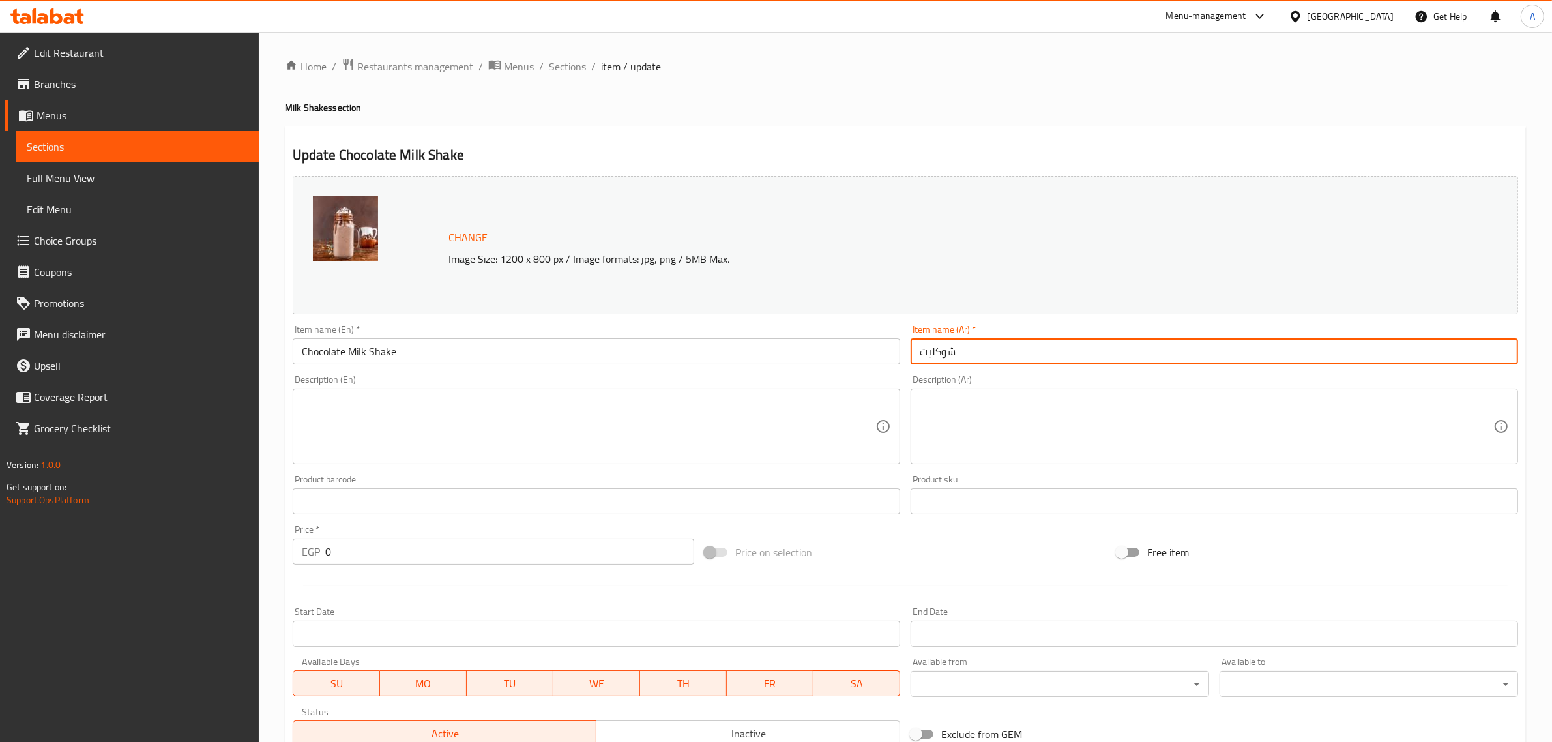
paste input "ميلك شيك"
type input "ميلك [PERSON_NAME]"
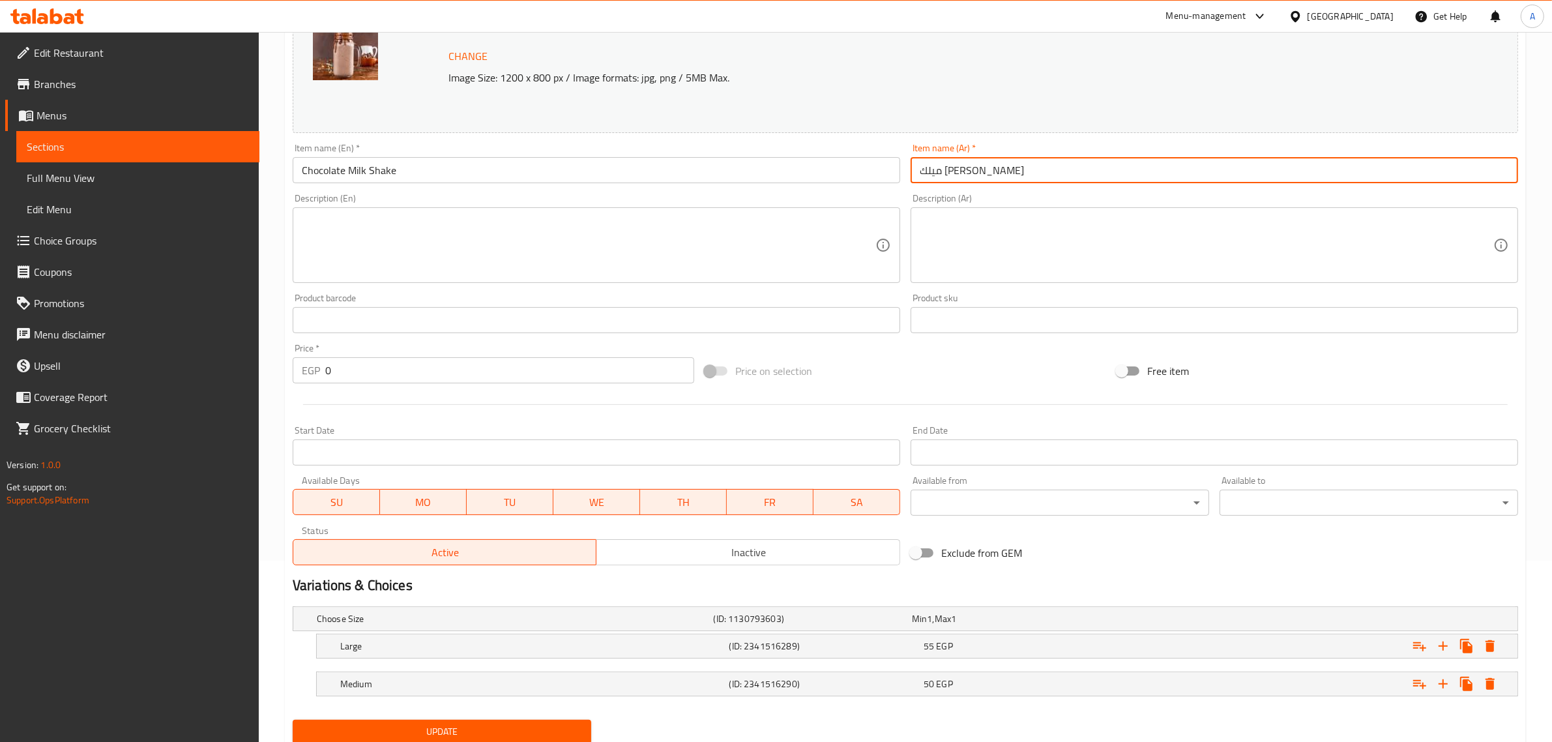
scroll to position [228, 0]
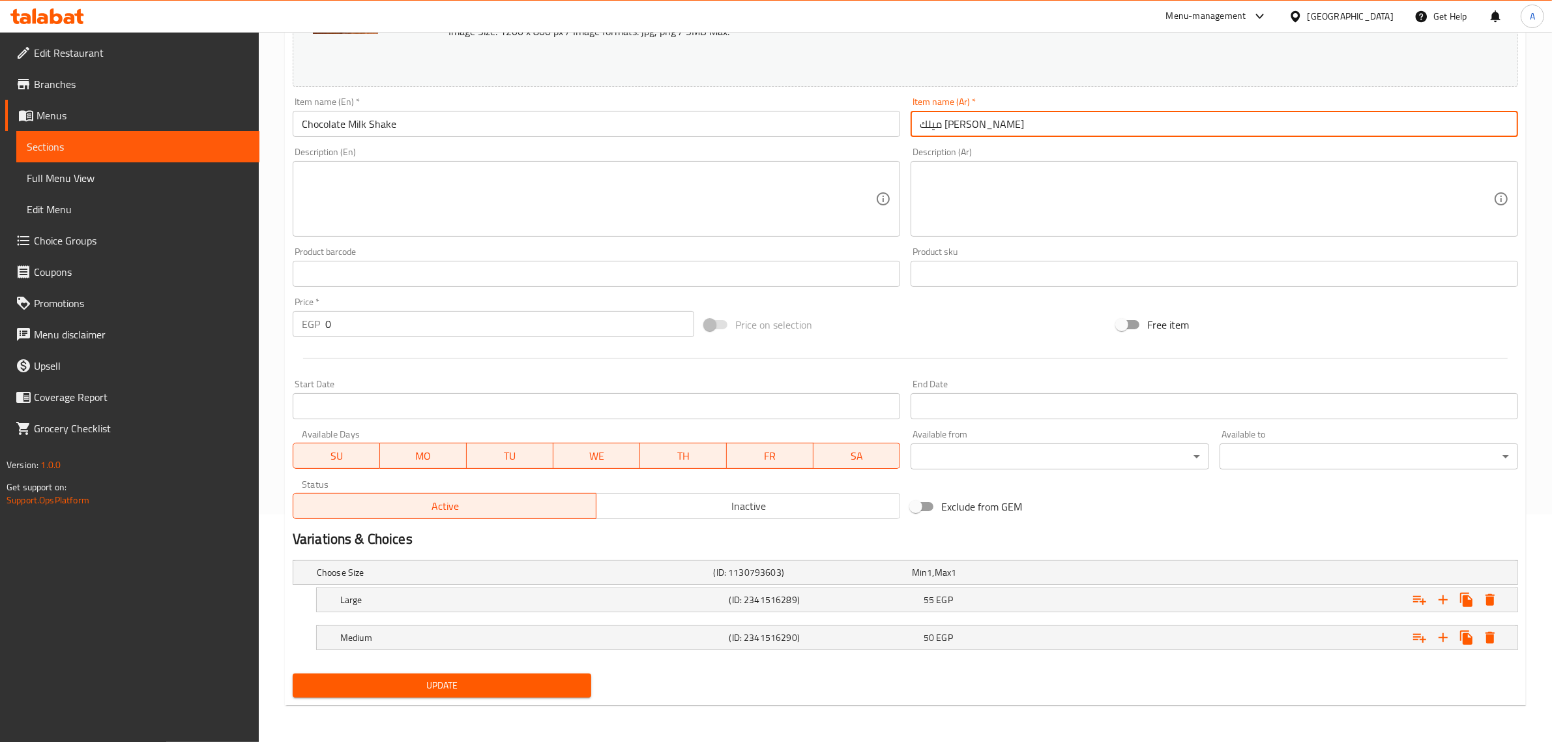
click at [553, 691] on span "Update" at bounding box center [442, 685] width 278 height 16
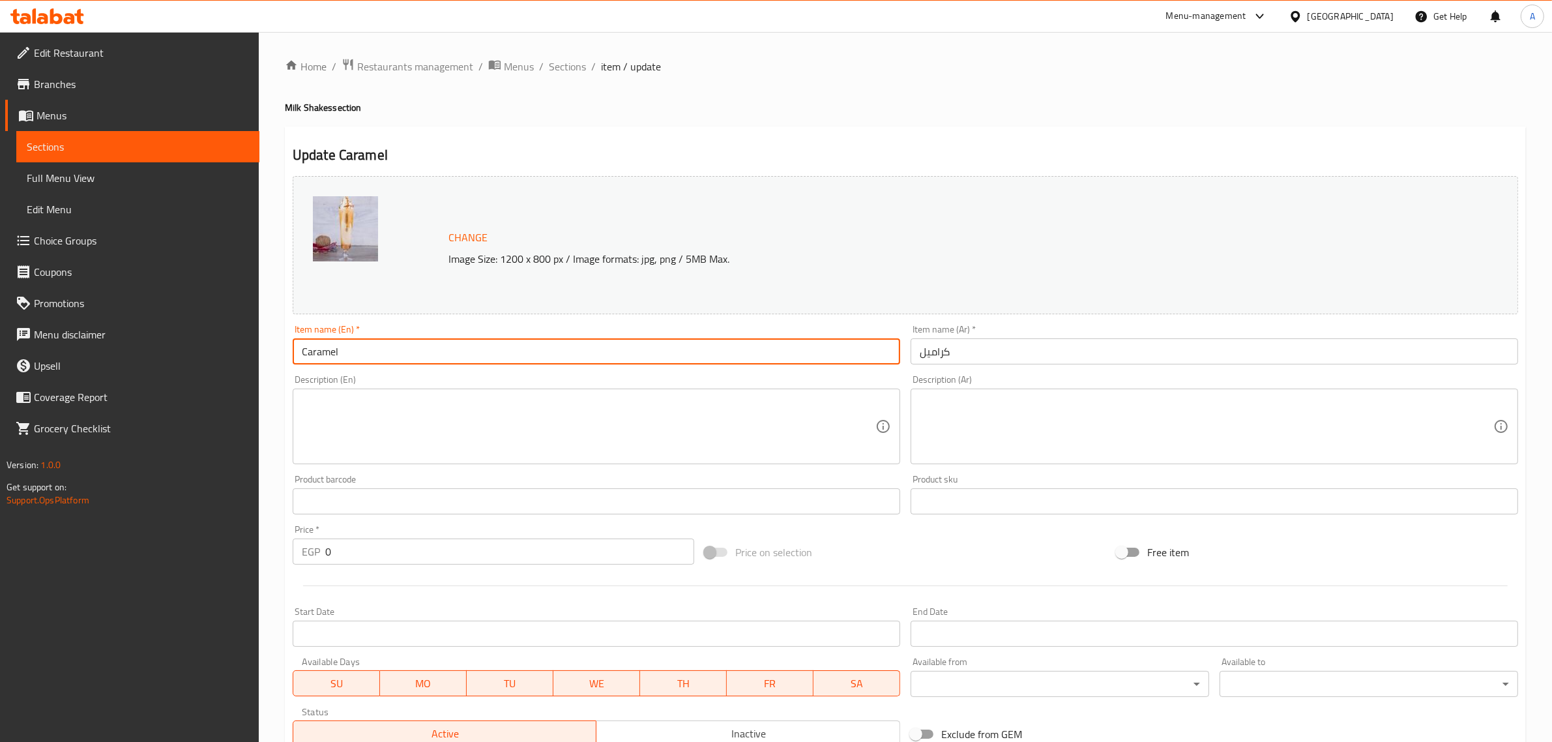
click at [380, 350] on input "Caramel" at bounding box center [596, 351] width 607 height 26
paste input "Milk Shake"
type input "Caramel Milk Shake"
click at [920, 351] on input "كراميل" at bounding box center [1213, 351] width 607 height 26
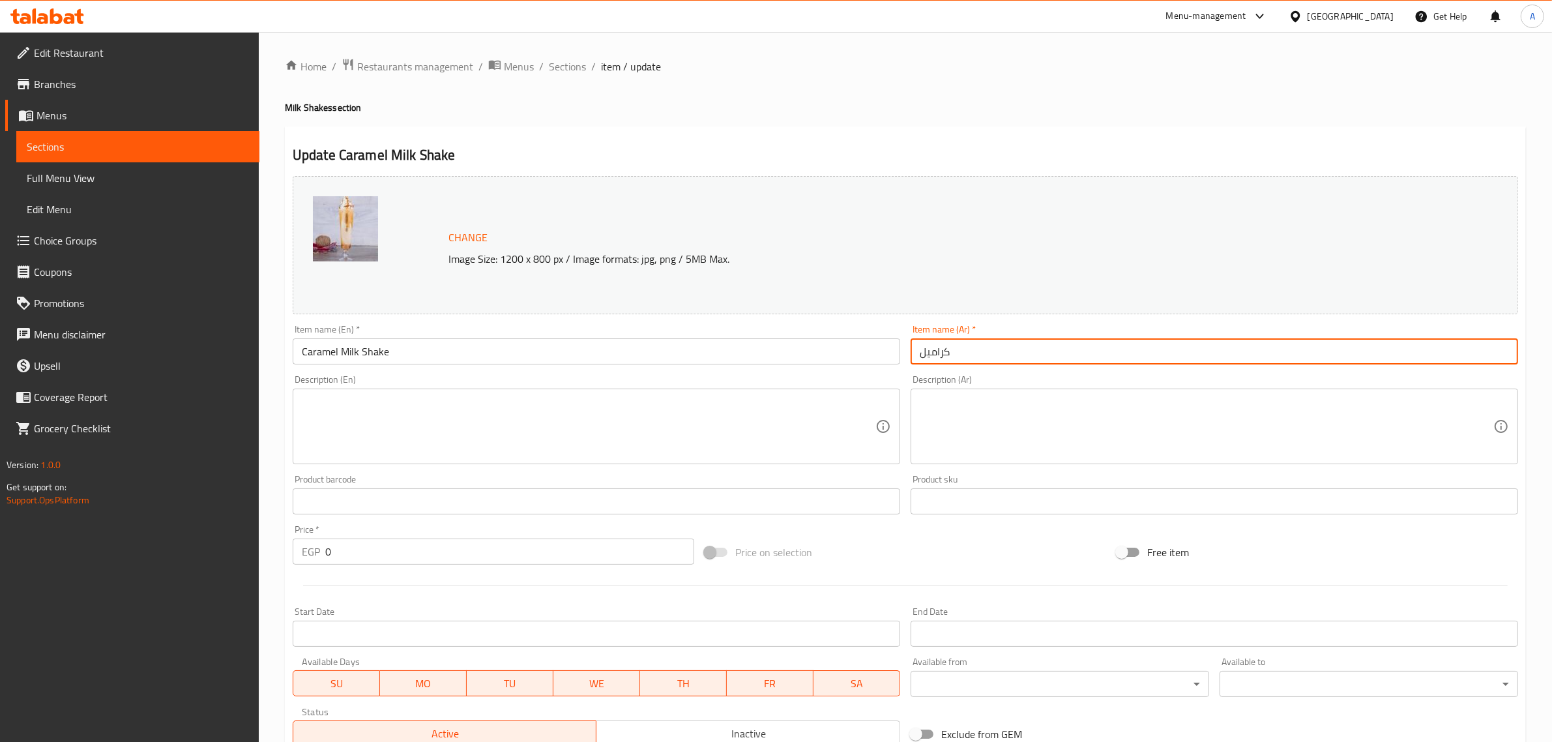
paste input "ميلك شيك"
type input "ميلك [PERSON_NAME]"
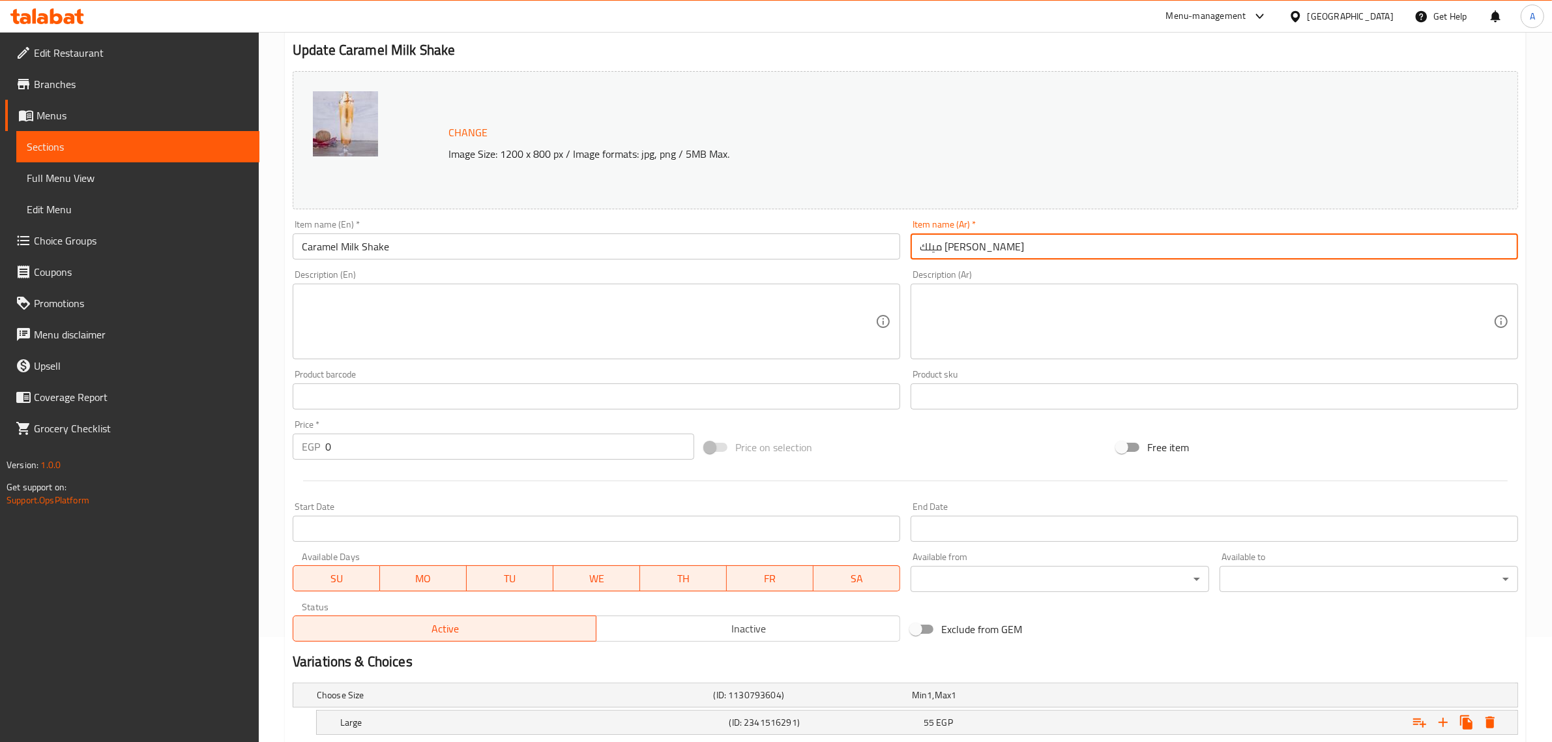
scroll to position [216, 0]
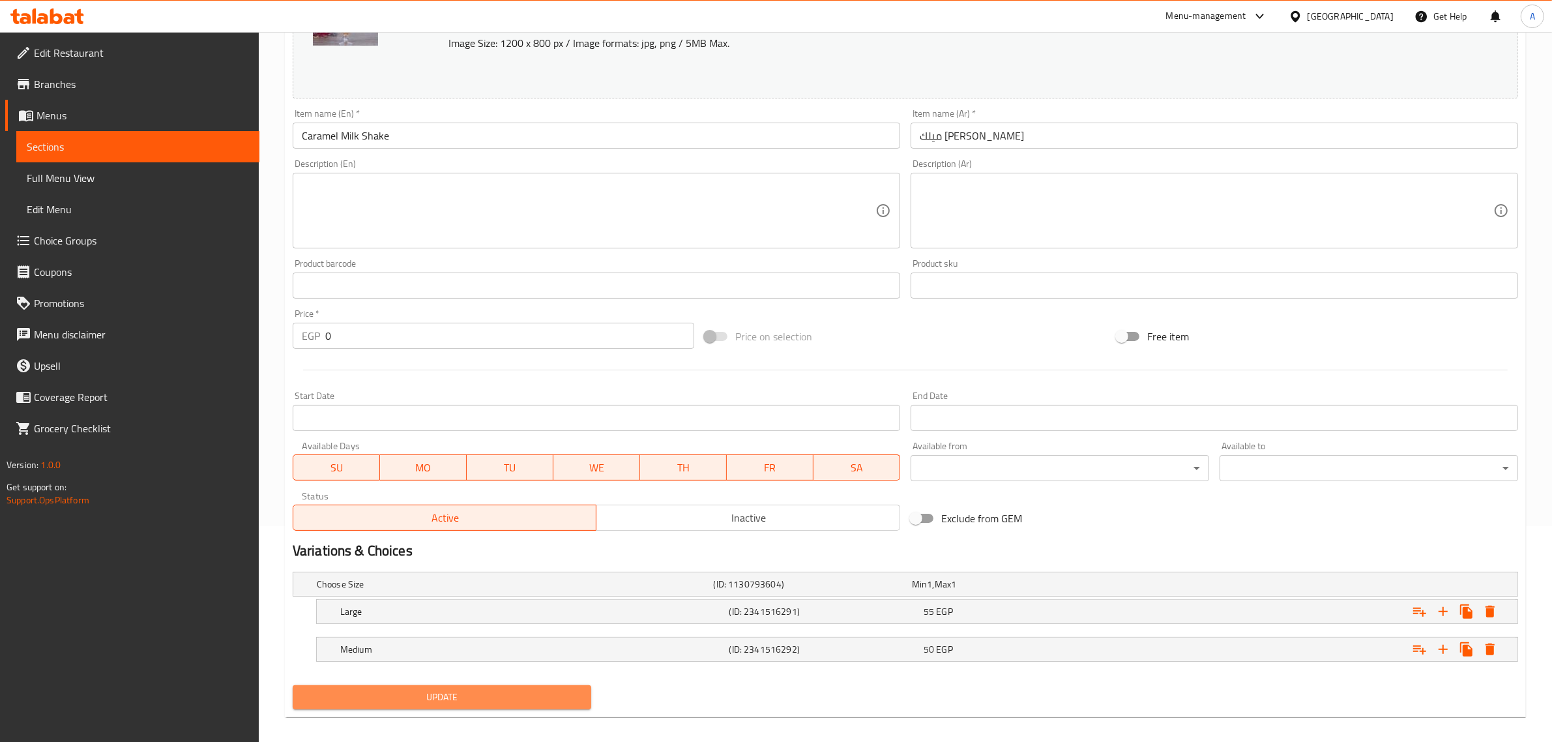
click at [493, 688] on button "Update" at bounding box center [442, 697] width 298 height 24
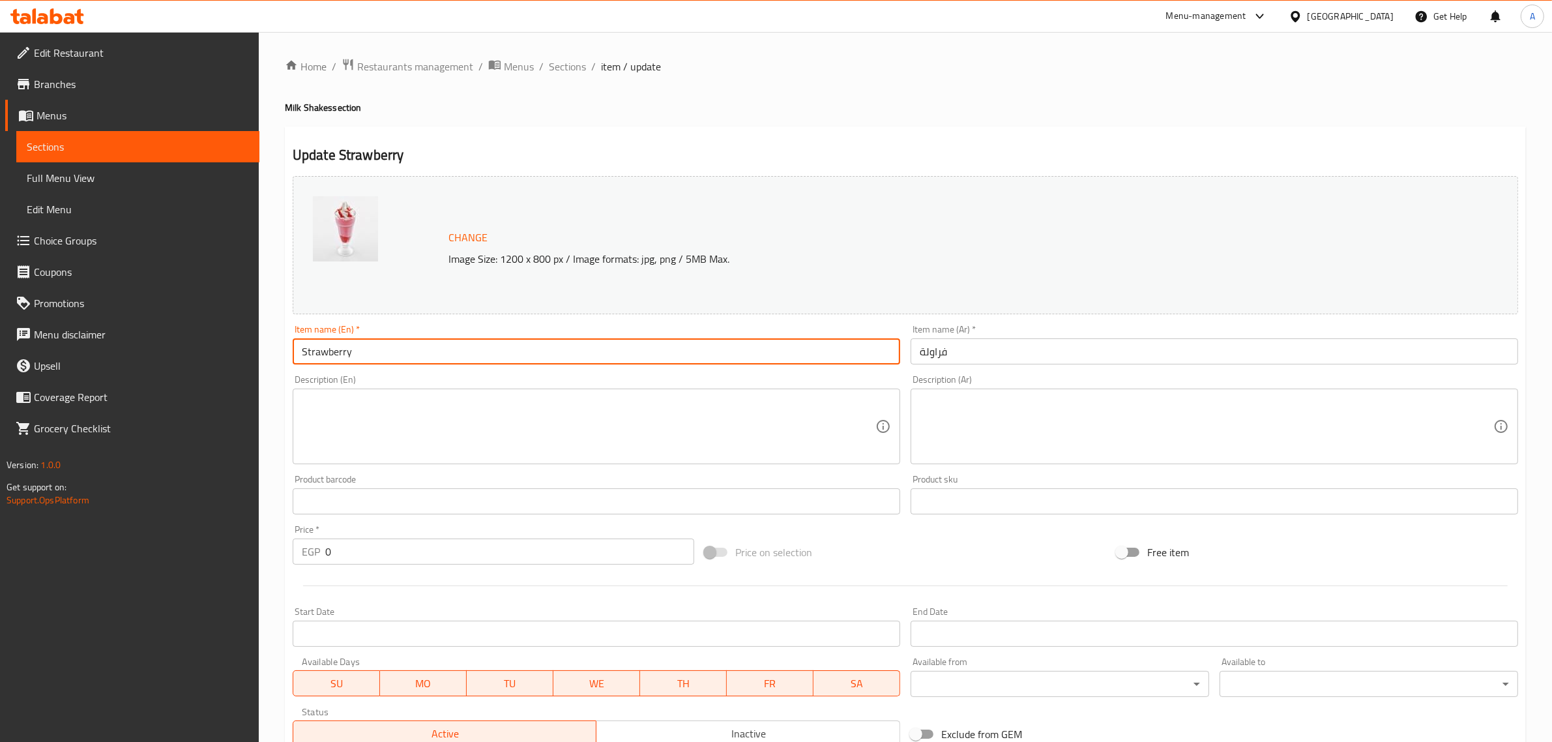
click at [380, 350] on input "Strawberry" at bounding box center [596, 351] width 607 height 26
paste input "Milk Shake"
type input "Strawberry Milk Shake"
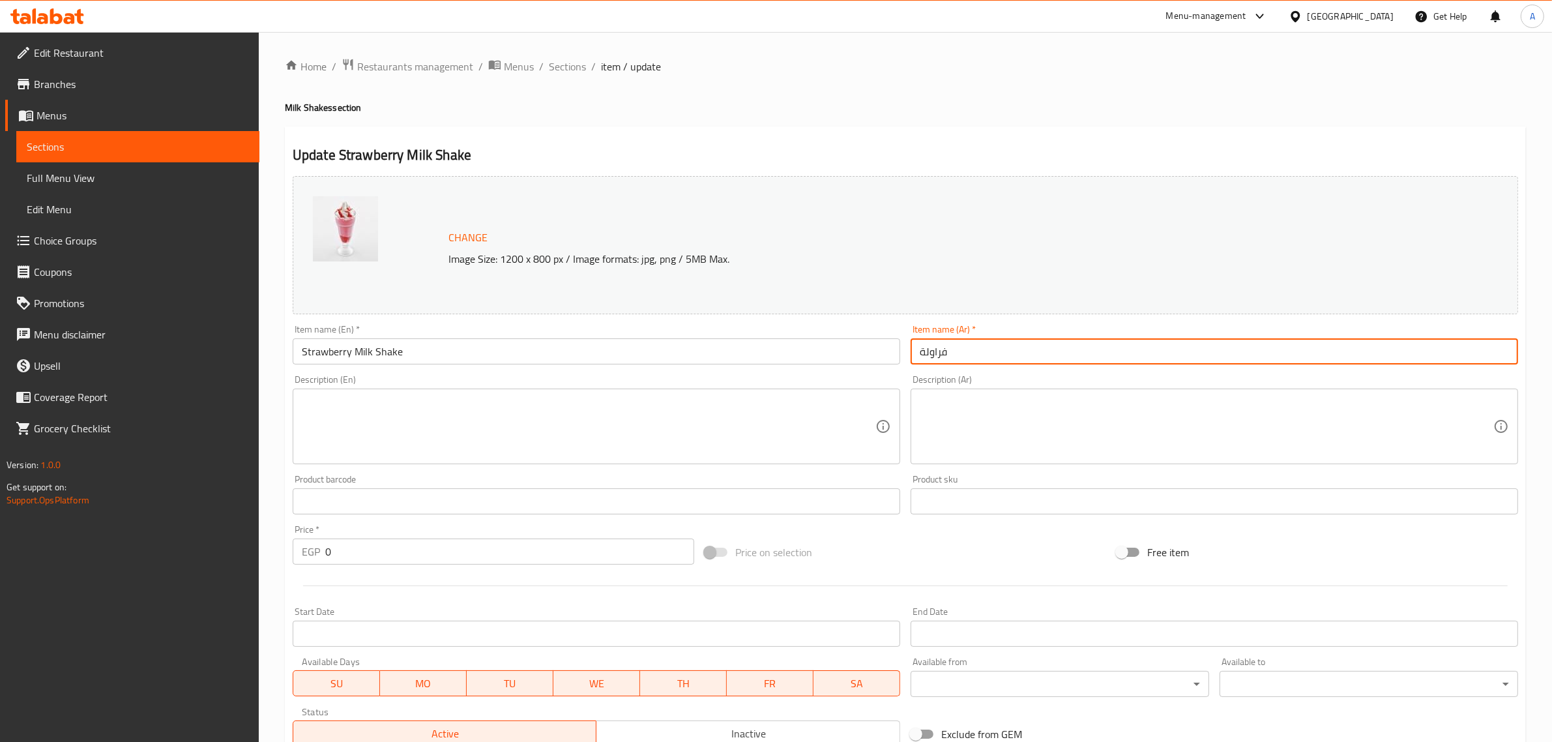
paste input "ميلك شيك"
click at [912, 362] on input "ميلك شيكفراولة" at bounding box center [1213, 351] width 607 height 26
type input "ميلك شيك فراولة"
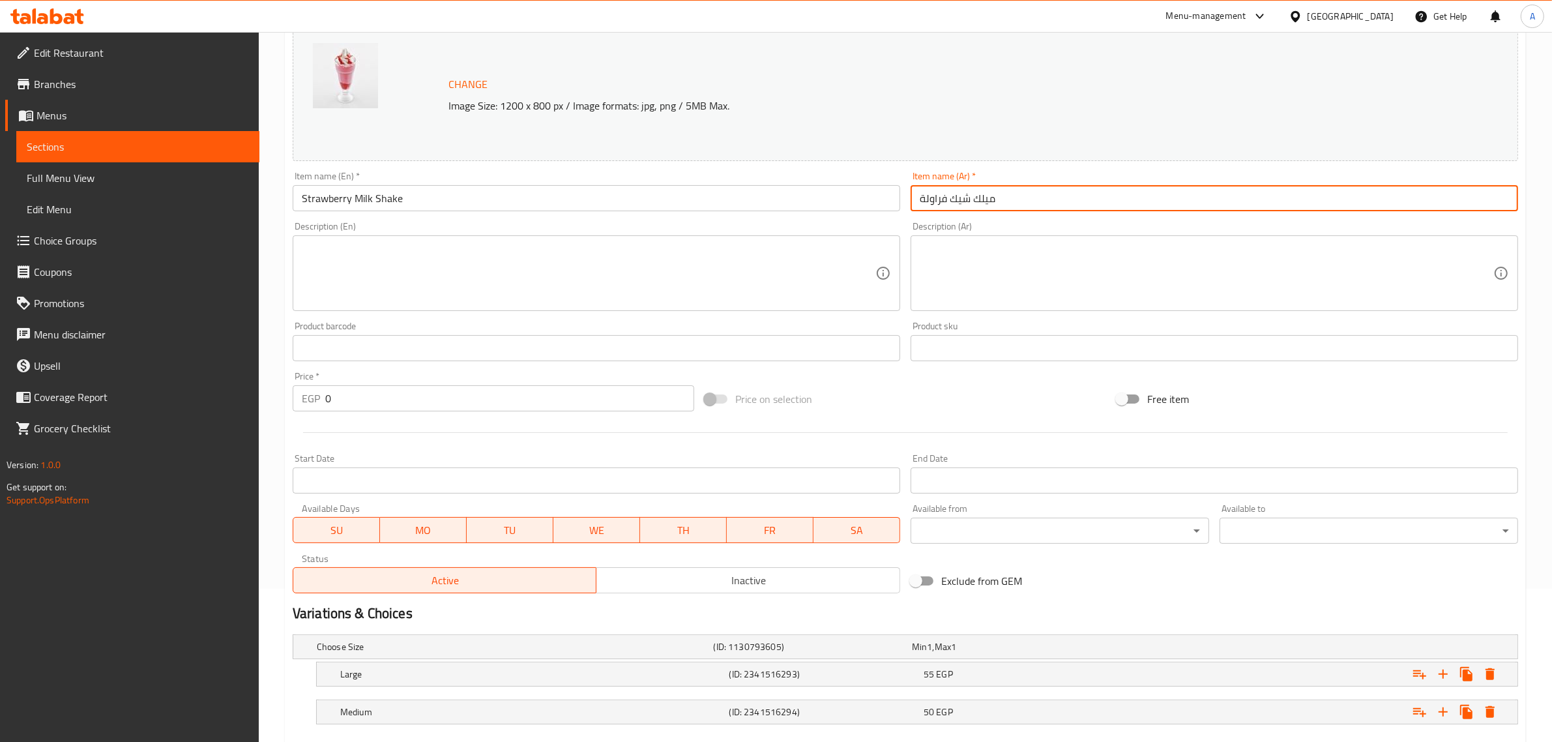
scroll to position [228, 0]
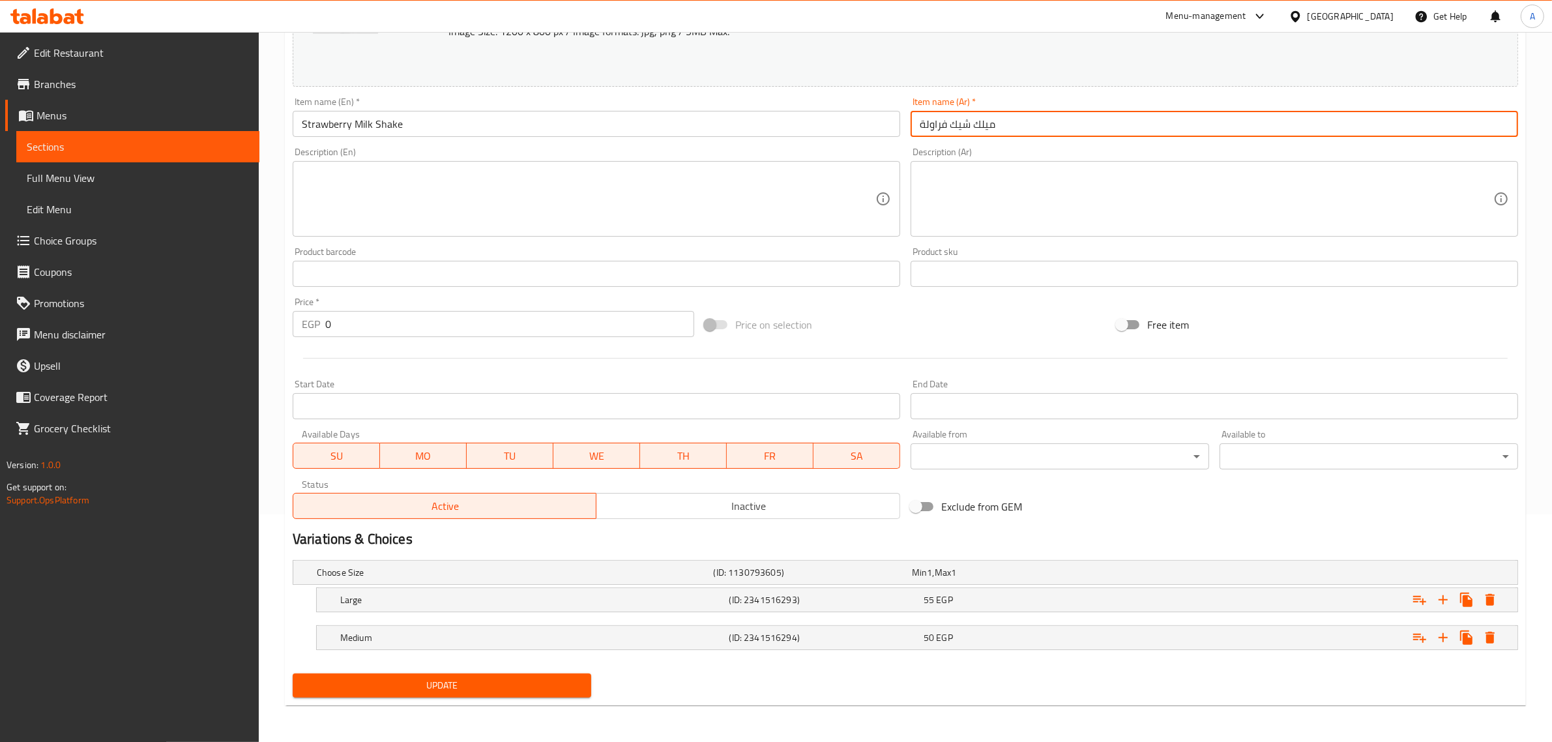
click at [418, 692] on span "Update" at bounding box center [442, 685] width 278 height 16
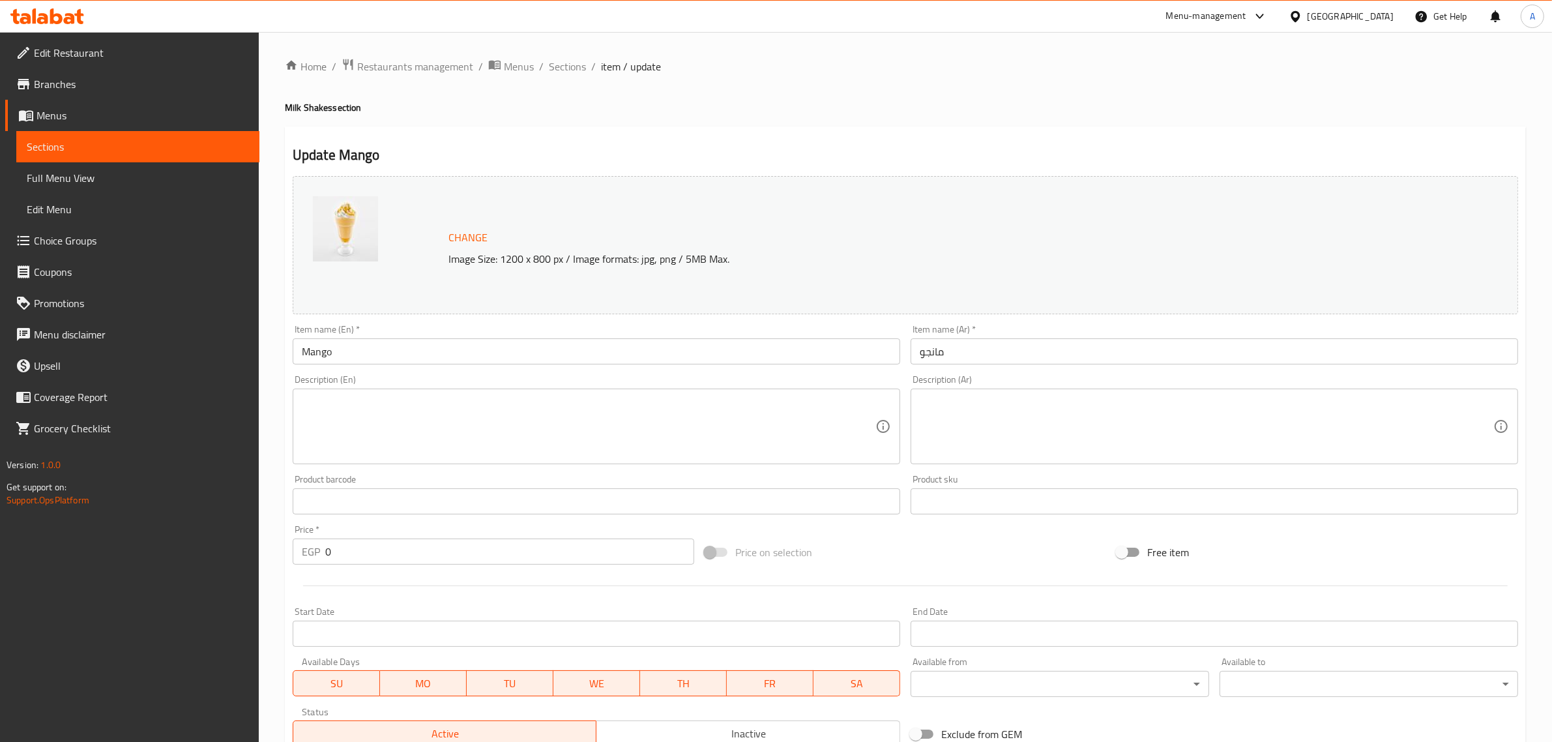
click at [380, 350] on input "Mango" at bounding box center [596, 351] width 607 height 26
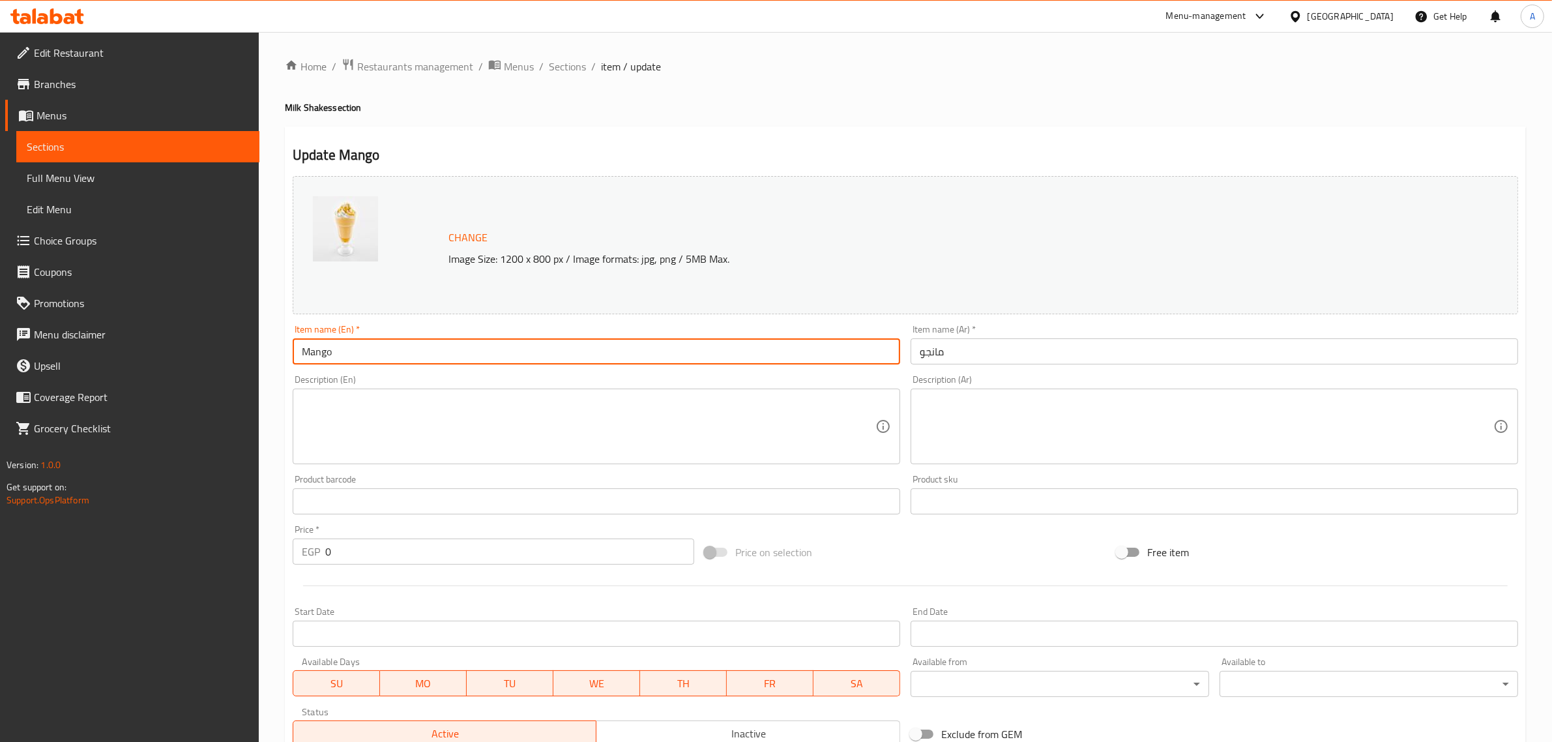
paste input "Milk Shake"
type input "Mango Milk Shake"
click at [911, 363] on input "مانجو" at bounding box center [1213, 351] width 607 height 26
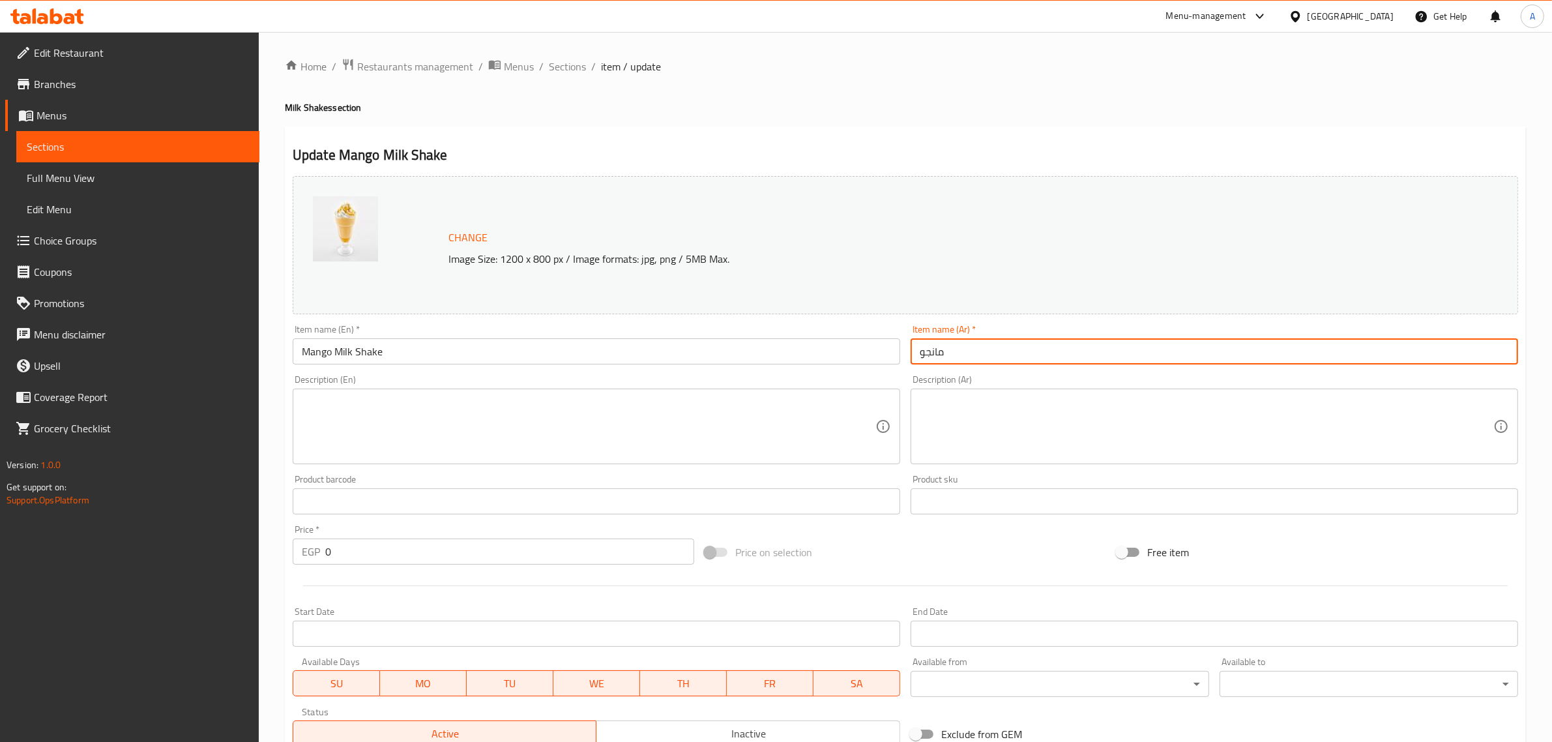
paste input "ميلك شيك"
type input "ميلك [PERSON_NAME]"
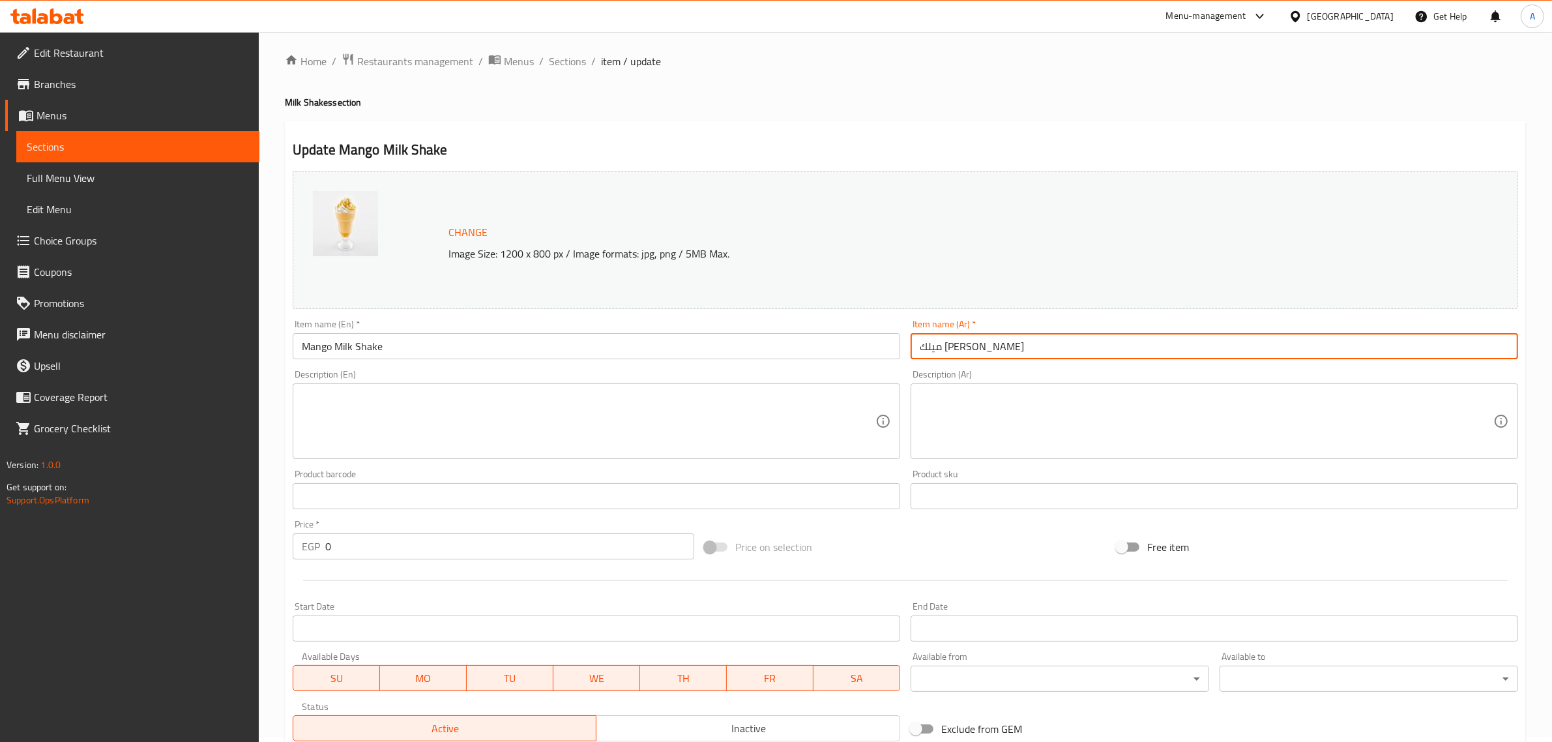
scroll to position [228, 0]
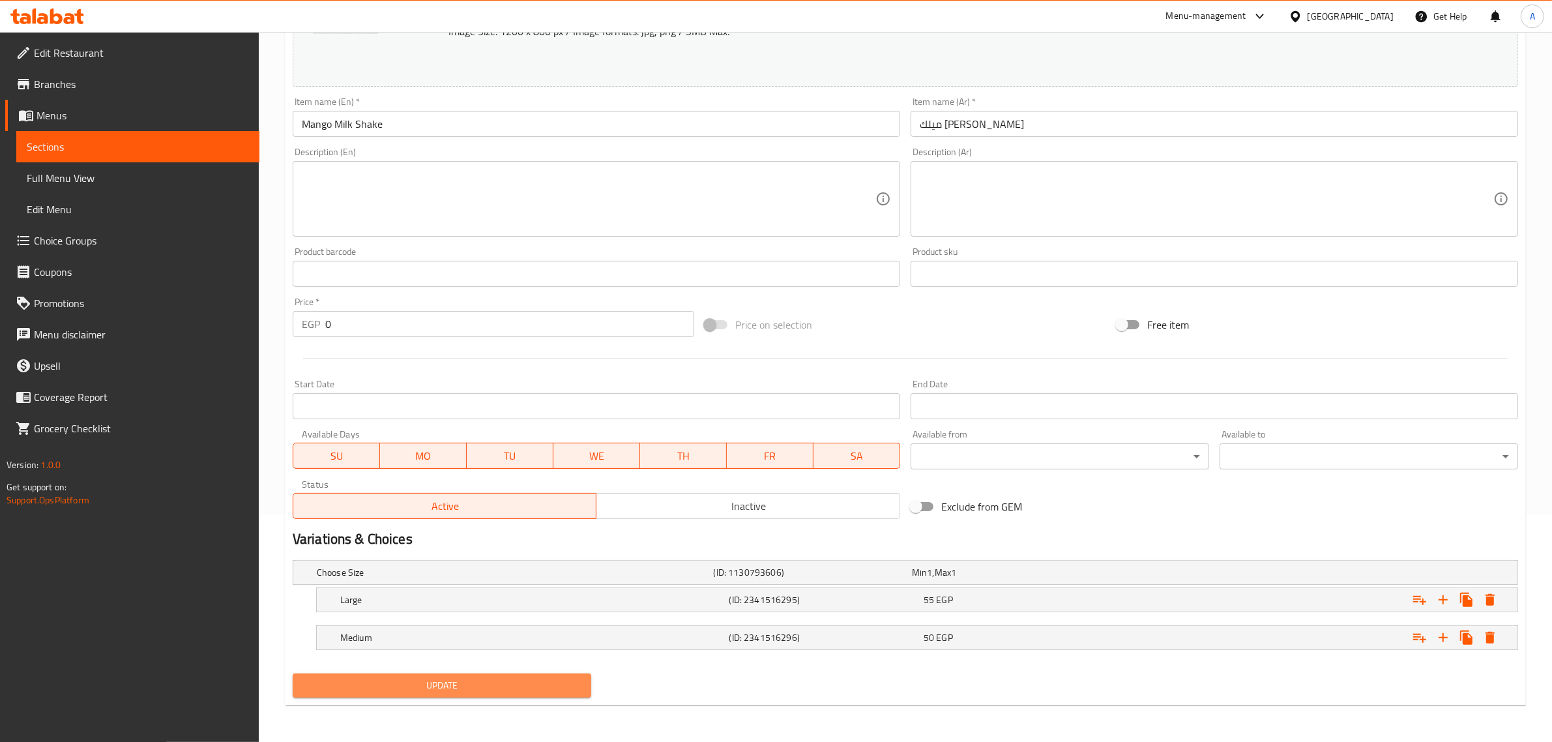
click at [444, 679] on span "Update" at bounding box center [442, 685] width 278 height 16
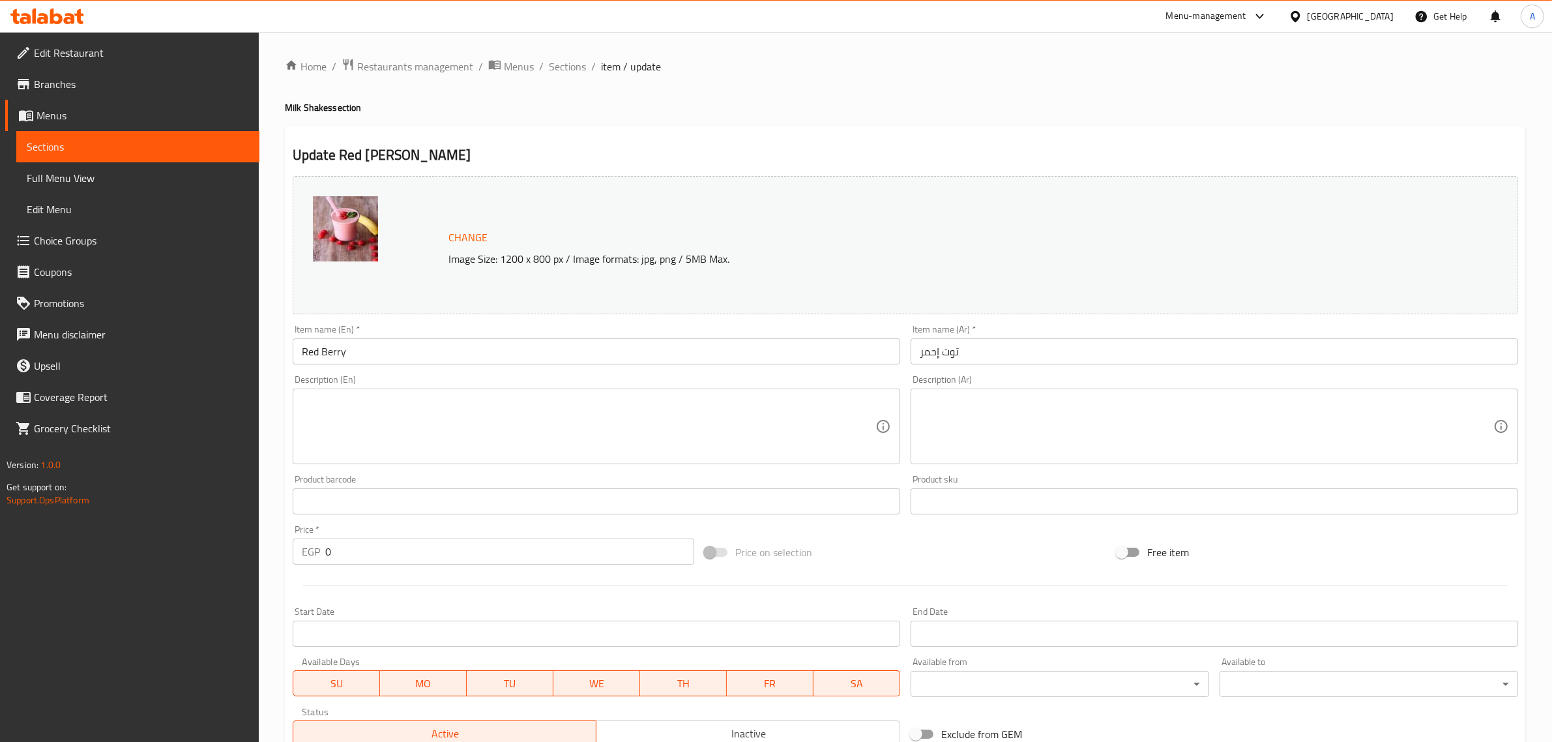
click at [380, 351] on input "Red Berry" at bounding box center [596, 351] width 607 height 26
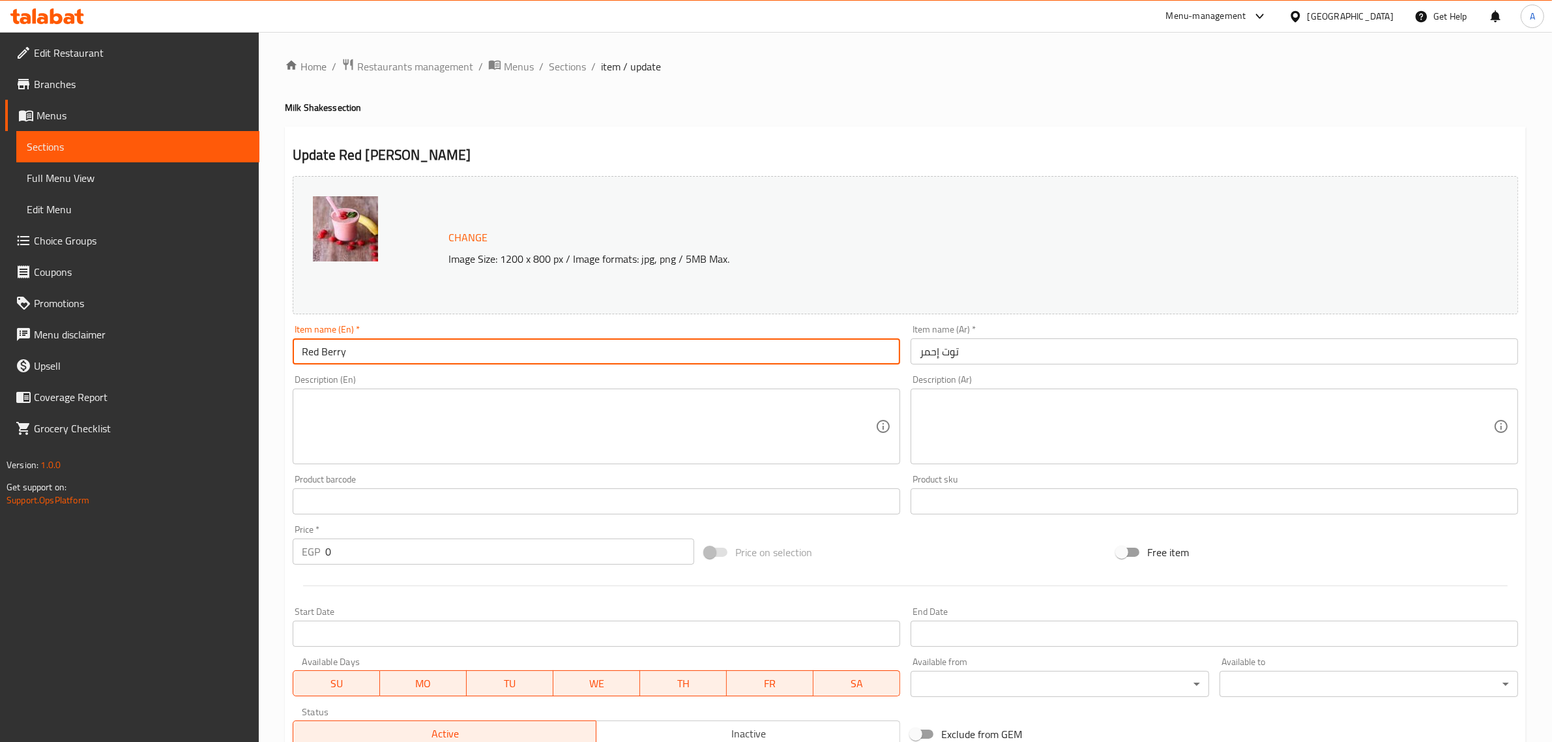
paste input "Milk Shake"
type input "Red Berry Milk Shake"
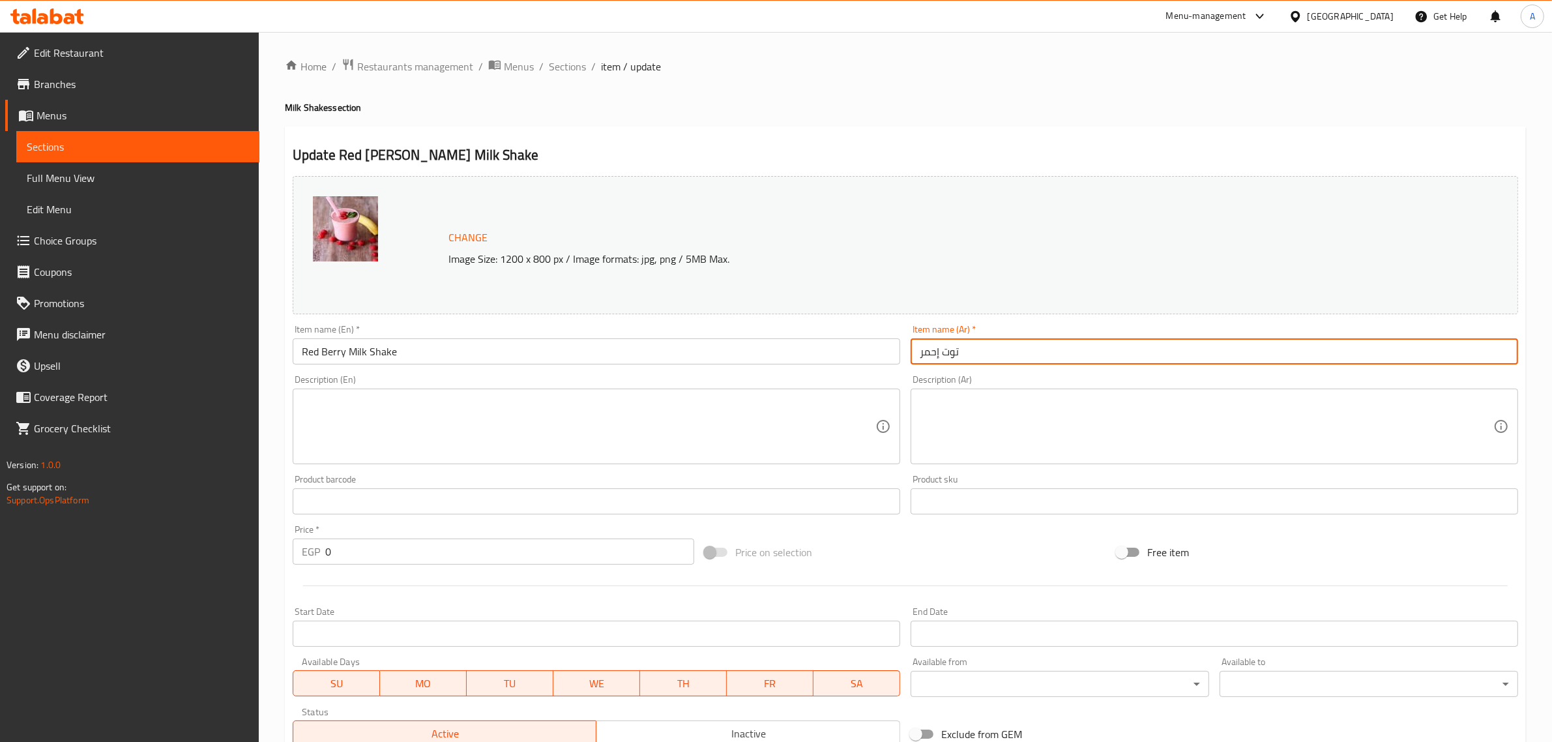
click at [911, 363] on input "توت إحمر" at bounding box center [1213, 351] width 607 height 26
paste input "ميلك شيك"
type input "ميلك شيك توت إحمر"
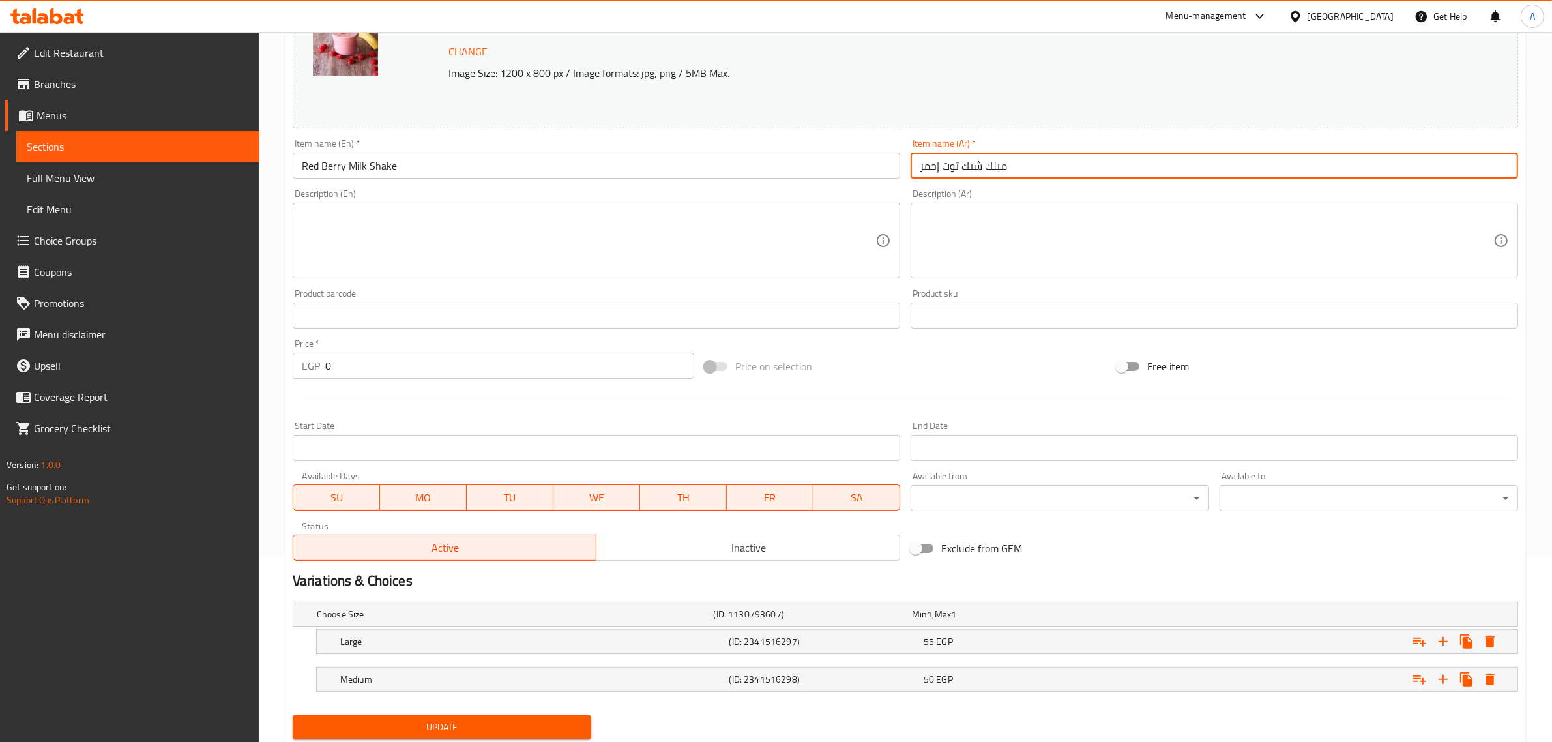
scroll to position [219, 0]
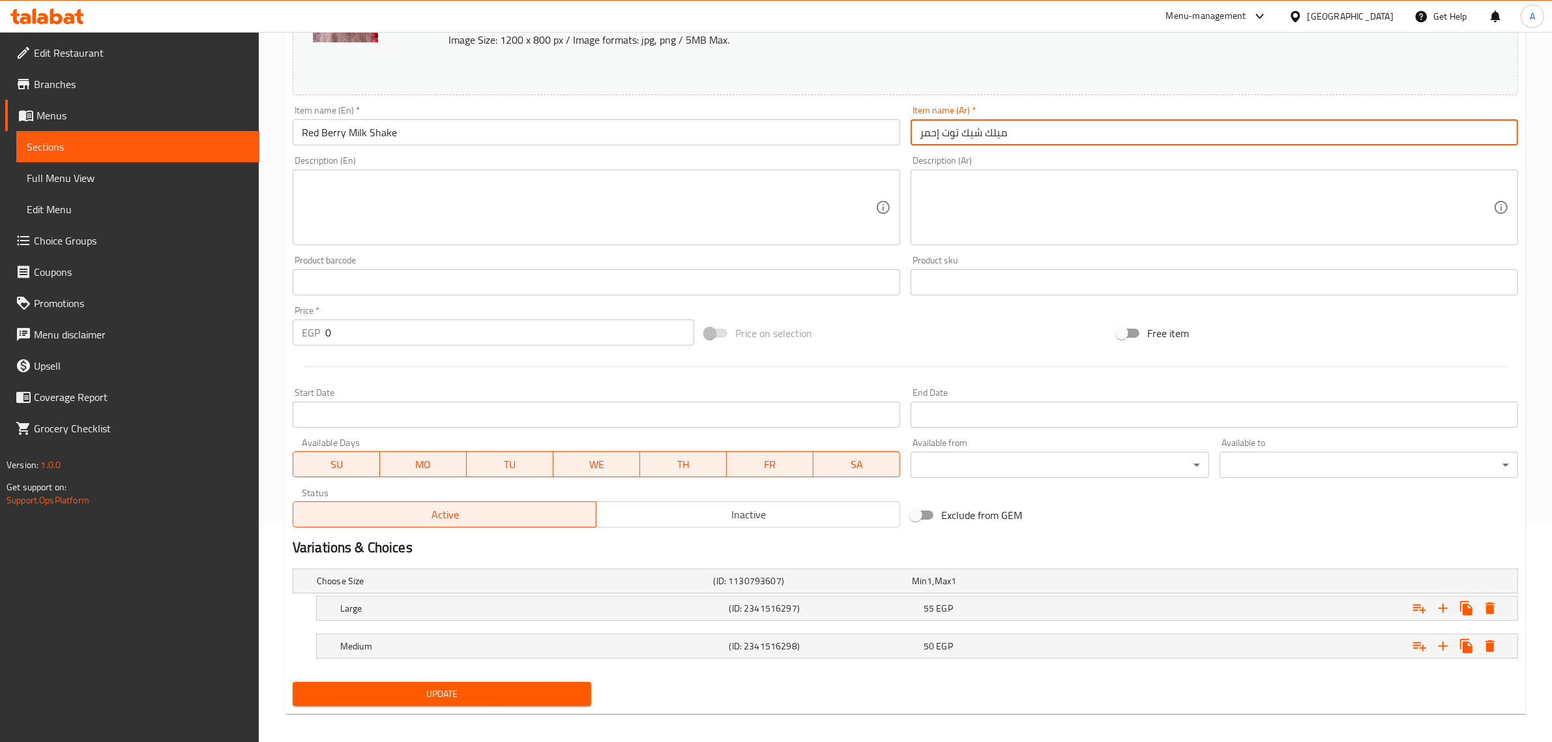
click at [458, 678] on div "Update" at bounding box center [441, 693] width 309 height 35
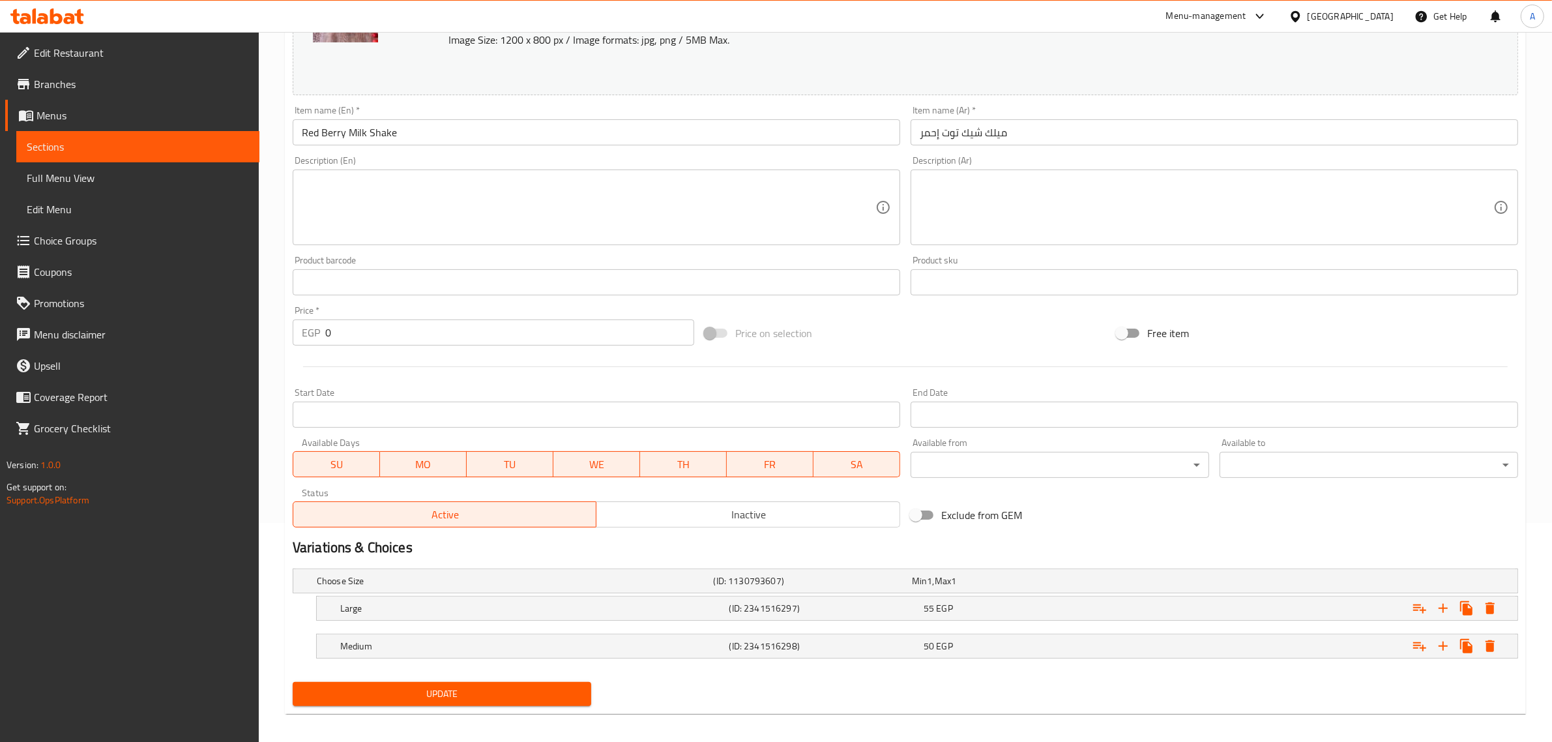
click at [940, 142] on input "ميلك شيك توت إحمر" at bounding box center [1213, 132] width 607 height 26
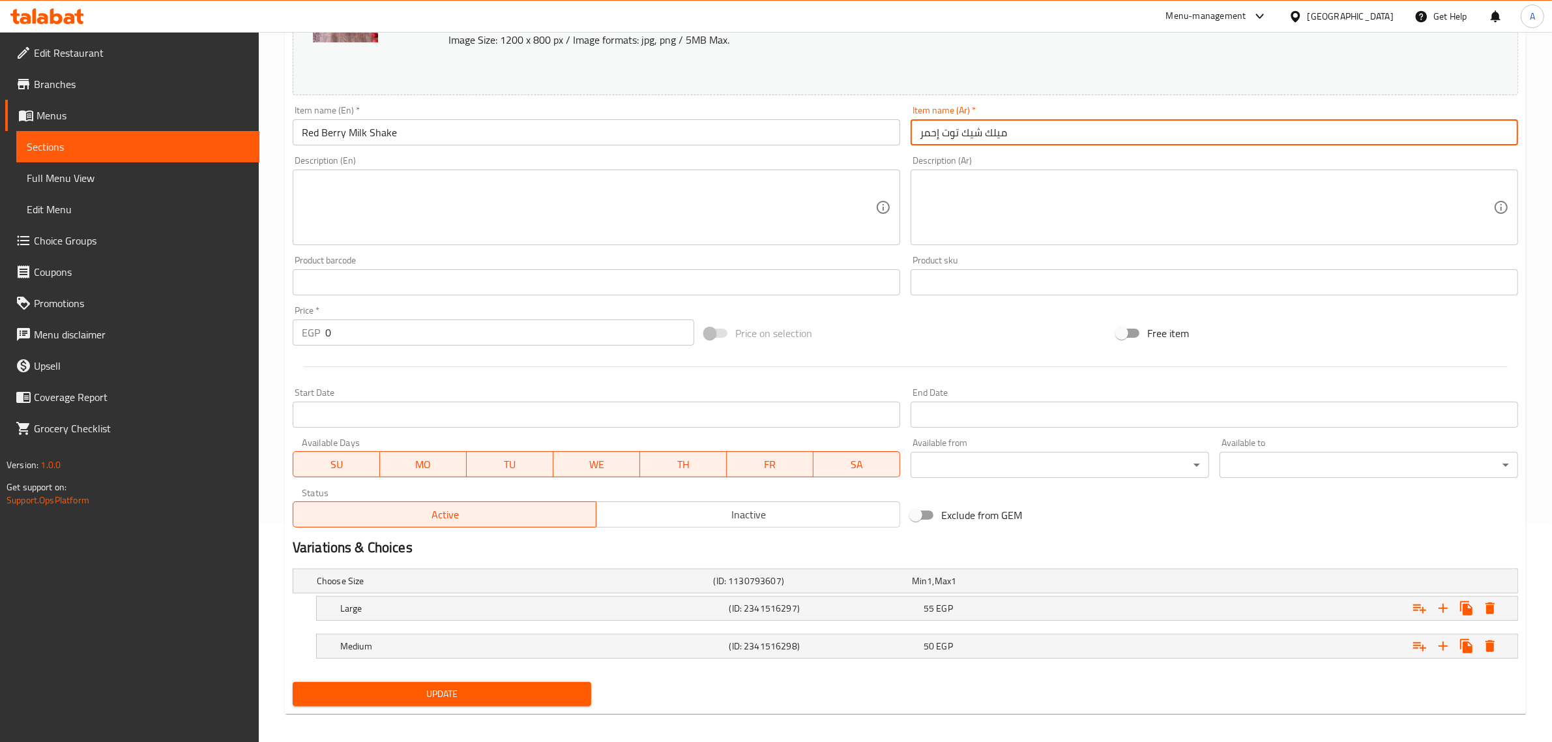
click at [940, 142] on input "ميلك شيك توت إحمر" at bounding box center [1213, 132] width 607 height 26
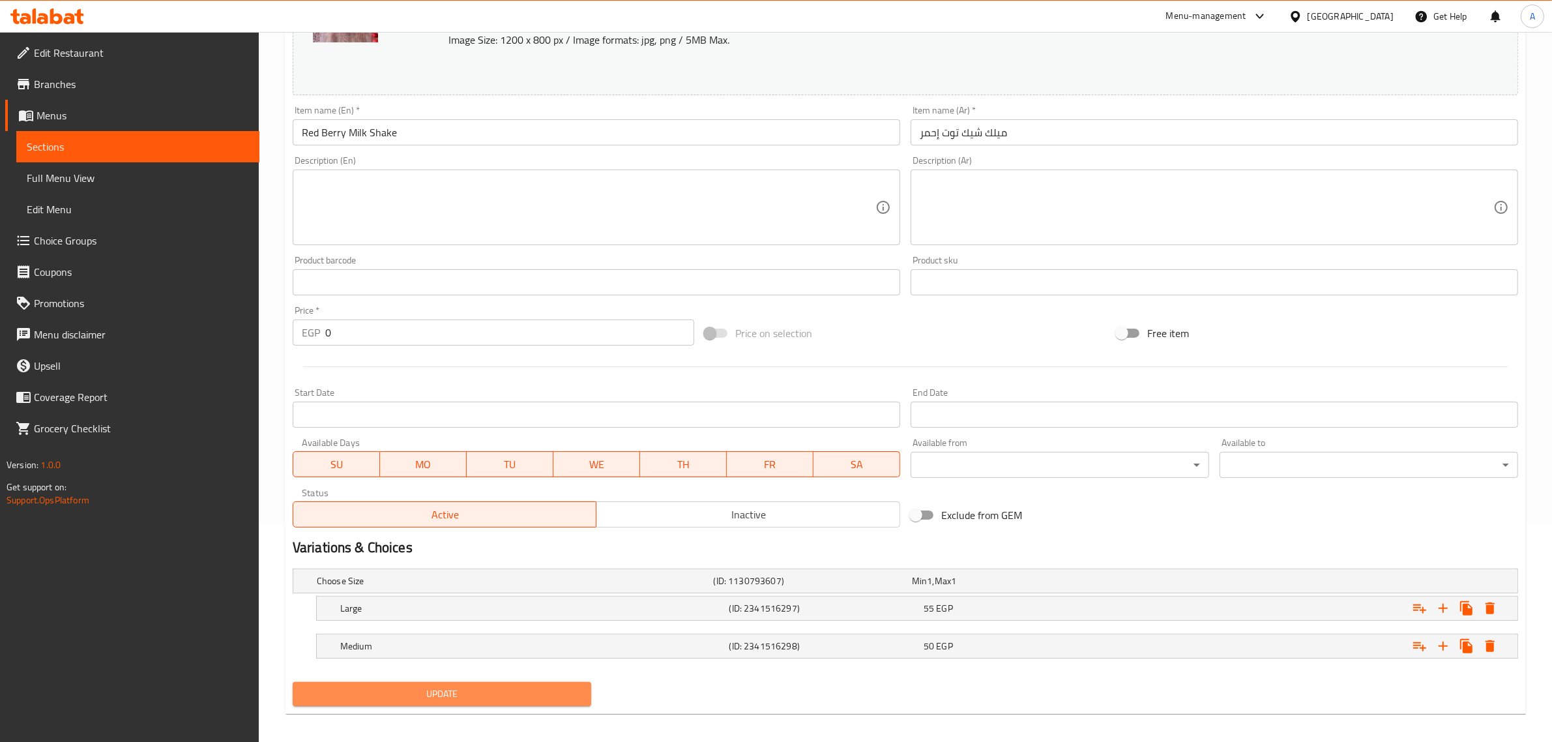
click at [441, 689] on span "Update" at bounding box center [442, 694] width 278 height 16
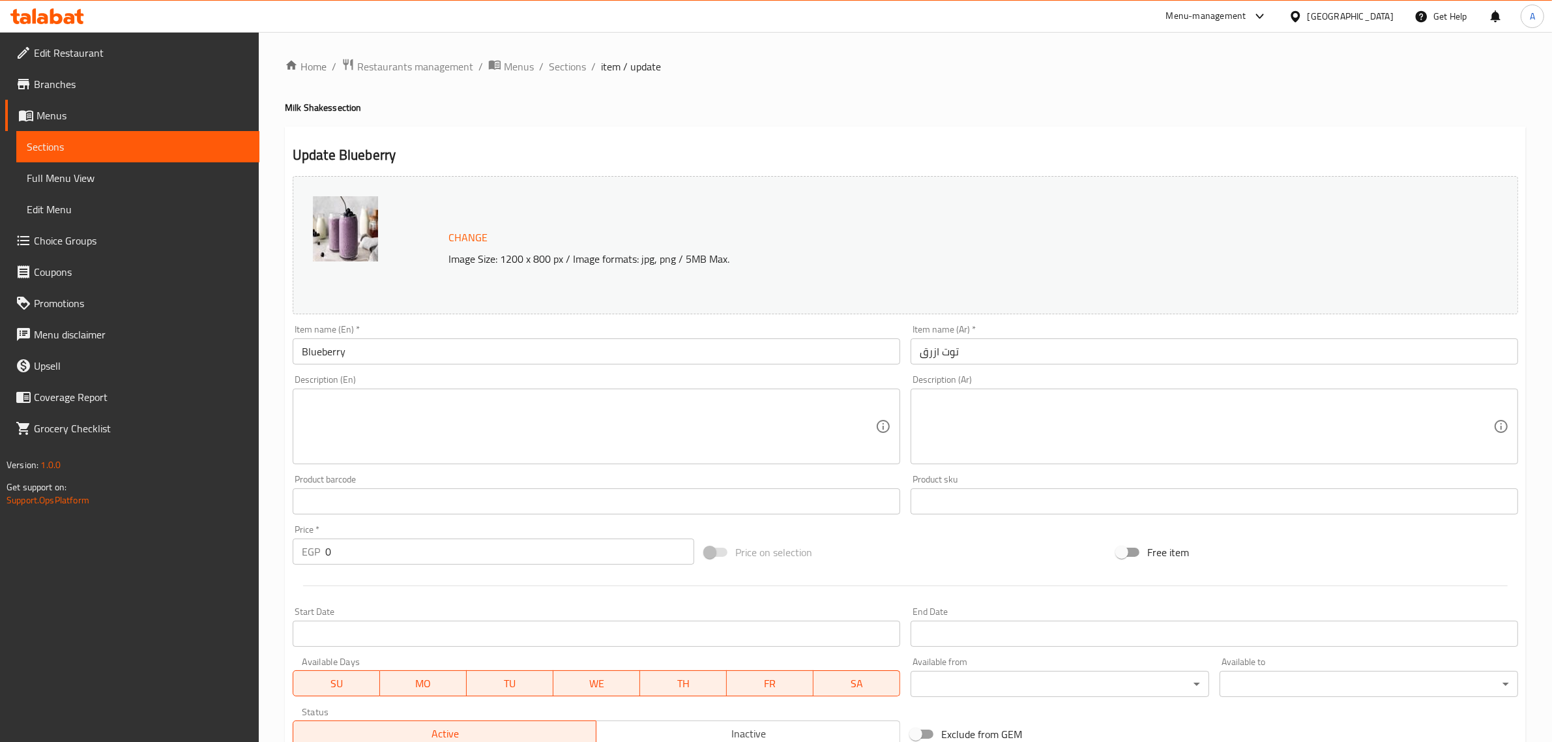
click at [380, 351] on input "Blueberry" at bounding box center [596, 351] width 607 height 26
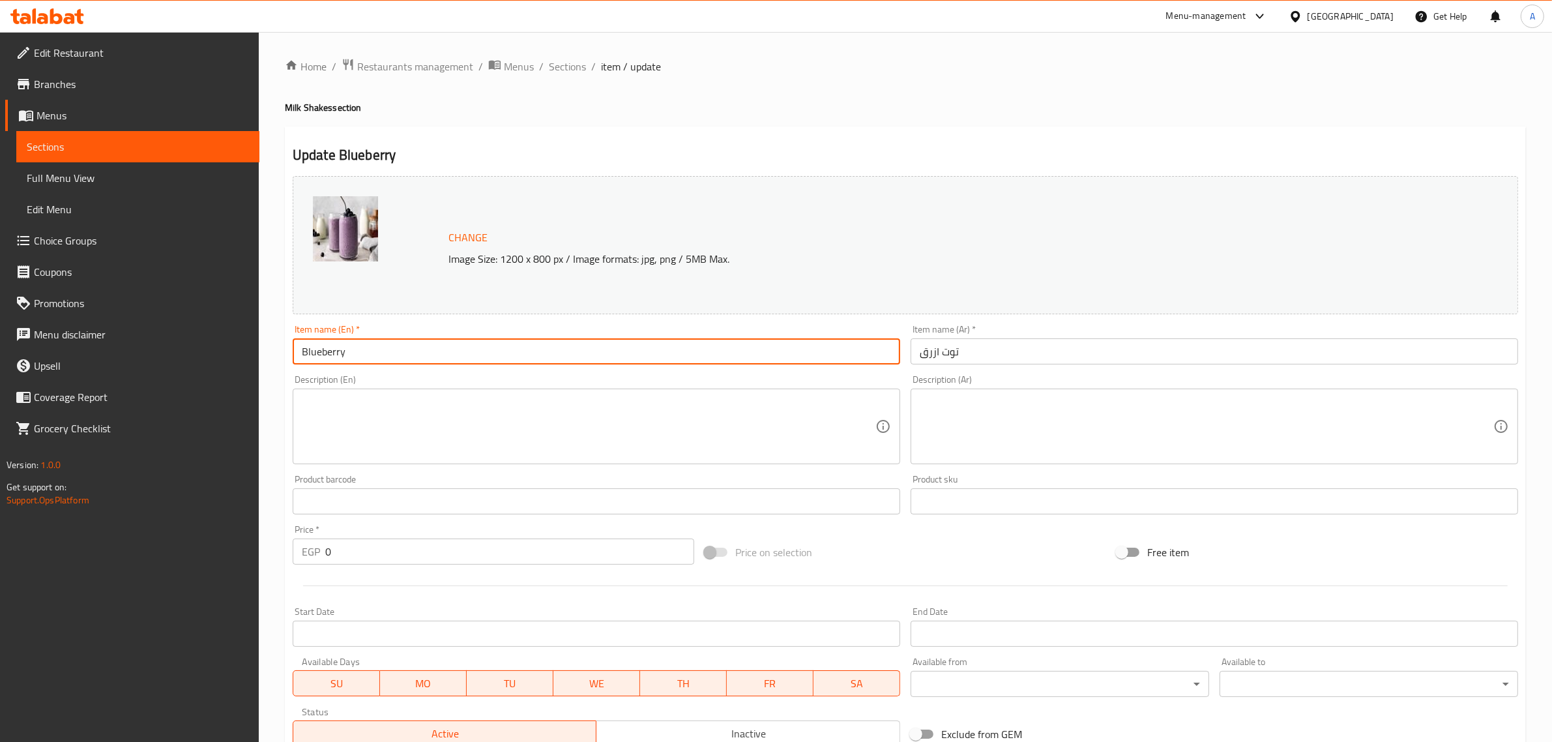
paste input "Milk Shake"
type input "Blueberry Milk Shake"
click at [911, 363] on input "توت ازرق" at bounding box center [1213, 351] width 607 height 26
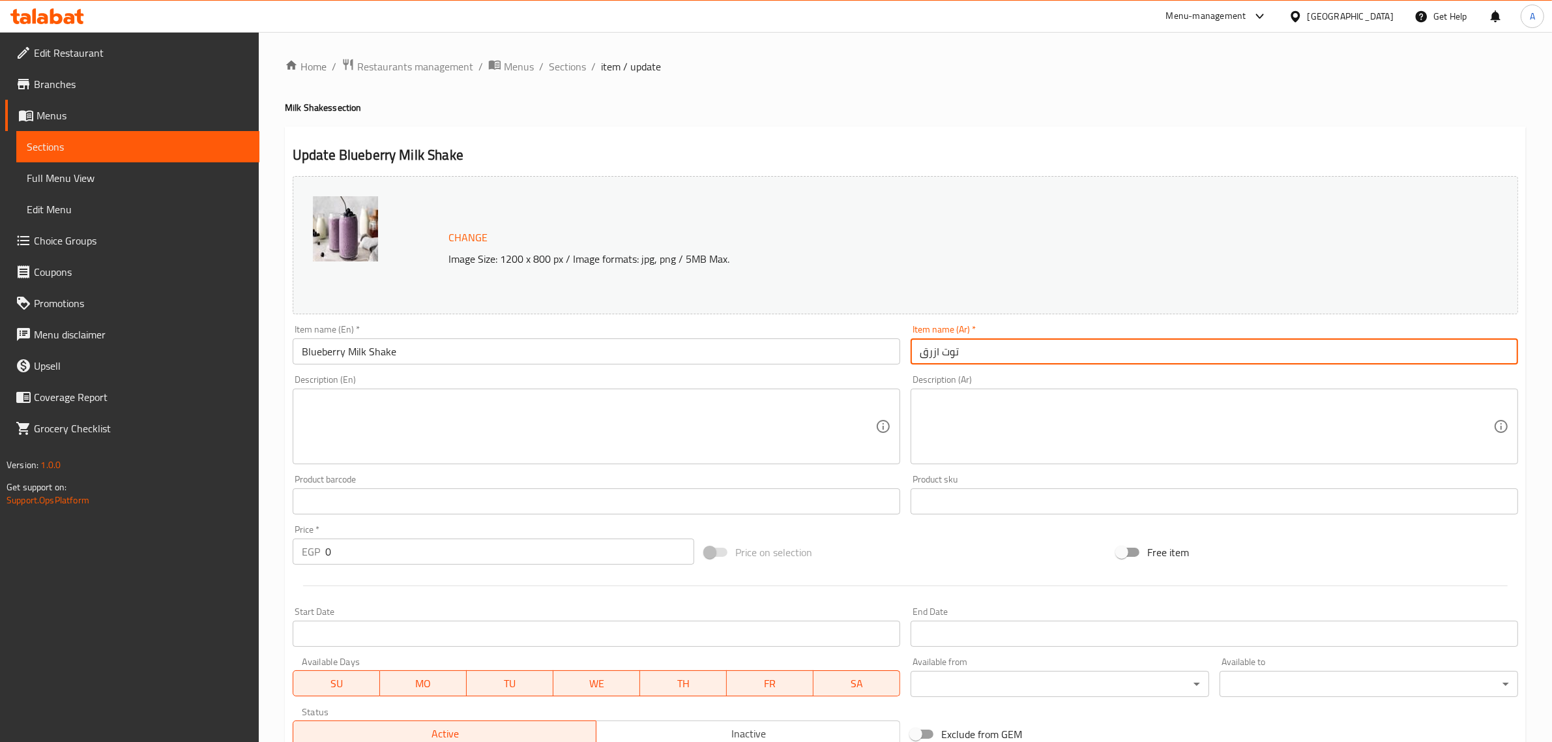
paste input "ميلك شيك"
type input "ميلك شيك توت ازرق"
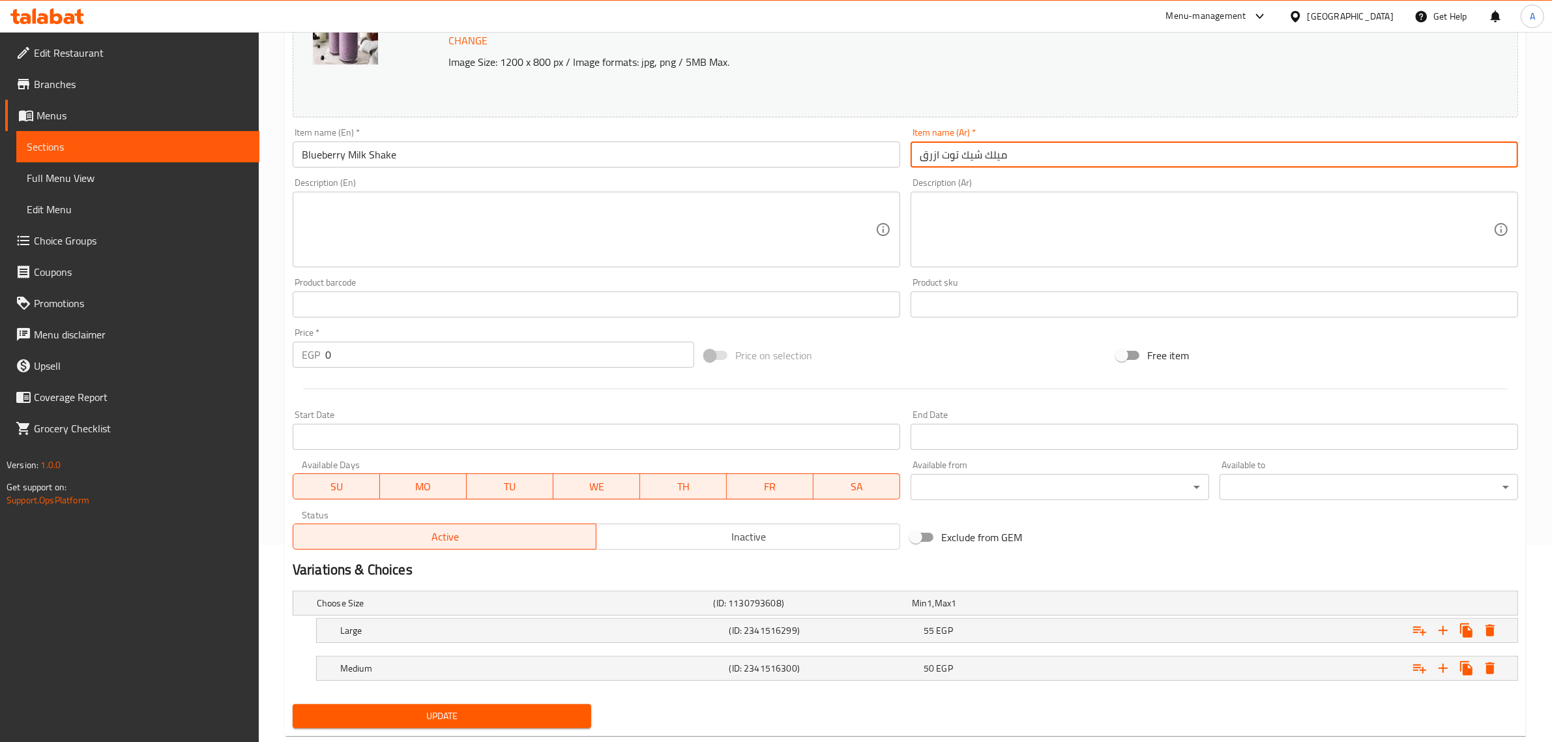
scroll to position [207, 0]
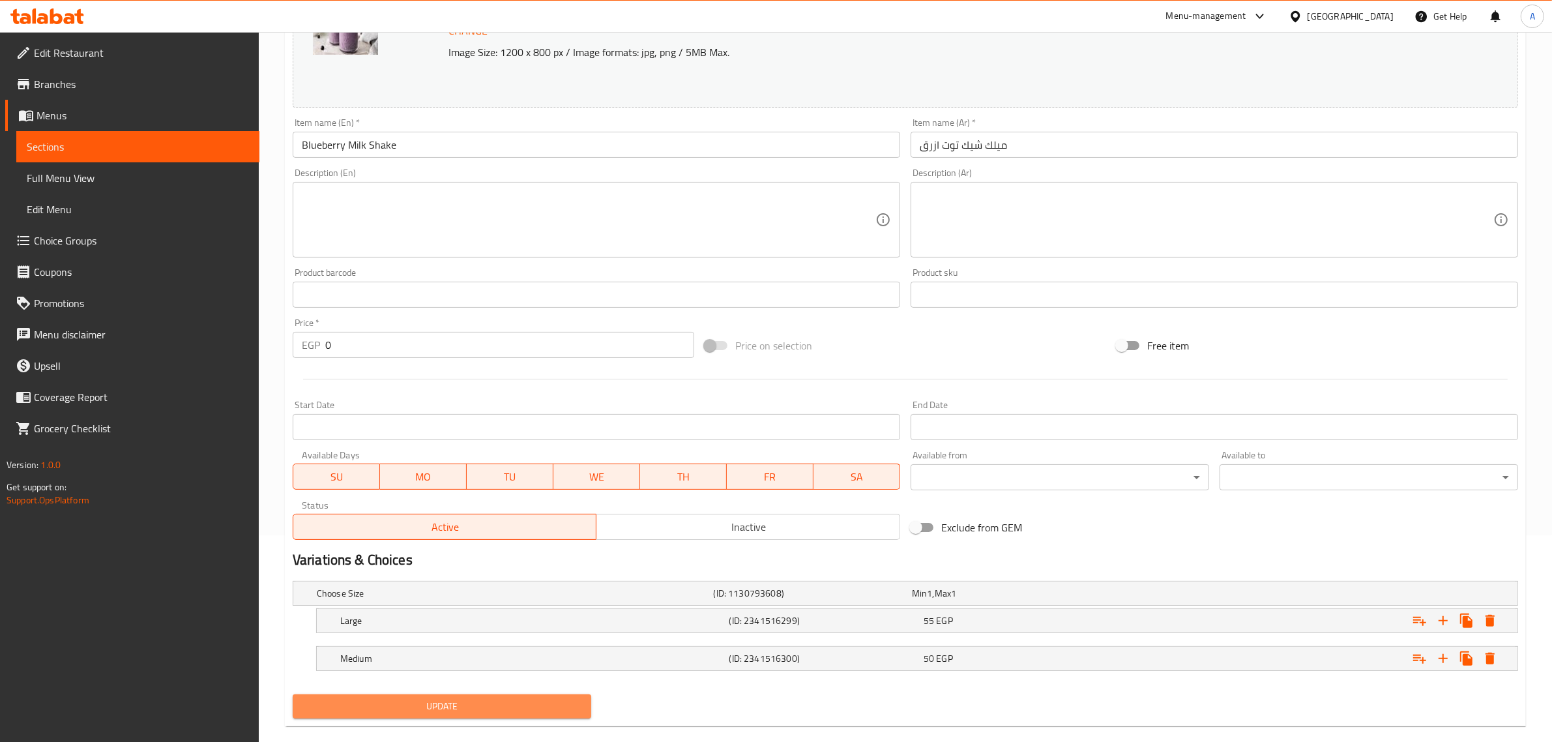
click at [445, 703] on span "Update" at bounding box center [442, 706] width 278 height 16
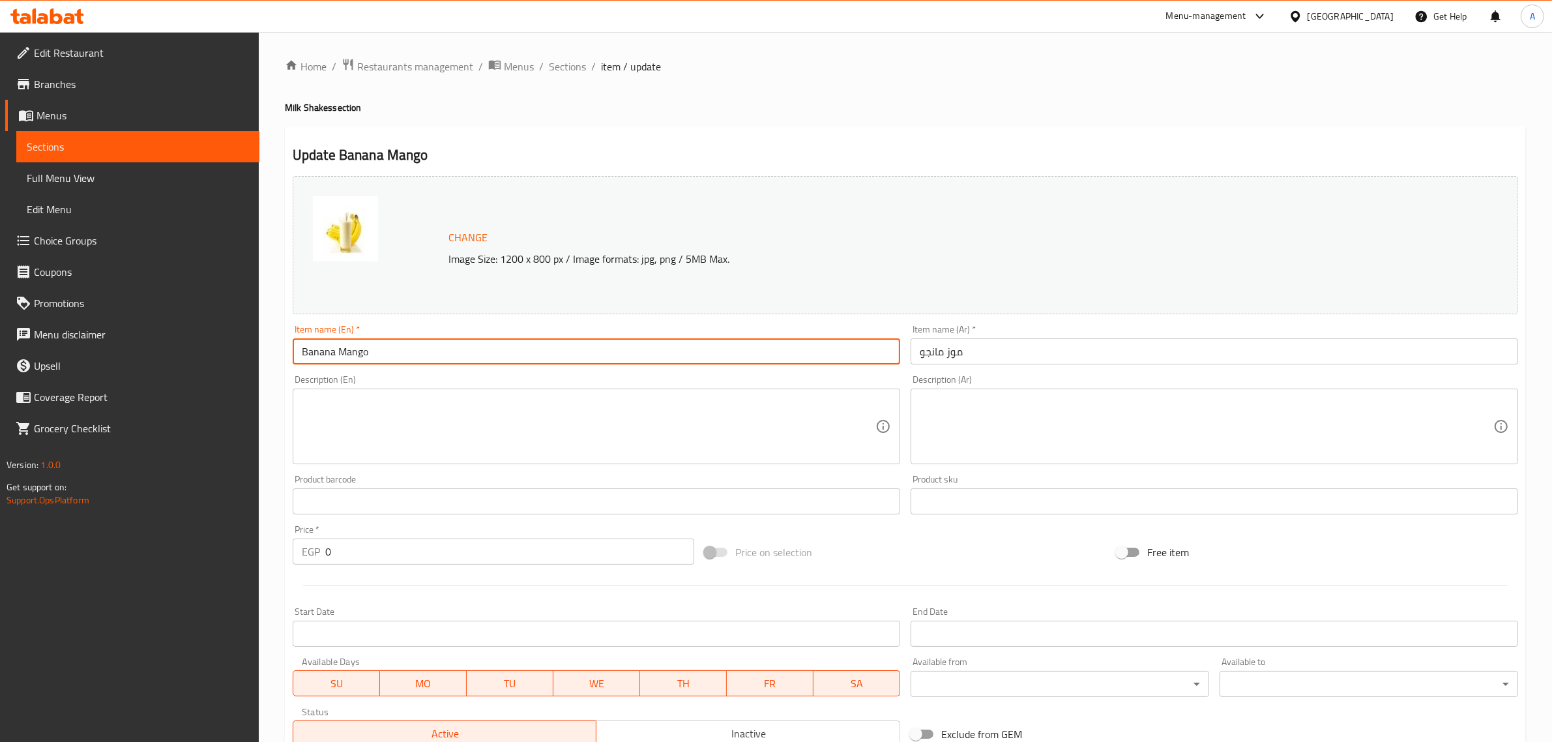
click at [380, 351] on input "Banana Mango" at bounding box center [596, 351] width 607 height 26
paste input "Milk Shake"
type input "Banana Mango Milk Shake"
click at [911, 363] on input "موز مانجو" at bounding box center [1213, 351] width 607 height 26
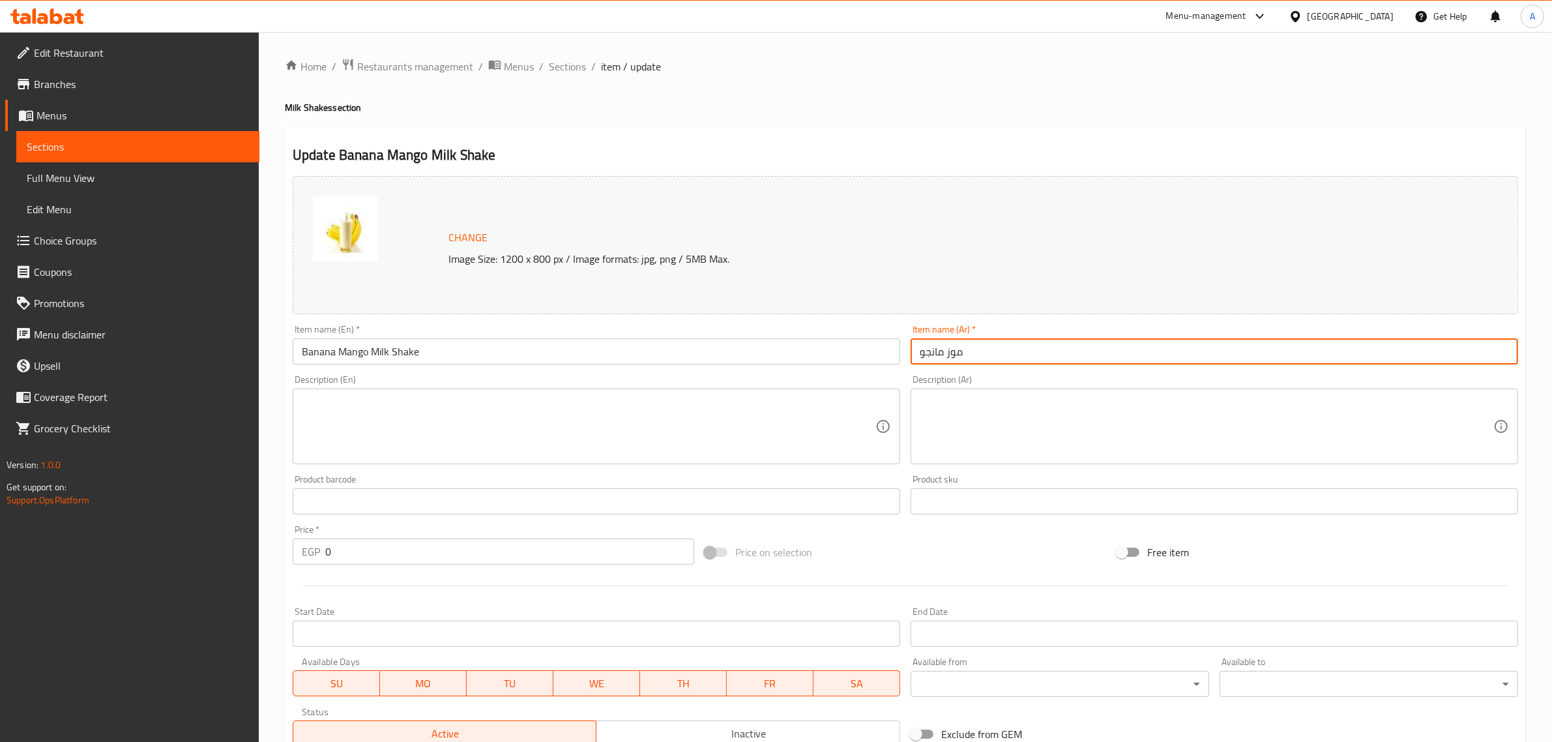
paste input "ميلك شيك"
type input "ميلك [PERSON_NAME]"
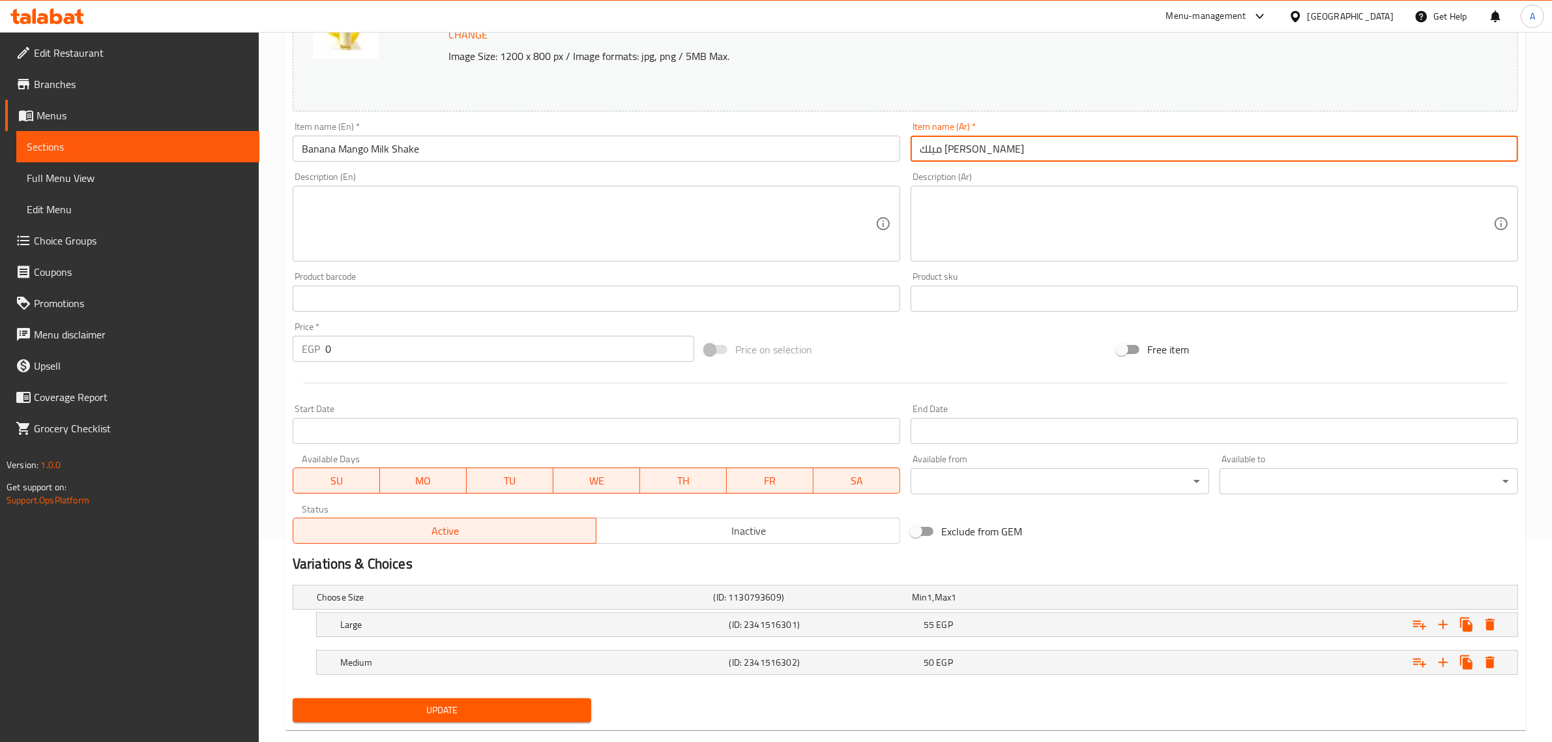
scroll to position [228, 0]
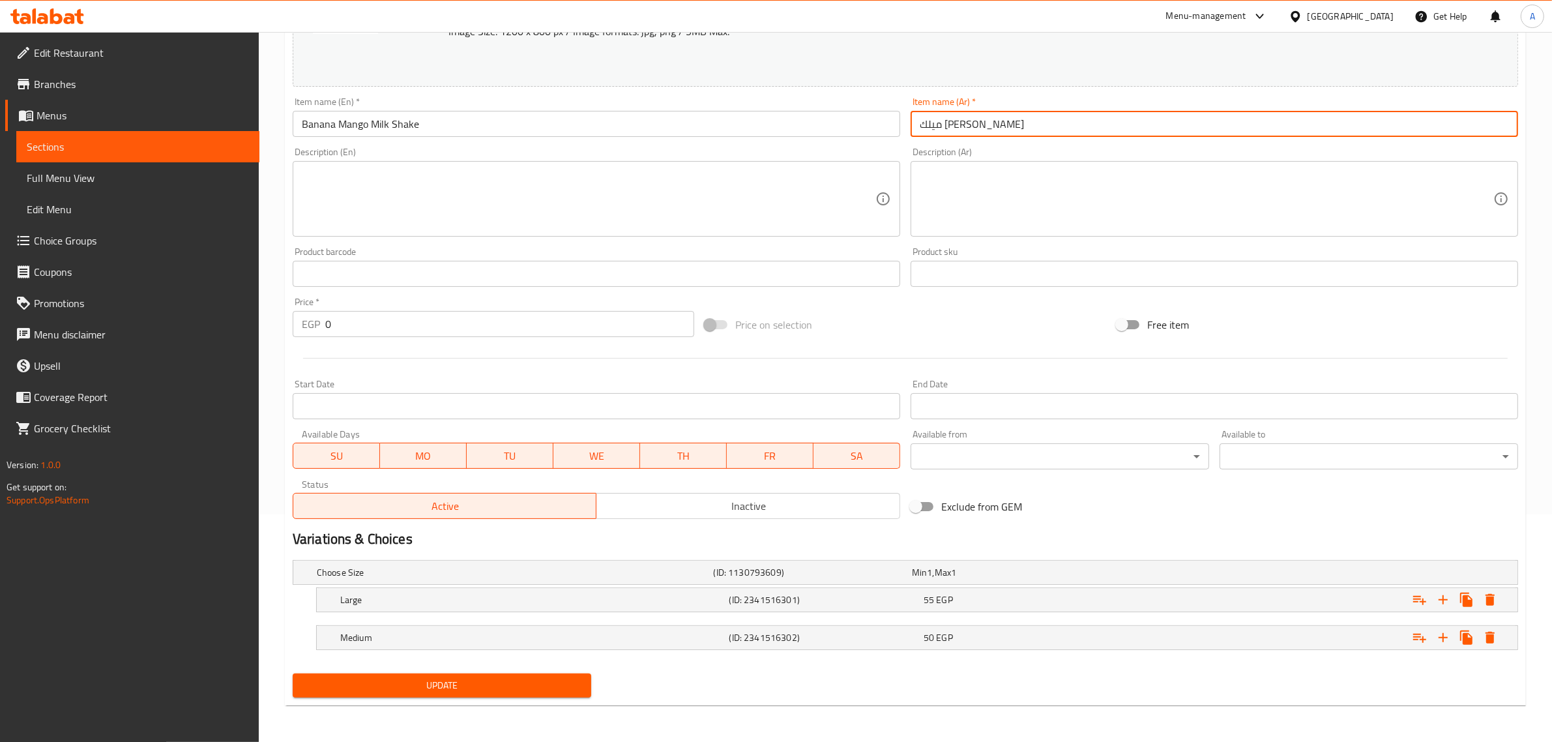
click at [414, 681] on span "Update" at bounding box center [442, 685] width 278 height 16
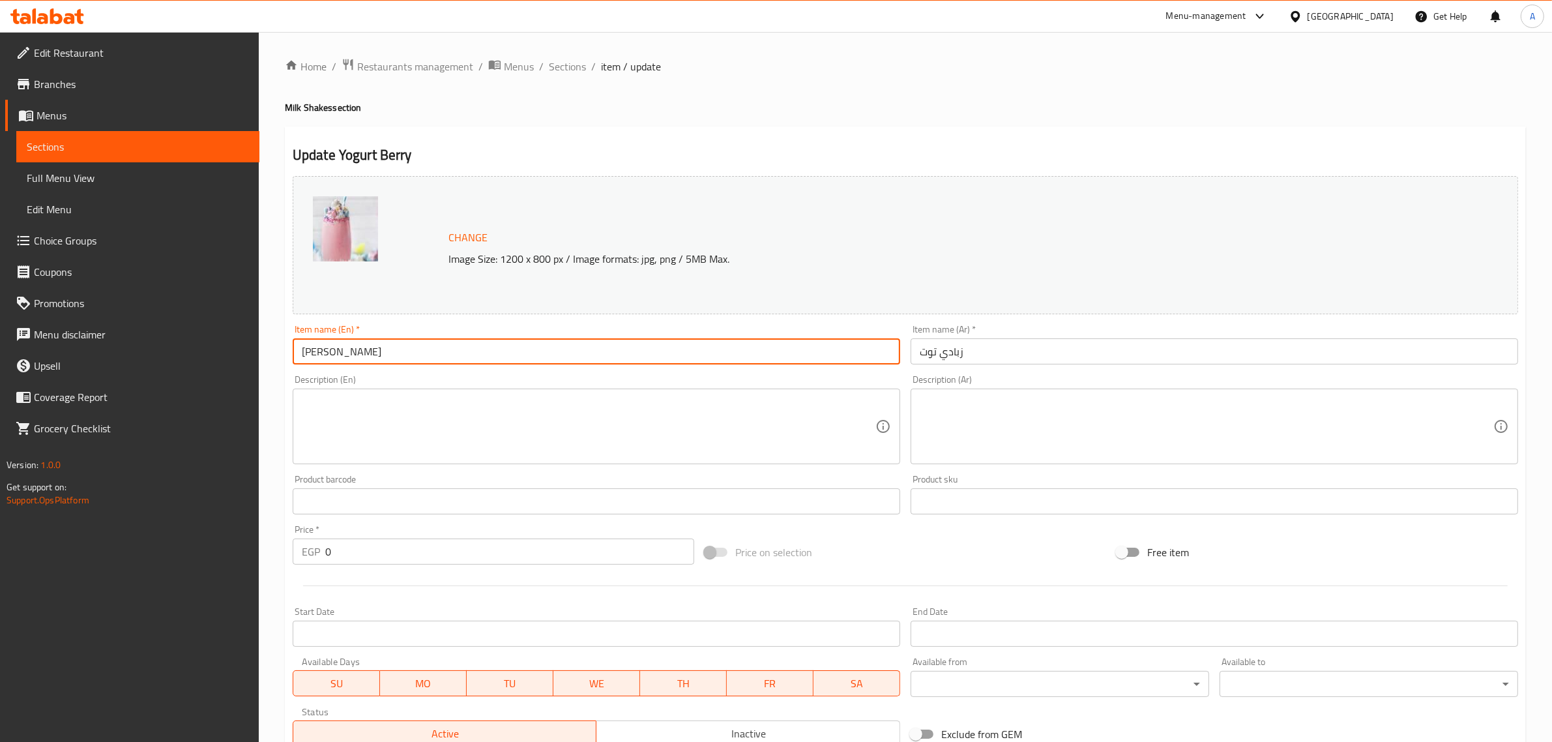
click at [381, 352] on input "[PERSON_NAME]" at bounding box center [596, 351] width 607 height 26
paste input "Milk Shake"
type input "Yogurt Berry Milk Shake"
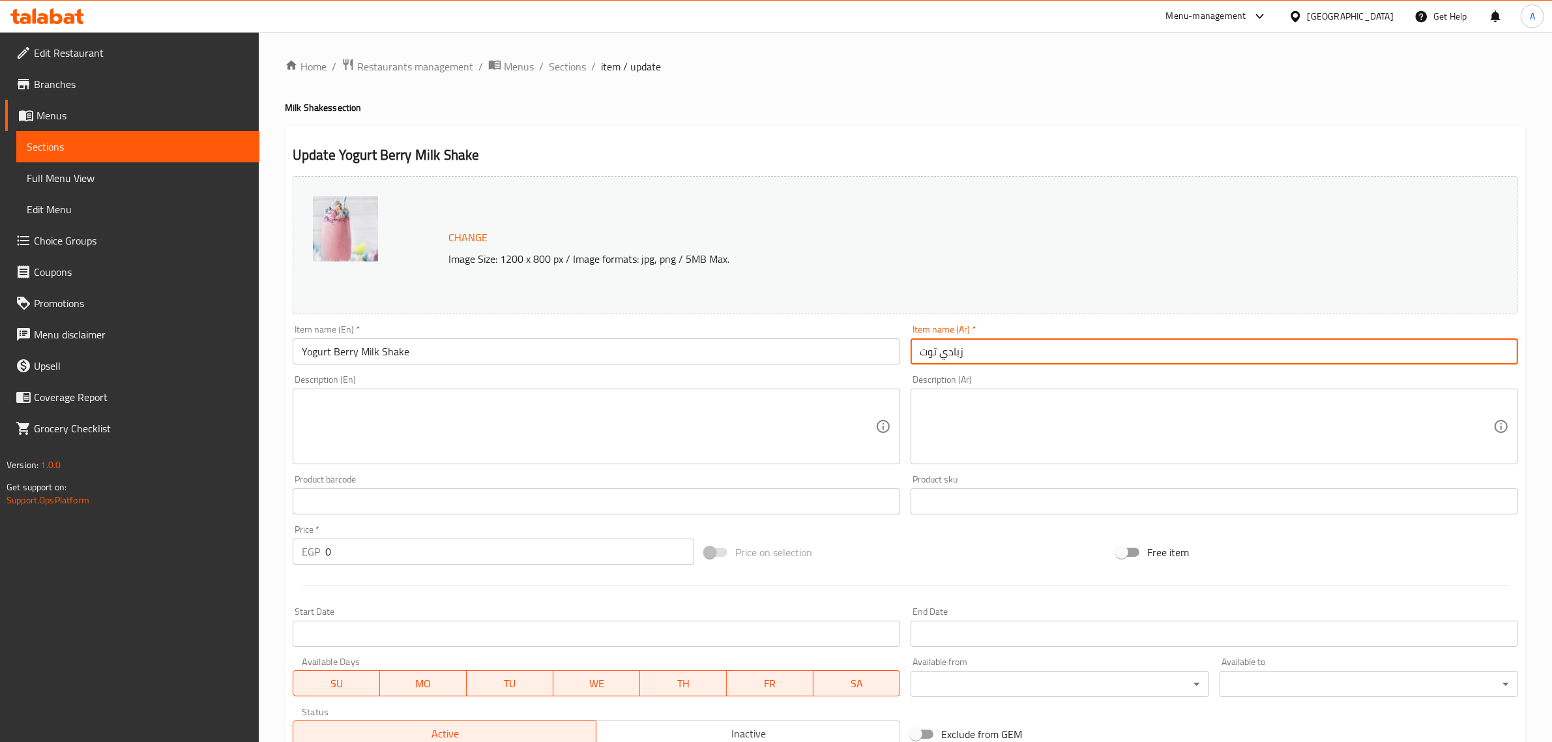
click at [911, 363] on input "زبادي توت" at bounding box center [1213, 351] width 607 height 26
paste input "ميلك شيك"
type input "ميلك [PERSON_NAME] توت"
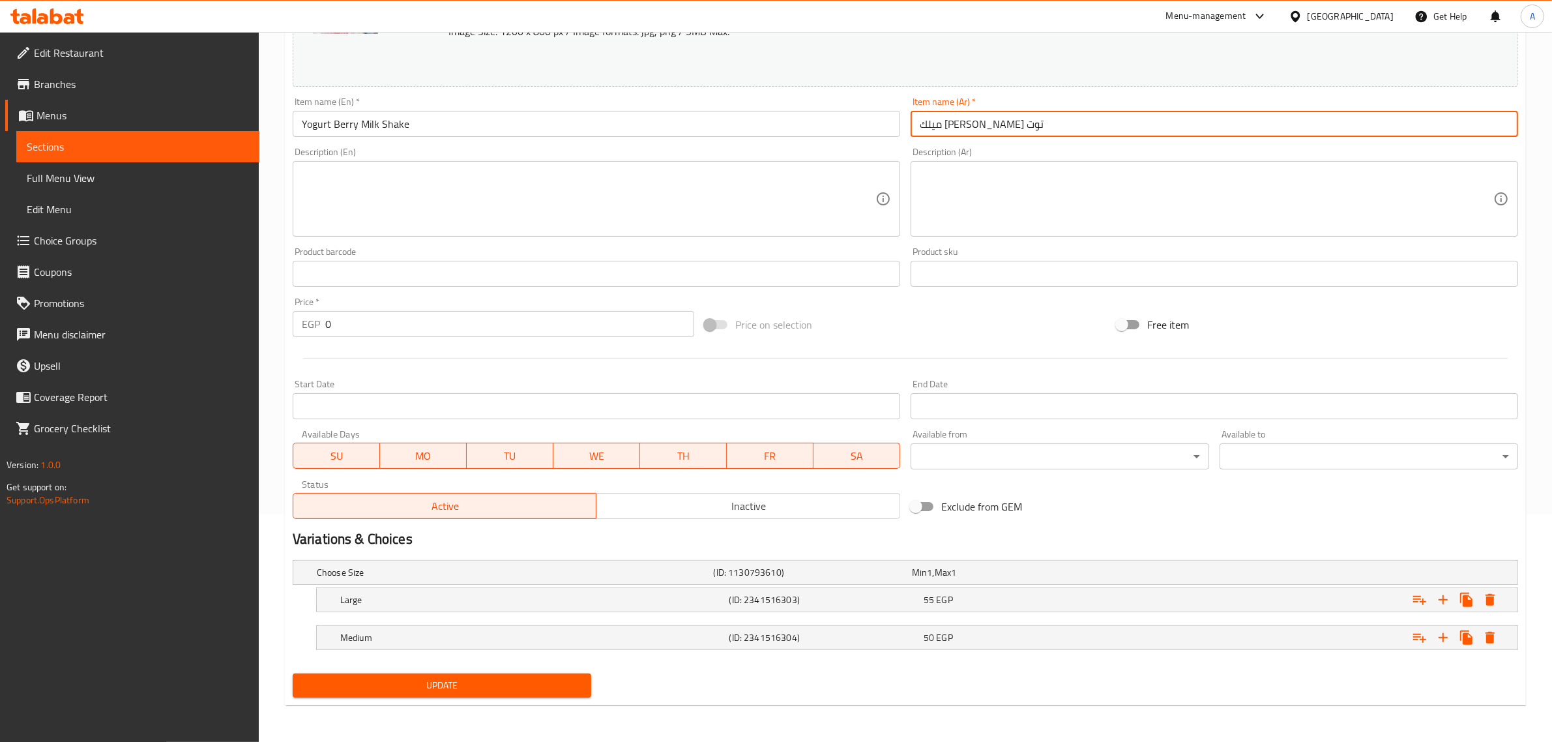
click at [364, 682] on span "Update" at bounding box center [442, 685] width 278 height 16
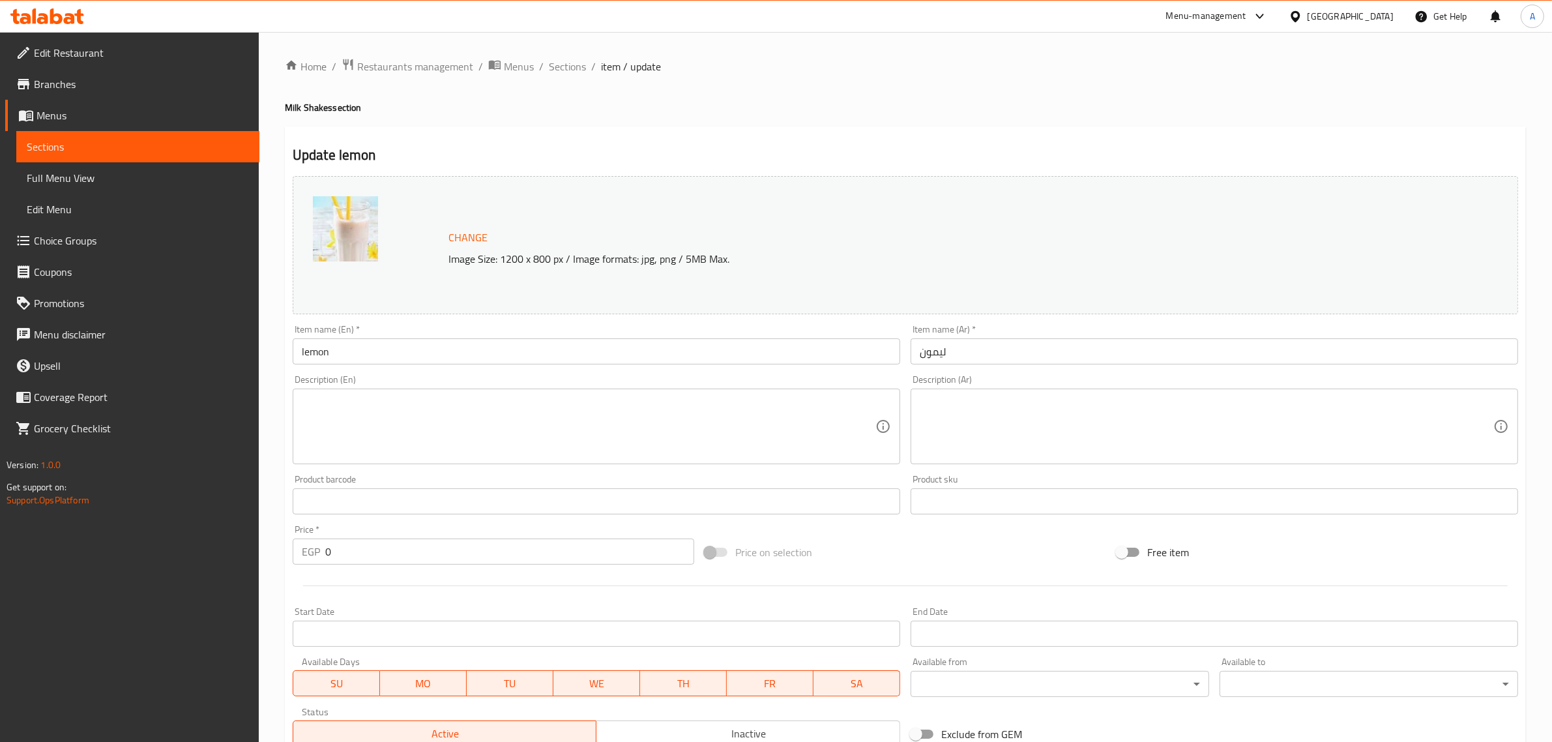
click at [381, 352] on input "lemon" at bounding box center [596, 351] width 607 height 26
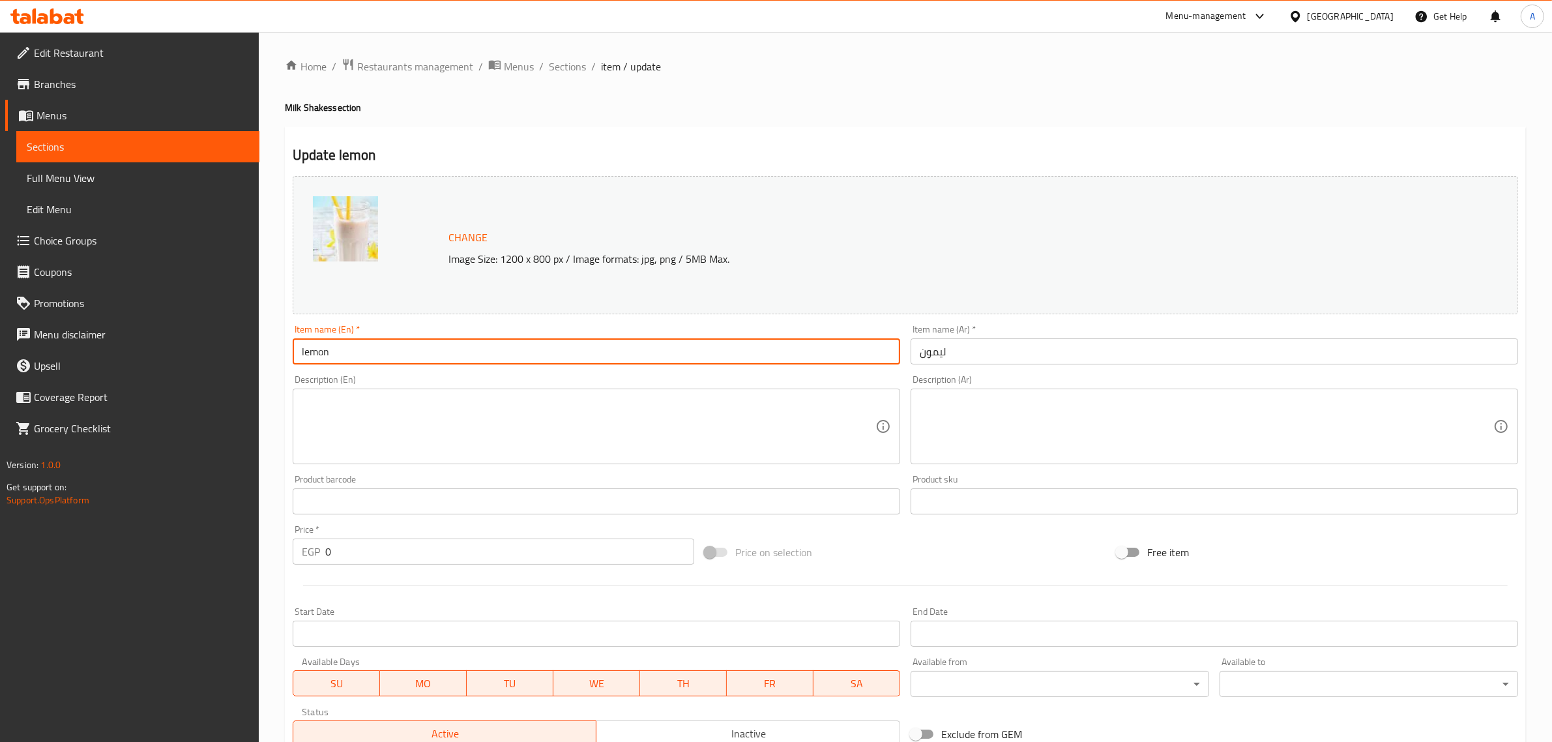
paste input "Milk Shake"
type input "lemon Milk Shake"
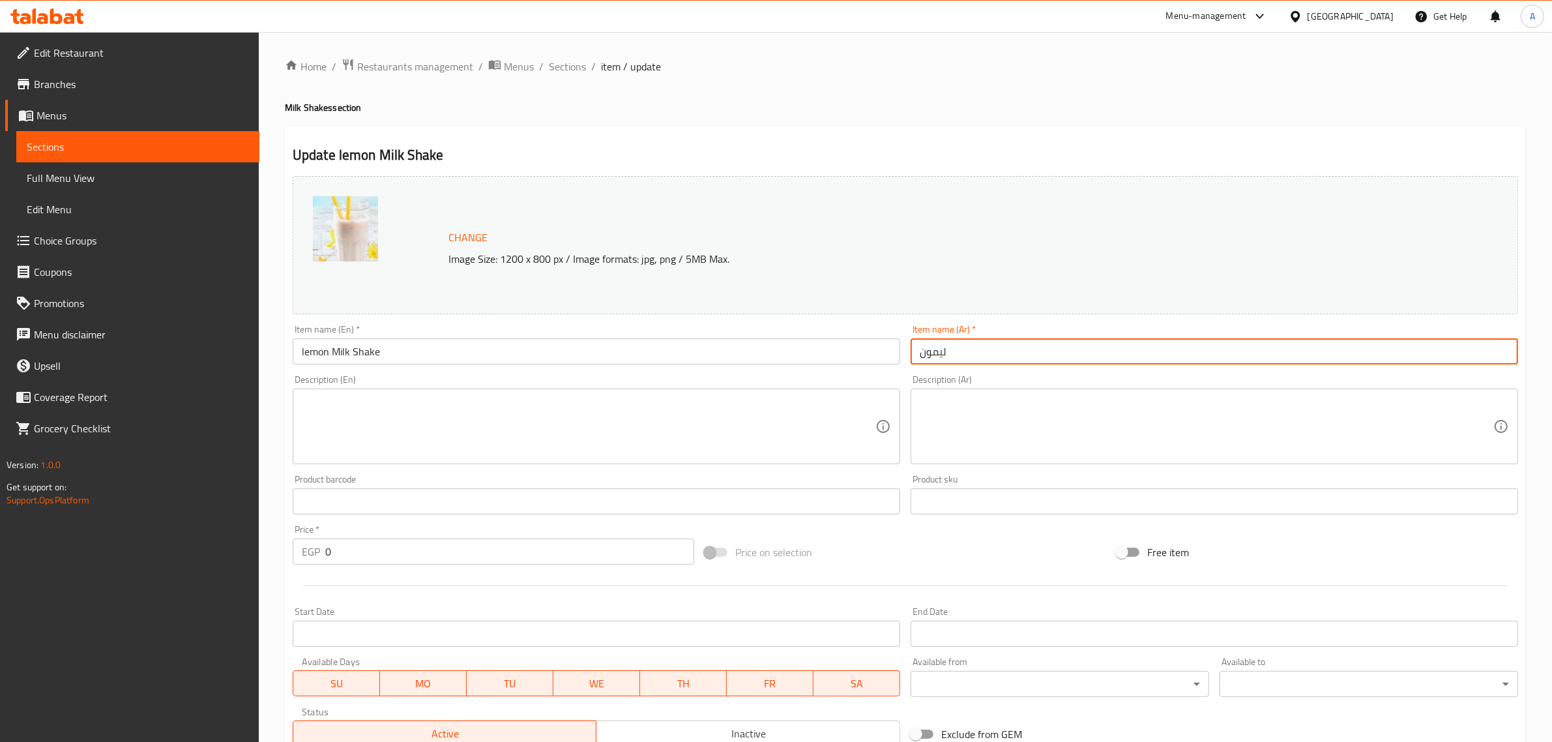
click at [911, 363] on input "ليمون" at bounding box center [1213, 351] width 607 height 26
paste input "ميلك شيك"
type input "ميلك شيك ليمون"
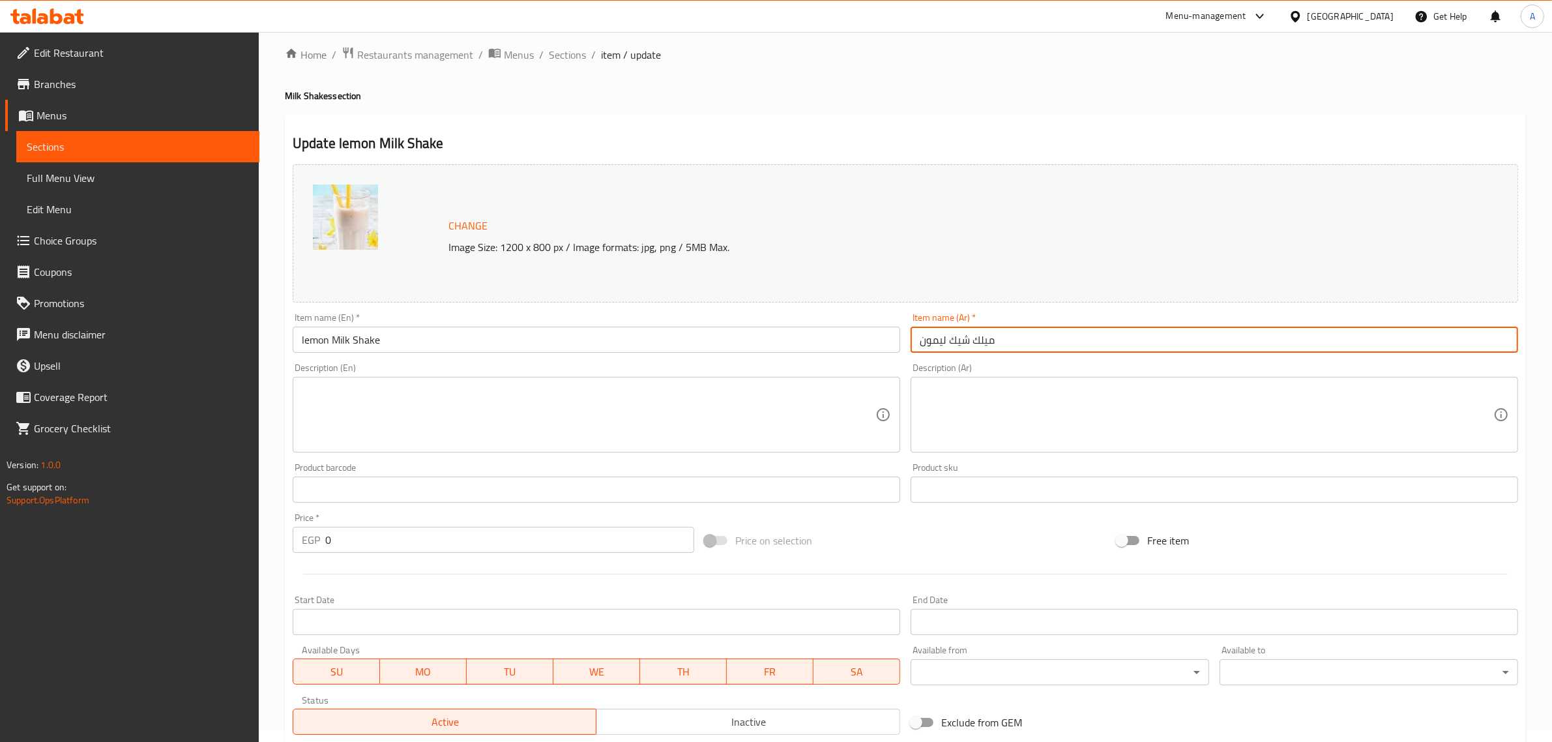
scroll to position [228, 0]
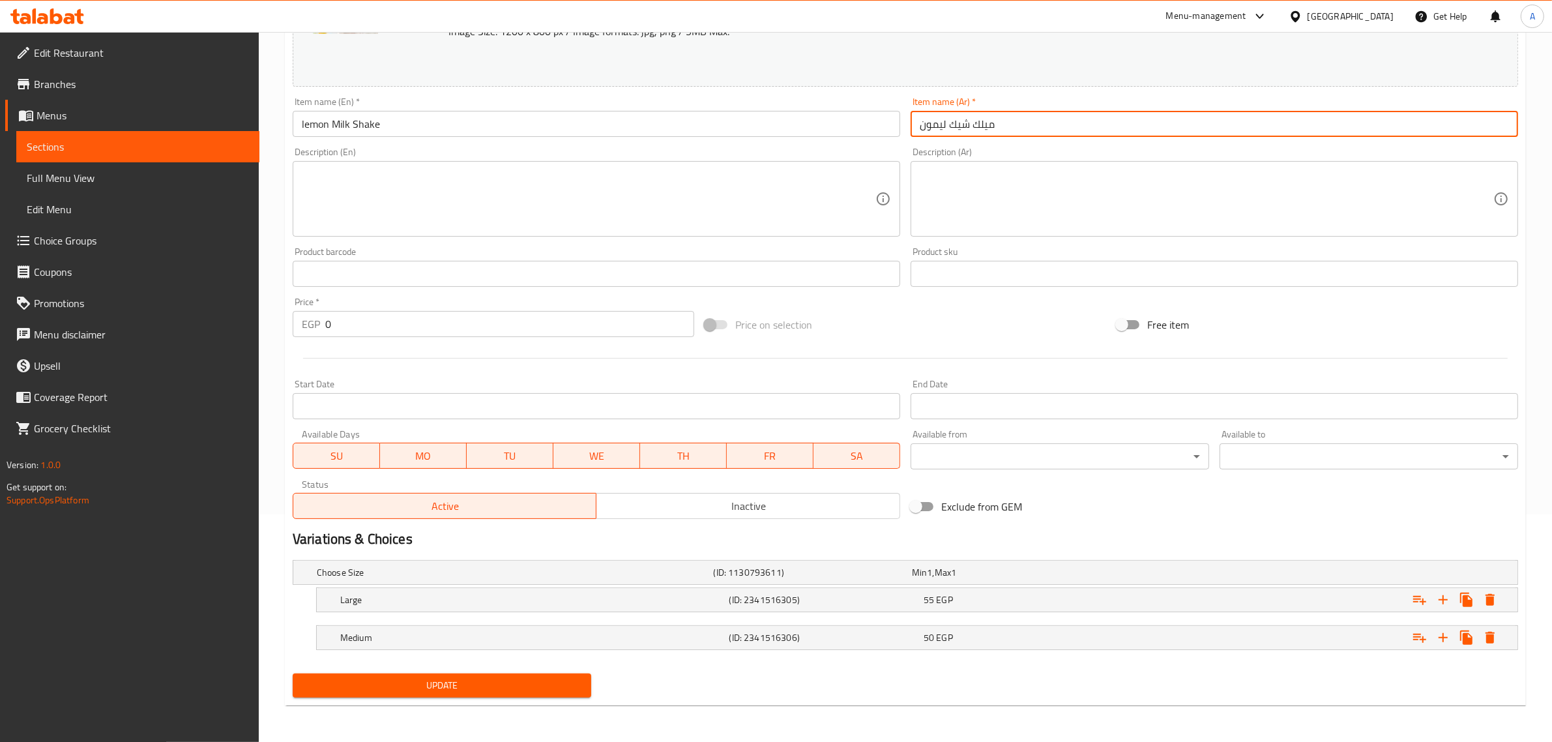
click at [421, 676] on button "Update" at bounding box center [442, 685] width 298 height 24
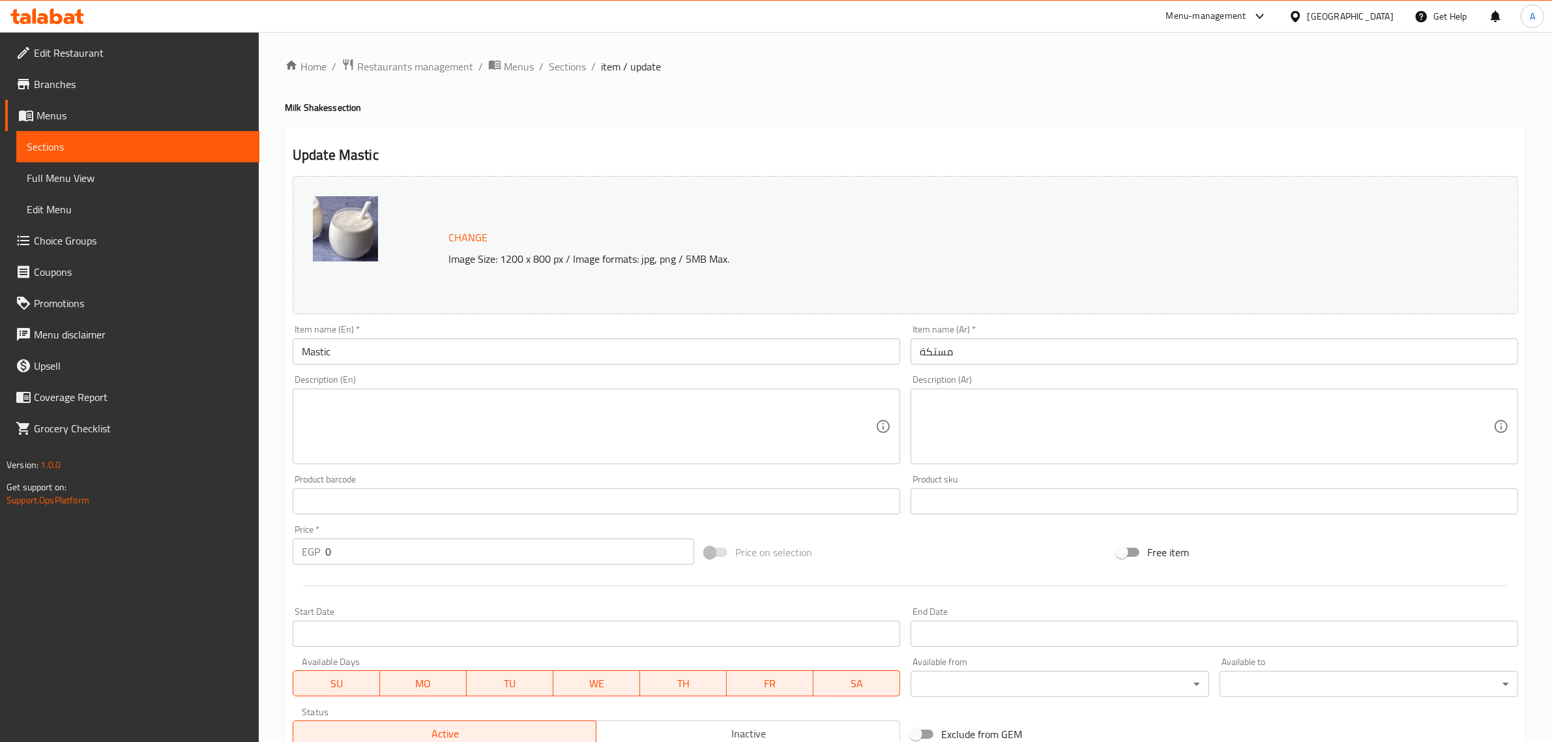
click at [381, 352] on input "Mastic" at bounding box center [596, 351] width 607 height 26
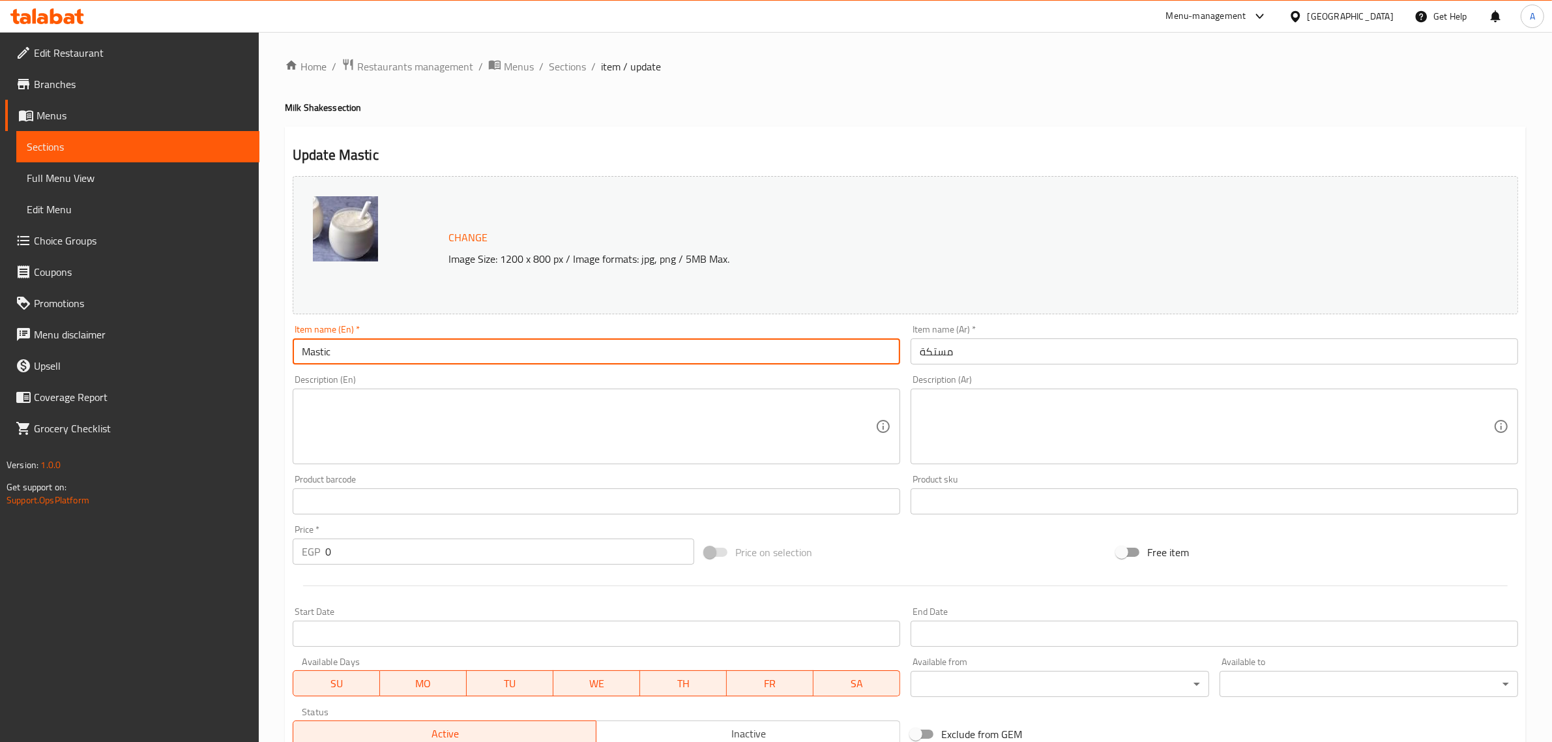
paste input "Milk Shake"
type input "Mastic Milk Shake"
click at [911, 363] on input "مستكة" at bounding box center [1213, 351] width 607 height 26
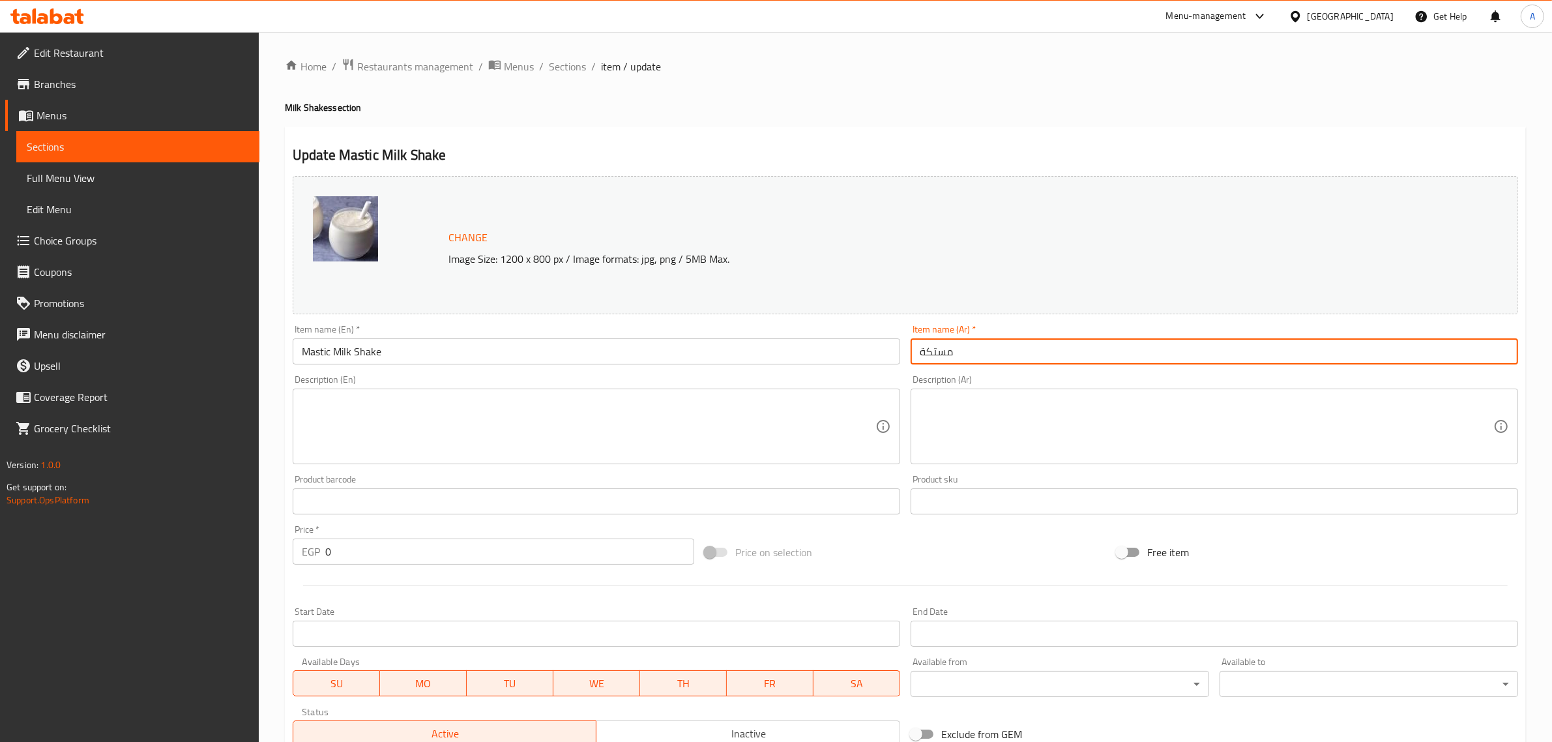
paste input "ميلك شيك"
type input "ميلك شيك مستكة"
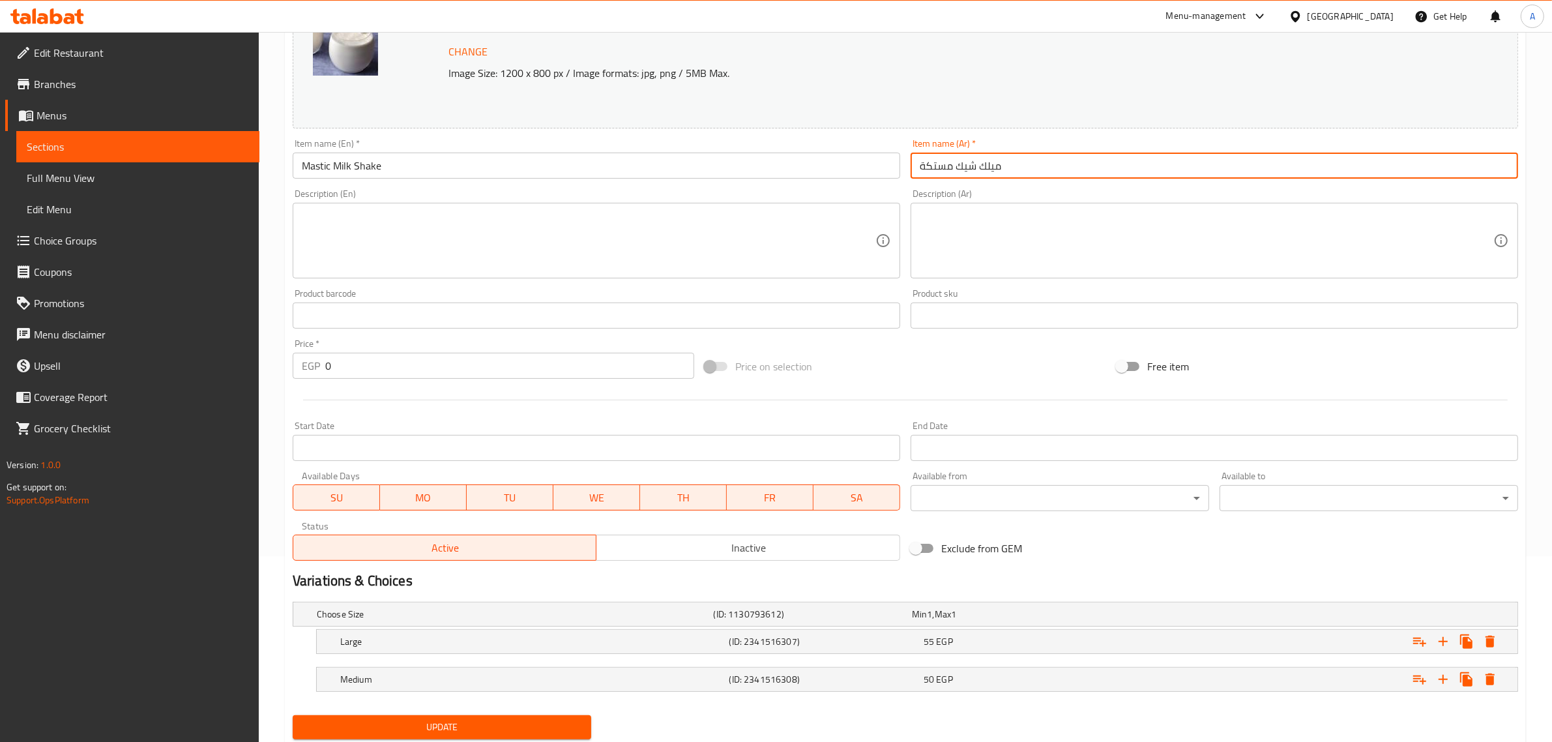
scroll to position [228, 0]
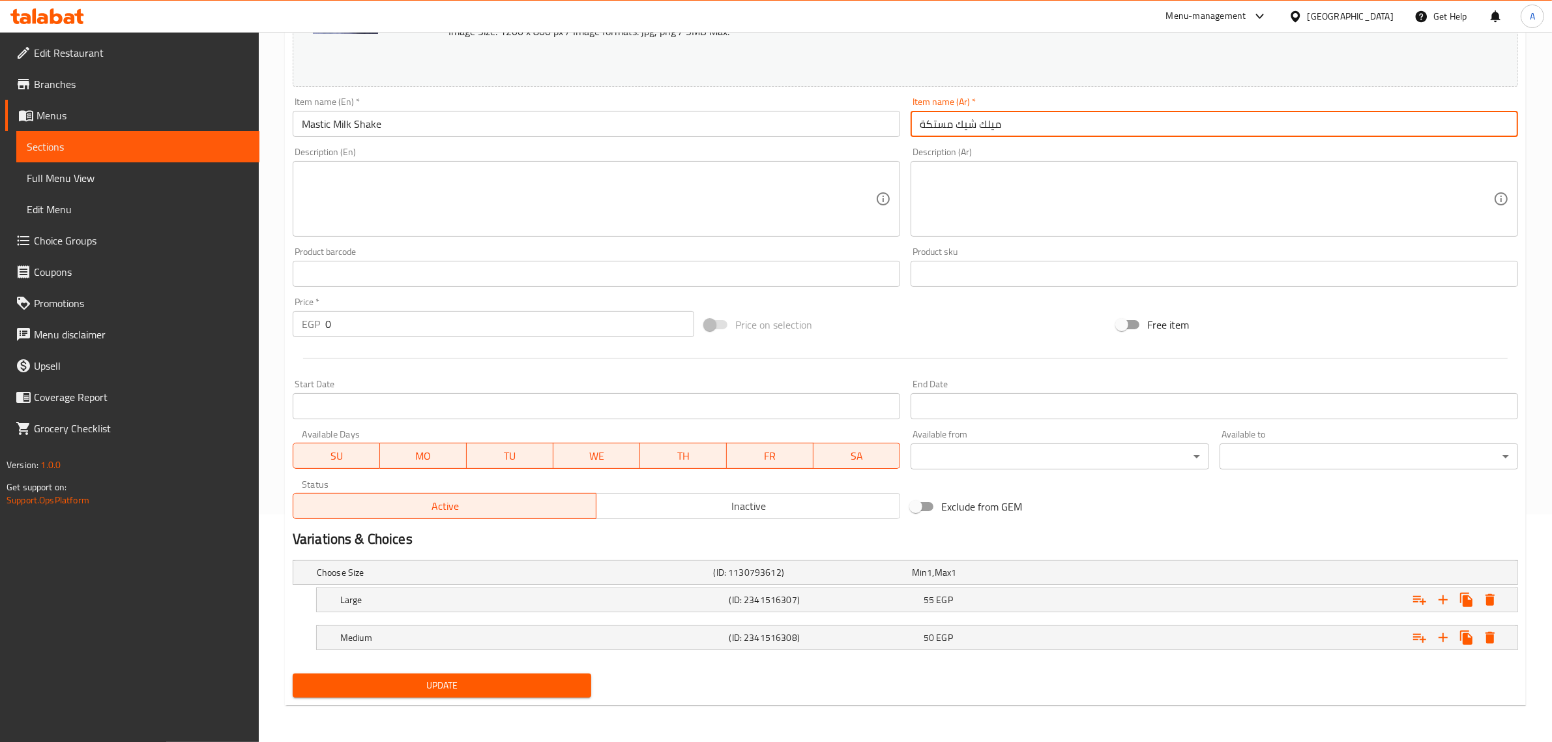
click at [428, 688] on span "Update" at bounding box center [442, 685] width 278 height 16
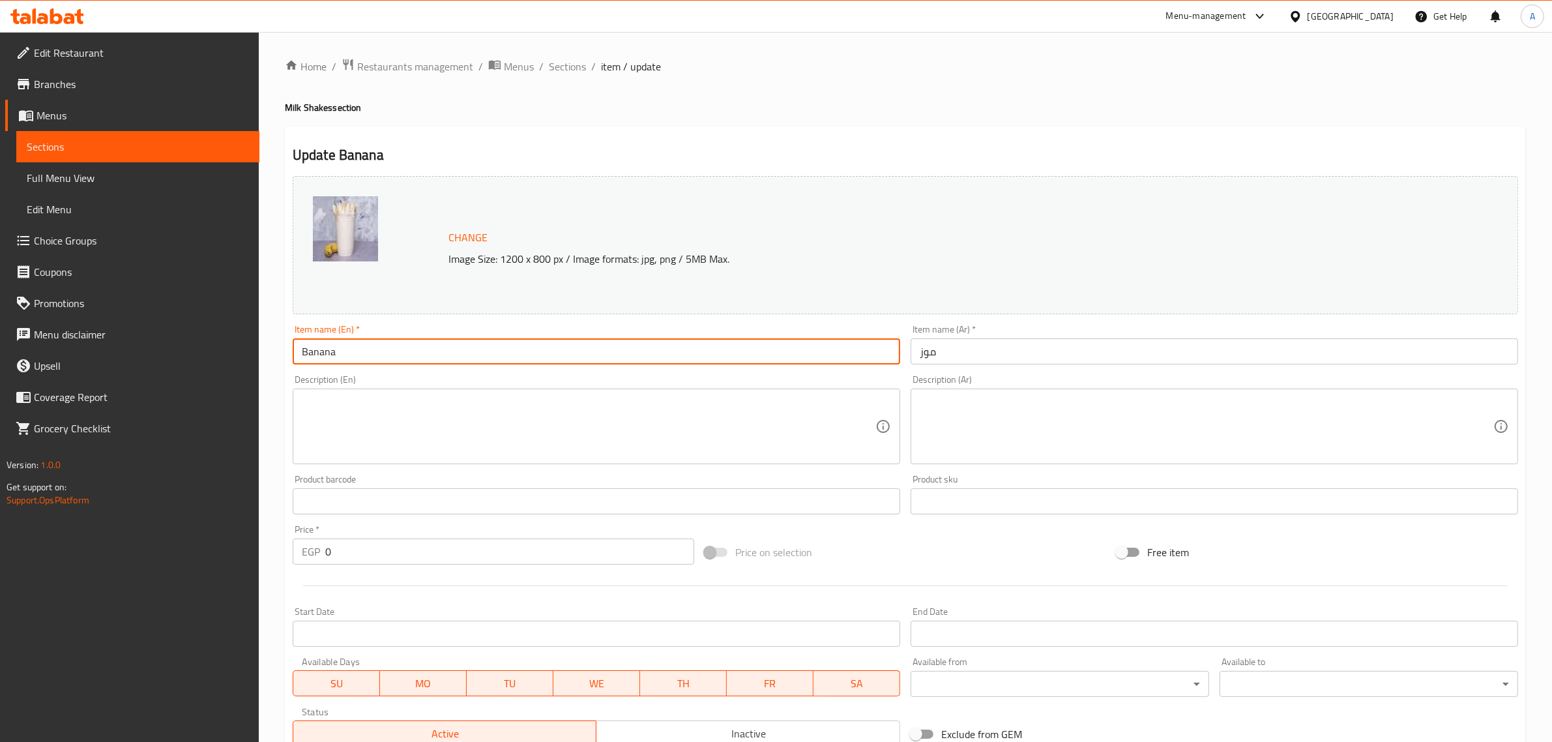
click at [381, 352] on input "Banana" at bounding box center [596, 351] width 607 height 26
paste input "Milk Shake"
type input "Banana Milk Shake"
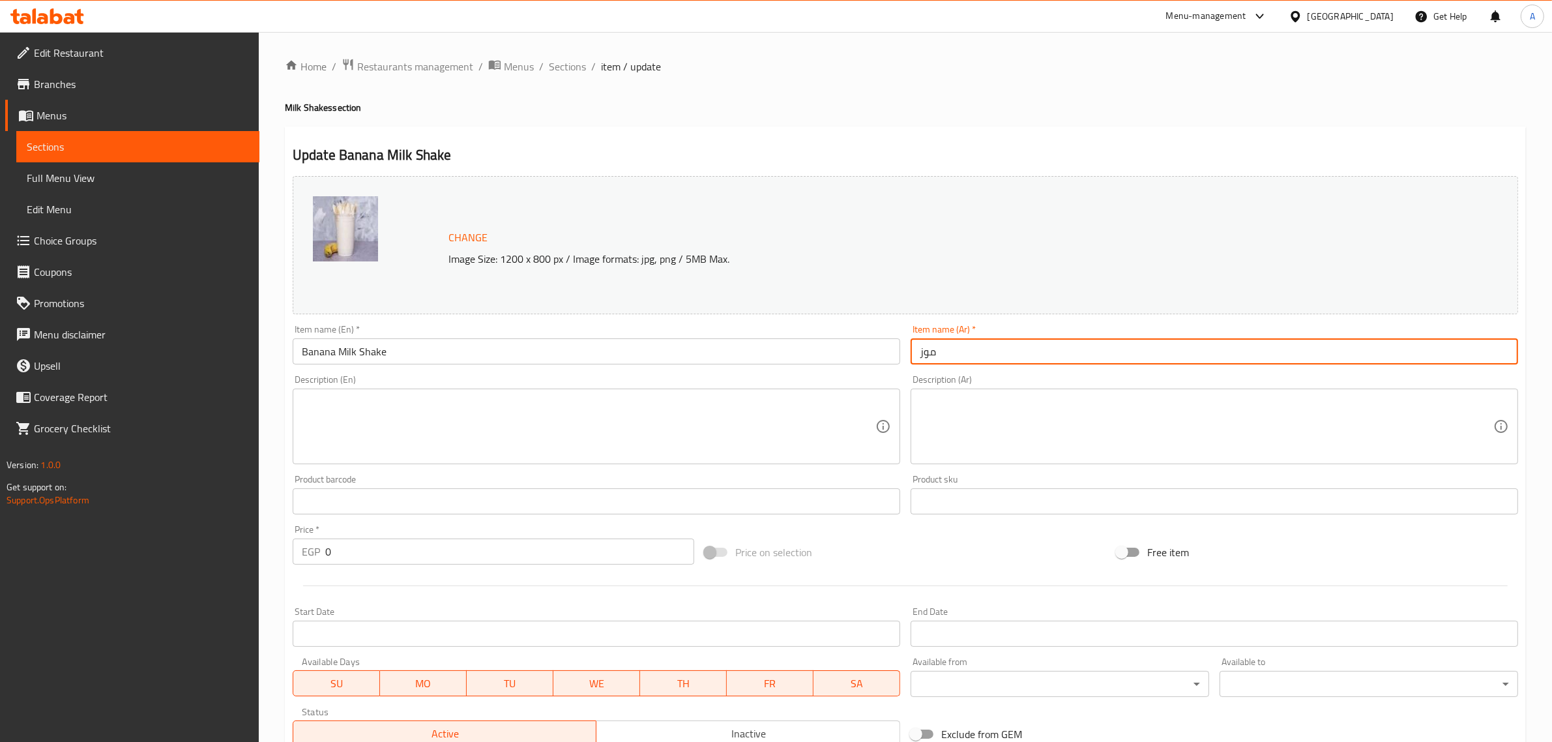
click at [911, 363] on input "موز" at bounding box center [1213, 351] width 607 height 26
paste input "ميلك شيك"
type input "ميلك شيك موز"
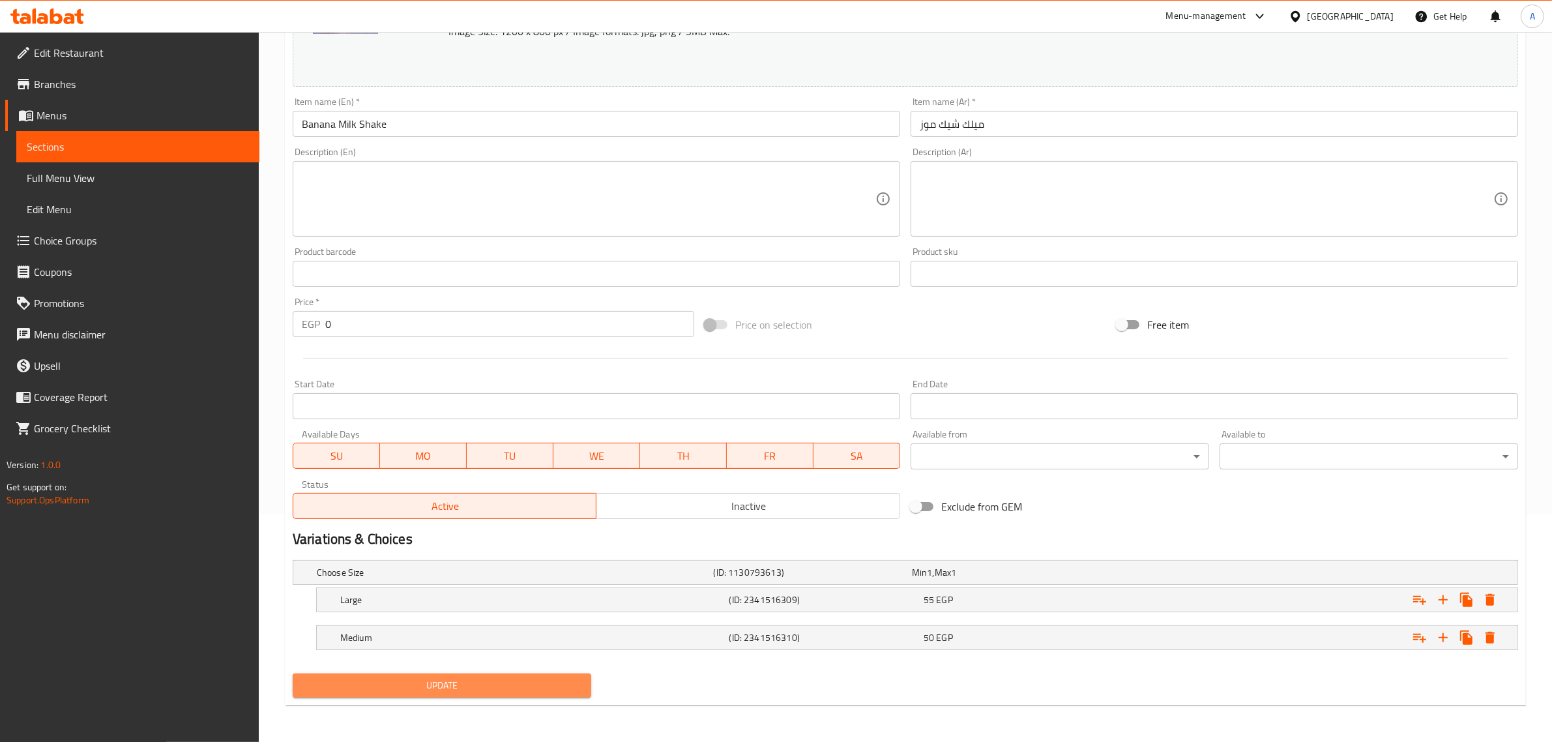
click at [483, 675] on button "Update" at bounding box center [442, 685] width 298 height 24
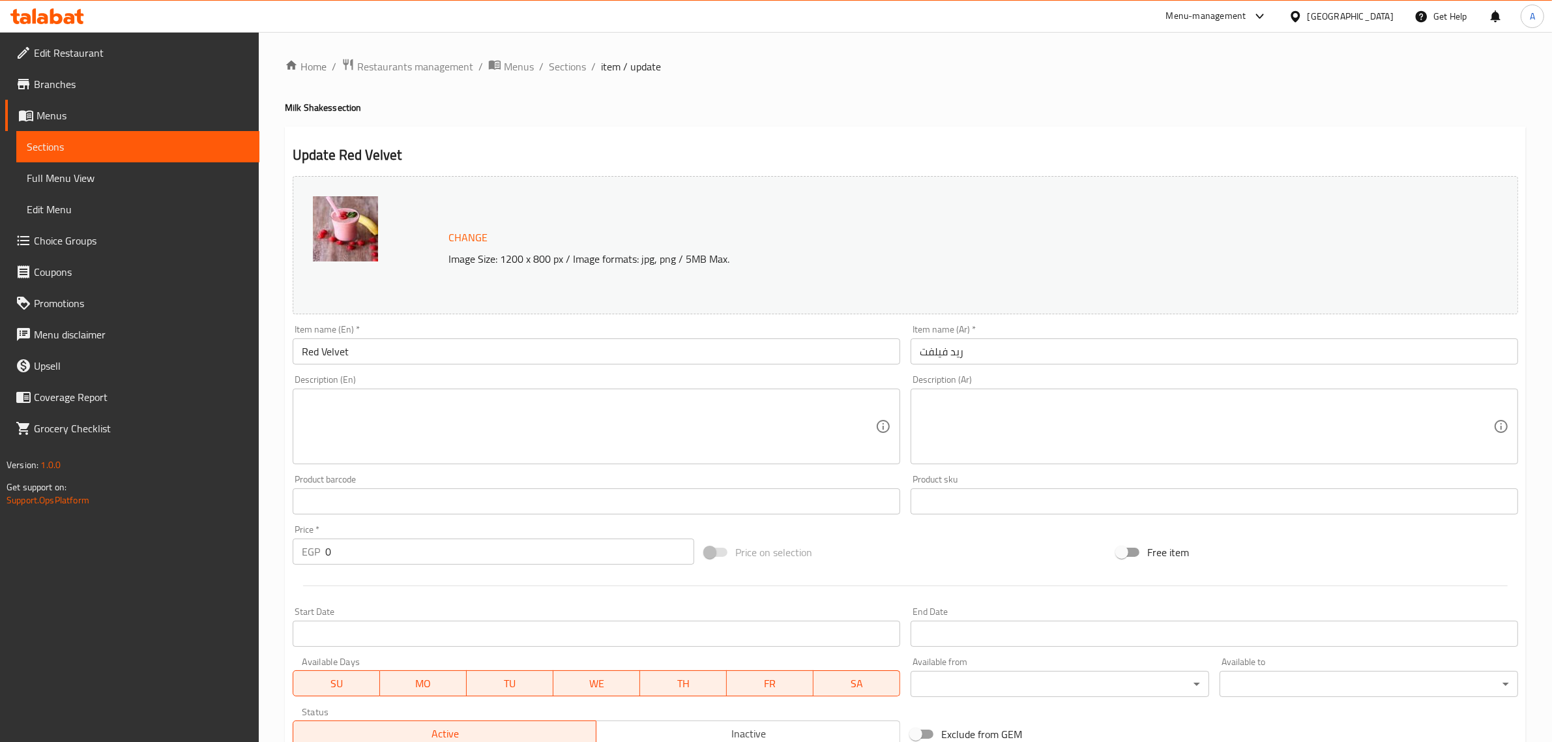
click at [381, 352] on div "Change Image Size: 1200 x 800 px / Image formats: jpg, png / 5MB Max. Item name…" at bounding box center [905, 461] width 1236 height 581
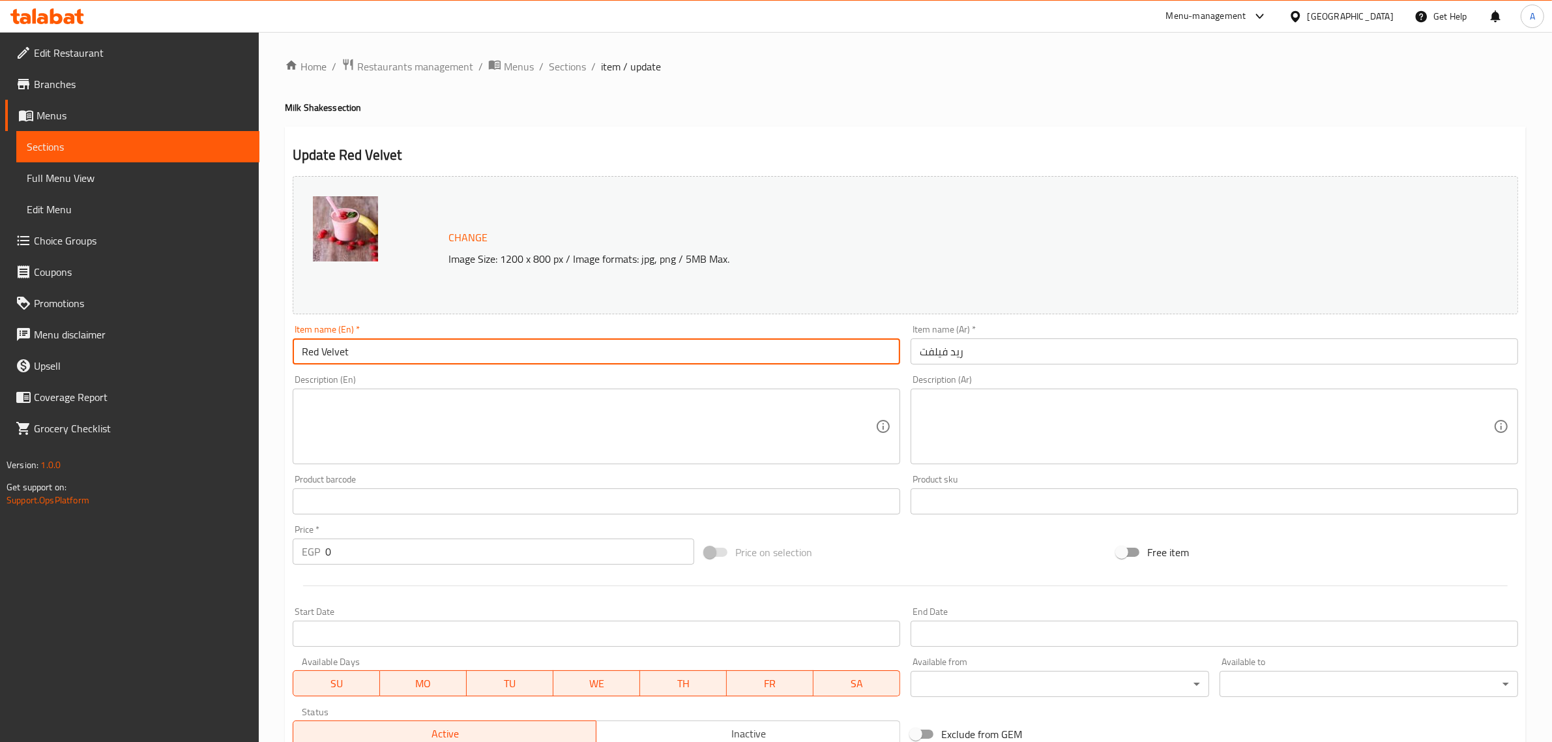
click at [394, 347] on input "Red Velvet" at bounding box center [596, 351] width 607 height 26
paste input "Milk Shake"
type input "Red Velvet Milk Shake"
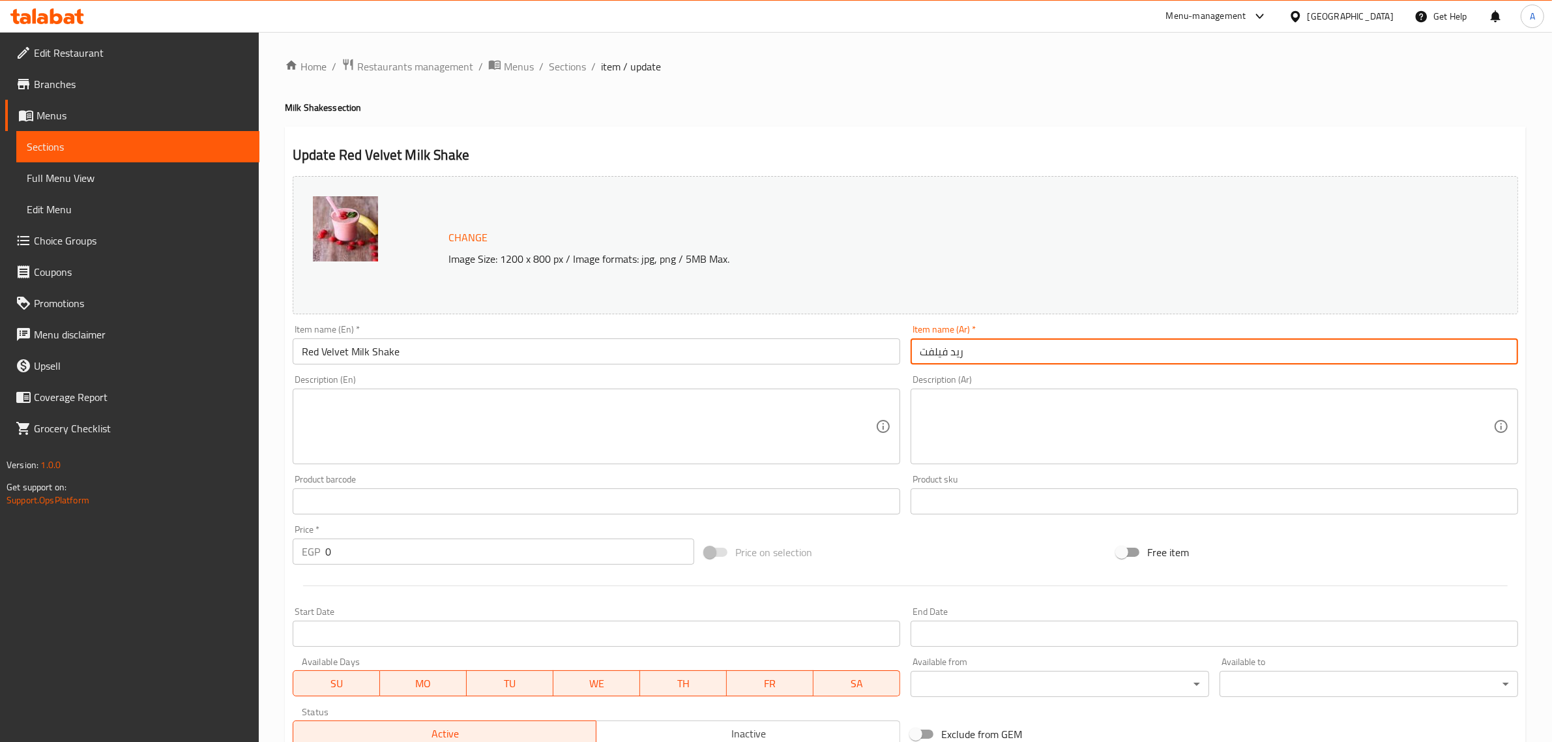
click at [911, 363] on input "ريد فيلفت" at bounding box center [1213, 351] width 607 height 26
paste input "ميلك شيك"
type input "ميلك شيك ريد فيلفت"
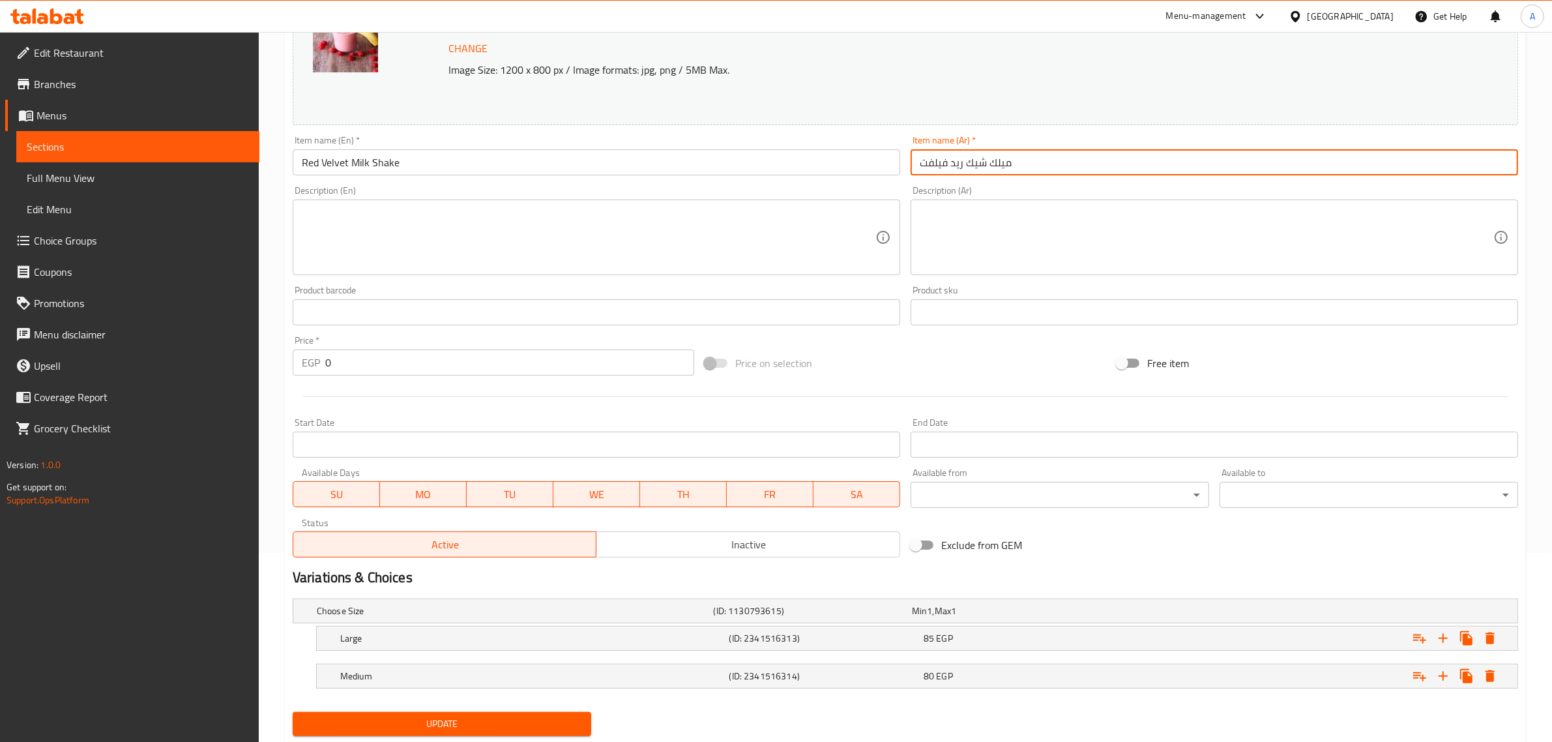
scroll to position [228, 0]
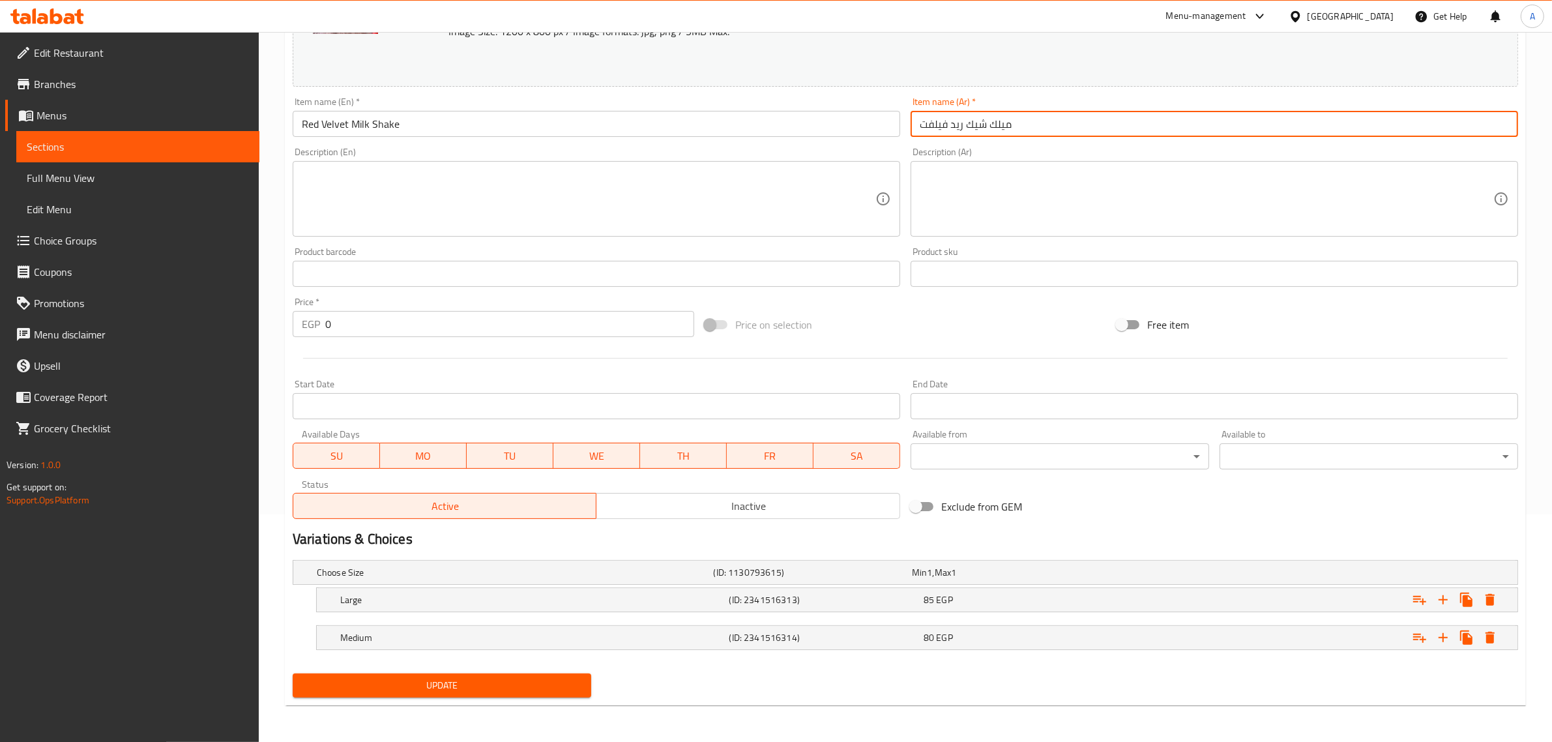
click at [444, 681] on span "Update" at bounding box center [442, 685] width 278 height 16
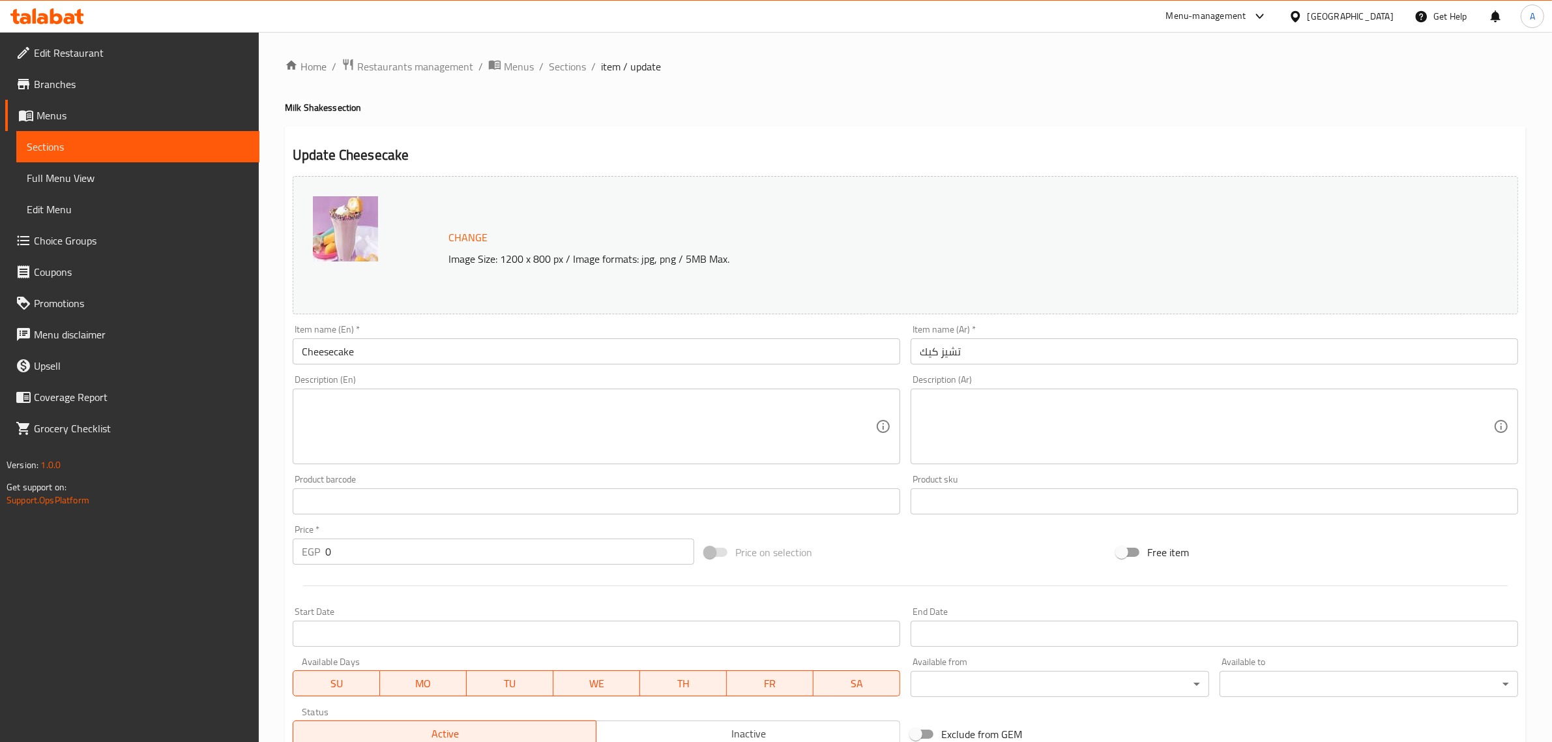
click at [381, 352] on input "Cheesecake" at bounding box center [596, 351] width 607 height 26
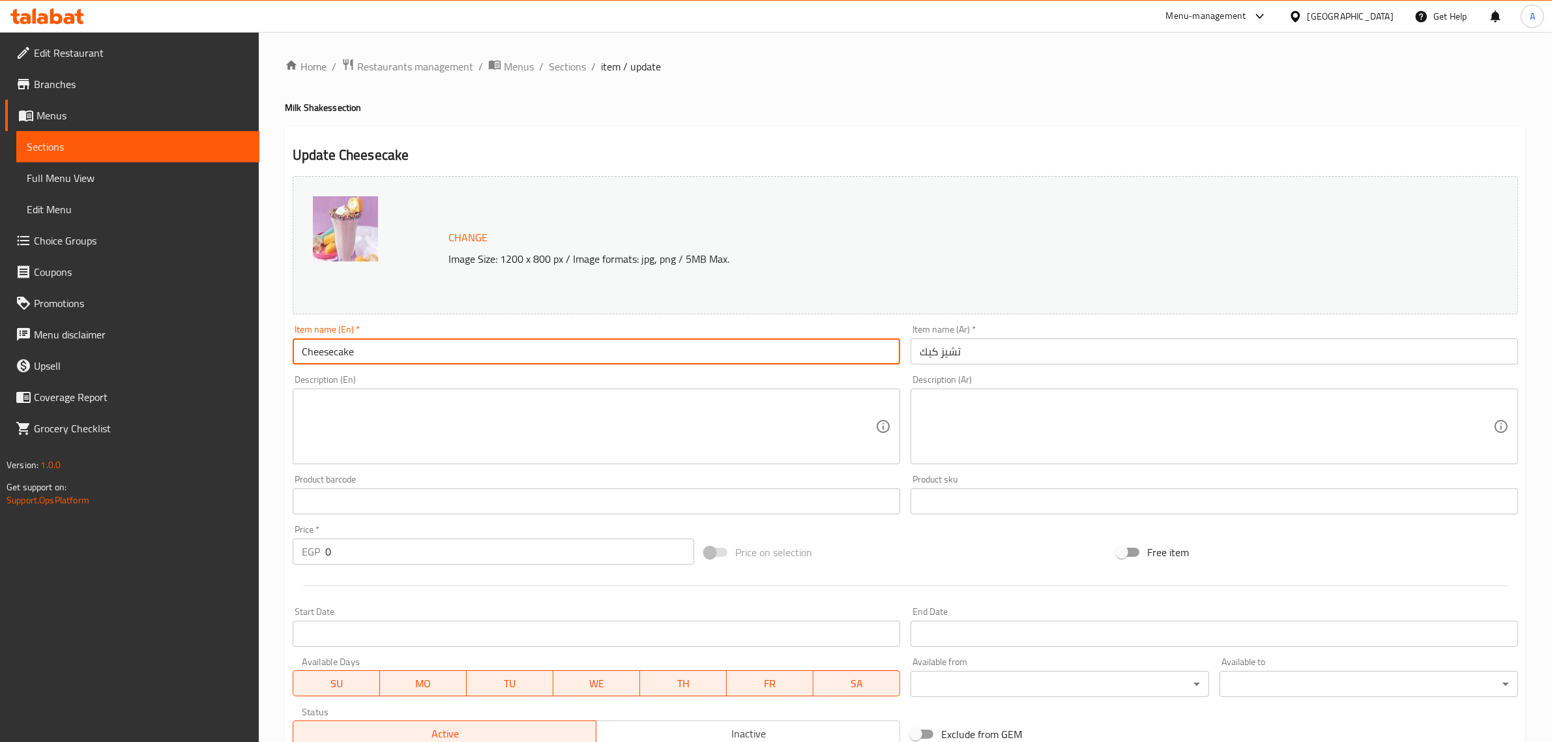
paste input "Milk Shake"
type input "Cheesecake Milk Shake"
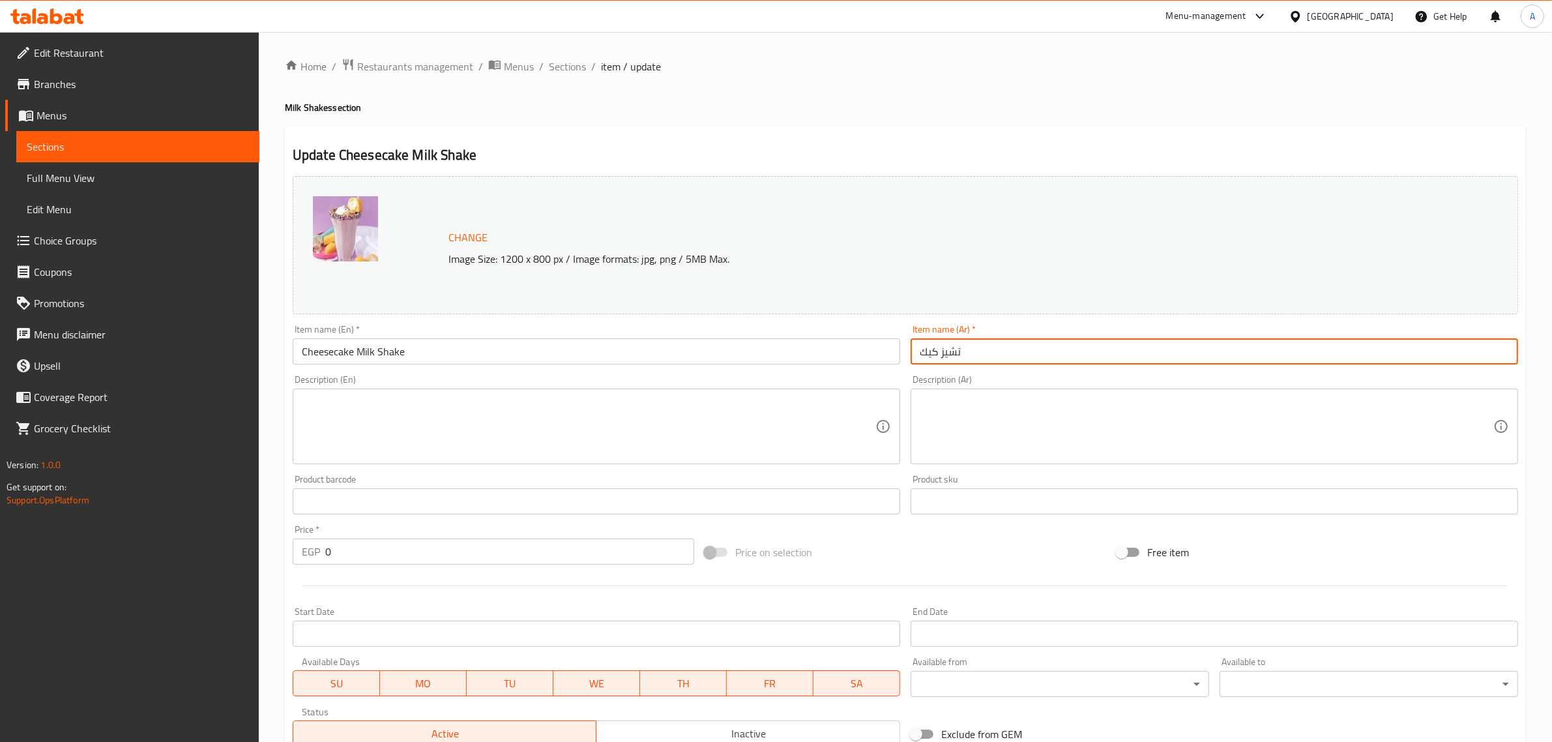
click at [911, 363] on input "تشيز كيك" at bounding box center [1213, 351] width 607 height 26
paste input "ميلك شيك"
type input "ميلك شيك تشيز كيك"
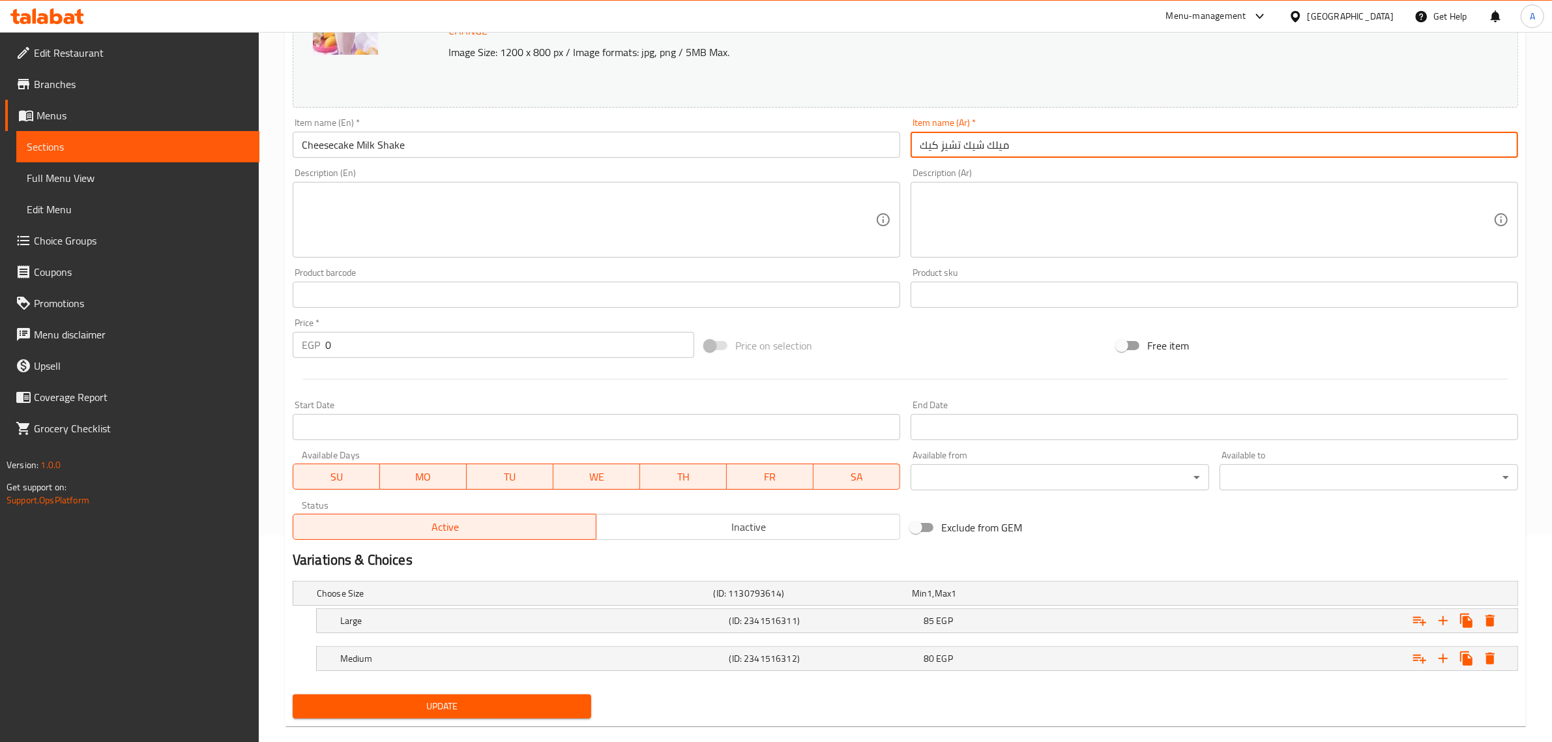
scroll to position [228, 0]
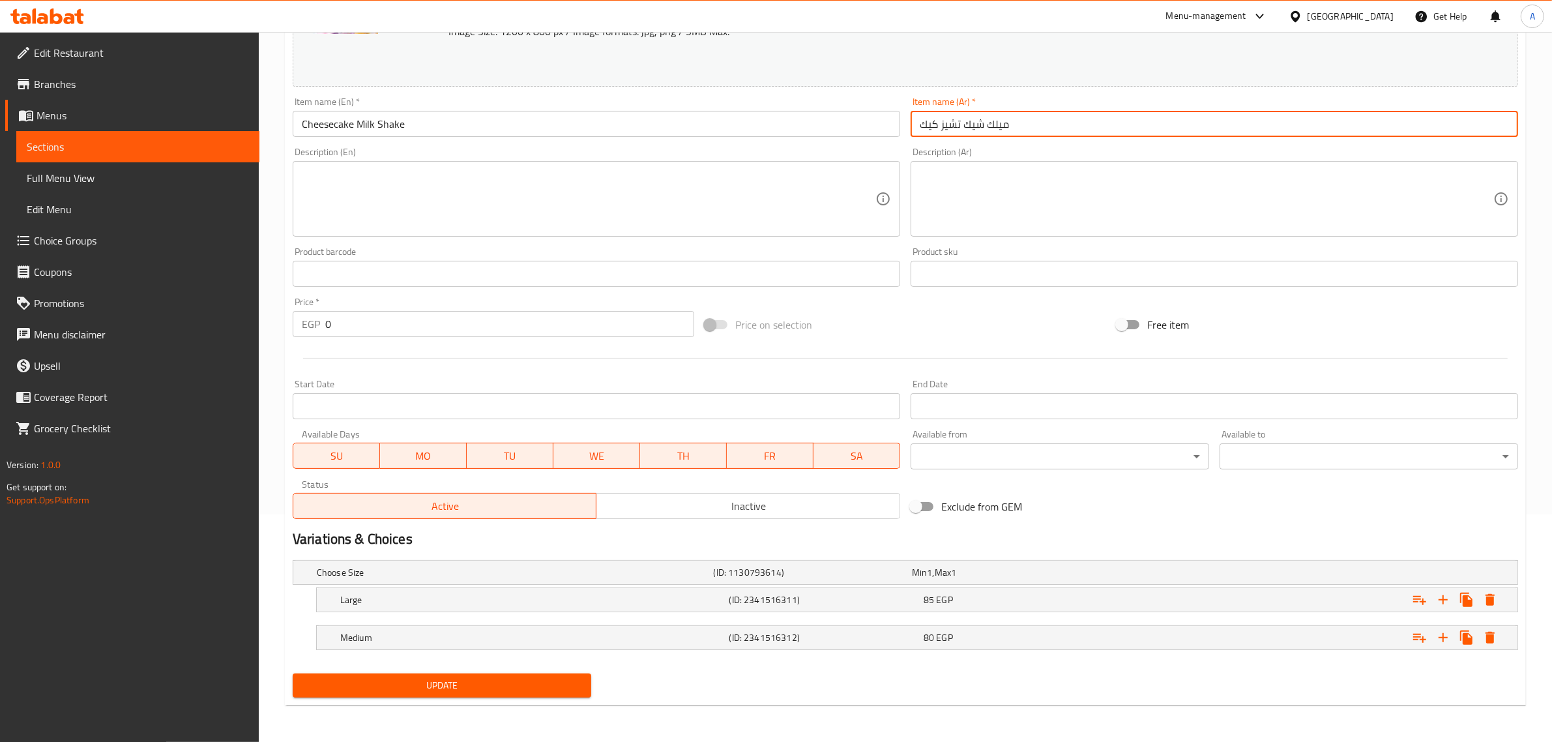
click at [463, 691] on span "Update" at bounding box center [442, 685] width 278 height 16
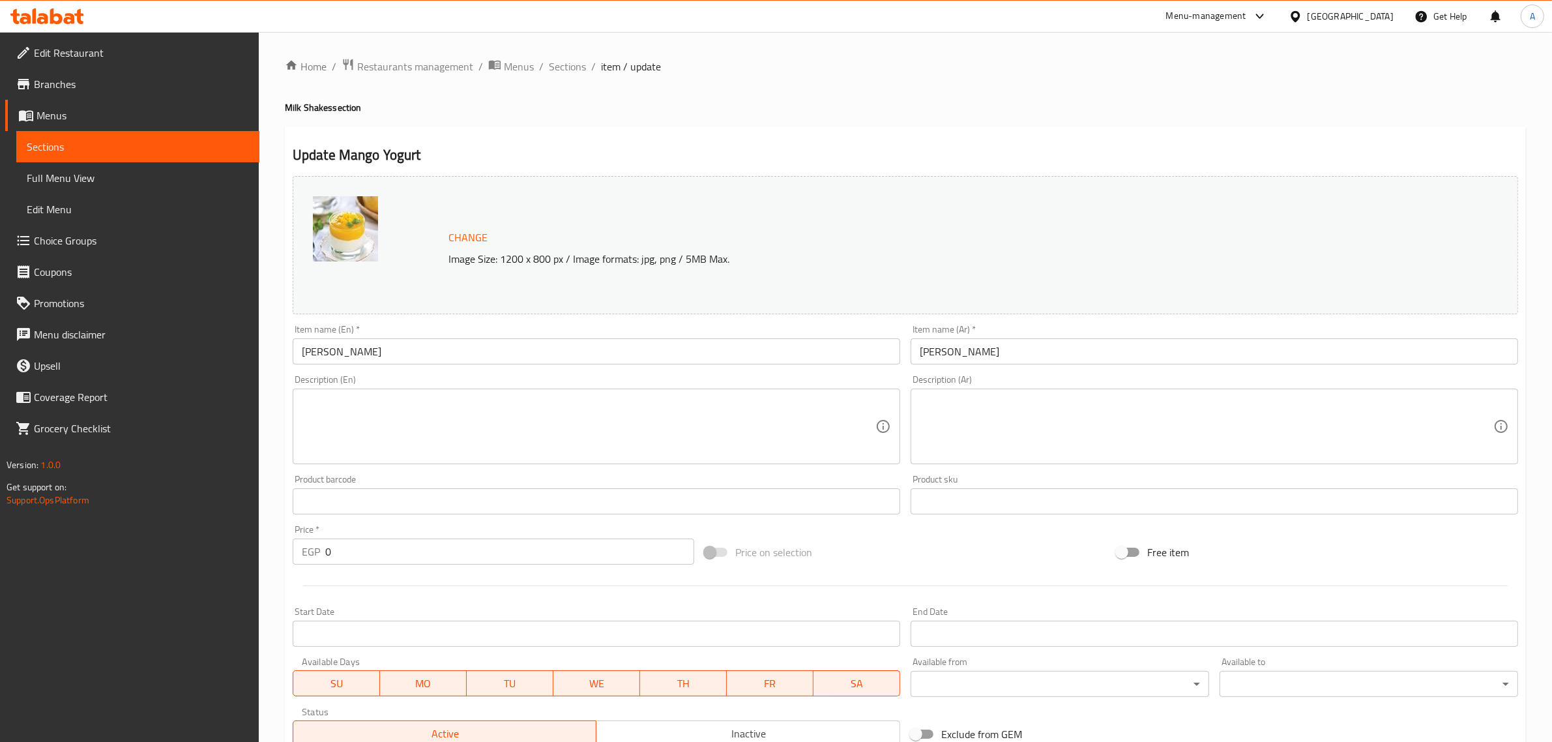
click at [392, 349] on input "[PERSON_NAME]" at bounding box center [596, 351] width 607 height 26
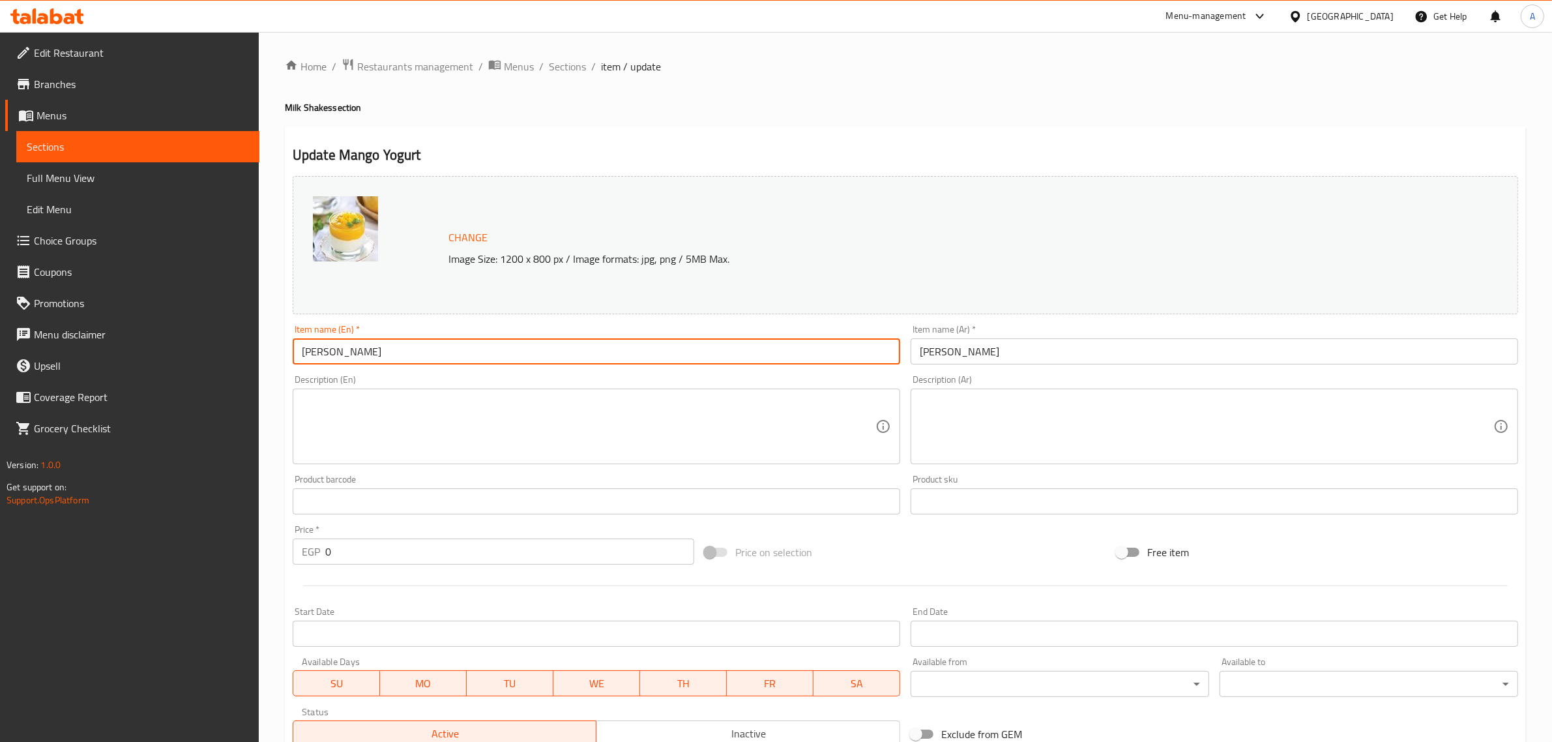
paste input "Milk Shake"
type input "Mango Yogurt Milk Shake"
click at [911, 363] on input "[PERSON_NAME]" at bounding box center [1213, 351] width 607 height 26
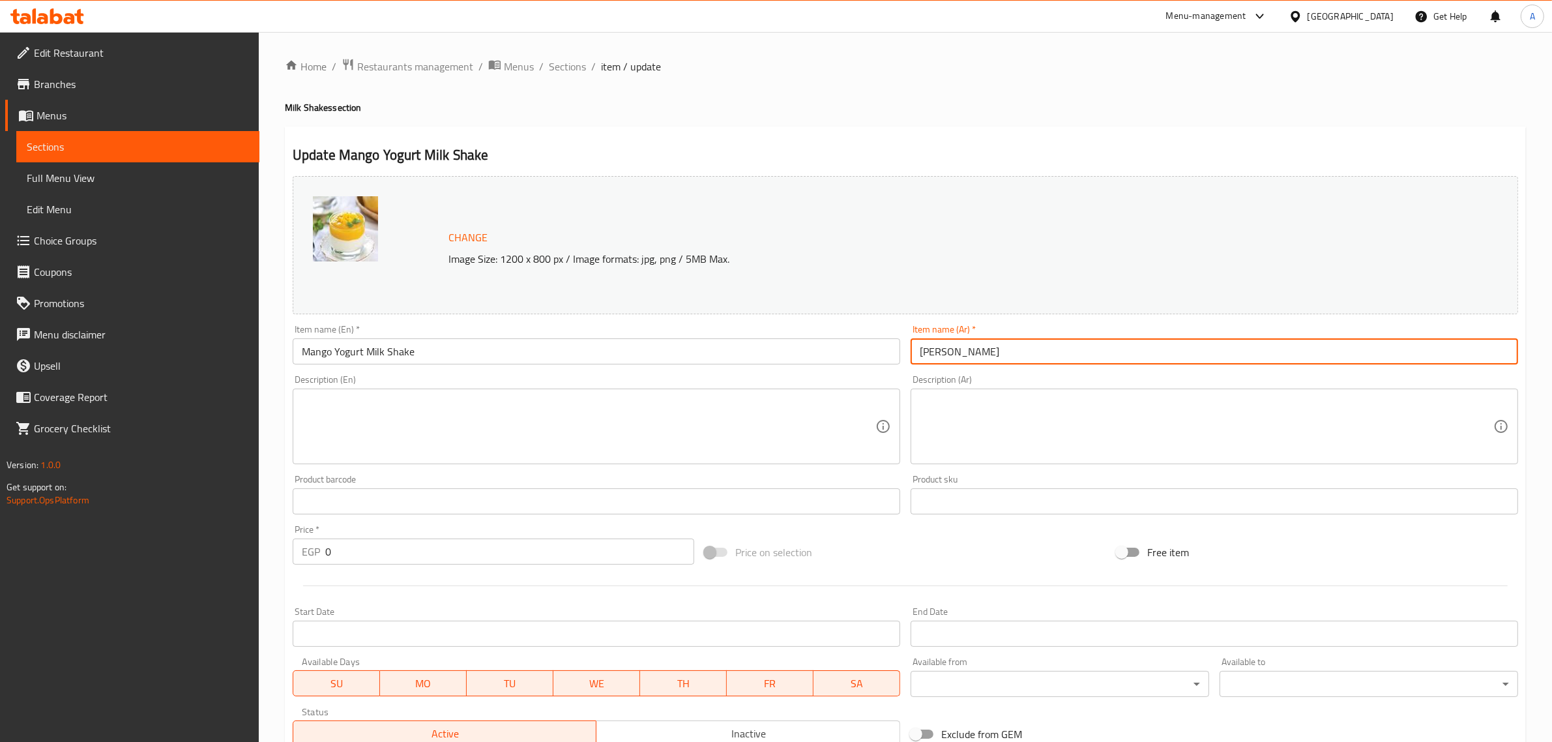
paste input "ميلك شيك"
type input "ميلك [PERSON_NAME]"
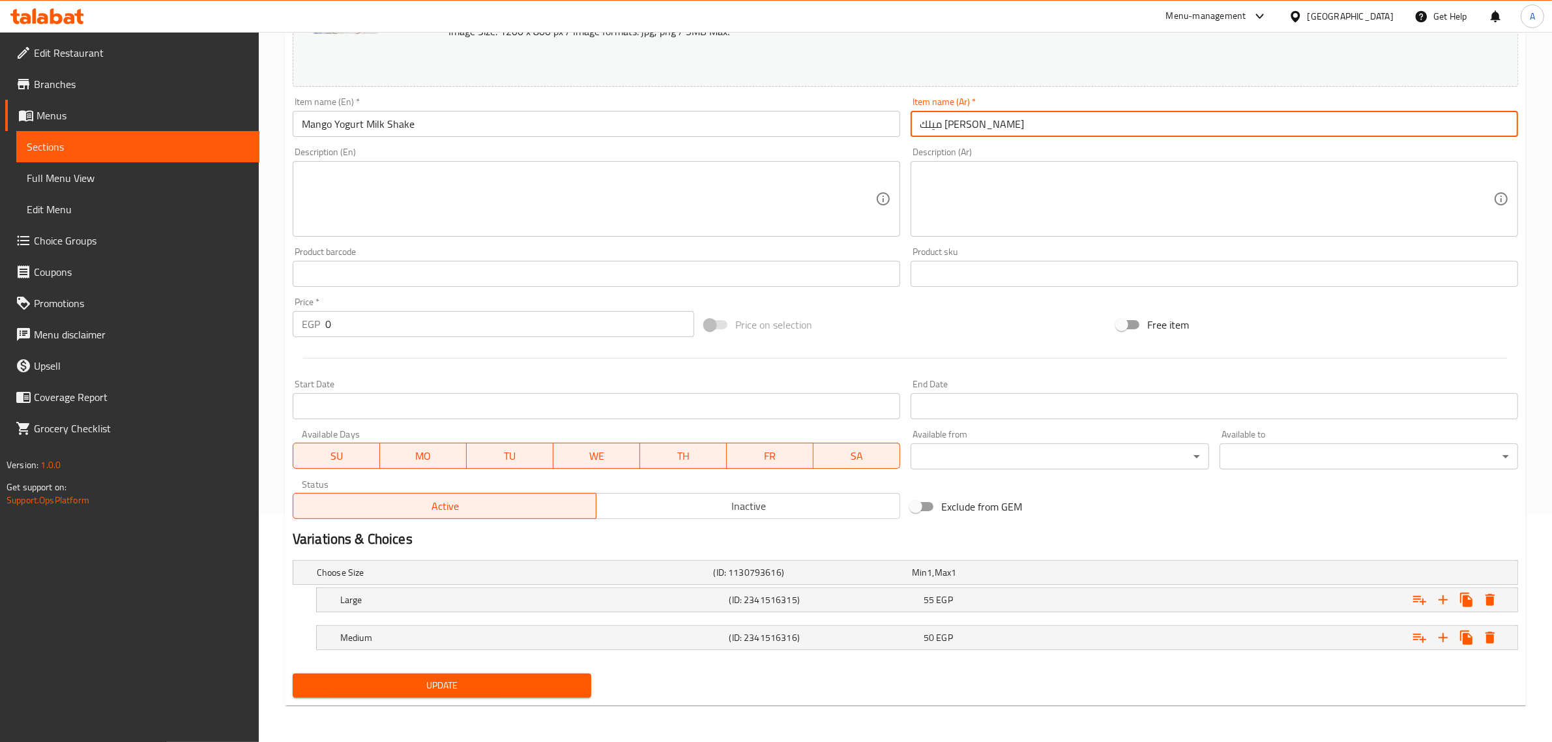
click at [466, 688] on span "Update" at bounding box center [442, 685] width 278 height 16
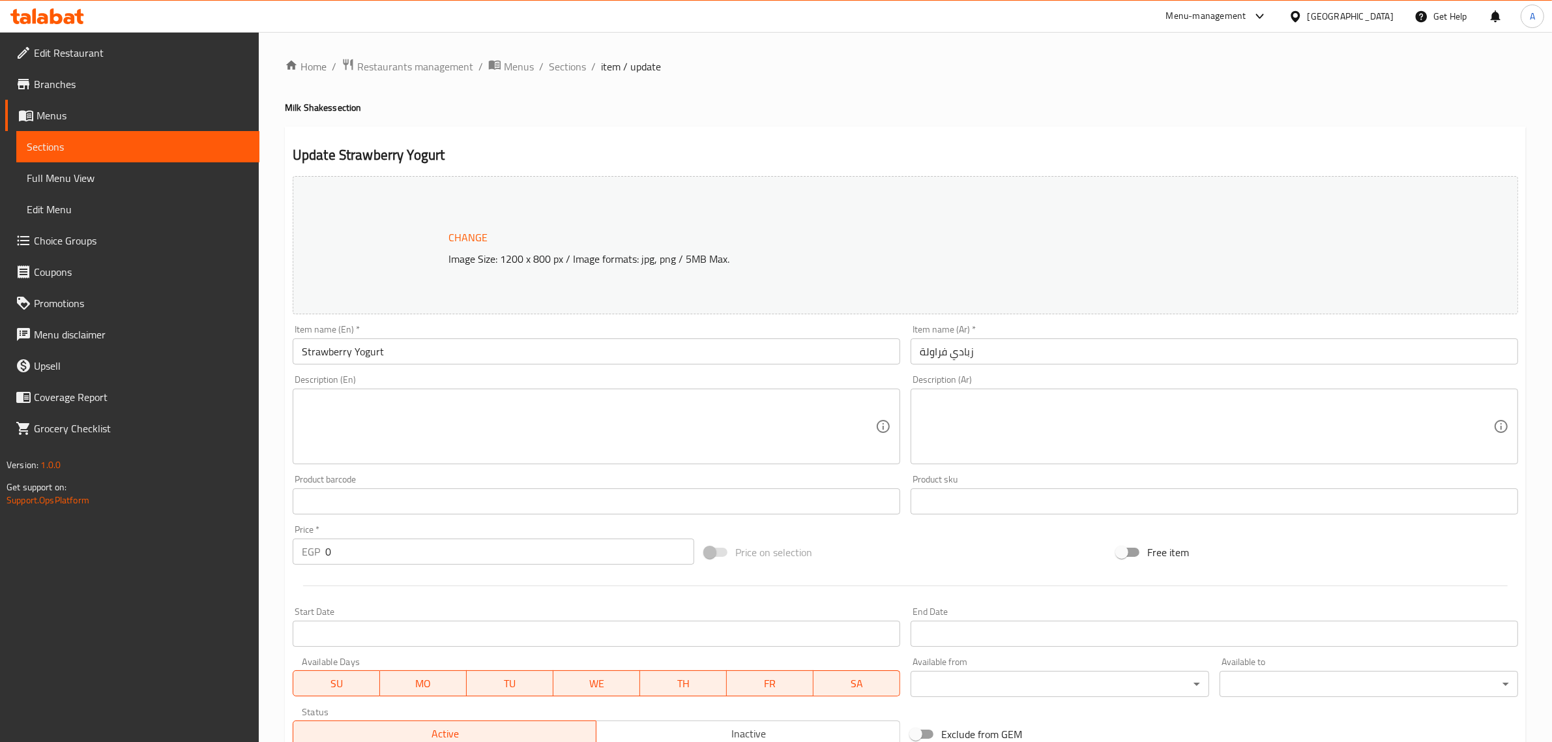
click at [392, 349] on input "Strawberry Yogurt" at bounding box center [596, 351] width 607 height 26
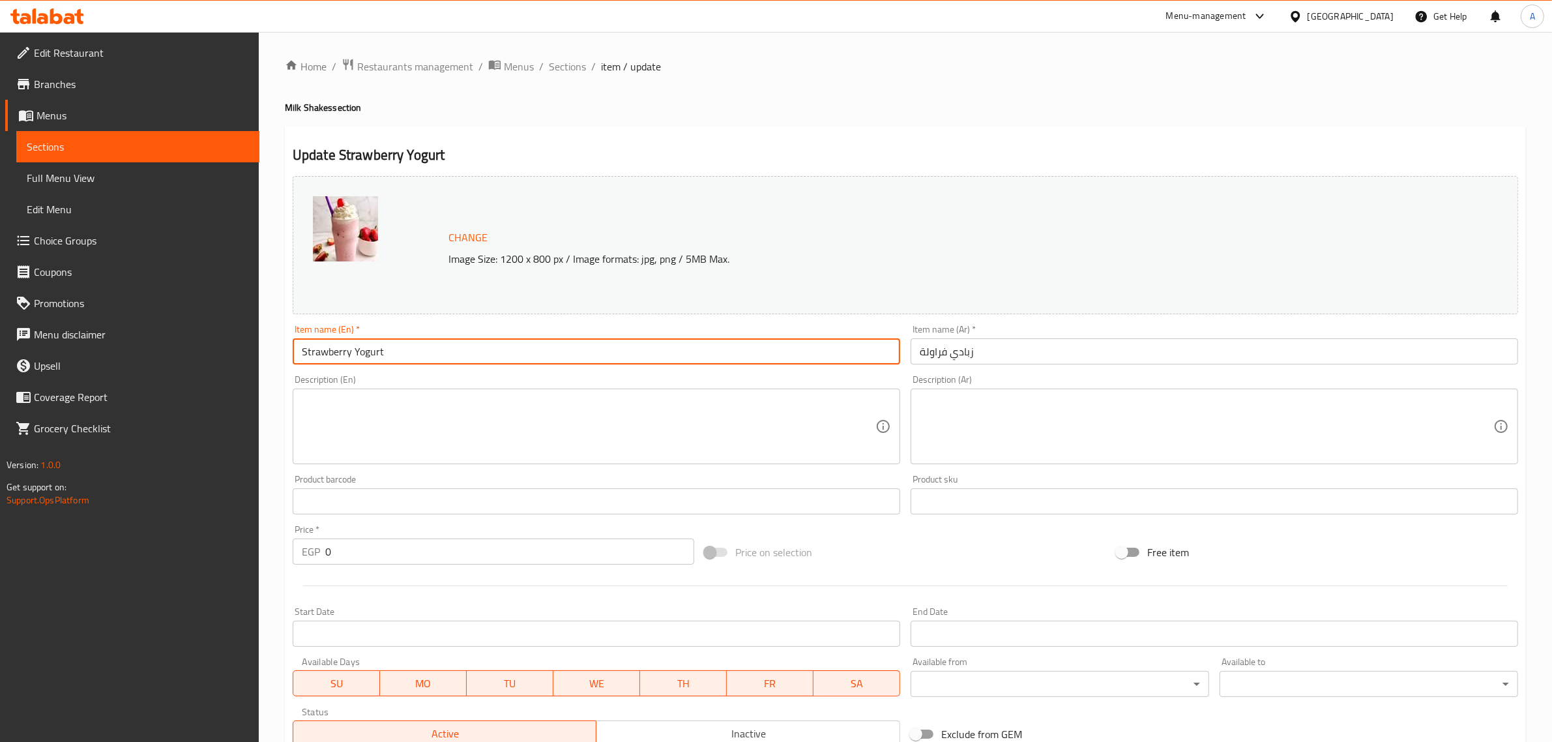
paste input "Milk Shake"
type input "Strawberry Yogurt Milk Shake"
click at [911, 363] on input "زبادي فراولة" at bounding box center [1213, 351] width 607 height 26
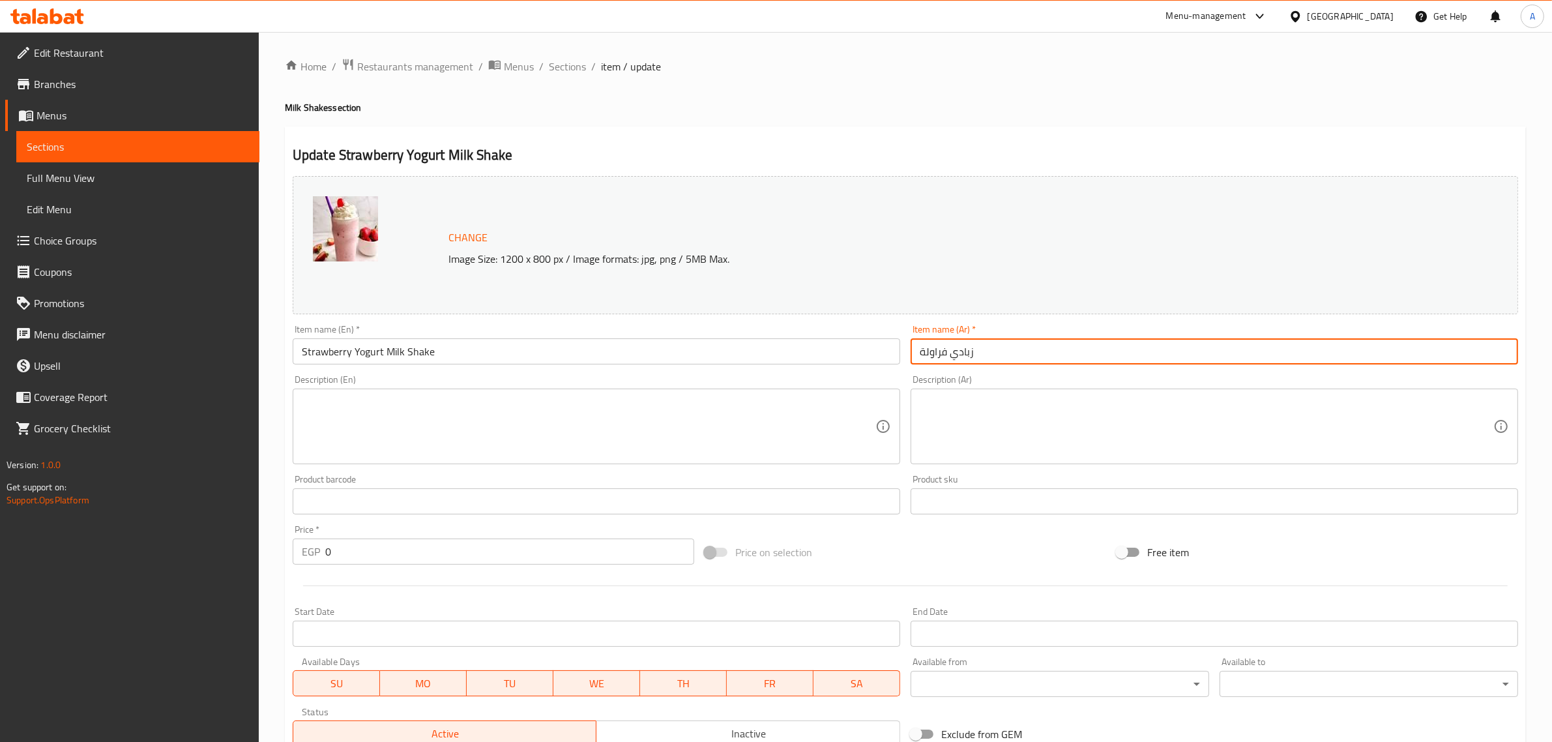
paste input "ميلك شيك"
type input "ميلك شيك زبادي فراولة"
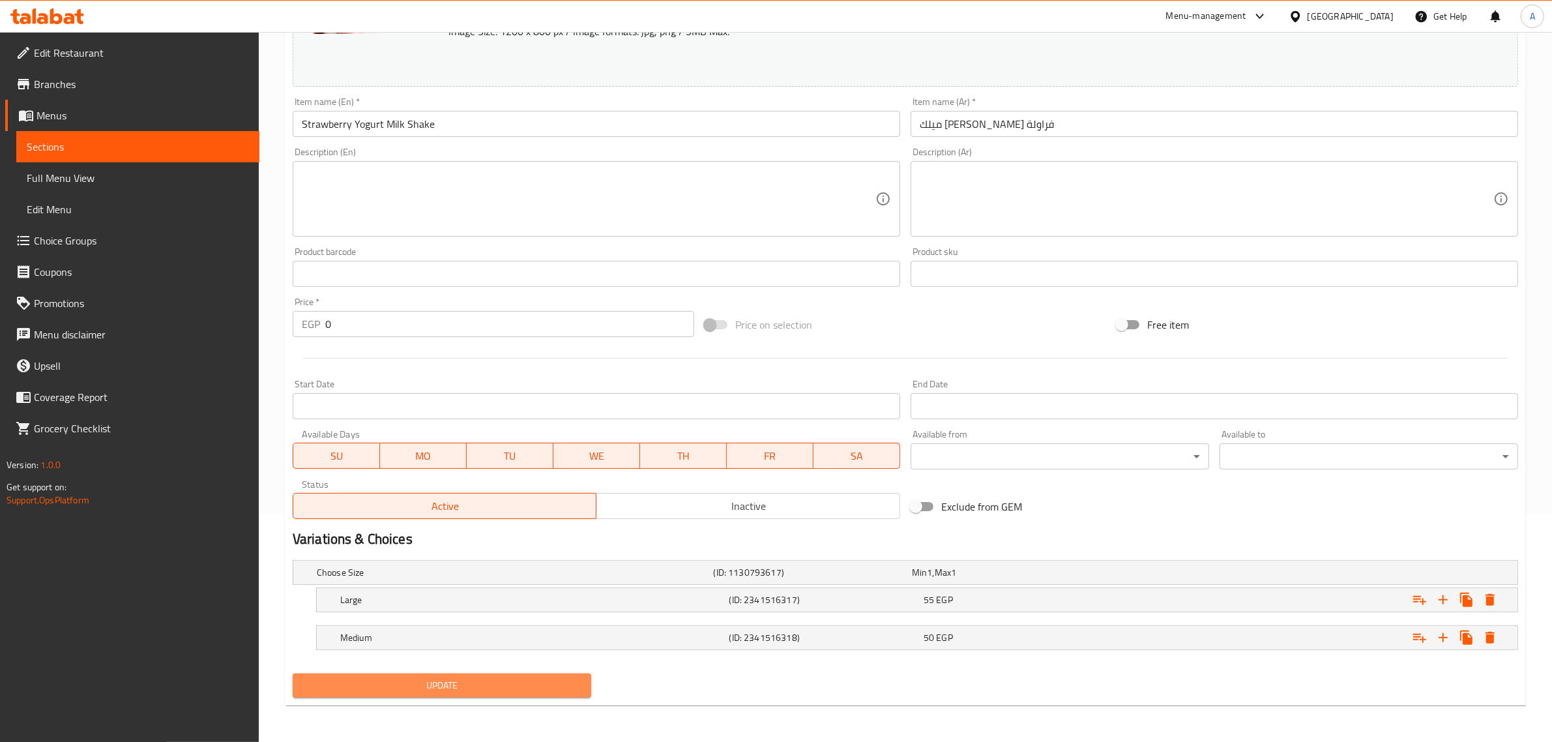
click at [510, 686] on span "Update" at bounding box center [442, 685] width 278 height 16
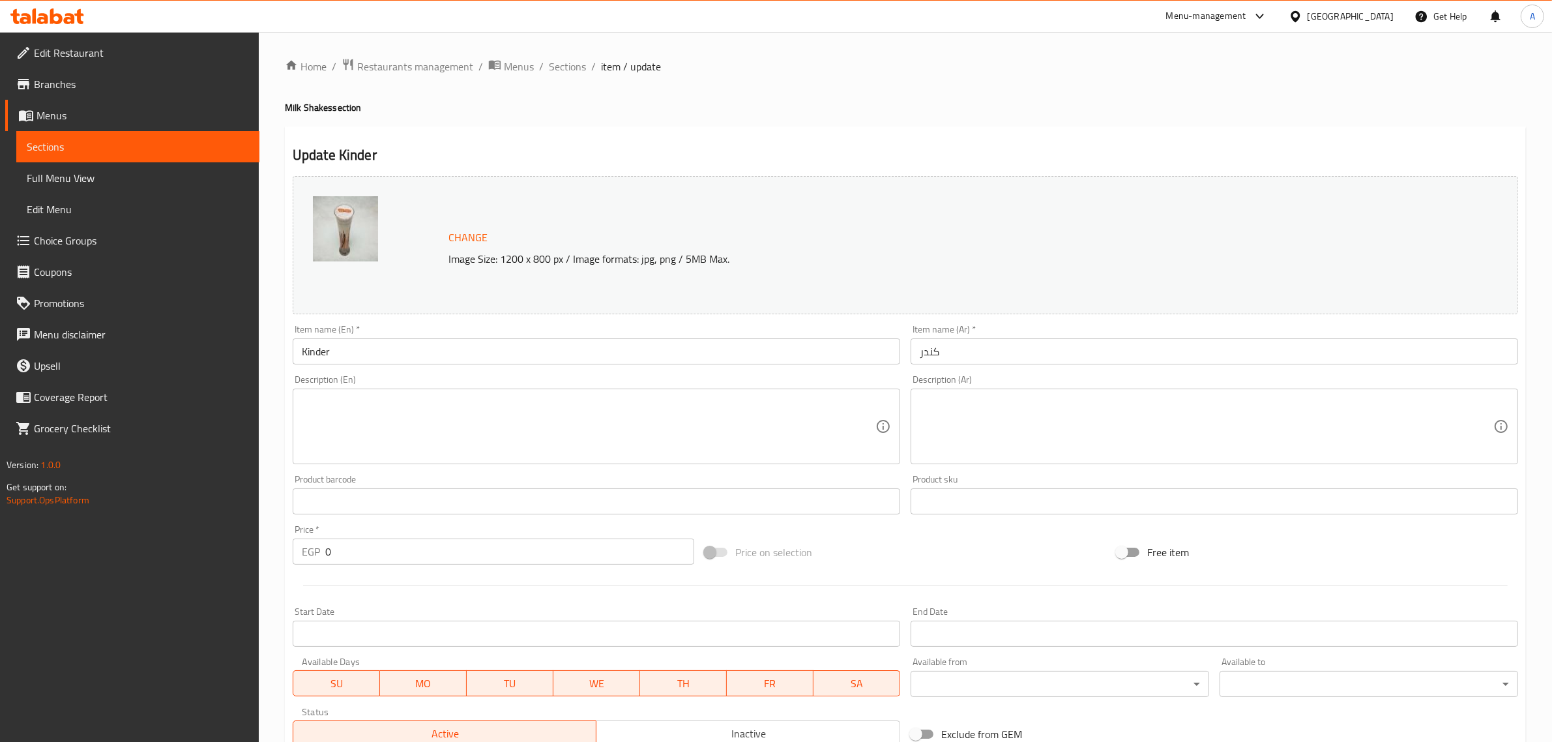
click at [418, 338] on div "Item name (En)   * Kinder Item name (En) *" at bounding box center [596, 345] width 607 height 40
click at [388, 350] on input "Kinder" at bounding box center [596, 351] width 607 height 26
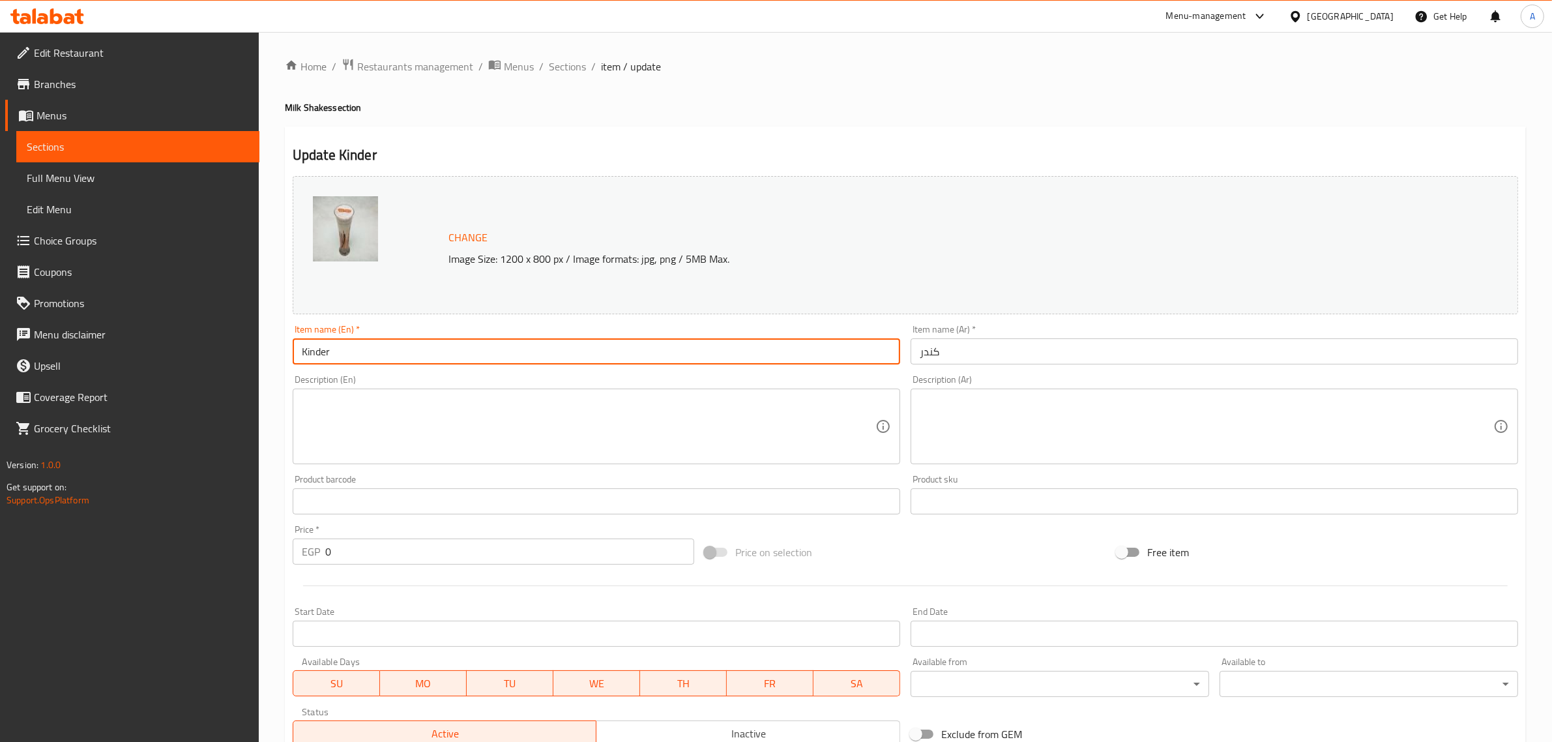
paste input "Milk Shake"
type input "Kinder Milk Shake"
click at [918, 345] on input "كندر" at bounding box center [1213, 351] width 607 height 26
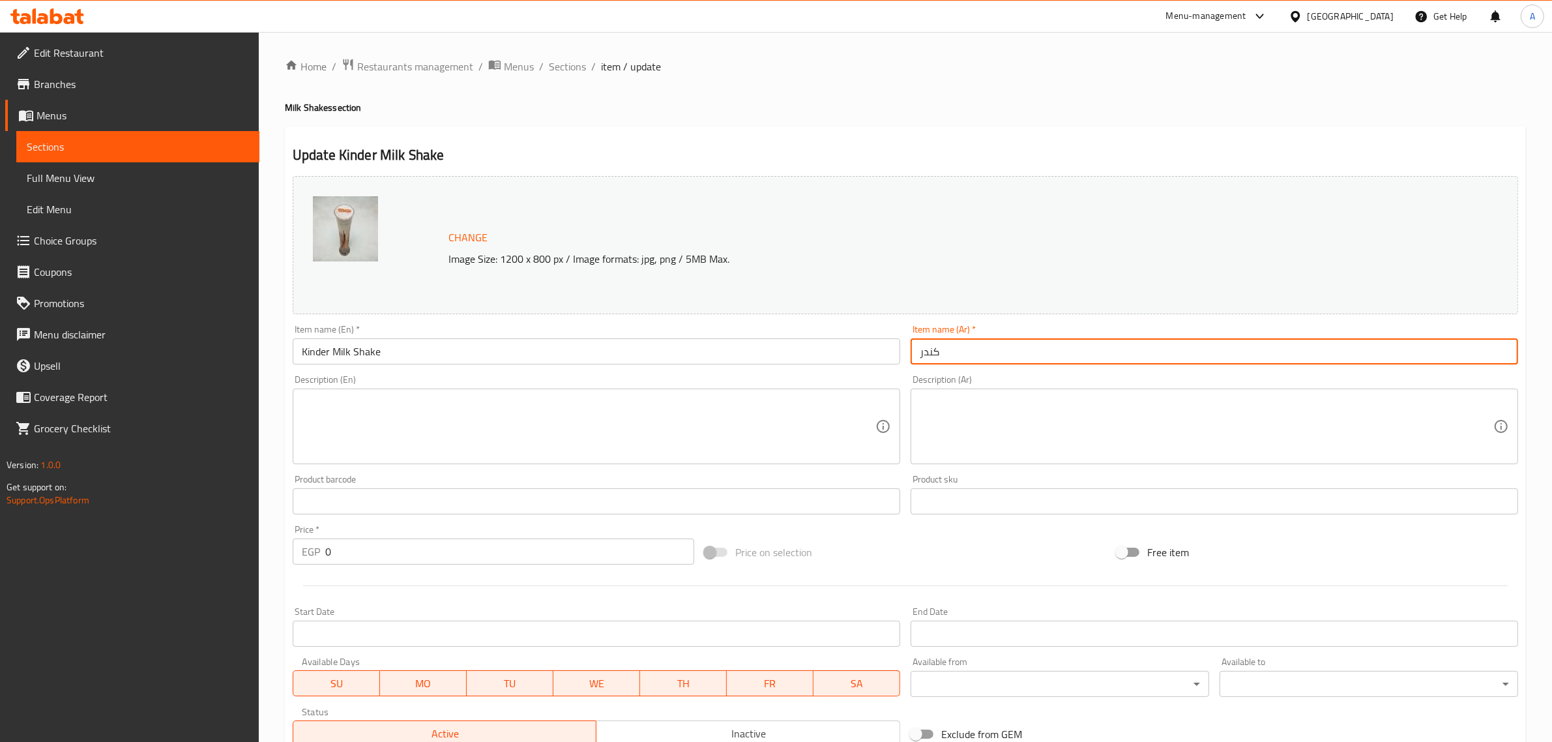
paste input "ميلك شيك"
type input "ميلك شيك كندر"
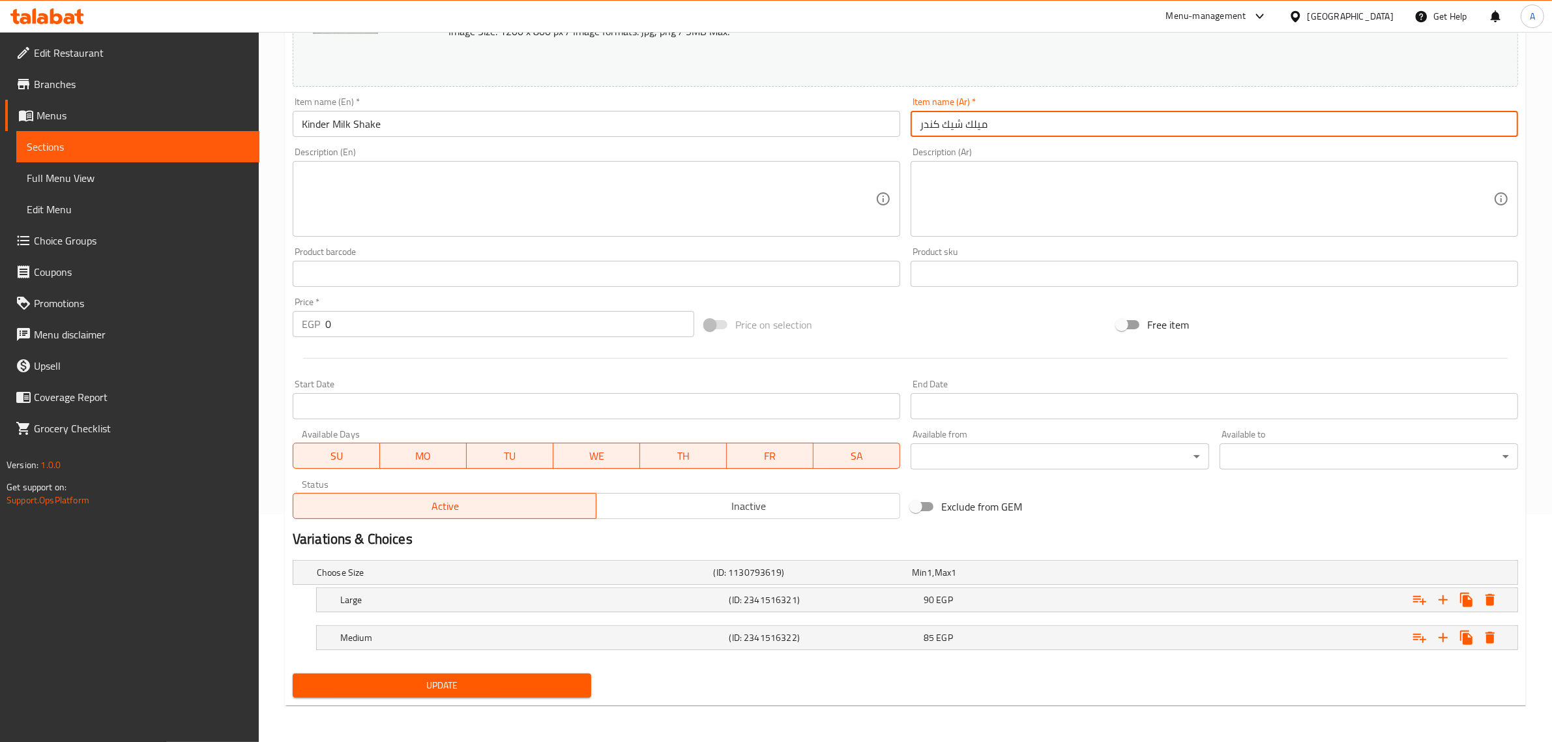
click at [547, 680] on span "Update" at bounding box center [442, 685] width 278 height 16
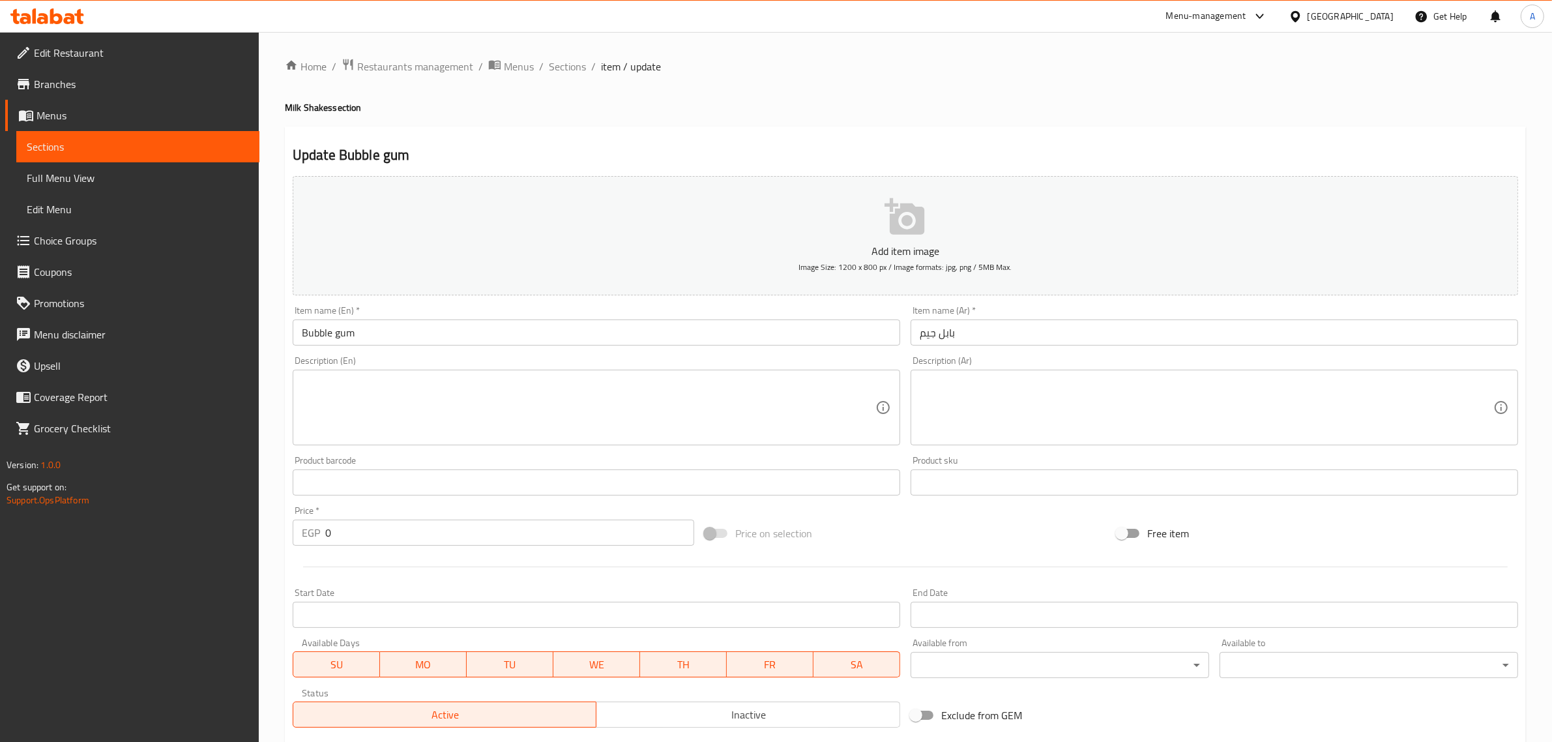
click at [408, 351] on div "Description (En) Description (En)" at bounding box center [596, 401] width 618 height 100
click at [418, 338] on input "Bubble gum" at bounding box center [596, 332] width 607 height 26
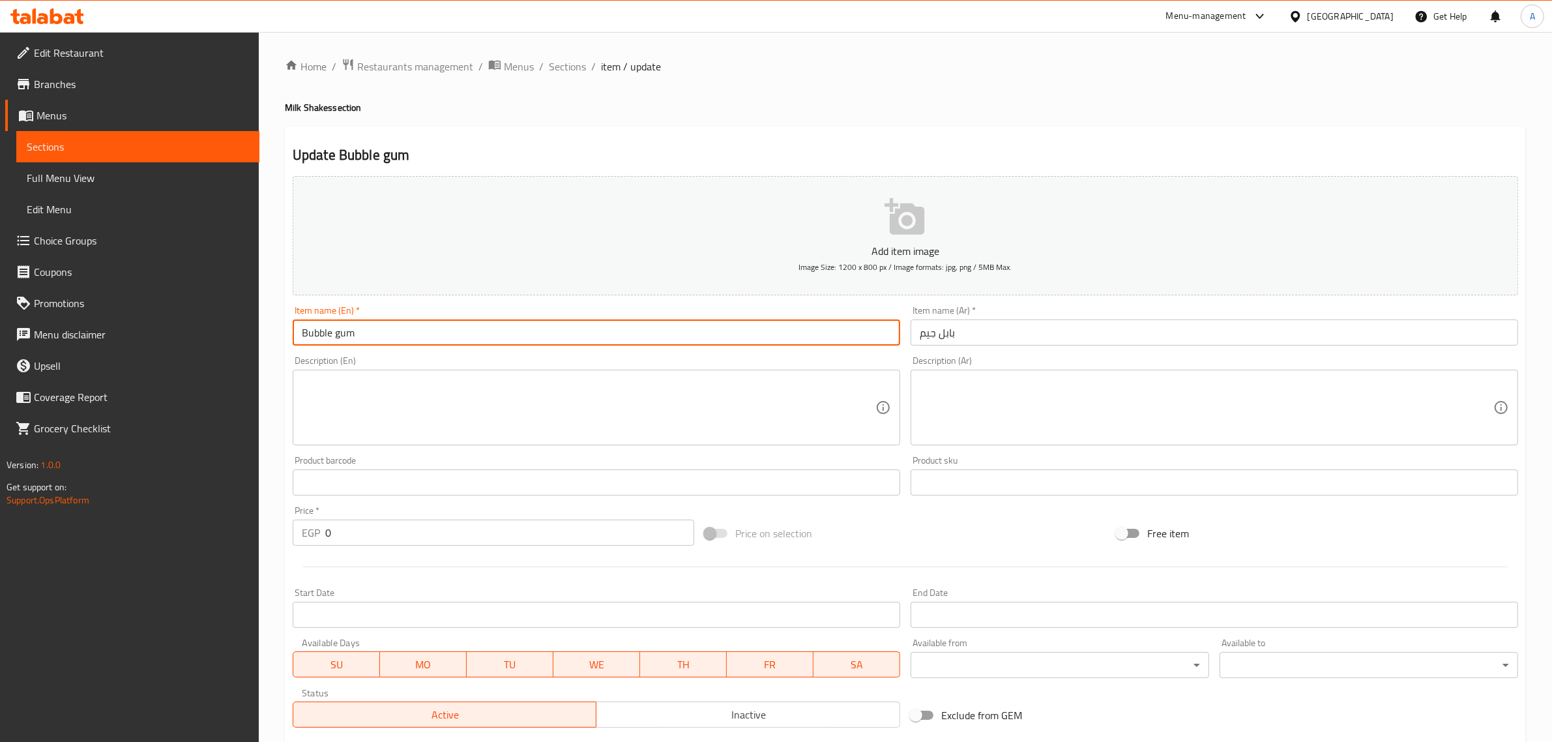
paste input "Milk Shake"
type input "Bubble gum Milk Shake"
click at [918, 336] on input "بابل جيم" at bounding box center [1213, 332] width 607 height 26
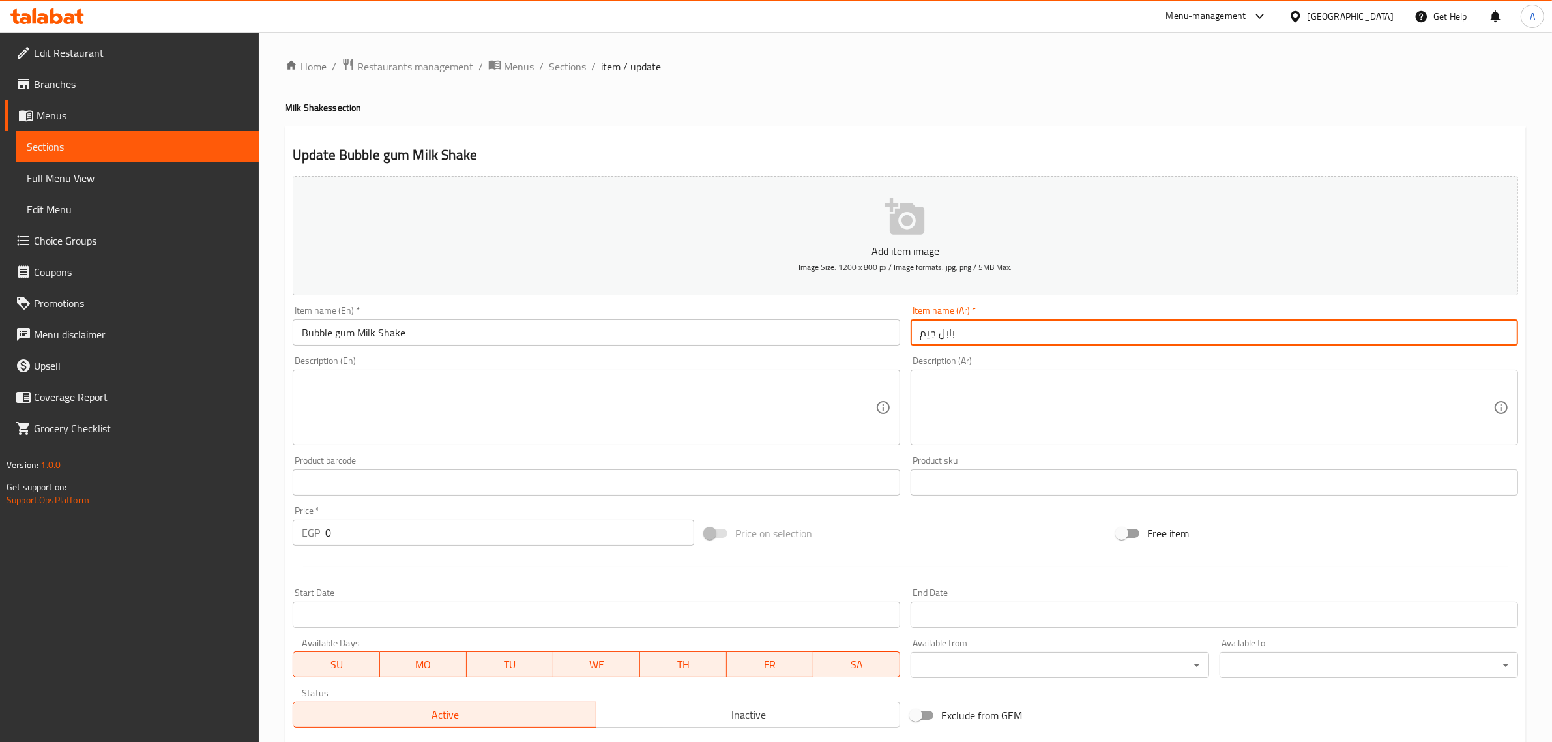
paste input "ميلك شيك"
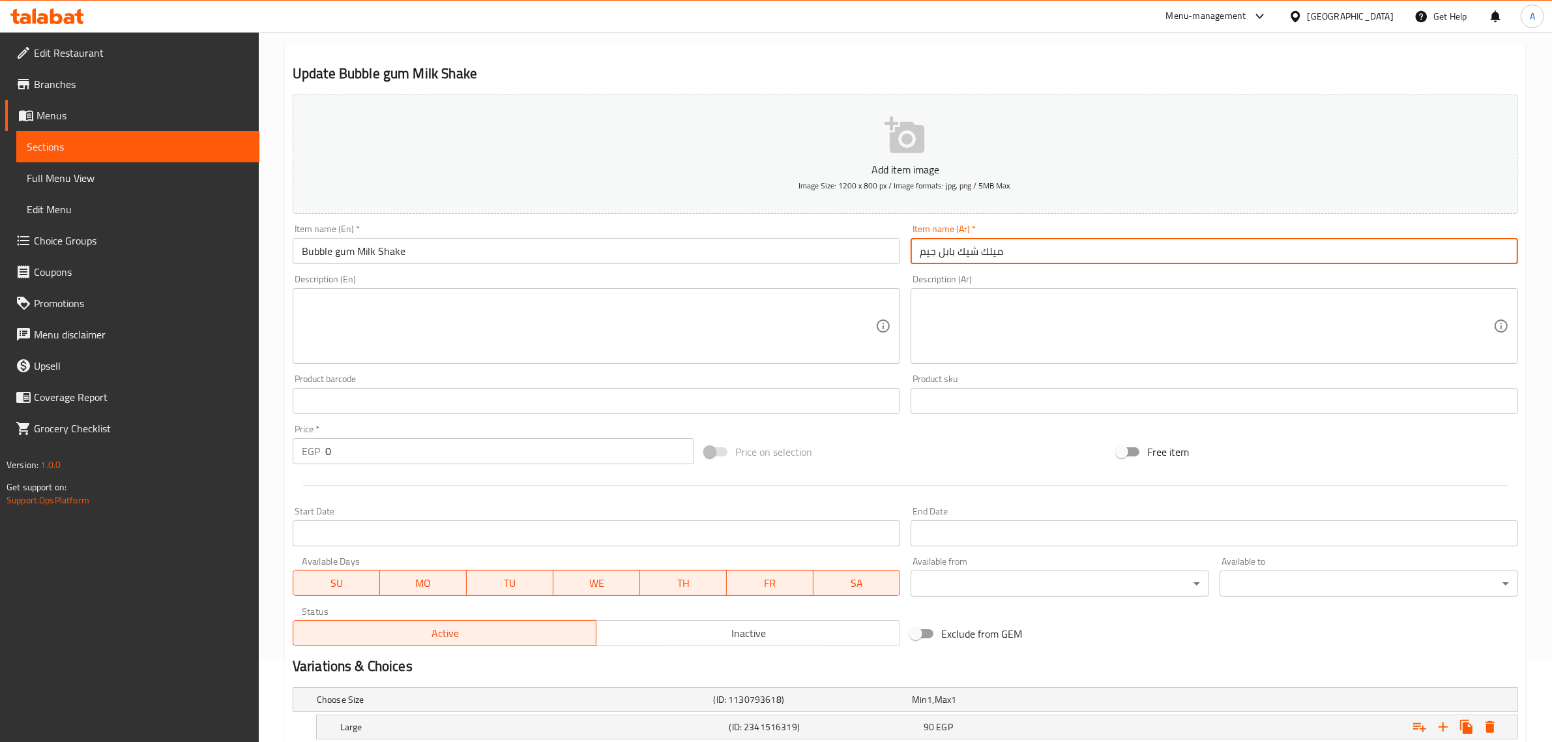
scroll to position [209, 0]
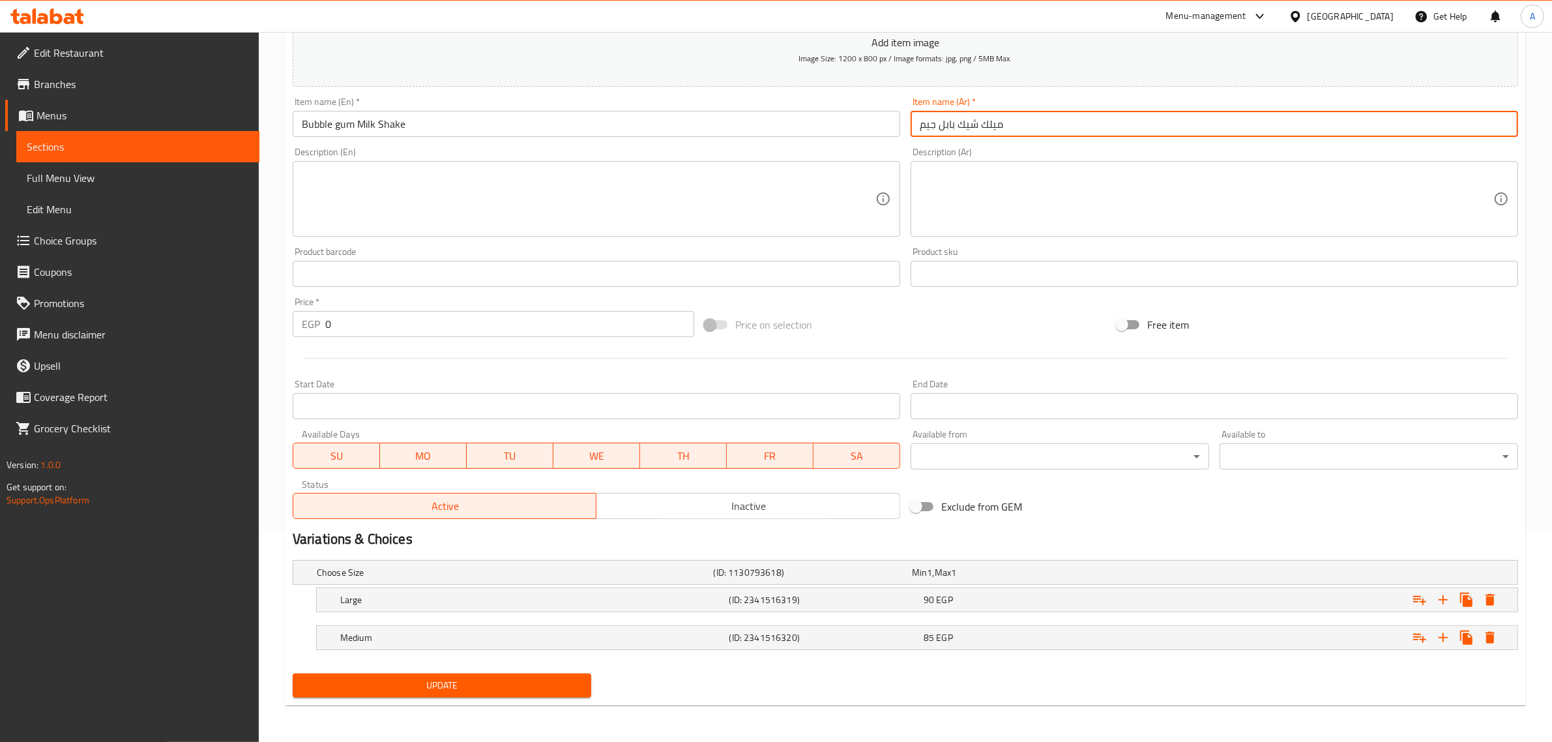
drag, startPoint x: 931, startPoint y: 114, endPoint x: 927, endPoint y: 132, distance: 17.9
click at [927, 132] on input "ميلك شيك بابل جيم" at bounding box center [1213, 124] width 607 height 26
type input "ميلك شيك بابل جم"
click at [493, 669] on div "Update" at bounding box center [441, 685] width 309 height 35
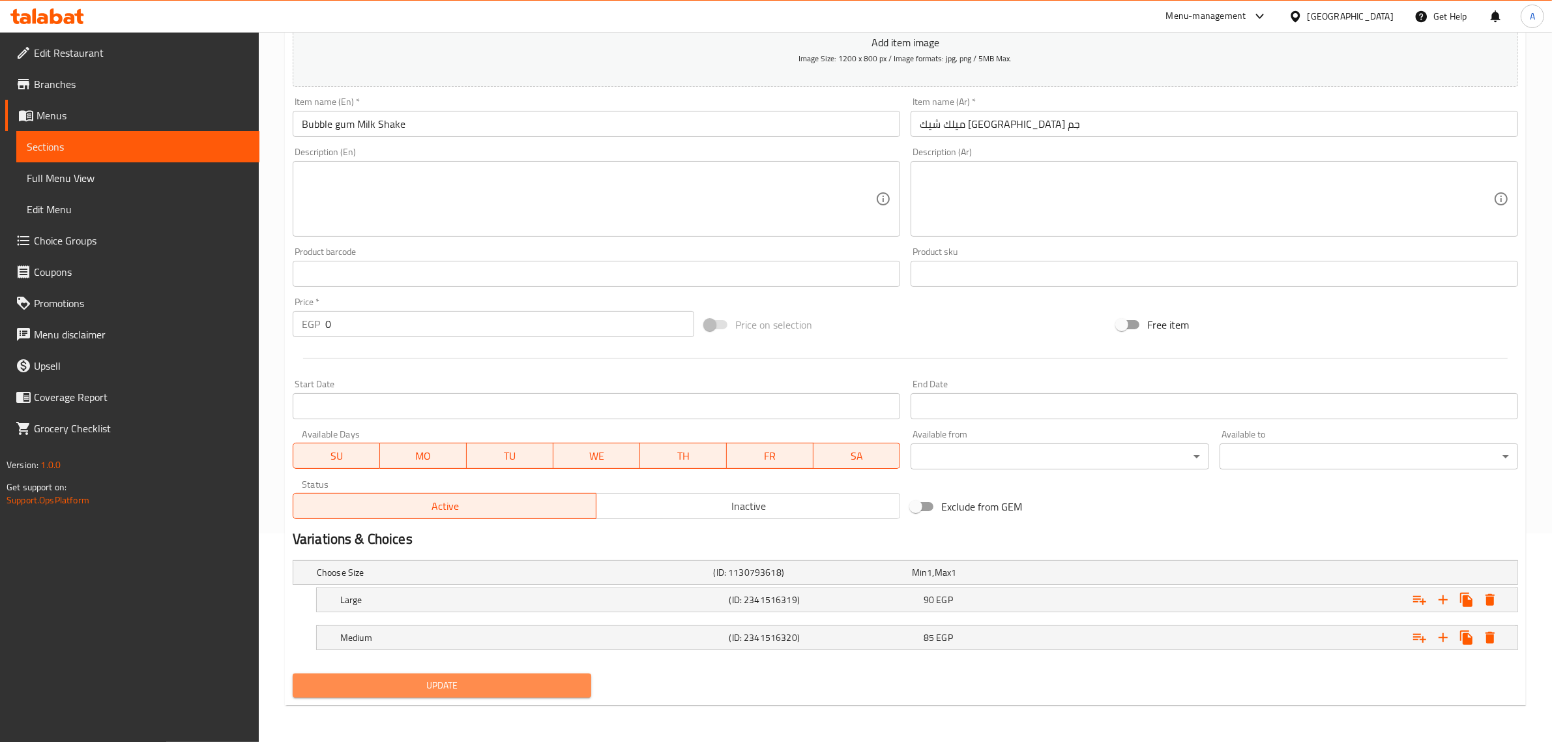
click at [486, 686] on span "Update" at bounding box center [442, 685] width 278 height 16
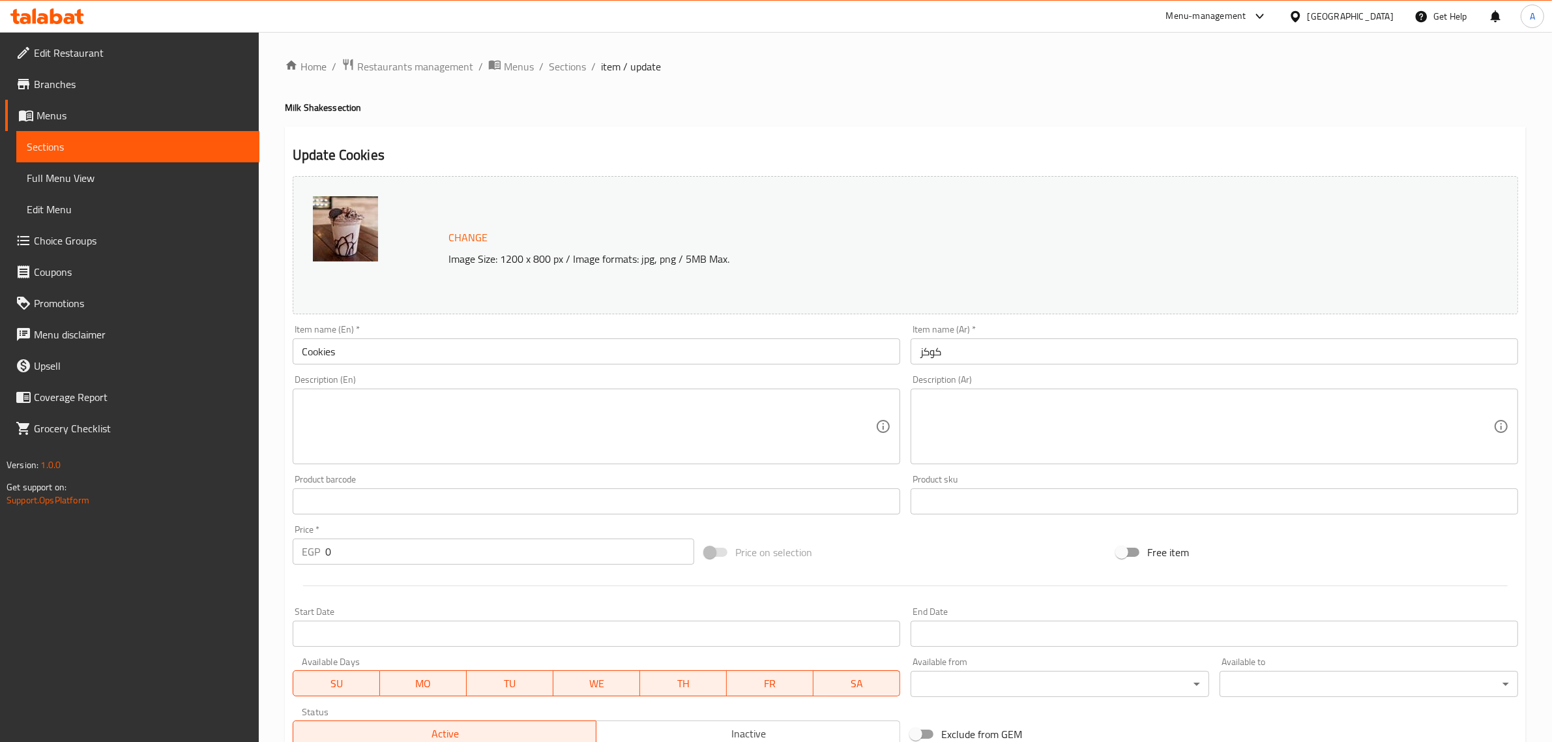
click at [388, 350] on input "Cookies" at bounding box center [596, 351] width 607 height 26
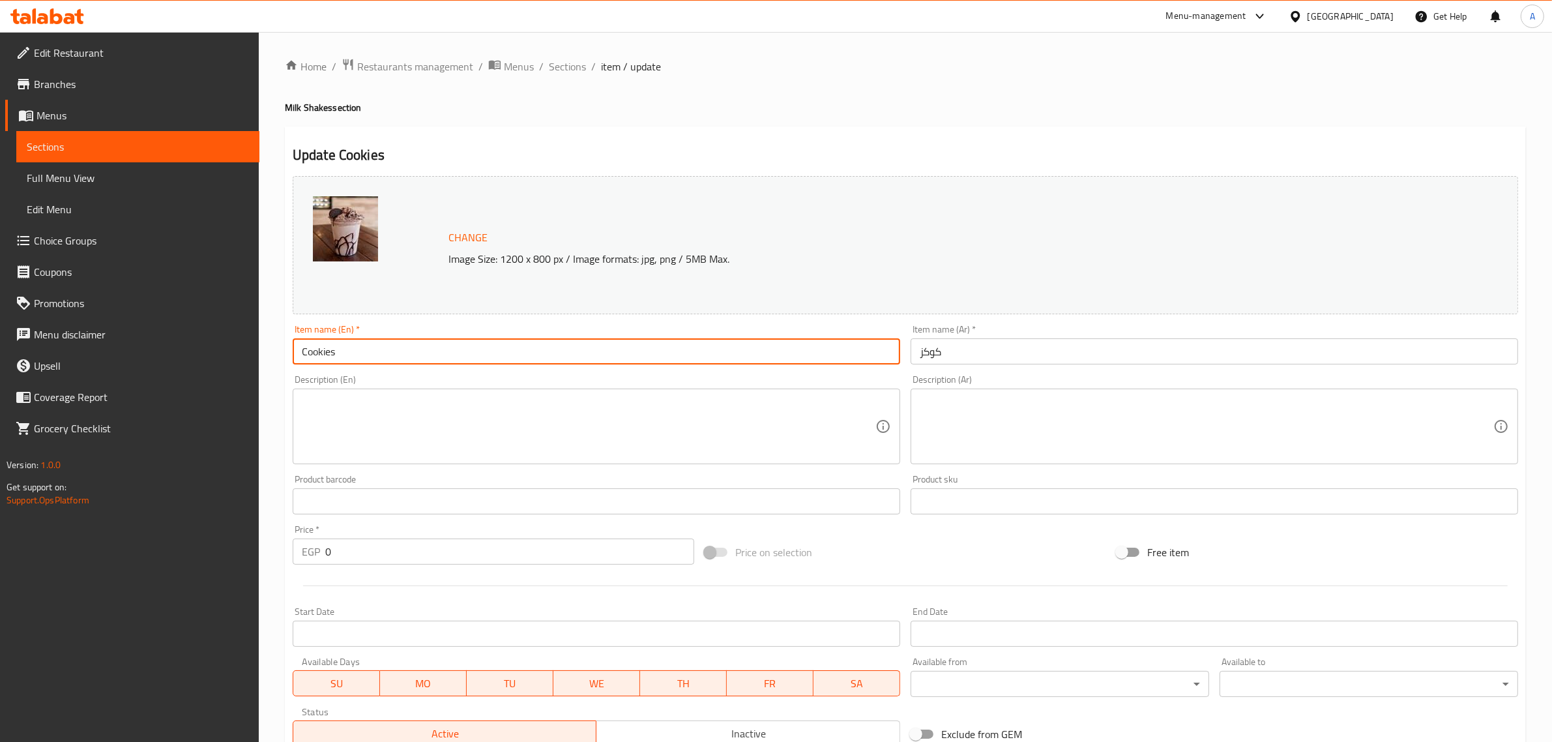
paste input "Milk Shake"
type input "Cookies Milk Shake"
click at [917, 347] on input "كوكز" at bounding box center [1213, 351] width 607 height 26
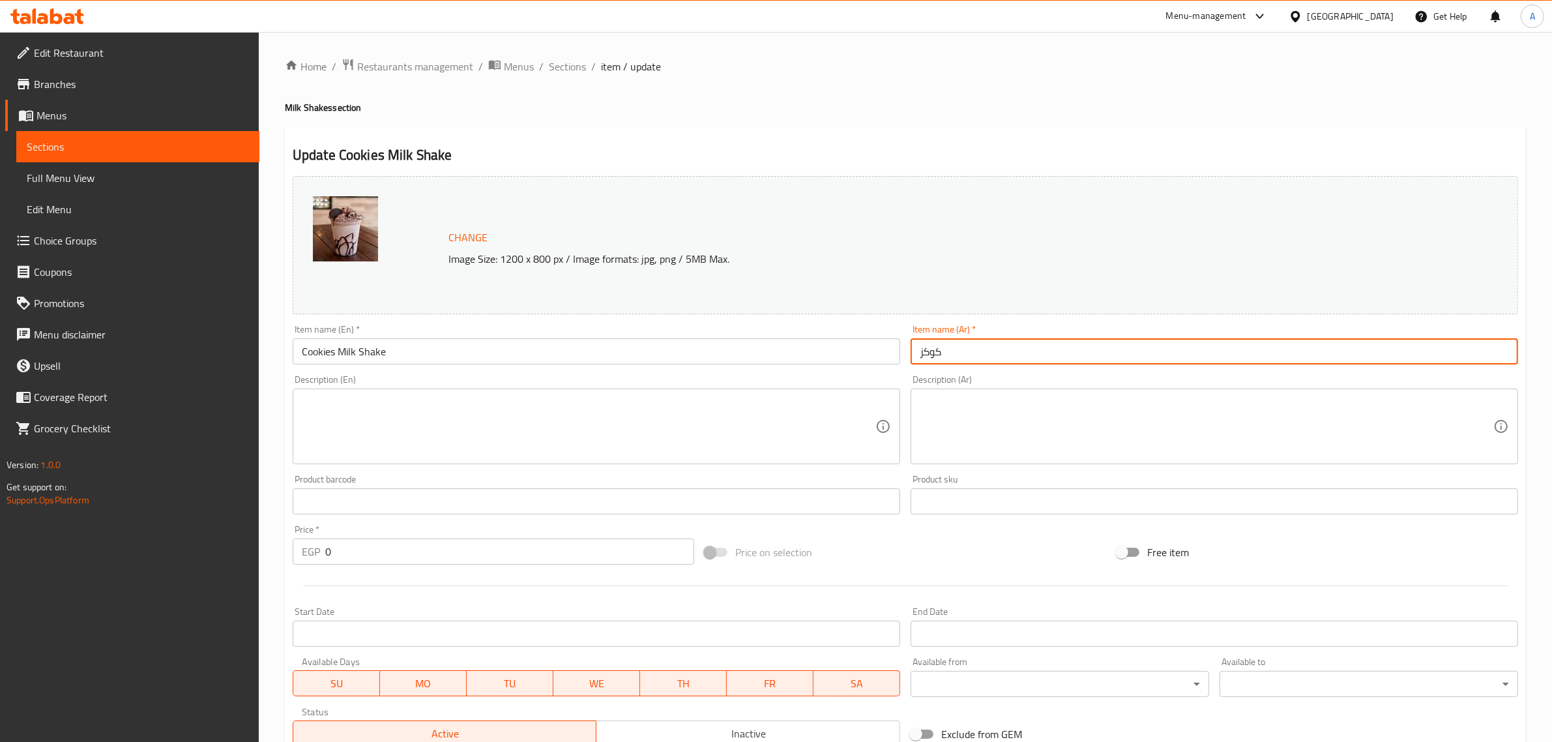
paste input "ميلك شيك"
click at [923, 356] on input "ميلك شيك كوكز" at bounding box center [1213, 351] width 607 height 26
type input "ميلك شيك كوكيز"
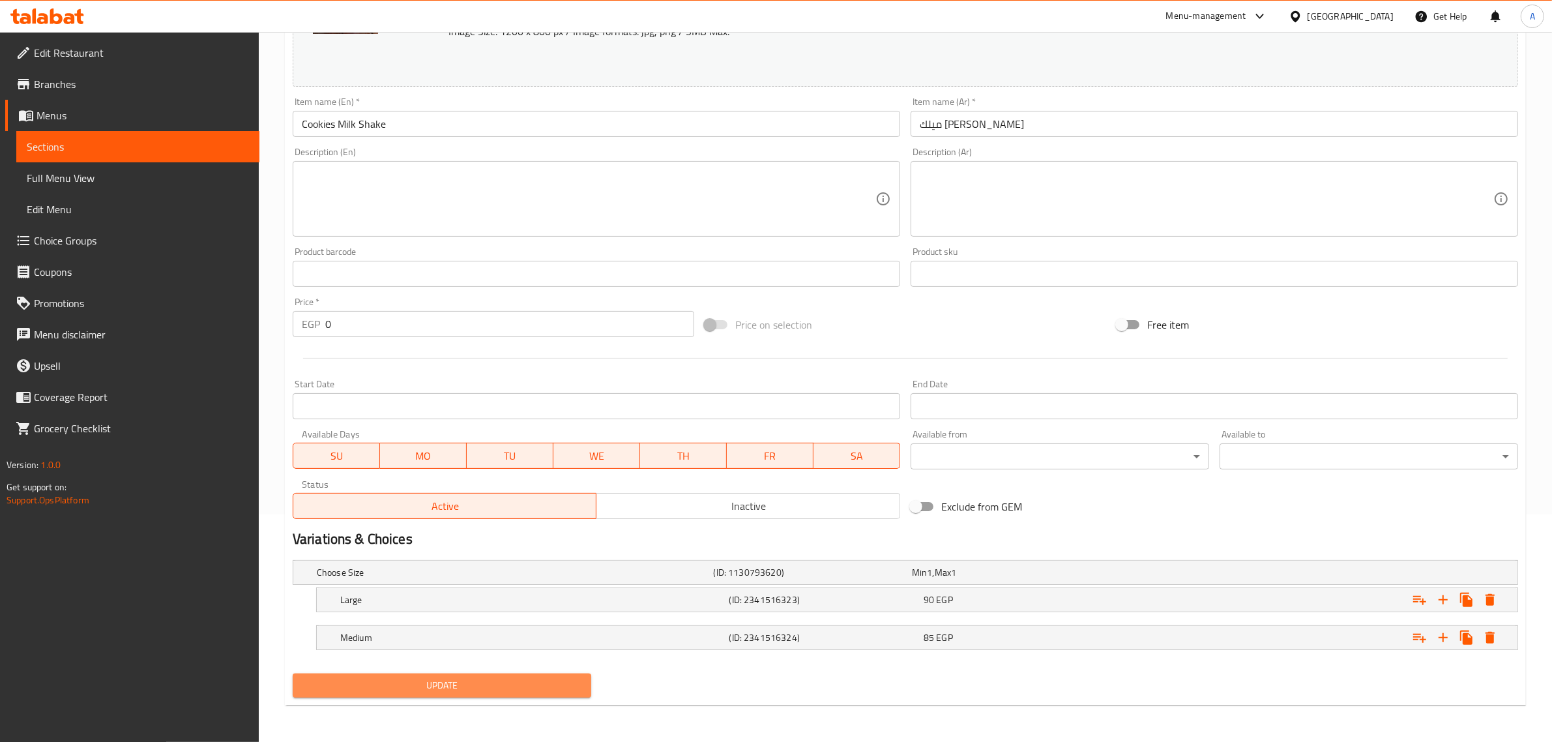
click at [454, 681] on span "Update" at bounding box center [442, 685] width 278 height 16
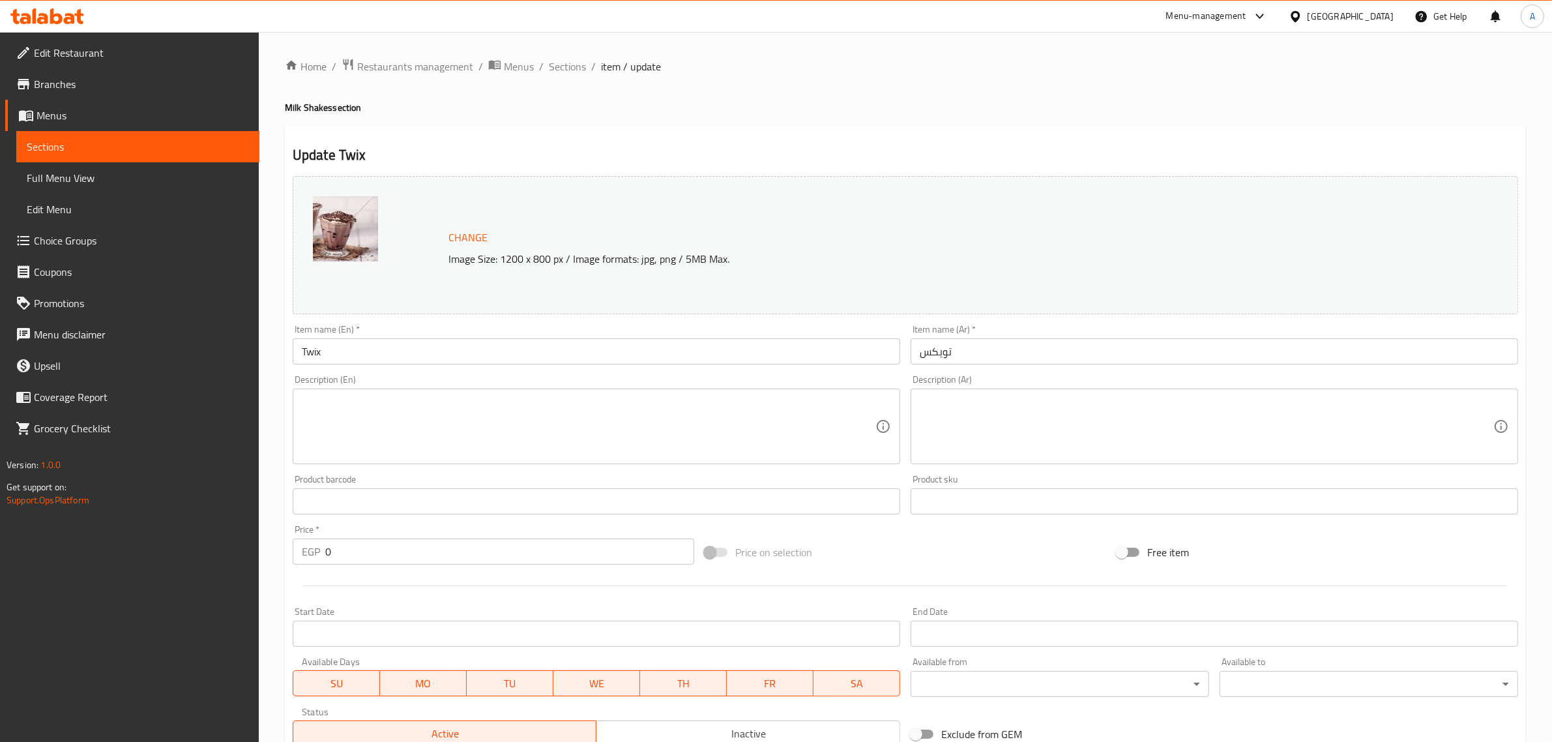
click at [388, 350] on input "Twix" at bounding box center [596, 351] width 607 height 26
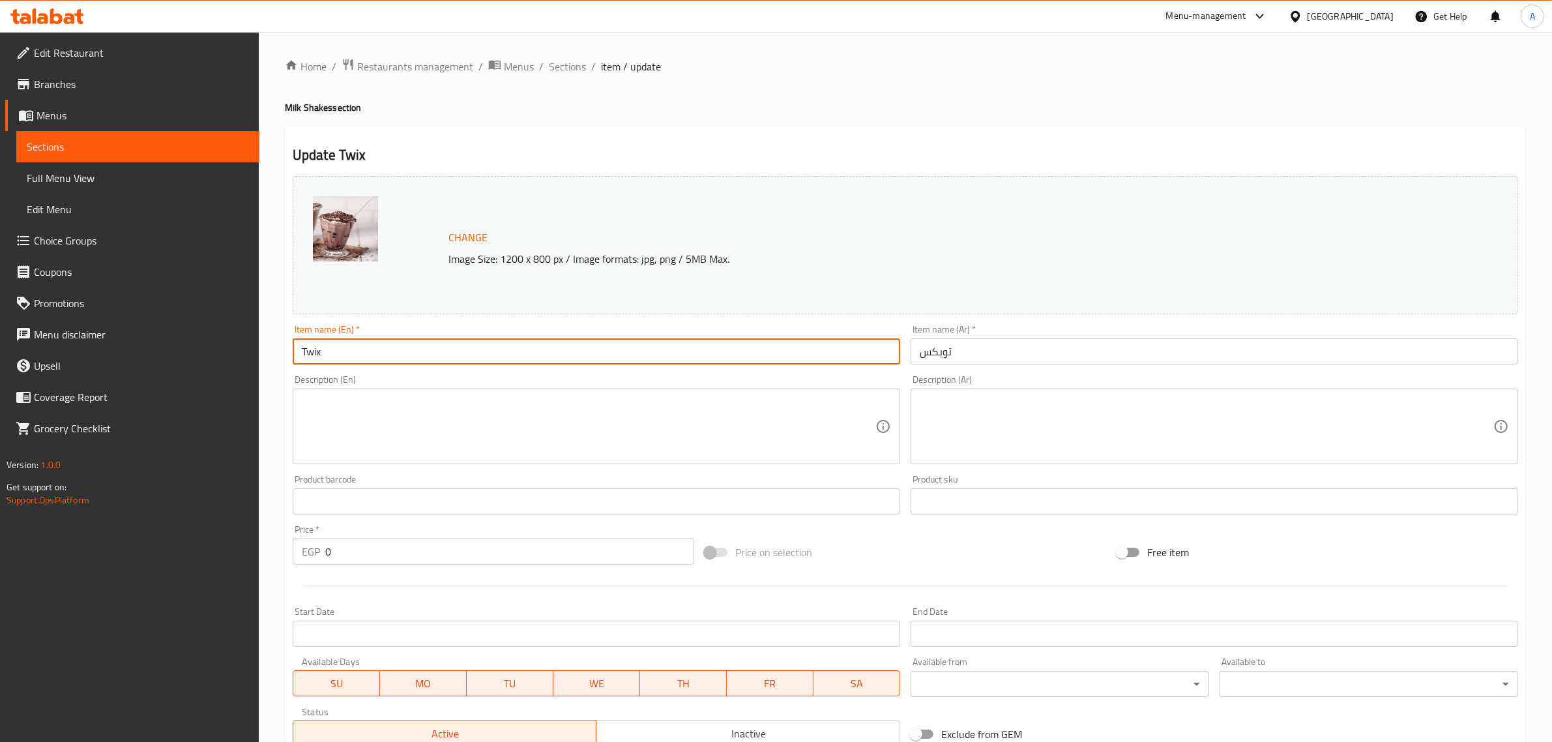
paste input "Milk Shake"
type input "Twix Milk Shake"
click at [920, 349] on input "تويكس" at bounding box center [1213, 351] width 607 height 26
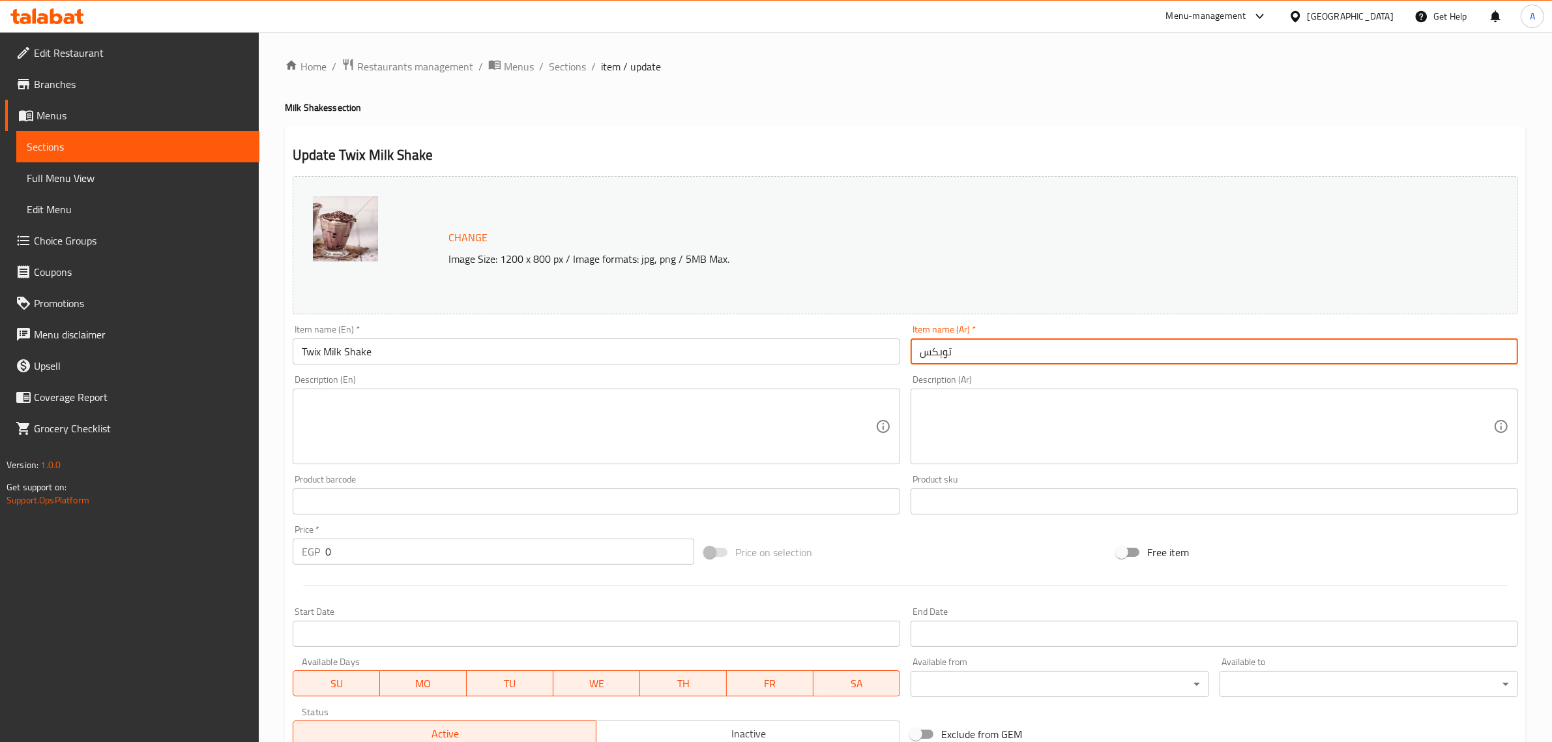
paste input "ميلك شيك"
click at [948, 358] on input "ميلك [PERSON_NAME]" at bounding box center [1213, 351] width 607 height 26
type input "ميلك [PERSON_NAME]"
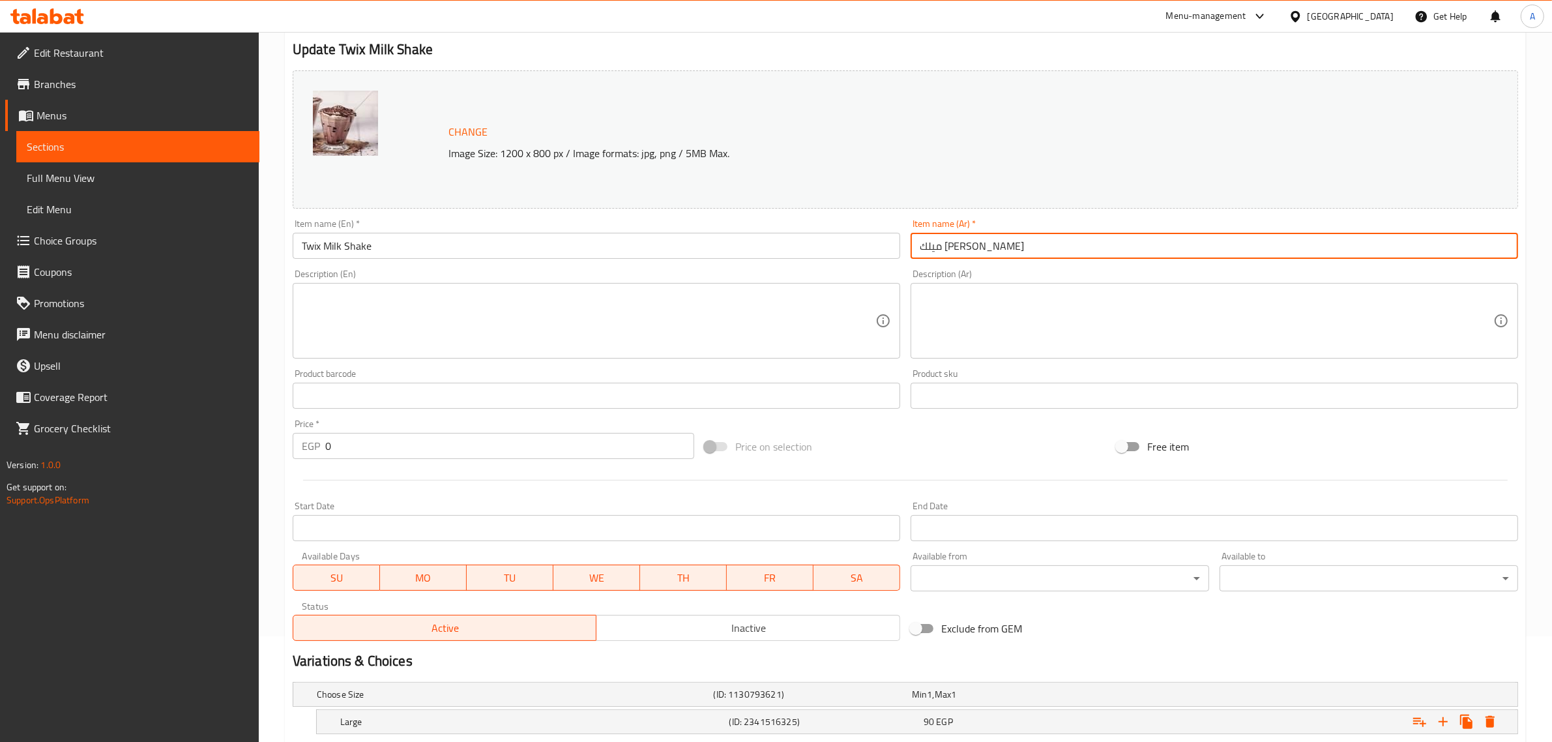
scroll to position [228, 0]
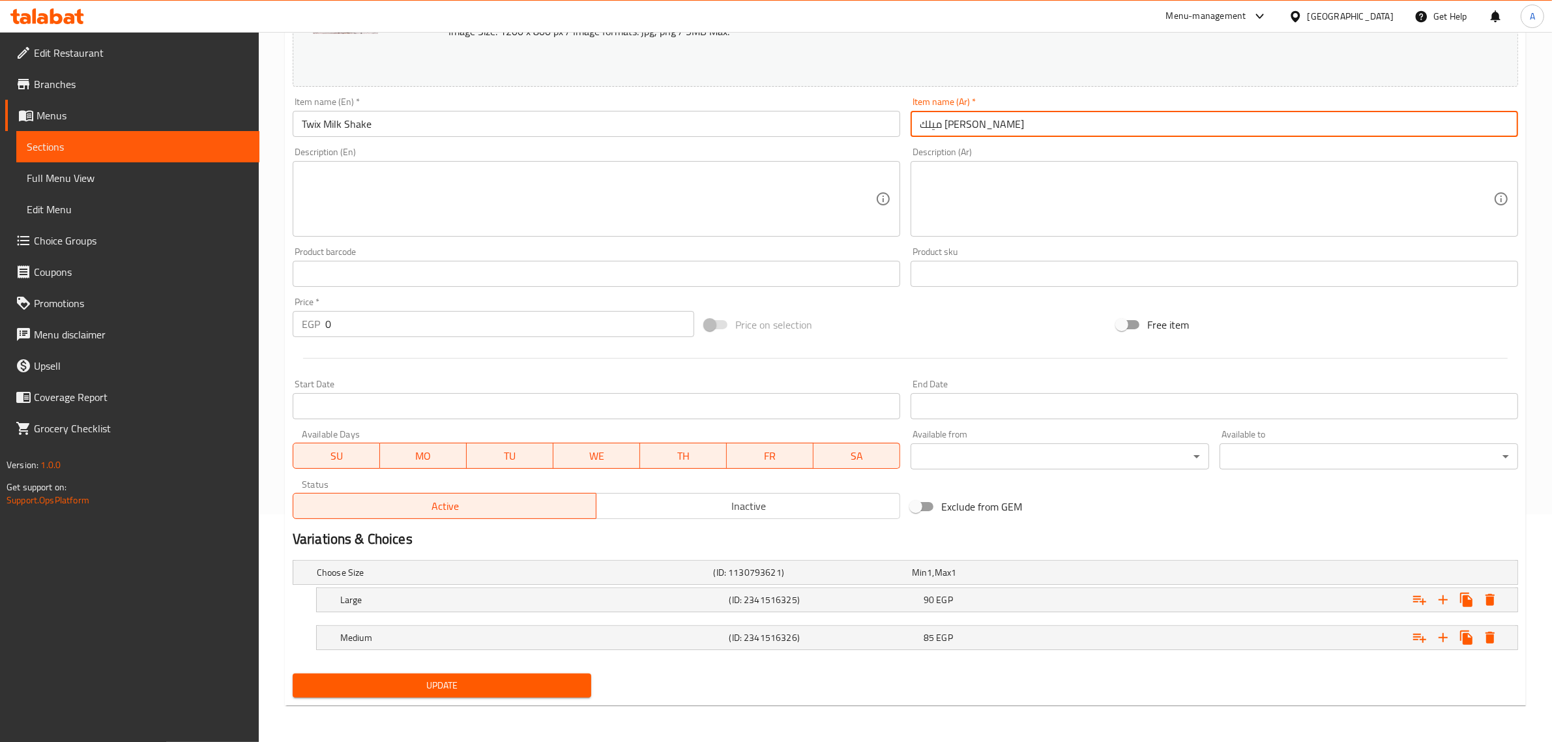
click at [473, 690] on span "Update" at bounding box center [442, 685] width 278 height 16
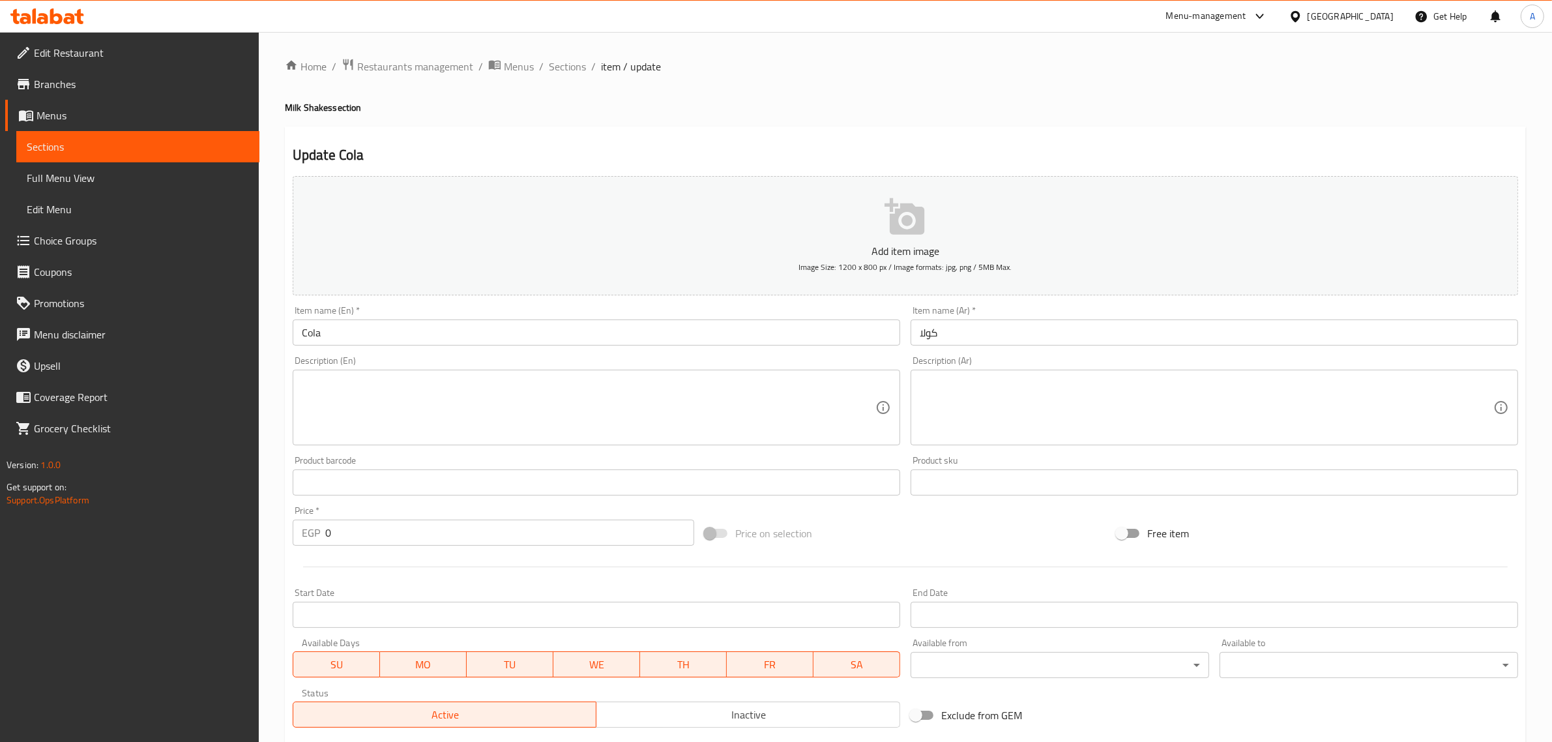
click at [375, 332] on input "Cola" at bounding box center [596, 332] width 607 height 26
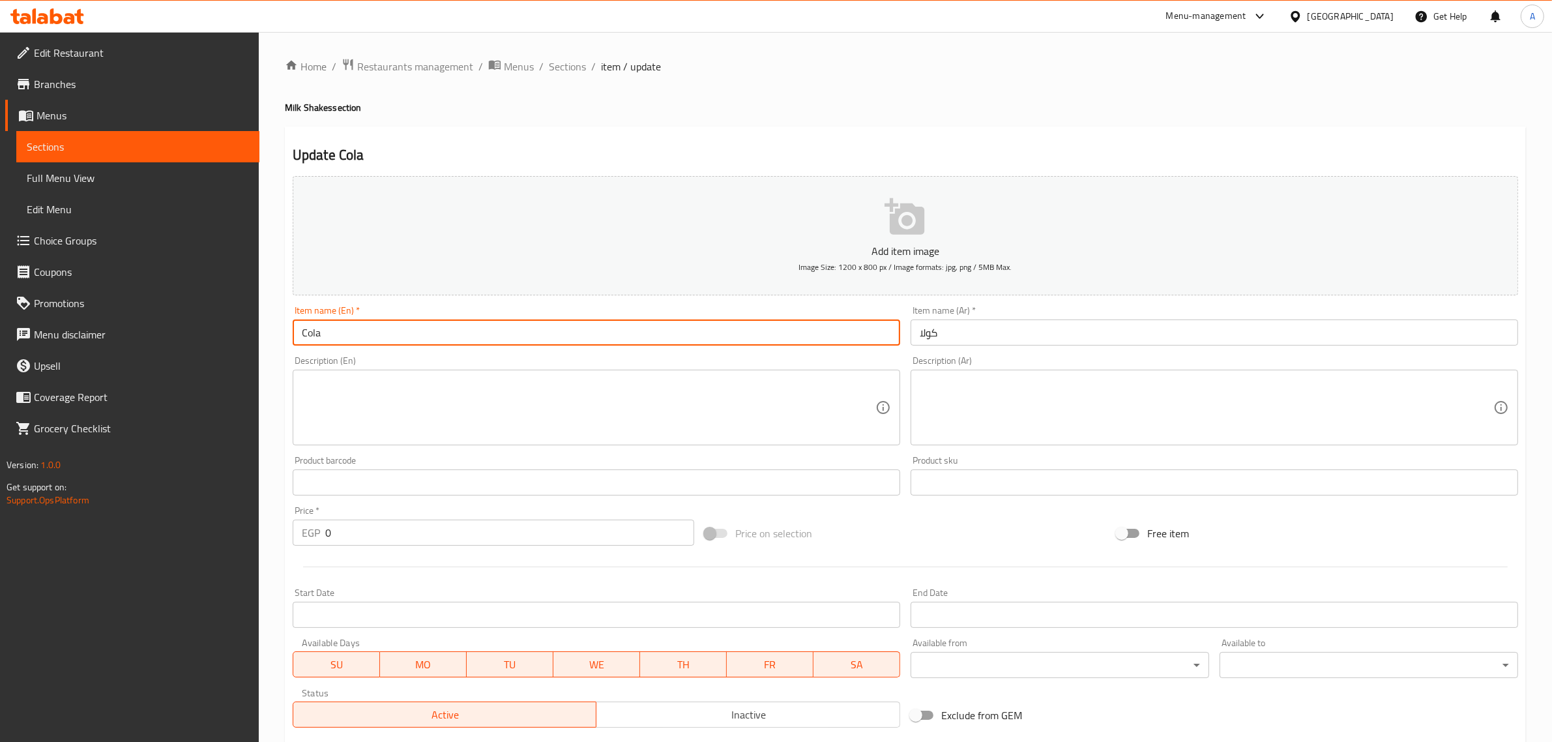
paste input "Milk Shake"
type input "Cola Milk Shake"
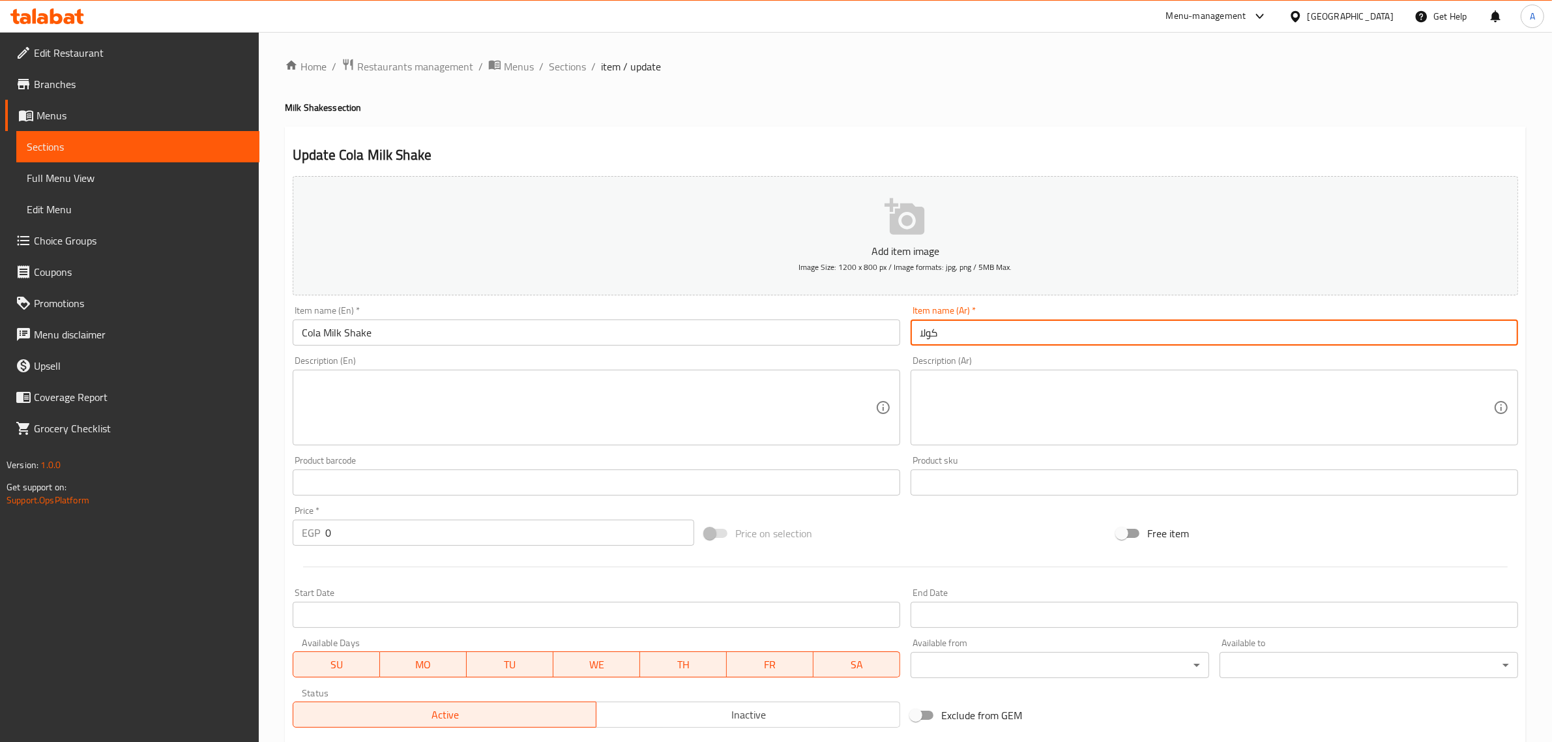
click at [920, 330] on input "كولا" at bounding box center [1213, 332] width 607 height 26
click at [917, 330] on input "كولا" at bounding box center [1213, 332] width 607 height 26
paste input "ميلك شيك"
type input "ميلك [PERSON_NAME]"
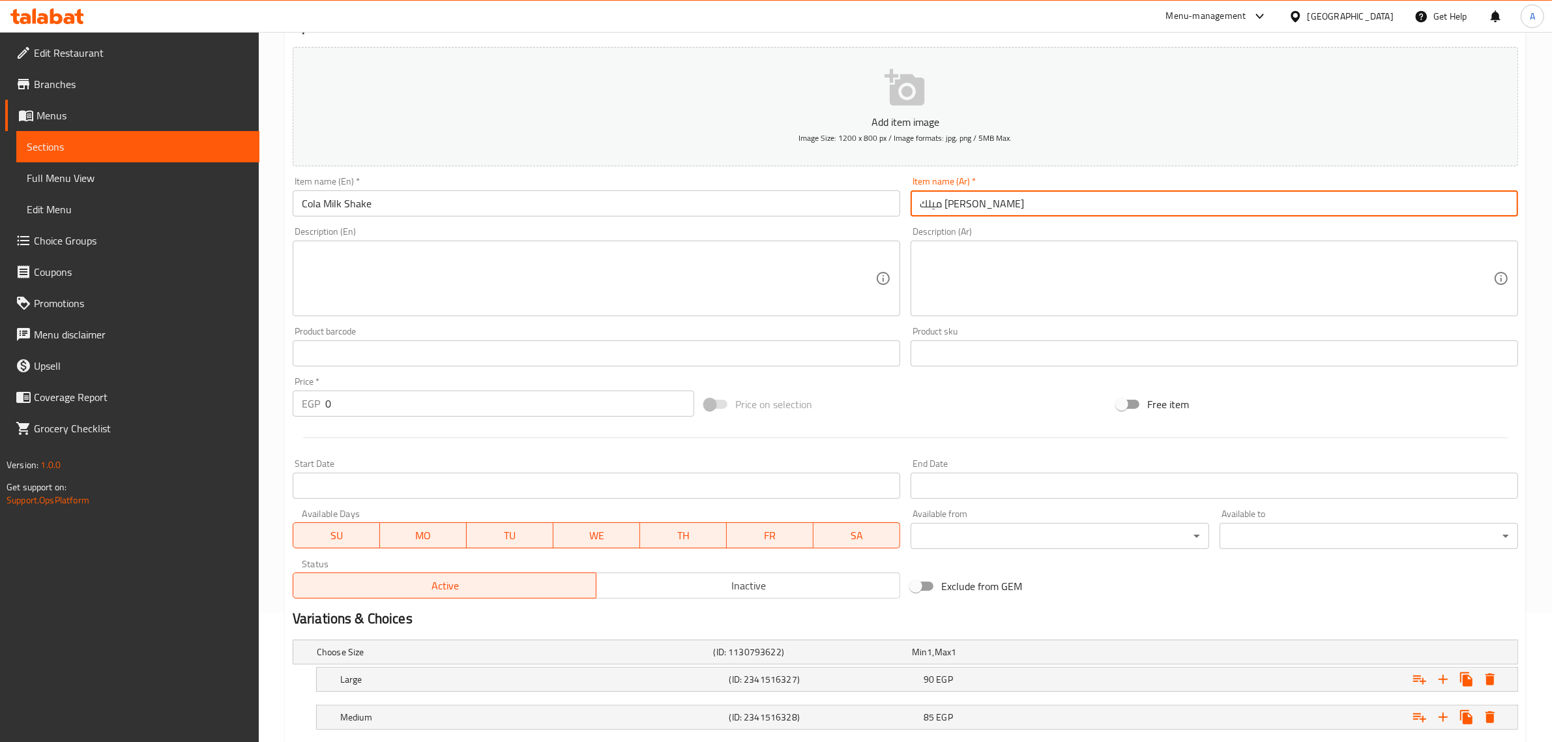
scroll to position [209, 0]
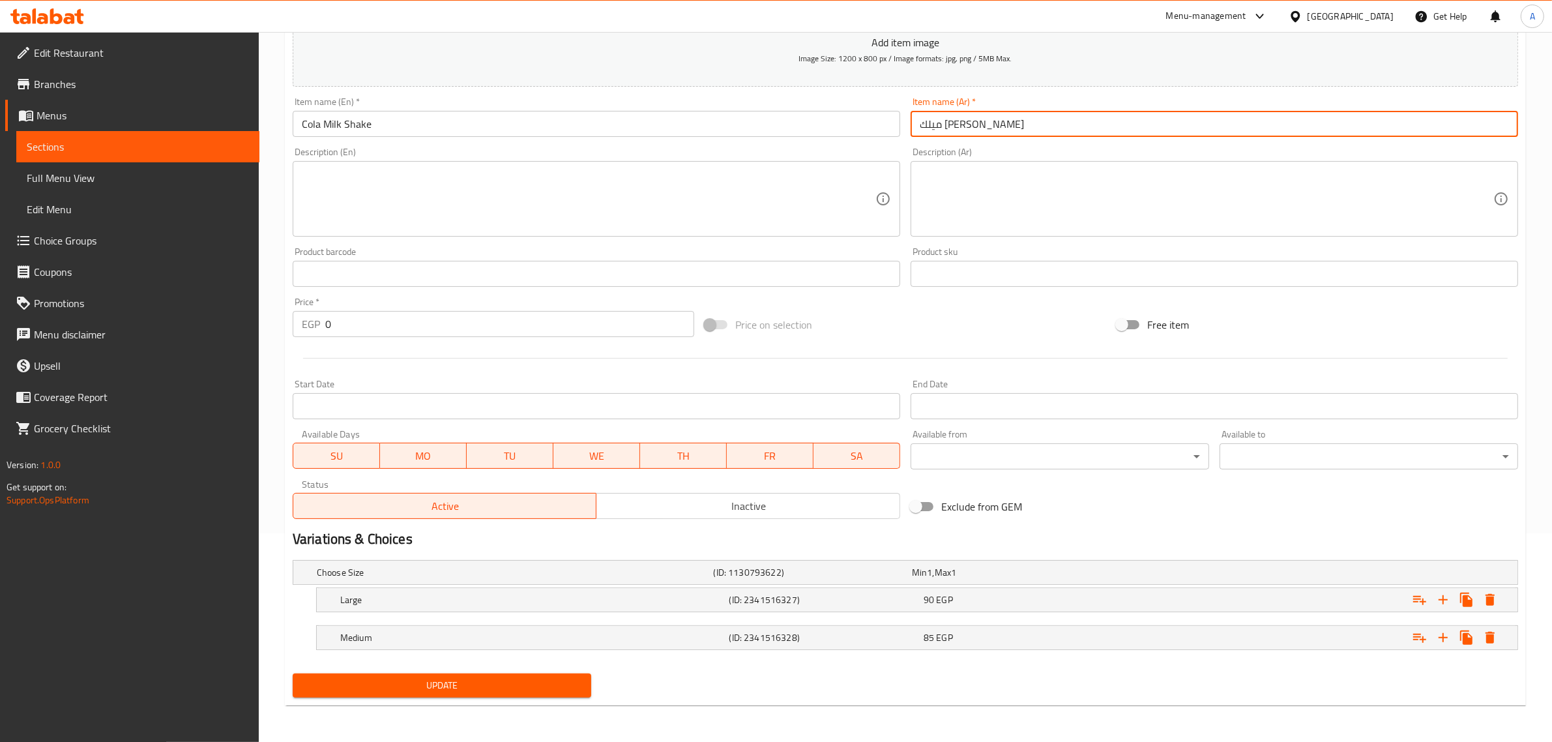
click at [512, 682] on span "Update" at bounding box center [442, 685] width 278 height 16
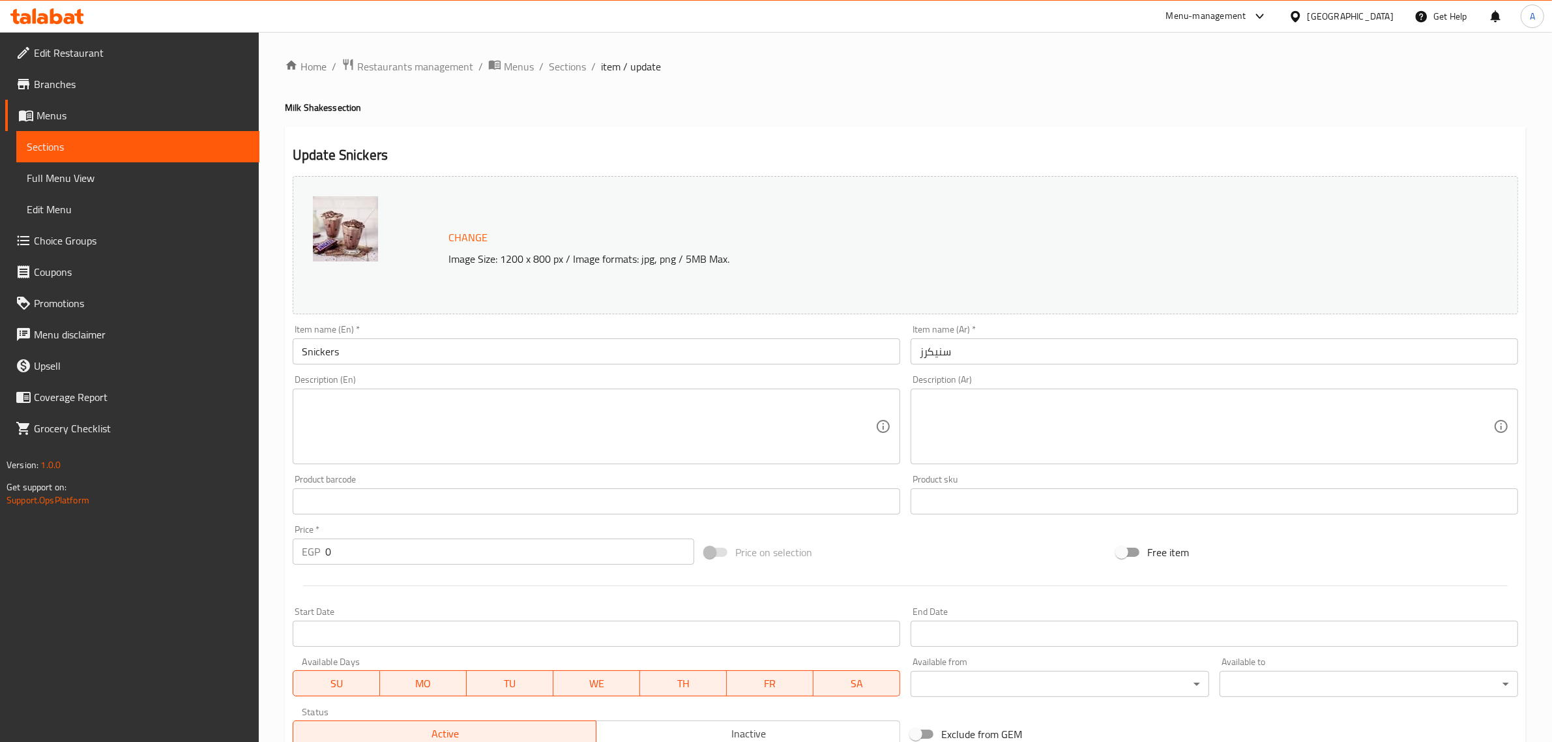
click at [375, 332] on div "Item name (En)   * Snickers Item name (En) *" at bounding box center [596, 345] width 607 height 40
click at [362, 360] on input "Snickers" at bounding box center [596, 351] width 607 height 26
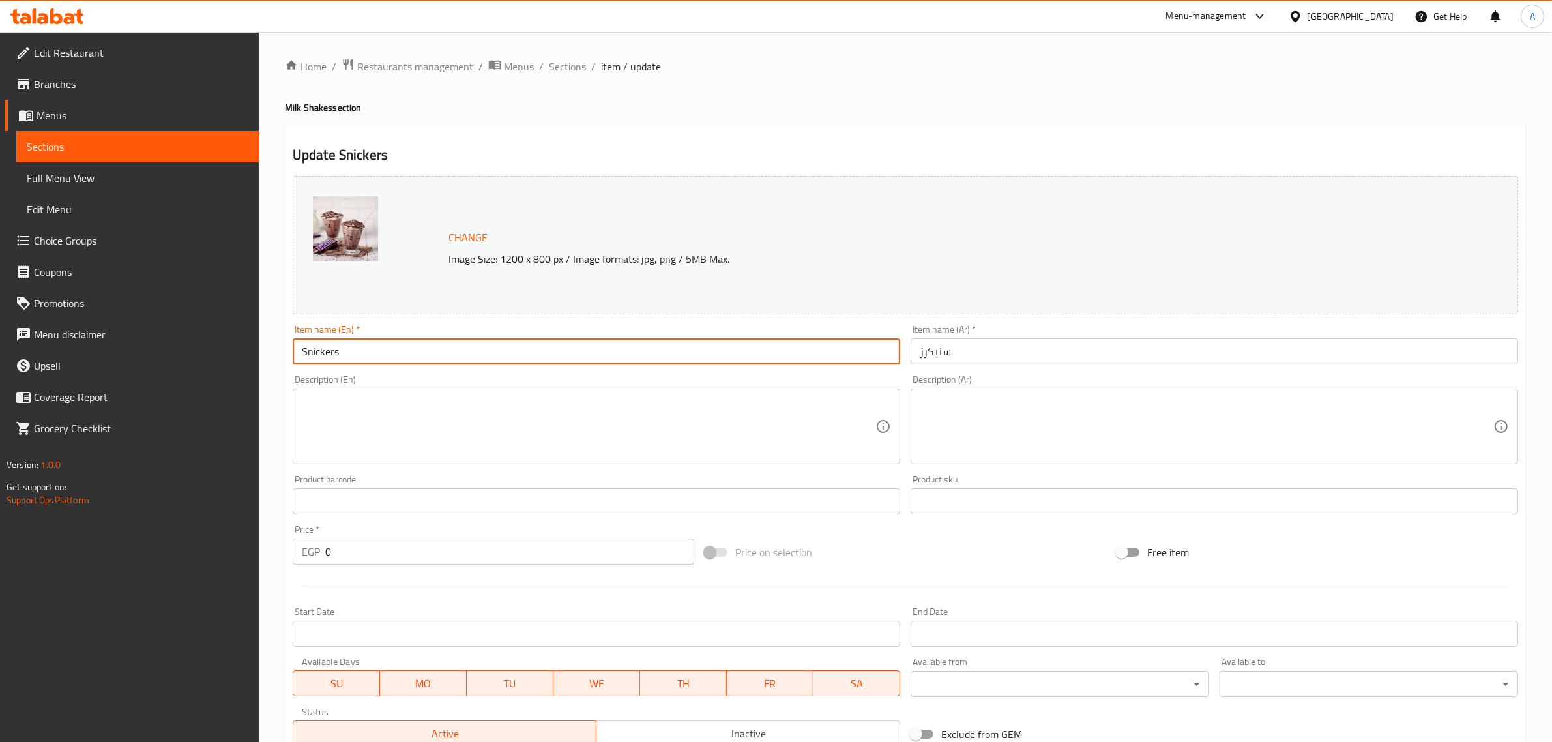
paste input "Milk Shake"
type input "Snickers Milk Shake"
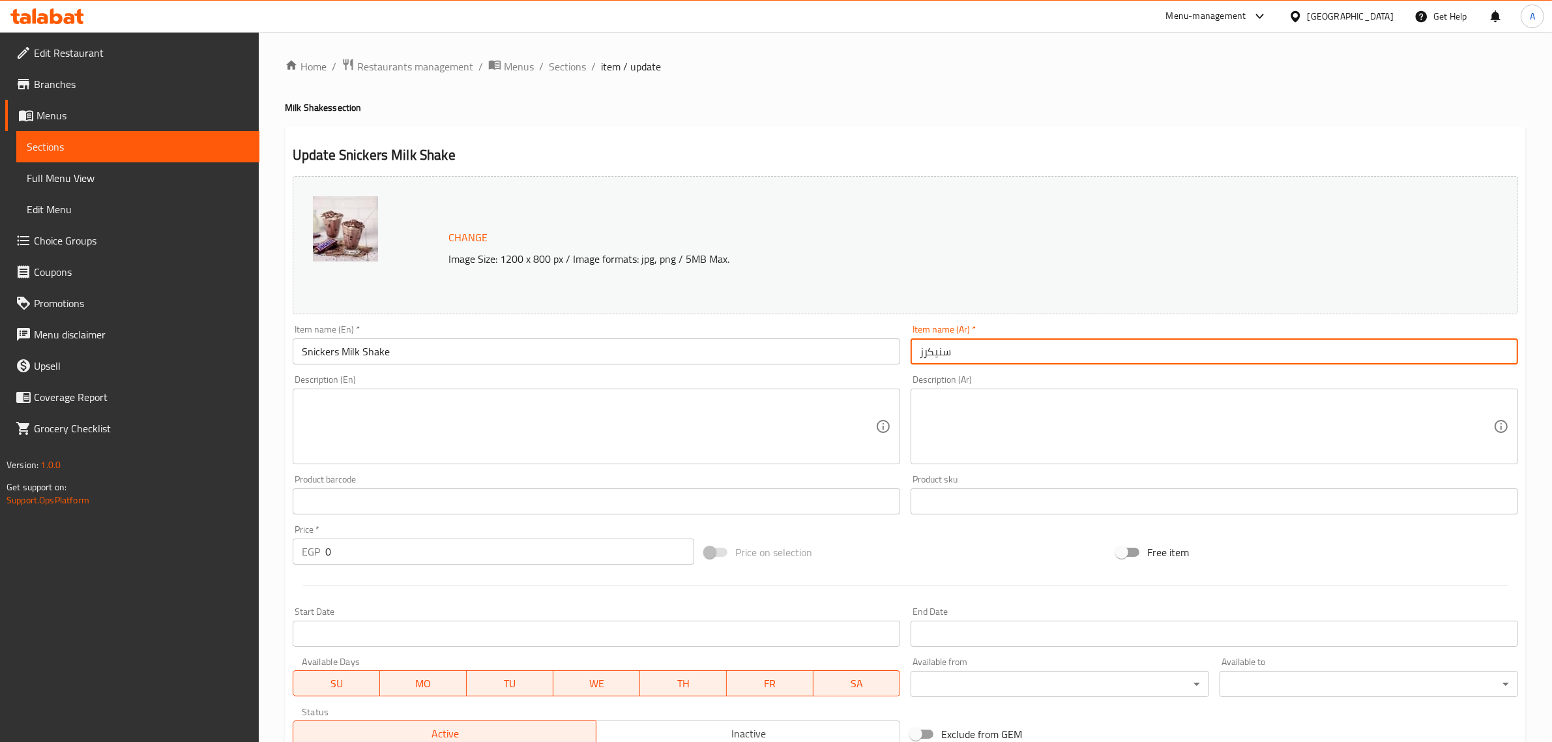
click at [916, 343] on input "سنيكرز" at bounding box center [1213, 351] width 607 height 26
paste input "ميلك شيك"
type input "ميلك [PERSON_NAME]"
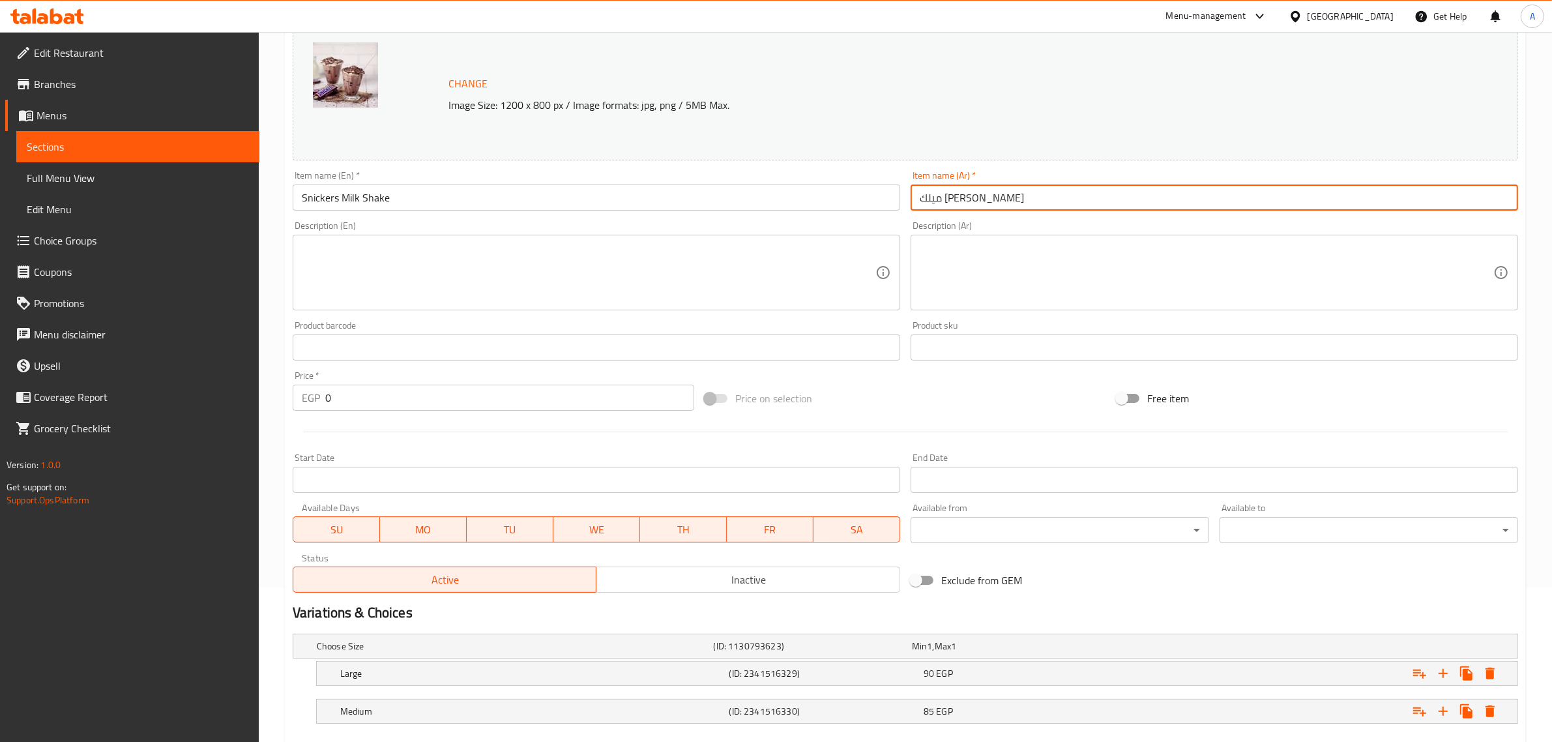
scroll to position [228, 0]
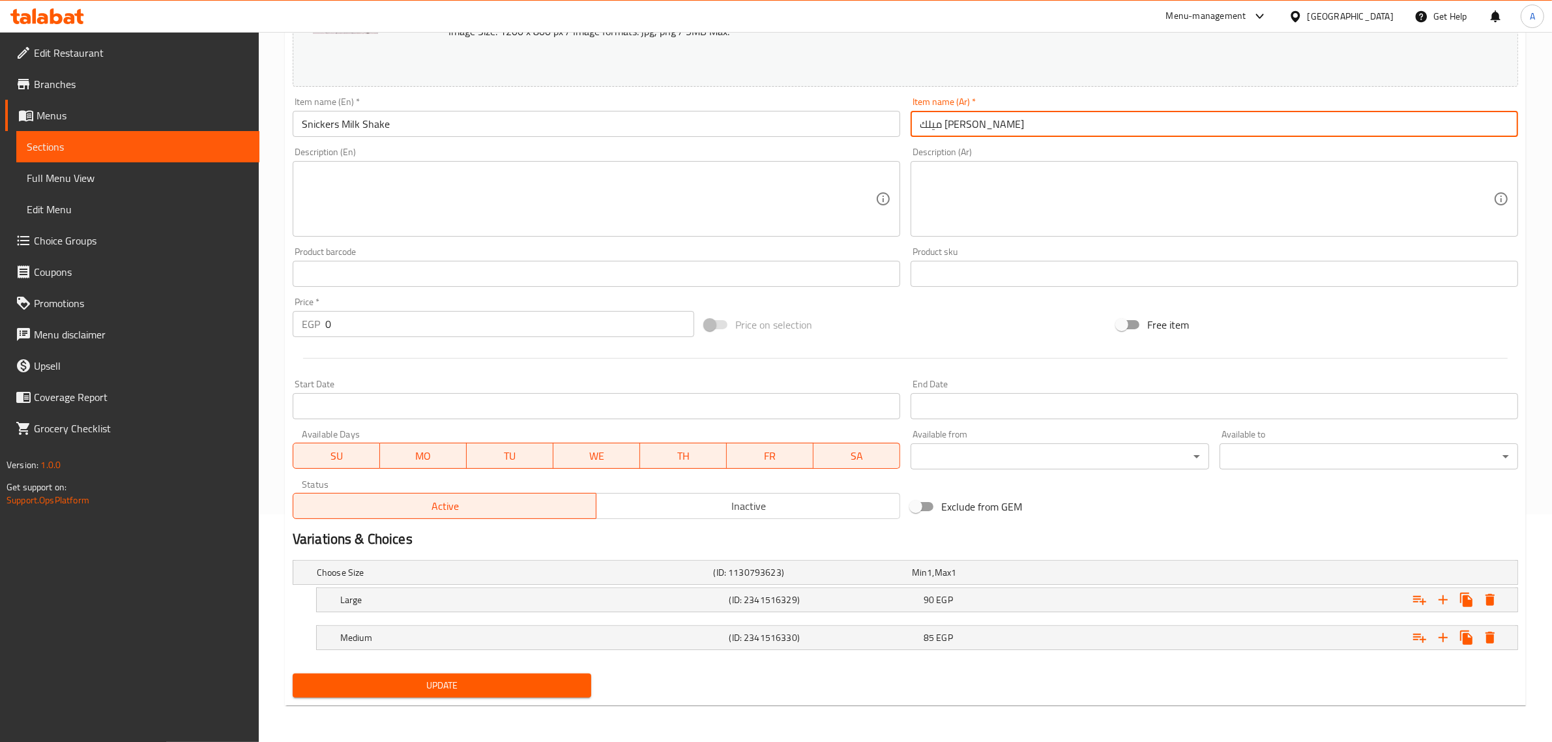
click at [478, 681] on span "Update" at bounding box center [442, 685] width 278 height 16
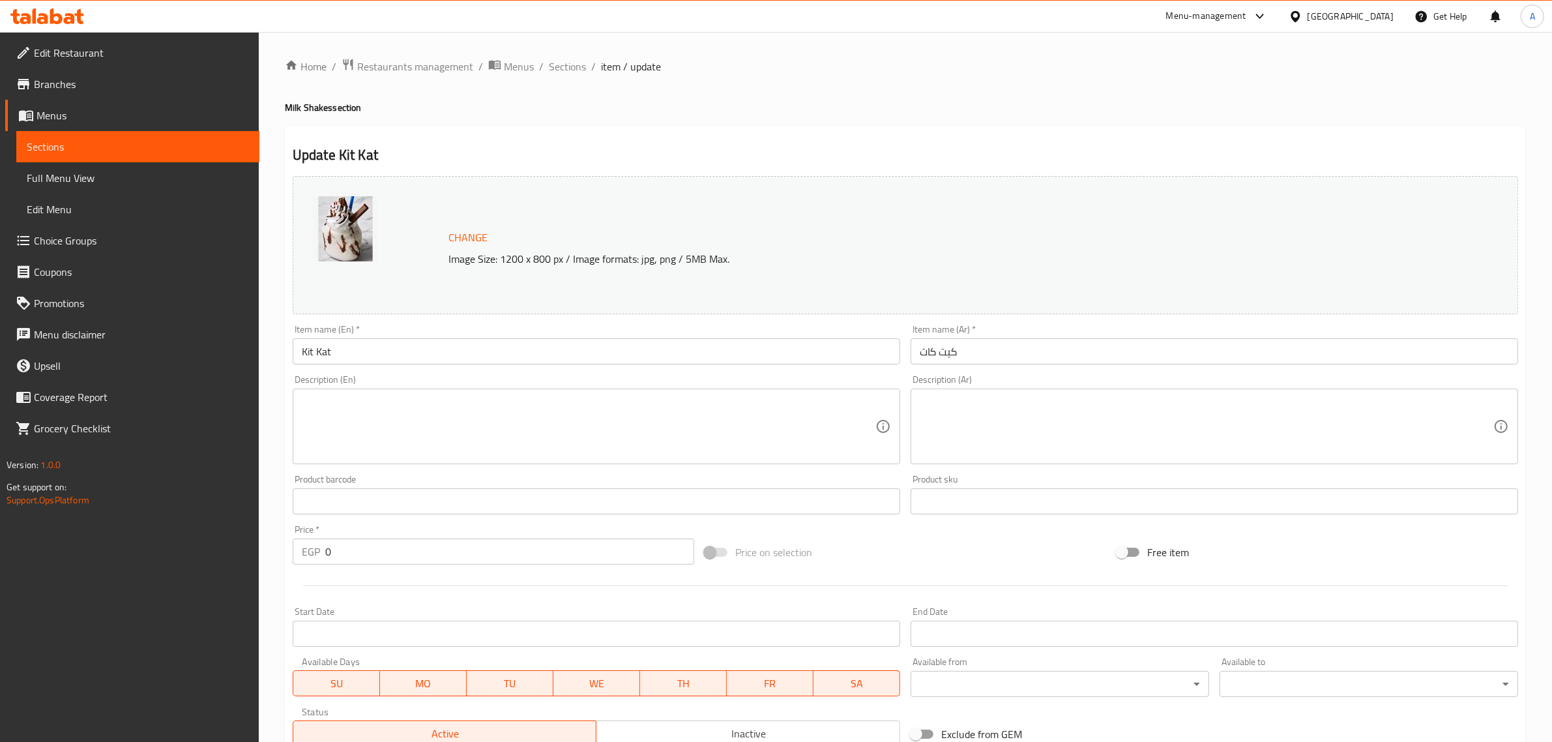
click at [372, 360] on input "Kit Kat" at bounding box center [596, 351] width 607 height 26
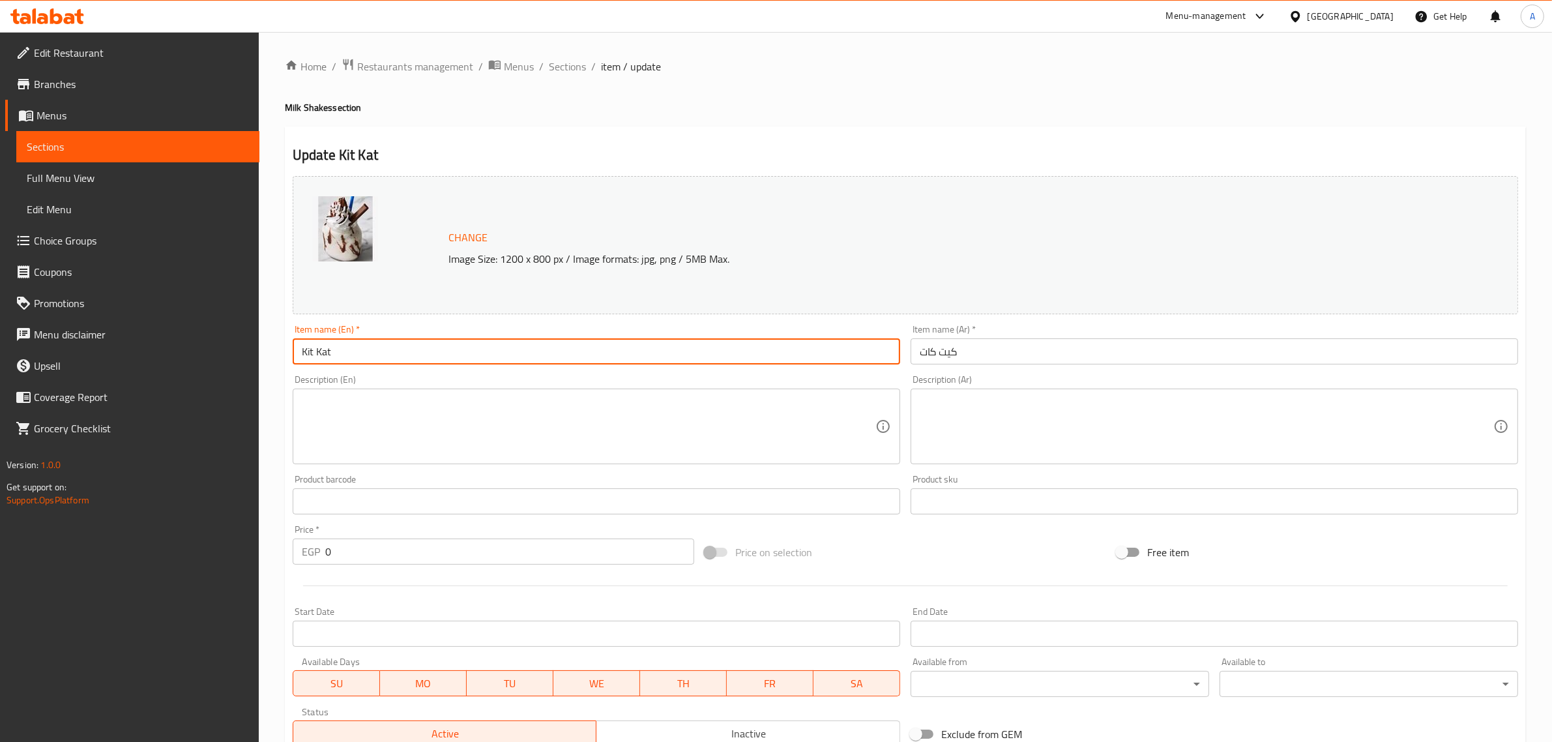
paste input "Milk Shake"
type input "Kit Kat Milk Shake"
click at [920, 360] on input "كيت كات" at bounding box center [1213, 351] width 607 height 26
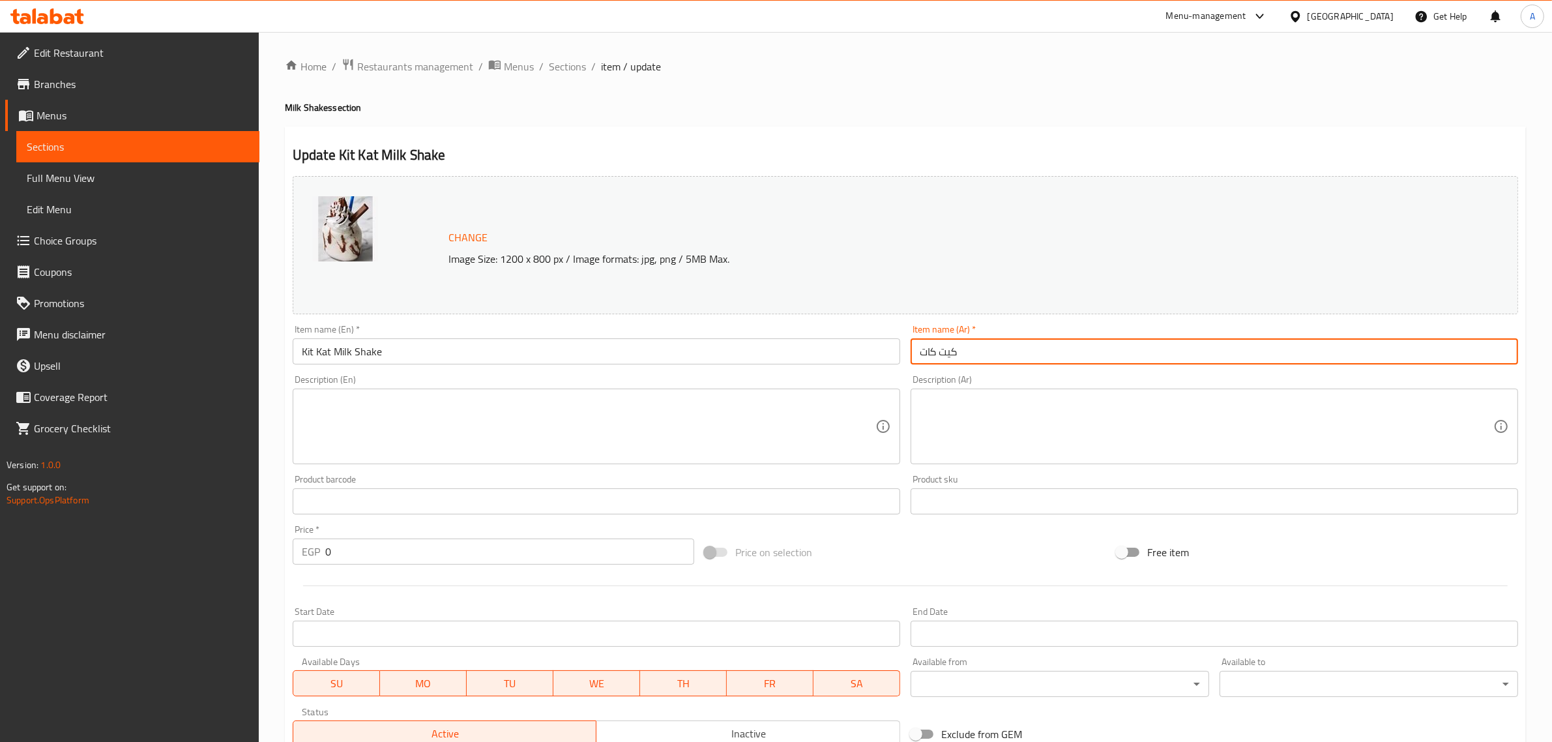
paste input "ميلك شيك"
type input "ميلك شيك كيت كات"
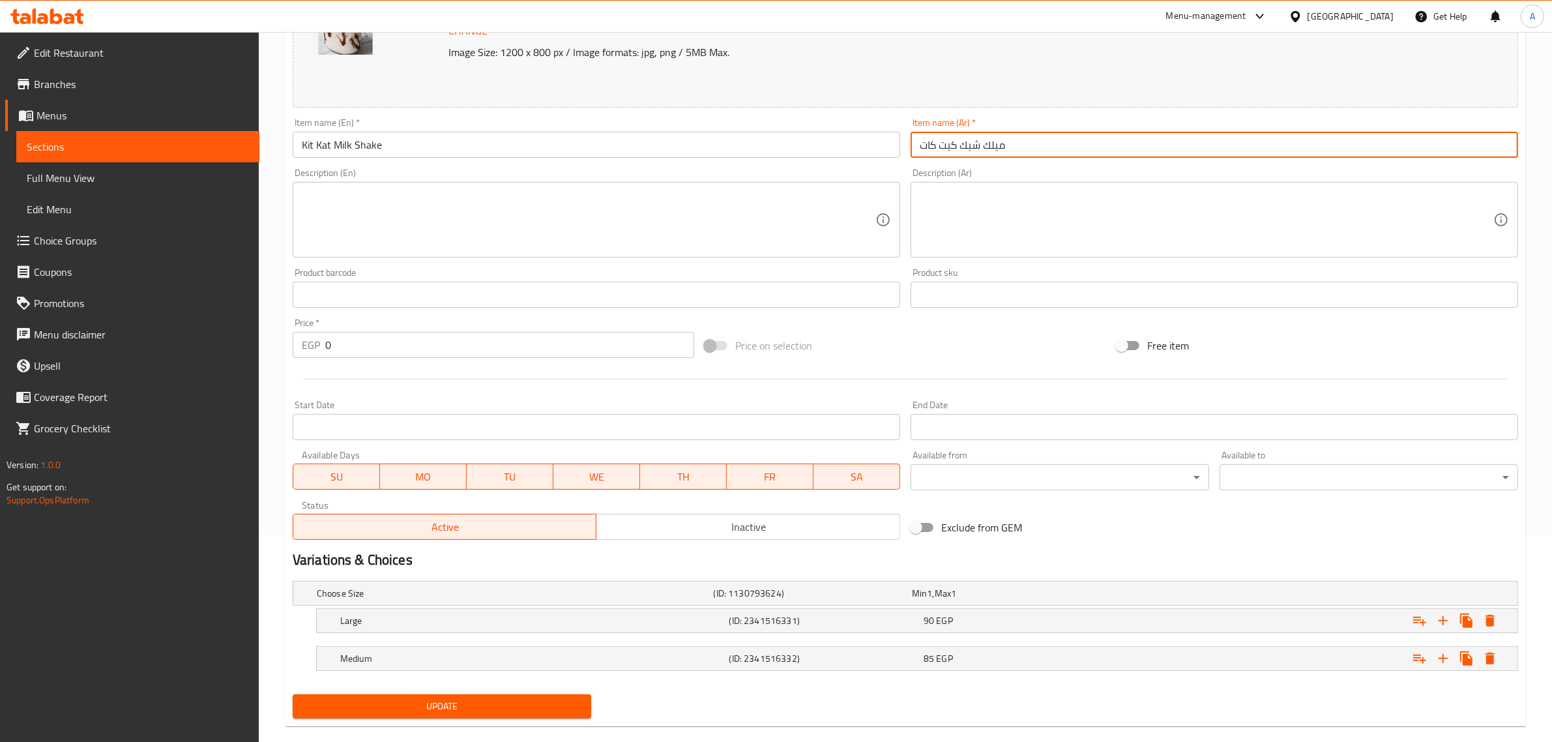
scroll to position [228, 0]
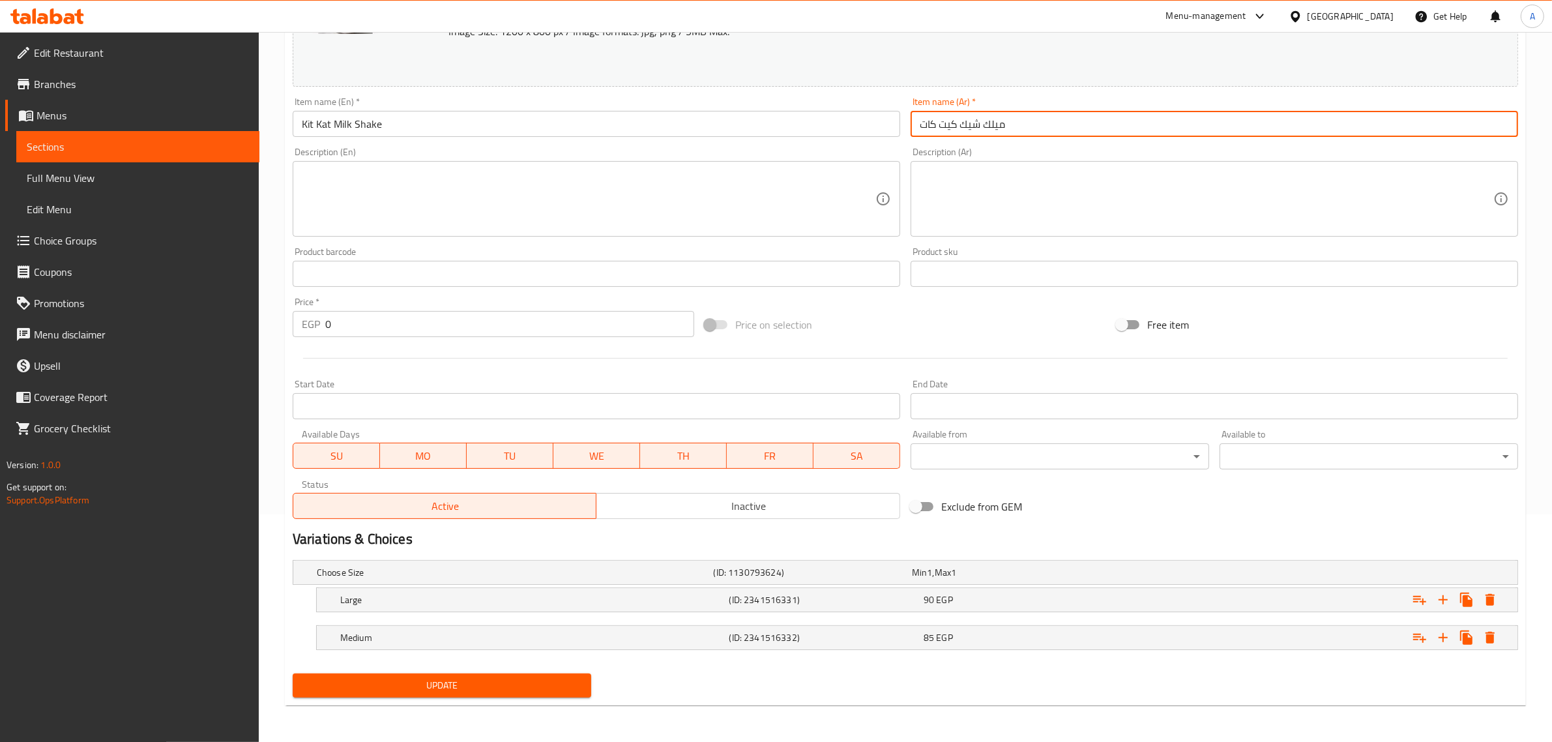
click at [352, 688] on span "Update" at bounding box center [442, 685] width 278 height 16
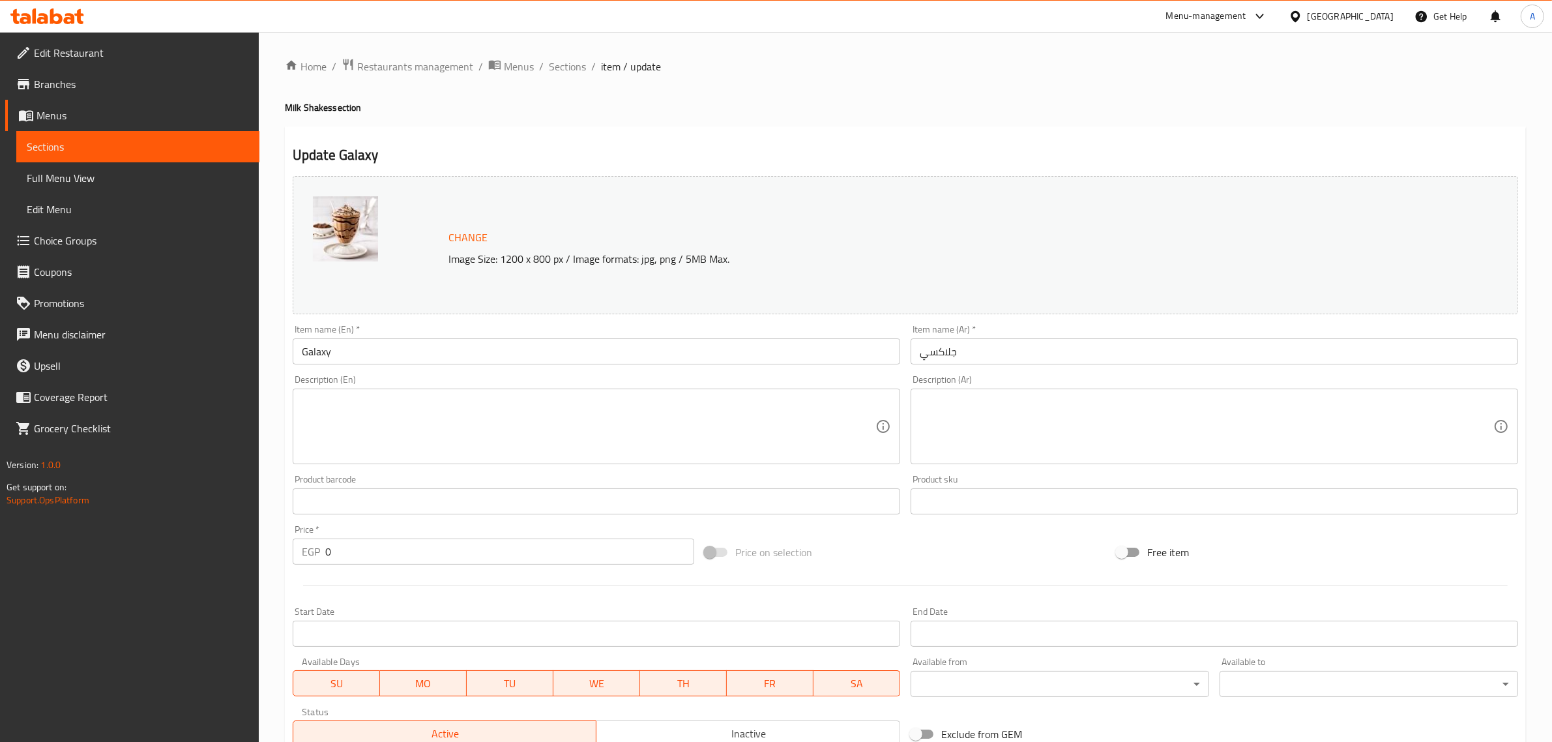
click at [372, 360] on input "Galaxy" at bounding box center [596, 351] width 607 height 26
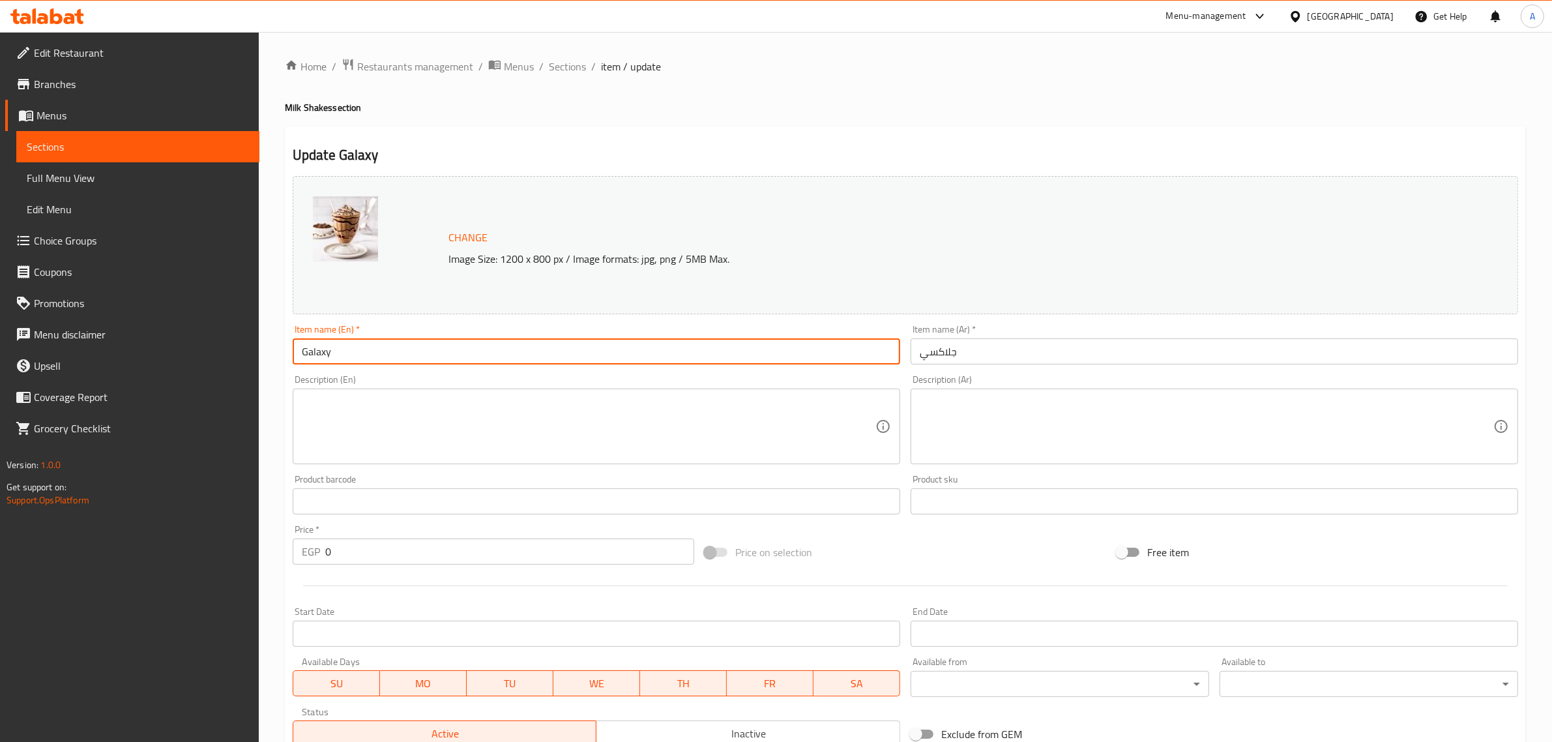
paste input "Milk Shake"
type input "Galaxy Milk Shake"
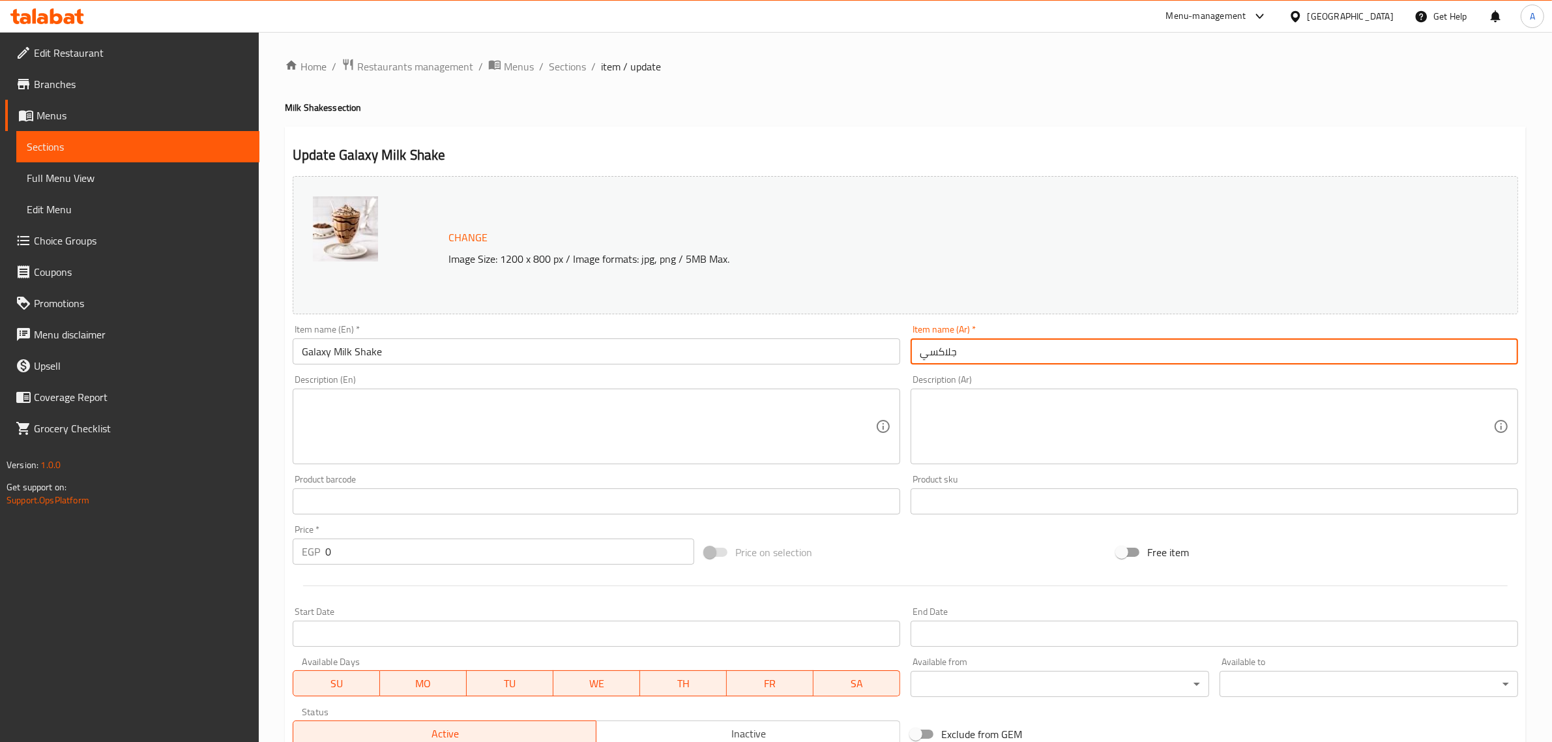
click at [920, 360] on input "جلاكسي" at bounding box center [1213, 351] width 607 height 26
paste input "ميلك شيك"
type input "ميلك شيك جلاكسي"
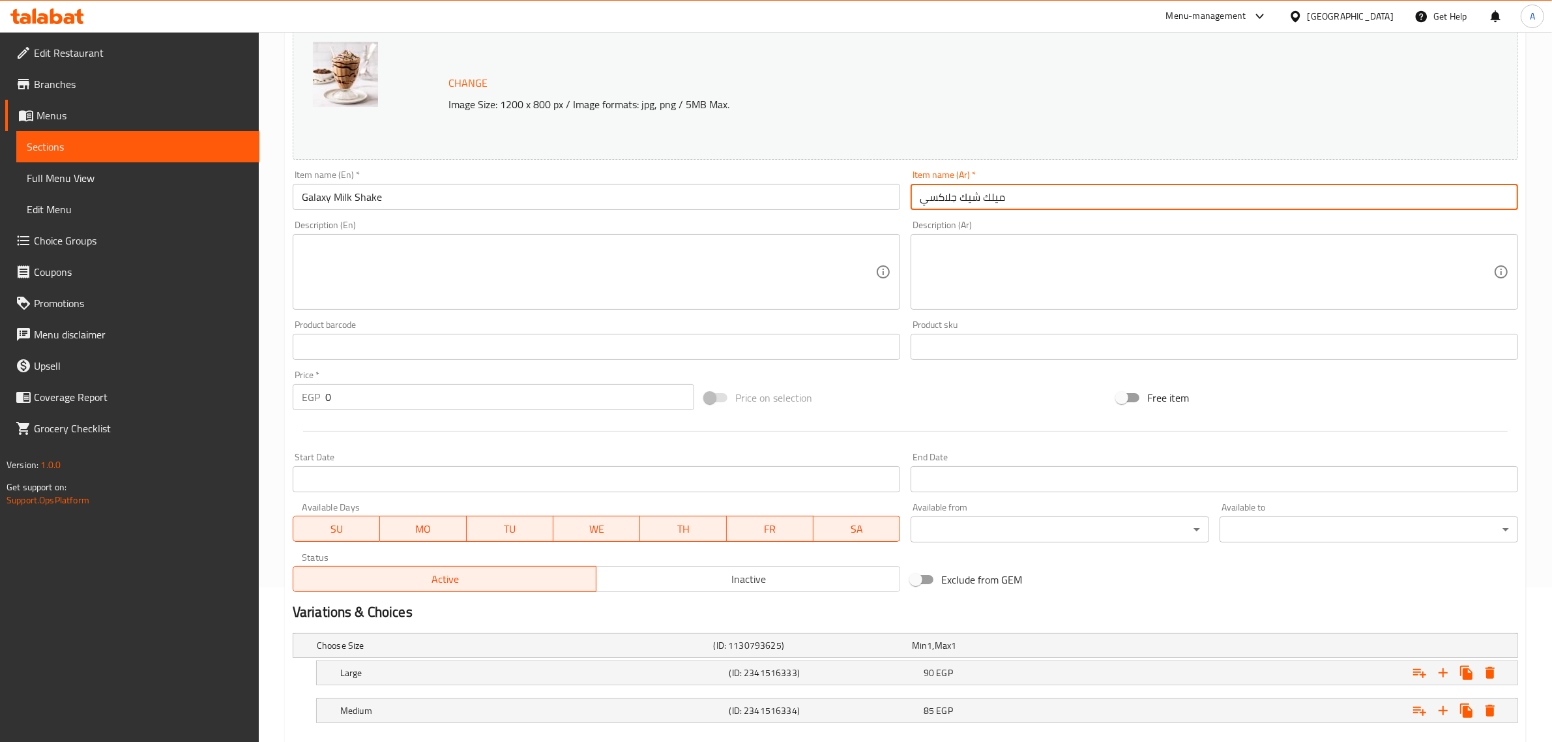
scroll to position [228, 0]
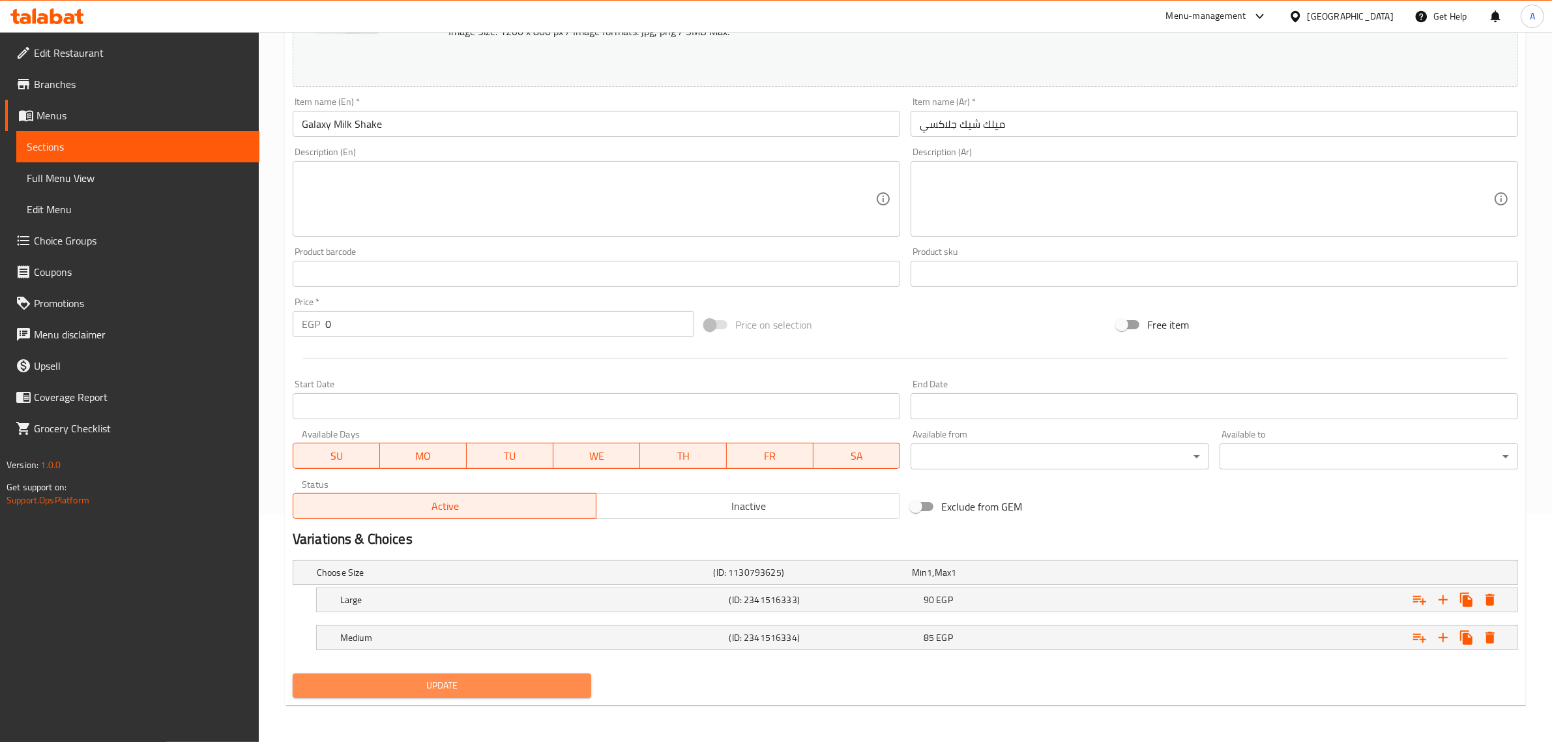
click at [463, 685] on span "Update" at bounding box center [442, 685] width 278 height 16
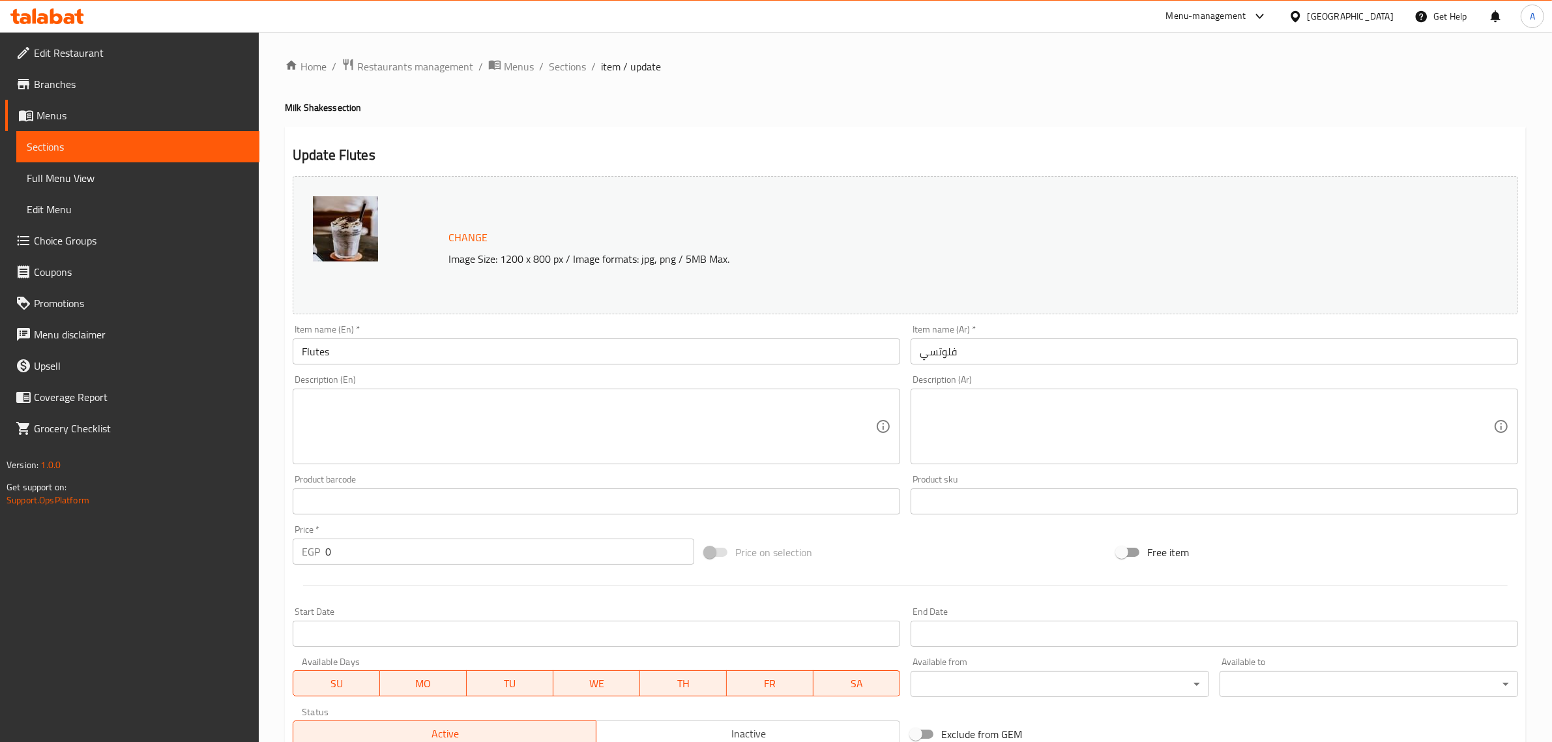
click at [372, 360] on input "Flutes" at bounding box center [596, 351] width 607 height 26
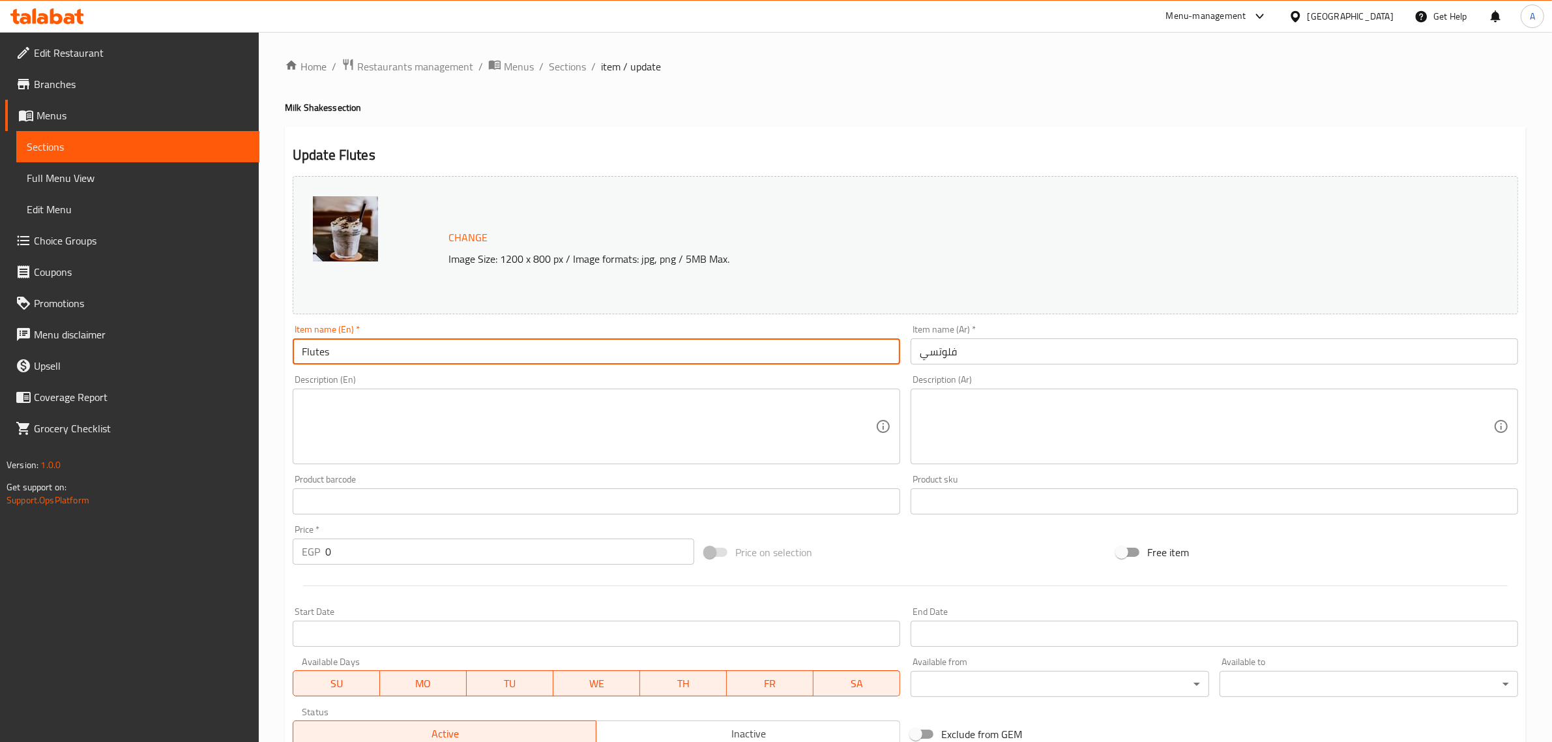
paste input "Milk Shake"
type input "Flutes Milk Shake"
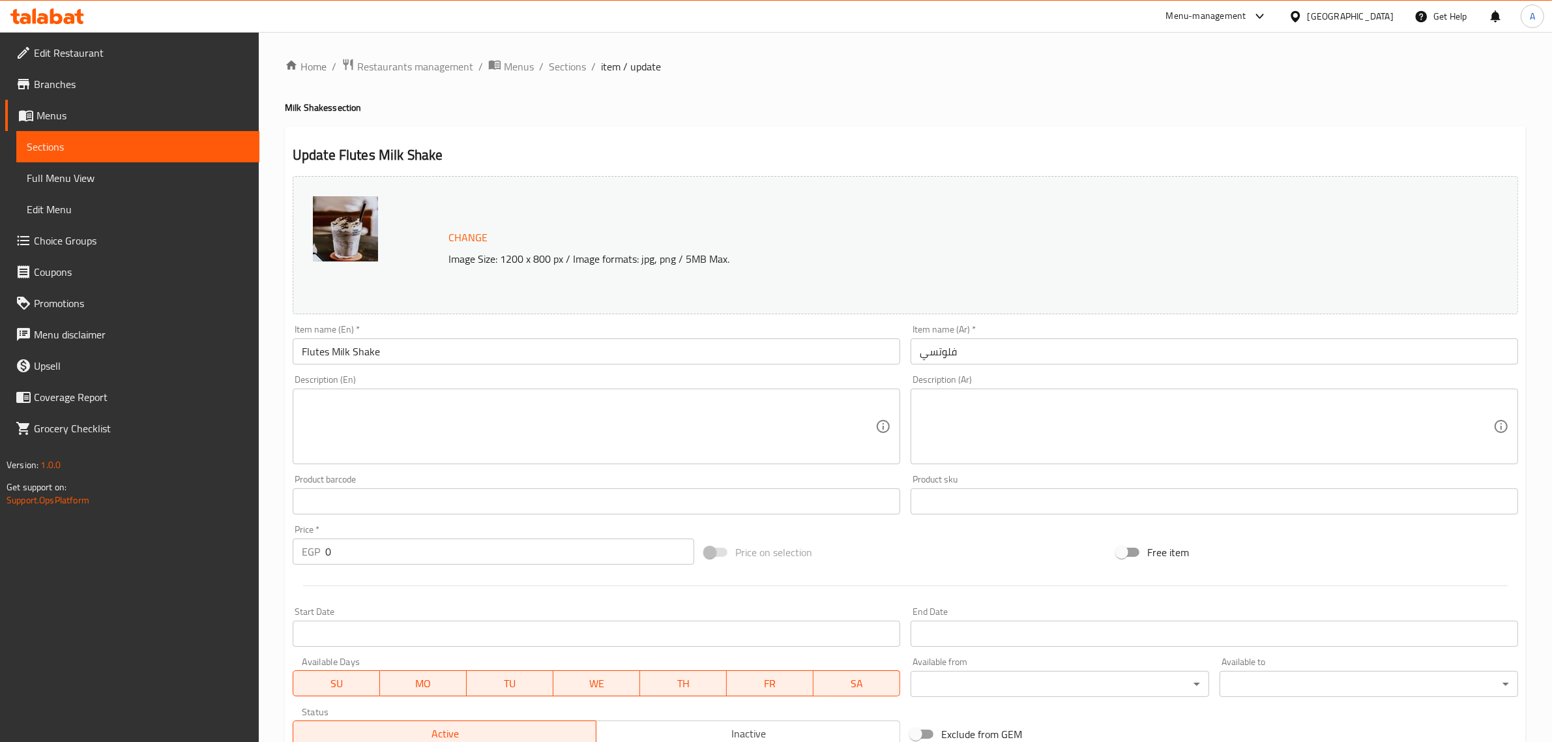
click at [920, 360] on input "فلوتسي" at bounding box center [1213, 351] width 607 height 26
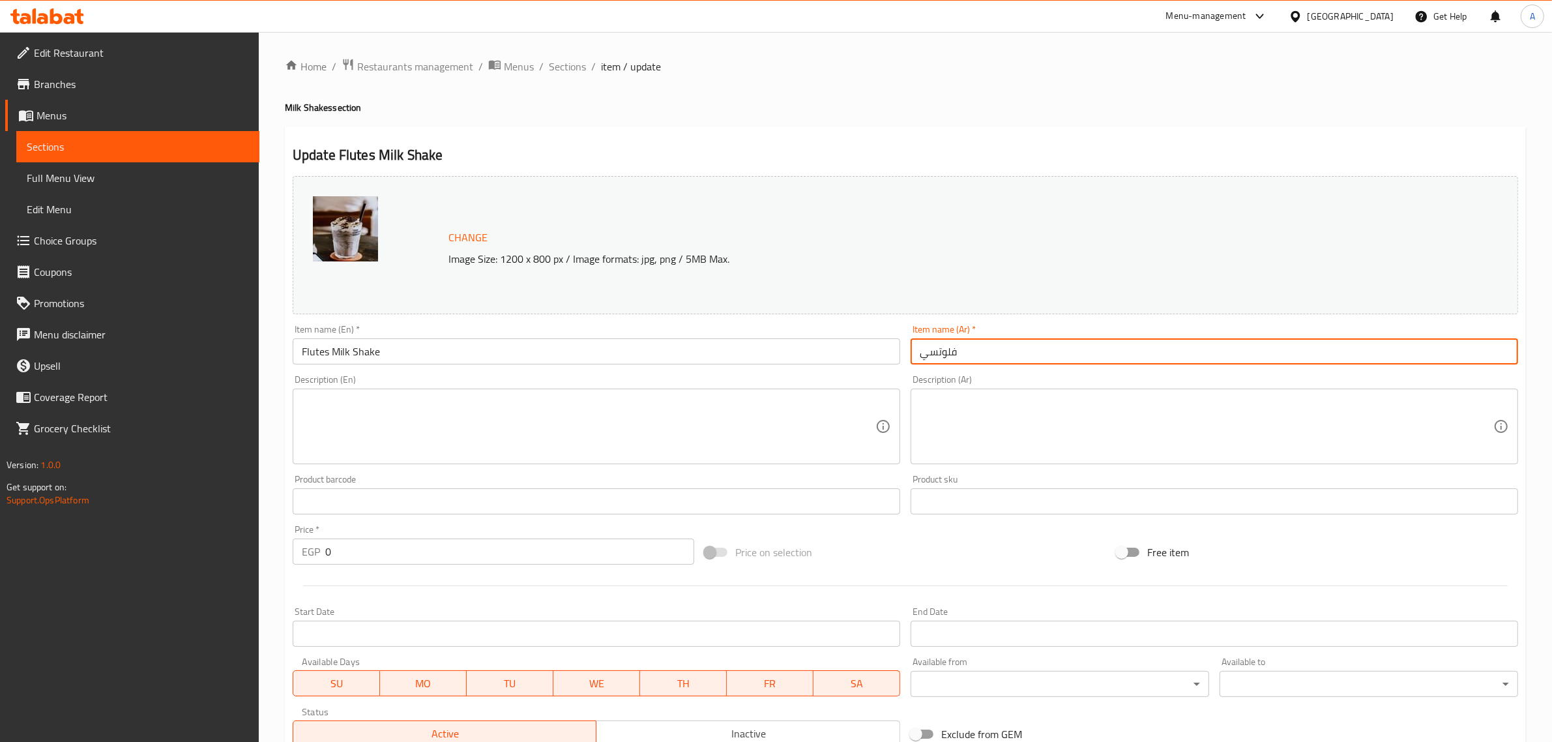
paste input "ميلك شيك"
drag, startPoint x: 930, startPoint y: 356, endPoint x: 919, endPoint y: 353, distance: 11.5
click at [920, 353] on input "ميلك [PERSON_NAME]" at bounding box center [1213, 351] width 607 height 26
type input "ميلك شيك فلوتس"
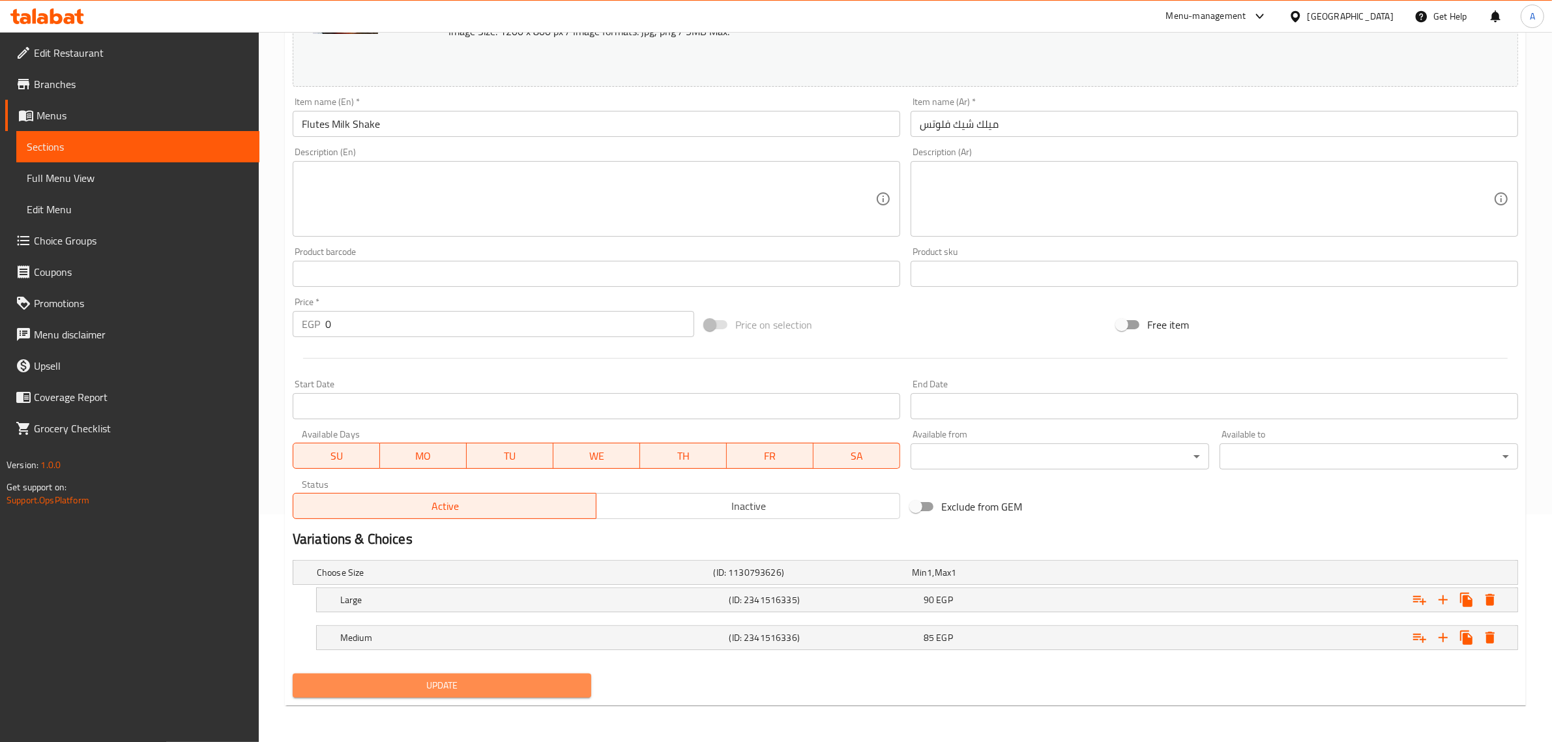
click at [466, 692] on span "Update" at bounding box center [442, 685] width 278 height 16
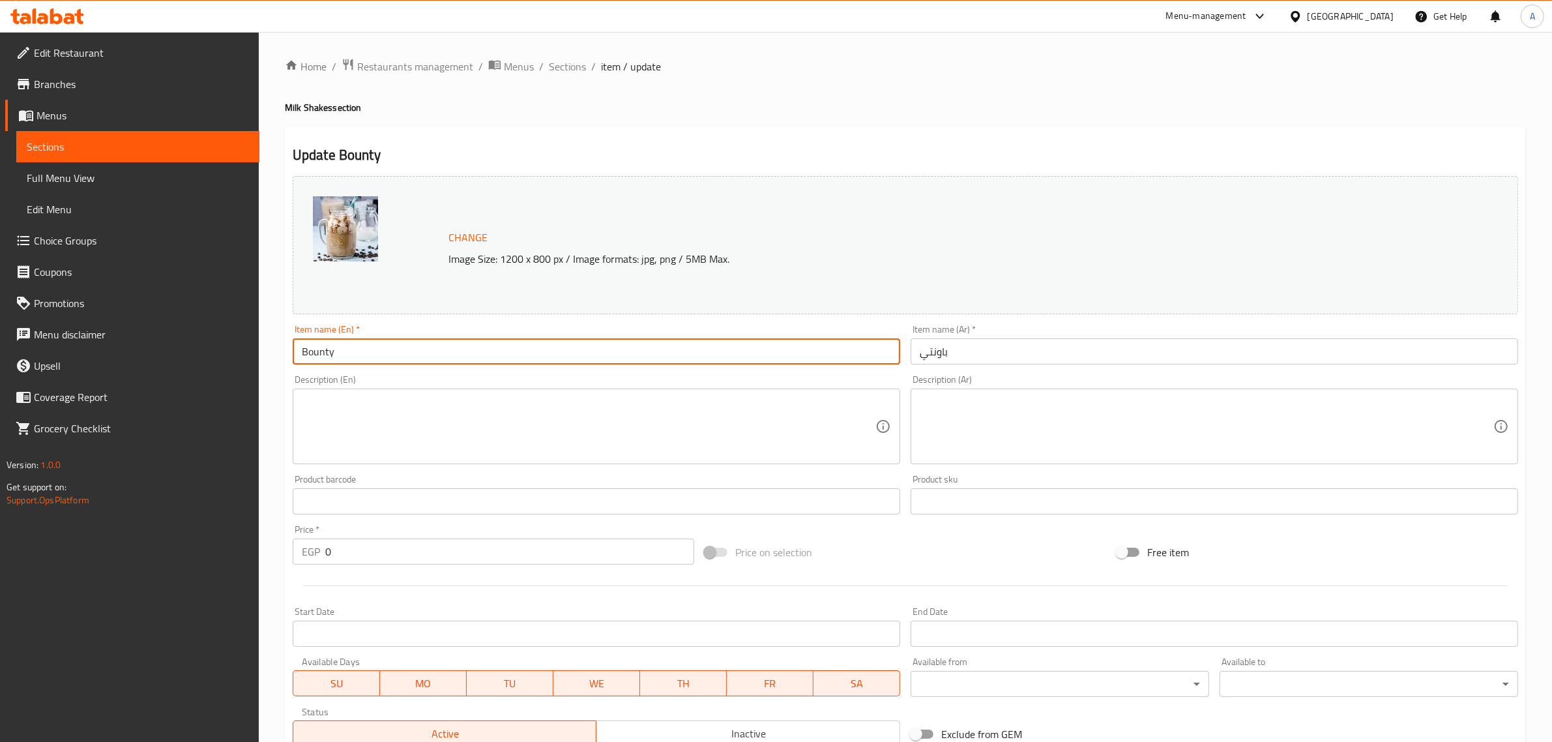
click at [372, 360] on input "Bounty" at bounding box center [596, 351] width 607 height 26
paste input "Milk Shake"
type input "Bounty Milk Shake"
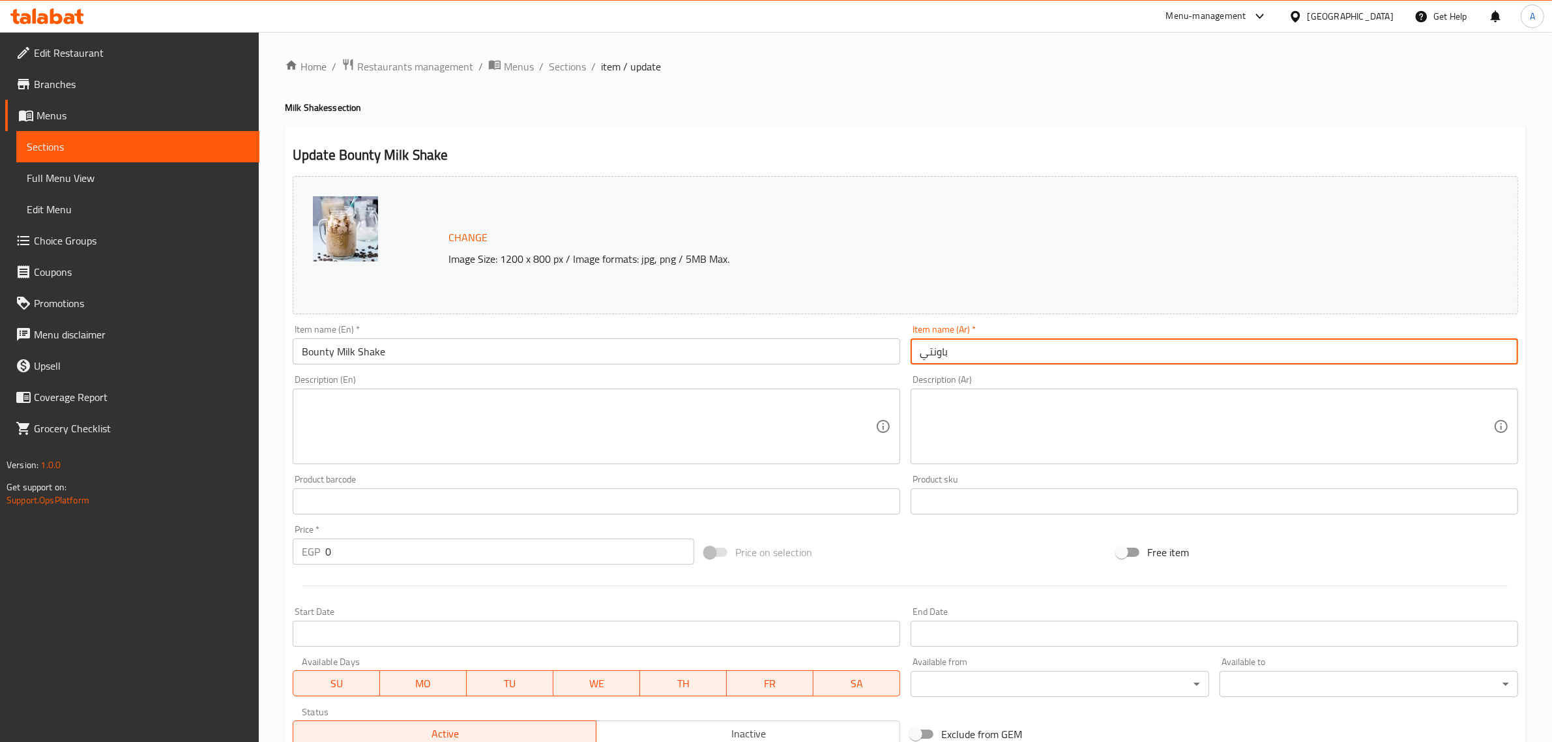
click at [914, 356] on input "باونتي" at bounding box center [1213, 351] width 607 height 26
paste input "ميلك شيك"
type input "ميلك [PERSON_NAME]"
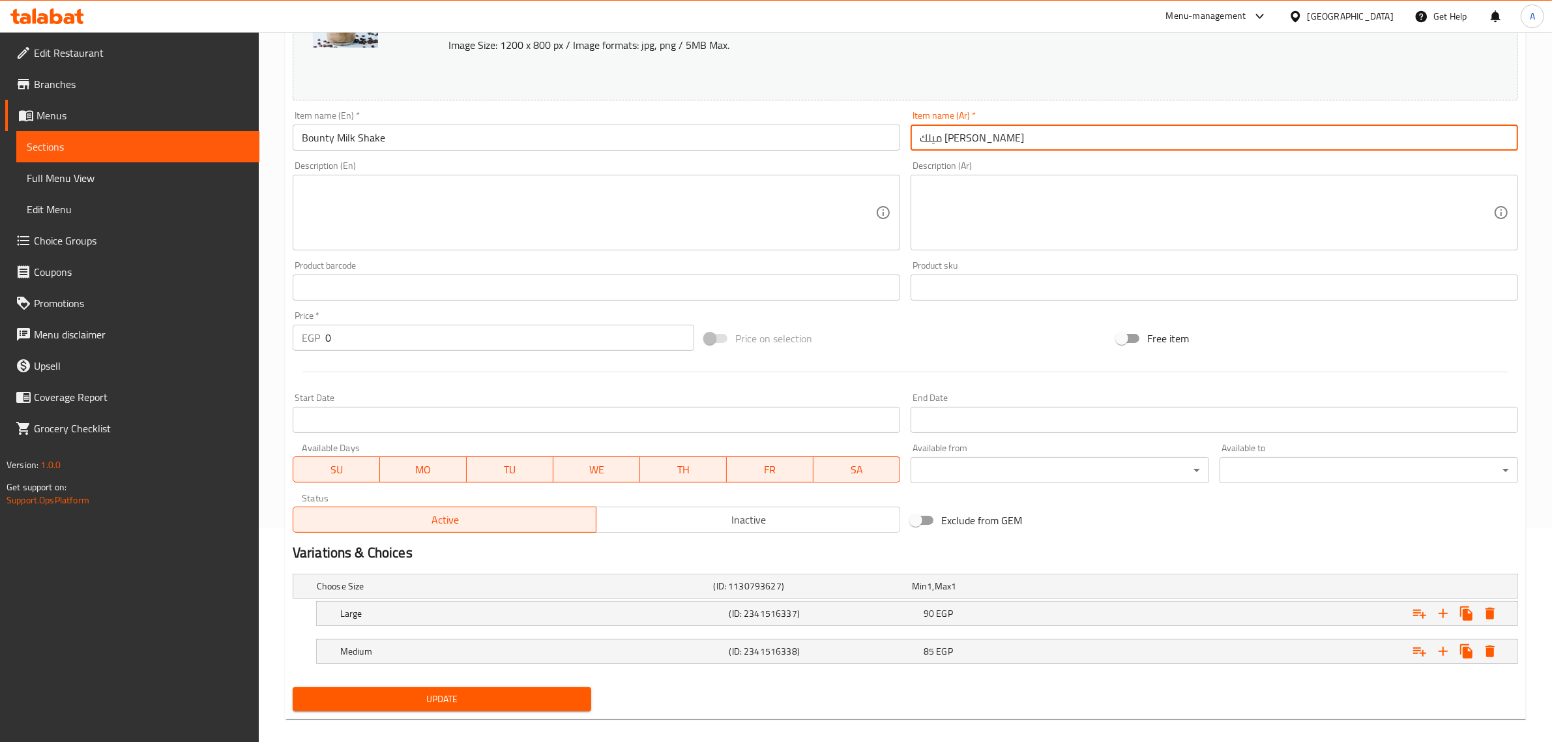
scroll to position [228, 0]
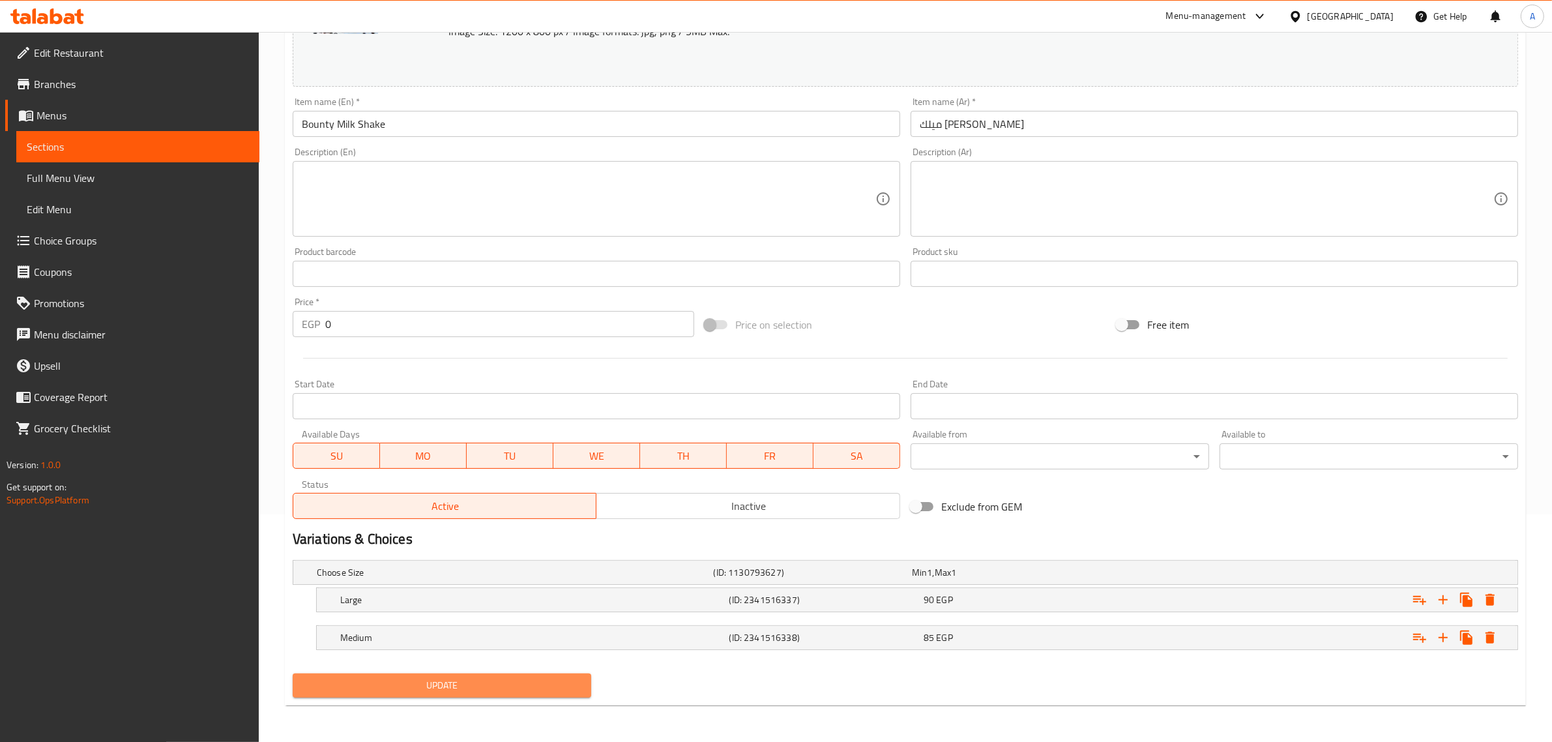
click at [495, 695] on button "Update" at bounding box center [442, 685] width 298 height 24
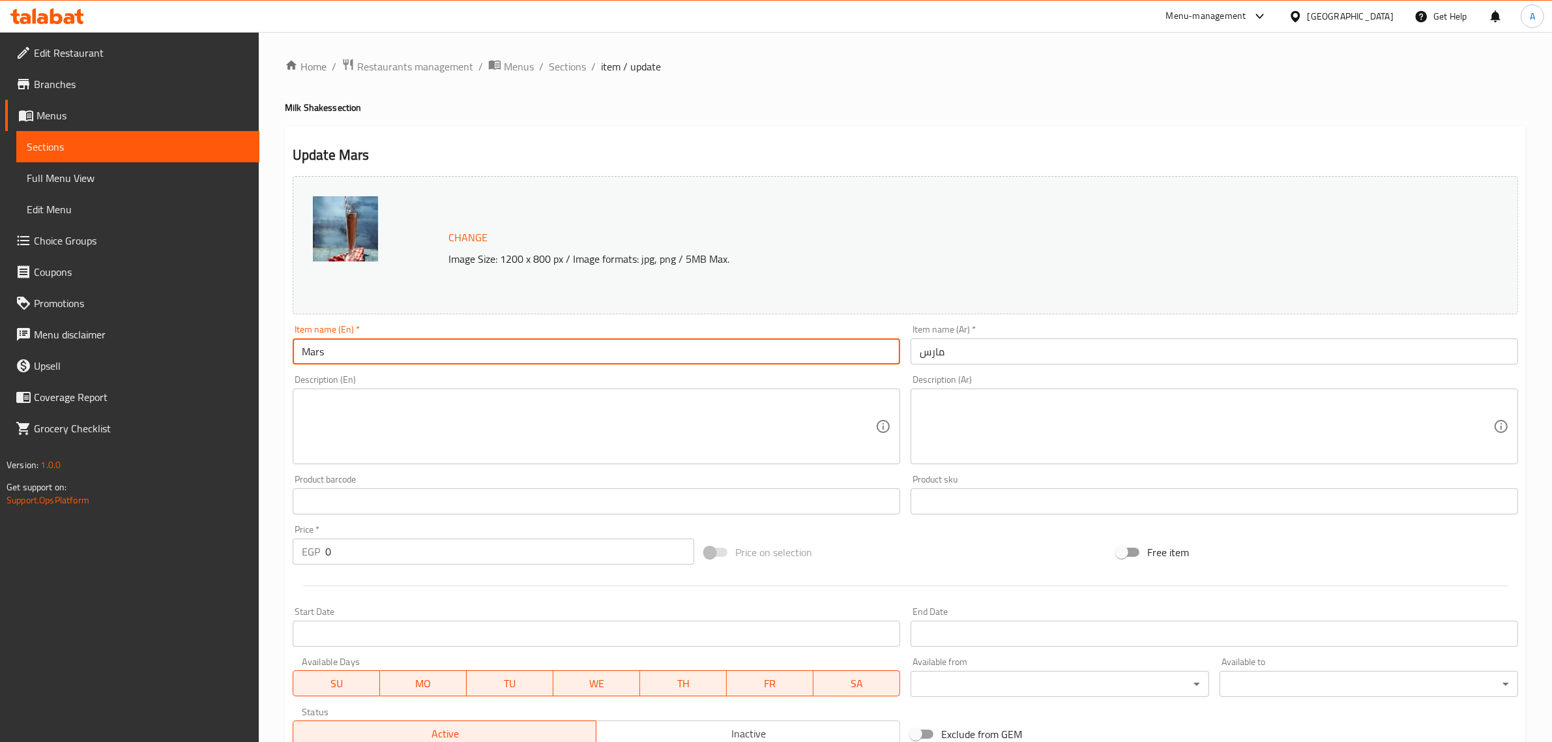
click at [372, 360] on input "Mars" at bounding box center [596, 351] width 607 height 26
paste input "Milk Shake"
type input "Mars Milk Shake"
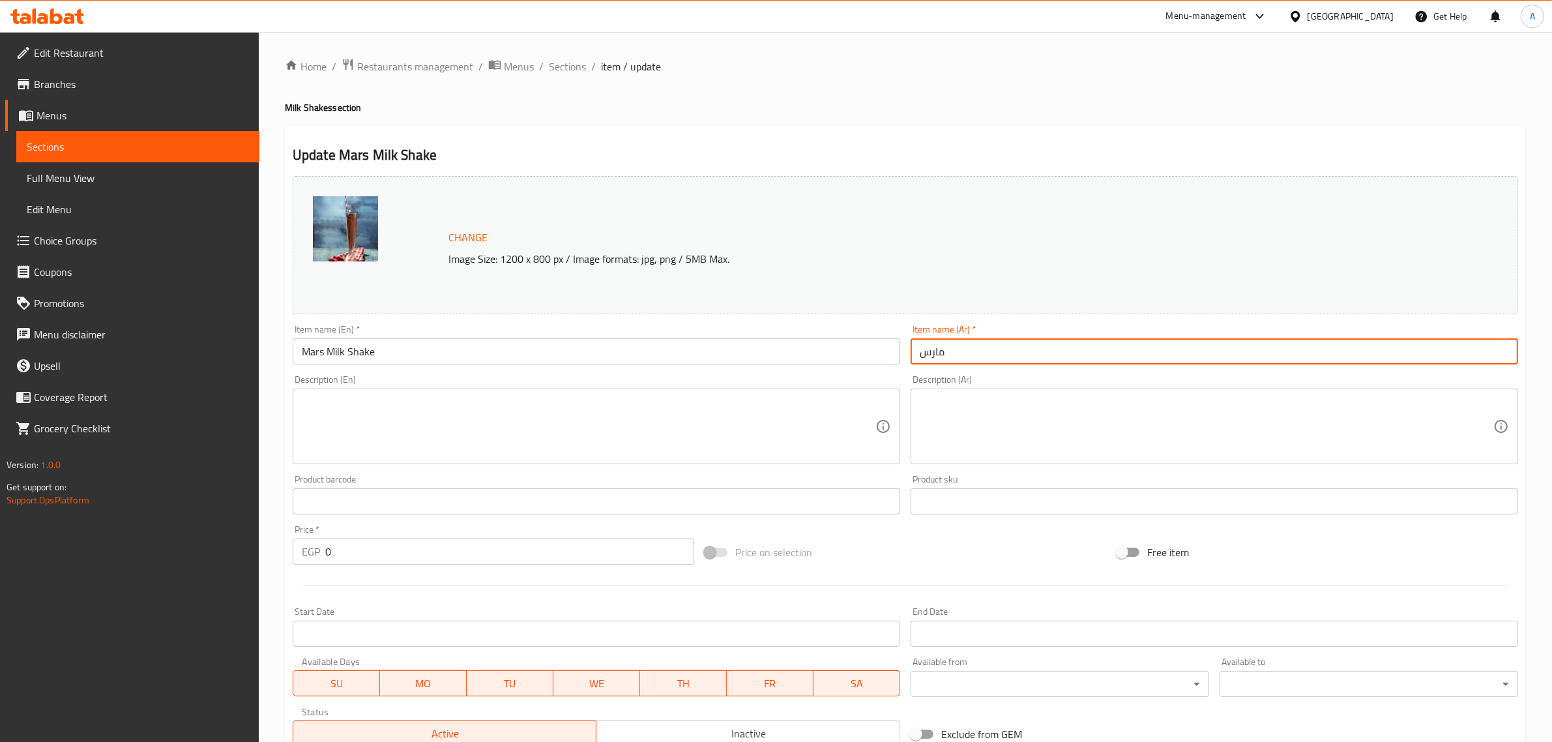
click at [922, 356] on input "مارس" at bounding box center [1213, 351] width 607 height 26
paste input "ميلك شيك"
type input "ميلك شيك مارس"
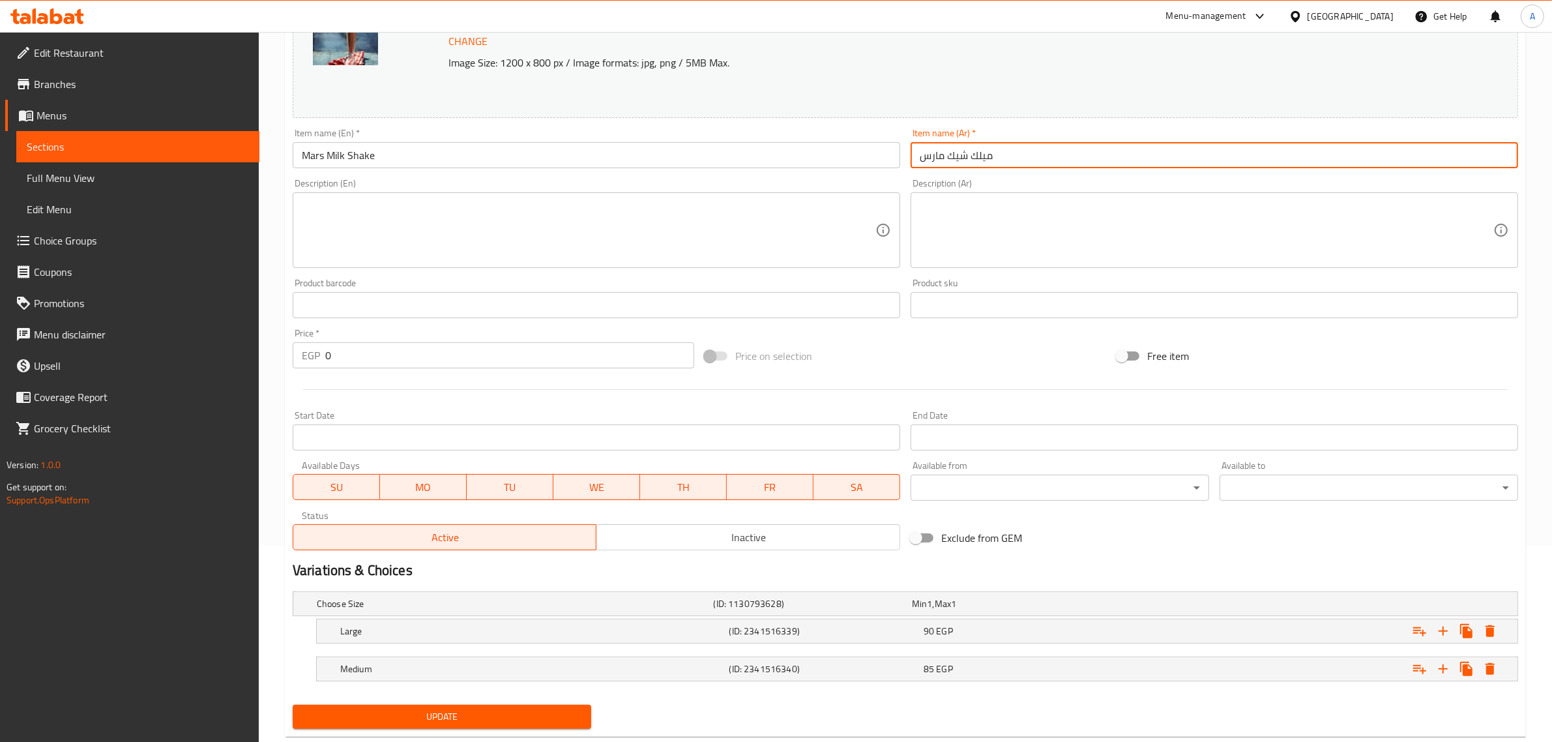
scroll to position [228, 0]
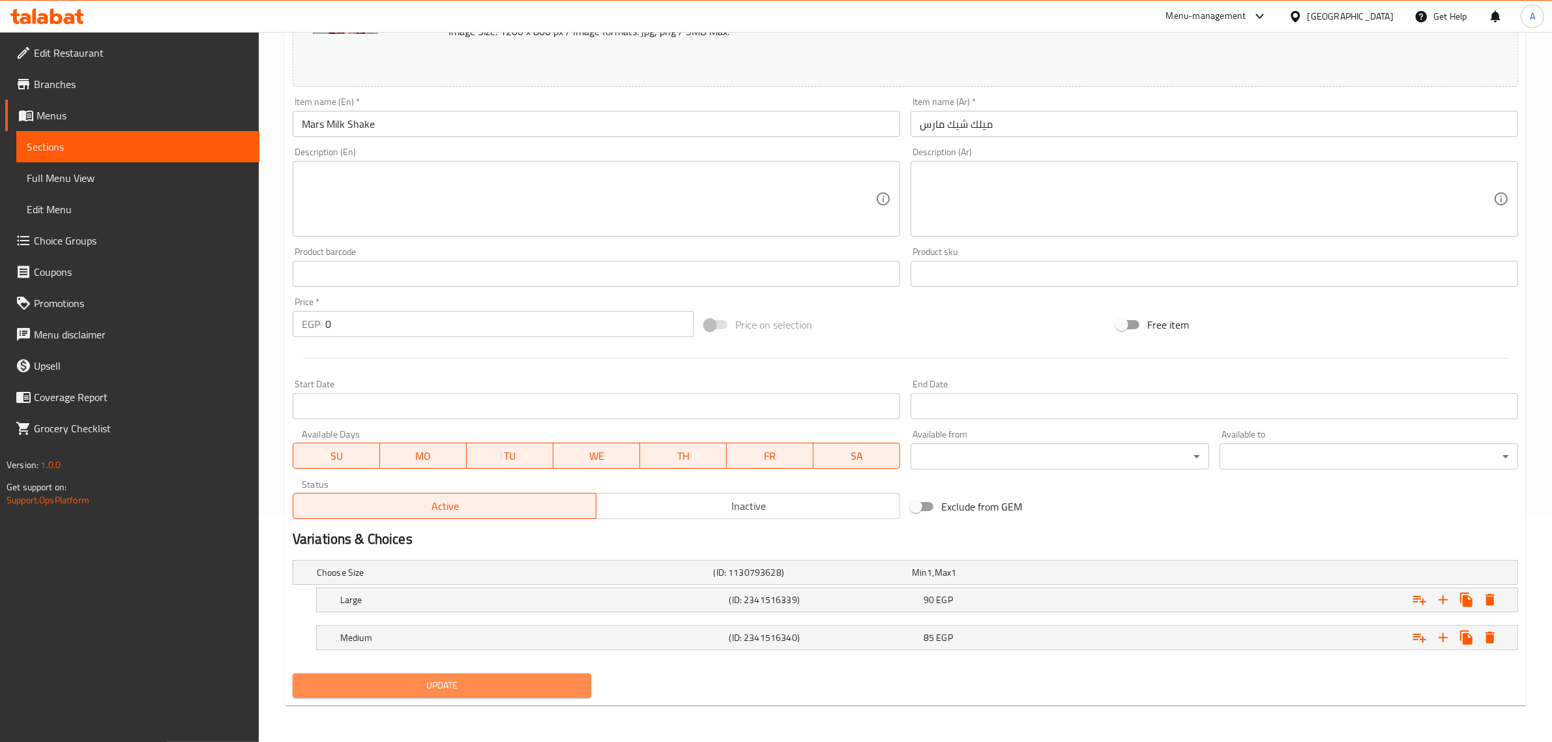
click at [448, 691] on span "Update" at bounding box center [442, 685] width 278 height 16
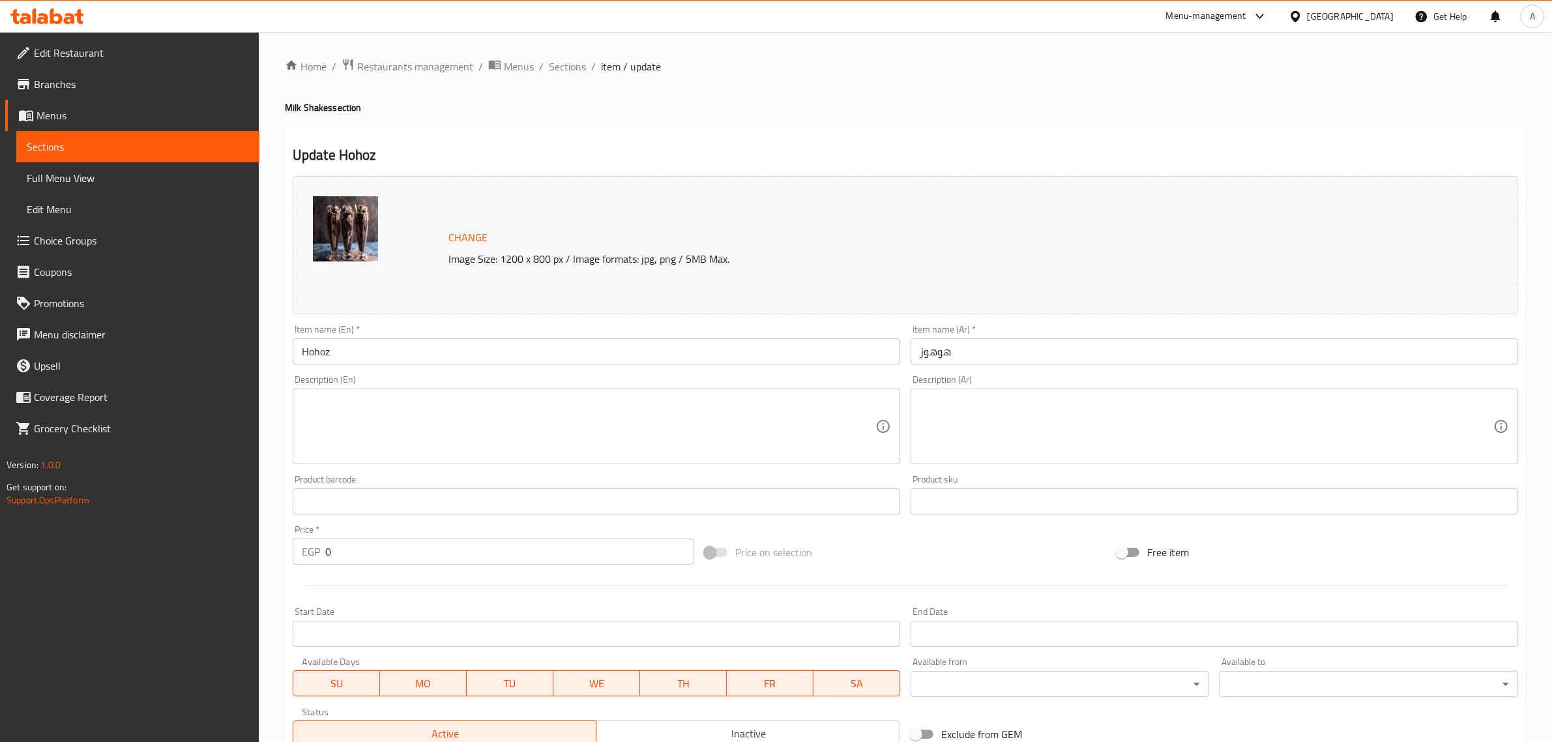
click at [372, 360] on input "Hohoz" at bounding box center [596, 351] width 607 height 26
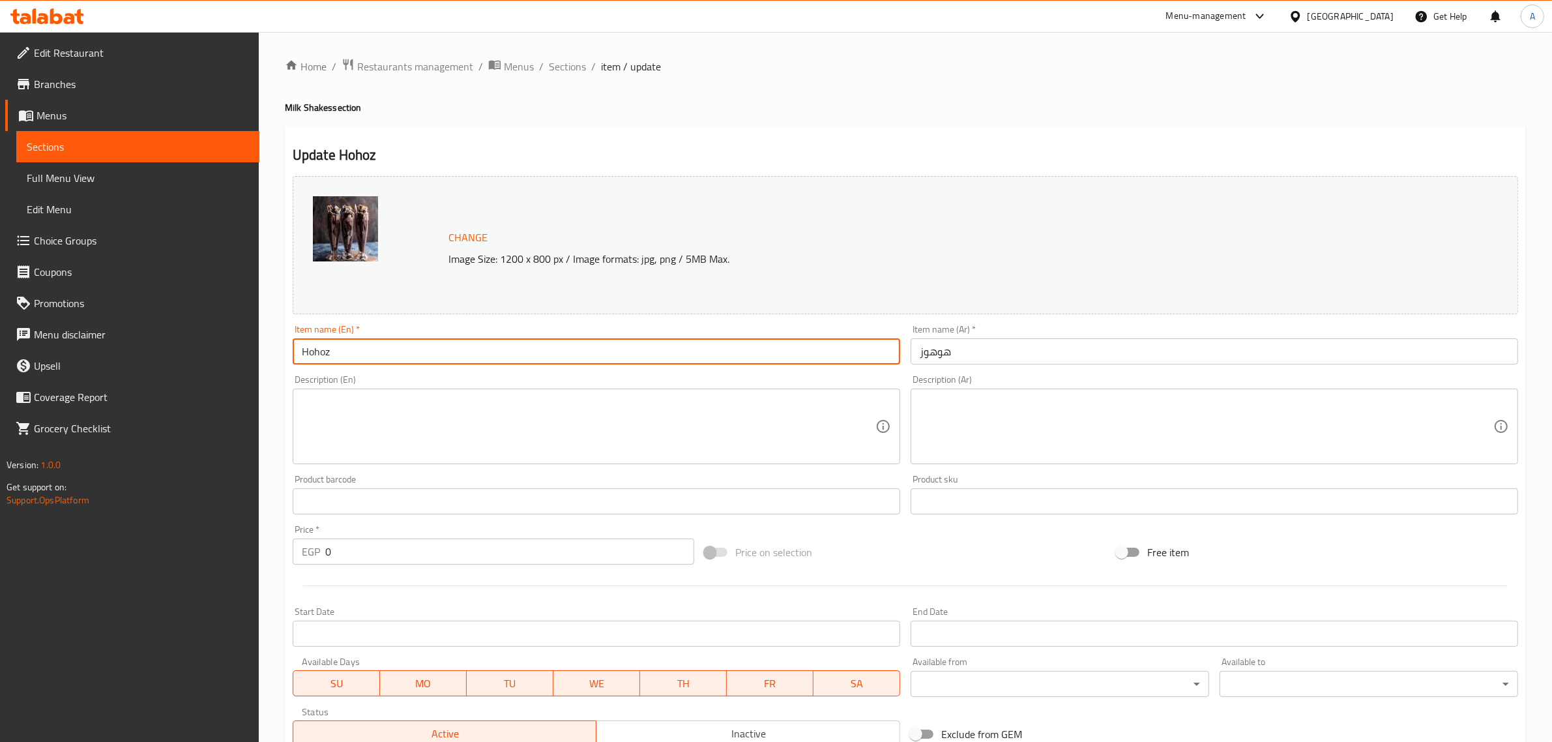
paste input "Milk Shake"
type input "Hohoz Milk Shake"
click at [922, 356] on input "هوهوز" at bounding box center [1213, 351] width 607 height 26
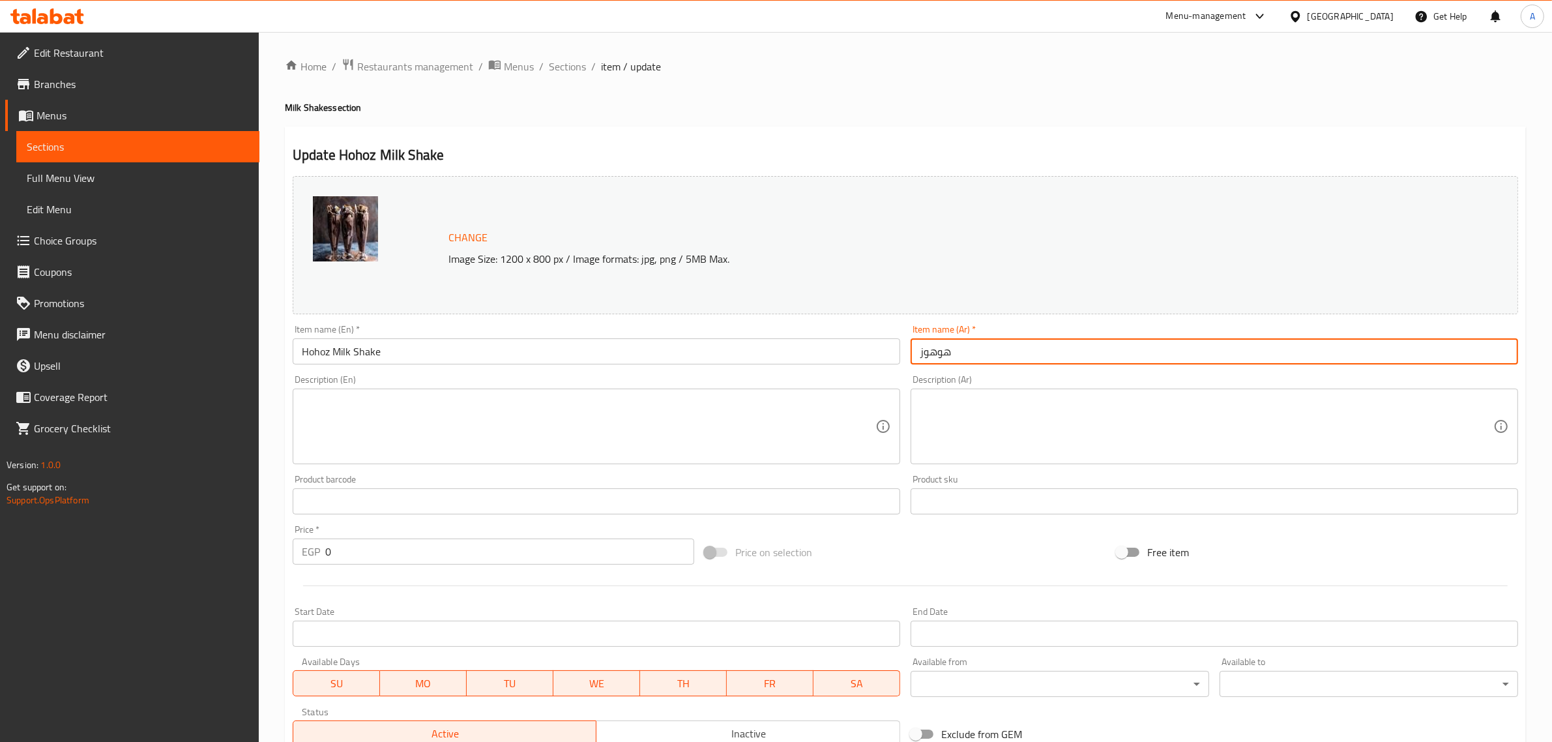
click at [920, 356] on input "هوهوز" at bounding box center [1213, 351] width 607 height 26
paste input "ميلك شيك"
type input "ميلك [PERSON_NAME]"
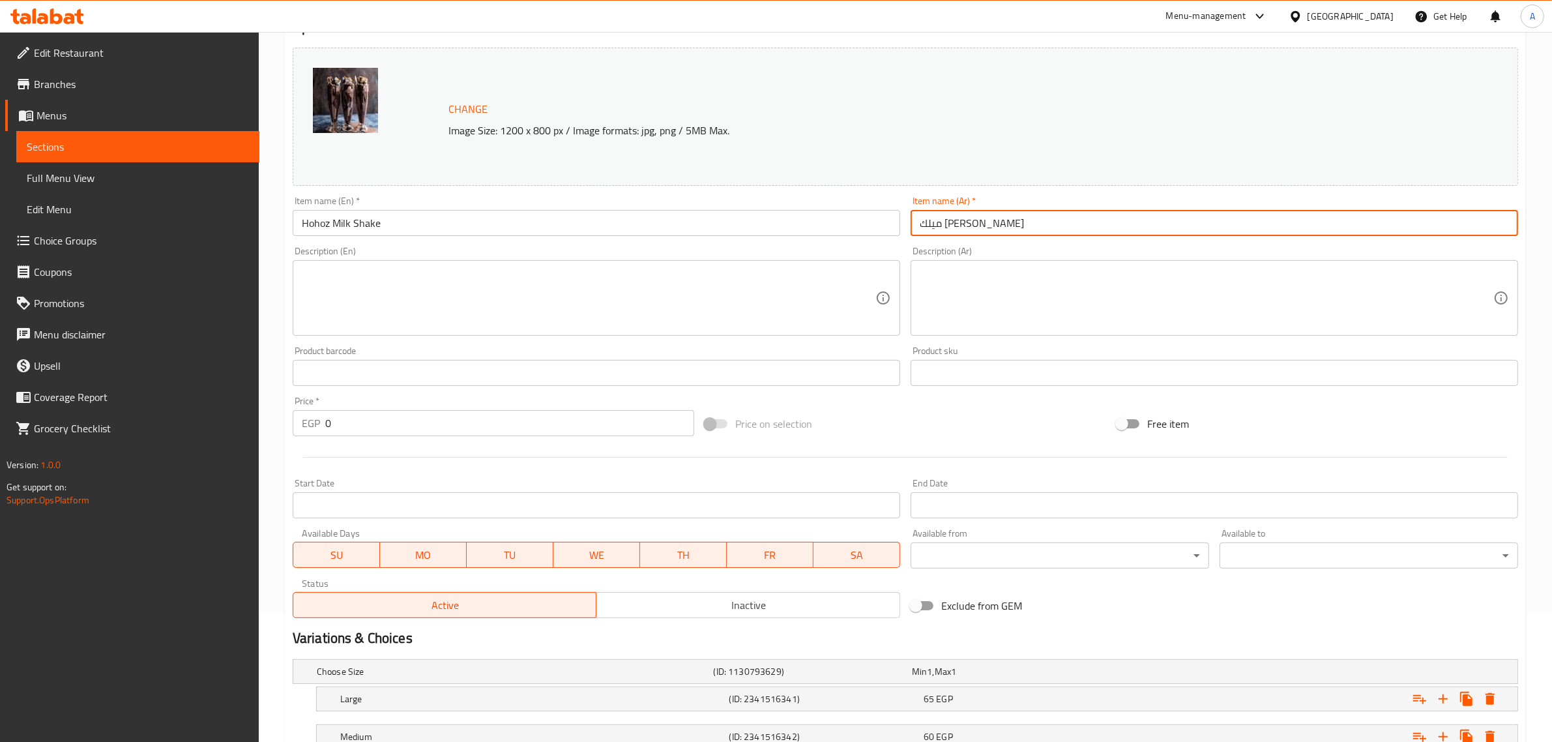
scroll to position [228, 0]
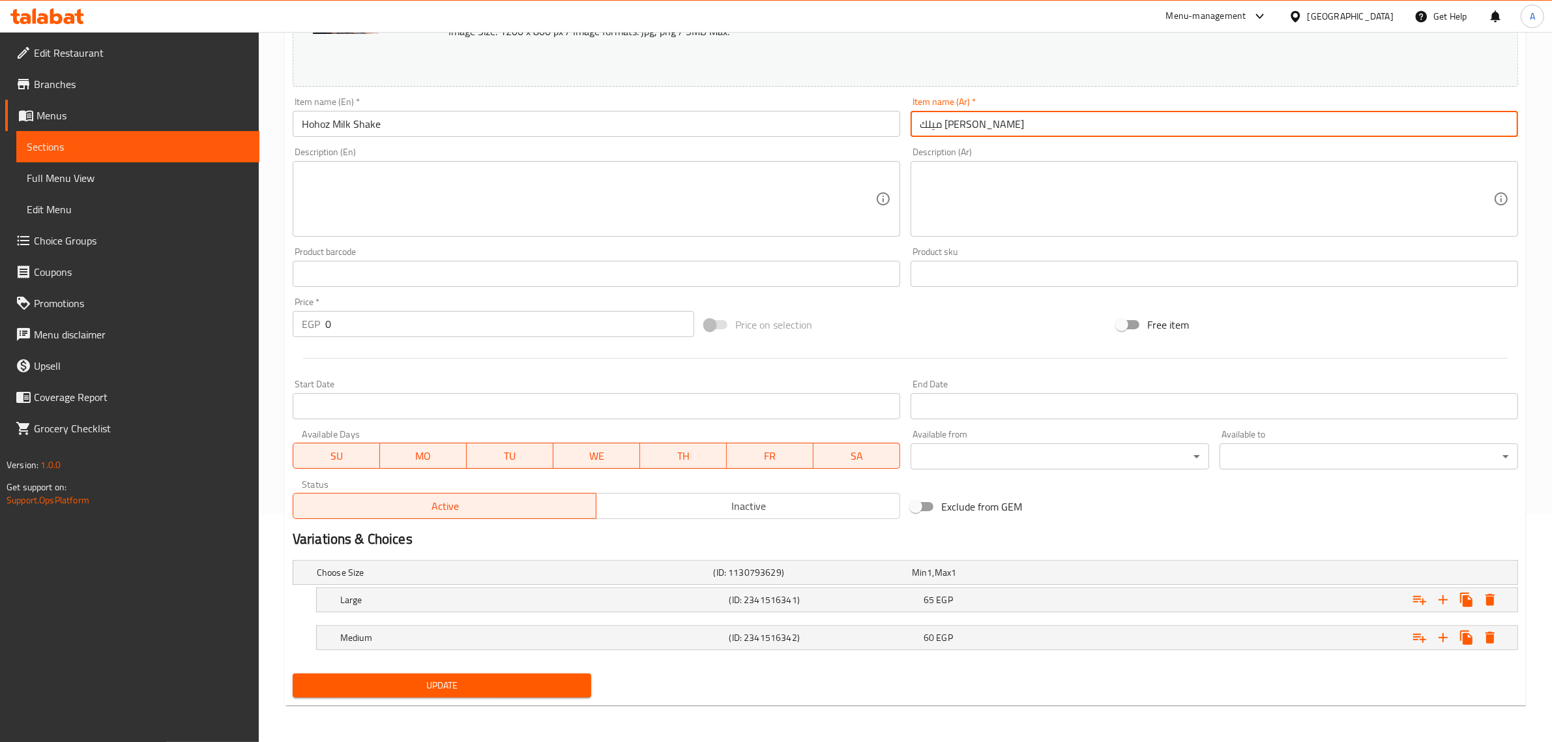
click at [491, 692] on span "Update" at bounding box center [442, 685] width 278 height 16
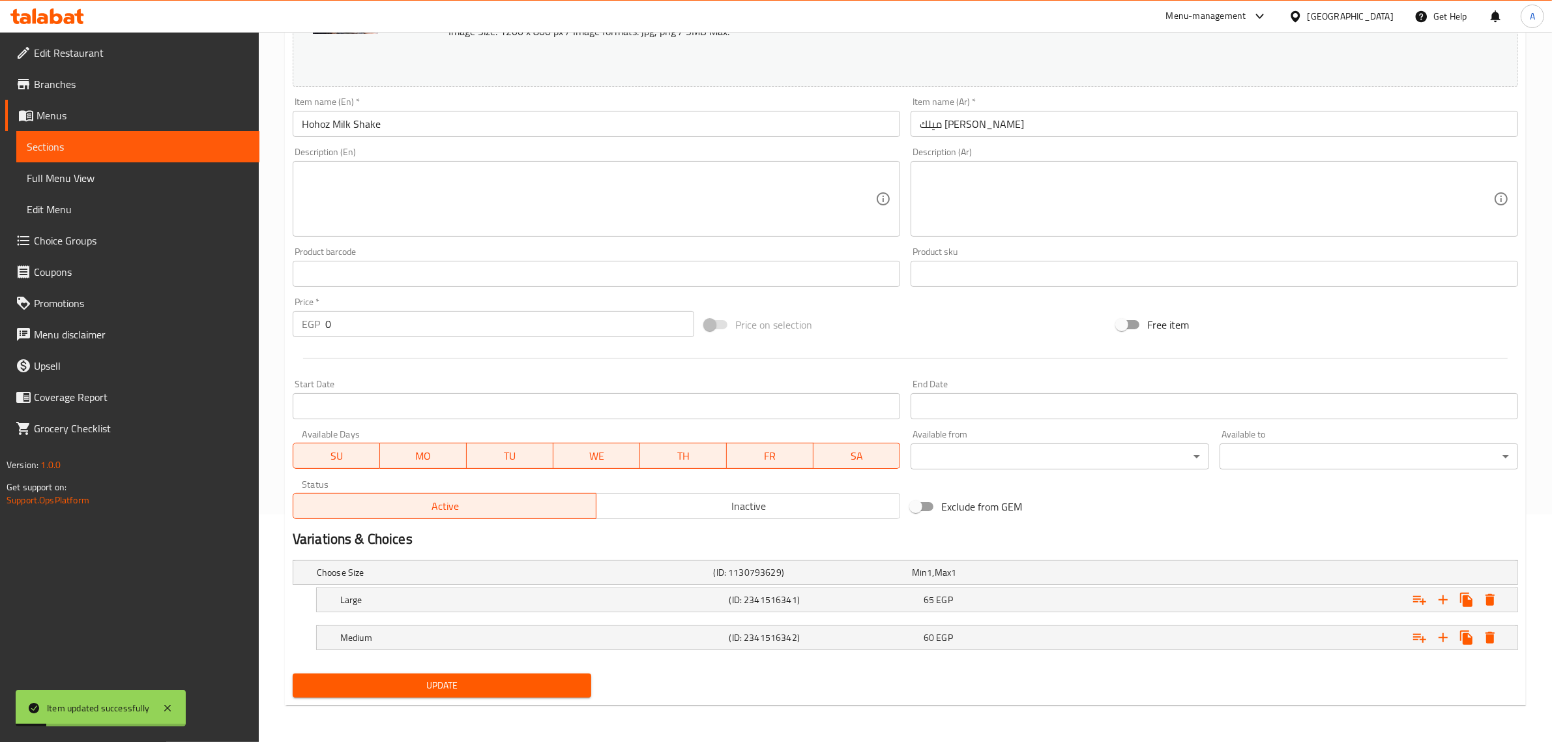
click at [315, 136] on input "Hohoz Milk Shake" at bounding box center [596, 124] width 607 height 26
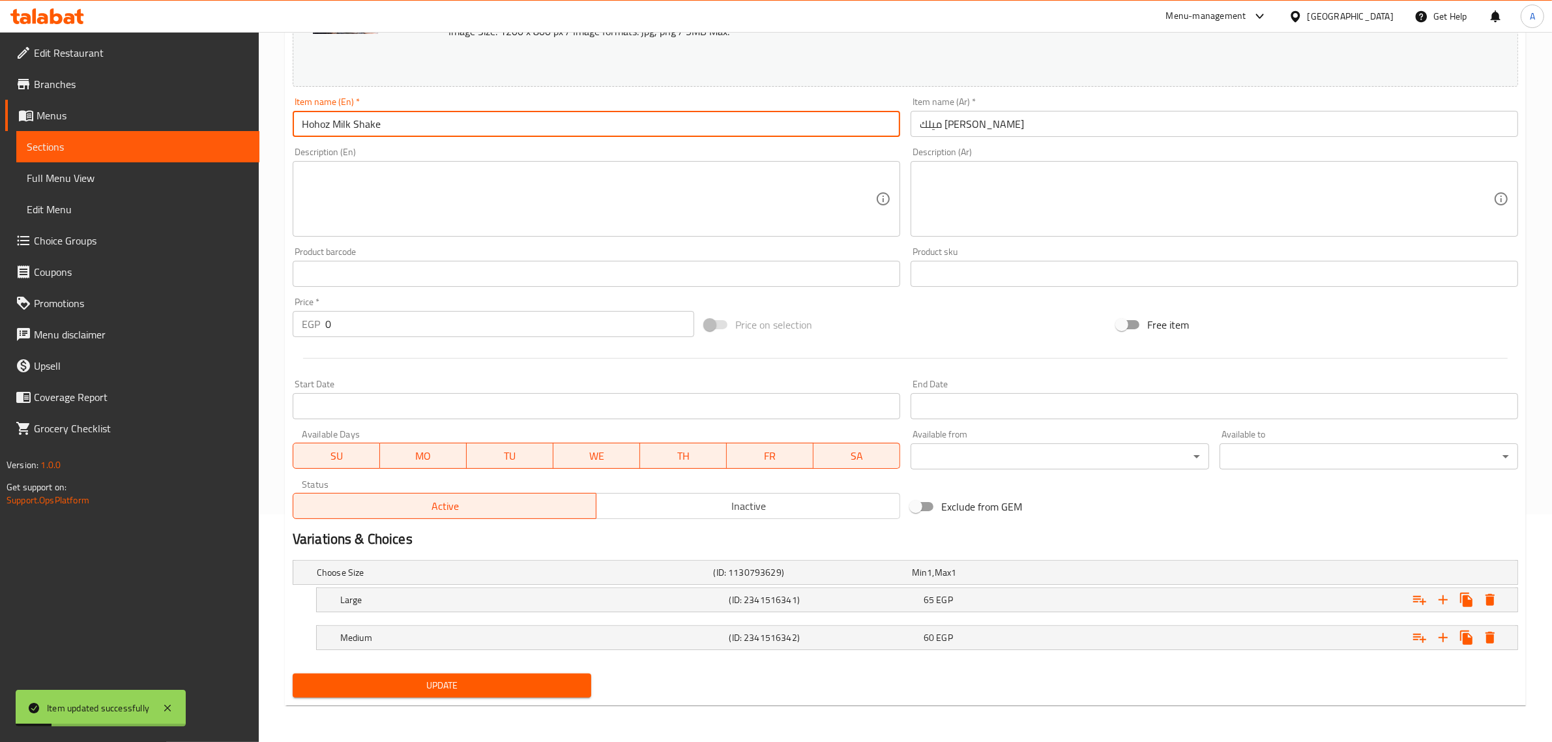
click at [315, 136] on input "Hohoz Milk Shake" at bounding box center [596, 124] width 607 height 26
paste input "hohos"
type input "hohos Milk Shake"
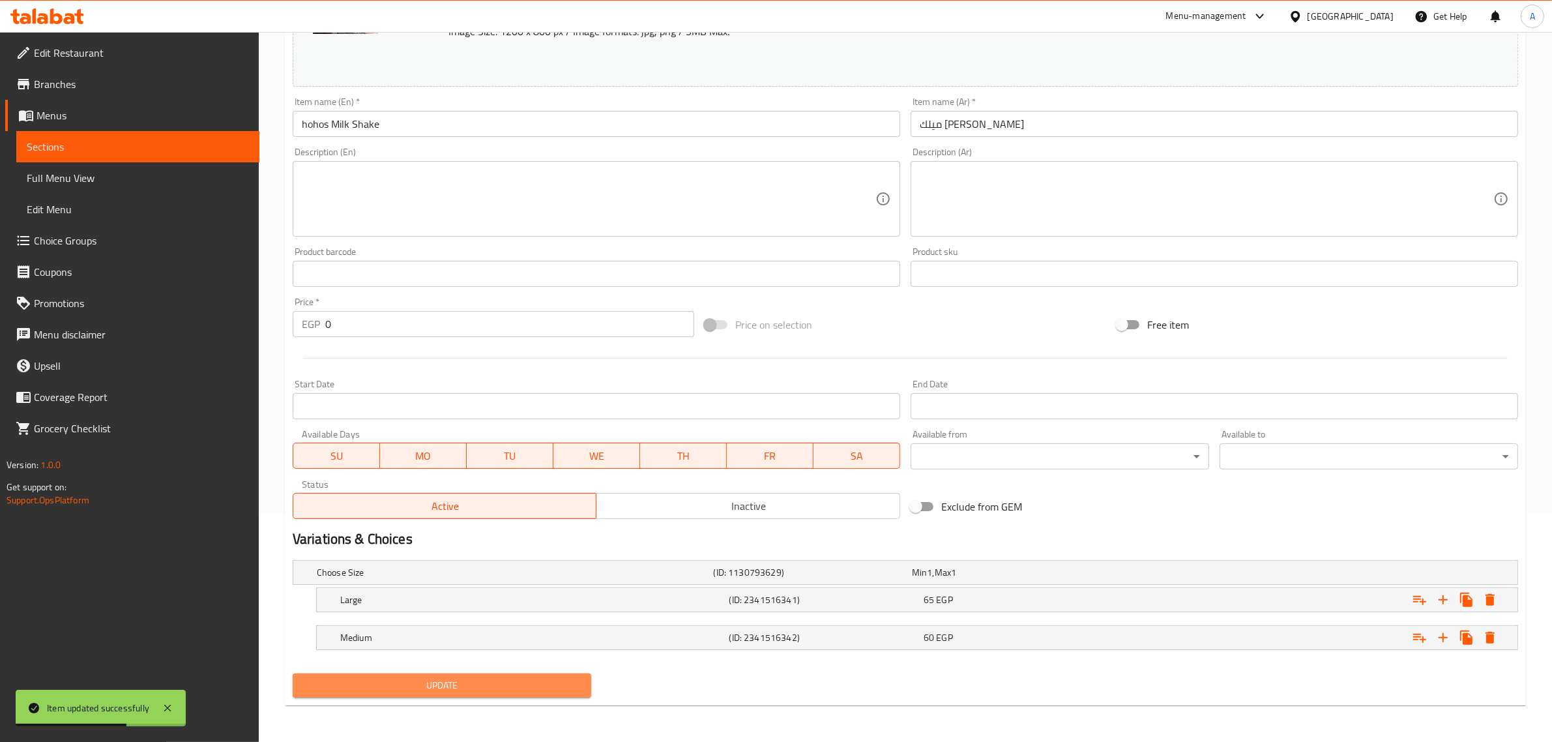
click at [499, 686] on span "Update" at bounding box center [442, 685] width 278 height 16
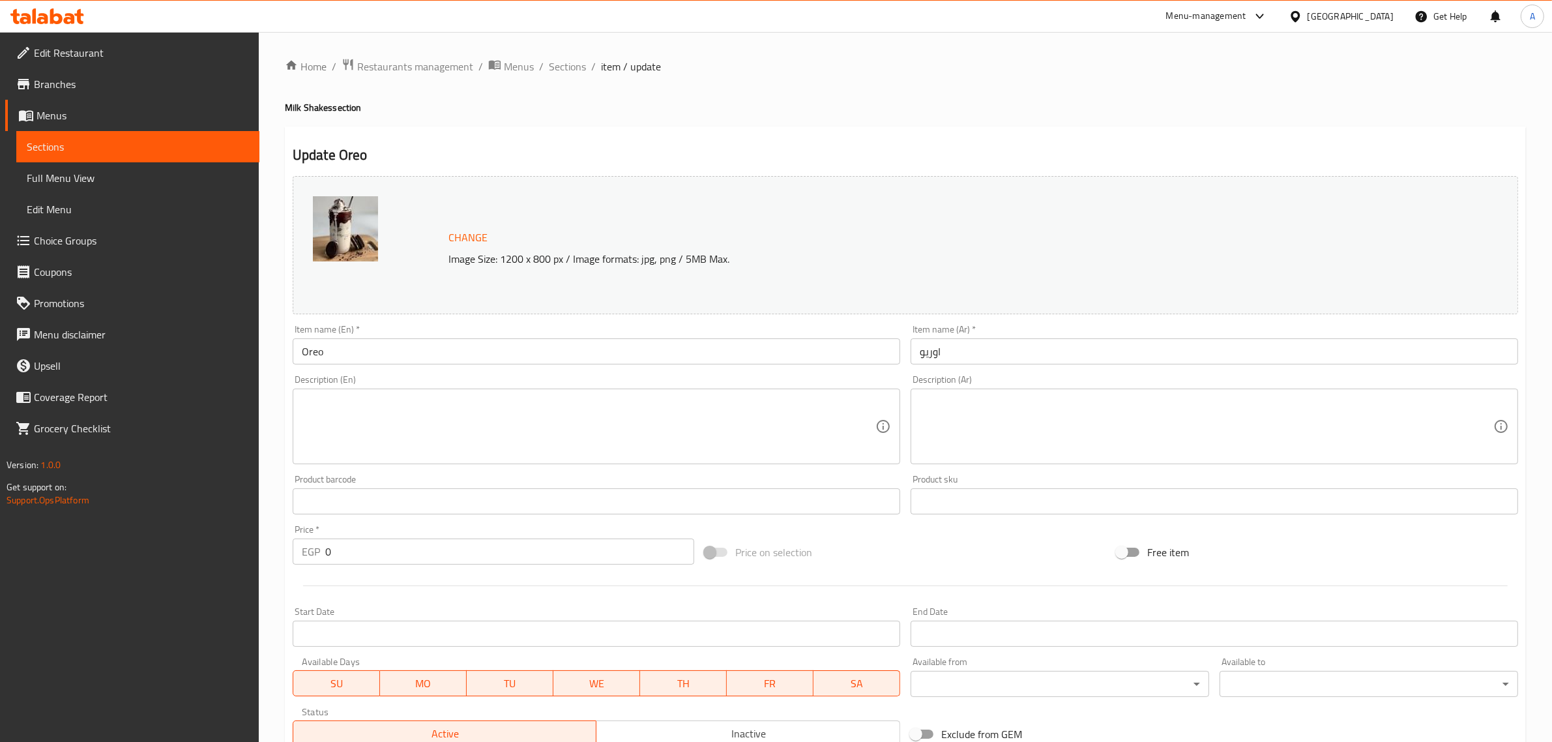
click at [372, 360] on input "Oreo" at bounding box center [596, 351] width 607 height 26
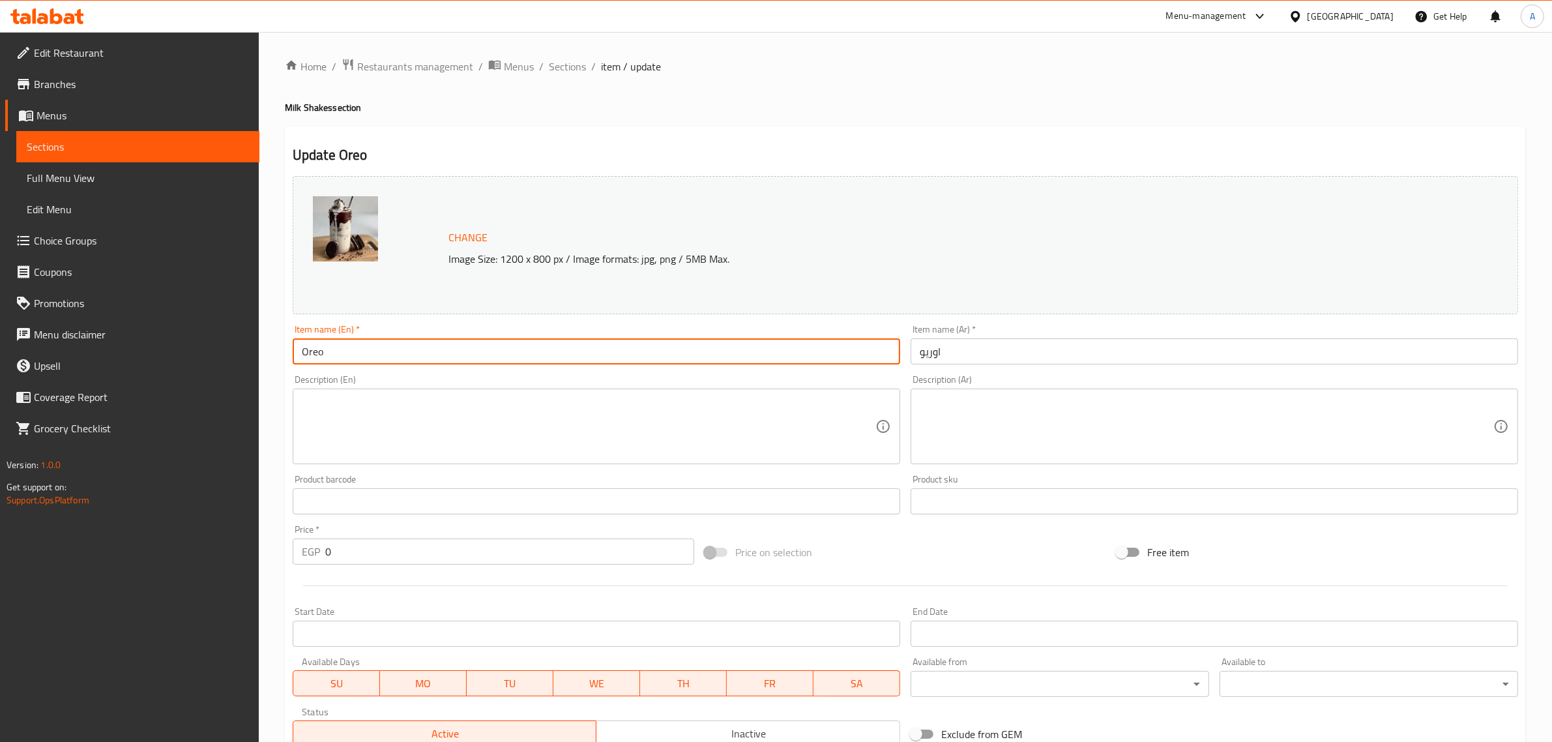
paste input "Milk Shake"
type input "Oreo Milk Shake"
click at [920, 359] on input "اوريو" at bounding box center [1213, 351] width 607 height 26
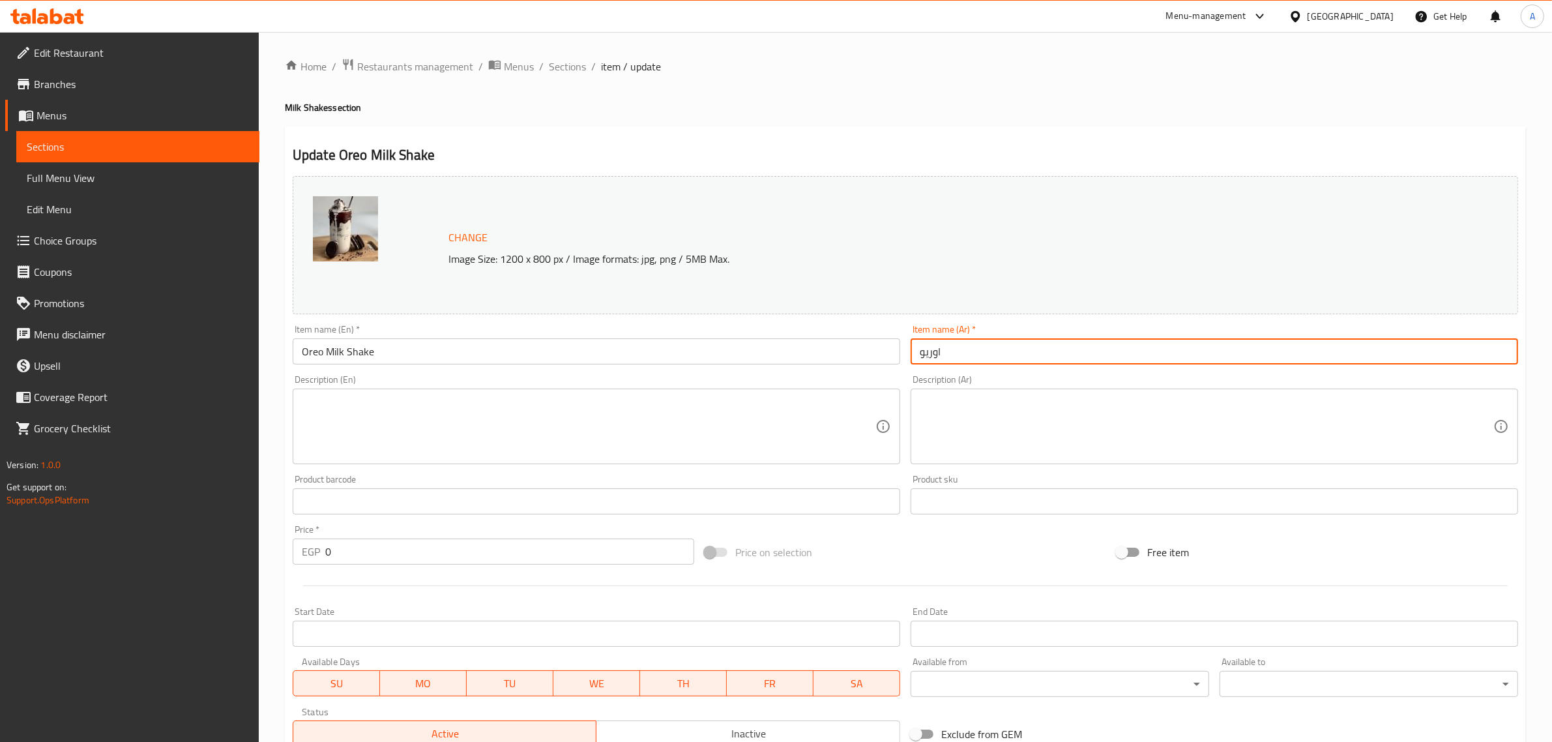
paste input "ميلك شيك"
type input "ميلك شيك اوريو"
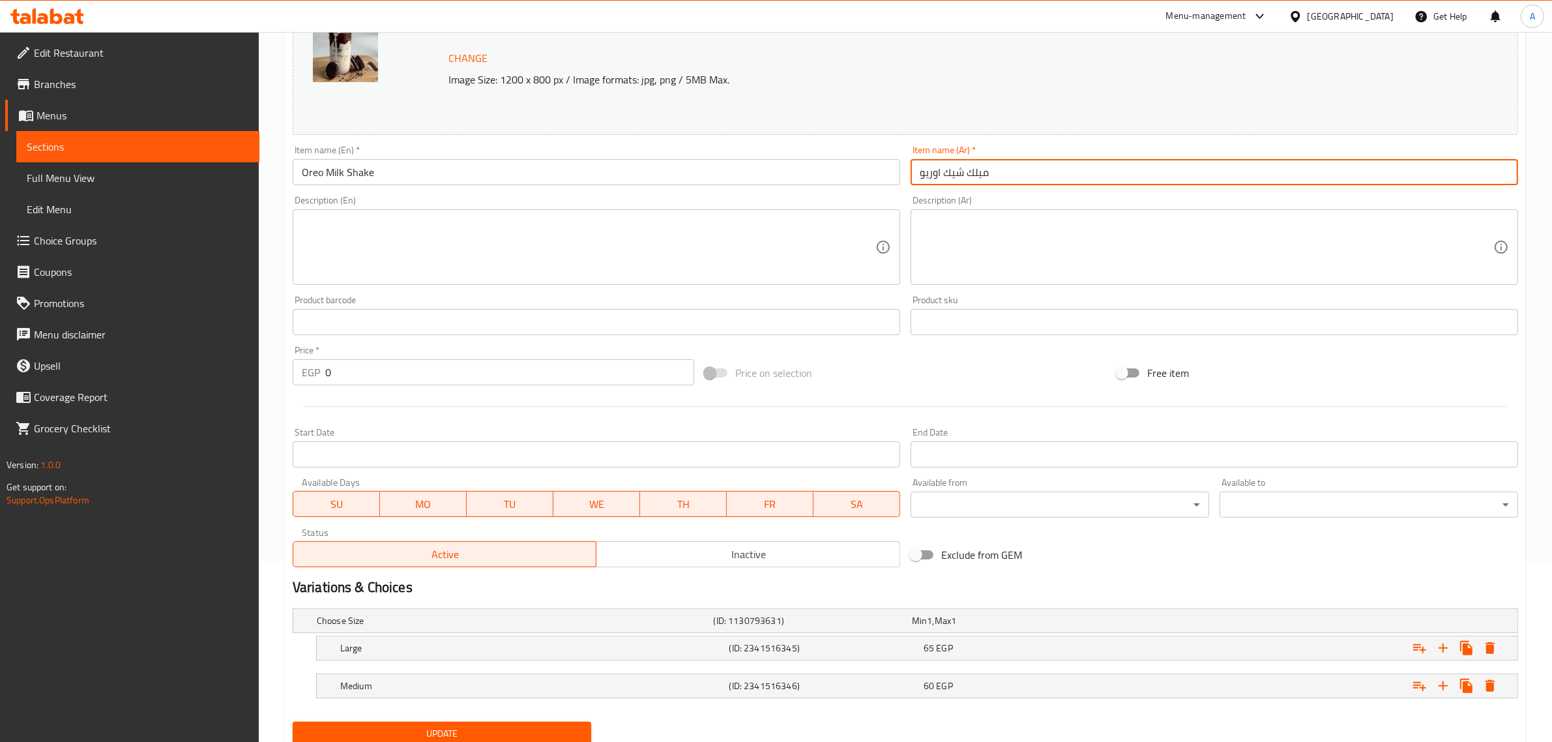
scroll to position [228, 0]
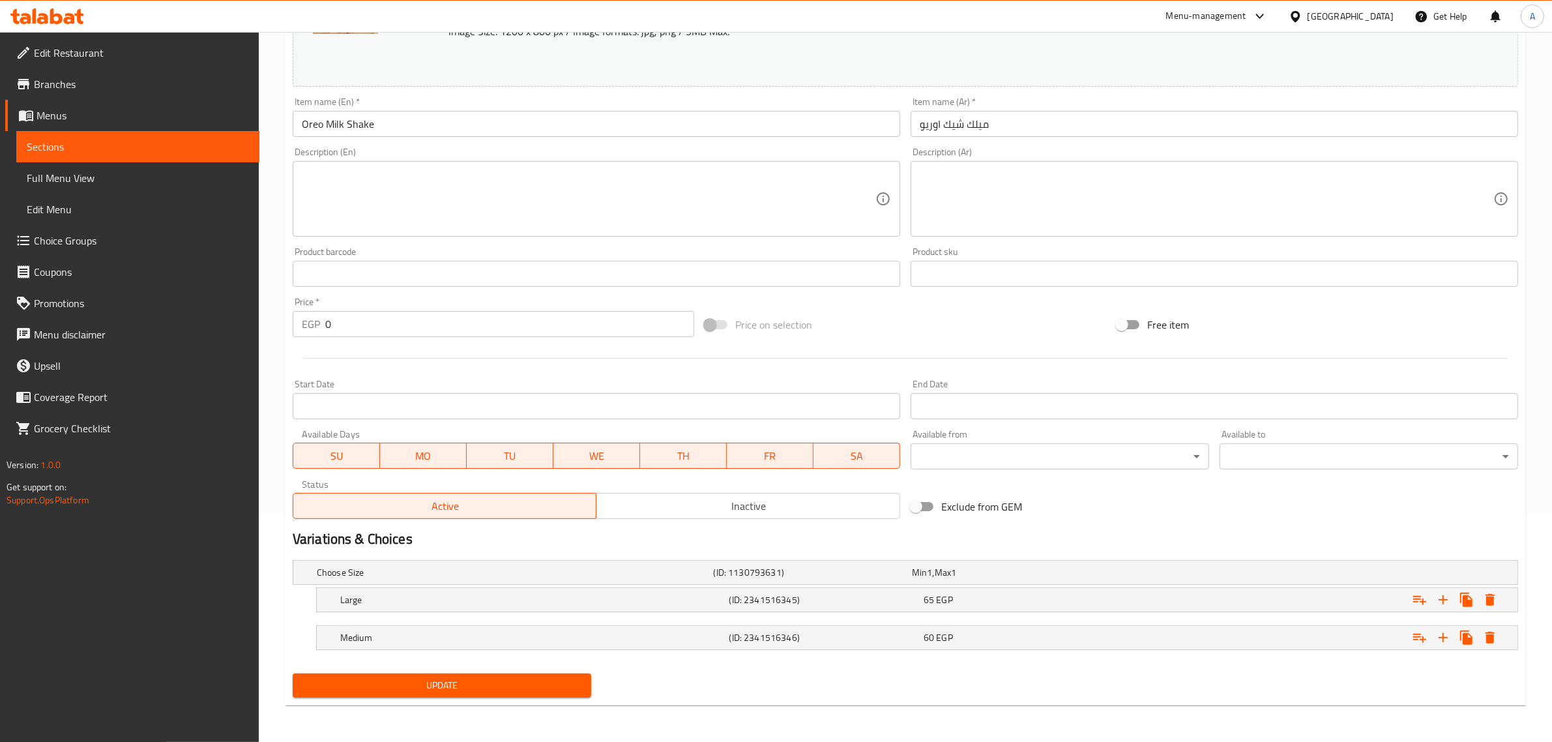
click at [551, 702] on div "Update" at bounding box center [441, 685] width 309 height 35
click at [534, 688] on span "Update" at bounding box center [442, 685] width 278 height 16
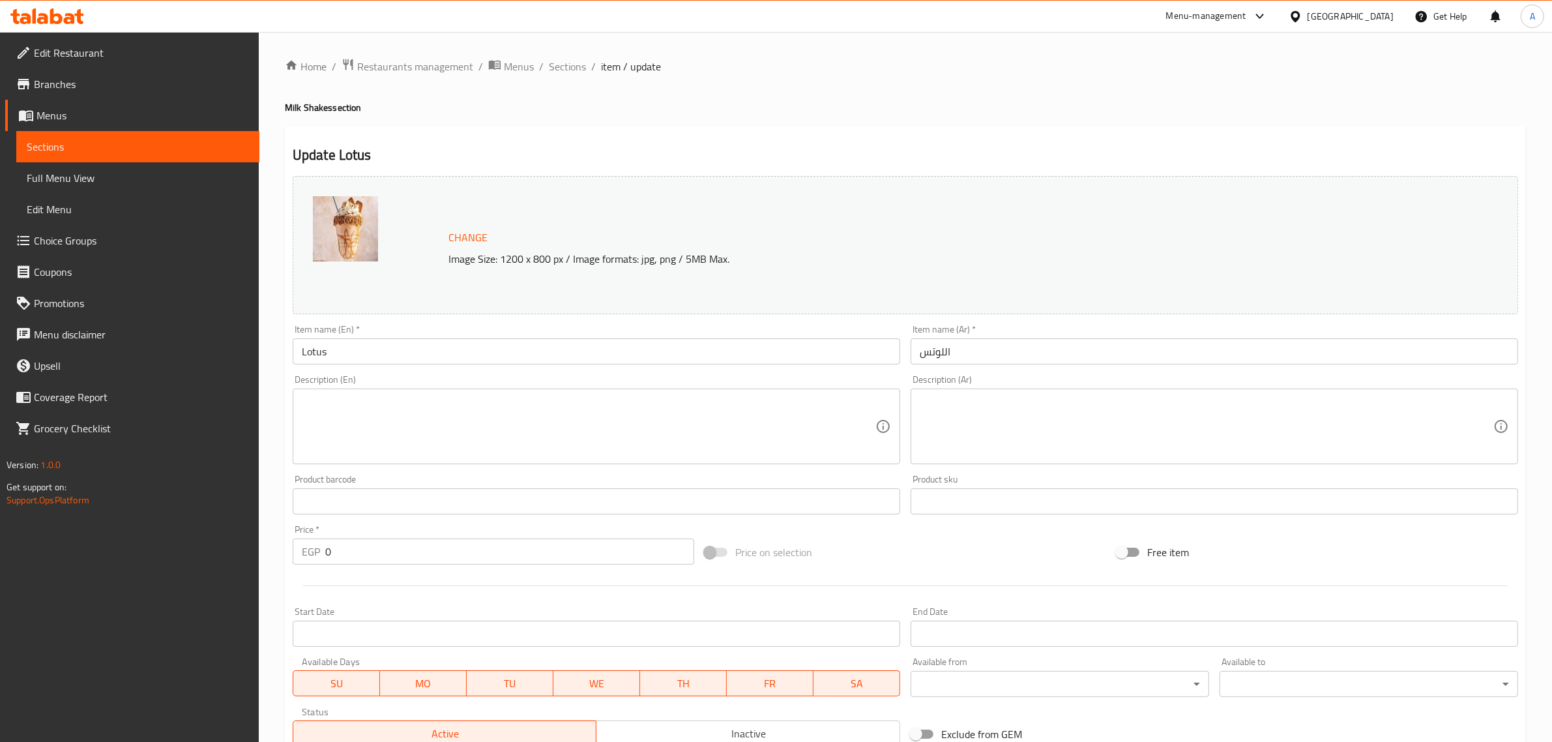
click at [372, 360] on input "Lotus" at bounding box center [596, 351] width 607 height 26
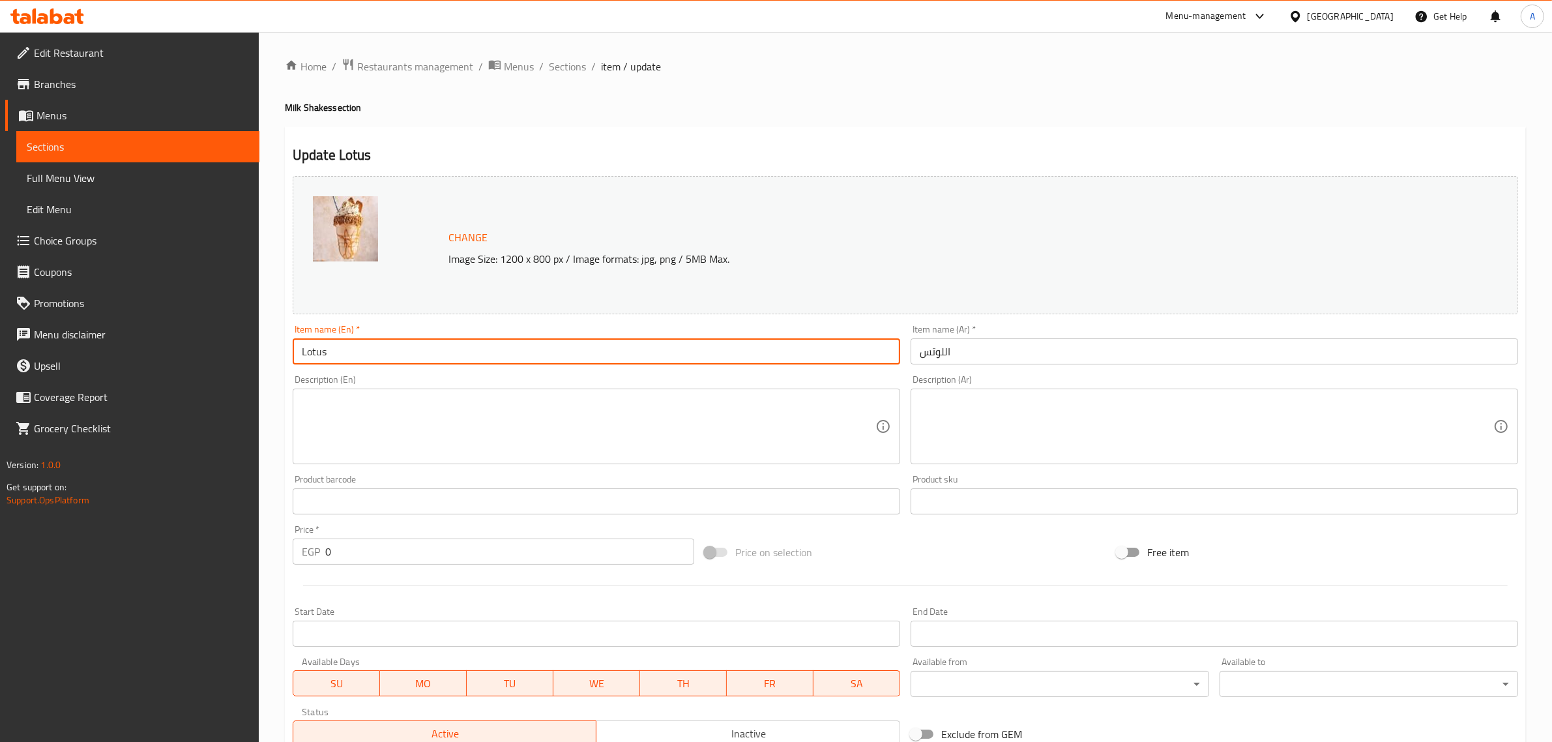
paste input "Milk Shake"
type input "Lotus Milk Shake"
click at [909, 359] on div "Item name (Ar)   * اللوتس Item name (Ar) *" at bounding box center [1214, 344] width 618 height 50
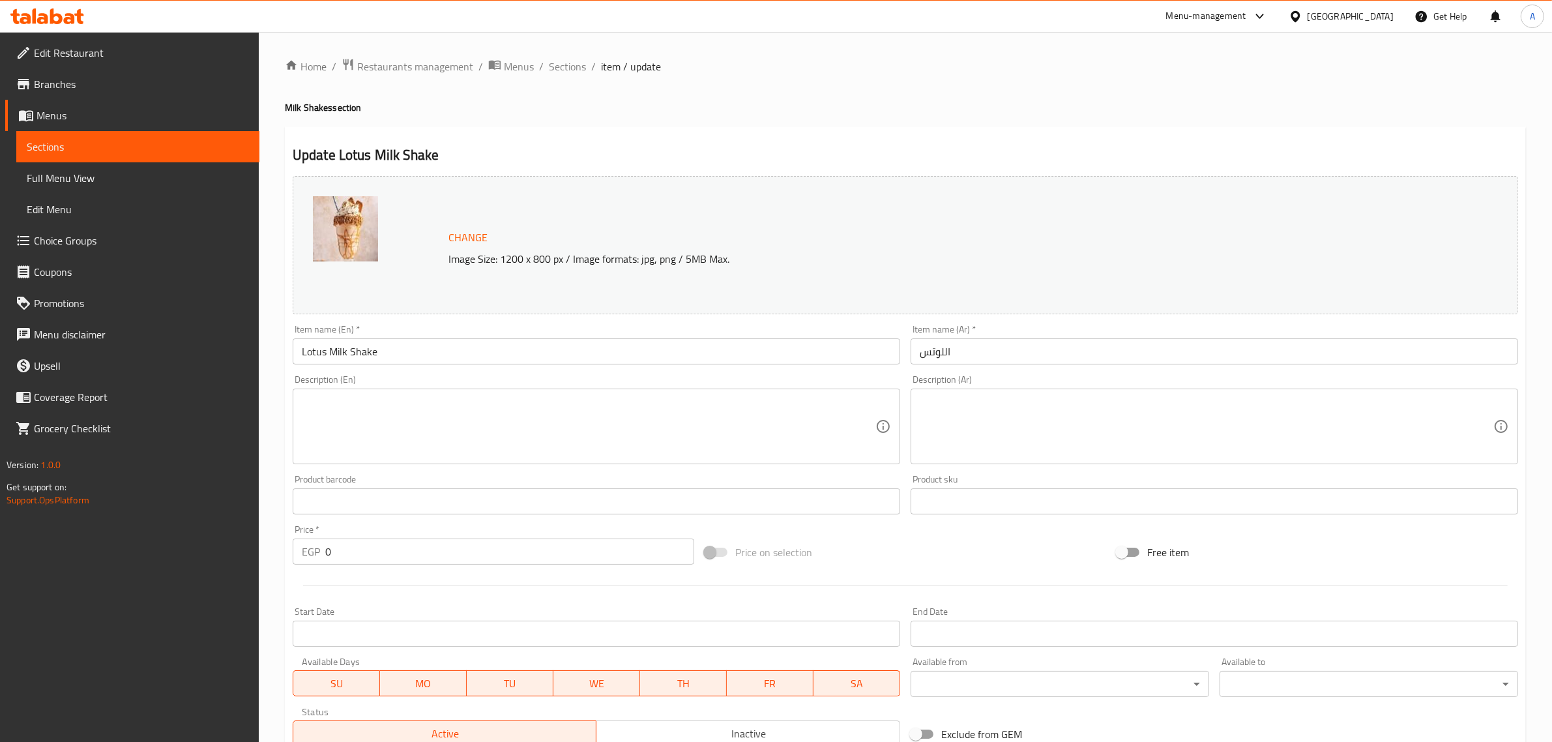
click at [914, 356] on input "اللوتس" at bounding box center [1213, 351] width 607 height 26
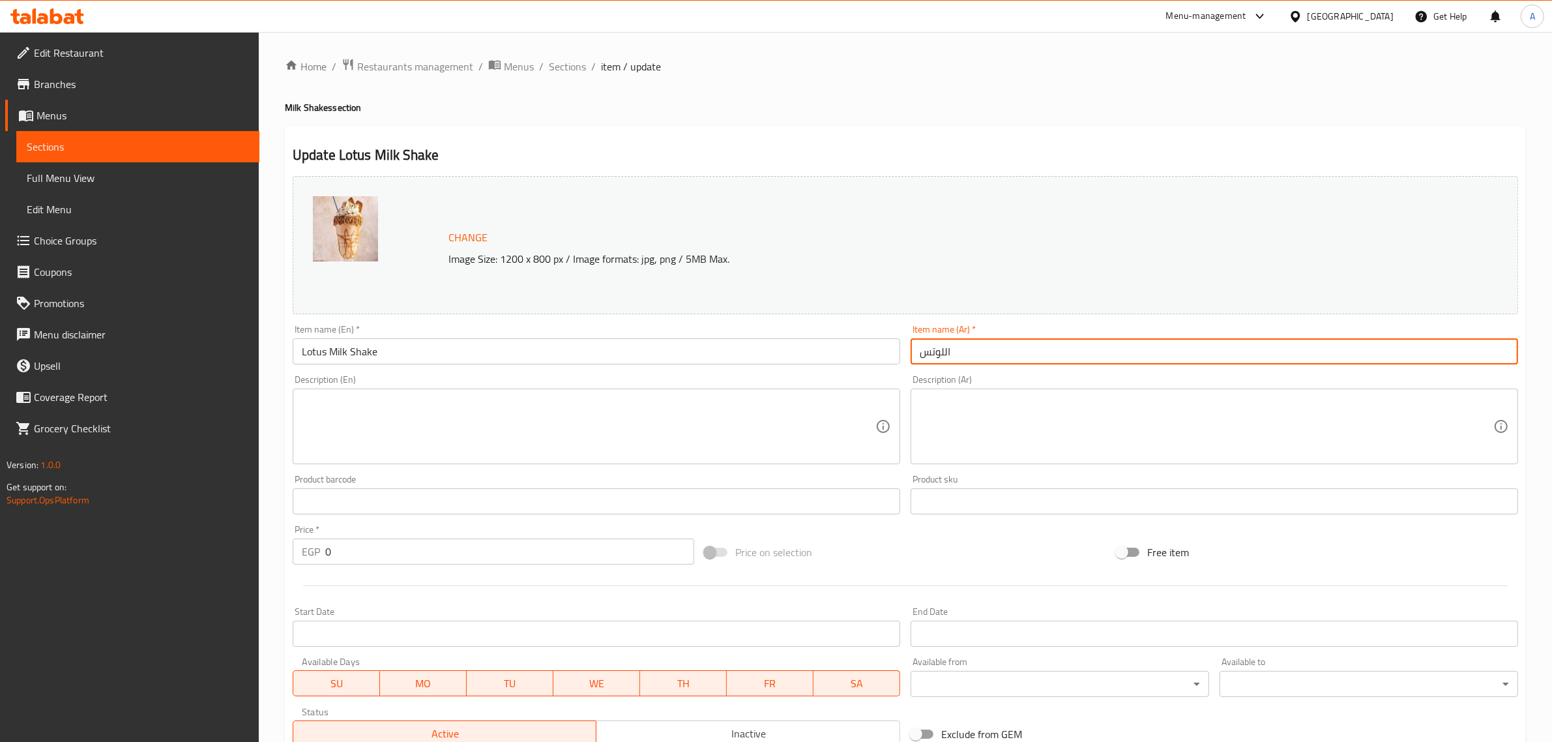
paste input "ميلك شيك"
type input "ميلك شيك اللوتس"
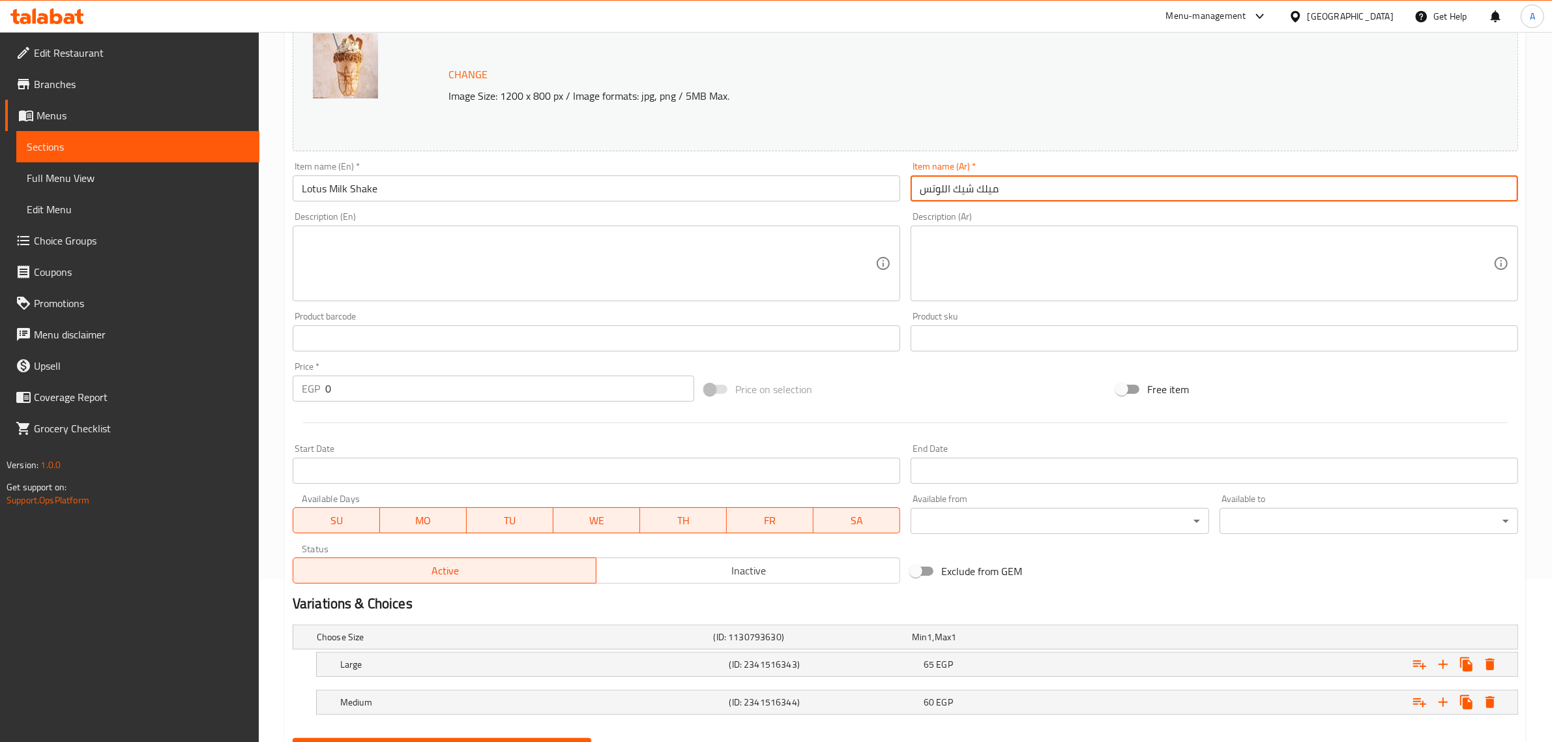
scroll to position [228, 0]
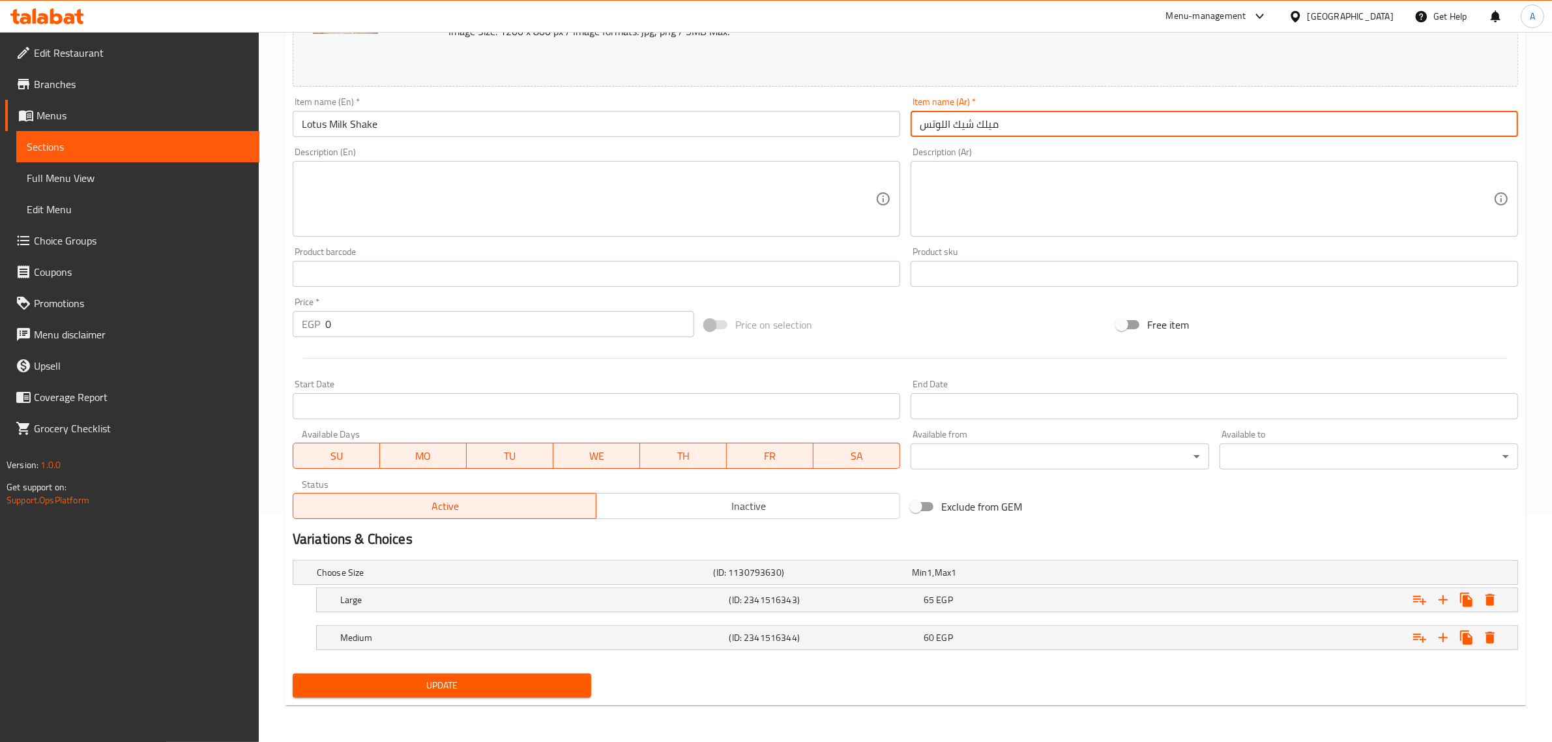
click at [425, 684] on span "Update" at bounding box center [442, 685] width 278 height 16
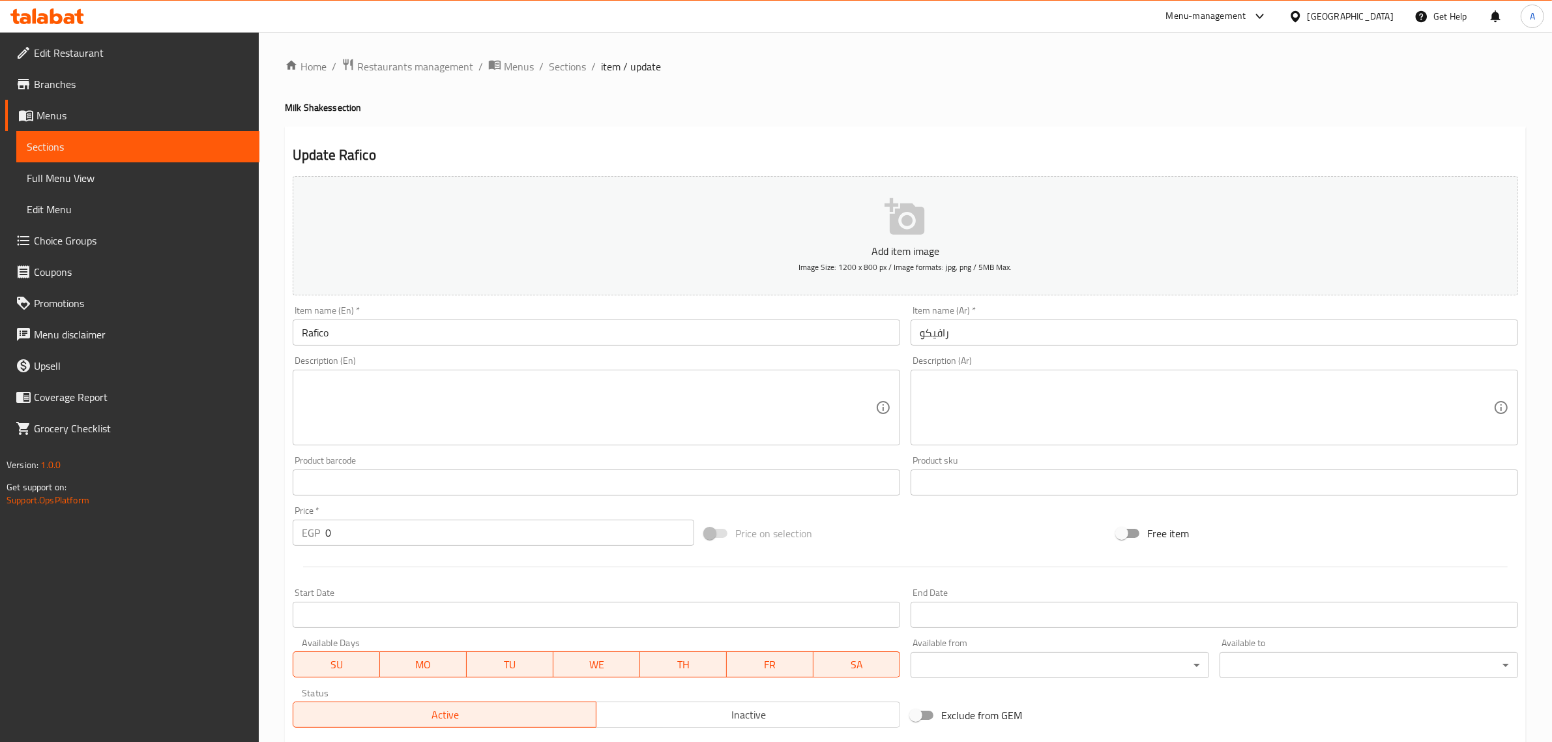
click at [375, 347] on div "Item name (En)   * Rafico Item name (En) *" at bounding box center [596, 325] width 618 height 50
click at [375, 336] on input "Rafico" at bounding box center [596, 332] width 607 height 26
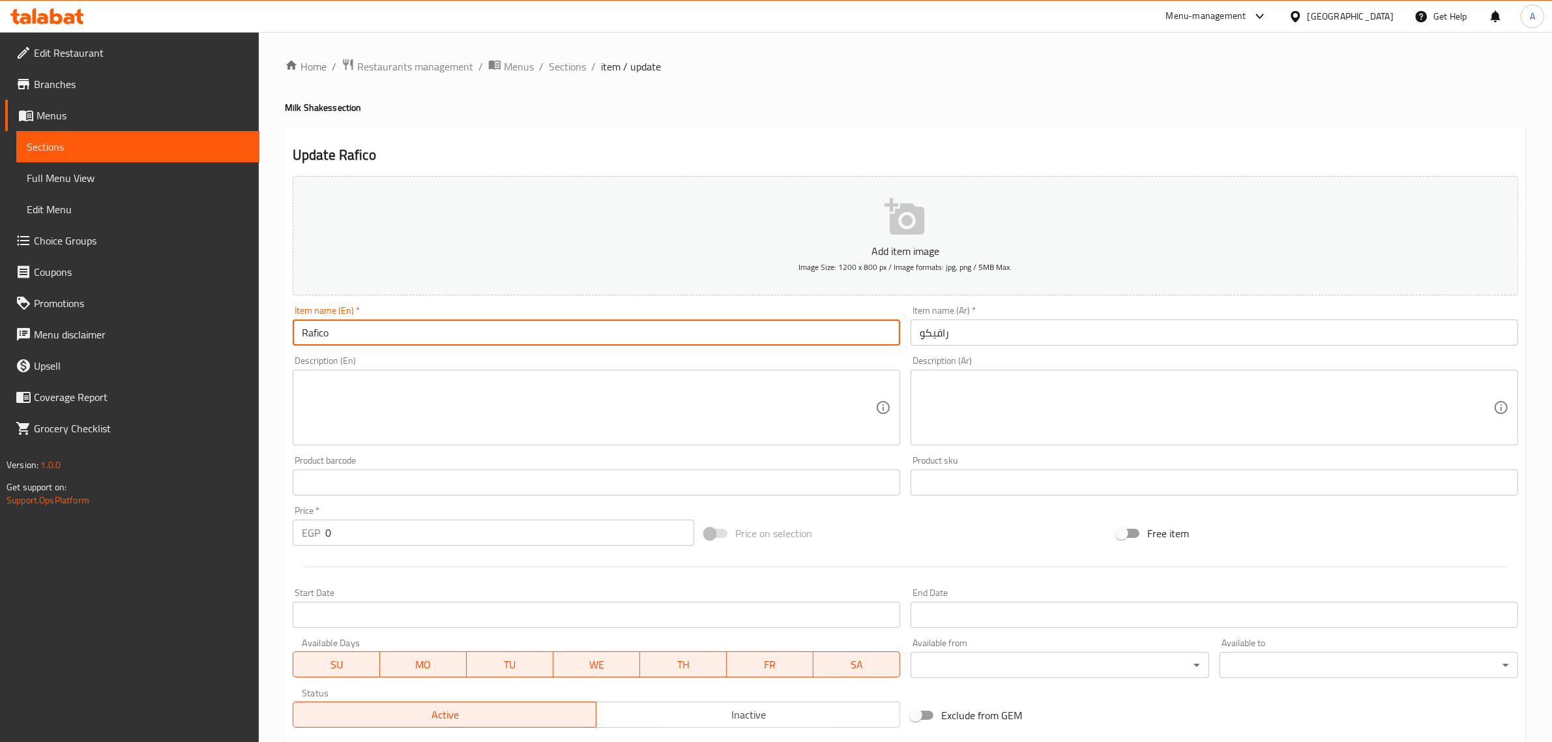
paste input "Milk Shake"
type input "Rafico Milk Shake"
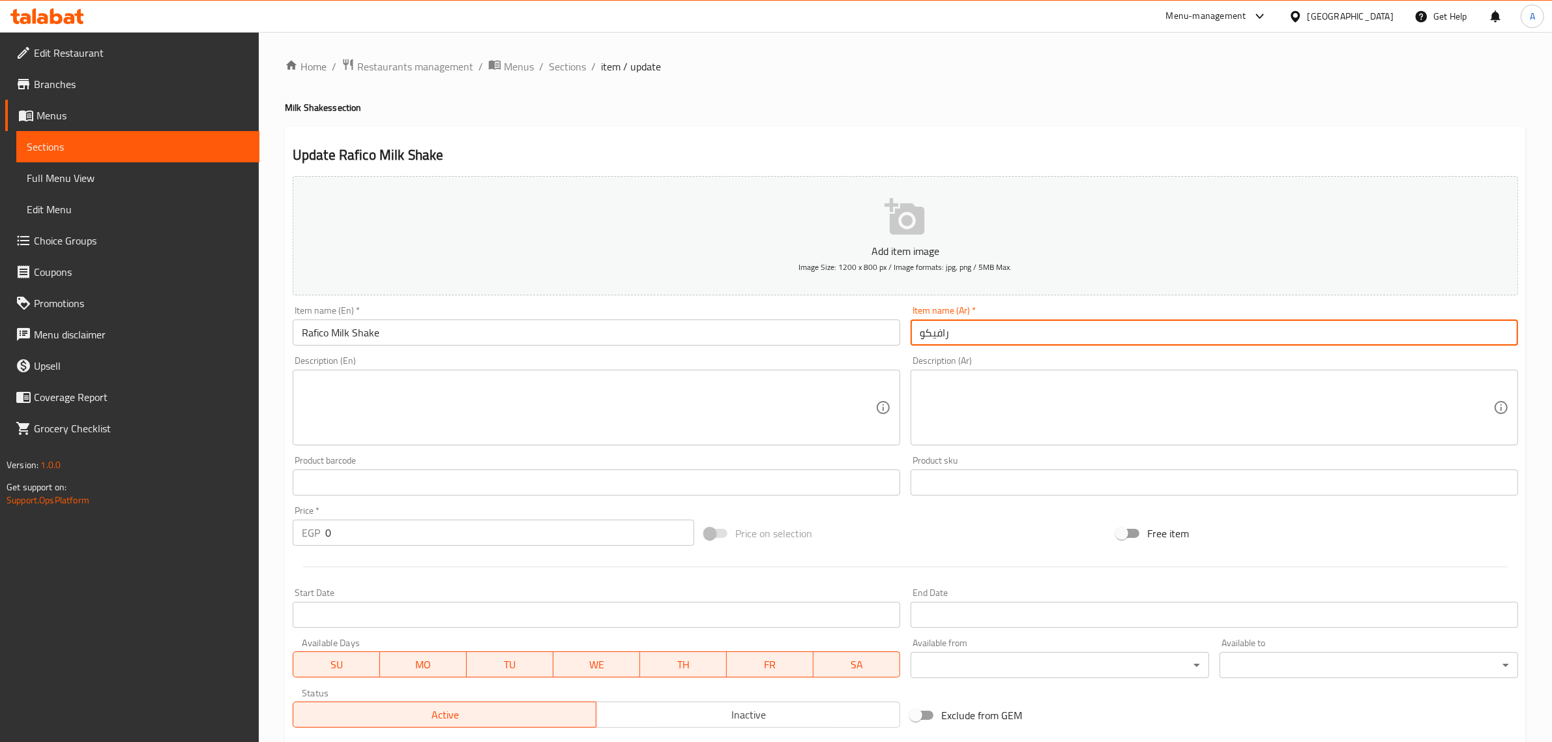
click at [940, 343] on input "رافيكو" at bounding box center [1213, 332] width 607 height 26
click at [922, 324] on input "رافيكو" at bounding box center [1213, 332] width 607 height 26
click at [922, 323] on input "رافيكو" at bounding box center [1213, 332] width 607 height 26
click at [921, 326] on input "رافيكو" at bounding box center [1213, 332] width 607 height 26
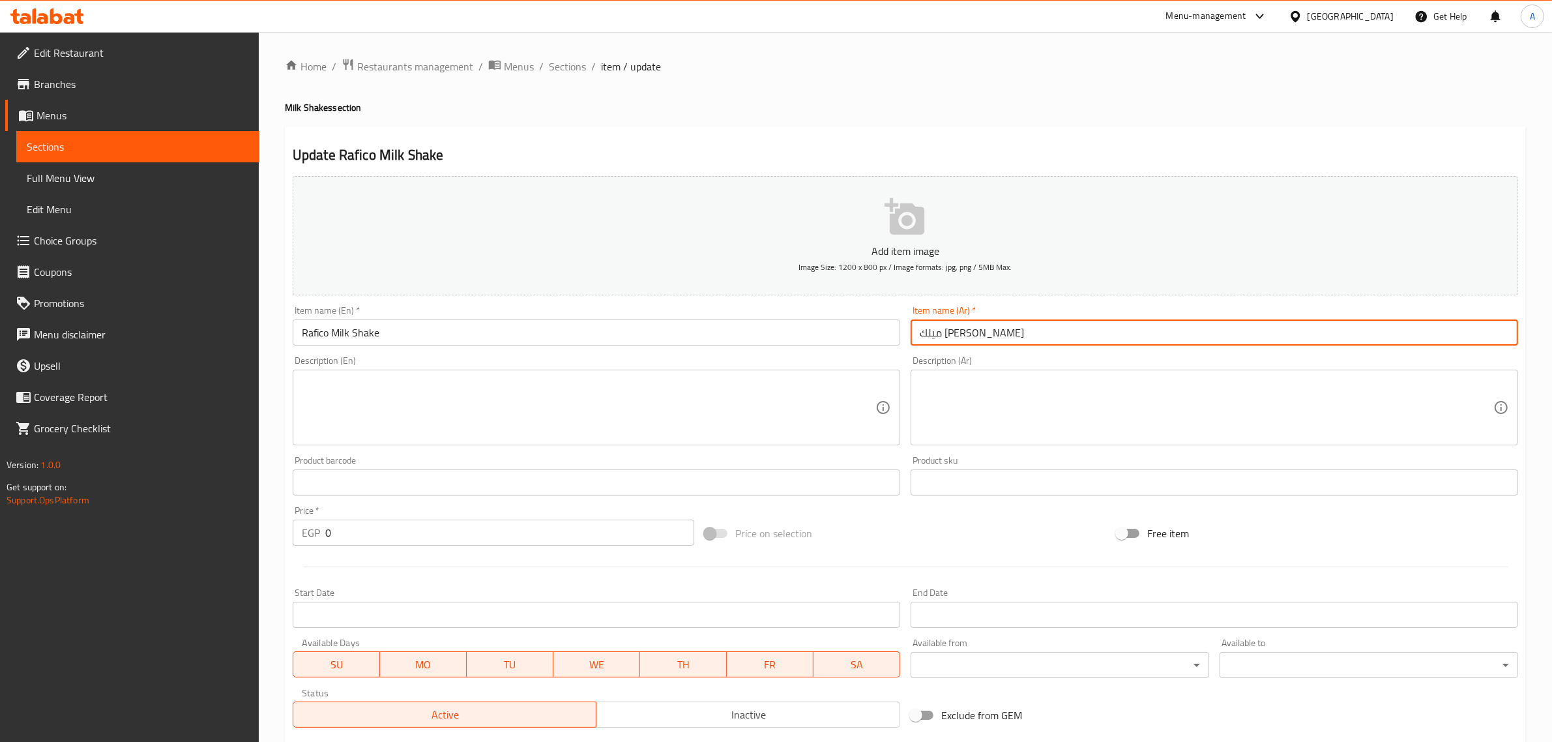
drag, startPoint x: 953, startPoint y: 337, endPoint x: 1034, endPoint y: 321, distance: 83.1
click at [1034, 321] on input "ميلك [PERSON_NAME]" at bounding box center [1213, 332] width 607 height 26
click at [946, 333] on input "ميلك [PERSON_NAME]" at bounding box center [1213, 332] width 607 height 26
paste input "و"
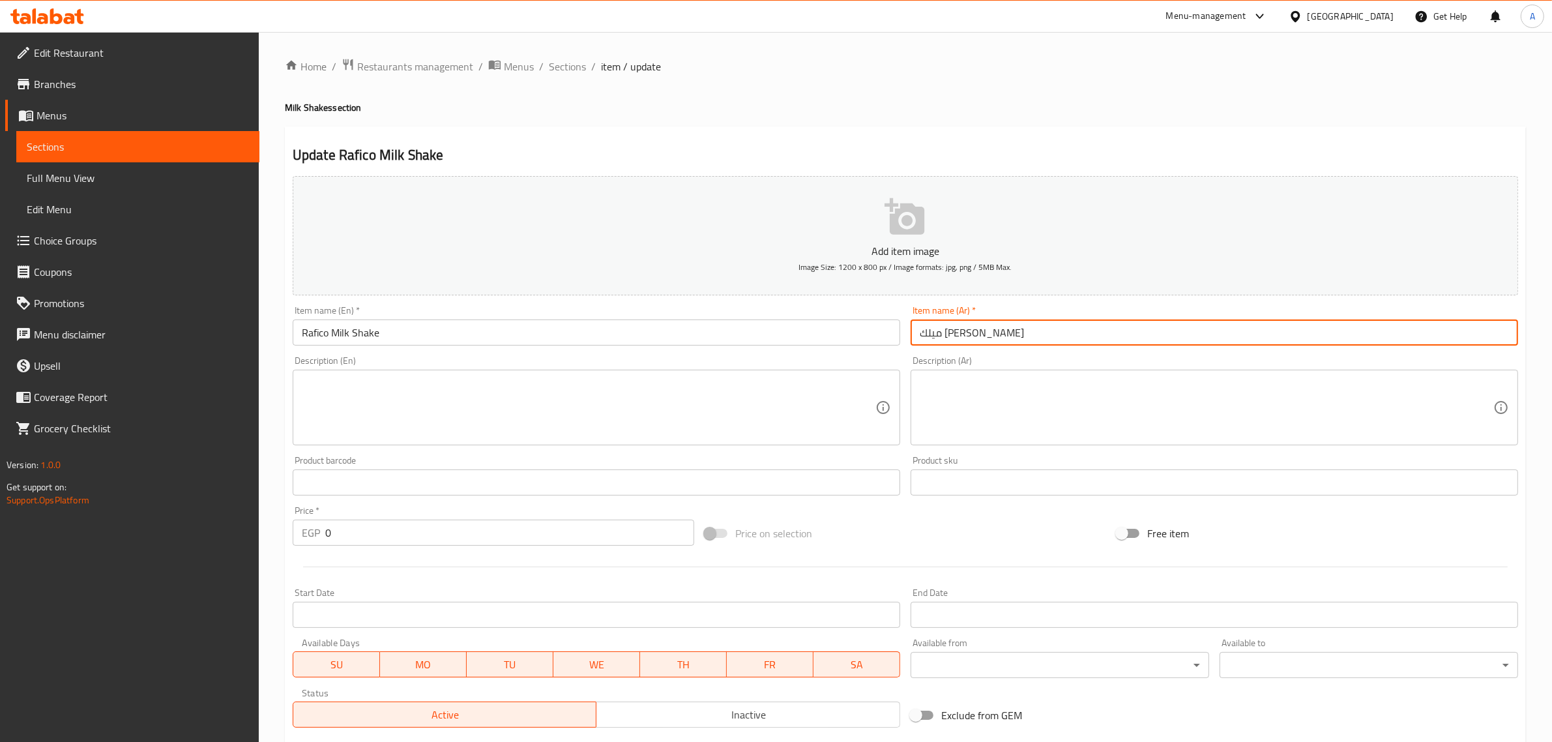
type input "ميلك [PERSON_NAME]"
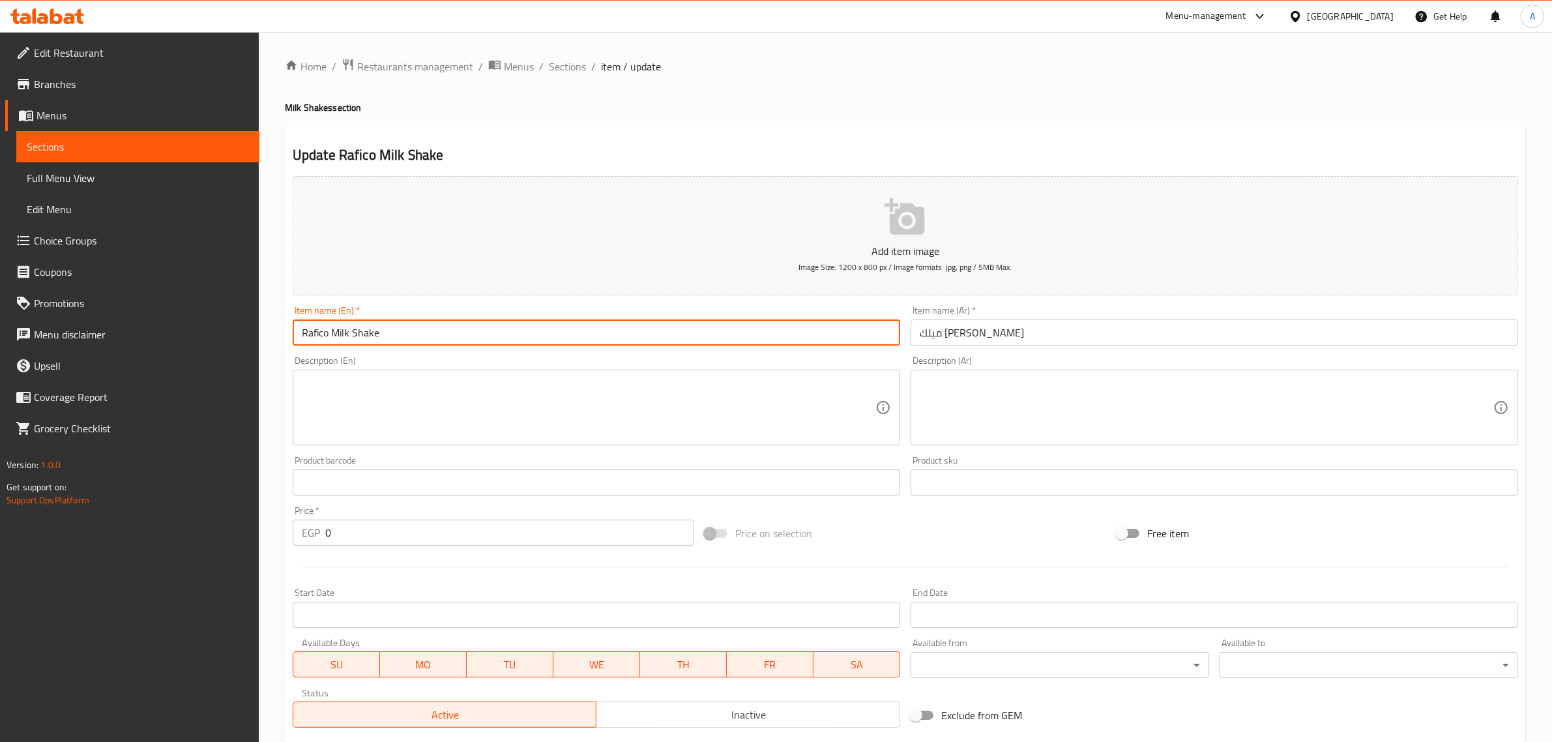
click at [314, 336] on input "Rafico Milk Shake" at bounding box center [596, 332] width 607 height 26
click at [318, 340] on input "Rafico Milk Shake" at bounding box center [596, 332] width 607 height 26
paste input "raffaello"
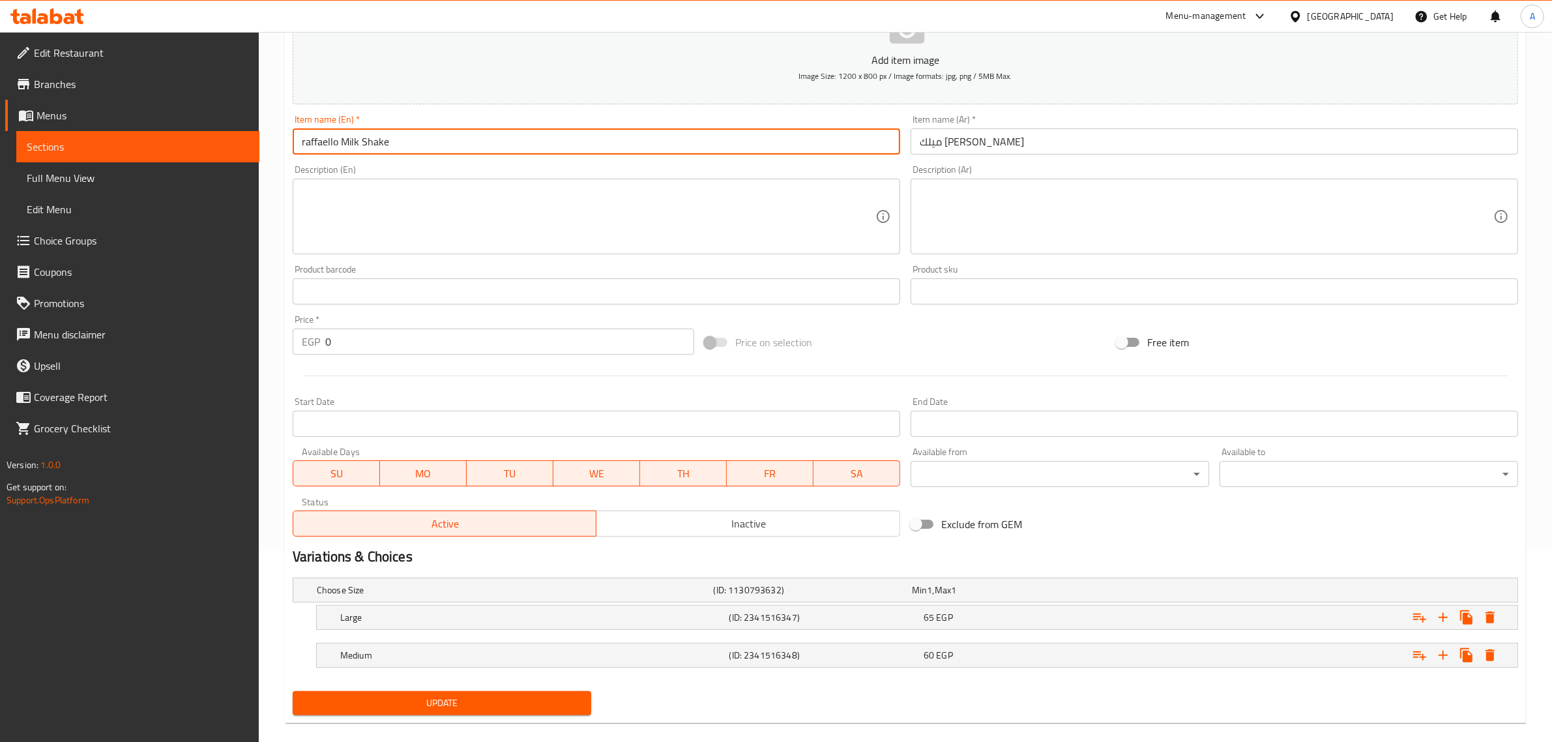
scroll to position [209, 0]
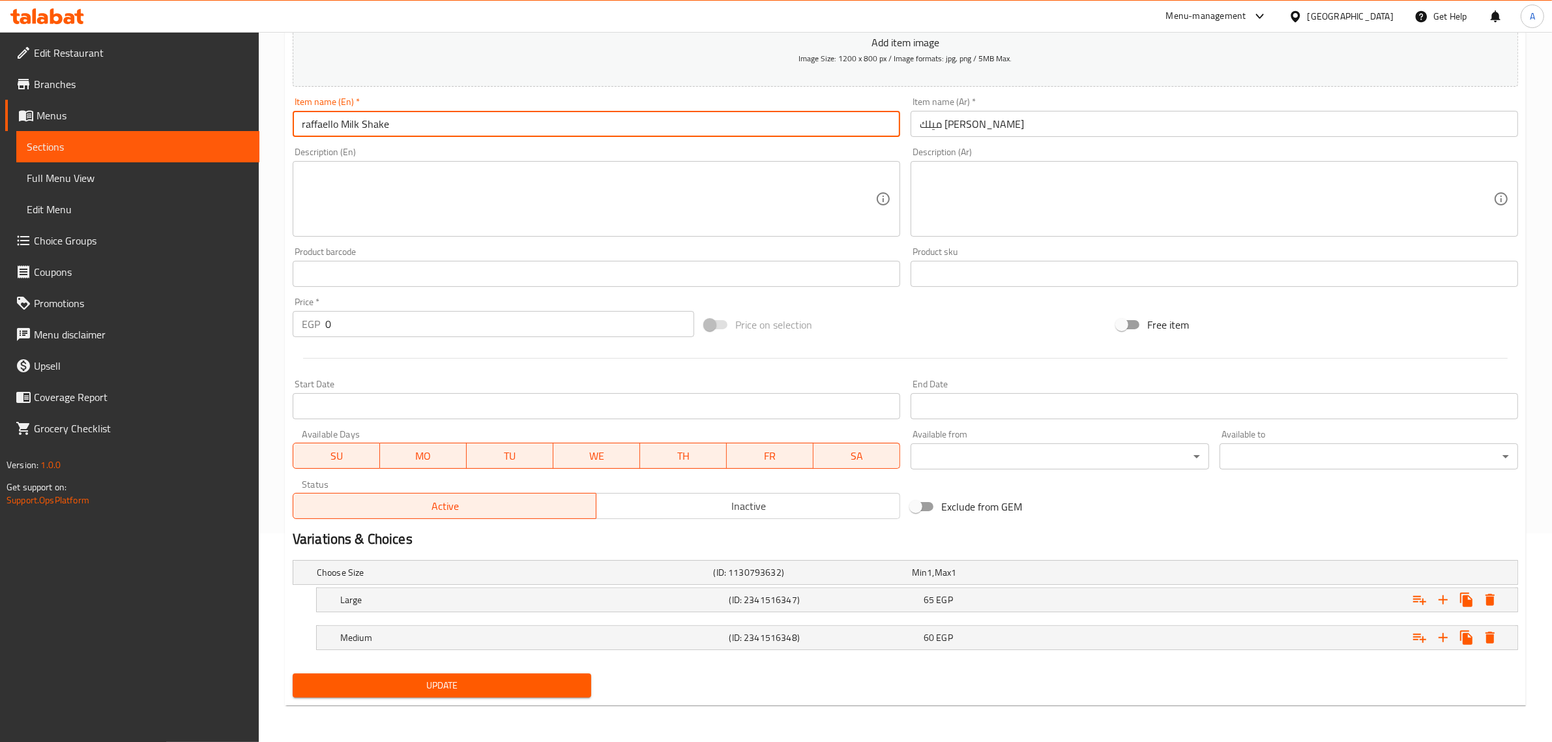
type input "raffaello Milk Shake"
click at [438, 690] on span "Update" at bounding box center [442, 685] width 278 height 16
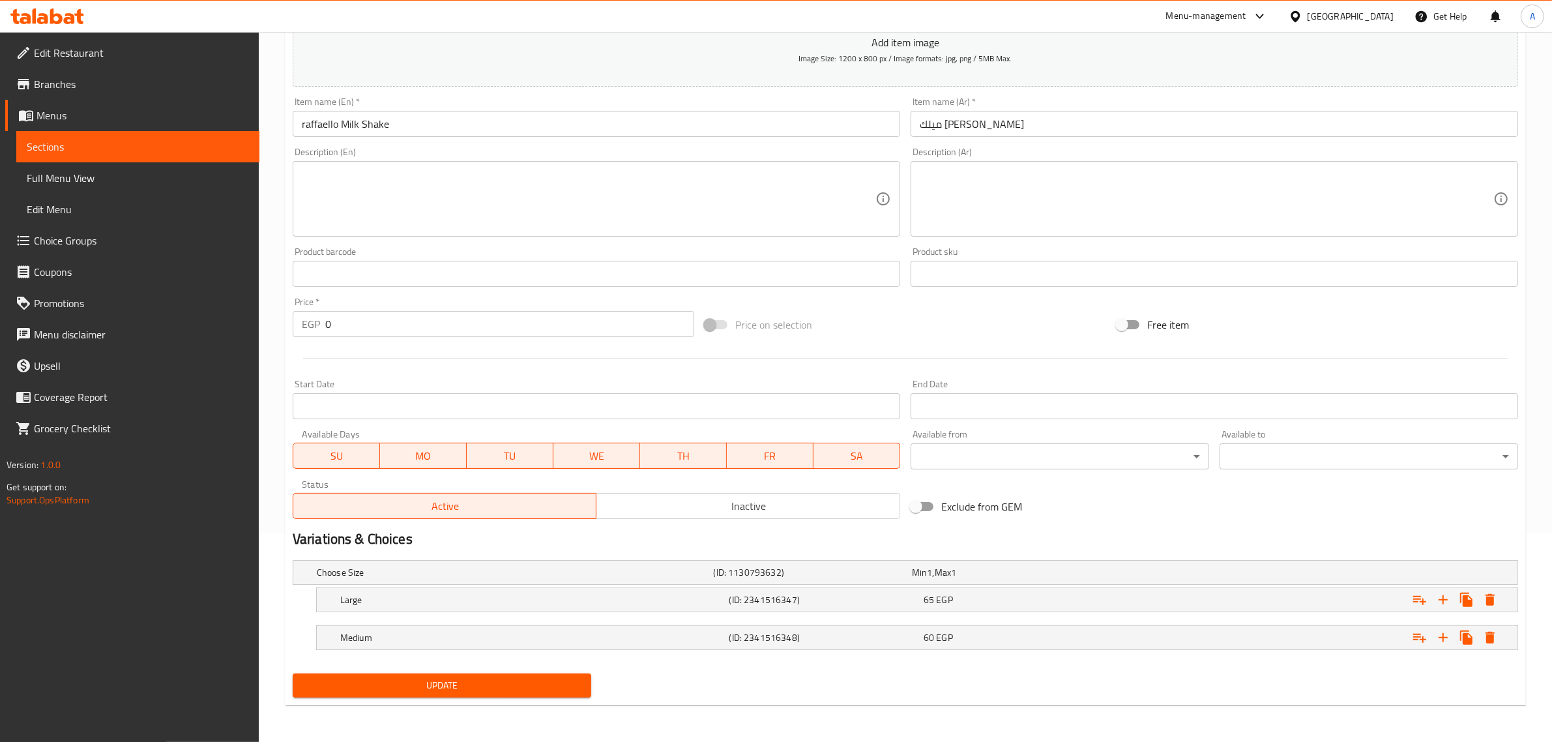
click at [454, 676] on button "Update" at bounding box center [442, 685] width 298 height 24
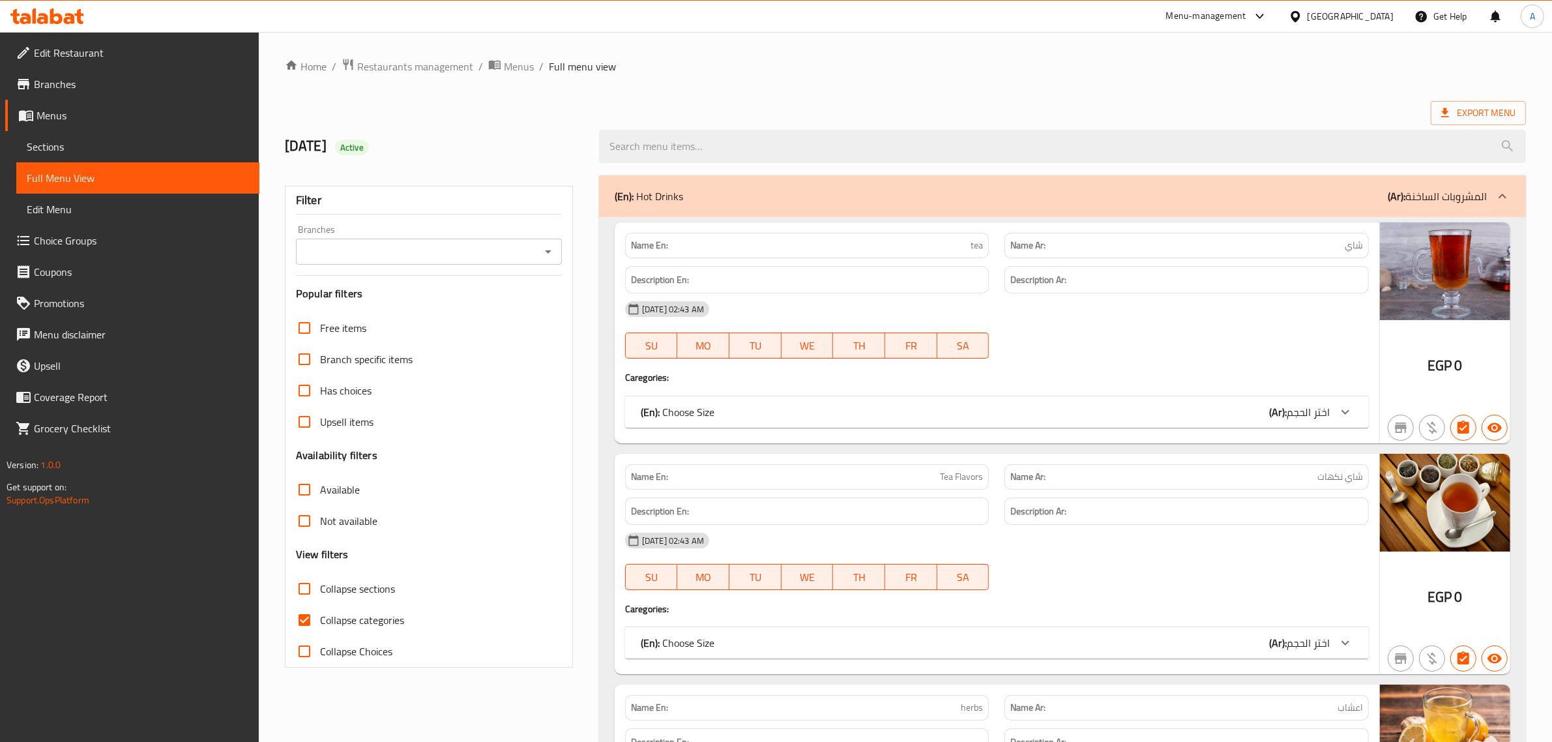
click at [340, 581] on span "Collapse sections" at bounding box center [357, 589] width 75 height 16
click at [320, 581] on input "Collapse sections" at bounding box center [304, 588] width 31 height 31
checkbox input "true"
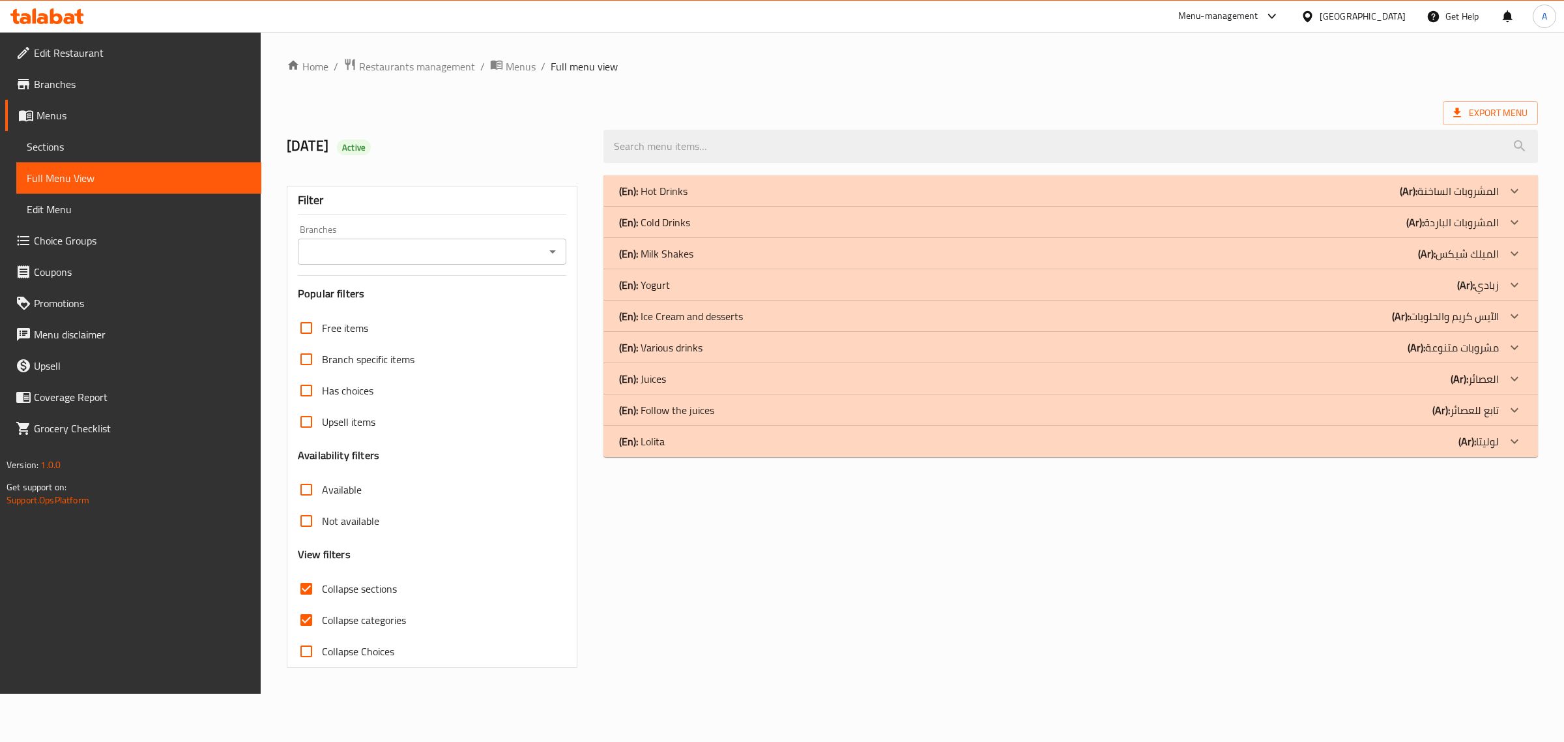
click at [685, 252] on p "(En): Milk Shakes" at bounding box center [656, 254] width 74 height 16
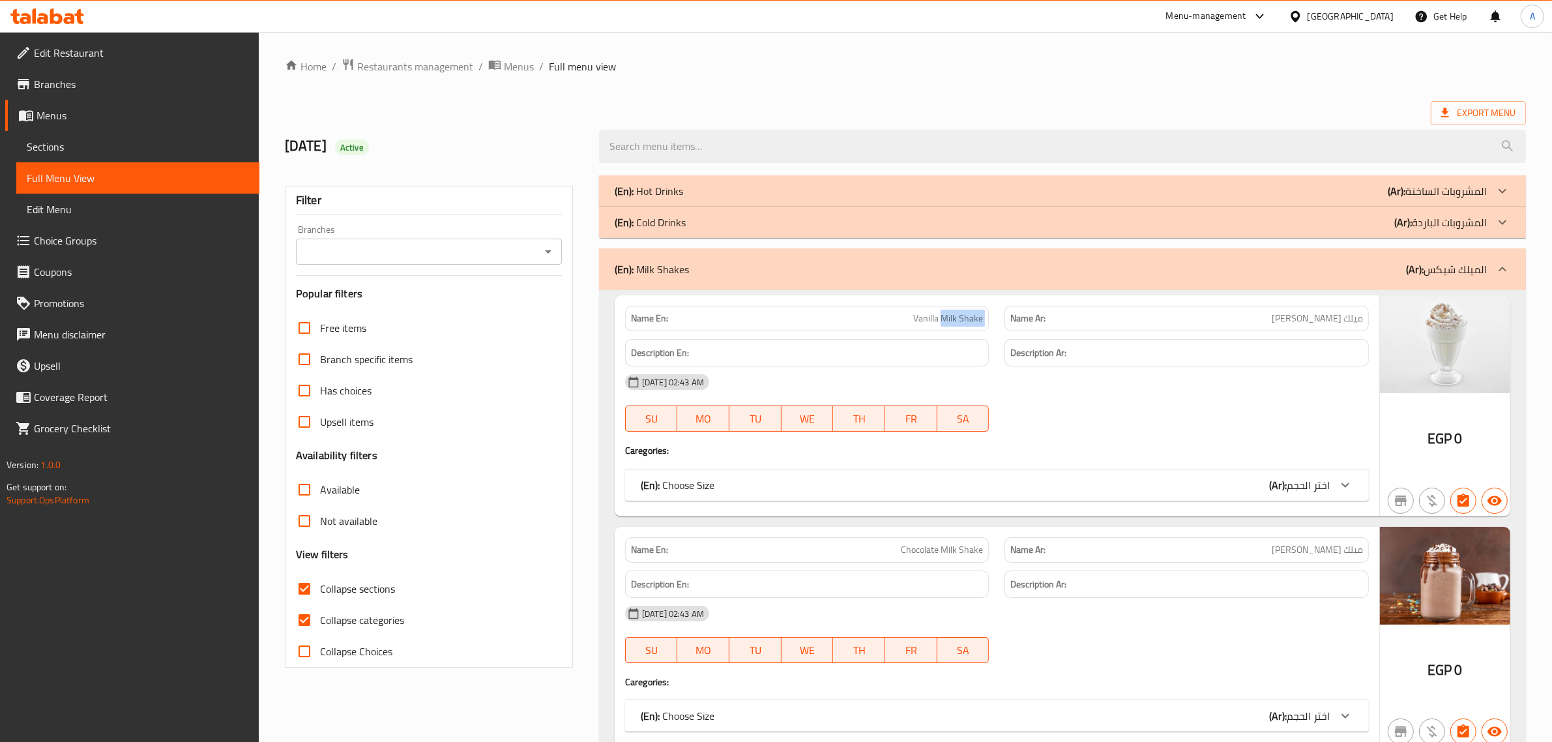
drag, startPoint x: 942, startPoint y: 312, endPoint x: 1004, endPoint y: 311, distance: 61.3
click at [1004, 311] on div "Name En: Vanilla Milk Shake Name Ar: ميلك شيك فانيليا" at bounding box center [996, 318] width 759 height 41
copy span "Milk Shake"
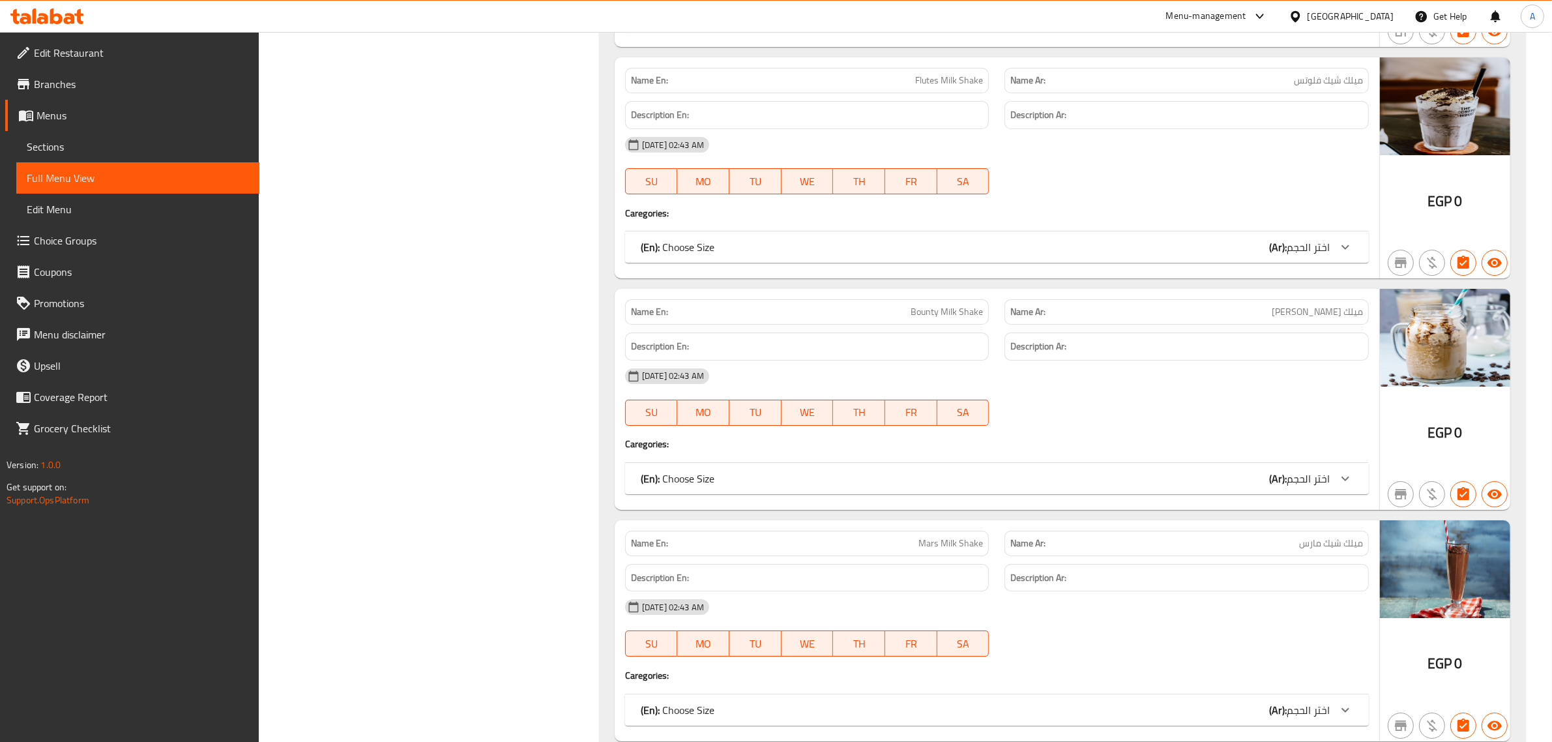
scroll to position [6977, 0]
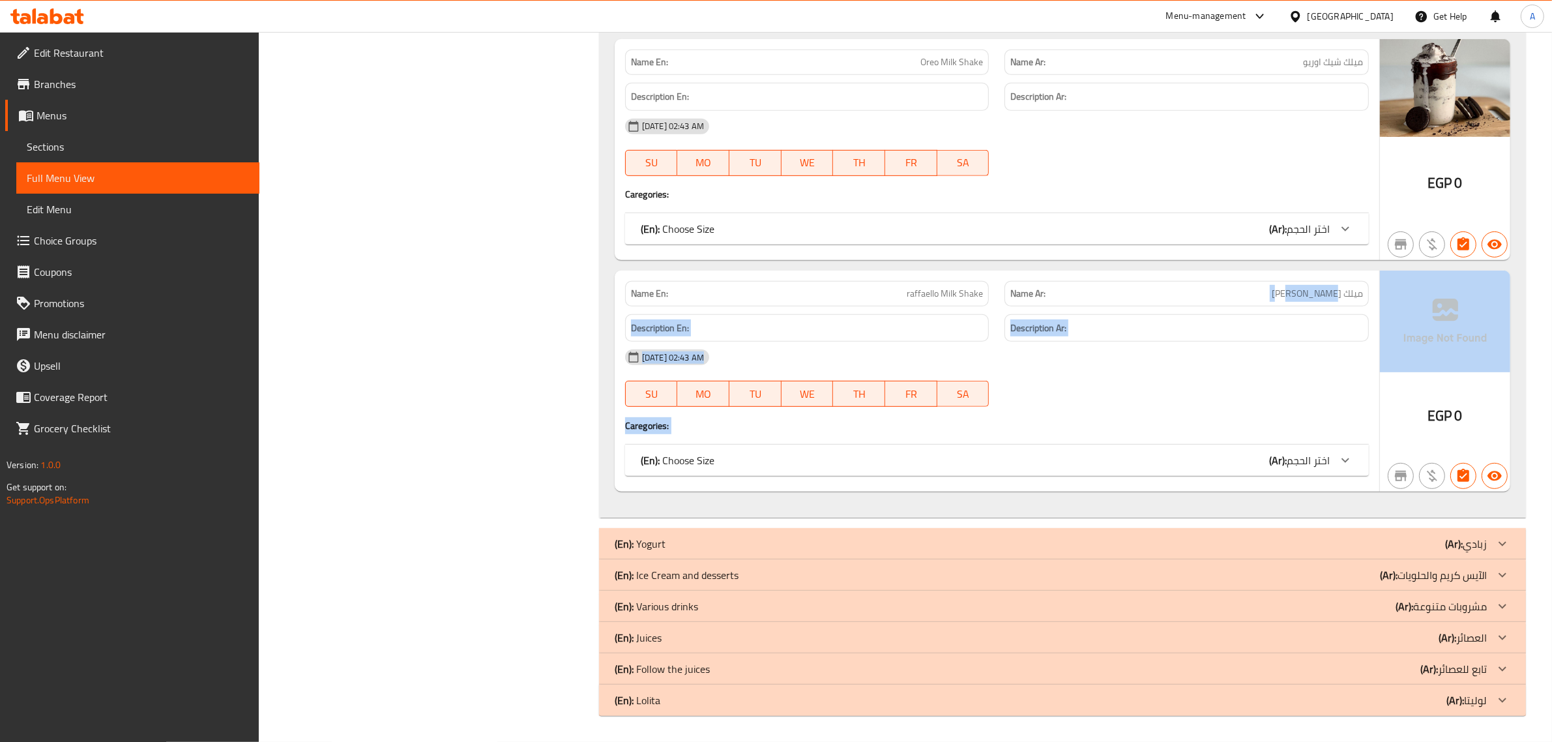
drag, startPoint x: 1322, startPoint y: 292, endPoint x: 1398, endPoint y: 285, distance: 76.6
click at [1398, 285] on div "Name En: raffaello Milk Shake Name Ar: ميلك شيك رافيلو Description En: Descript…" at bounding box center [1062, 380] width 895 height 221
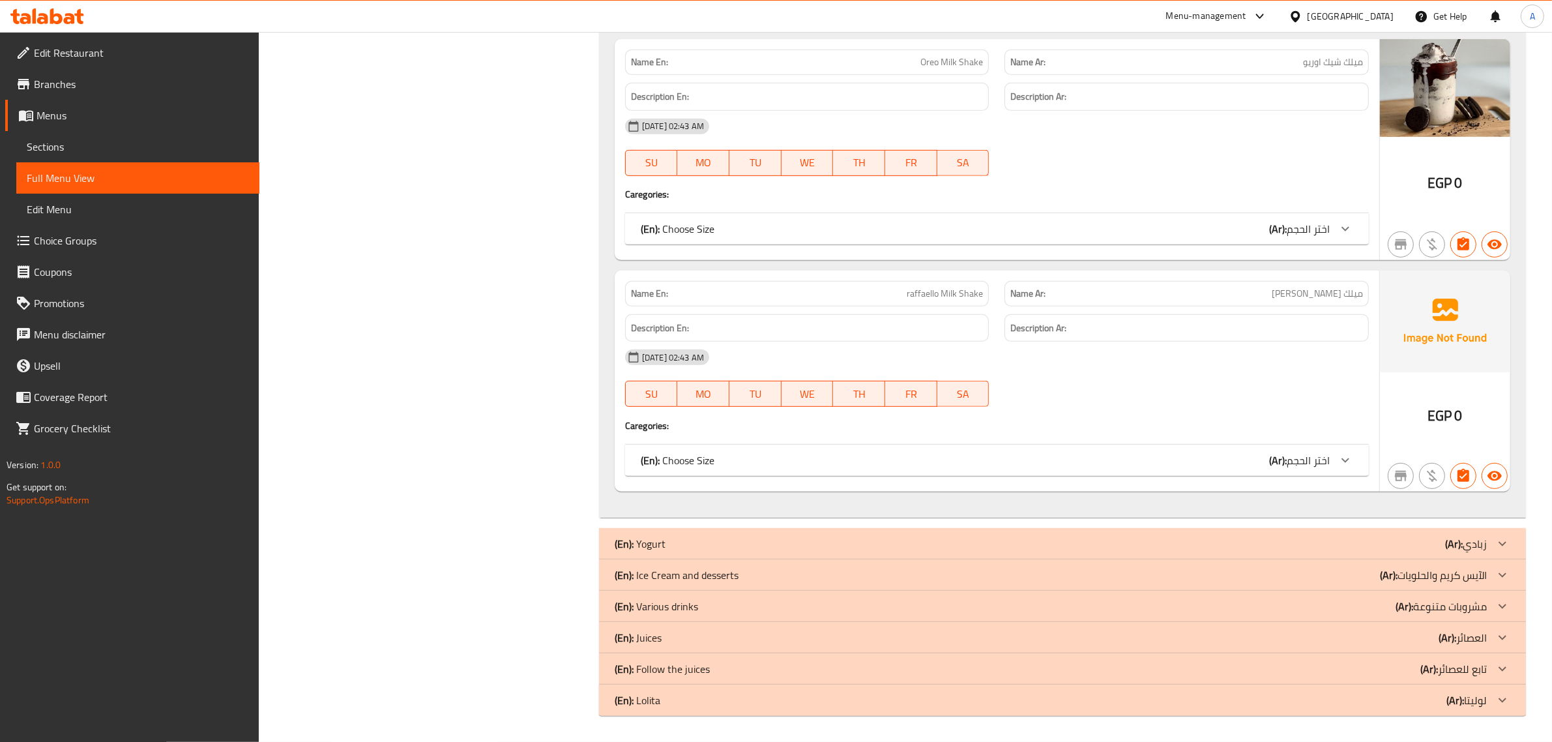
click at [1375, 289] on div "Name En: raffaello Milk Shake Name Ar: ميلك شيك رافيلو Description En: Descript…" at bounding box center [997, 380] width 764 height 221
drag, startPoint x: 1324, startPoint y: 291, endPoint x: 1363, endPoint y: 282, distance: 39.5
click at [1363, 282] on div "Name Ar: ميلك شيك رافيلو" at bounding box center [1186, 293] width 364 height 25
copy span "ميلك شيك"
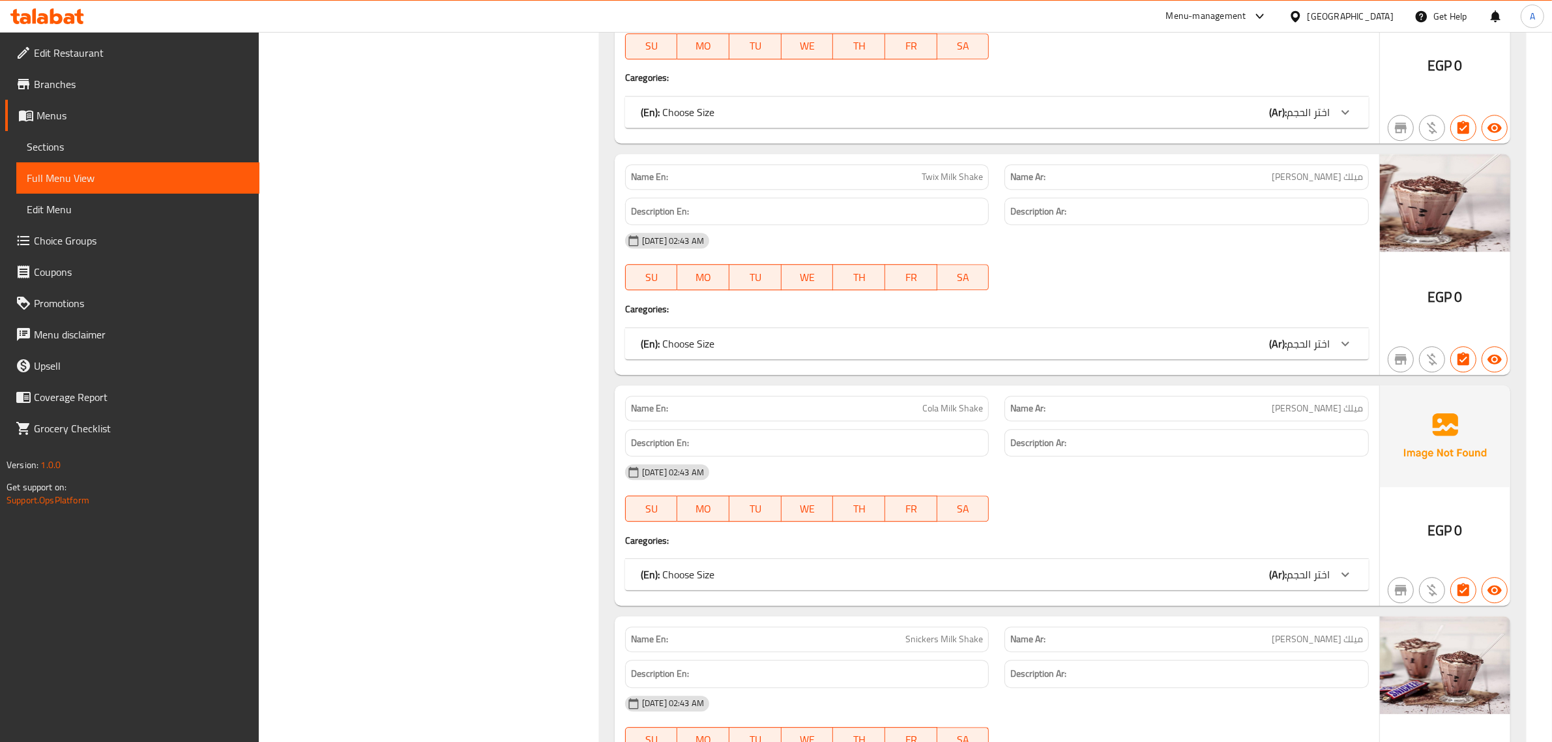
scroll to position [0, 0]
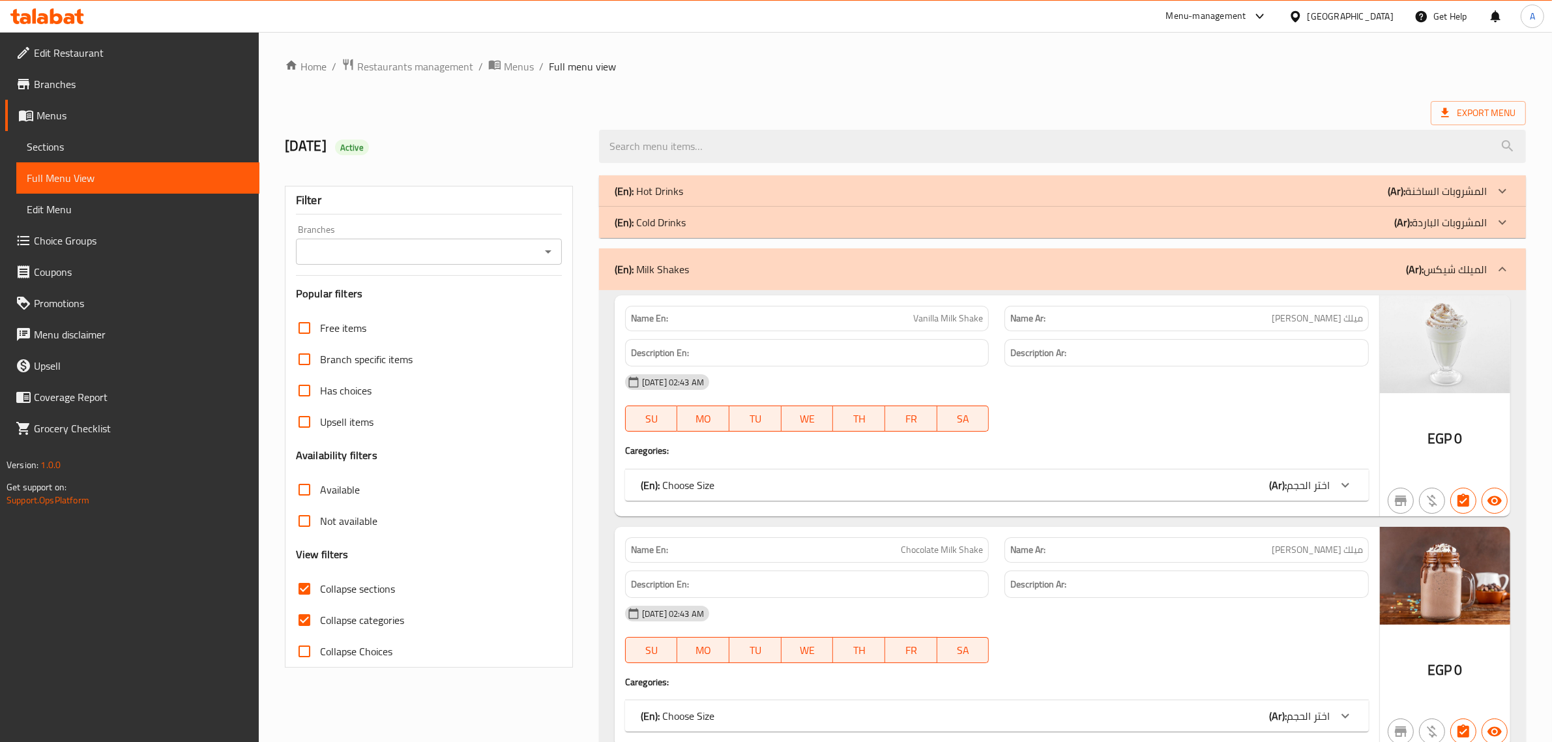
click at [1326, 268] on div "(En): Milk Shakes (Ar): الميلك شيكس" at bounding box center [1051, 269] width 872 height 16
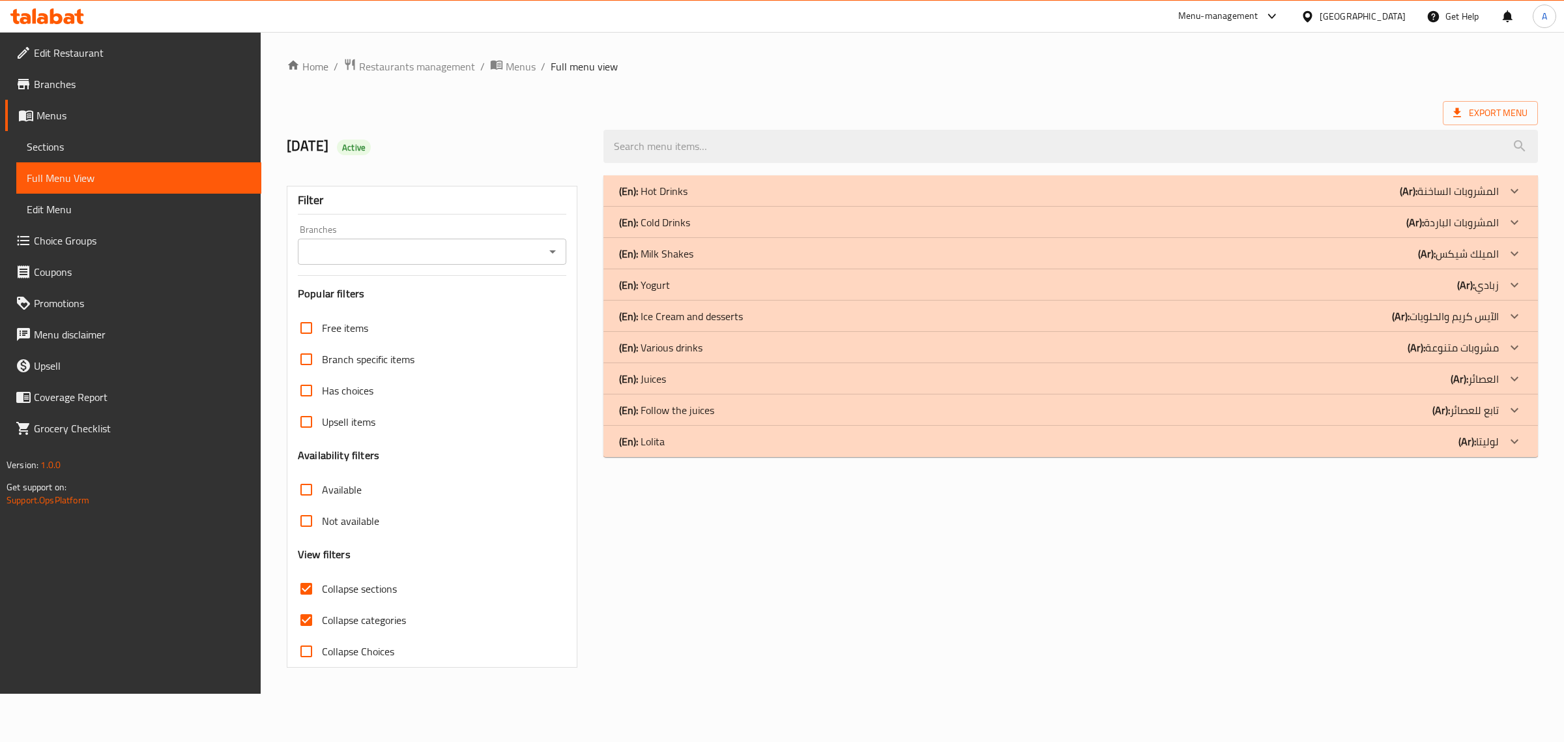
click at [366, 618] on span "Collapse categories" at bounding box center [364, 620] width 84 height 16
click at [322, 618] on input "Collapse categories" at bounding box center [306, 619] width 31 height 31
checkbox input "false"
click at [686, 246] on p "(En): Milk Shakes" at bounding box center [656, 254] width 74 height 16
